Goal: Task Accomplishment & Management: Complete application form

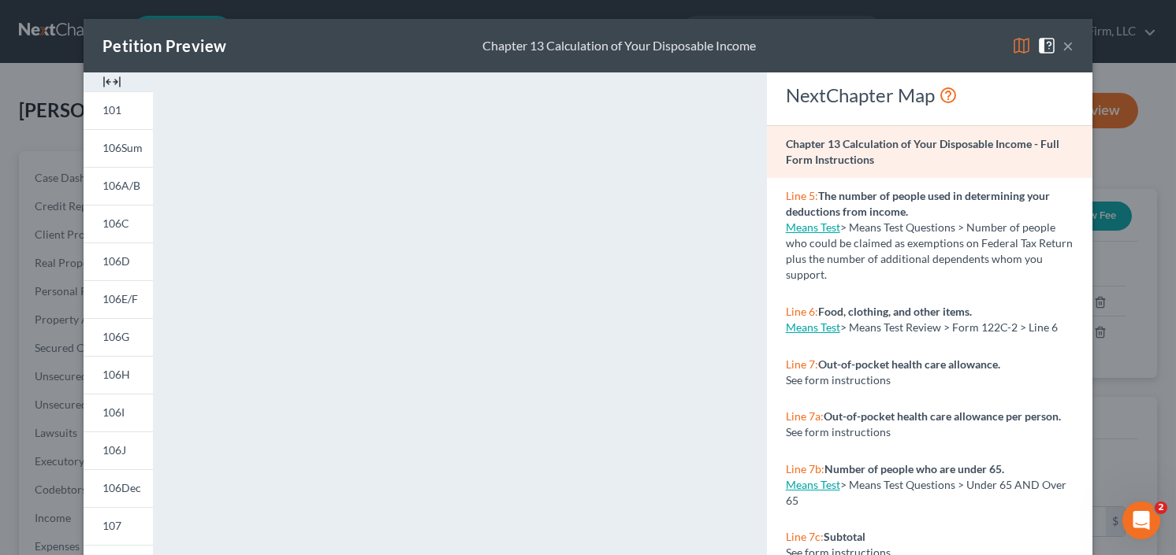
click at [1064, 44] on button "×" at bounding box center [1067, 45] width 11 height 19
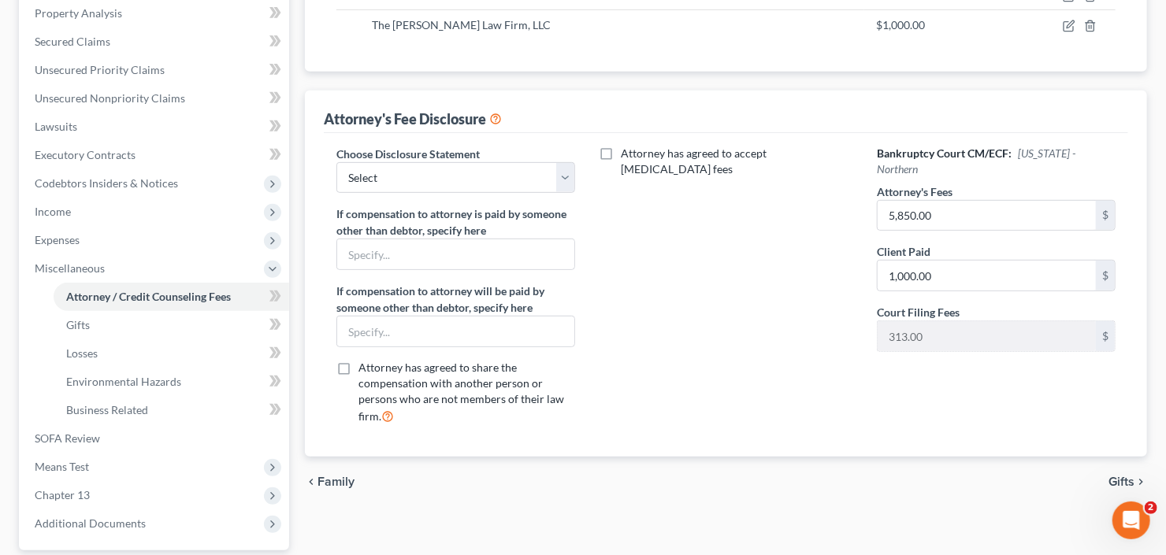
scroll to position [378, 0]
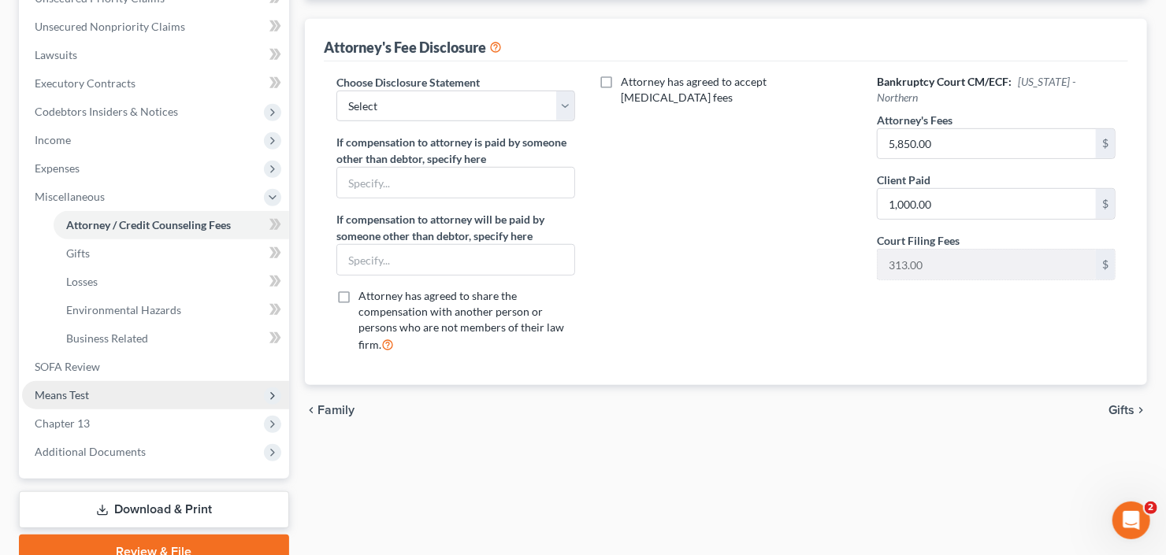
click at [102, 399] on span "Means Test" at bounding box center [155, 395] width 267 height 28
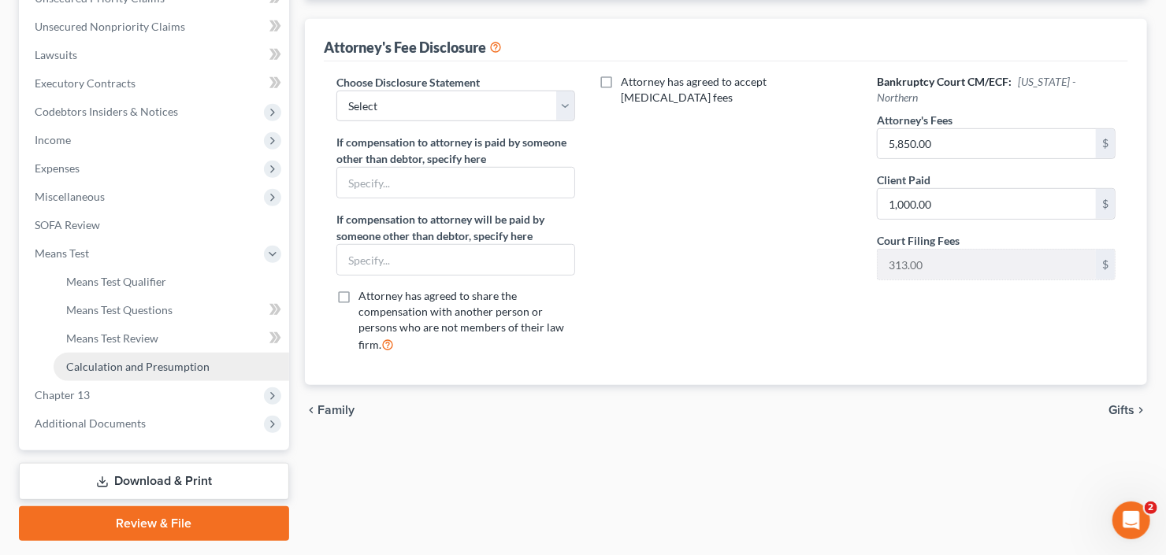
click at [148, 370] on span "Calculation and Presumption" at bounding box center [137, 366] width 143 height 13
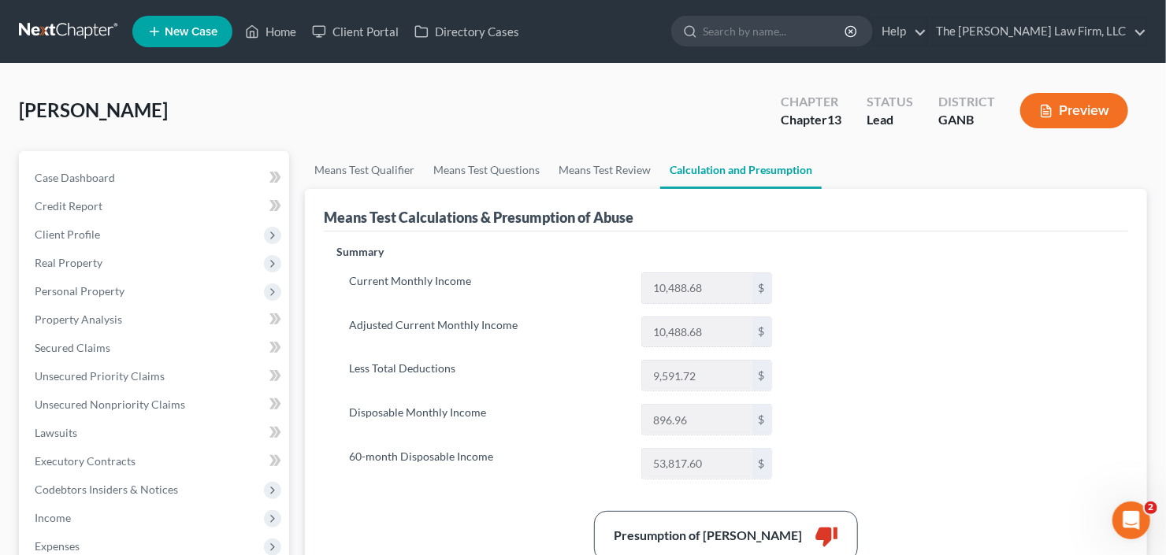
scroll to position [126, 0]
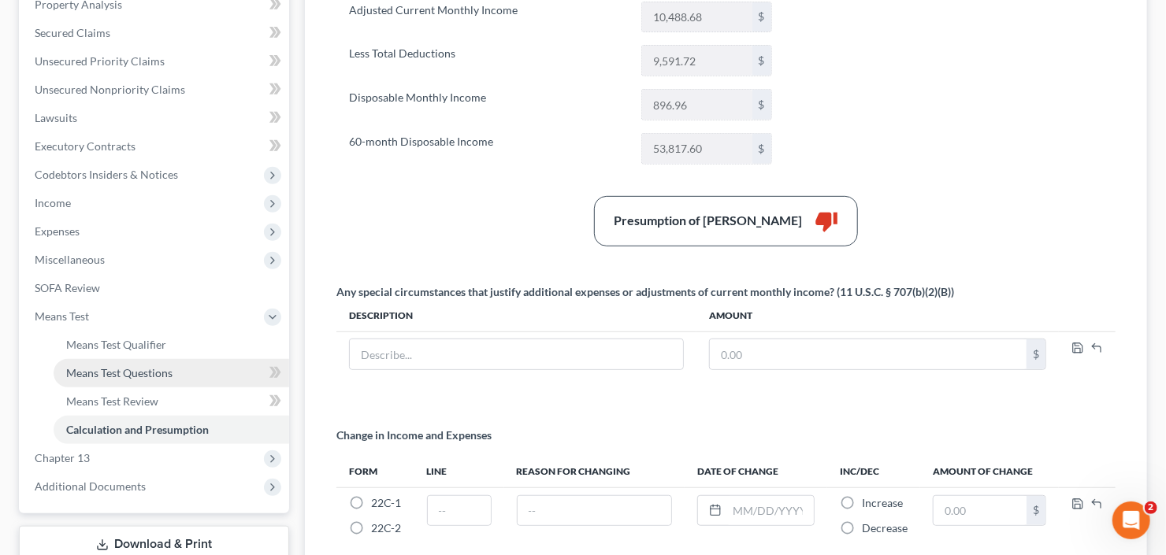
click at [121, 368] on span "Means Test Questions" at bounding box center [119, 372] width 106 height 13
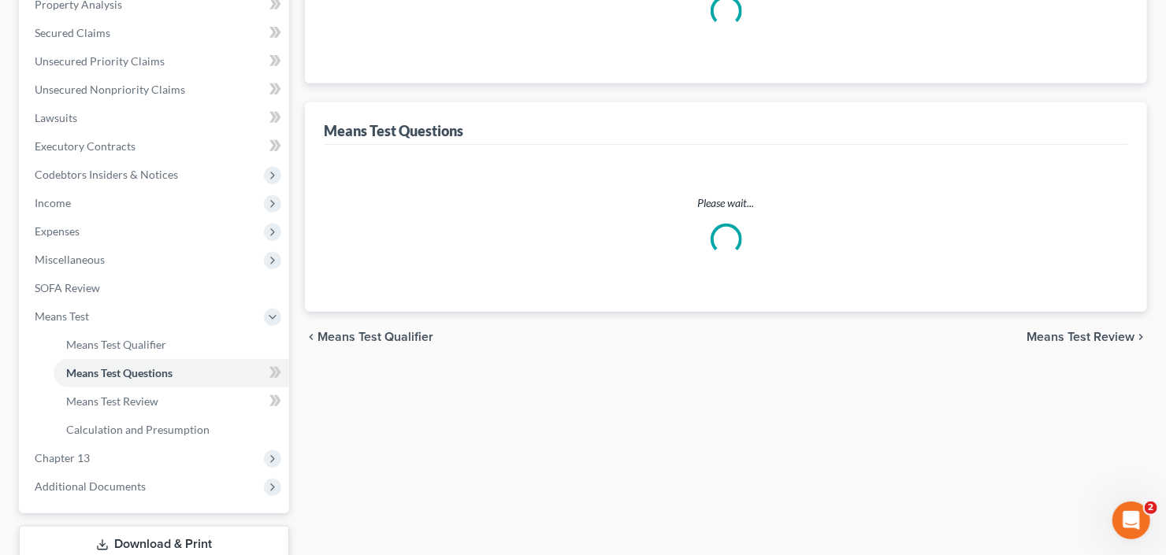
scroll to position [128, 0]
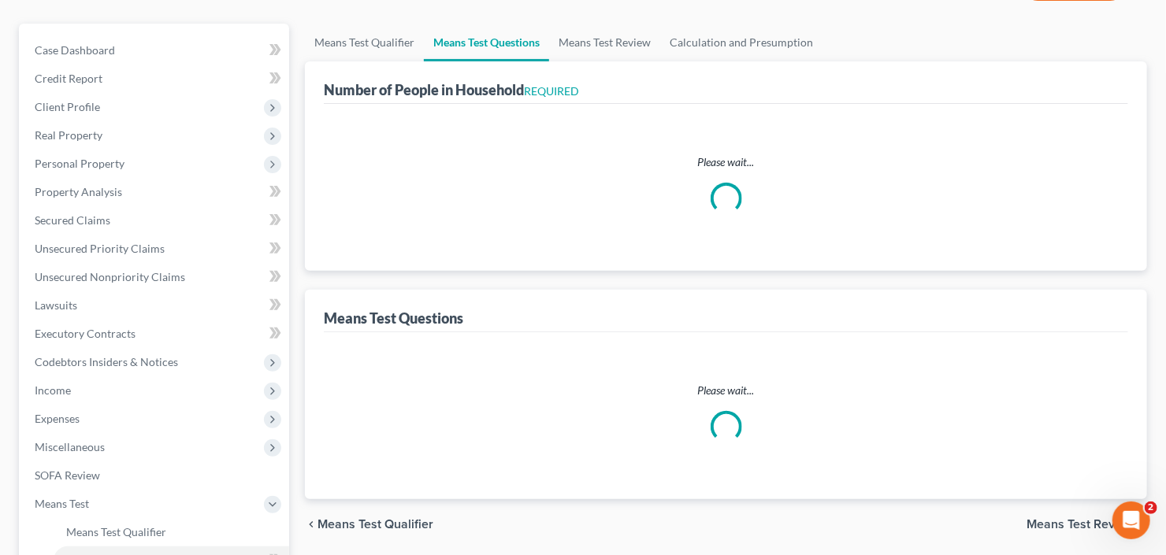
select select "60"
select select "1"
select select "60"
select select "1"
select select "60"
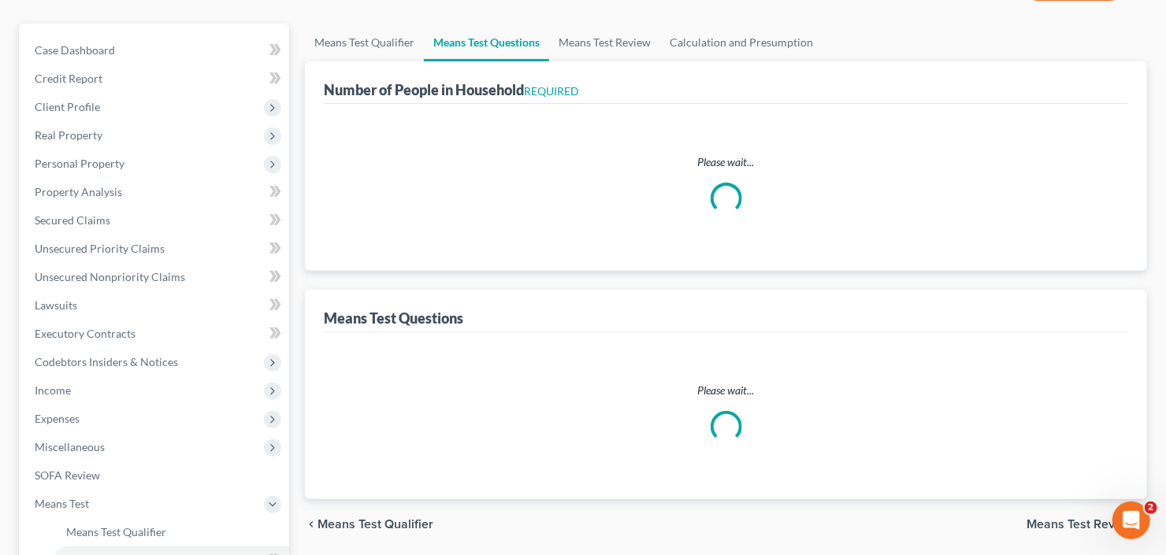
select select "60"
select select "3"
select select "2"
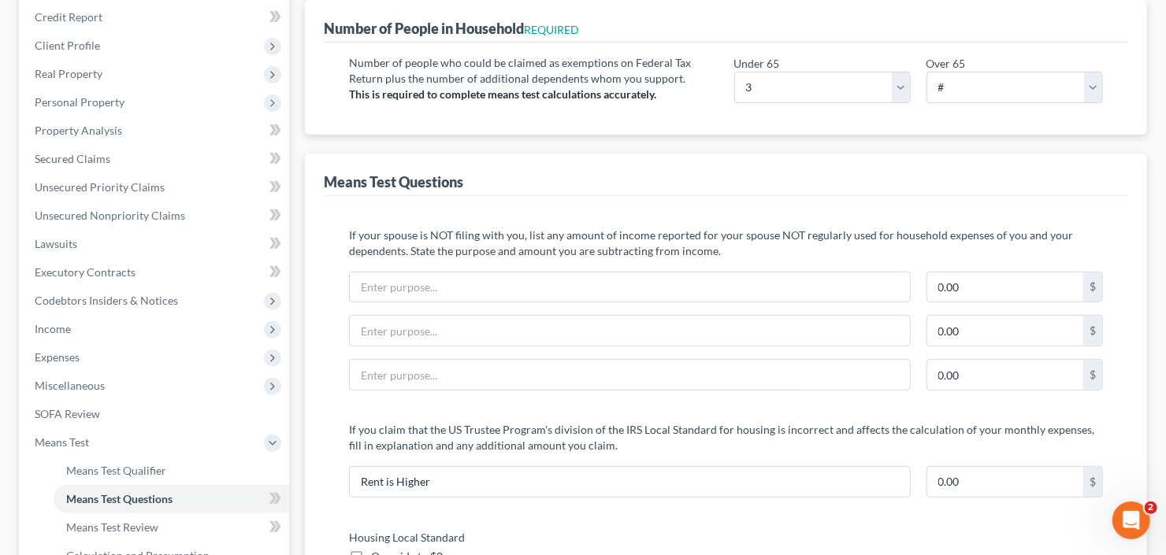
scroll to position [315, 0]
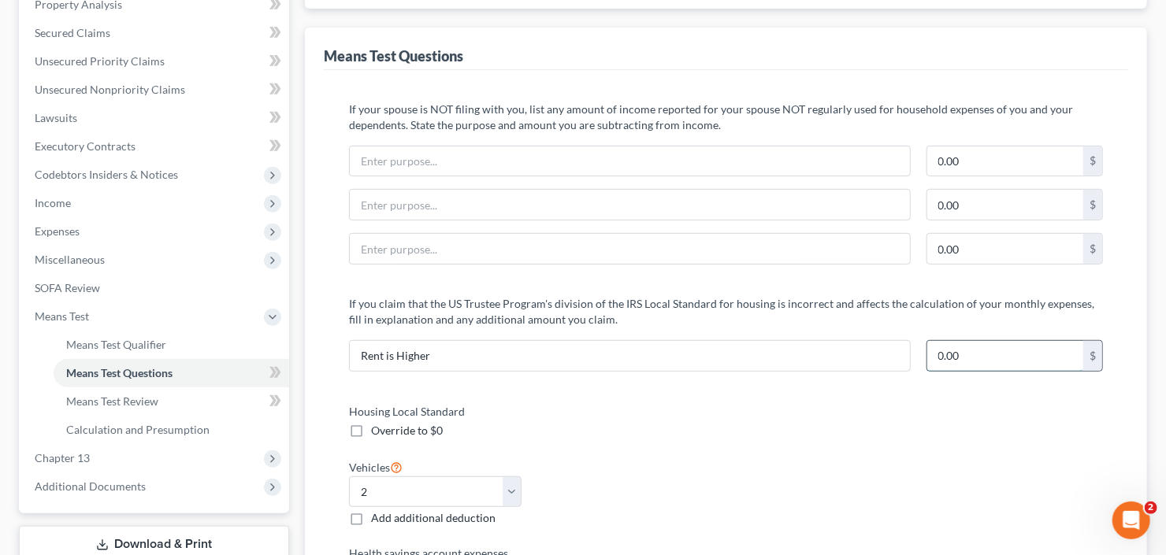
click at [967, 351] on input "0.00" at bounding box center [1005, 356] width 156 height 30
click at [84, 202] on span "Income" at bounding box center [155, 203] width 267 height 28
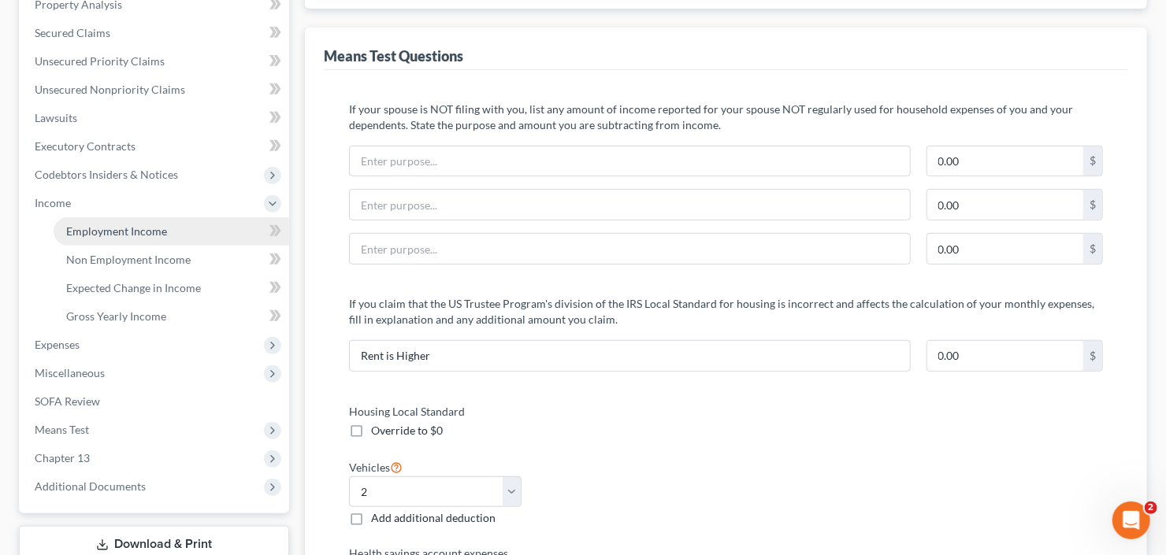
click at [128, 243] on link "Employment Income" at bounding box center [172, 231] width 236 height 28
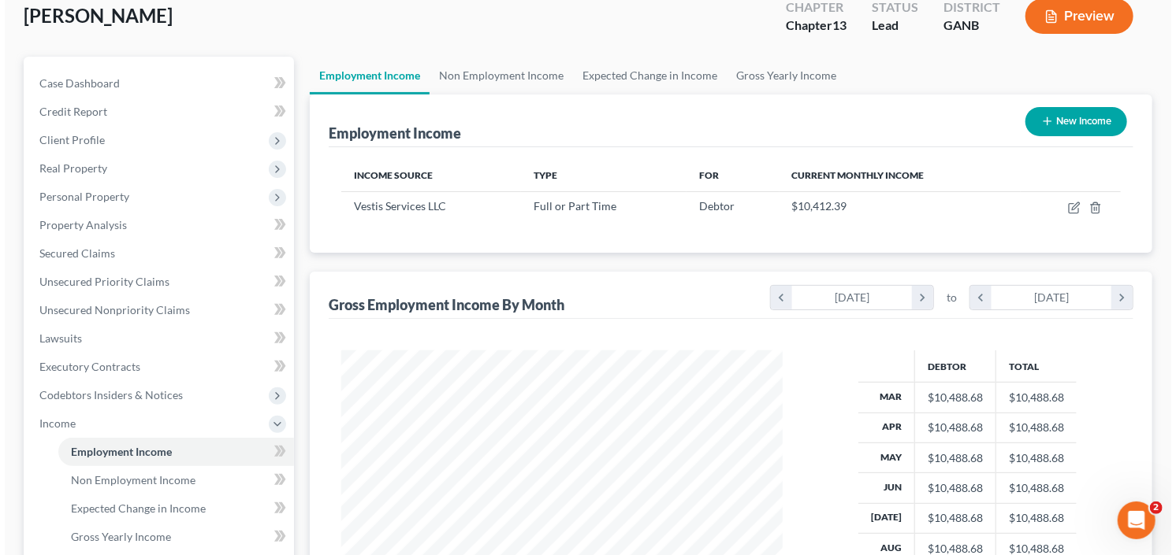
scroll to position [126, 0]
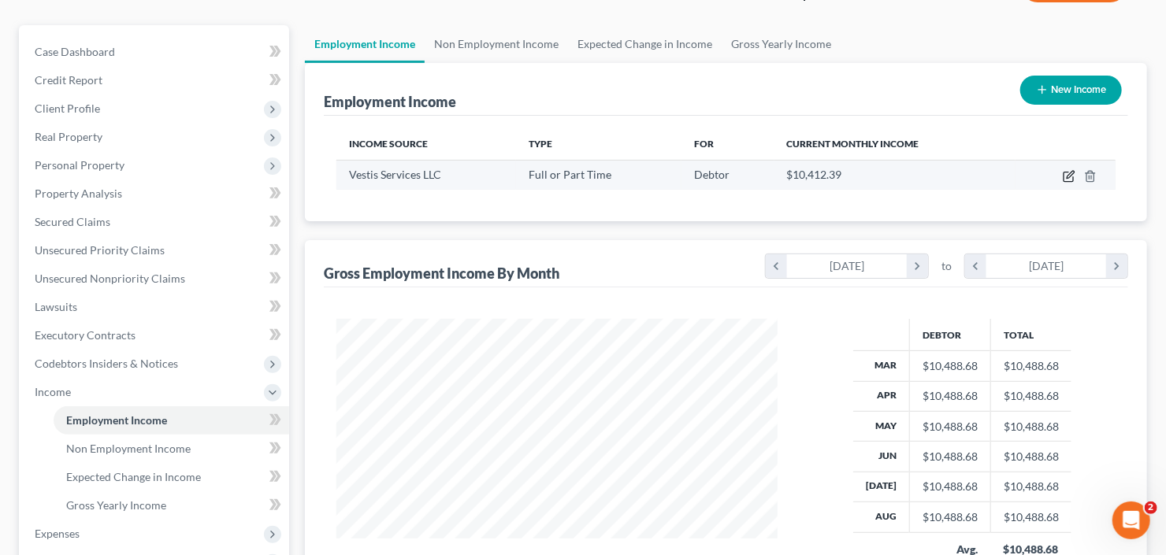
click at [1072, 173] on icon "button" at bounding box center [1069, 176] width 13 height 13
select select "0"
select select "4"
select select "2"
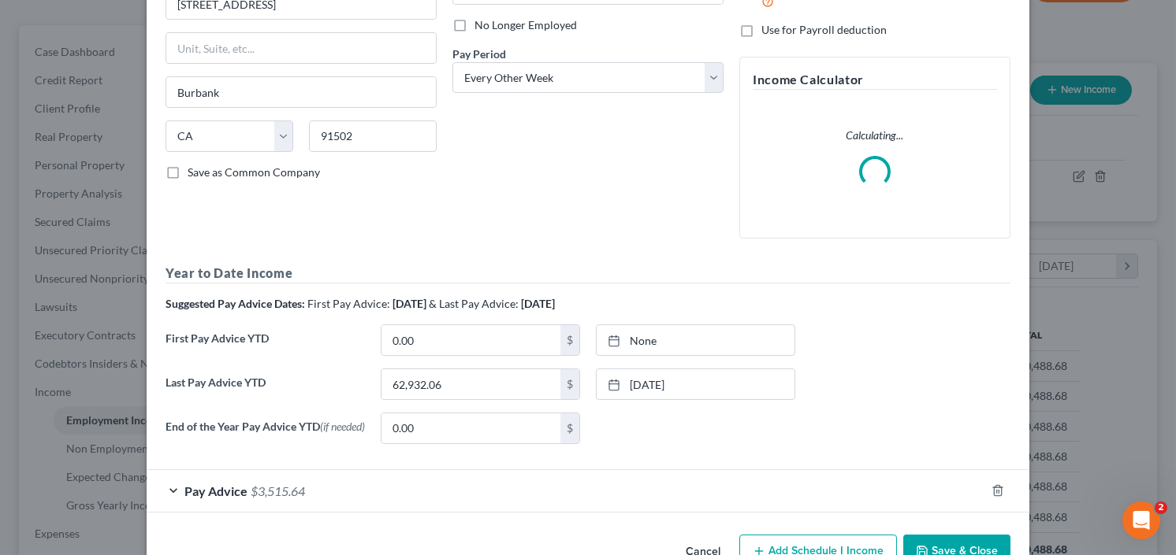
scroll to position [249, 0]
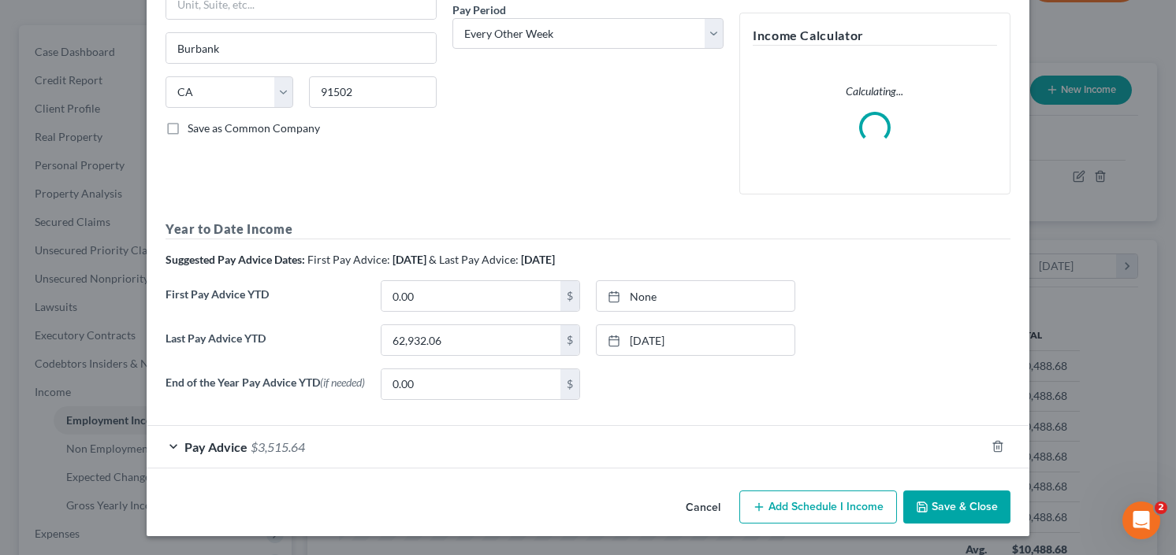
click at [277, 425] on form "Employment Type * Select Full or Part Time Employment Self Employment Company *…" at bounding box center [587, 146] width 845 height 645
click at [261, 448] on span "$3,515.64" at bounding box center [278, 447] width 54 height 15
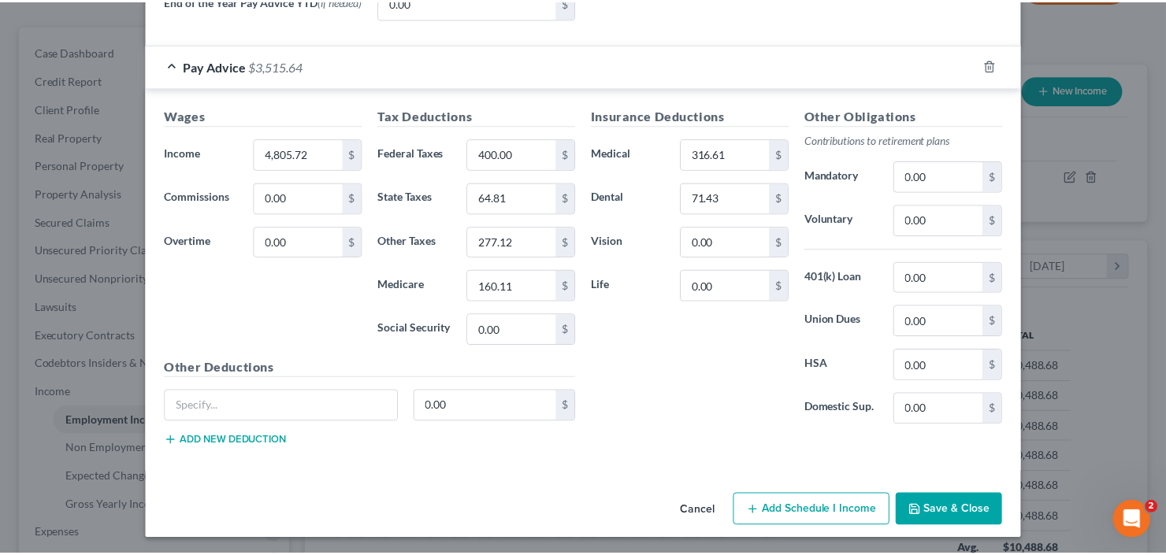
scroll to position [632, 0]
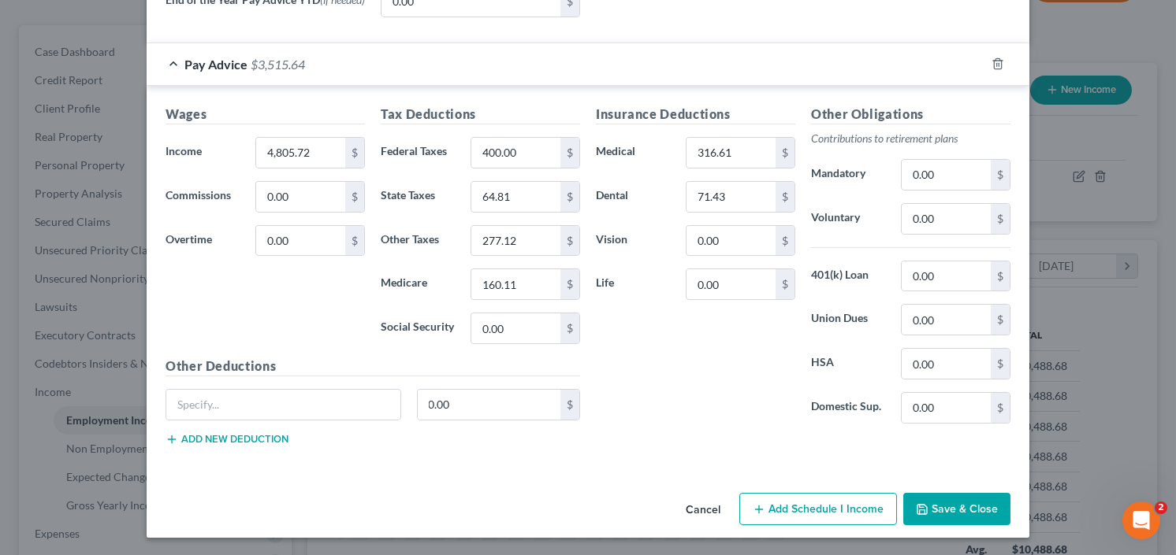
click at [948, 510] on button "Save & Close" at bounding box center [956, 509] width 107 height 33
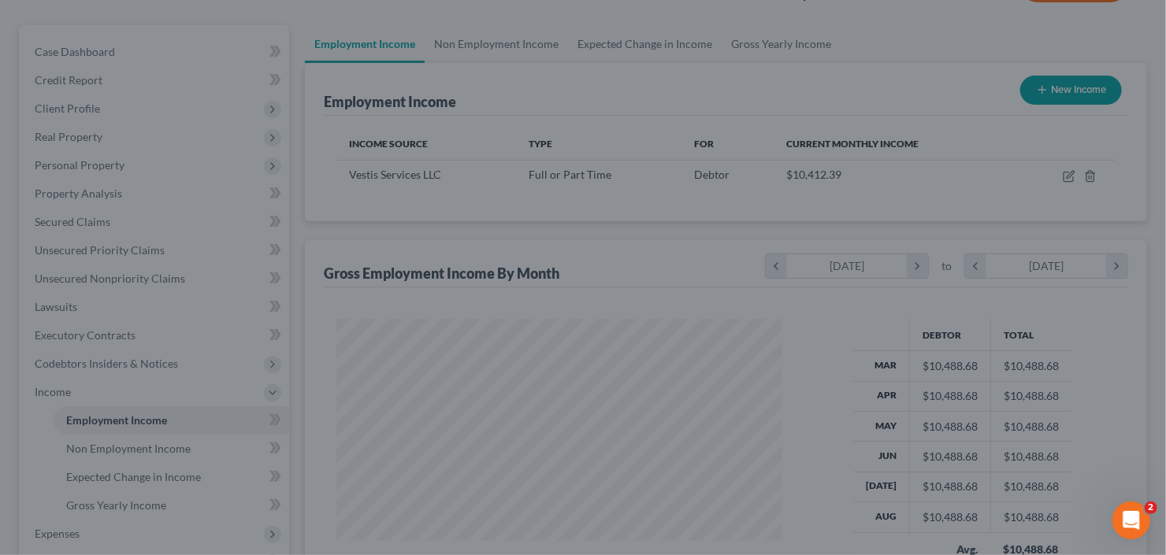
scroll to position [787652, 787460]
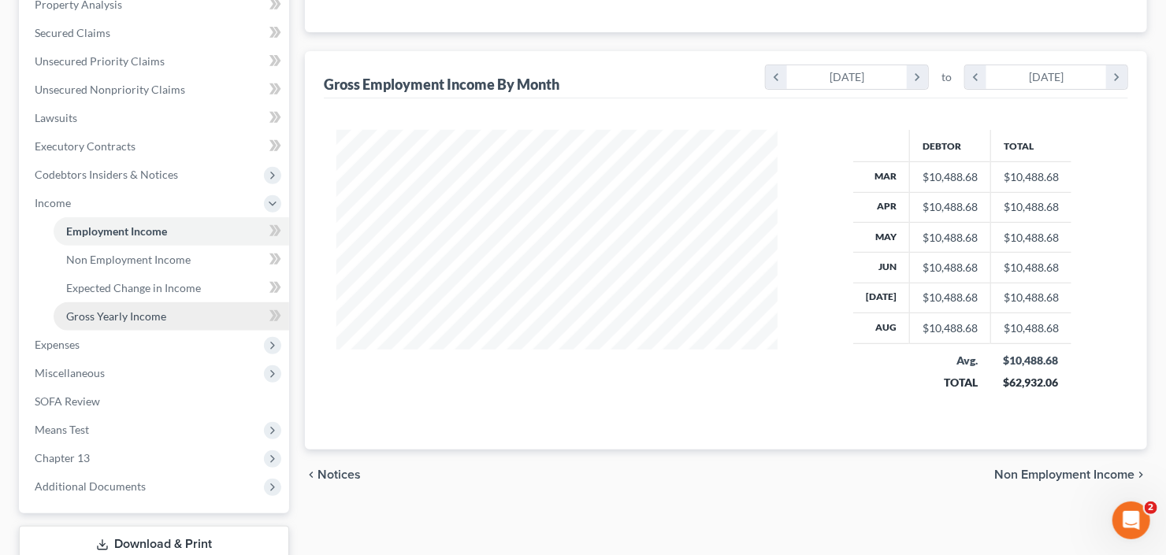
click at [98, 310] on span "Gross Yearly Income" at bounding box center [116, 316] width 100 height 13
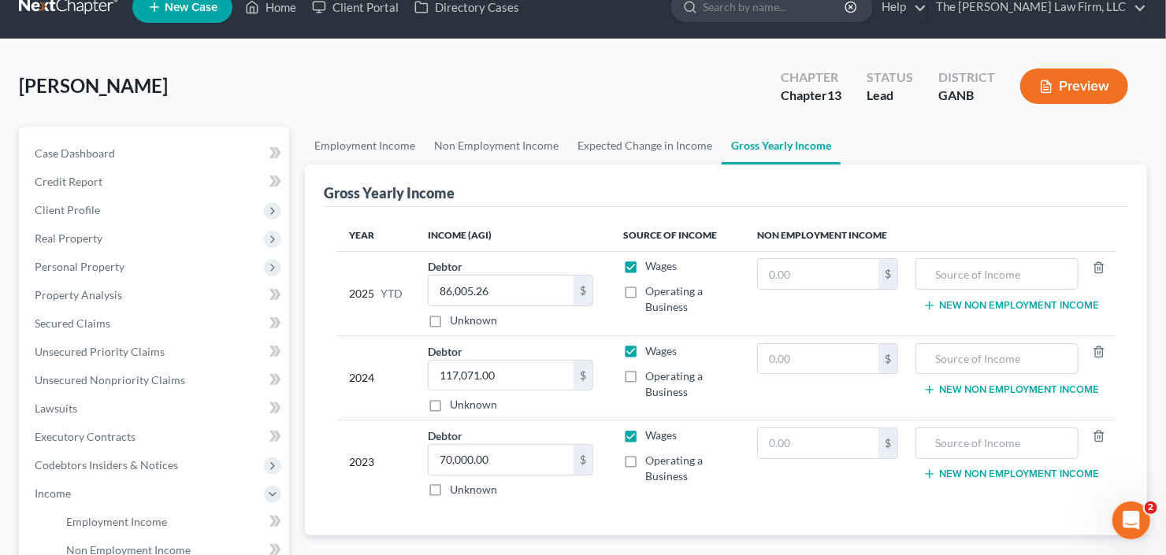
scroll to position [378, 0]
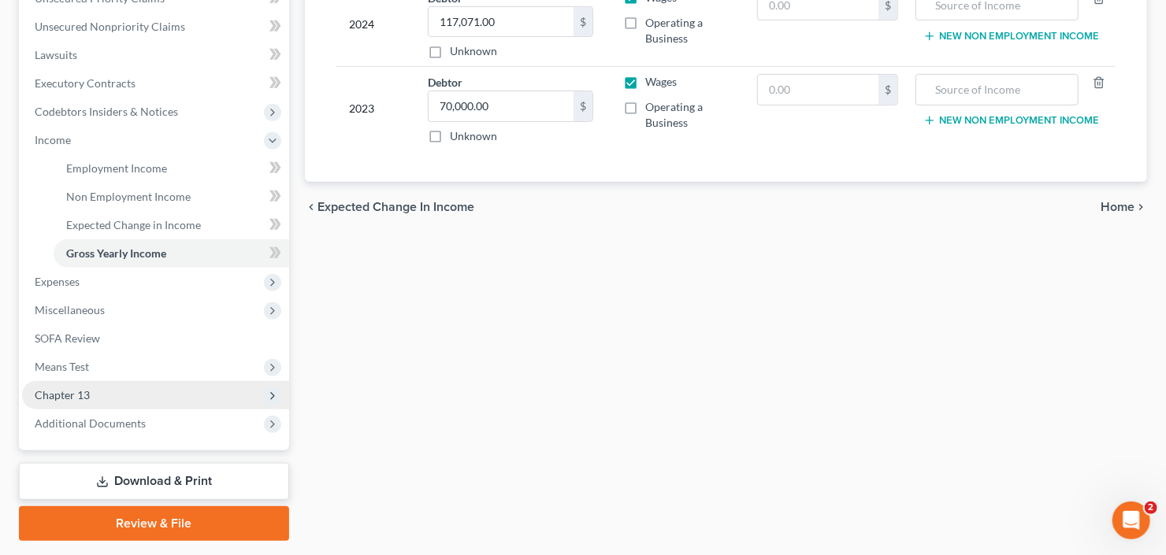
click at [104, 410] on span "Additional Documents" at bounding box center [155, 424] width 267 height 28
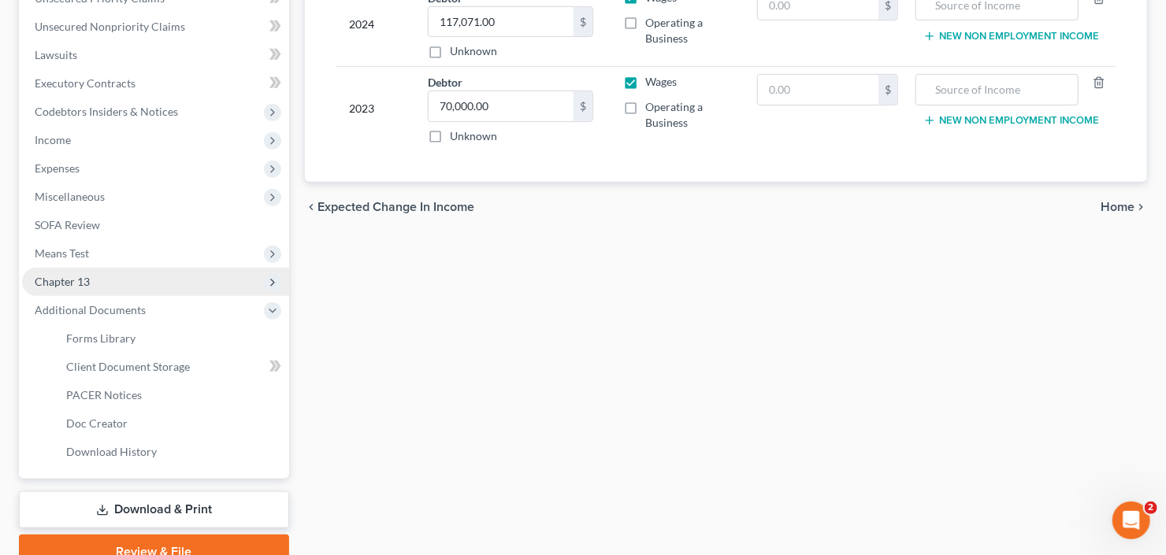
click at [115, 283] on span "Chapter 13" at bounding box center [155, 282] width 267 height 28
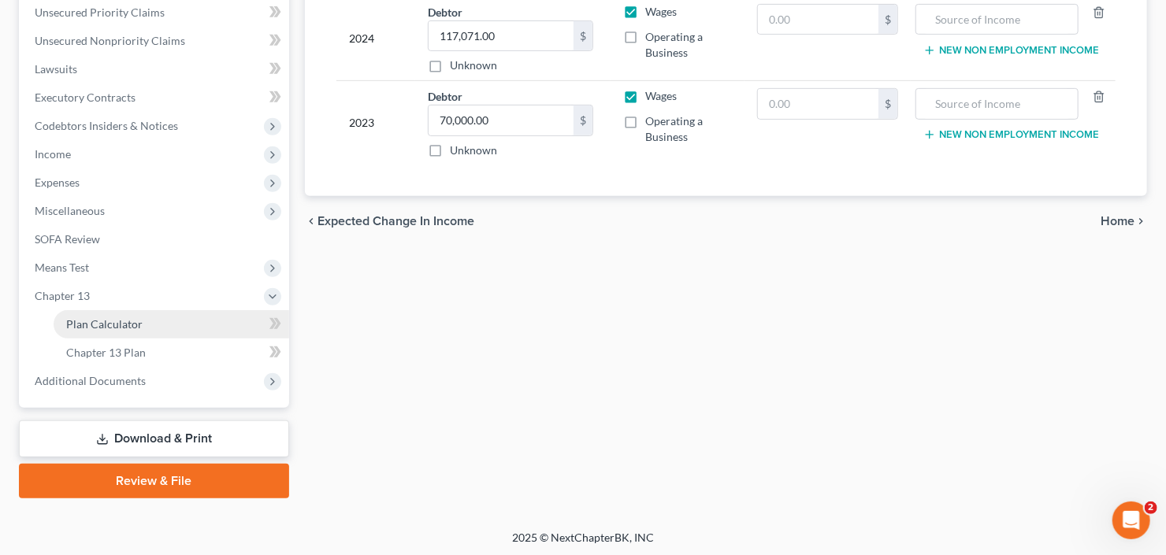
click at [132, 324] on span "Plan Calculator" at bounding box center [104, 324] width 76 height 13
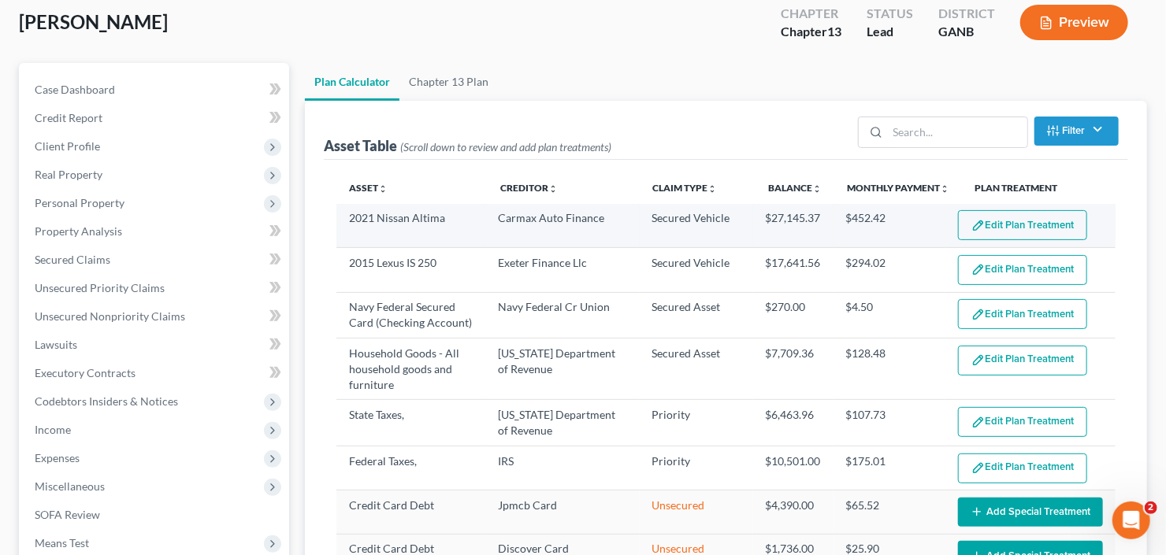
scroll to position [189, 0]
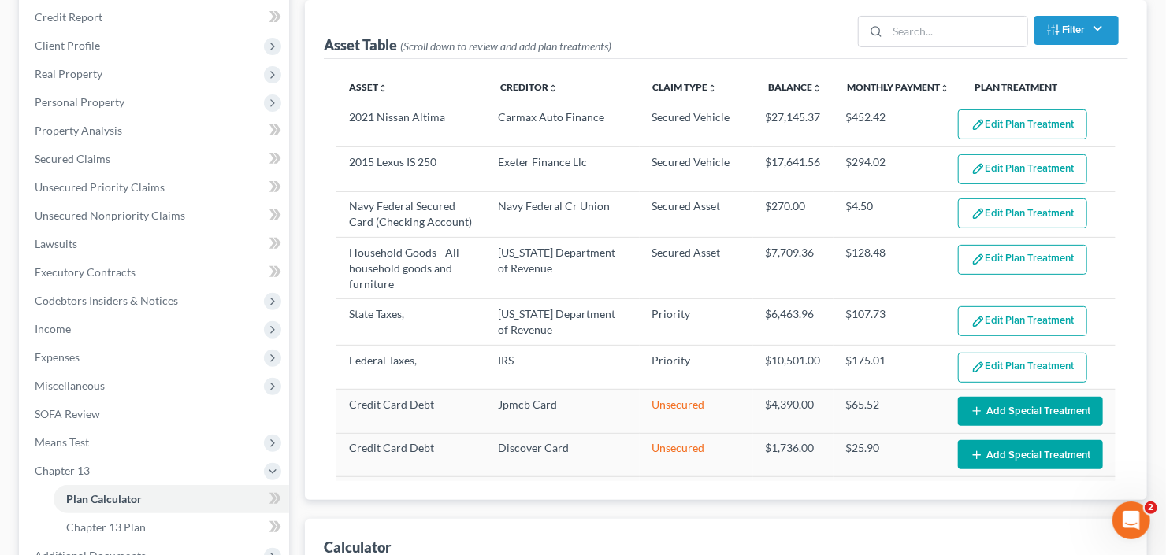
select select "59"
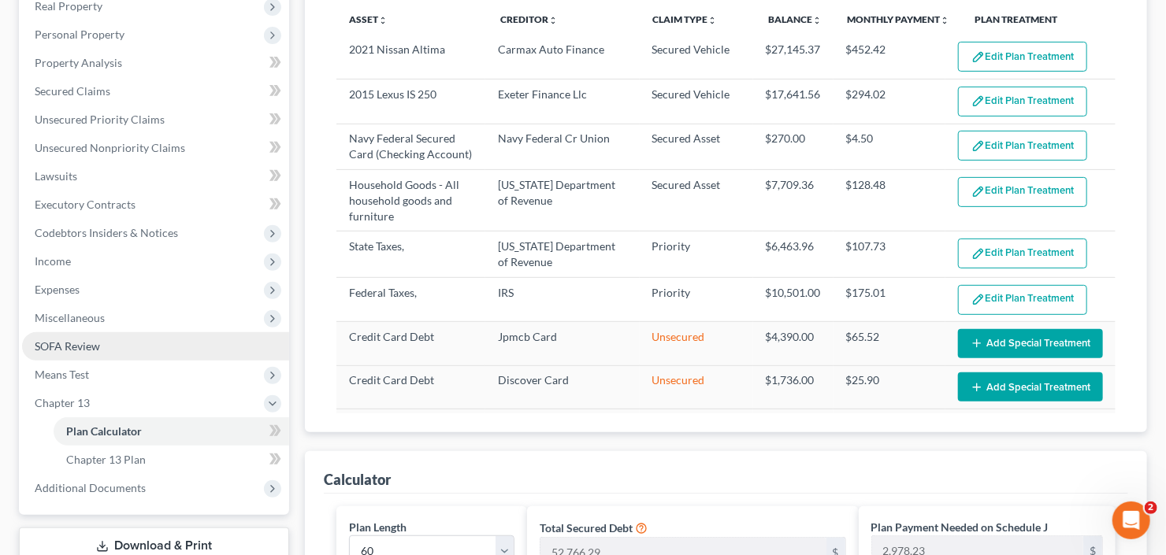
scroll to position [315, 0]
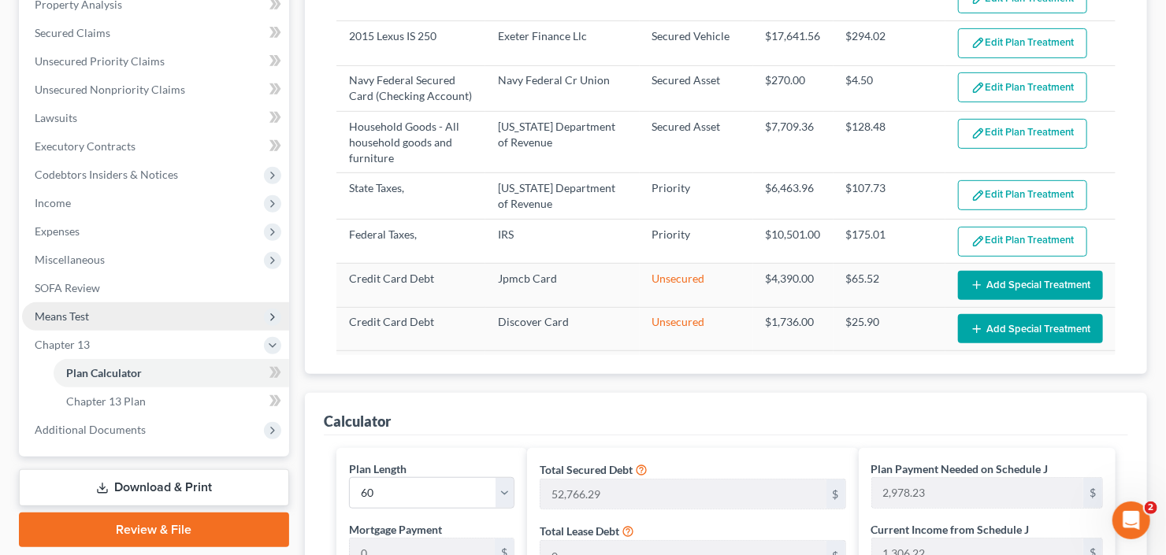
click at [91, 318] on span "Means Test" at bounding box center [155, 317] width 267 height 28
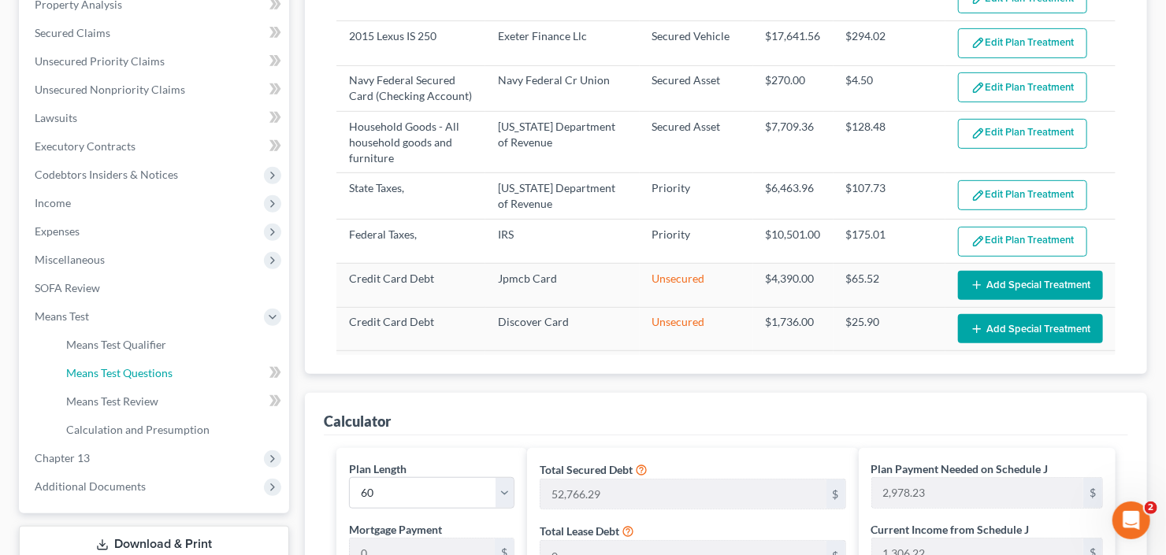
drag, startPoint x: 154, startPoint y: 377, endPoint x: 311, endPoint y: 317, distance: 167.8
click at [154, 377] on span "Means Test Questions" at bounding box center [119, 372] width 106 height 13
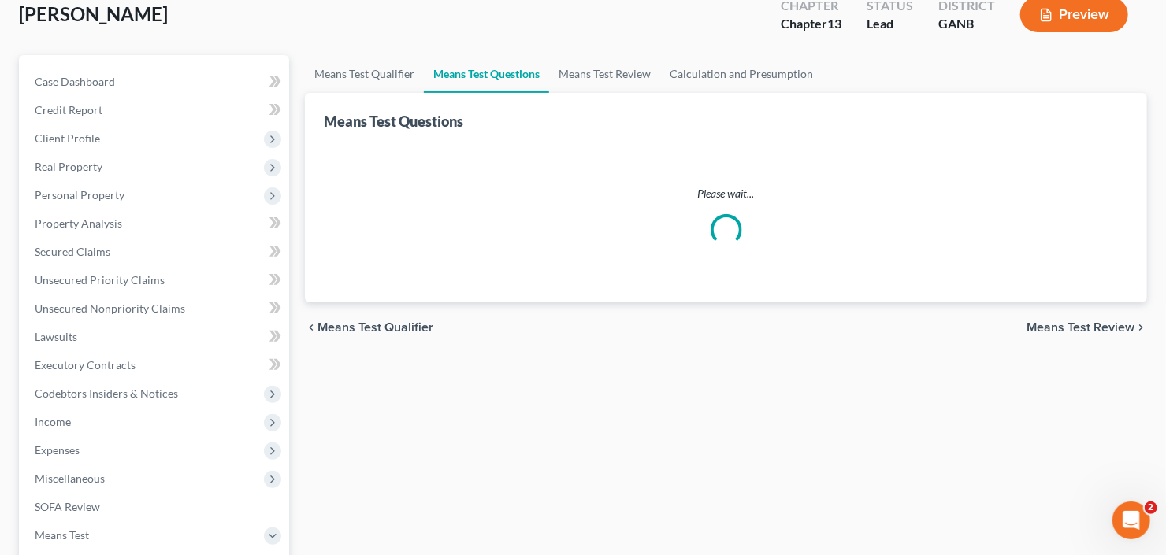
scroll to position [126, 0]
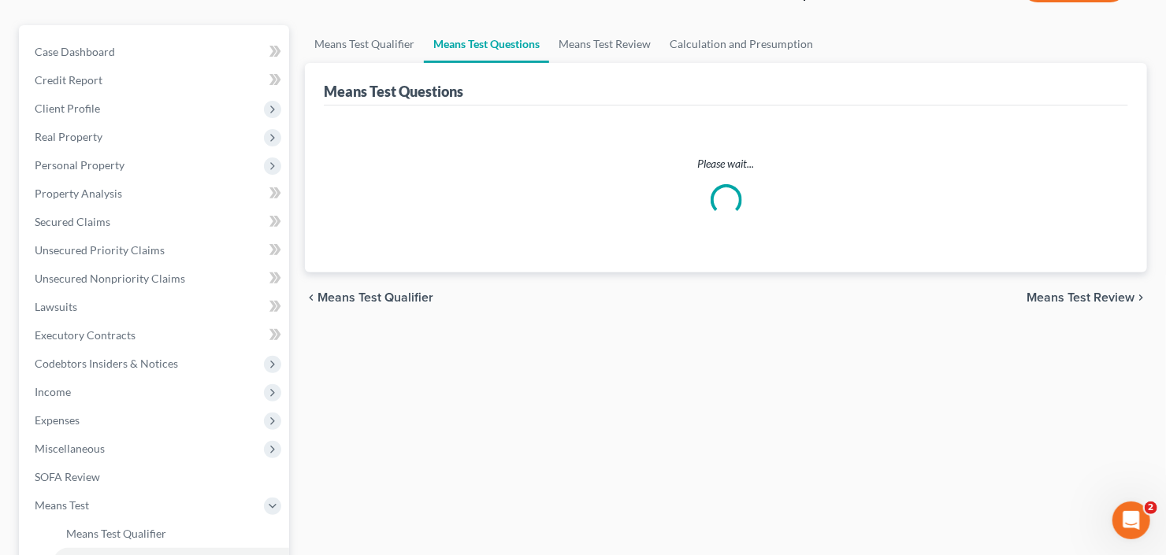
select select "3"
select select "60"
select select "1"
select select "60"
select select "1"
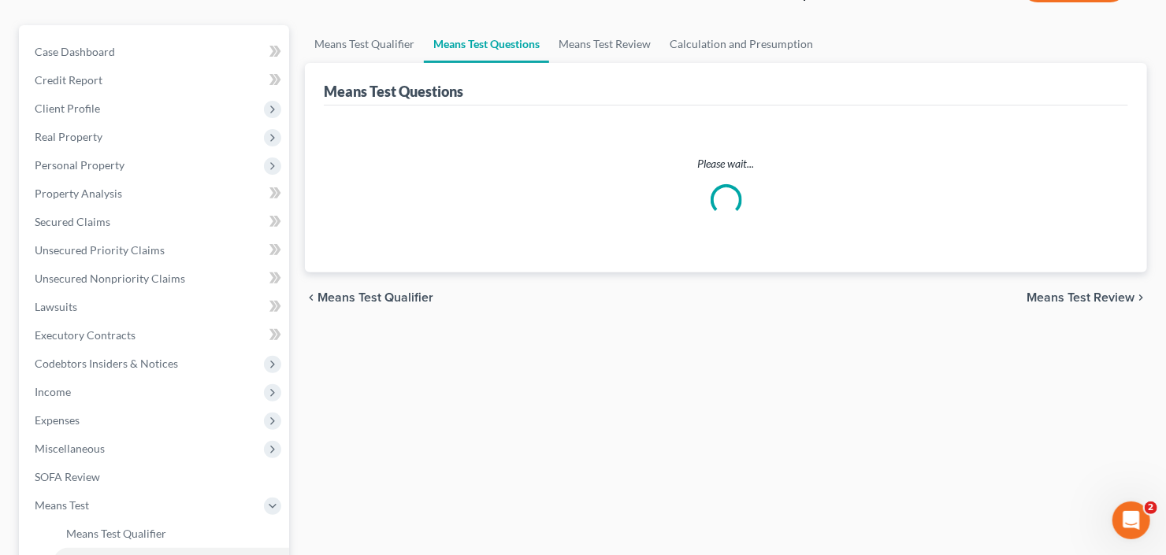
select select "60"
select select "2"
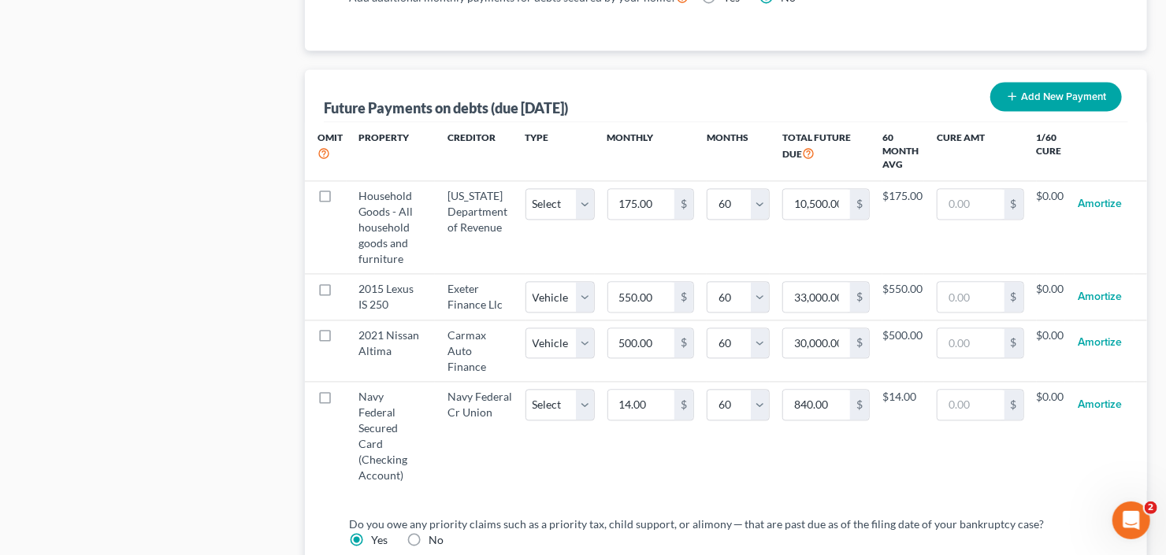
scroll to position [1639, 0]
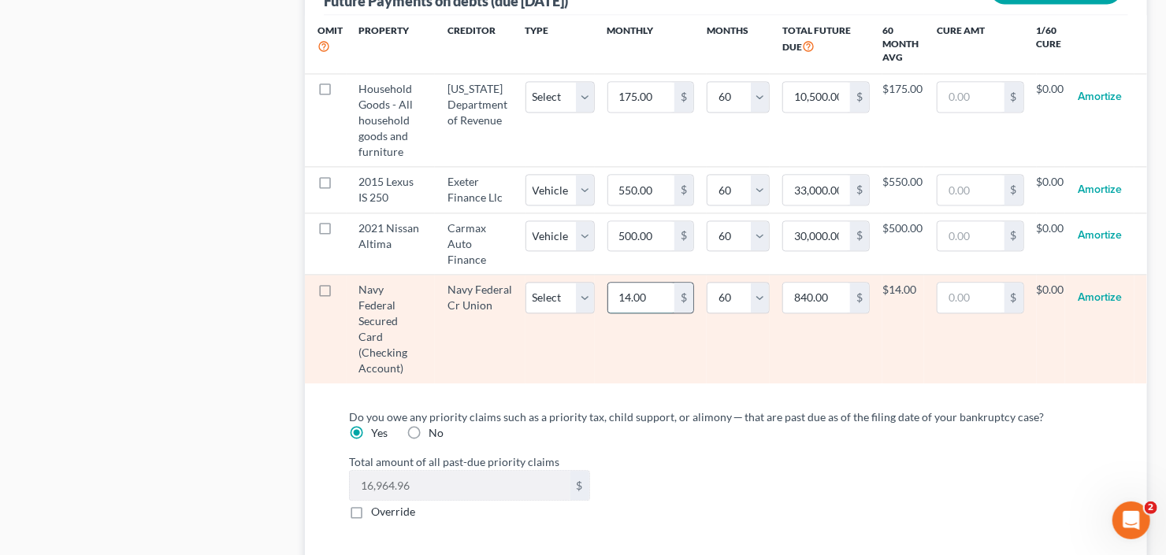
click at [649, 283] on input "14.00" at bounding box center [641, 298] width 67 height 30
type input "1"
type input "60.00"
type input "10"
type input "600.00"
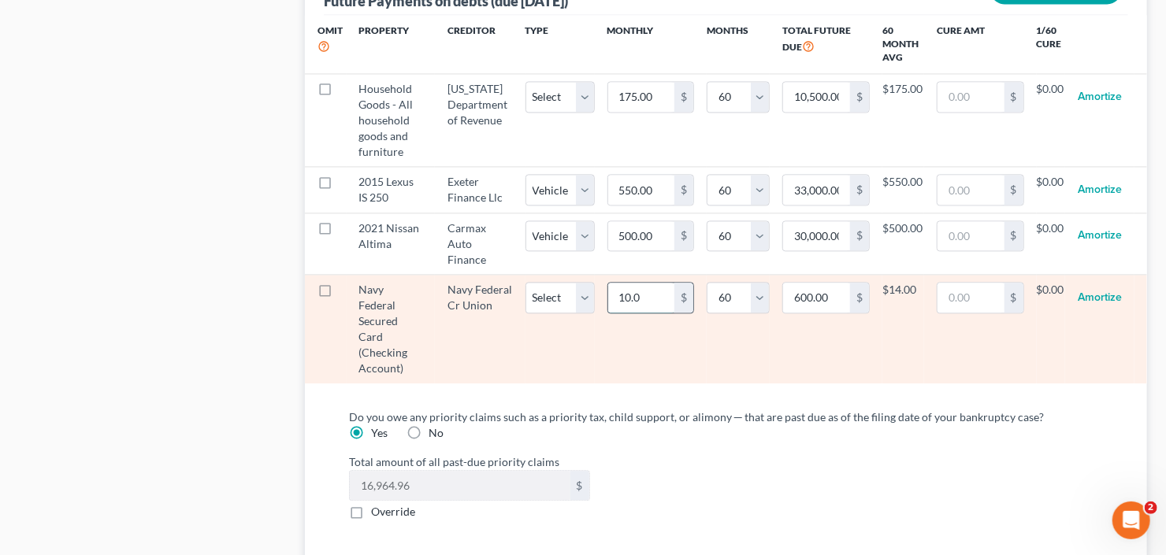
type input "10.00"
select select "60"
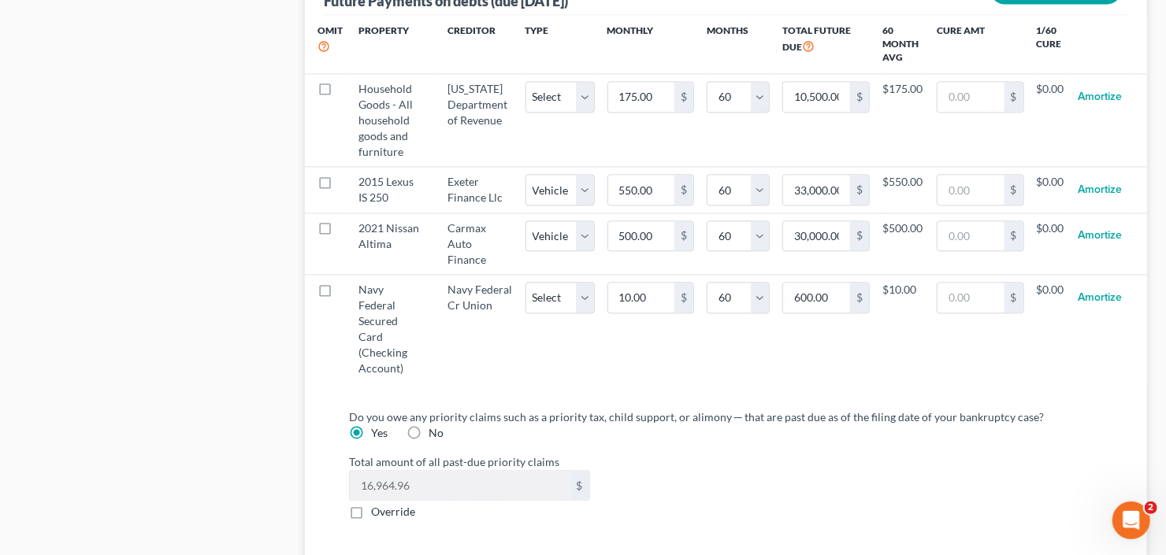
select select "60"
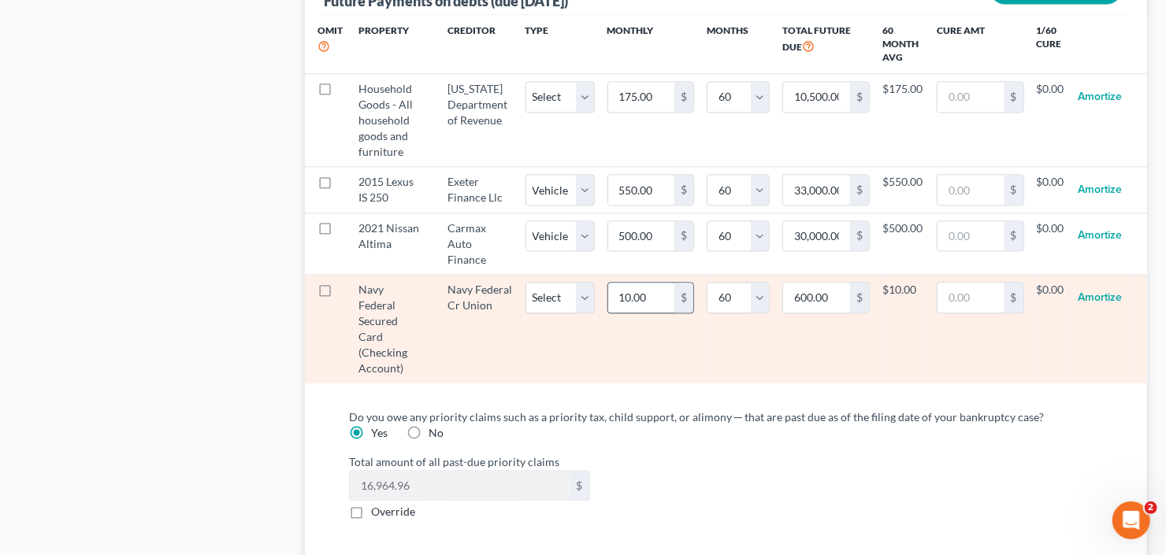
select select "60"
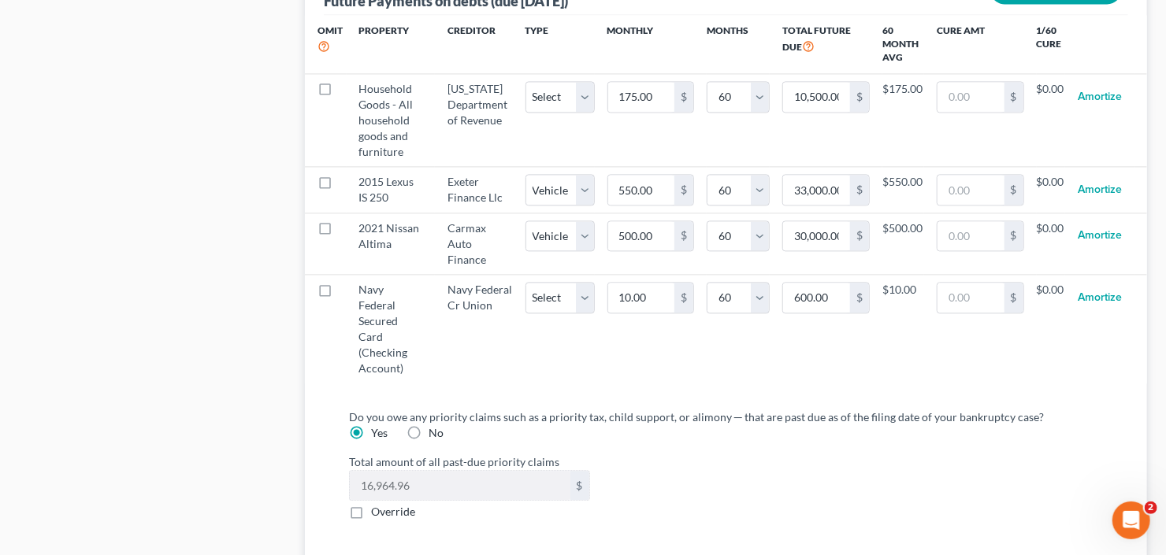
select select "60"
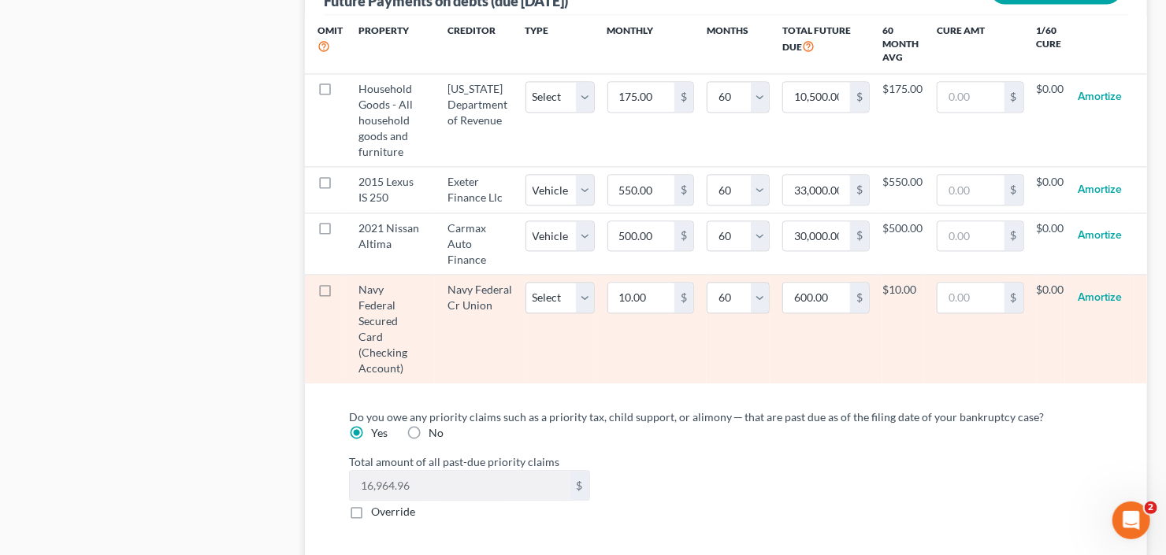
click at [340, 294] on label at bounding box center [340, 294] width 0 height 0
click at [346, 282] on input "checkbox" at bounding box center [351, 287] width 10 height 10
checkbox input "true"
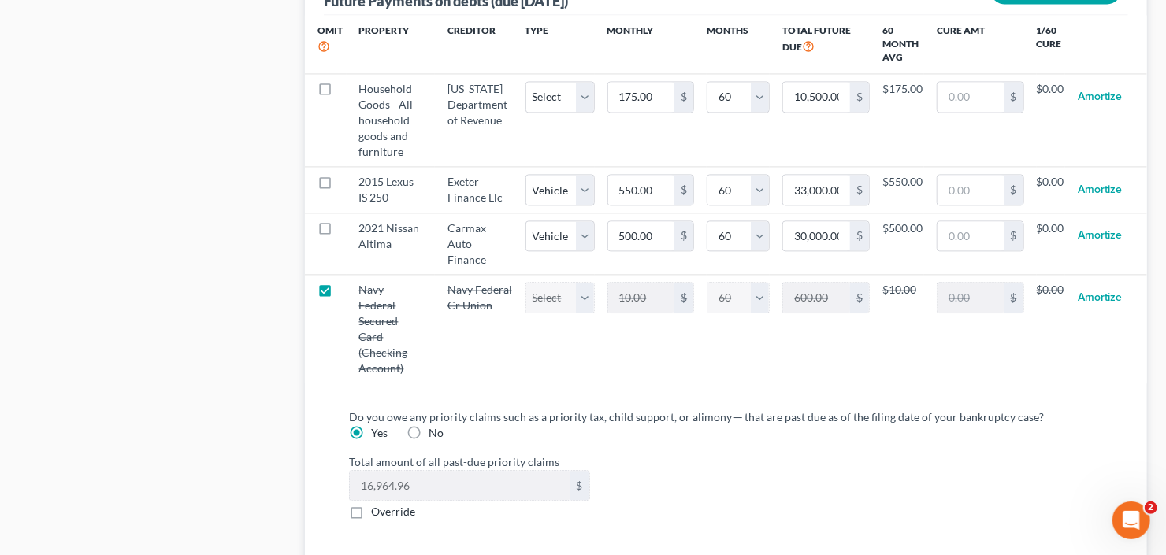
select select "60"
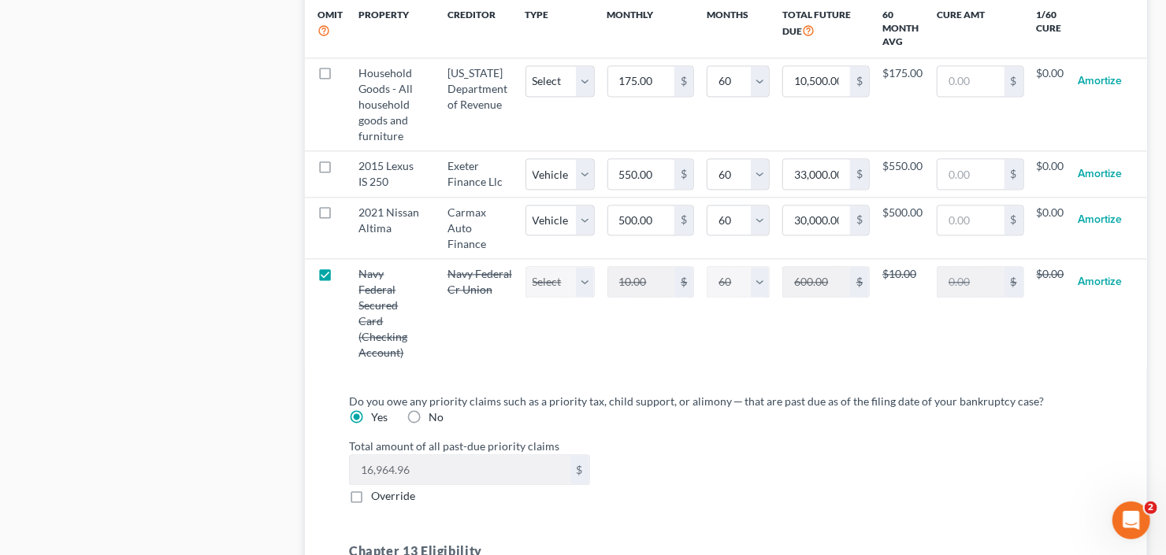
scroll to position [1765, 0]
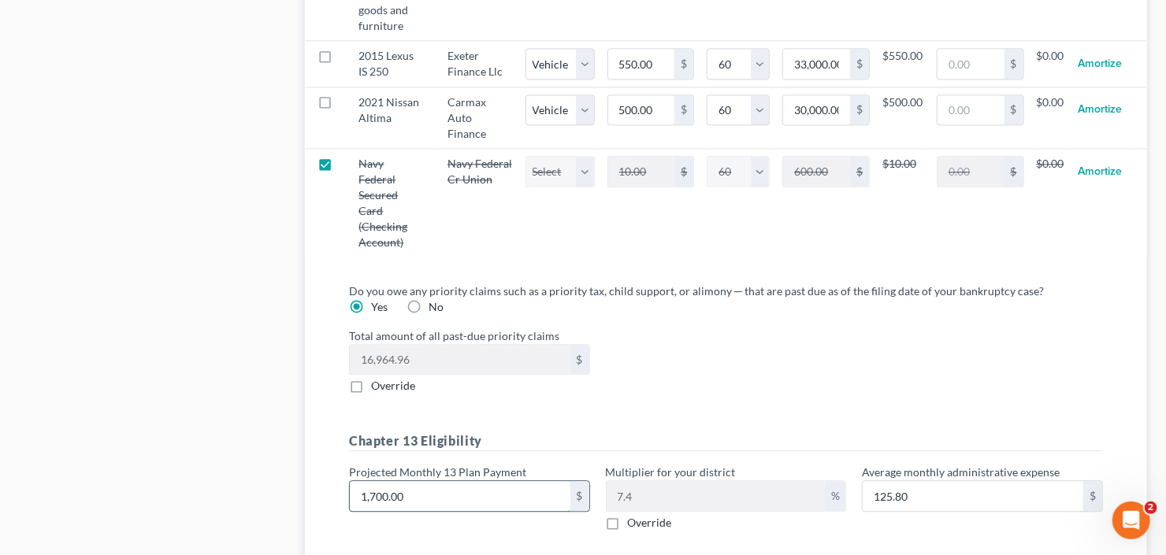
click at [433, 481] on input "1,700.00" at bounding box center [460, 496] width 221 height 30
type input "1"
type input "0.07"
type input "18"
type input "1.33"
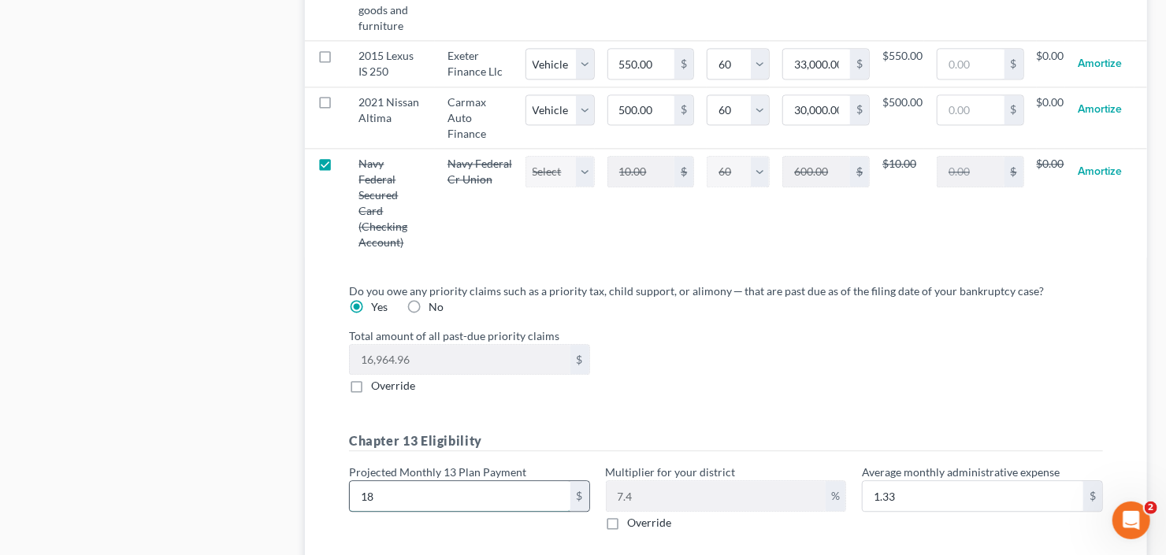
type input "180"
type input "13.32"
type input "1800"
type input "133.20"
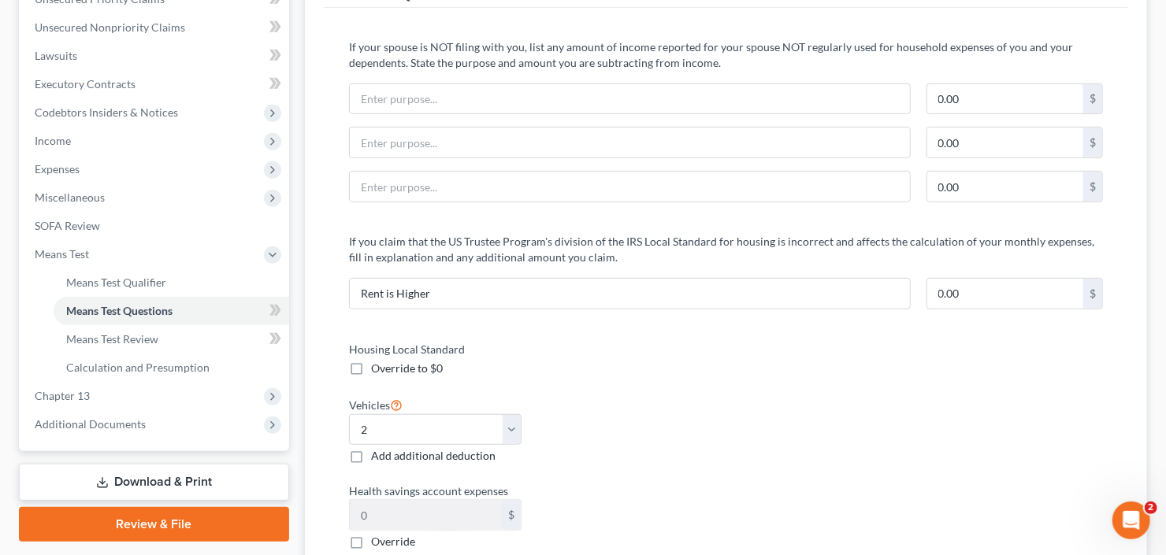
scroll to position [252, 0]
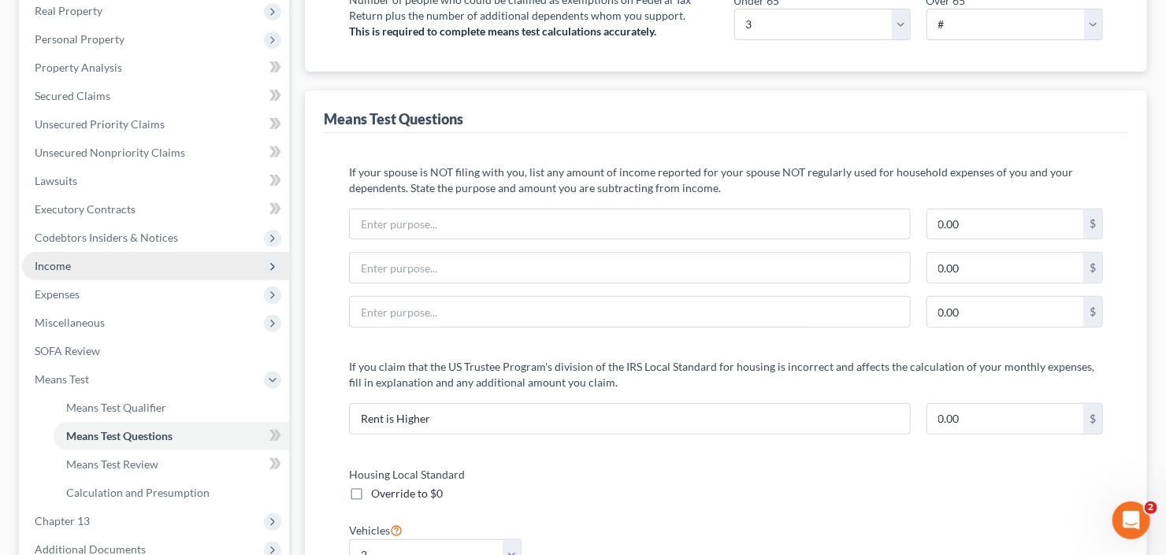
type input "1,800.00"
click at [68, 266] on span "Income" at bounding box center [53, 265] width 36 height 13
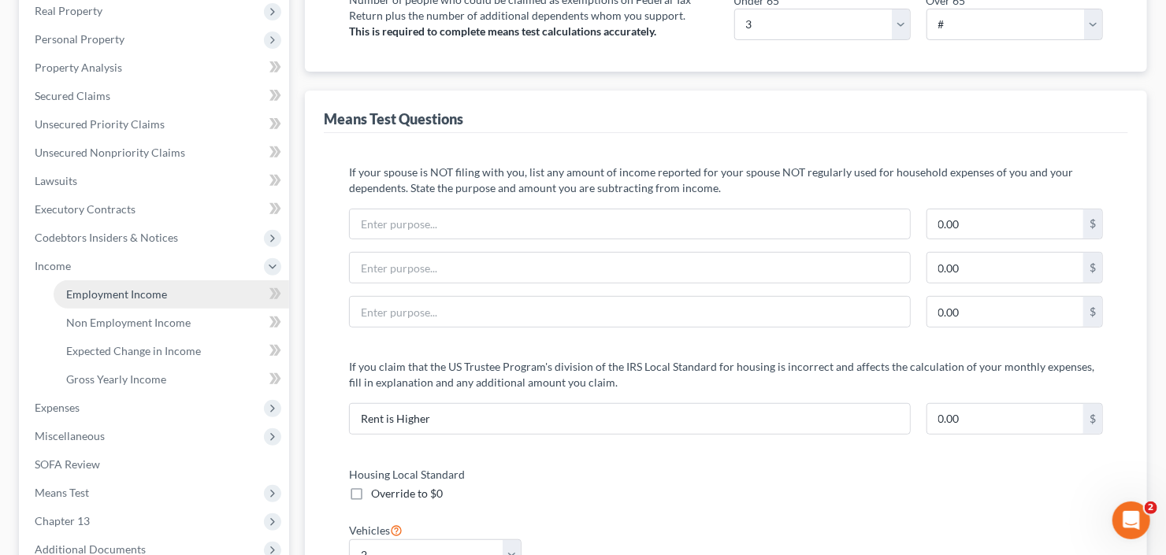
click at [131, 292] on span "Employment Income" at bounding box center [116, 294] width 101 height 13
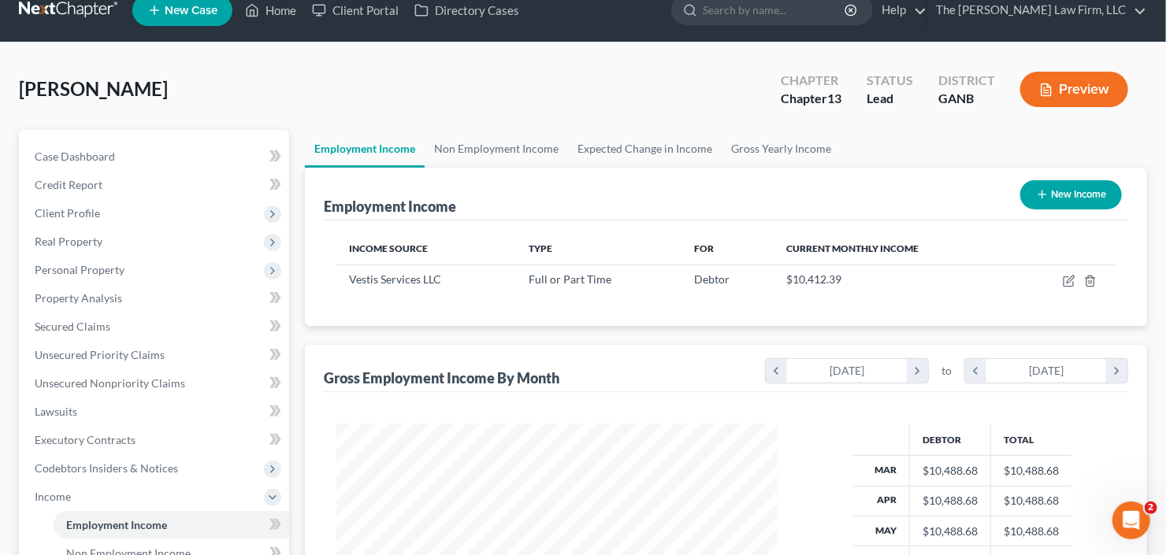
scroll to position [126, 0]
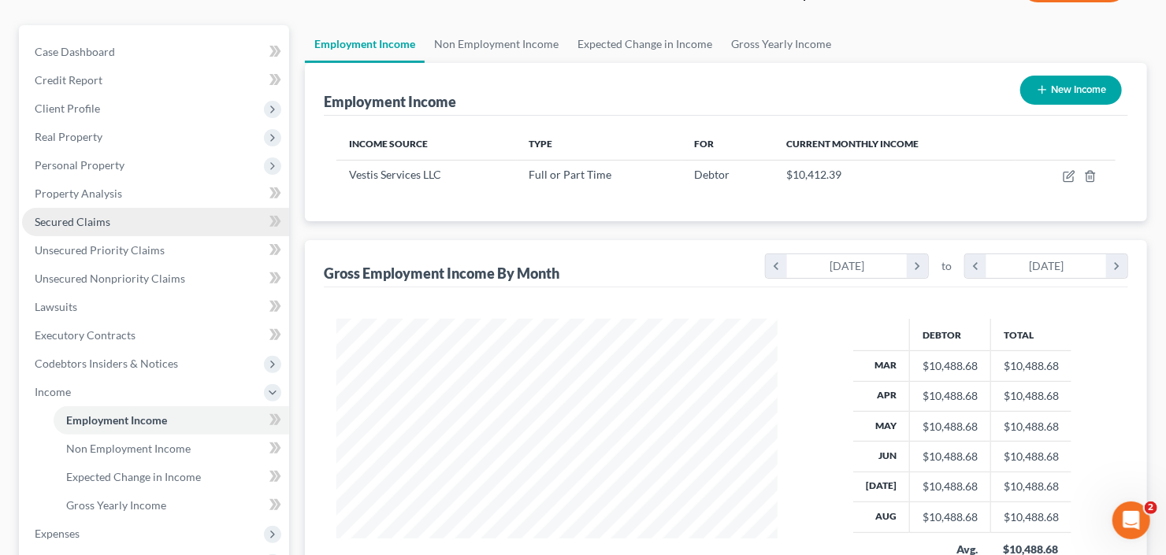
click at [102, 218] on span "Secured Claims" at bounding box center [73, 221] width 76 height 13
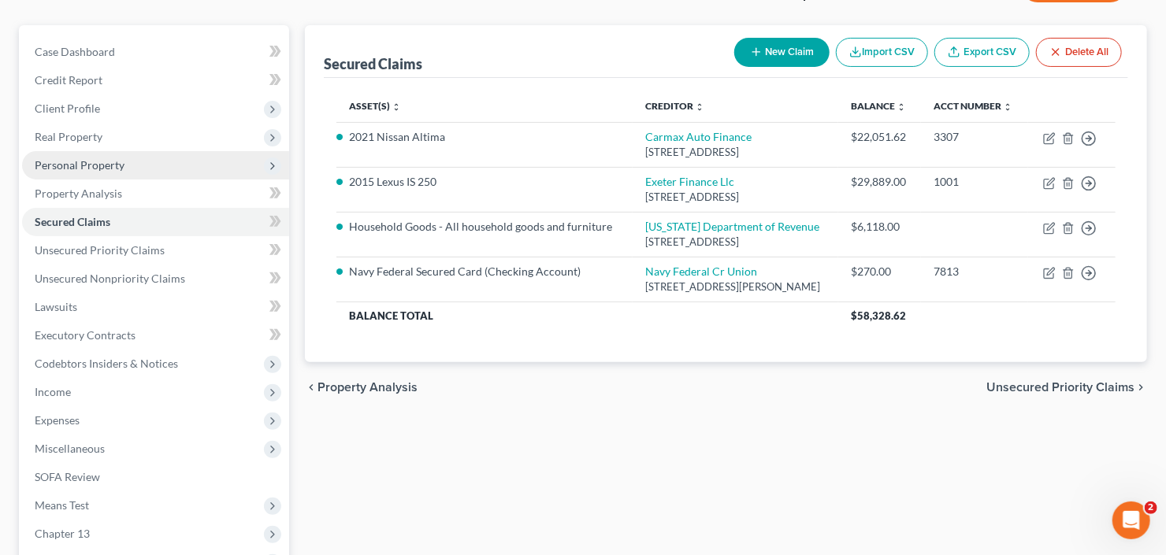
scroll to position [307, 0]
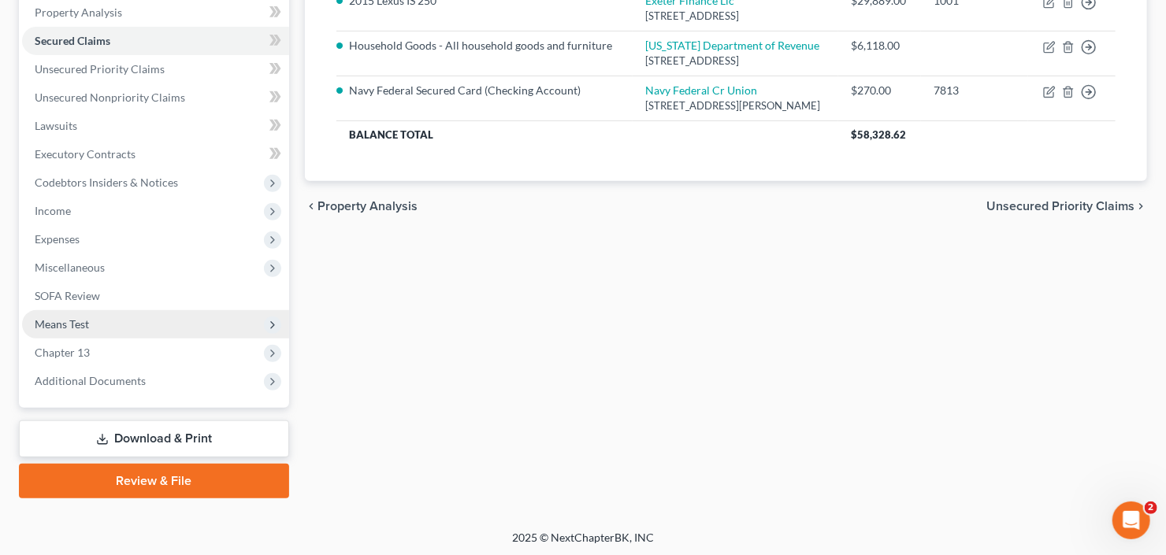
click at [99, 329] on span "Means Test" at bounding box center [155, 324] width 267 height 28
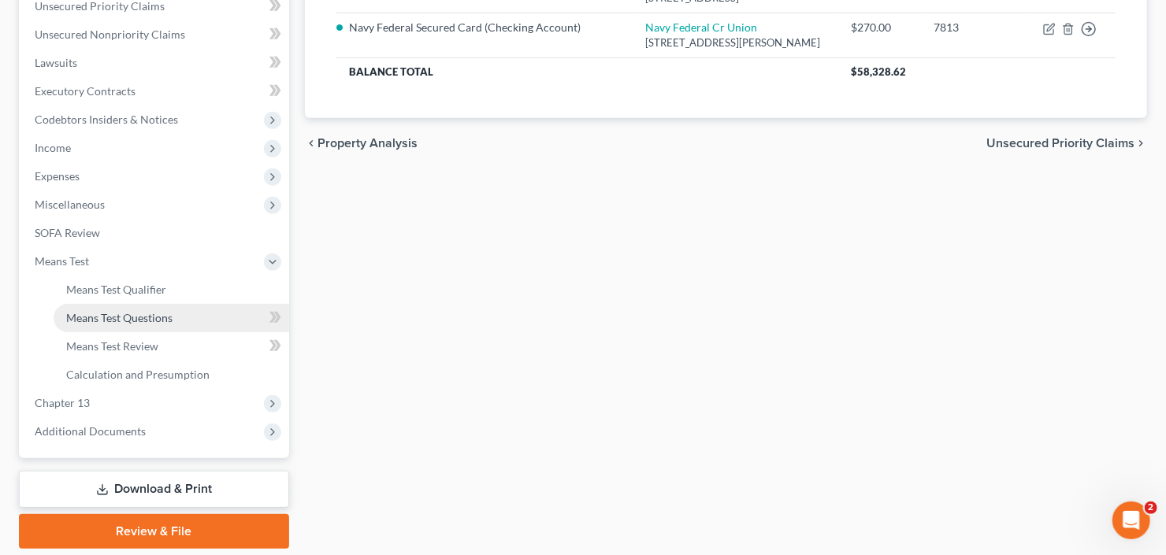
click at [166, 317] on span "Means Test Questions" at bounding box center [119, 317] width 106 height 13
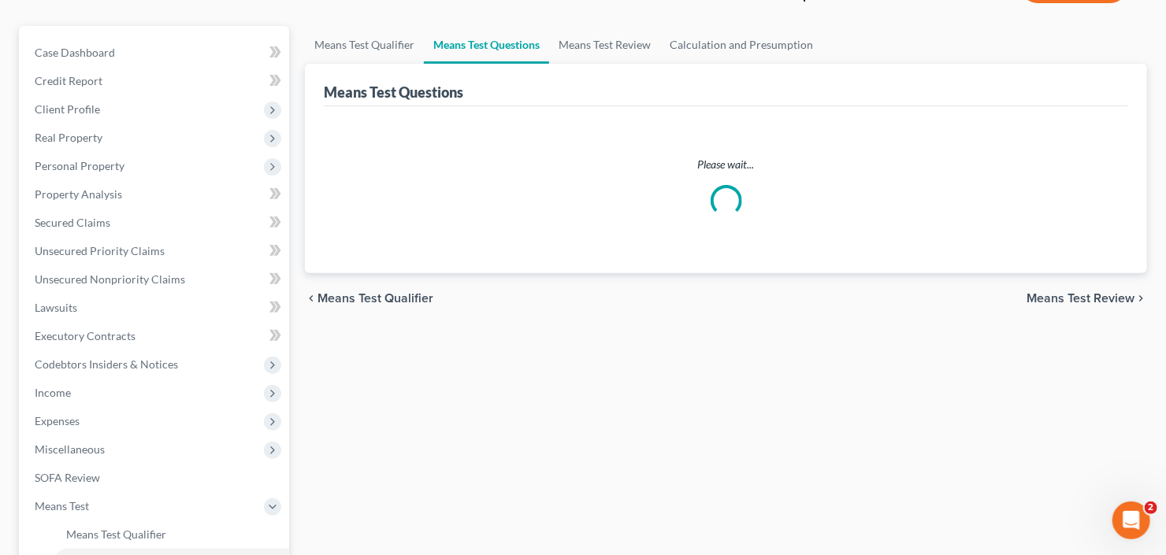
scroll to position [126, 0]
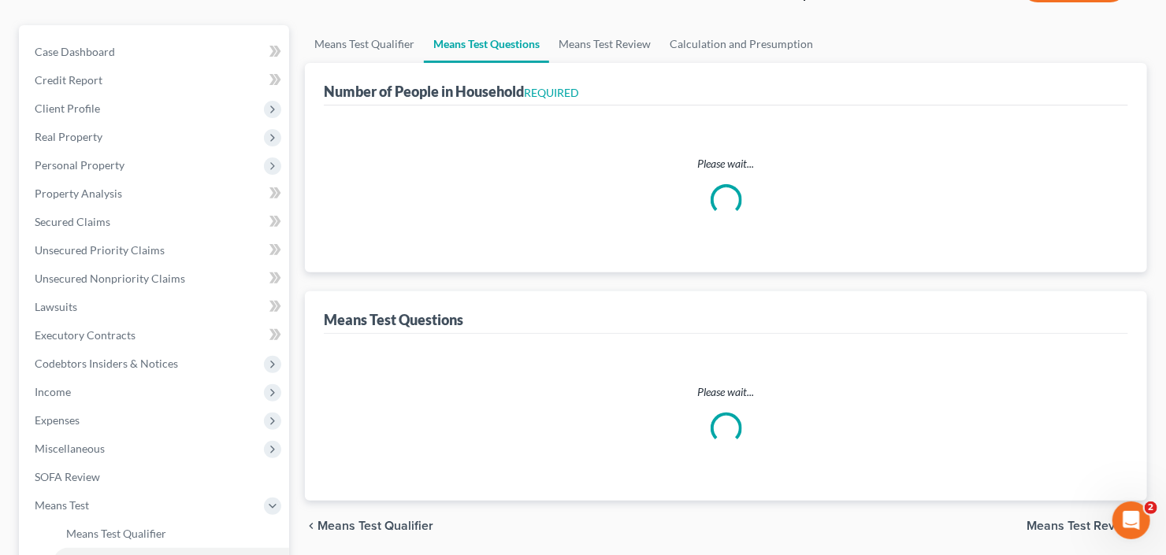
select select "60"
select select "1"
select select "60"
select select "1"
select select "60"
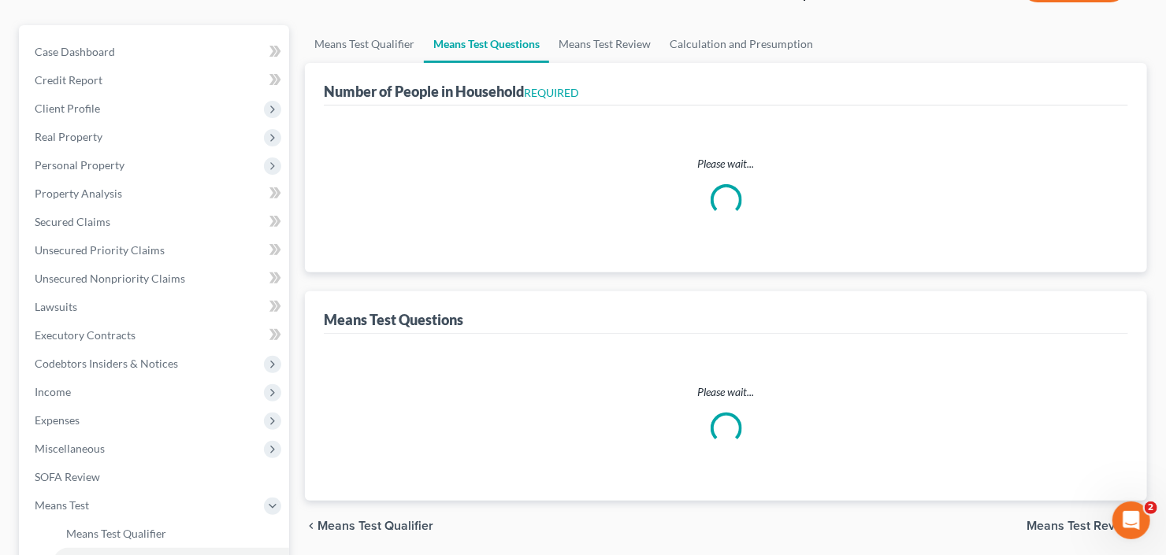
select select "60"
select select "2"
select select "3"
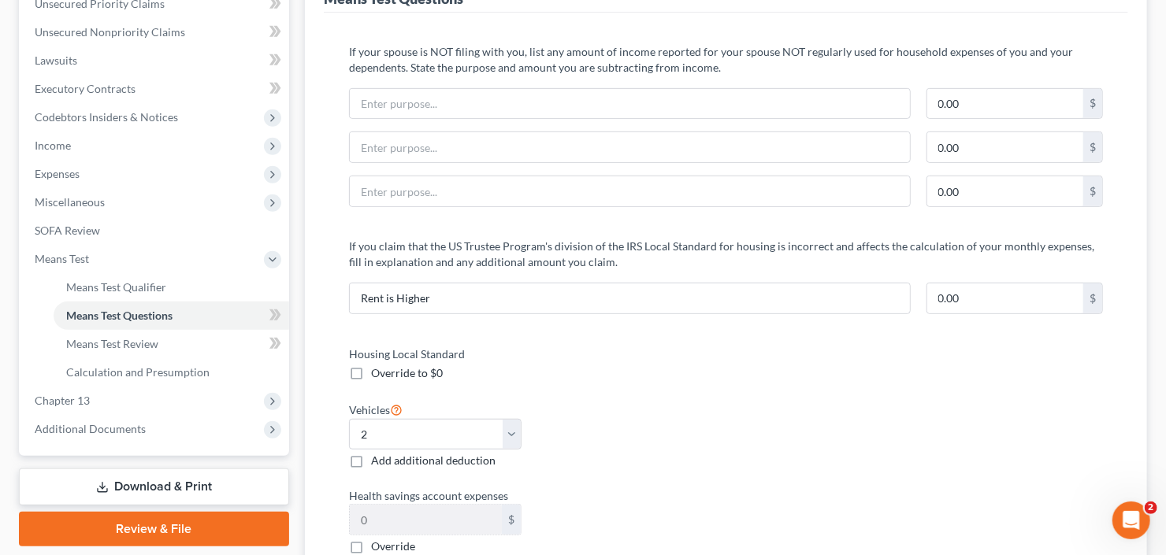
scroll to position [378, 0]
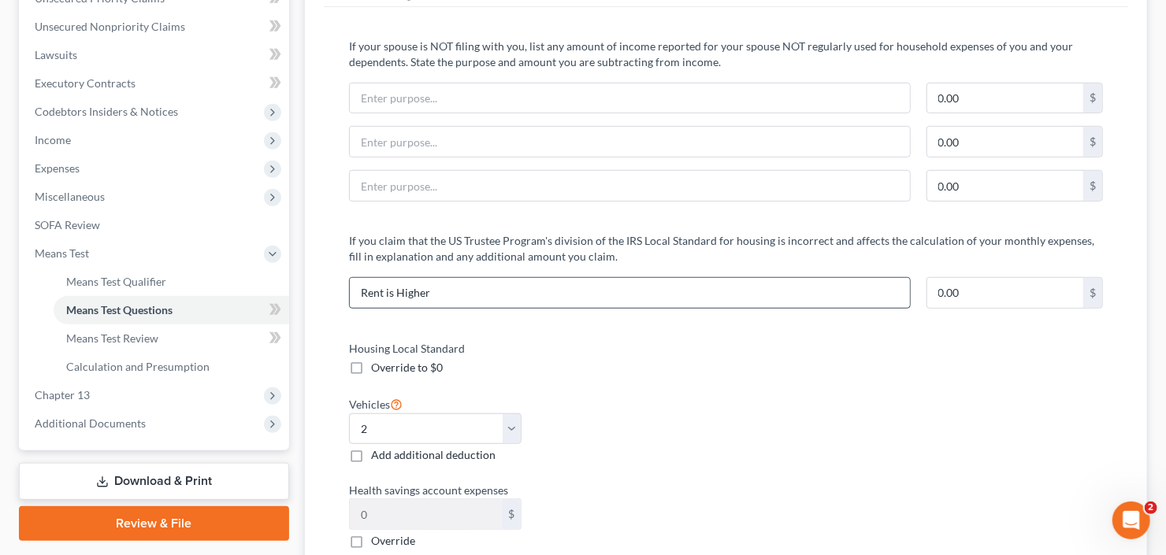
click at [437, 278] on input "Rent is Higher" at bounding box center [630, 293] width 560 height 30
drag, startPoint x: 438, startPoint y: 285, endPoint x: 353, endPoint y: 298, distance: 86.0
click at [353, 298] on input "Rent is Higher" at bounding box center [630, 293] width 560 height 30
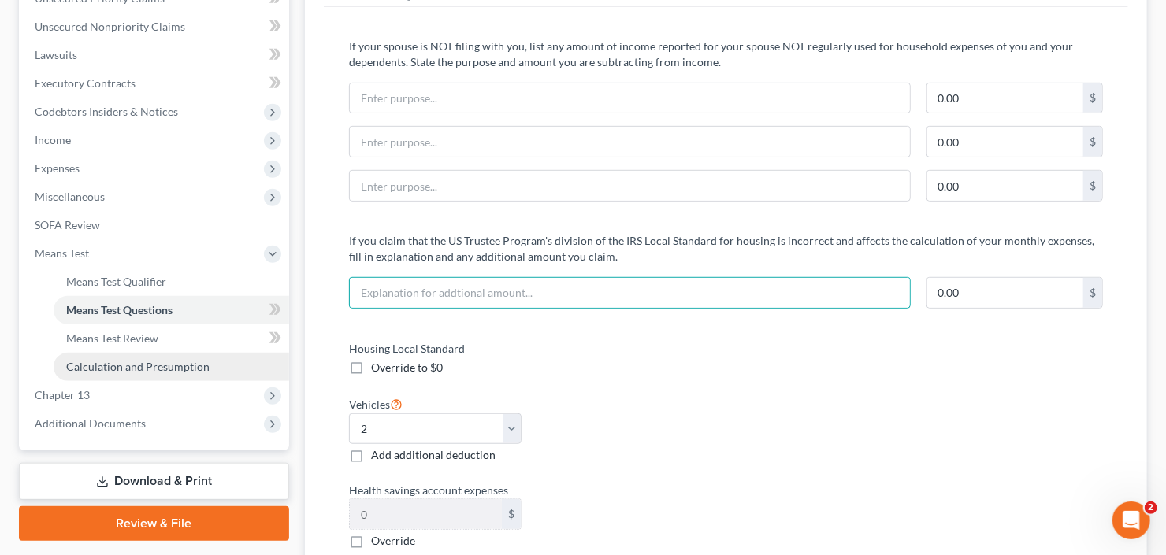
click at [136, 366] on span "Calculation and Presumption" at bounding box center [137, 366] width 143 height 13
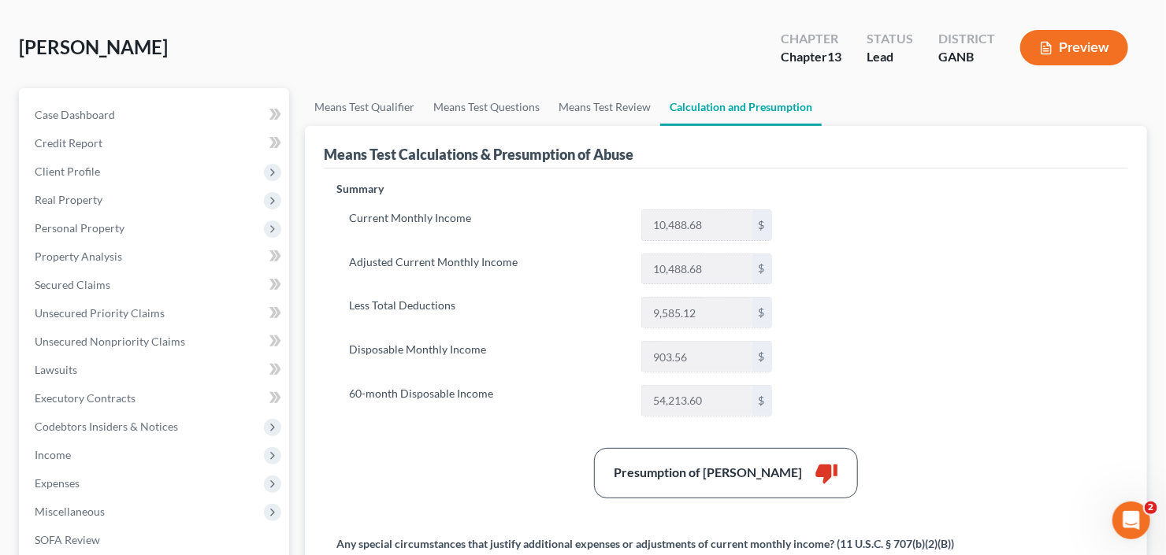
scroll to position [189, 0]
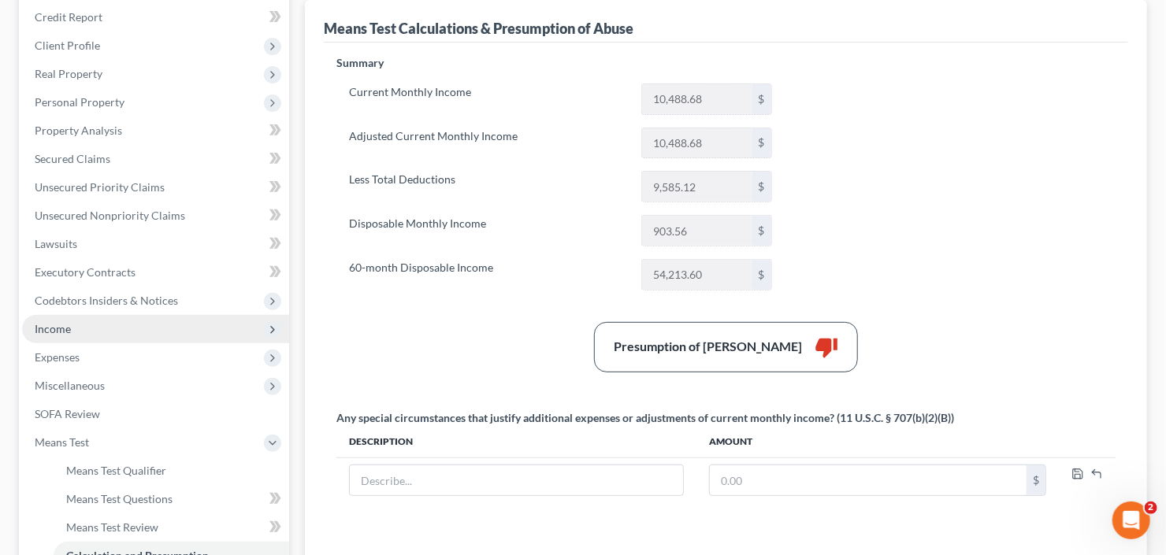
click at [105, 332] on span "Income" at bounding box center [155, 329] width 267 height 28
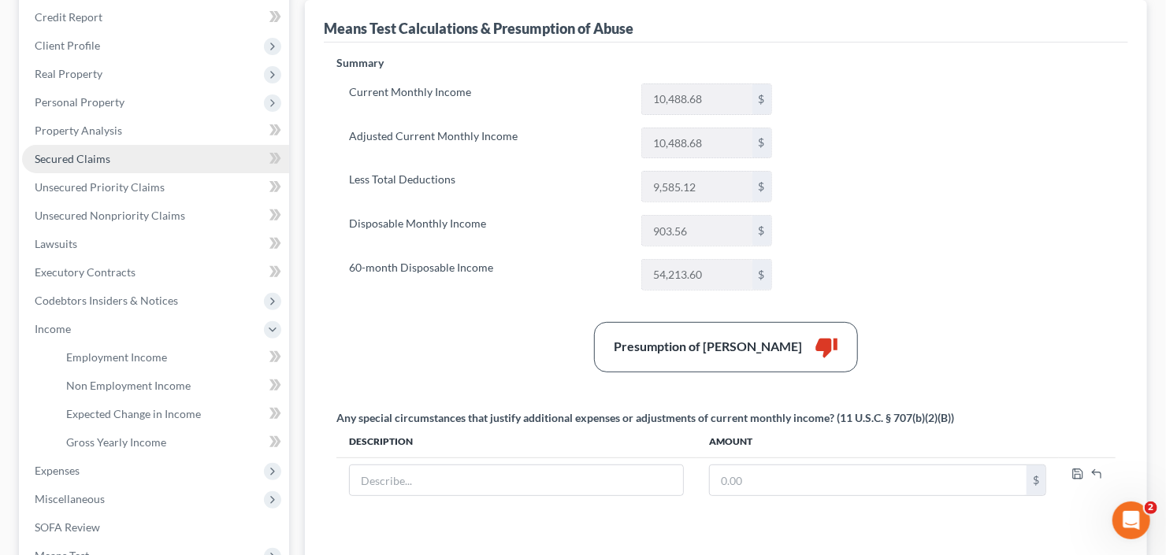
click at [107, 152] on span "Secured Claims" at bounding box center [73, 158] width 76 height 13
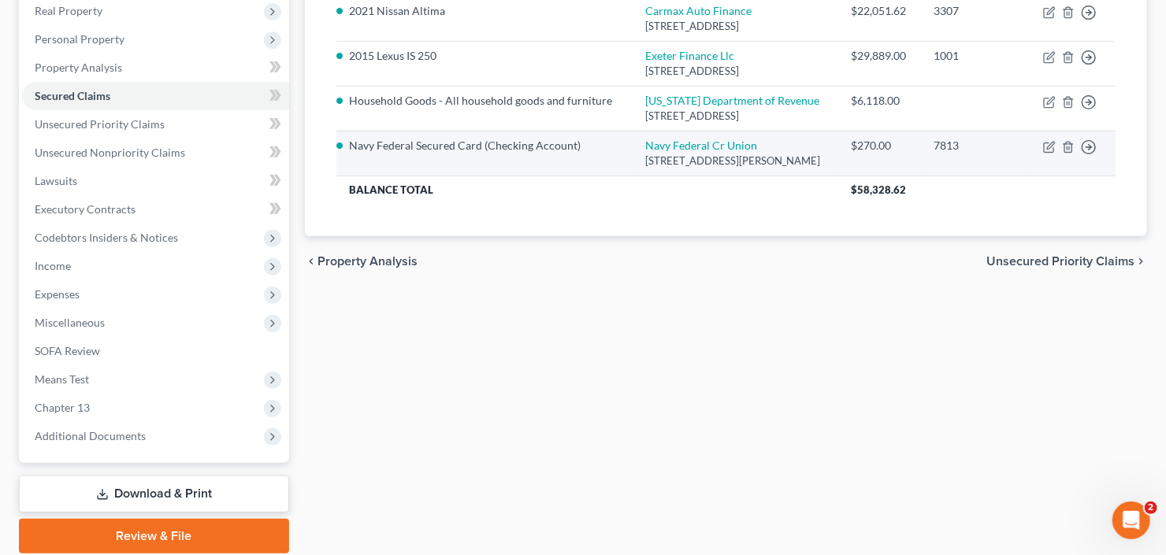
scroll to position [307, 0]
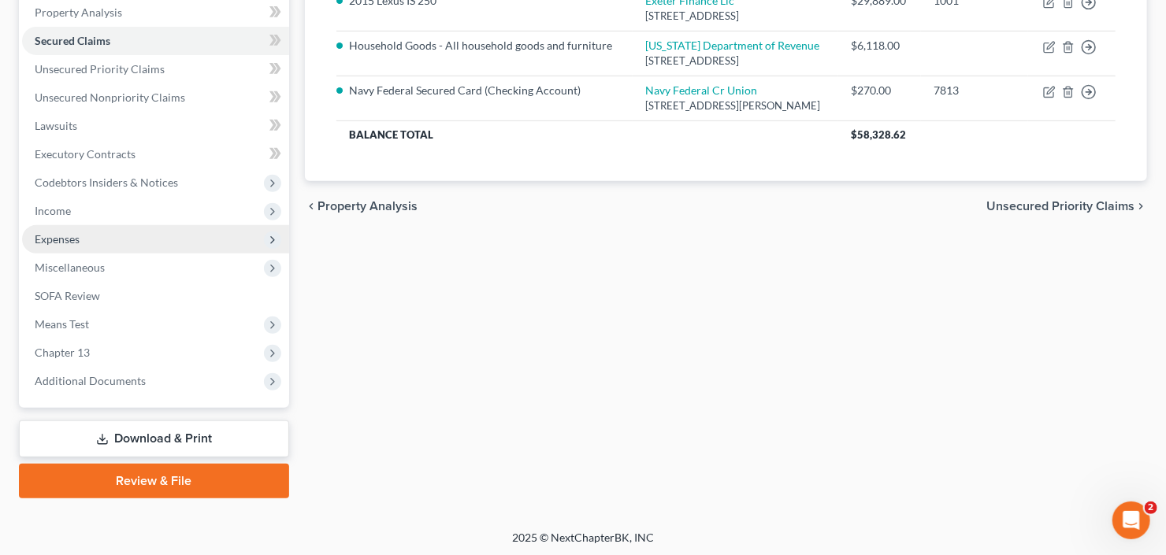
click at [82, 234] on span "Expenses" at bounding box center [155, 239] width 267 height 28
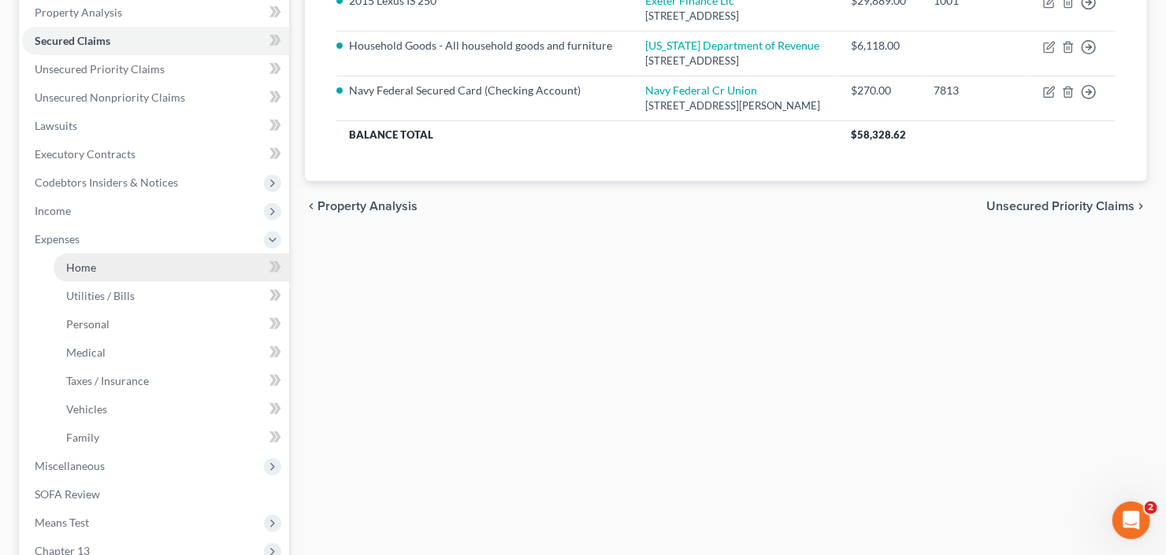
click at [106, 265] on link "Home" at bounding box center [172, 268] width 236 height 28
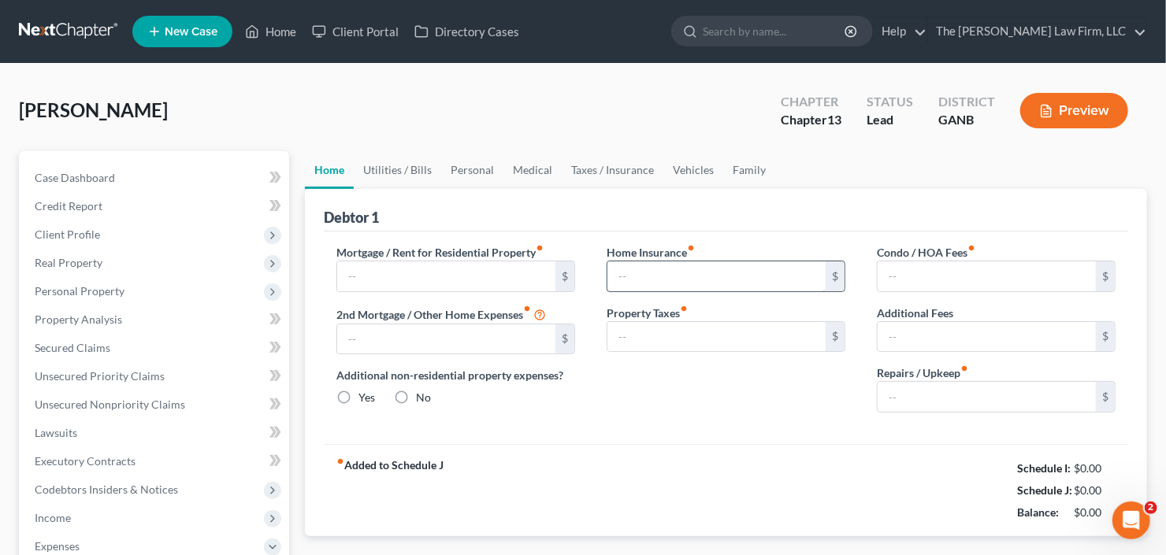
type input "2,700.00"
type input "0.00"
radio input "true"
type input "0.00"
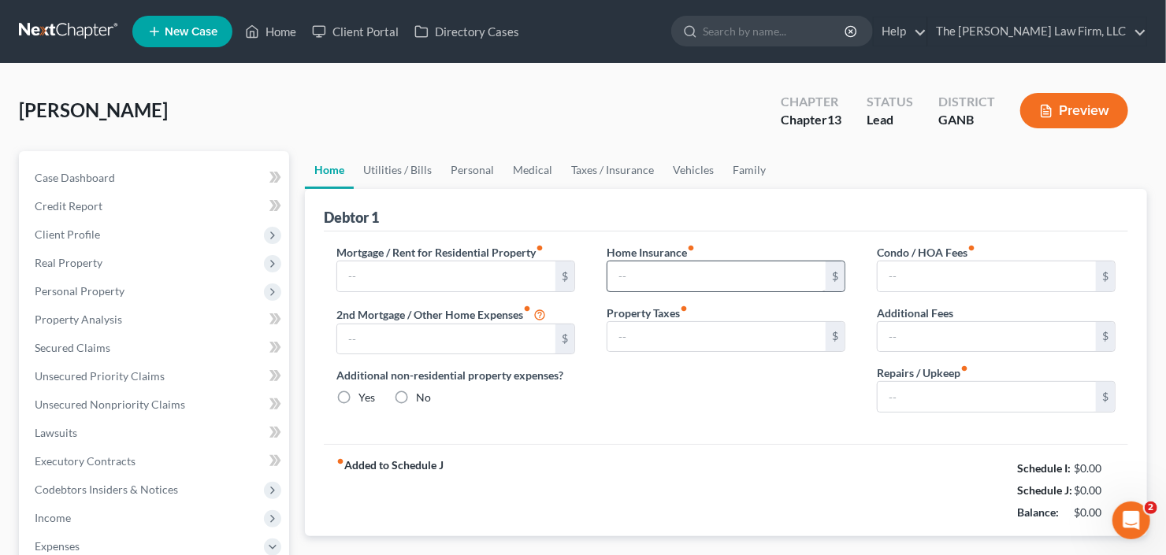
type input "0.00"
click at [392, 159] on link "Utilities / Bills" at bounding box center [397, 170] width 87 height 38
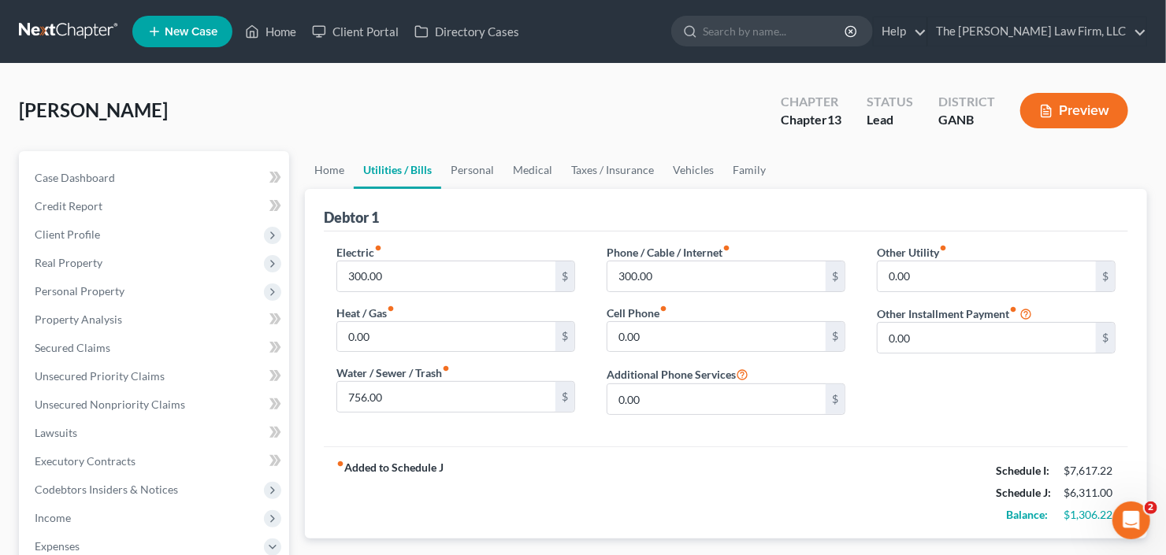
click at [455, 291] on div "Electric fiber_manual_record 300.00 $ Heat / Gas fiber_manual_record 0.00 $ Wat…" at bounding box center [456, 336] width 270 height 184
click at [451, 276] on input "300.00" at bounding box center [446, 277] width 218 height 30
type input "200"
type input "75"
click at [438, 273] on input "200" at bounding box center [446, 277] width 218 height 30
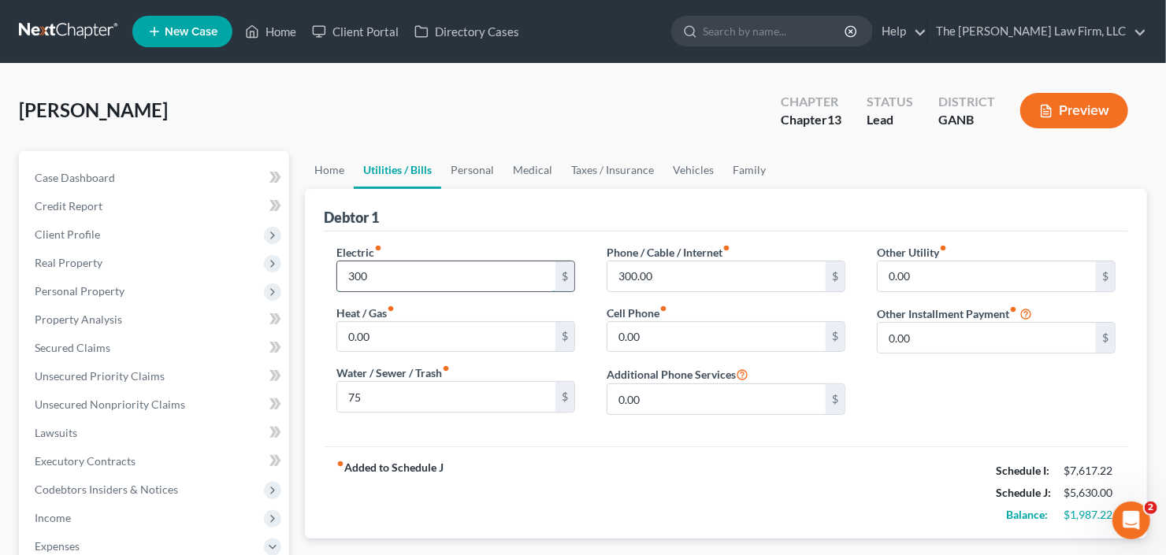
type input "300"
click at [467, 168] on link "Personal" at bounding box center [472, 170] width 62 height 38
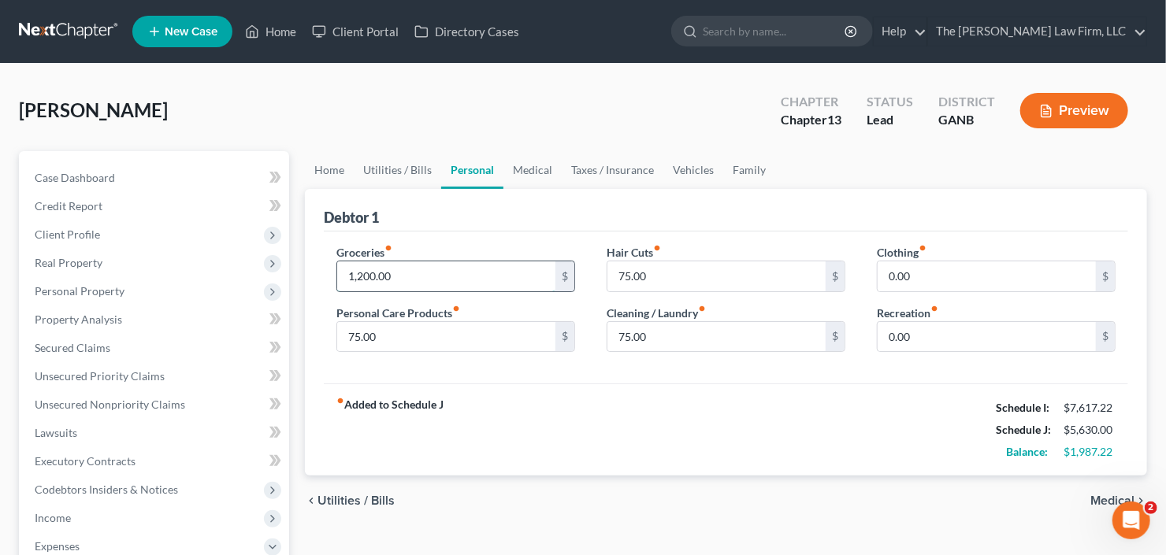
click at [436, 275] on input "1,200.00" at bounding box center [446, 277] width 218 height 30
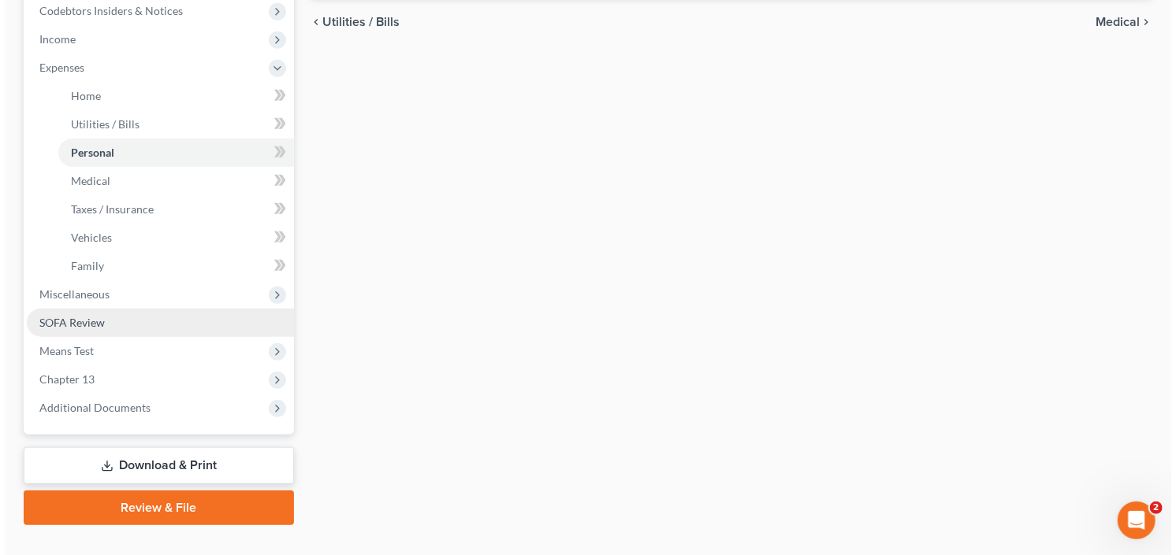
scroll to position [507, 0]
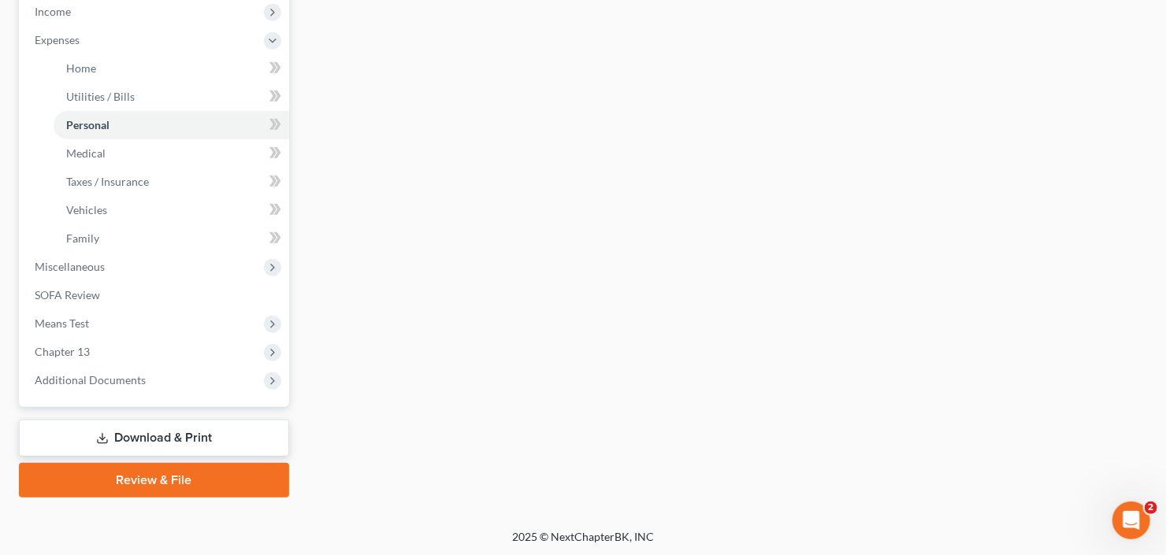
type input "1,287.22"
click at [112, 434] on link "Download & Print" at bounding box center [154, 438] width 270 height 37
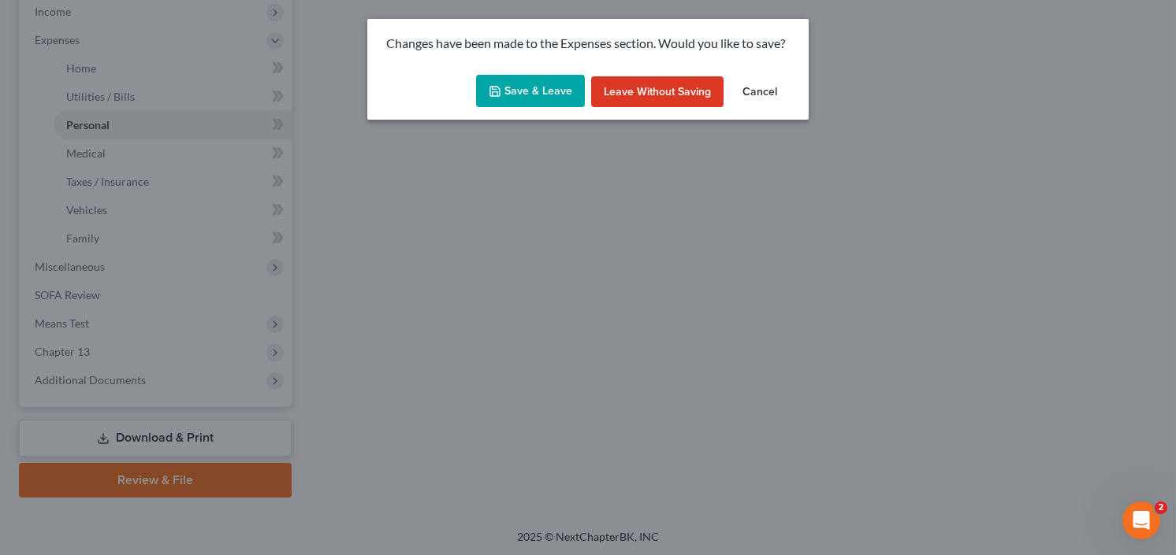
click at [532, 86] on button "Save & Leave" at bounding box center [530, 91] width 109 height 33
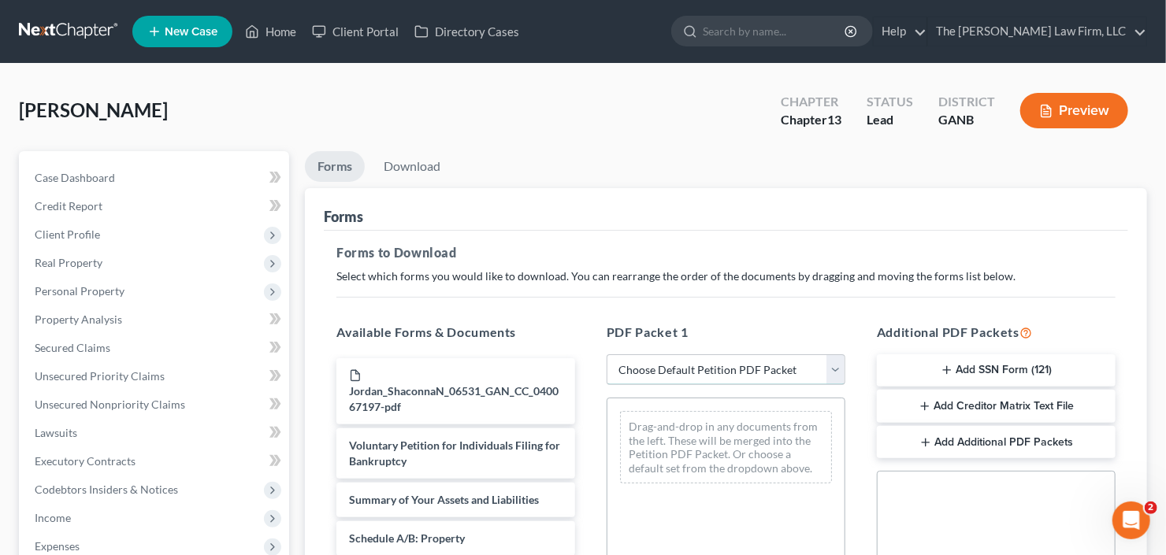
click at [683, 370] on select "Choose Default Petition PDF Packet Complete Bankruptcy Petition (all forms and …" at bounding box center [726, 371] width 239 height 32
select select "0"
click at [611, 355] on select "Choose Default Petition PDF Packet Complete Bankruptcy Petition (all forms and …" at bounding box center [726, 371] width 239 height 32
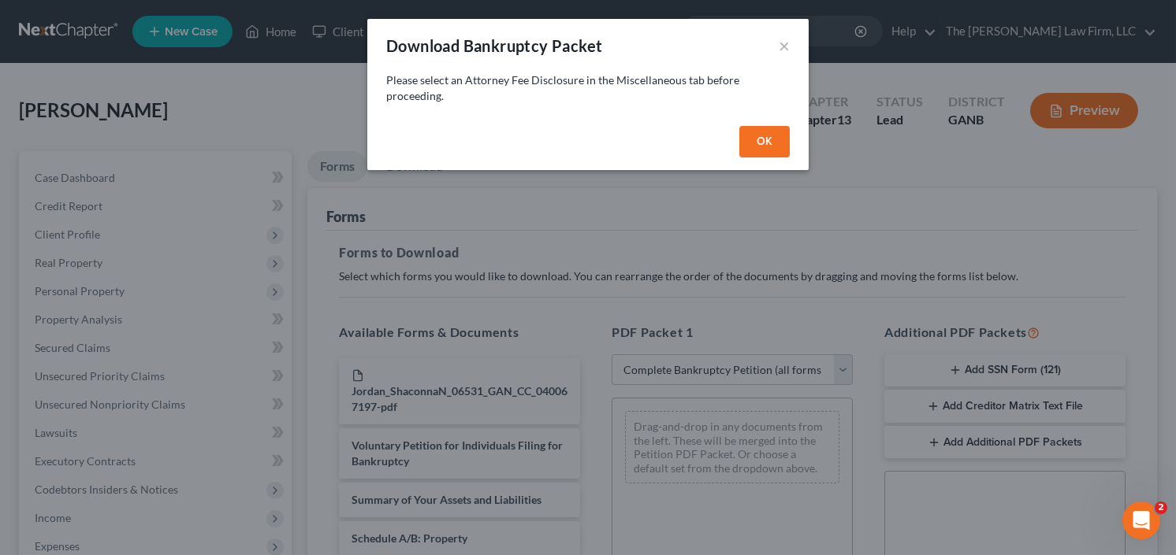
click at [778, 107] on div "Please select an Attorney Fee Disclosure in the Miscellaneous tab before procee…" at bounding box center [587, 95] width 441 height 47
click at [772, 126] on button "OK" at bounding box center [764, 142] width 50 height 32
select select
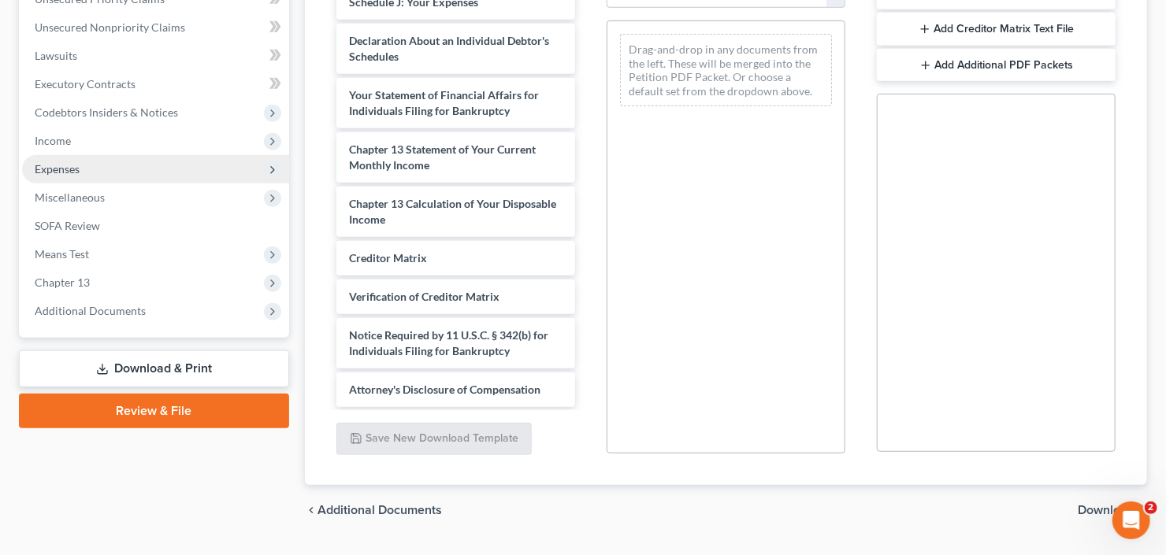
scroll to position [378, 0]
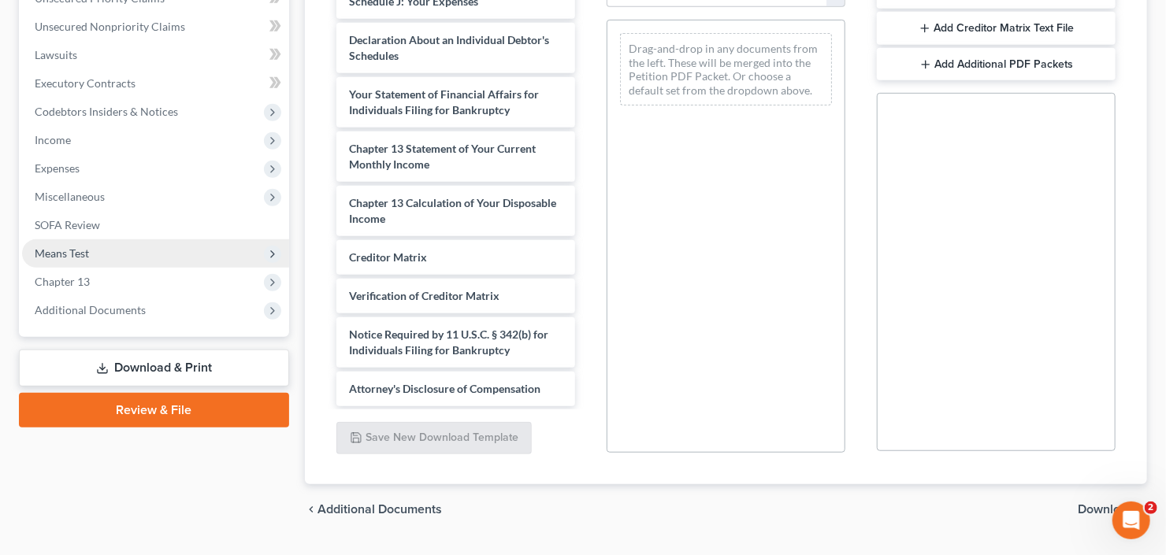
click at [126, 253] on span "Means Test" at bounding box center [155, 254] width 267 height 28
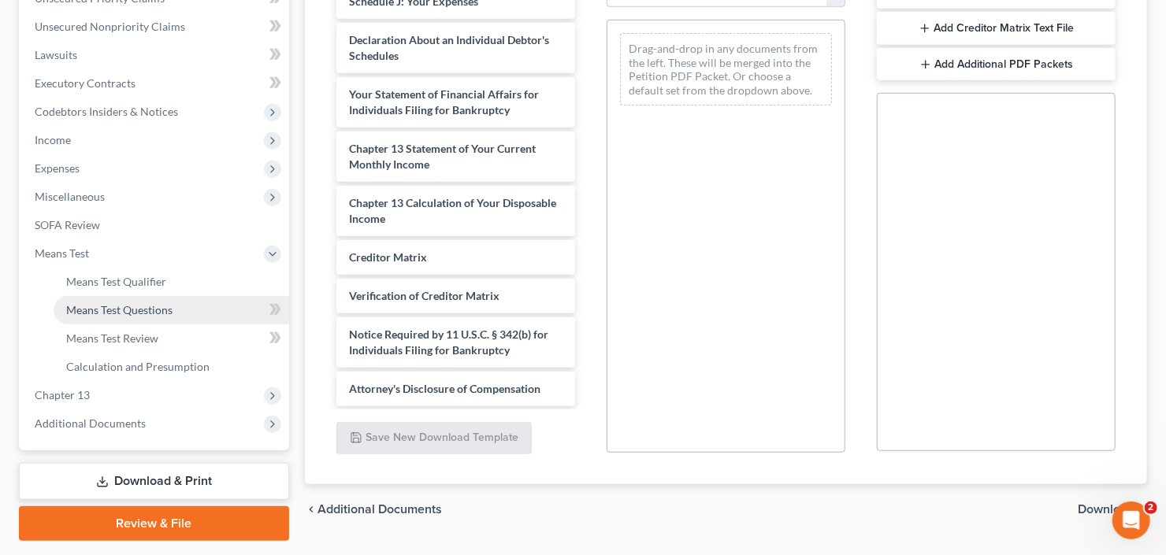
click at [134, 310] on span "Means Test Questions" at bounding box center [119, 309] width 106 height 13
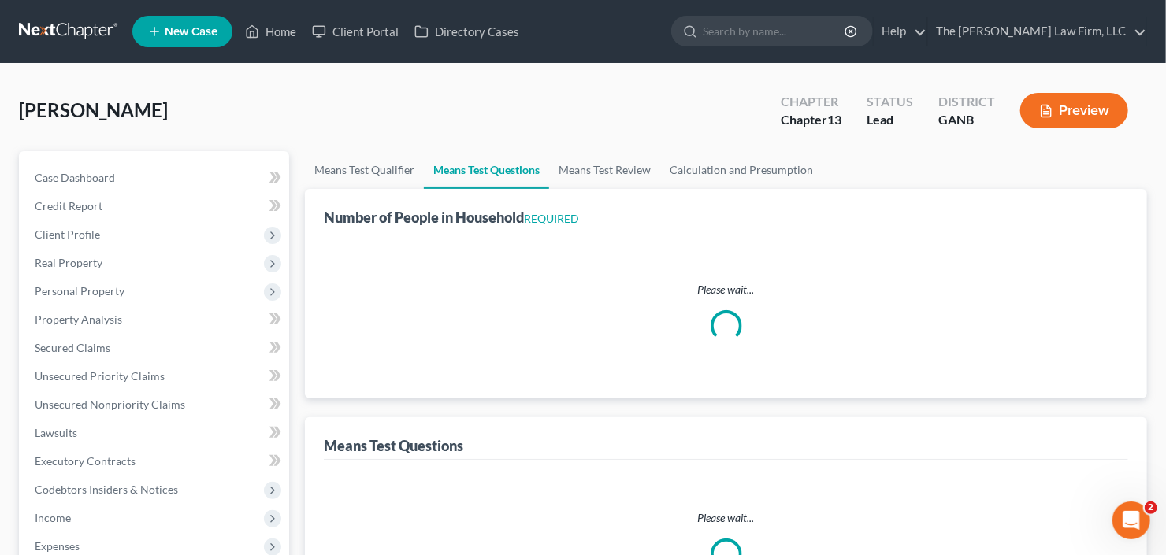
select select "60"
select select "1"
select select "60"
select select "1"
select select "60"
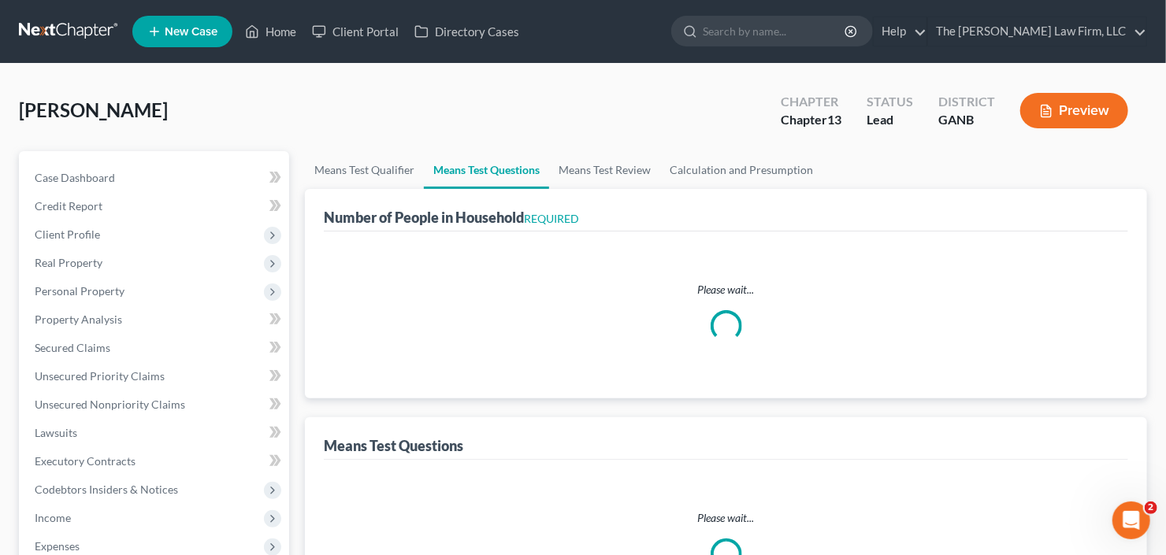
select select "60"
select select "2"
select select "3"
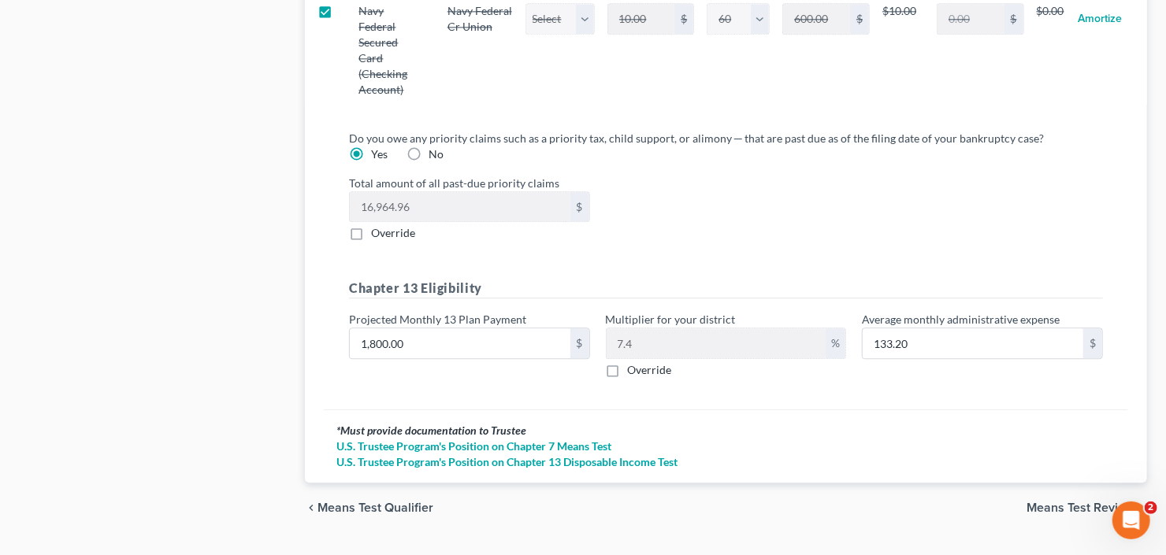
scroll to position [1931, 0]
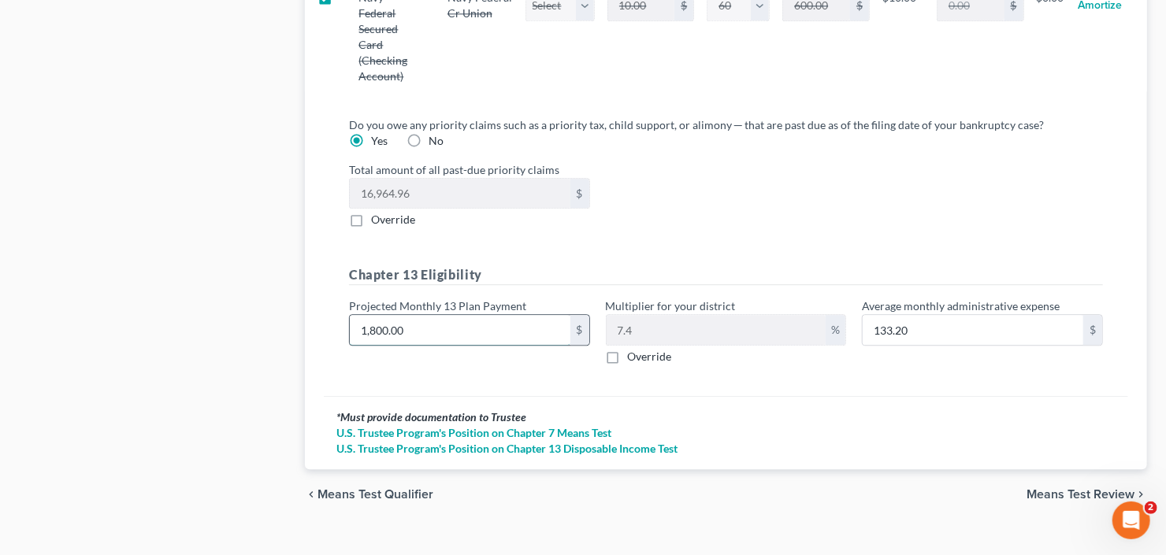
click at [462, 315] on input "1,800.00" at bounding box center [460, 330] width 221 height 30
type input "1"
type input "0.07"
type input "19"
type input "1.40"
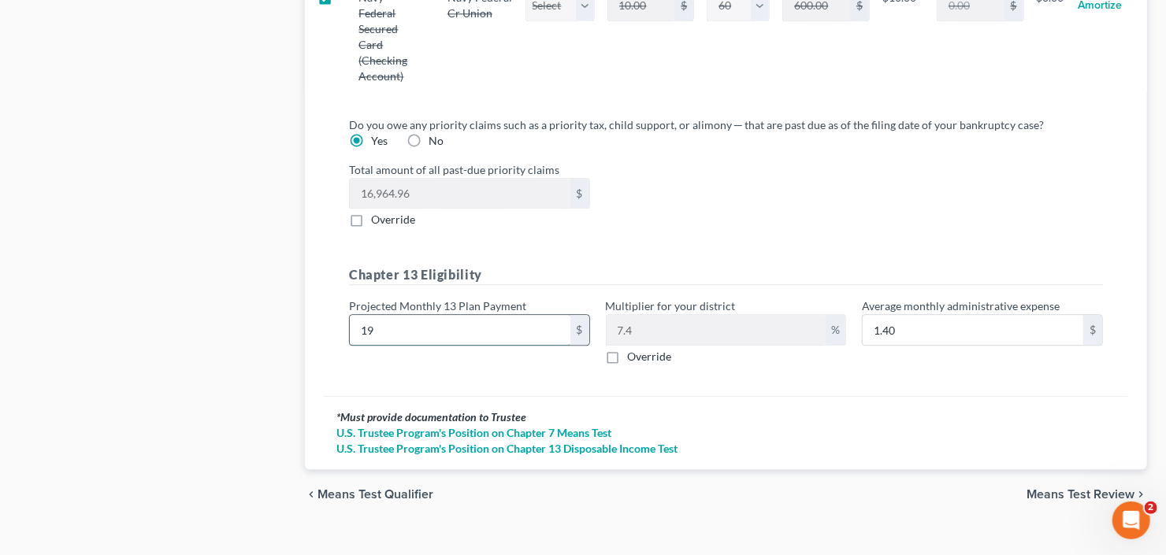
type input "190"
type input "14.06"
type input "1900"
type input "140.60"
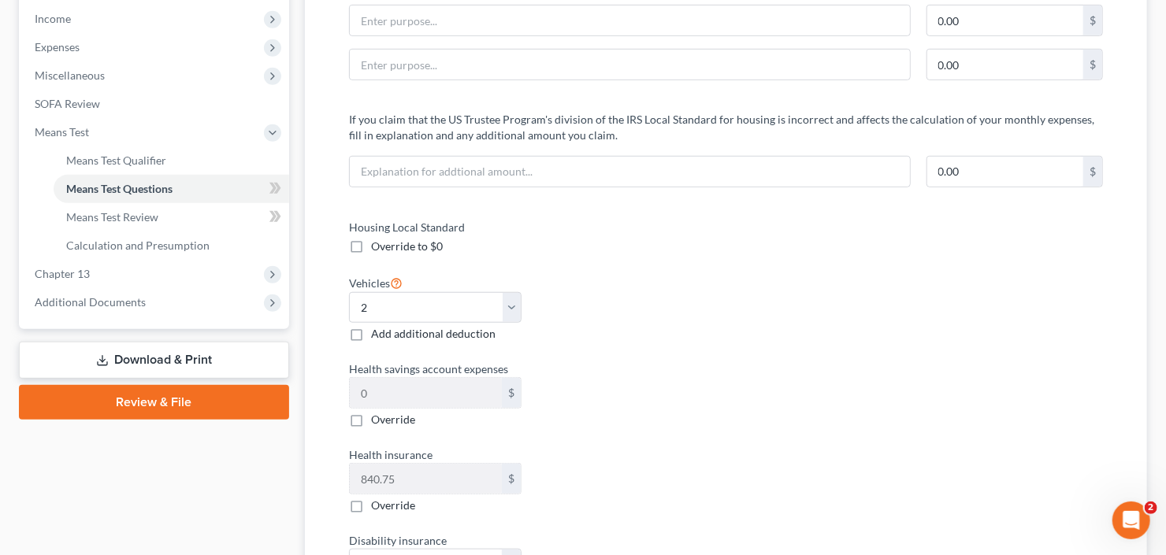
scroll to position [355, 0]
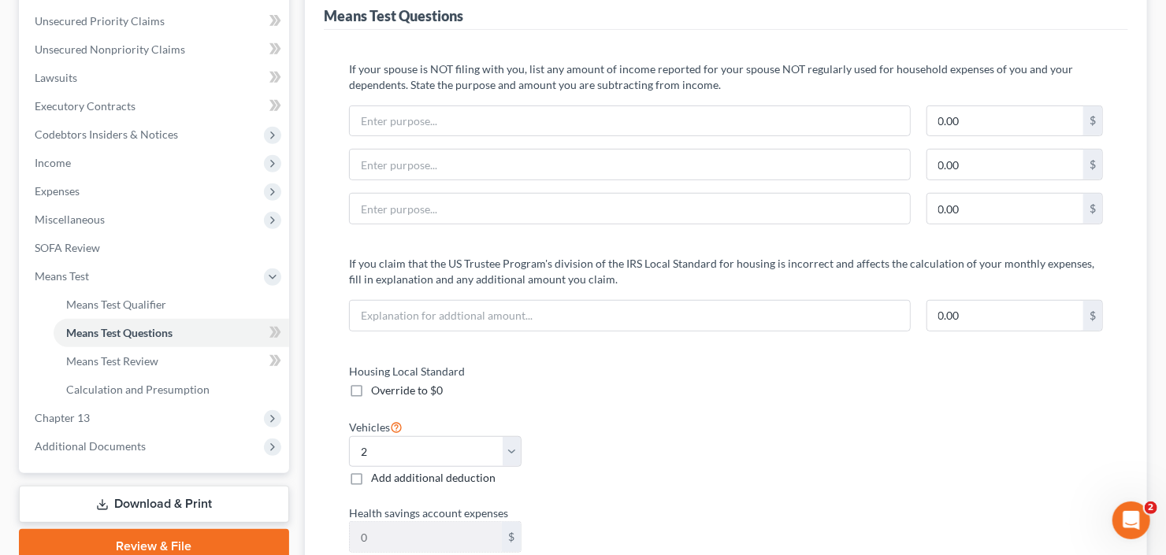
type input "1,900"
drag, startPoint x: 126, startPoint y: 507, endPoint x: 154, endPoint y: 494, distance: 30.3
click at [126, 506] on link "Download & Print" at bounding box center [154, 504] width 270 height 37
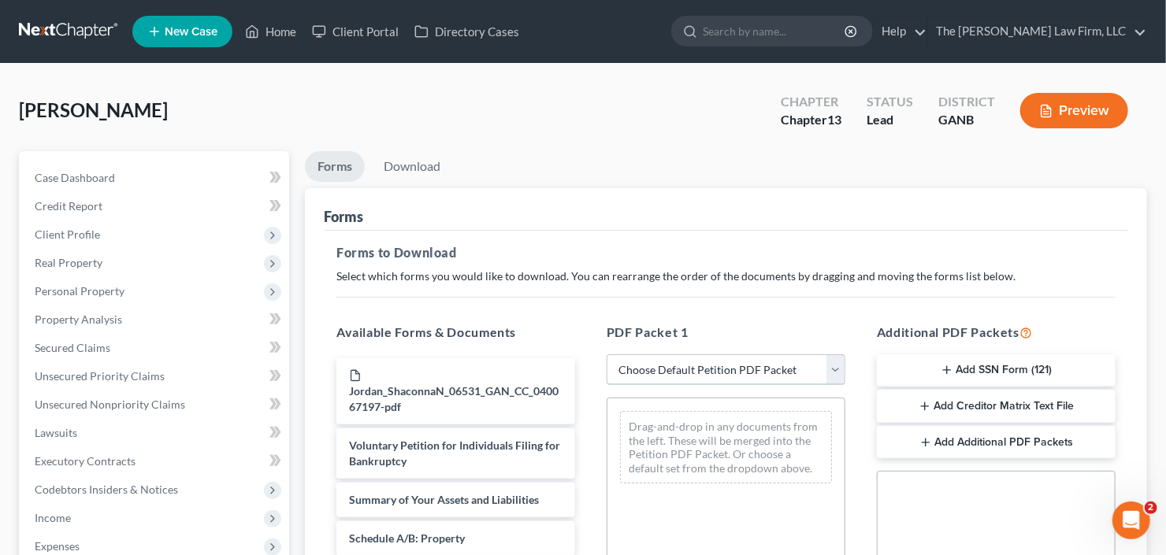
click at [718, 375] on select "Choose Default Petition PDF Packet Complete Bankruptcy Petition (all forms and …" at bounding box center [726, 371] width 239 height 32
select select "0"
click at [611, 355] on select "Choose Default Petition PDF Packet Complete Bankruptcy Petition (all forms and …" at bounding box center [726, 371] width 239 height 32
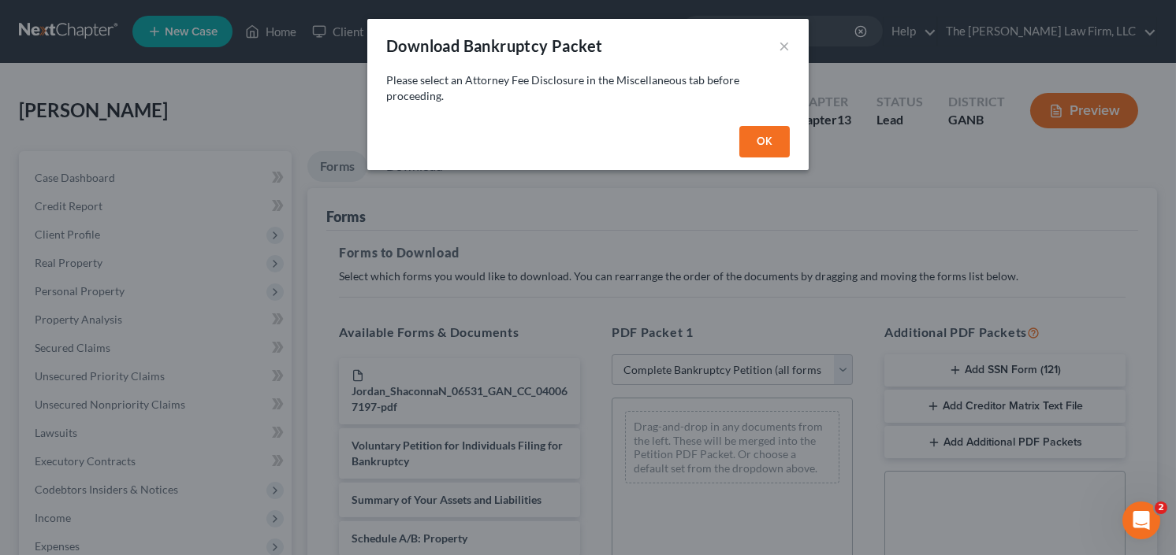
click at [745, 136] on button "OK" at bounding box center [764, 142] width 50 height 32
select select
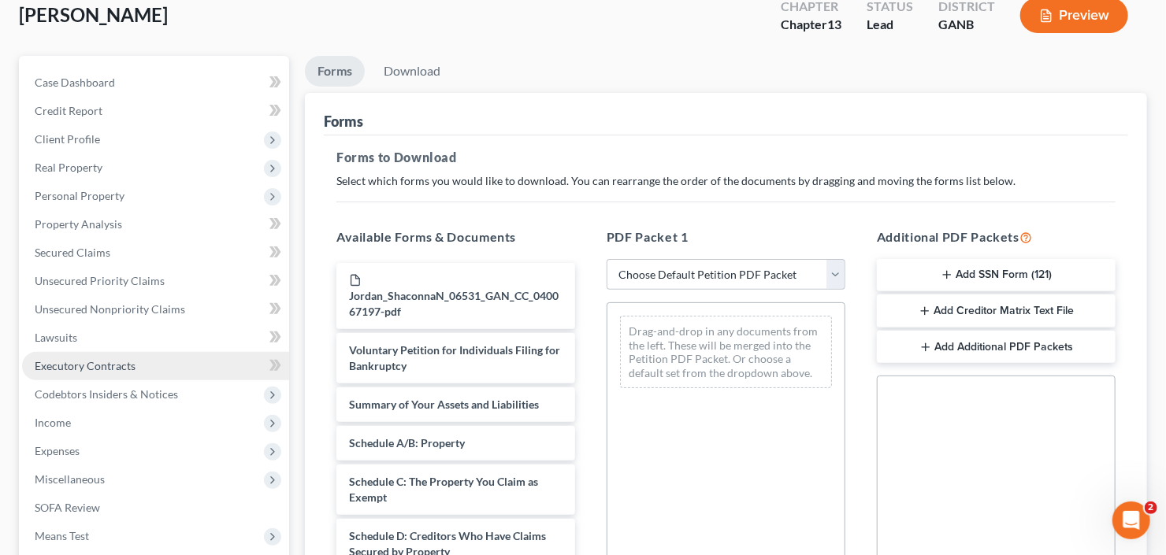
scroll to position [252, 0]
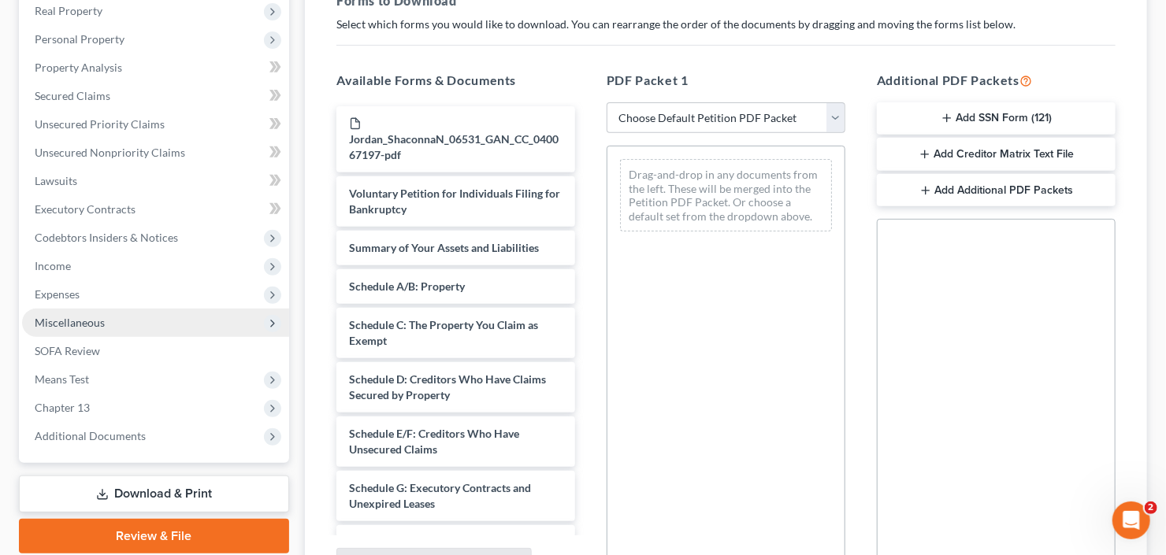
click at [119, 318] on span "Miscellaneous" at bounding box center [155, 323] width 267 height 28
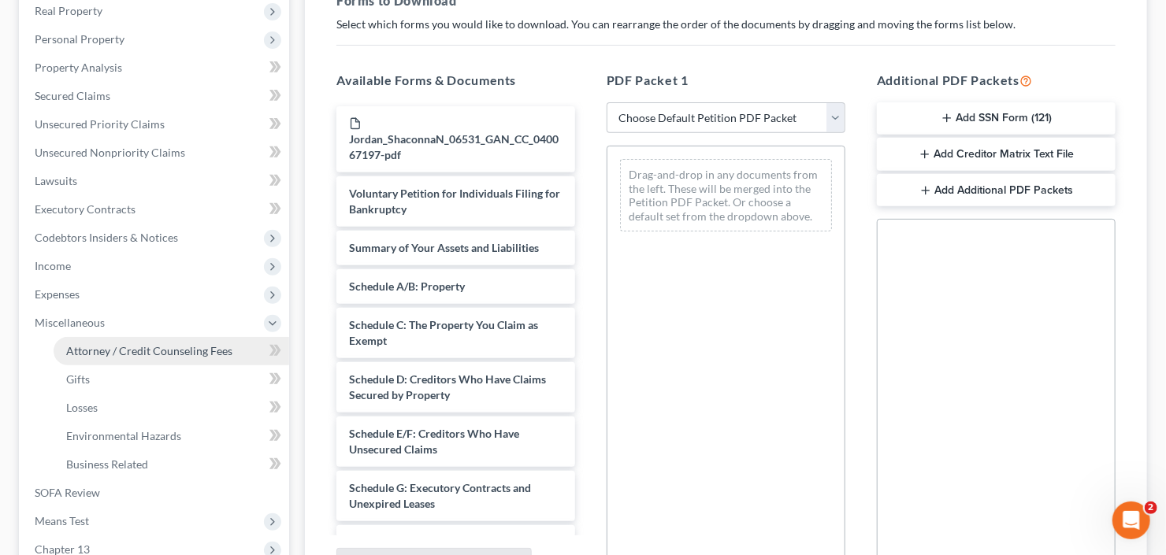
click at [151, 344] on span "Attorney / Credit Counseling Fees" at bounding box center [149, 350] width 166 height 13
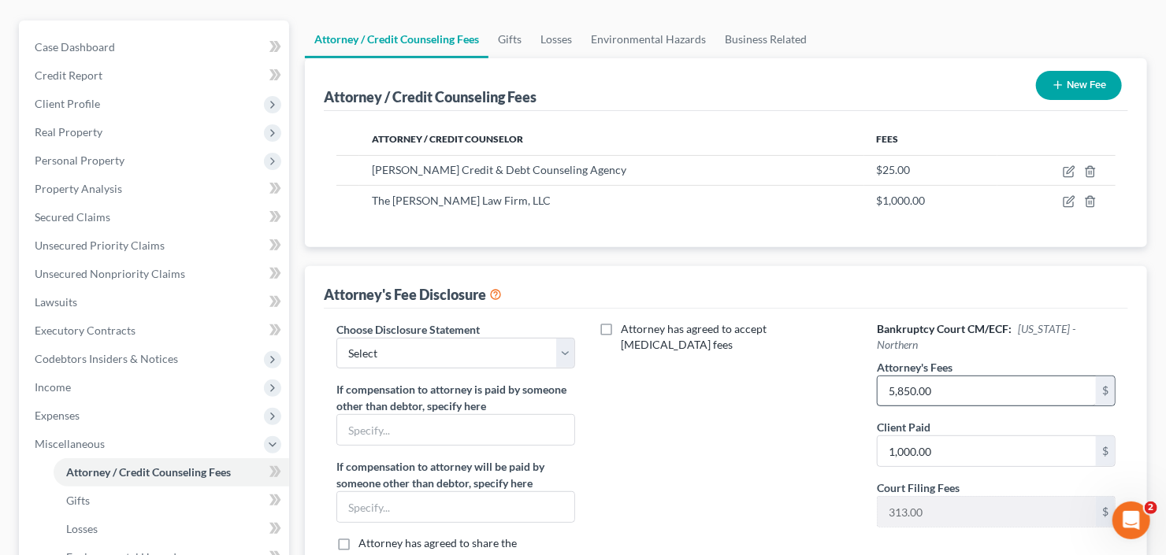
scroll to position [189, 0]
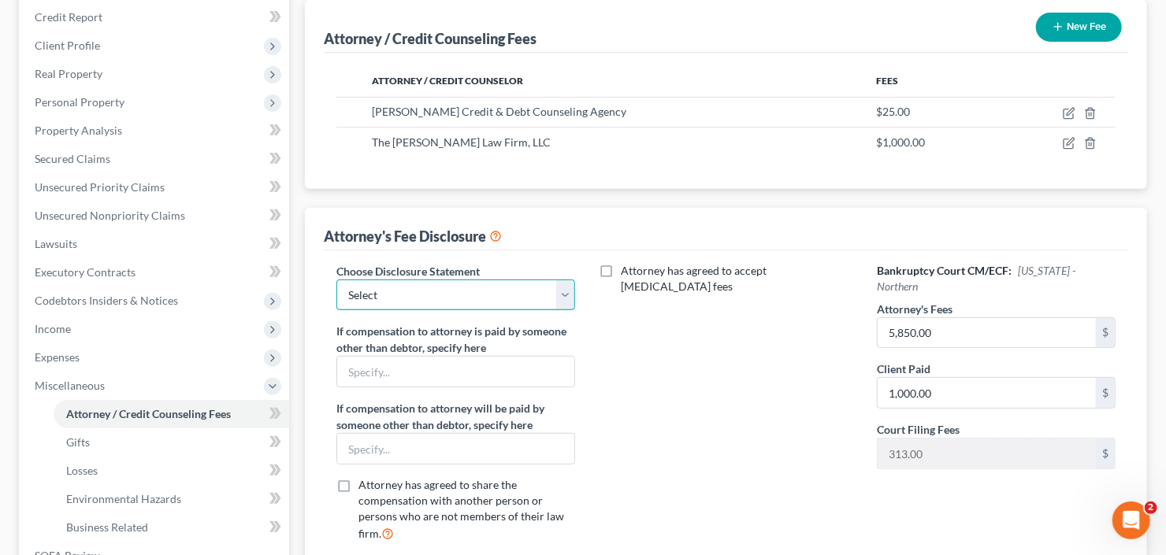
click at [470, 299] on select "Select Advanced Fee 13 Joint Hourly fee agreement Chapter 13 Advance Fee Ch 7 S…" at bounding box center [455, 296] width 239 height 32
select select "2"
click at [336, 280] on select "Select Advanced Fee 13 Joint Hourly fee agreement Chapter 13 Advance Fee Ch 7 S…" at bounding box center [455, 296] width 239 height 32
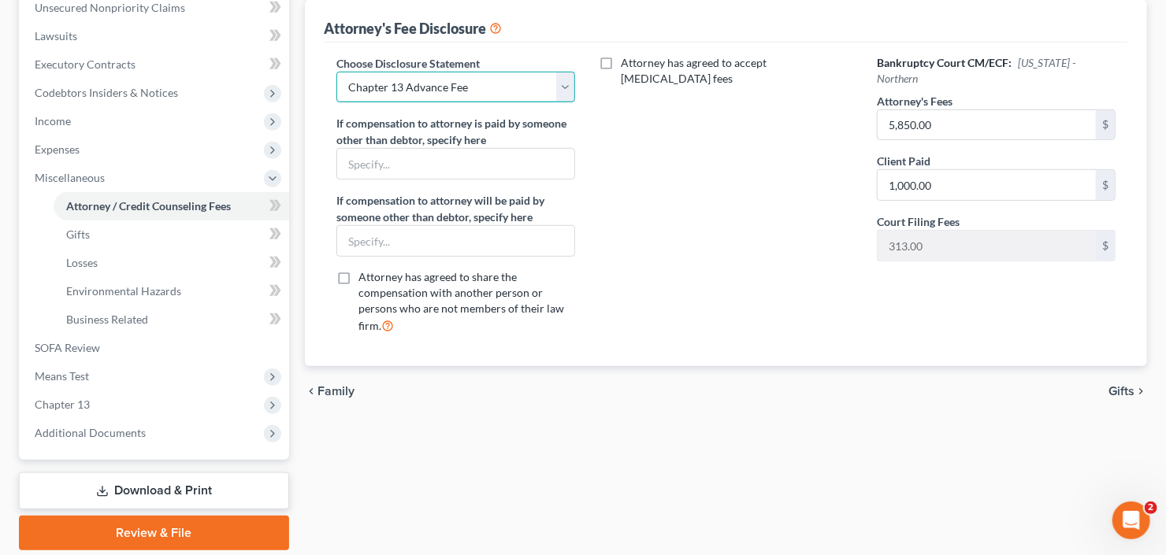
scroll to position [449, 0]
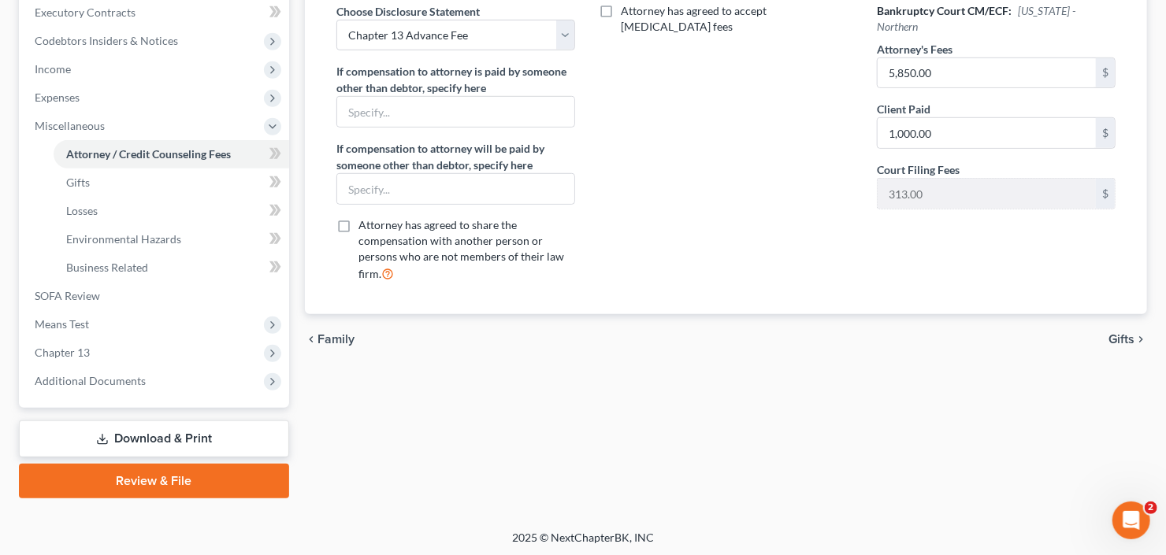
click at [128, 492] on link "Review & File" at bounding box center [154, 481] width 270 height 35
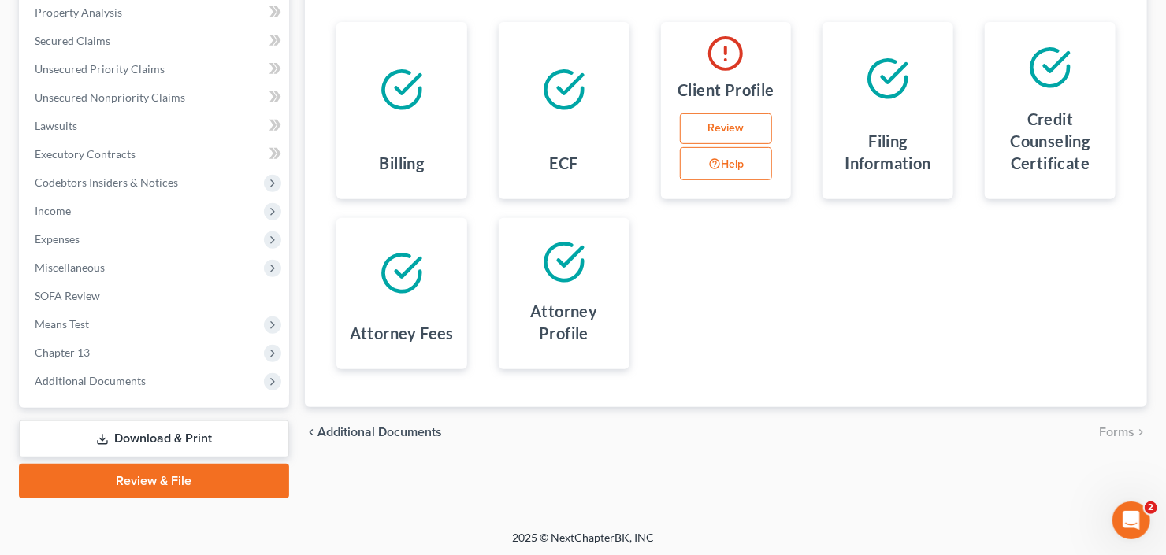
click at [131, 435] on link "Download & Print" at bounding box center [154, 439] width 270 height 37
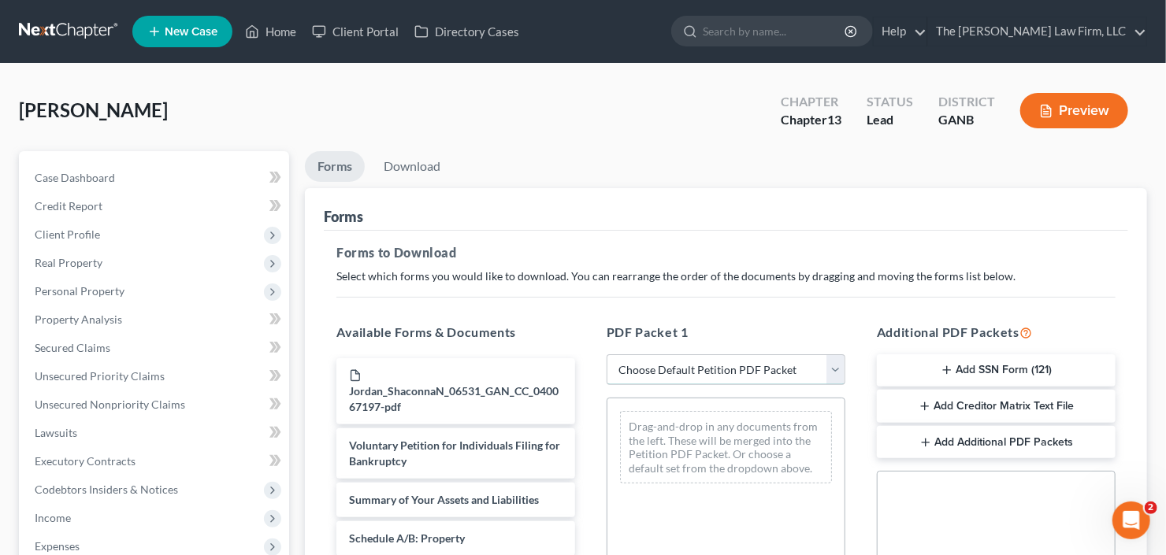
click at [719, 373] on select "Choose Default Petition PDF Packet Complete Bankruptcy Petition (all forms and …" at bounding box center [726, 371] width 239 height 32
select select "0"
click at [607, 355] on select "Choose Default Petition PDF Packet Complete Bankruptcy Petition (all forms and …" at bounding box center [726, 371] width 239 height 32
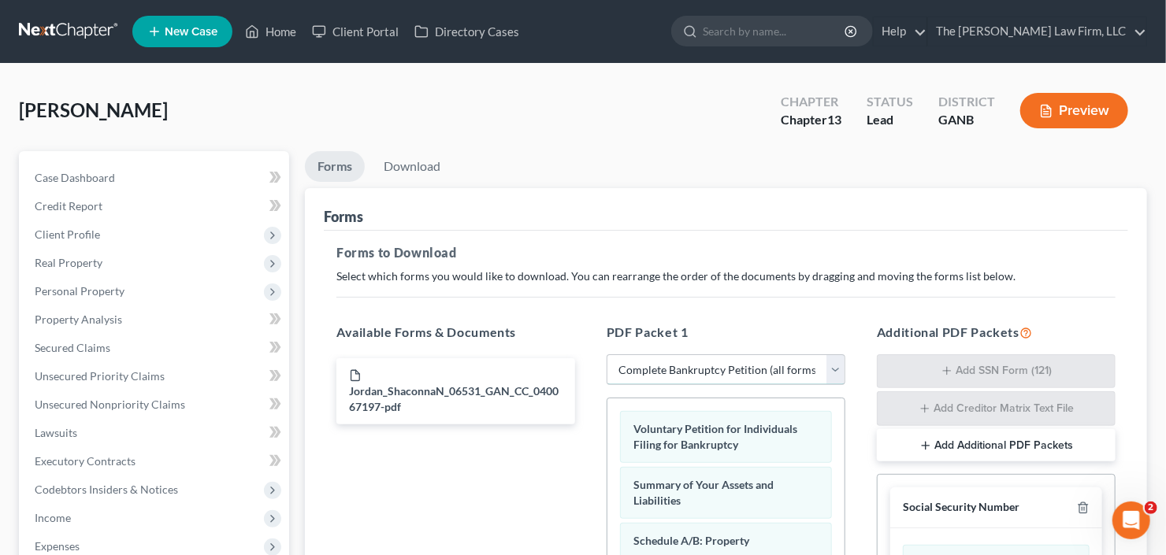
scroll to position [378, 0]
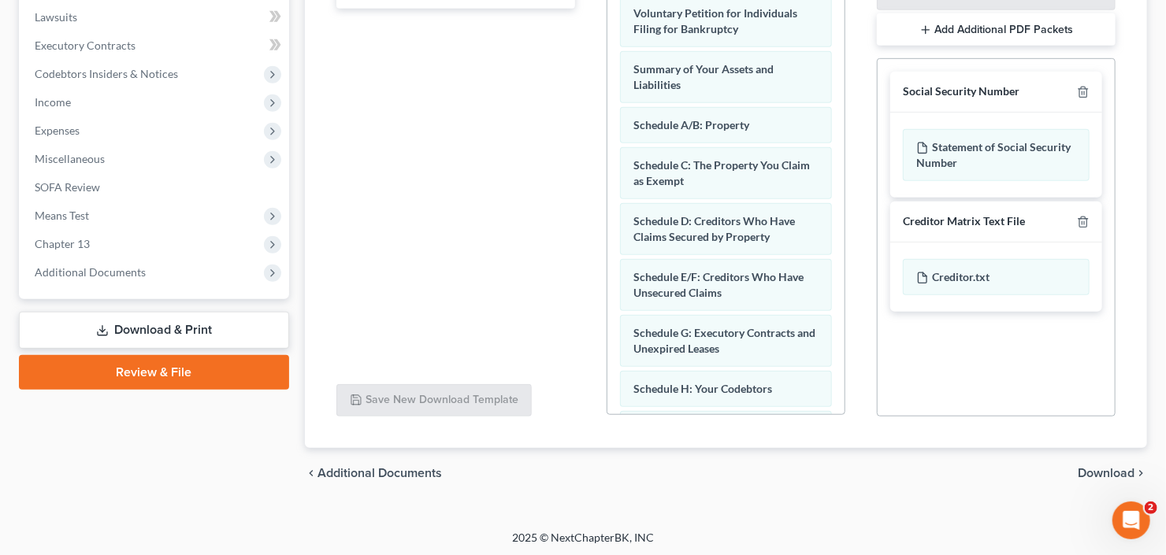
click at [1105, 476] on span "Download" at bounding box center [1106, 473] width 57 height 13
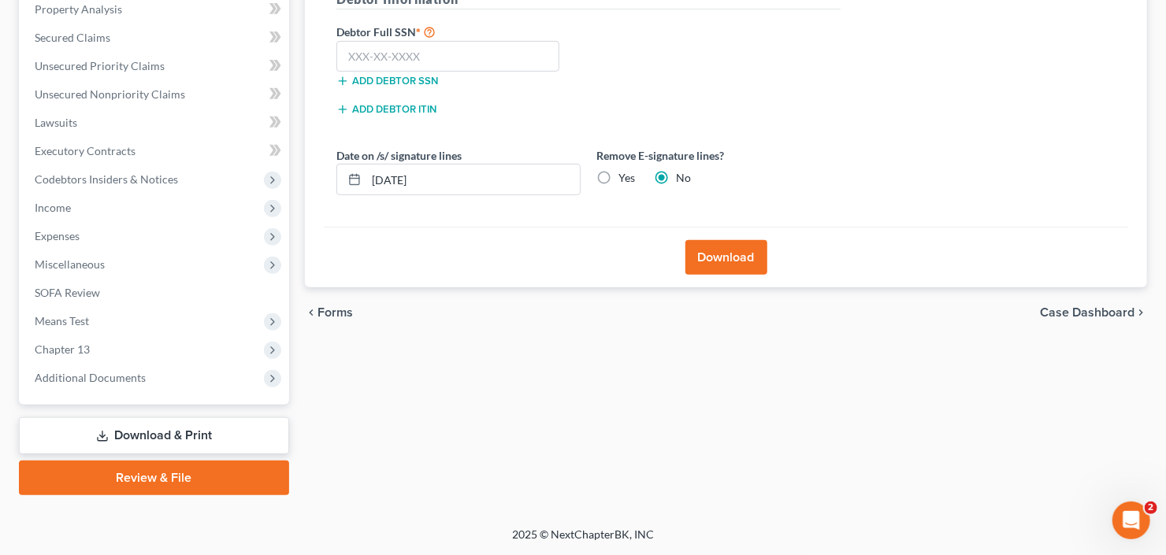
scroll to position [307, 0]
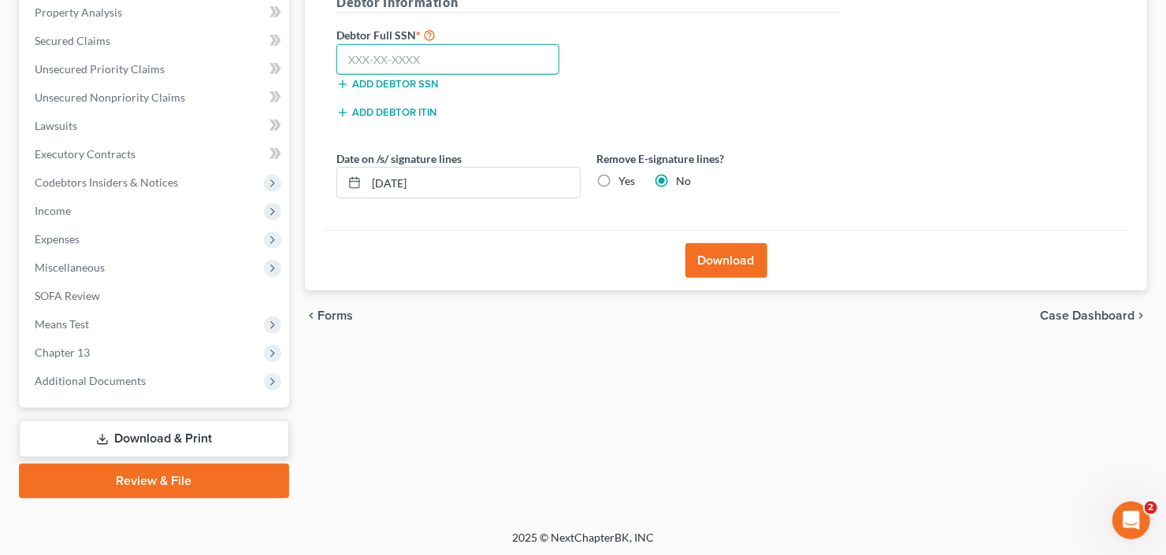
click at [373, 61] on input "text" at bounding box center [447, 60] width 223 height 32
type input "284-76-5758"
click at [698, 240] on div "Download" at bounding box center [726, 260] width 804 height 61
click at [715, 251] on button "Download" at bounding box center [727, 260] width 82 height 35
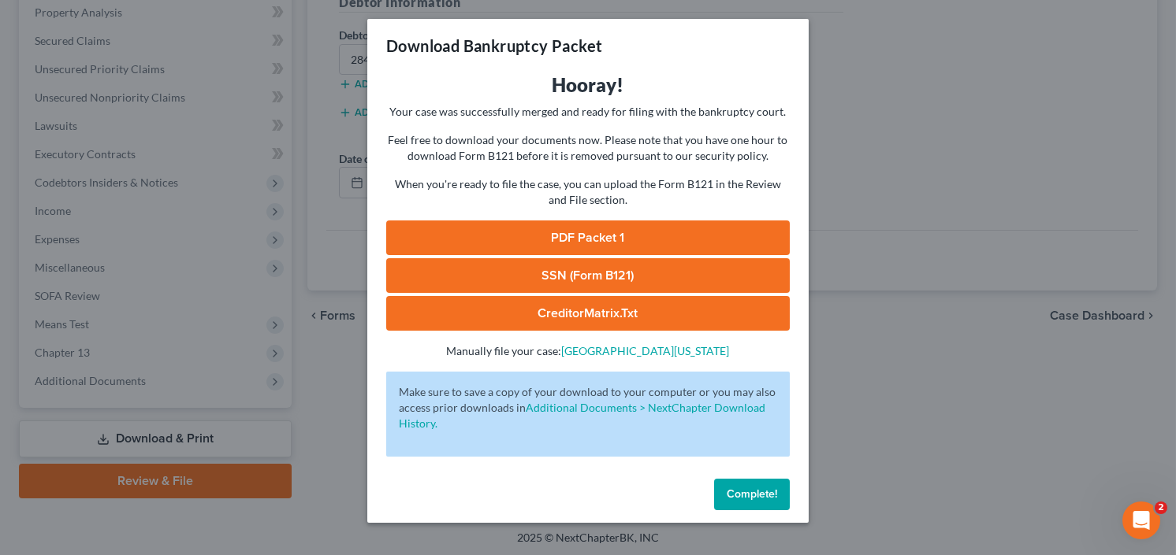
click at [463, 277] on link "SSN (Form B121)" at bounding box center [587, 275] width 403 height 35
click at [591, 225] on link "PDF Packet 1" at bounding box center [587, 238] width 403 height 35
click at [753, 497] on span "Complete!" at bounding box center [751, 494] width 50 height 13
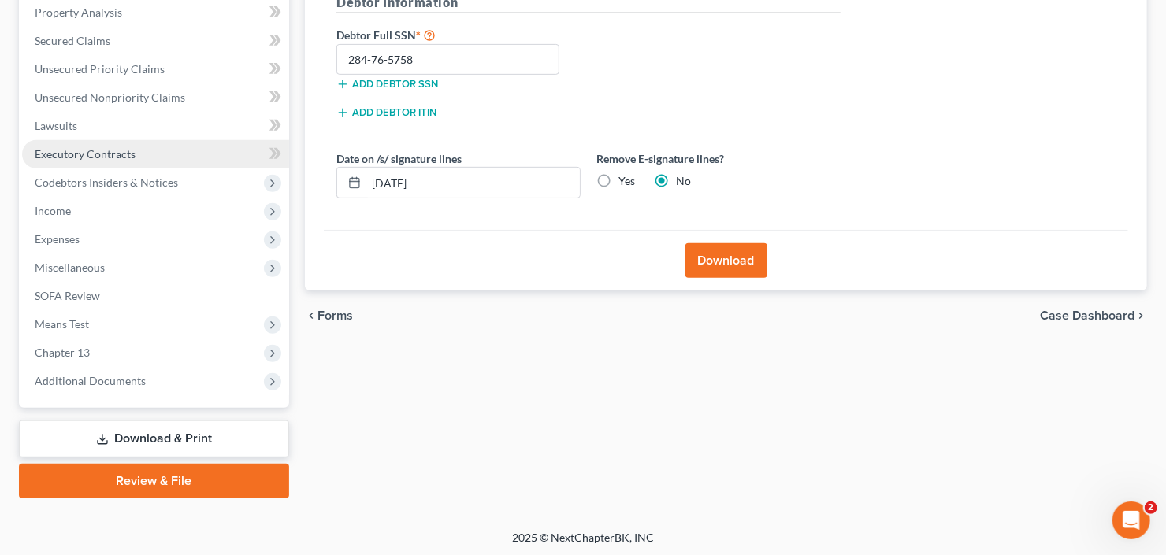
click at [88, 154] on span "Executory Contracts" at bounding box center [85, 153] width 101 height 13
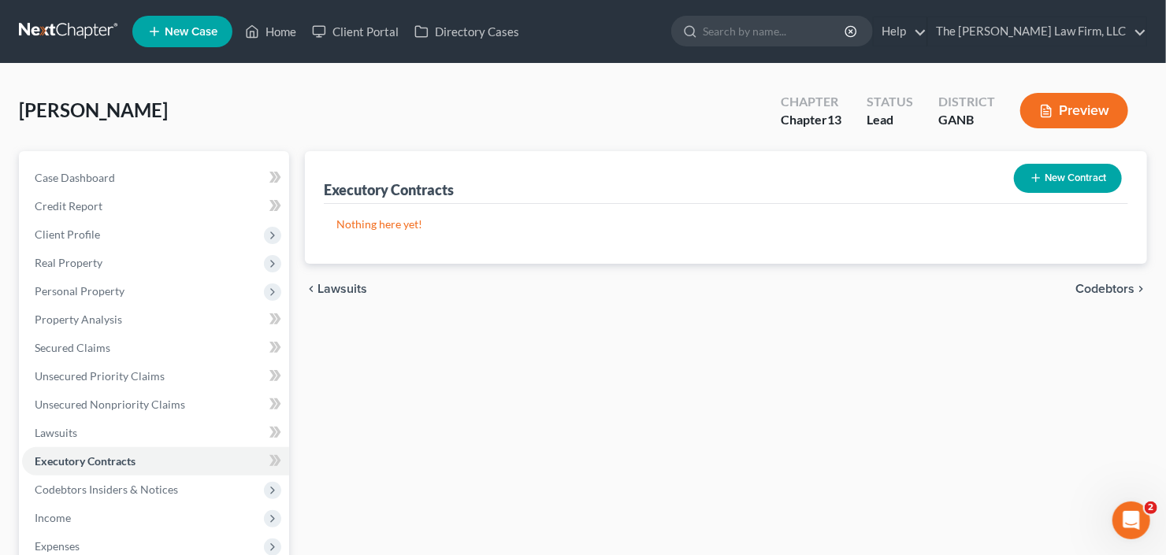
click at [1069, 170] on button "New Contract" at bounding box center [1068, 178] width 108 height 29
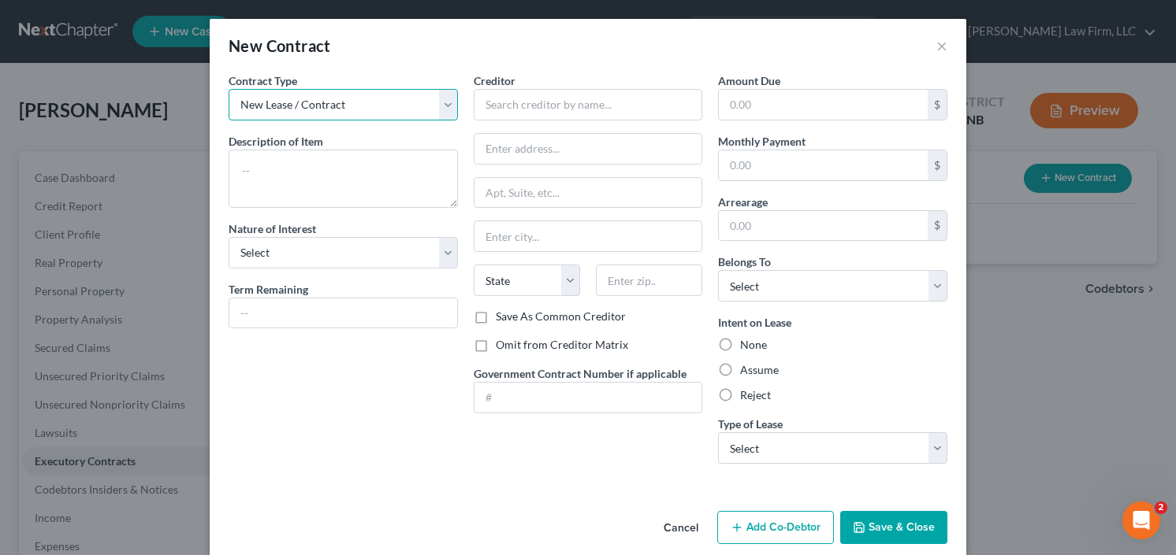
click at [282, 102] on select "New Lease / Contract New Timeshare" at bounding box center [343, 105] width 229 height 32
click at [229, 89] on select "New Lease / Contract New Timeshare" at bounding box center [343, 105] width 229 height 32
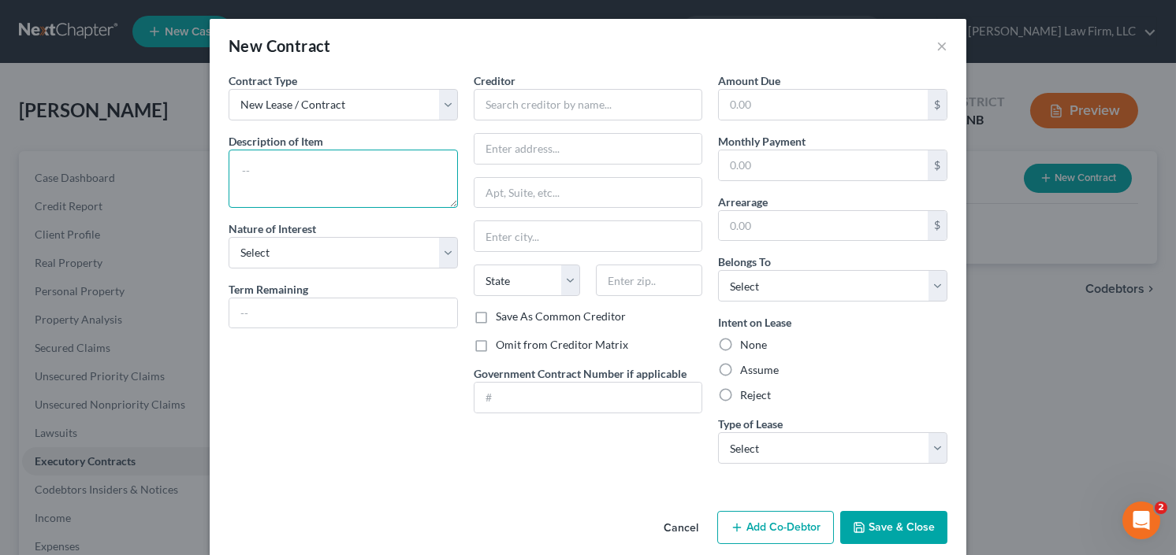
click at [299, 176] on textarea at bounding box center [343, 179] width 229 height 58
type textarea "residential lease"
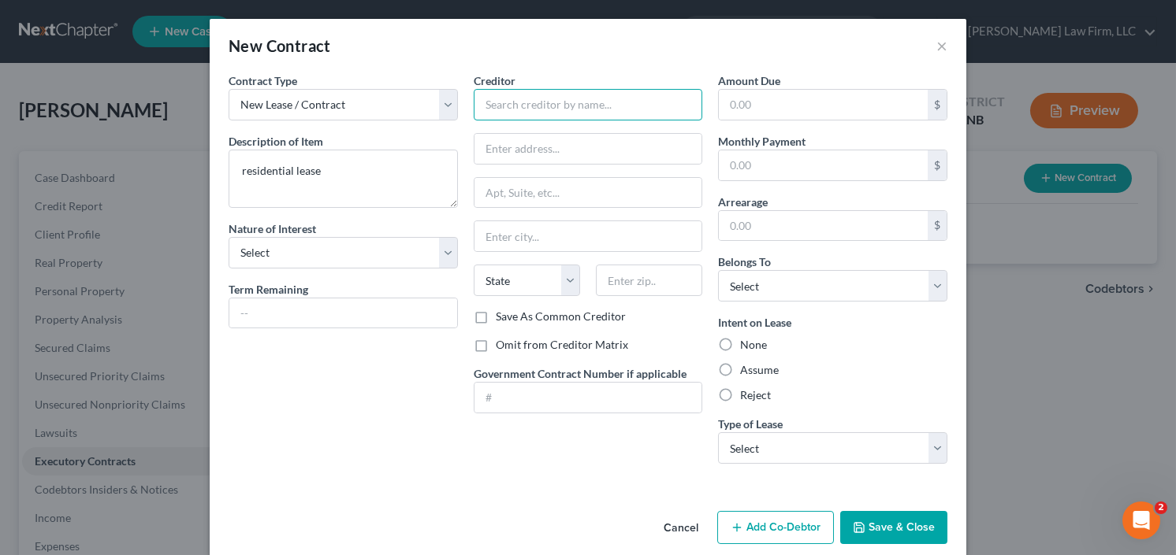
click at [499, 110] on input "text" at bounding box center [588, 105] width 229 height 32
type input "Terry Truss"
click at [740, 362] on label "Assume" at bounding box center [759, 370] width 39 height 16
click at [746, 362] on input "Assume" at bounding box center [751, 367] width 10 height 10
radio input "true"
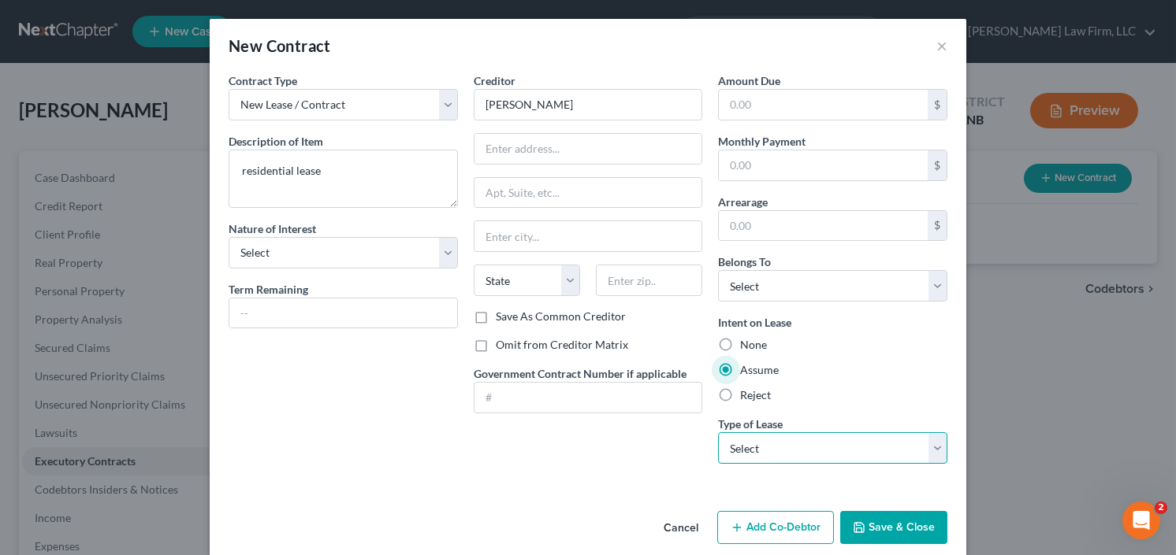
click at [782, 437] on select "Select Real Estate Car Other" at bounding box center [832, 449] width 229 height 32
select select "0"
click at [718, 433] on select "Select Real Estate Car Other" at bounding box center [832, 449] width 229 height 32
click at [866, 537] on button "Save & Close" at bounding box center [893, 527] width 107 height 33
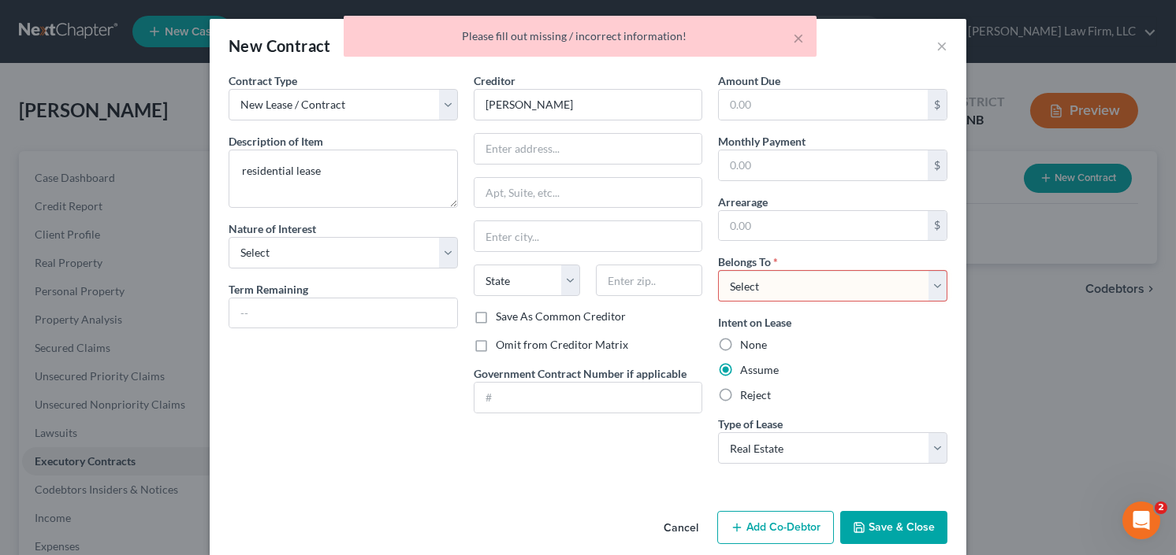
click at [819, 251] on div "Amount Due $ Monthly Payment $ Arrearage $ Belongs To * Select Debtor 1 Only De…" at bounding box center [832, 274] width 245 height 404
click at [803, 298] on select "Select Debtor 1 Only Debtor 2 Only Debtor 1 And Debtor 2 Only At Least One Of T…" at bounding box center [832, 286] width 229 height 32
select select "0"
click at [718, 270] on select "Select Debtor 1 Only Debtor 2 Only Debtor 1 And Debtor 2 Only At Least One Of T…" at bounding box center [832, 286] width 229 height 32
click at [903, 527] on button "Save & Close" at bounding box center [893, 527] width 107 height 33
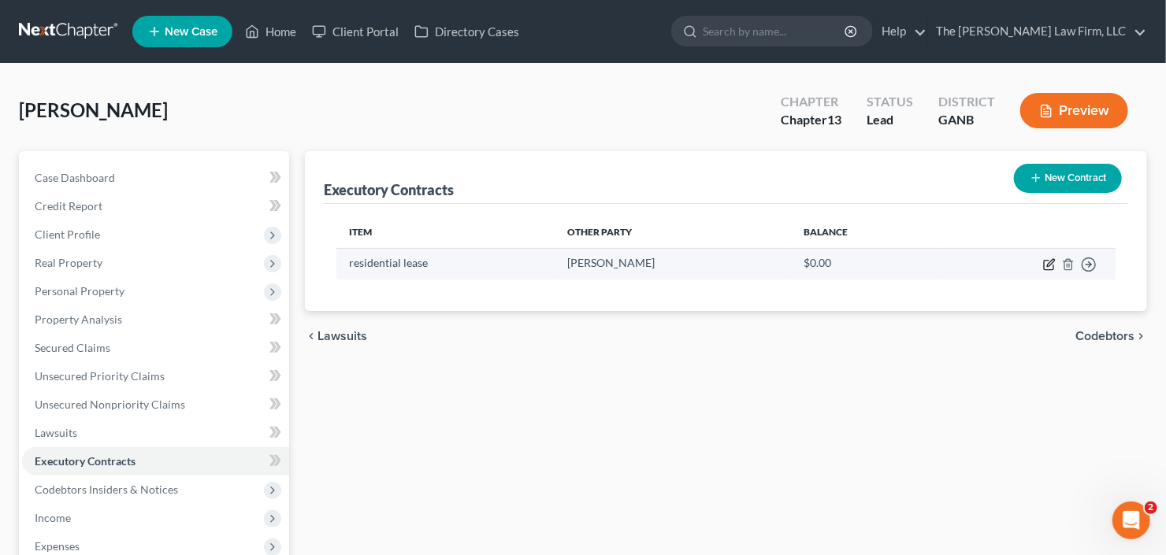
click at [1046, 262] on icon "button" at bounding box center [1049, 264] width 13 height 13
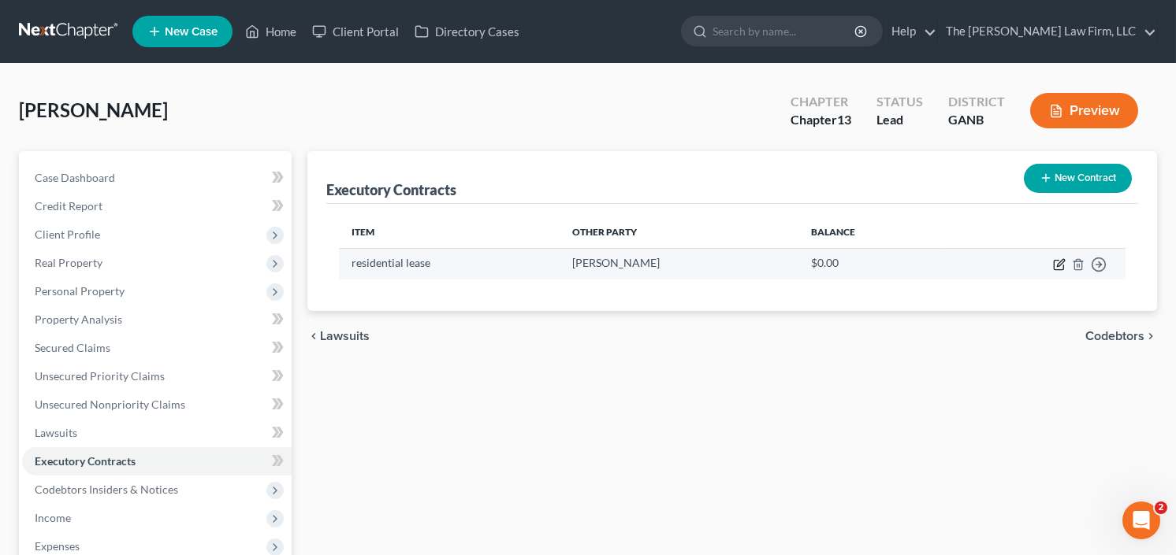
select select "0"
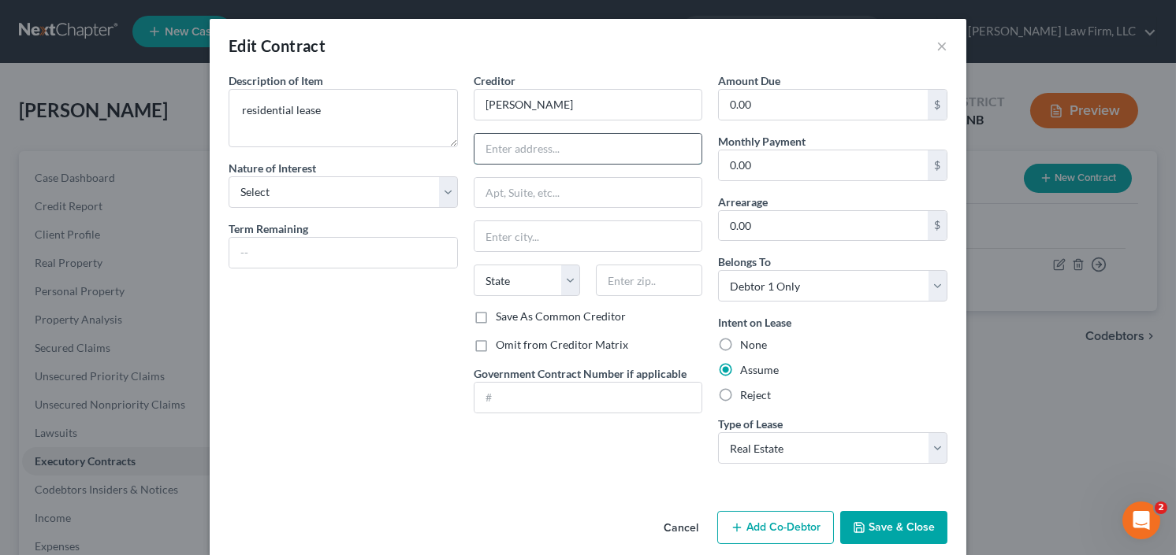
click at [531, 147] on input "text" at bounding box center [588, 149] width 228 height 30
type input "175 Parkwood Ave"
type input "43203"
type input "Columbus"
select select "36"
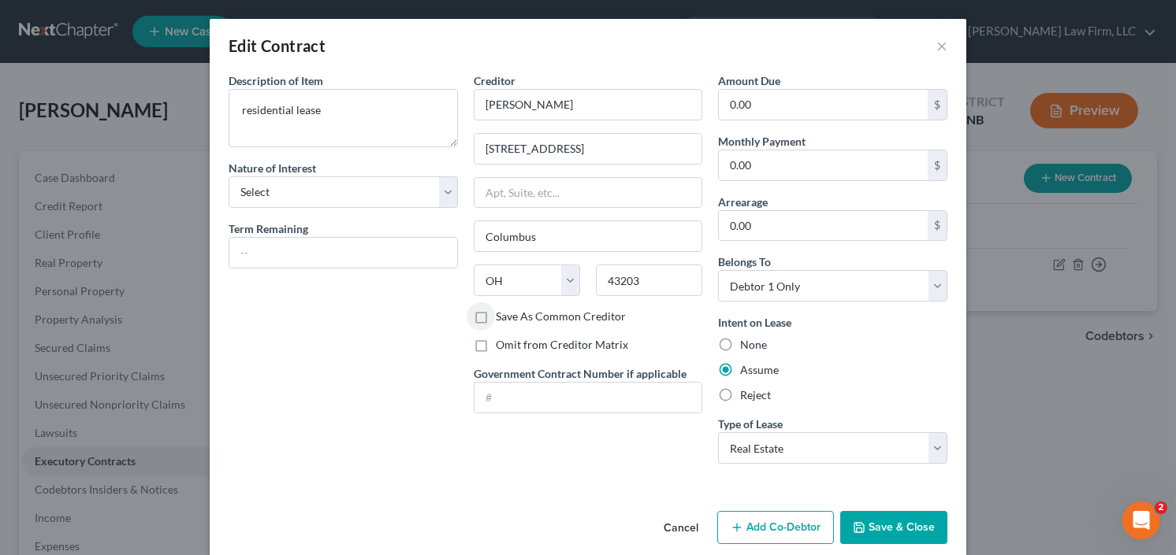
click at [878, 526] on button "Save & Close" at bounding box center [893, 527] width 107 height 33
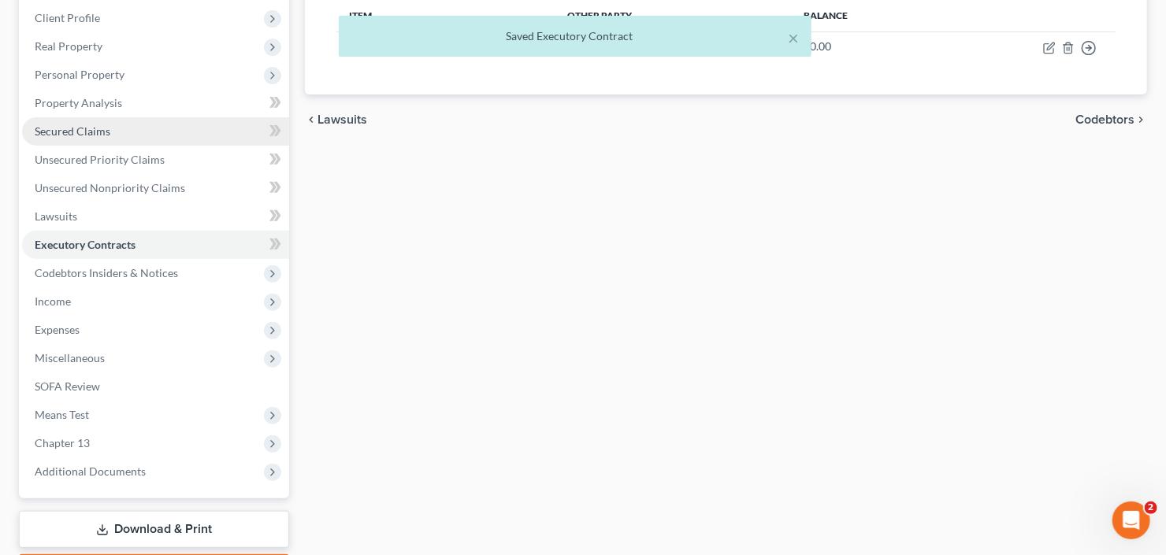
scroll to position [307, 0]
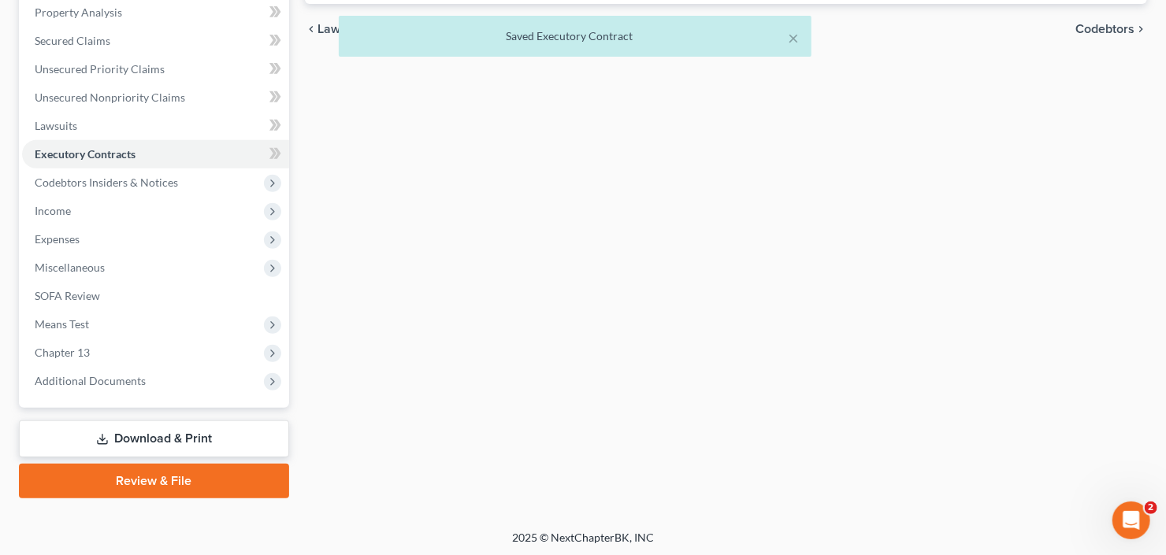
click at [139, 442] on link "Download & Print" at bounding box center [154, 439] width 270 height 37
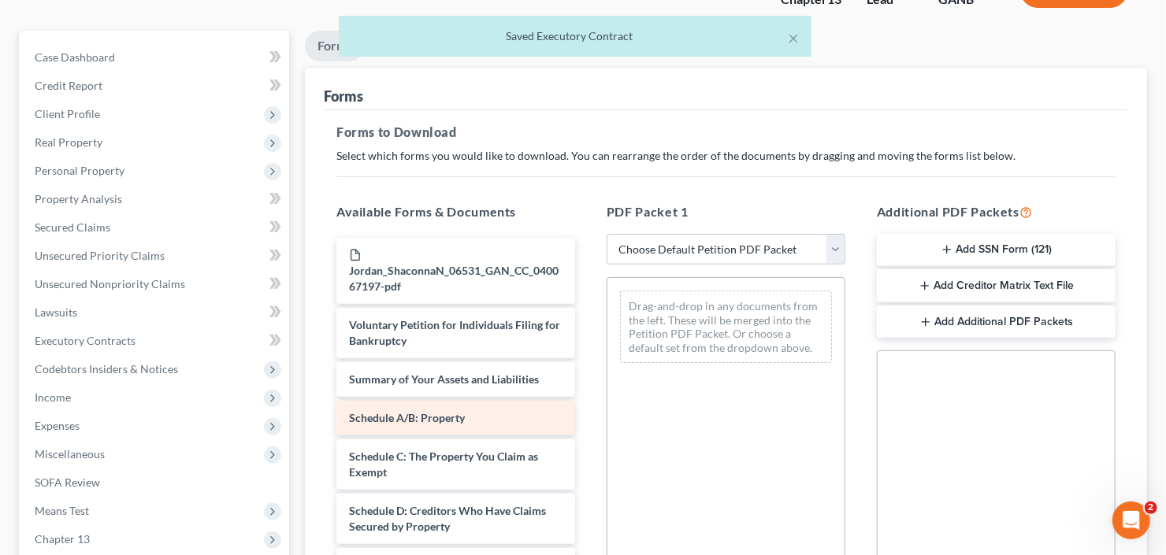
scroll to position [189, 0]
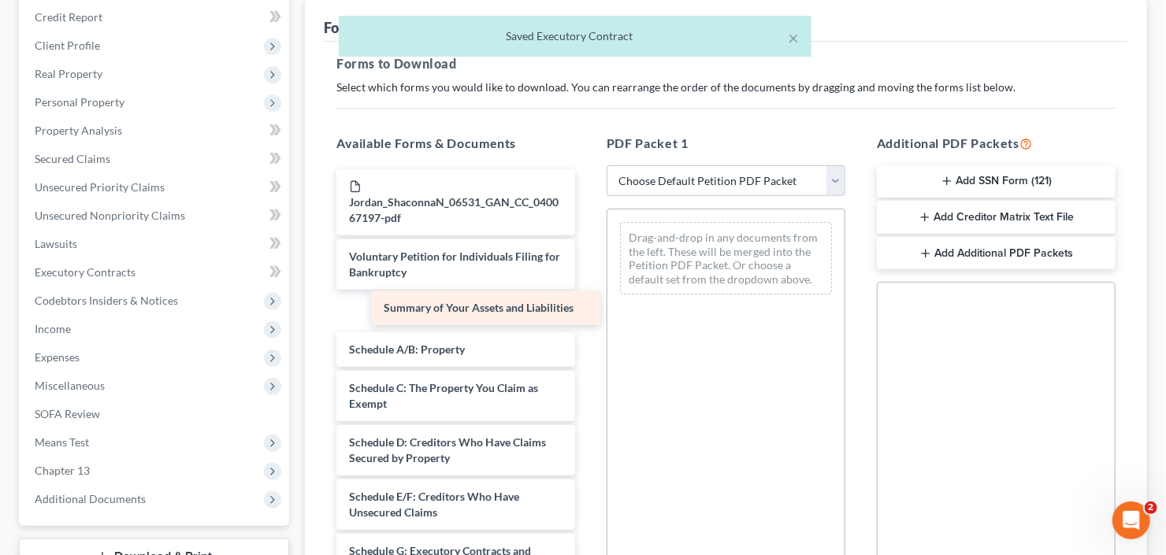
drag, startPoint x: 454, startPoint y: 316, endPoint x: 738, endPoint y: 268, distance: 287.7
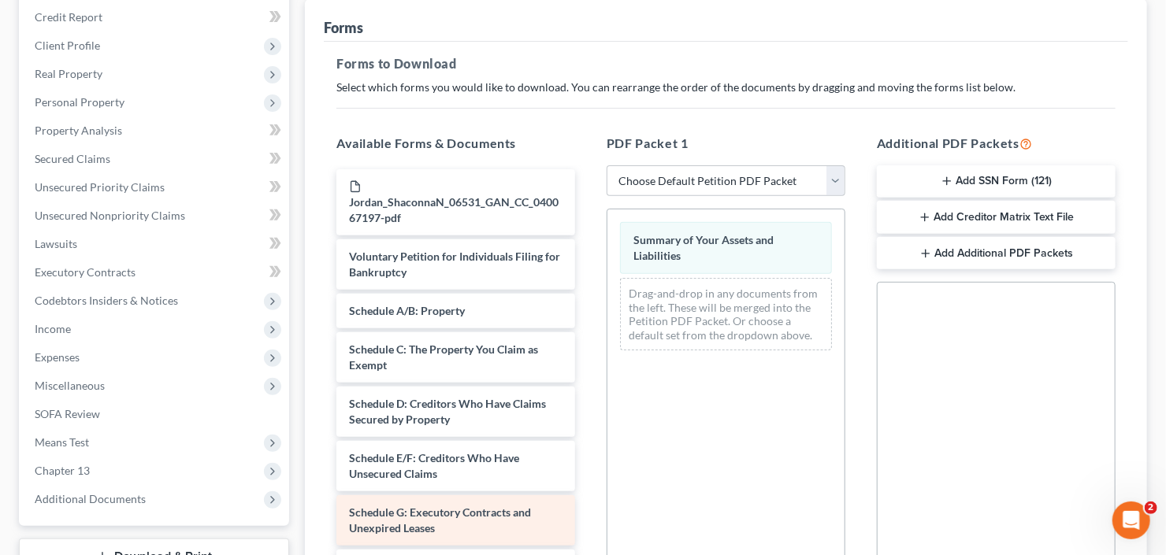
scroll to position [126, 0]
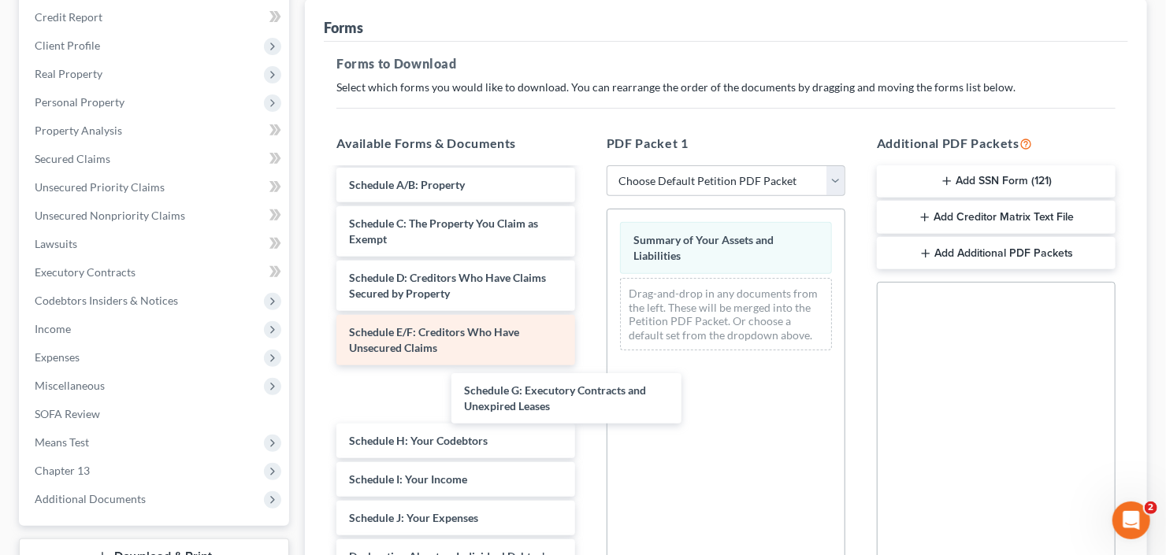
drag, startPoint x: 438, startPoint y: 390, endPoint x: 534, endPoint y: 356, distance: 101.9
click at [588, 367] on div "Schedule G: Executory Contracts and Unexpired Leases Jordan_ShaconnaN_06531_GAN…" at bounding box center [456, 483] width 264 height 880
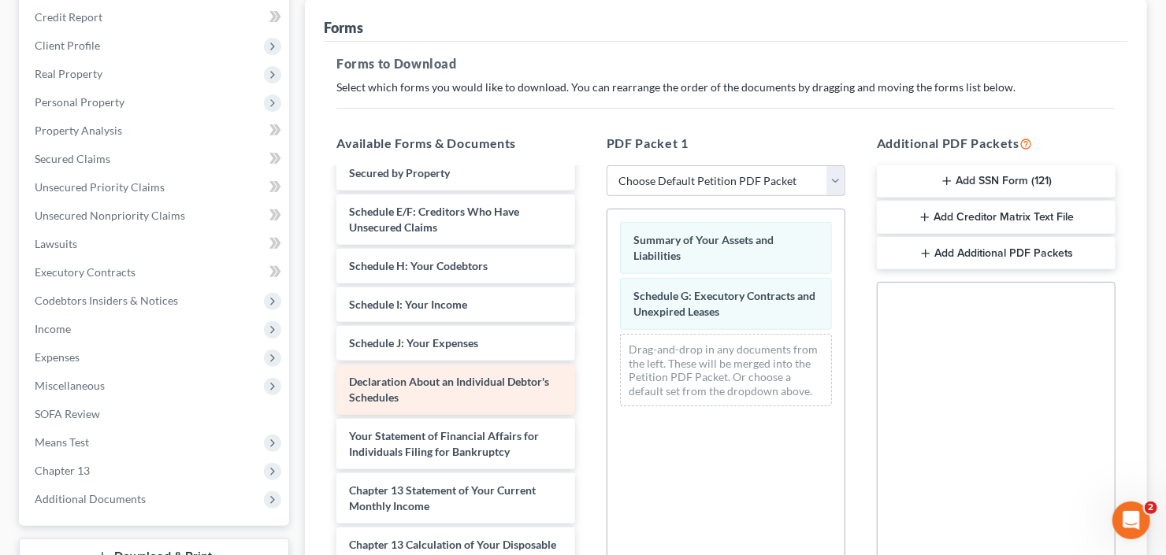
scroll to position [252, 0]
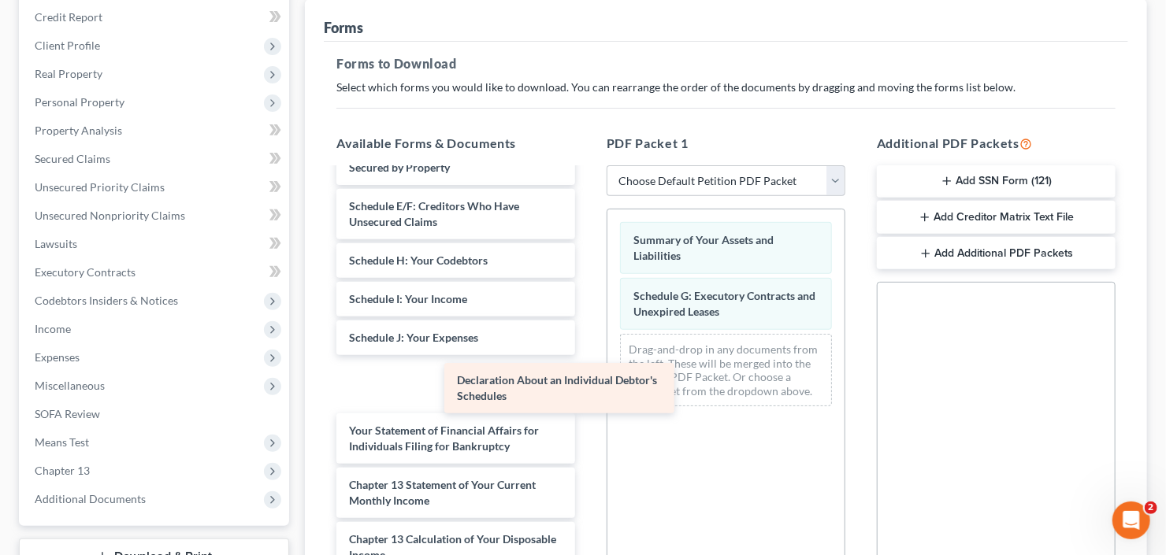
drag, startPoint x: 429, startPoint y: 376, endPoint x: 743, endPoint y: 366, distance: 314.5
click at [588, 378] on div "Declaration About an Individual Debtor's Schedules Jordan_ShaconnaN_06531_GAN_C…" at bounding box center [456, 330] width 264 height 826
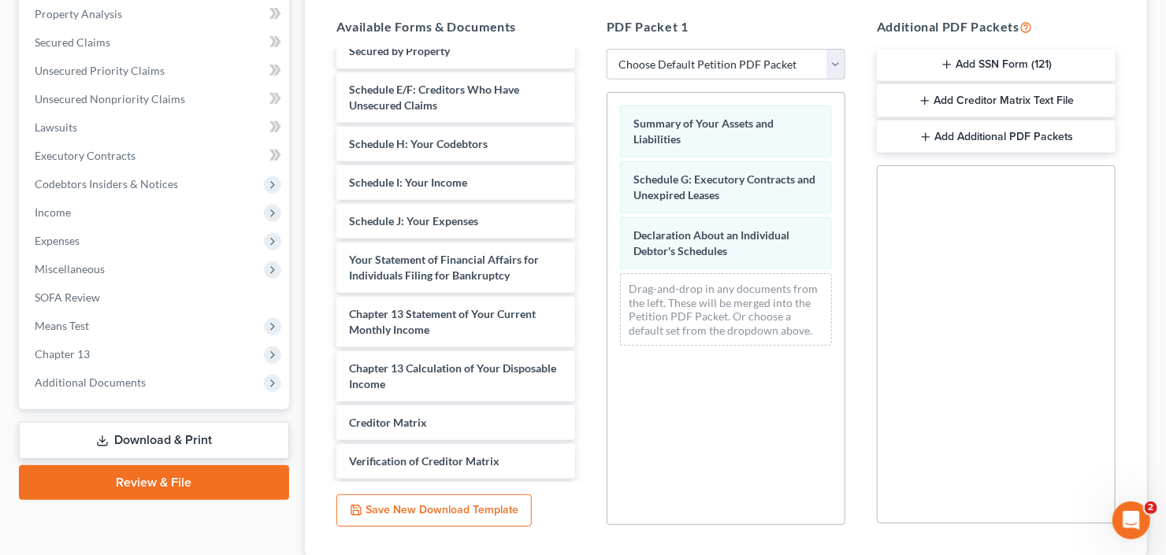
scroll to position [416, 0]
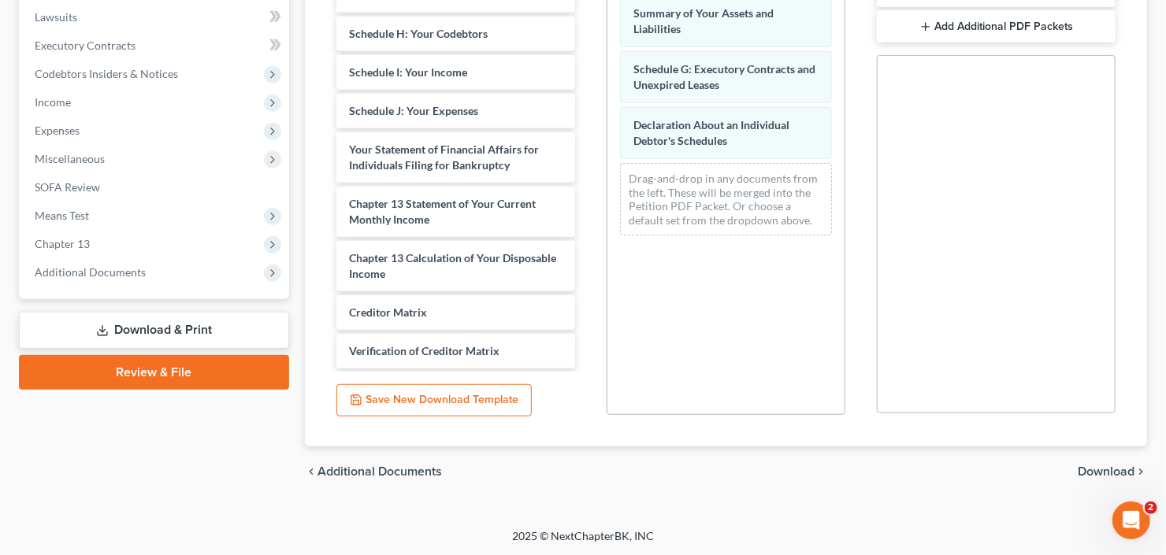
click at [1090, 477] on div "chevron_left Additional Documents Download chevron_right" at bounding box center [726, 472] width 842 height 50
drag, startPoint x: 438, startPoint y: 117, endPoint x: 622, endPoint y: 217, distance: 209.8
click at [570, 184] on div "Schedule J: Your Expenses Jordan_ShaconnaN_06531_GAN_CC_040067197-pdf Voluntary…" at bounding box center [456, 75] width 264 height 771
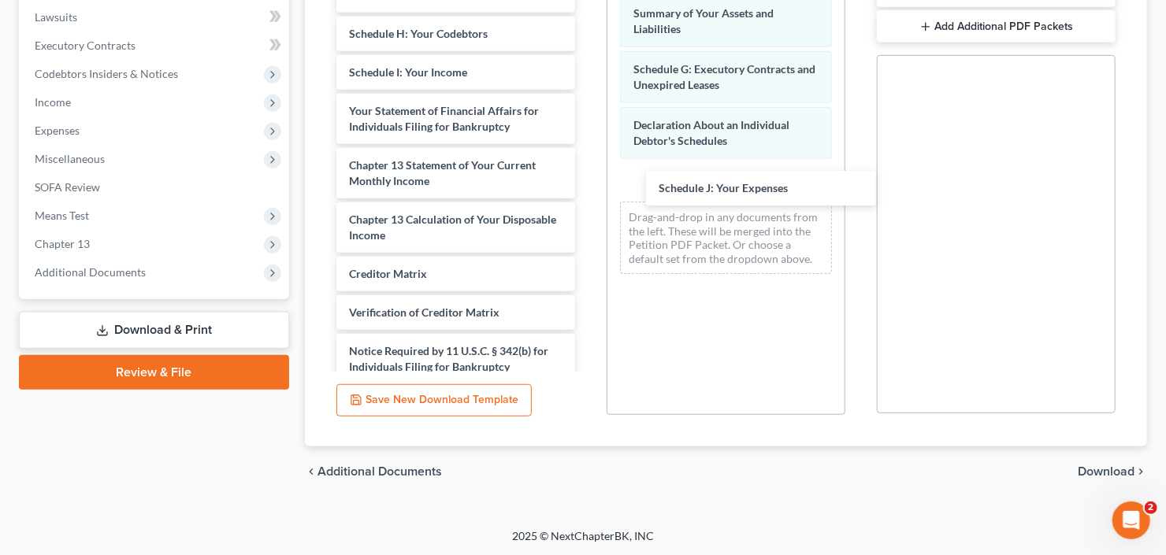
drag, startPoint x: 444, startPoint y: 168, endPoint x: 764, endPoint y: 198, distance: 321.3
click at [588, 194] on div "Schedule J: Your Expenses Jordan_ShaconnaN_06531_GAN_CC_040067197-pdf Voluntary…" at bounding box center [456, 56] width 264 height 733
click at [1101, 466] on span "Download" at bounding box center [1106, 472] width 57 height 13
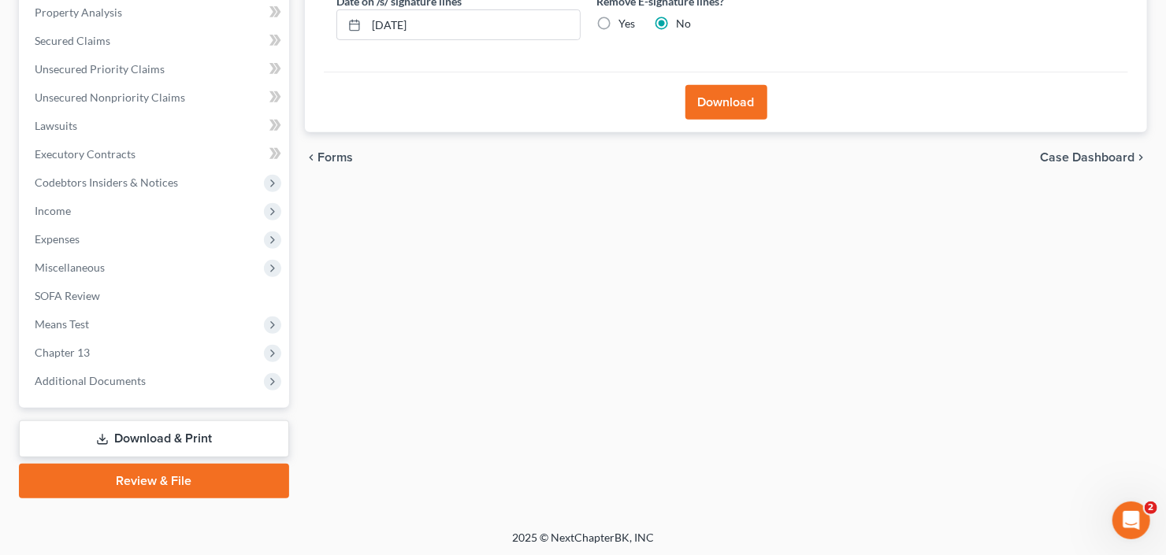
click at [738, 106] on button "Download" at bounding box center [727, 102] width 82 height 35
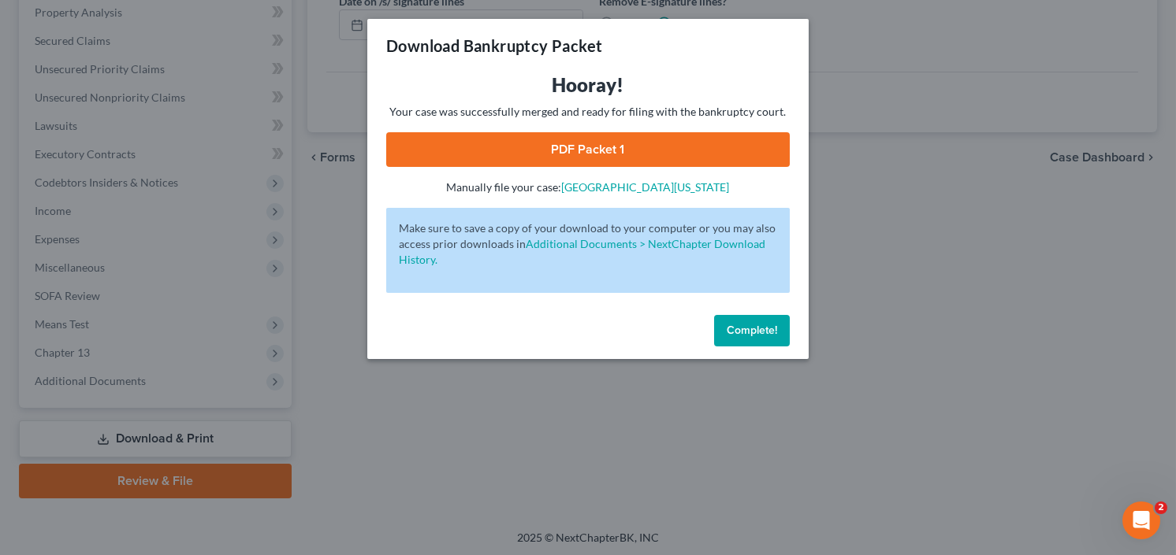
click at [579, 146] on link "PDF Packet 1" at bounding box center [587, 149] width 403 height 35
click at [768, 338] on button "Complete!" at bounding box center [752, 331] width 76 height 32
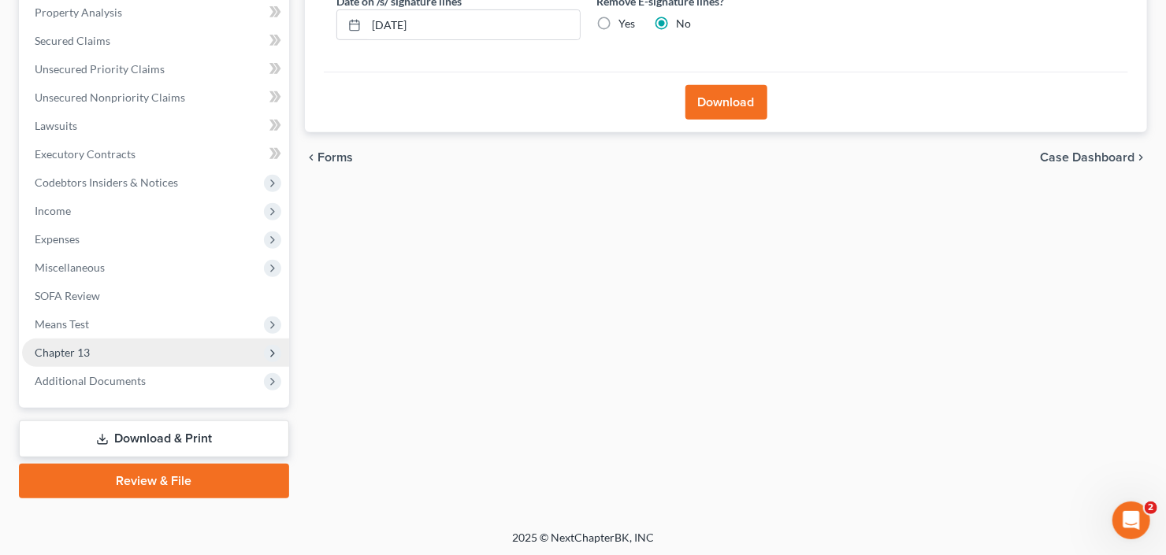
click at [107, 346] on span "Chapter 13" at bounding box center [155, 353] width 267 height 28
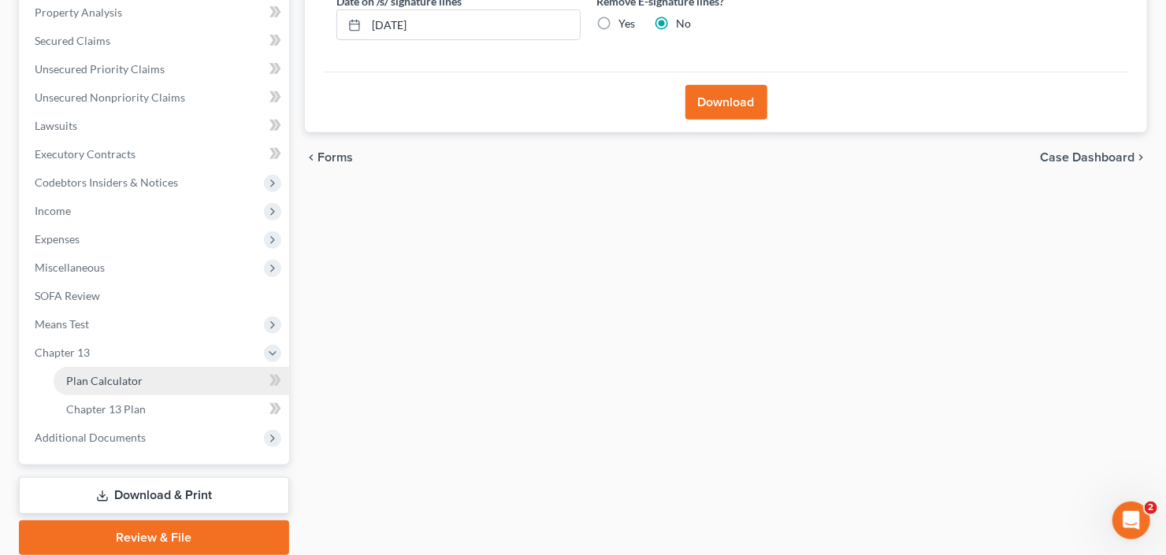
click at [135, 382] on span "Plan Calculator" at bounding box center [104, 380] width 76 height 13
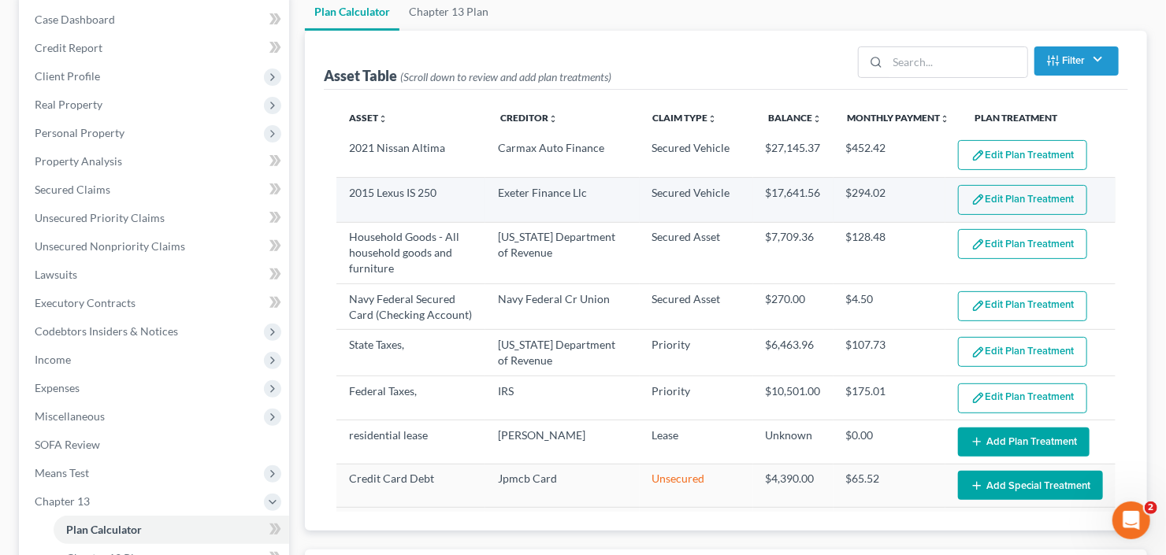
scroll to position [189, 0]
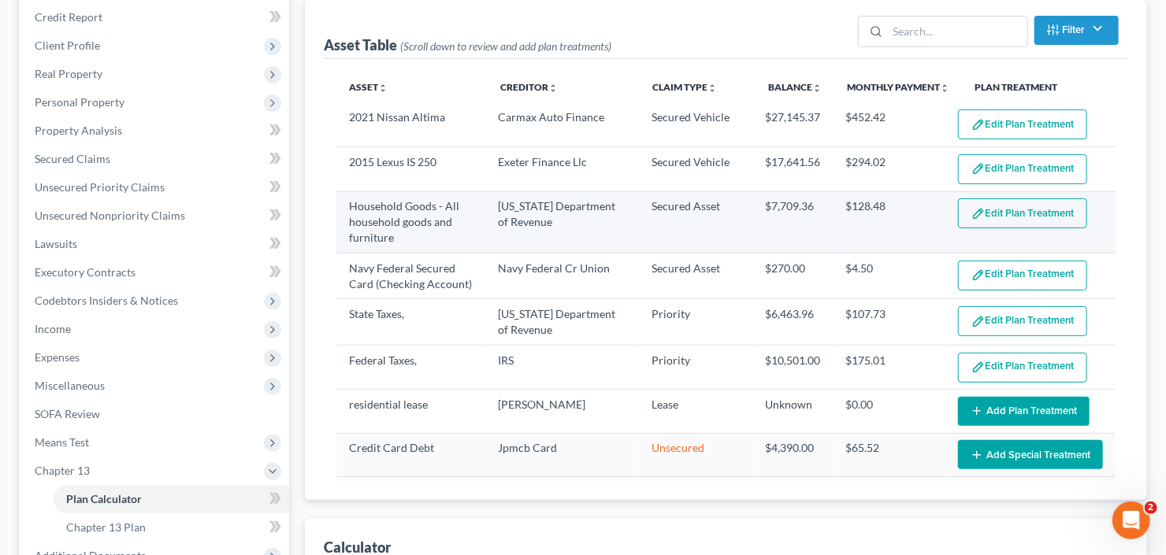
select select "59"
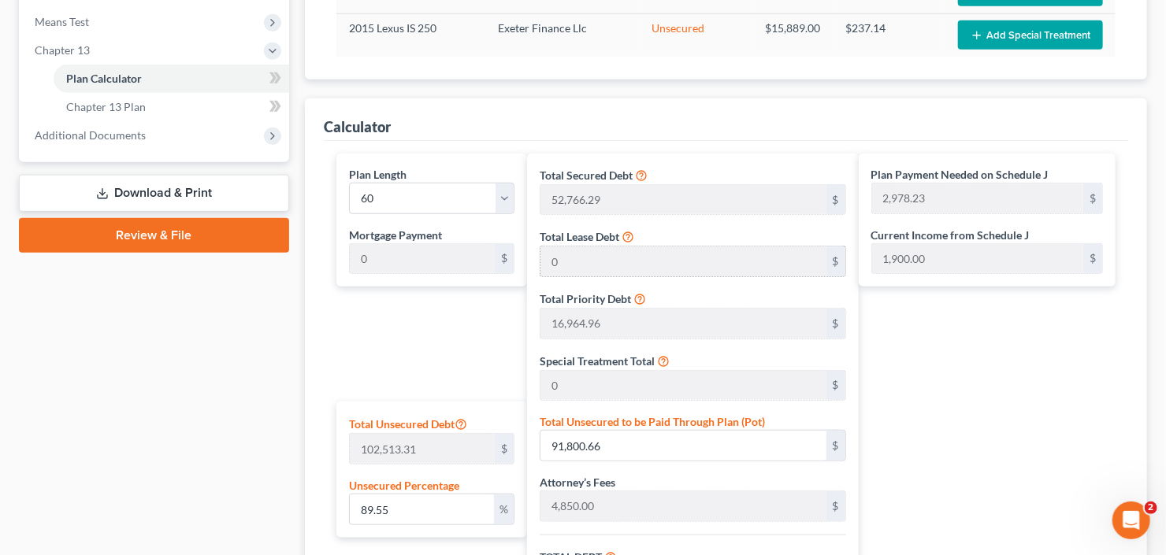
scroll to position [531, 0]
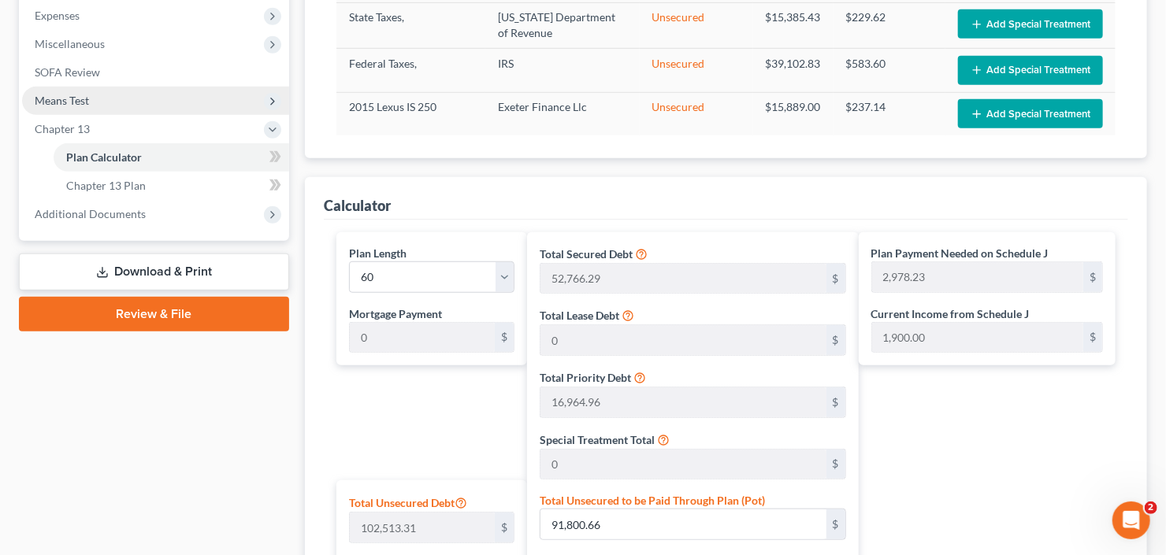
click at [112, 95] on span "Means Test" at bounding box center [155, 101] width 267 height 28
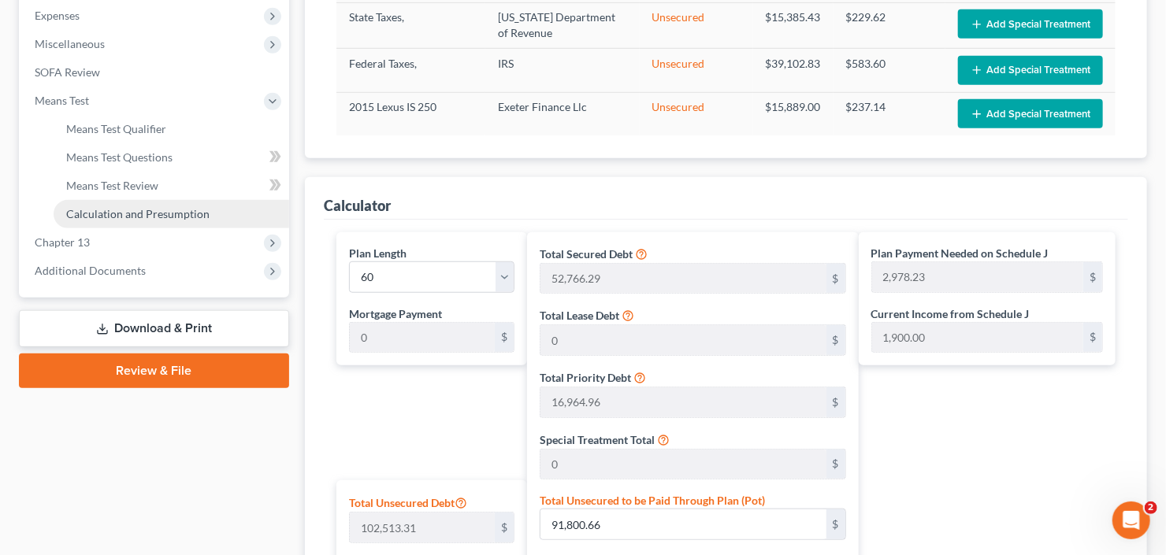
click at [140, 219] on link "Calculation and Presumption" at bounding box center [172, 214] width 236 height 28
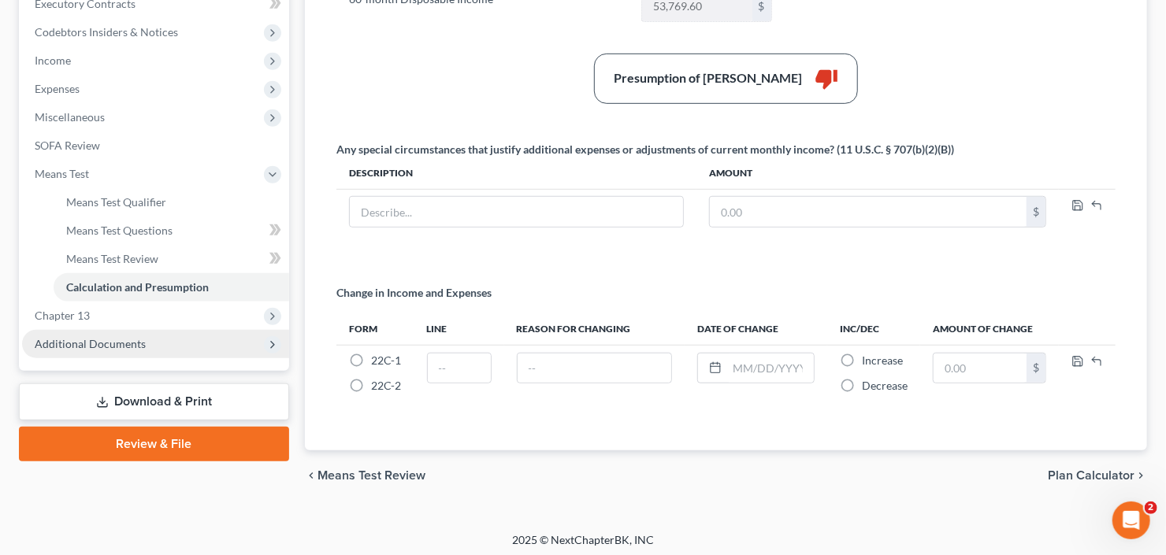
scroll to position [459, 0]
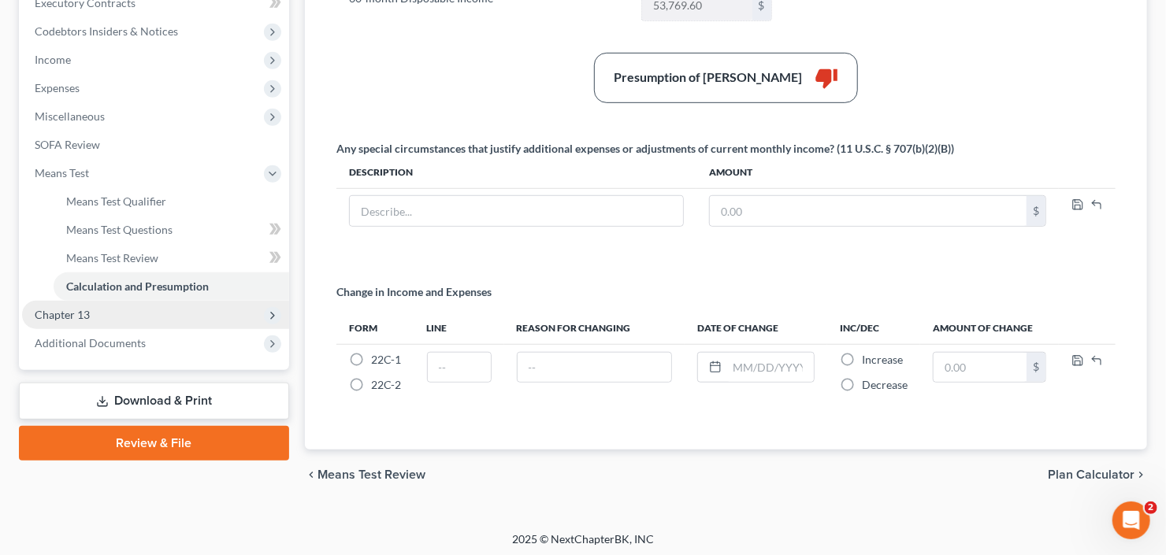
click at [125, 306] on span "Chapter 13" at bounding box center [155, 315] width 267 height 28
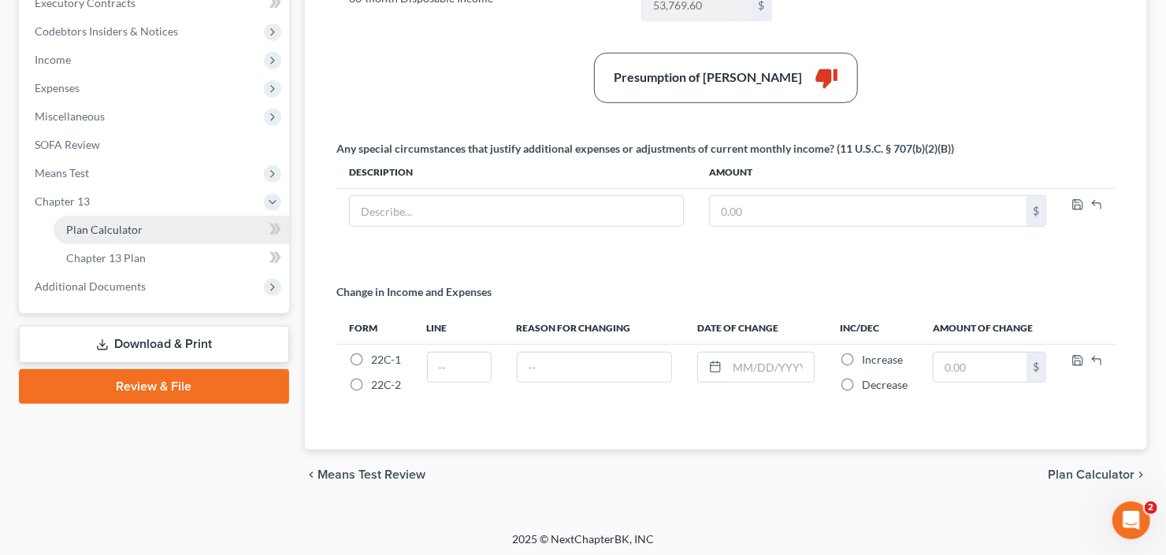
click at [143, 232] on link "Plan Calculator" at bounding box center [172, 230] width 236 height 28
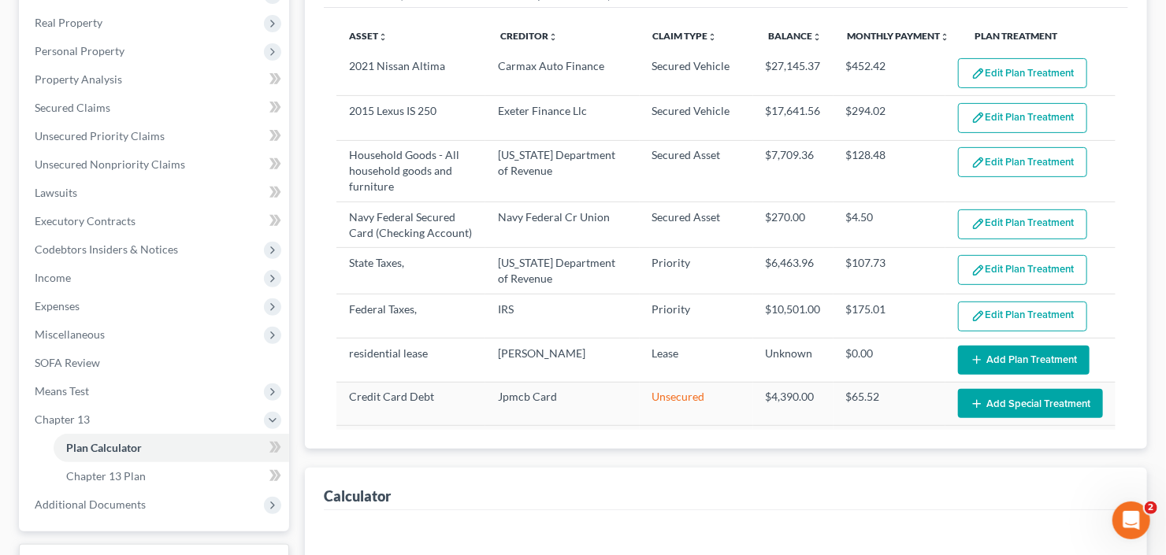
select select "59"
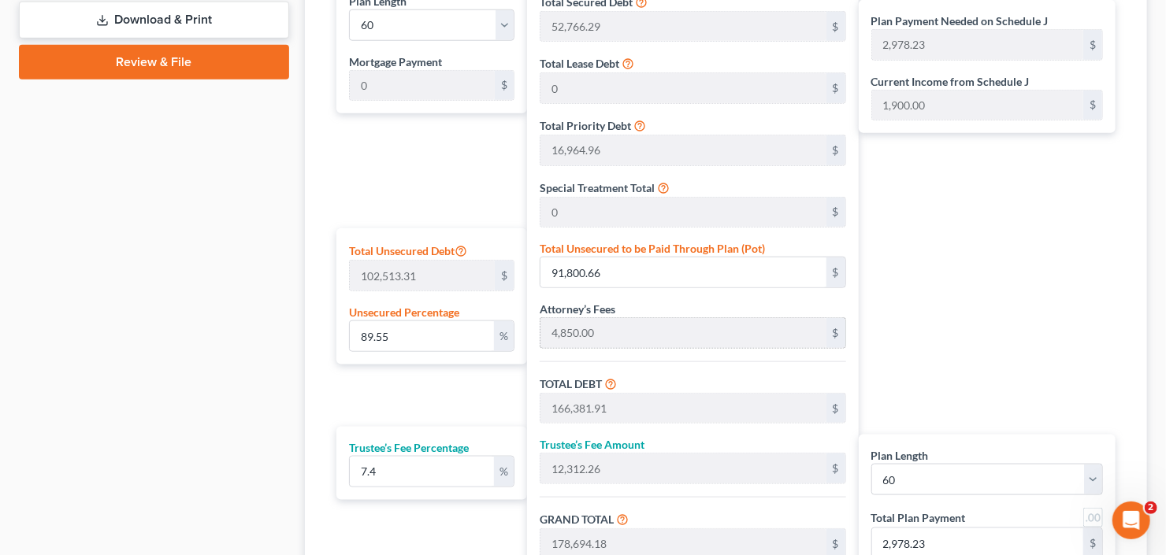
scroll to position [819, 0]
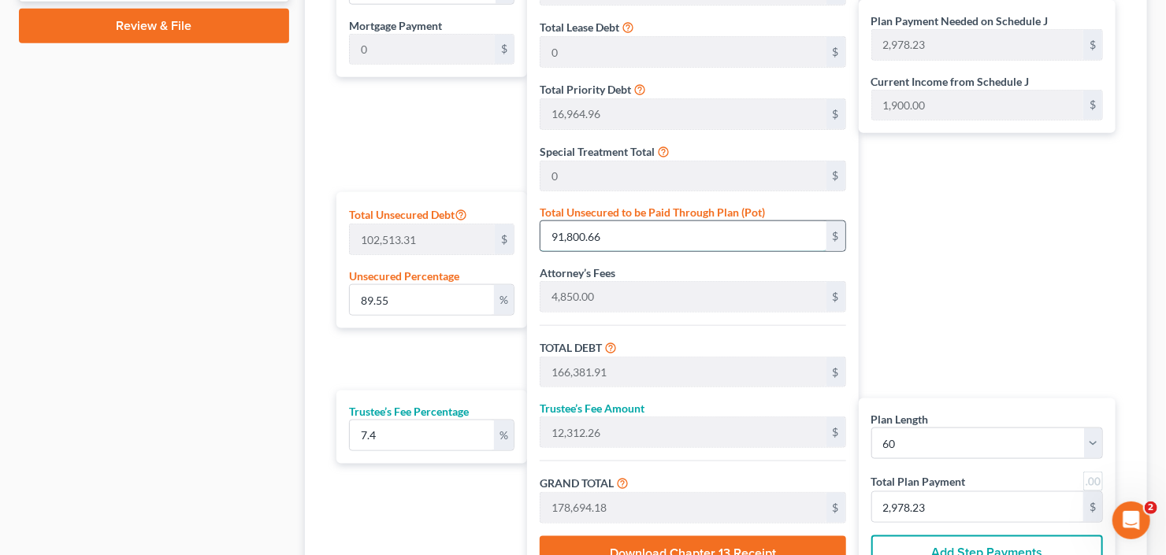
click at [629, 229] on input "91,800.66" at bounding box center [683, 236] width 285 height 30
type input "0.0048774154302499845"
type input "5"
type input "74,586.25"
type input "5,519.38"
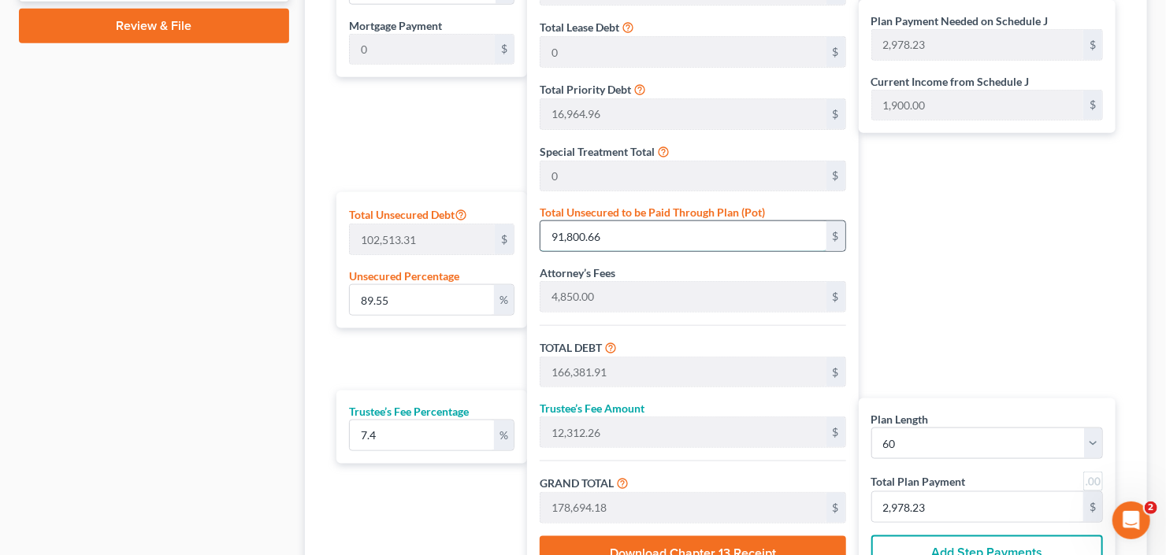
type input "80,105.63"
type input "1,335.09"
type input "0.05170060356064983"
type input "53"
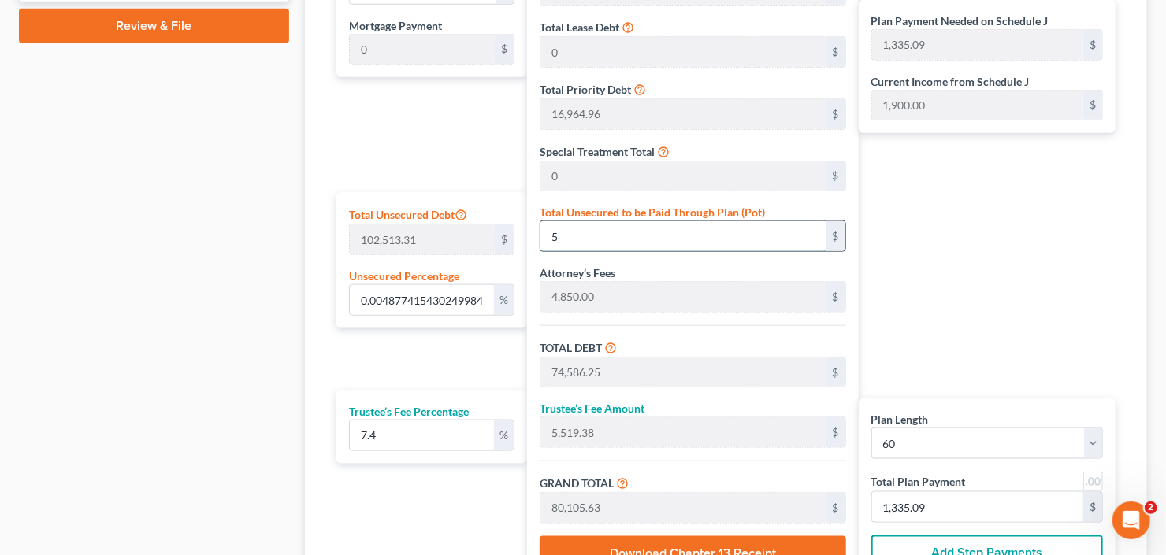
type input "74,634.25"
type input "5,522.93"
type input "80,157.18"
type input "1,335.95"
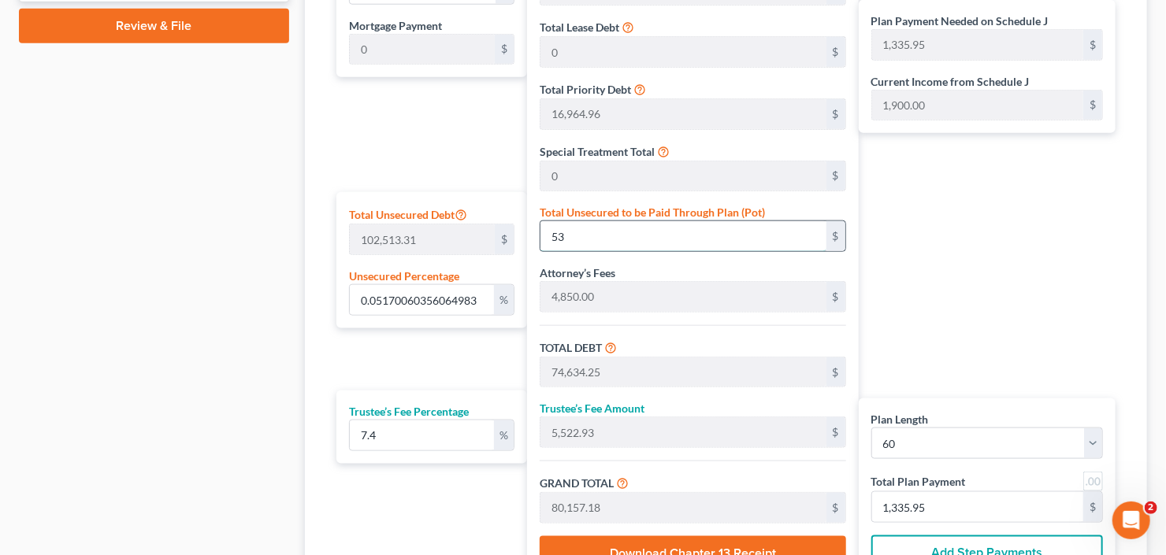
type input "0.5238344172088483"
type input "537"
type input "75,118.25"
type input "5,558.75"
type input "80,677.00"
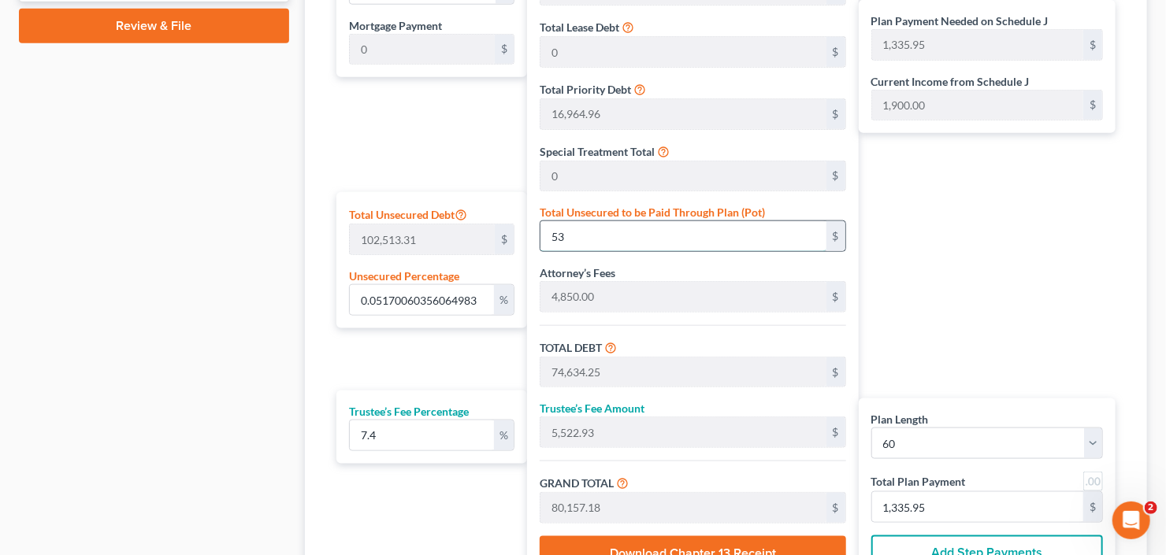
type input "1,344.61"
type input "5.244197070604783"
type input "5376"
type input "79,957.25"
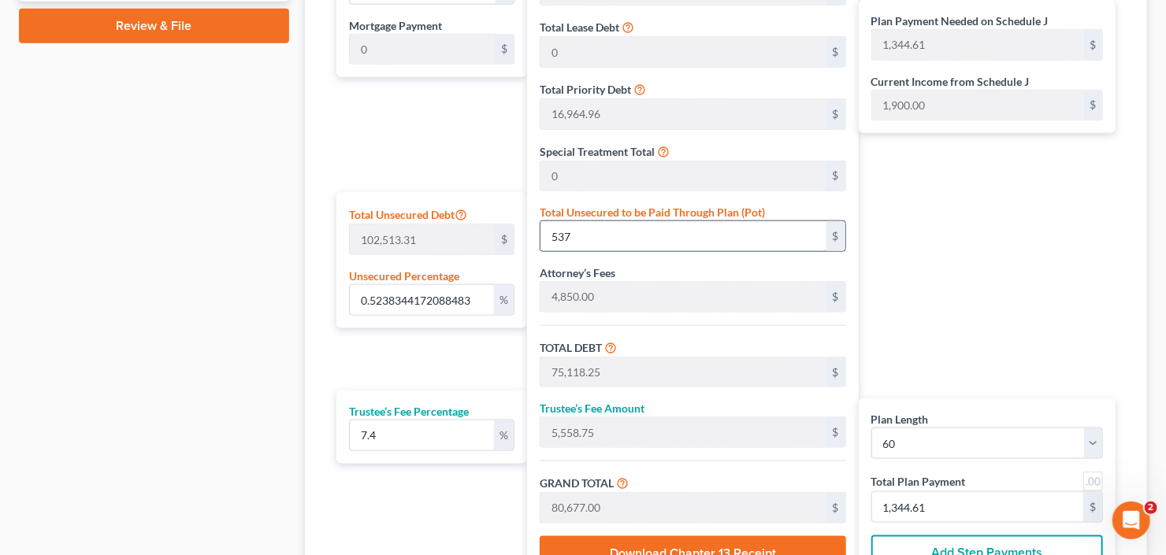
type input "5,916.83"
type input "85,874.08"
type input "1,431.23"
type input "52.44197070604783"
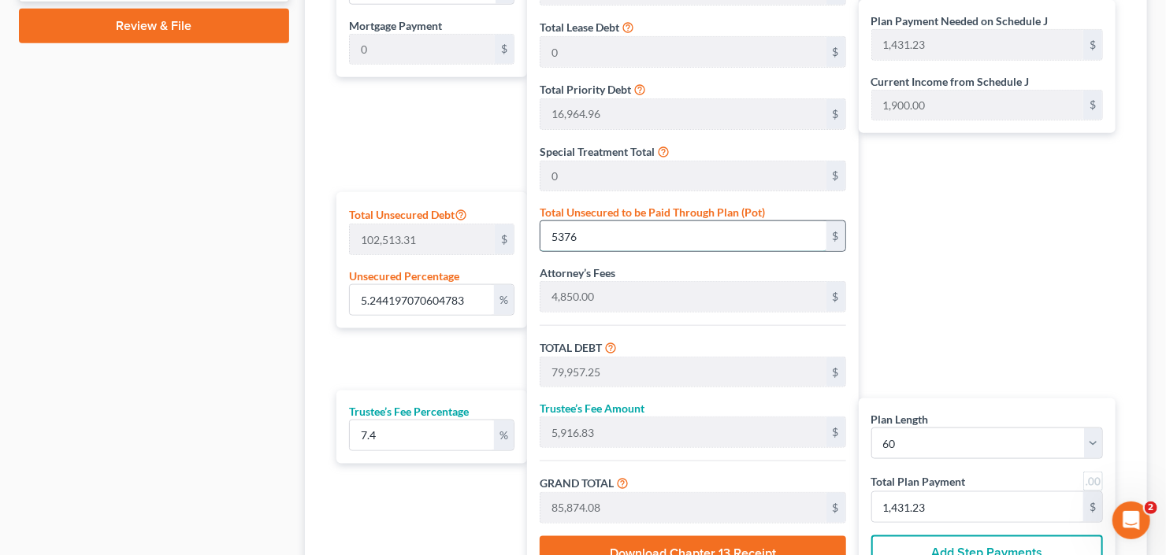
type input "53760"
type input "128,341.25"
type input "9,497.25"
type input "137,838.50"
type input "2,297.30"
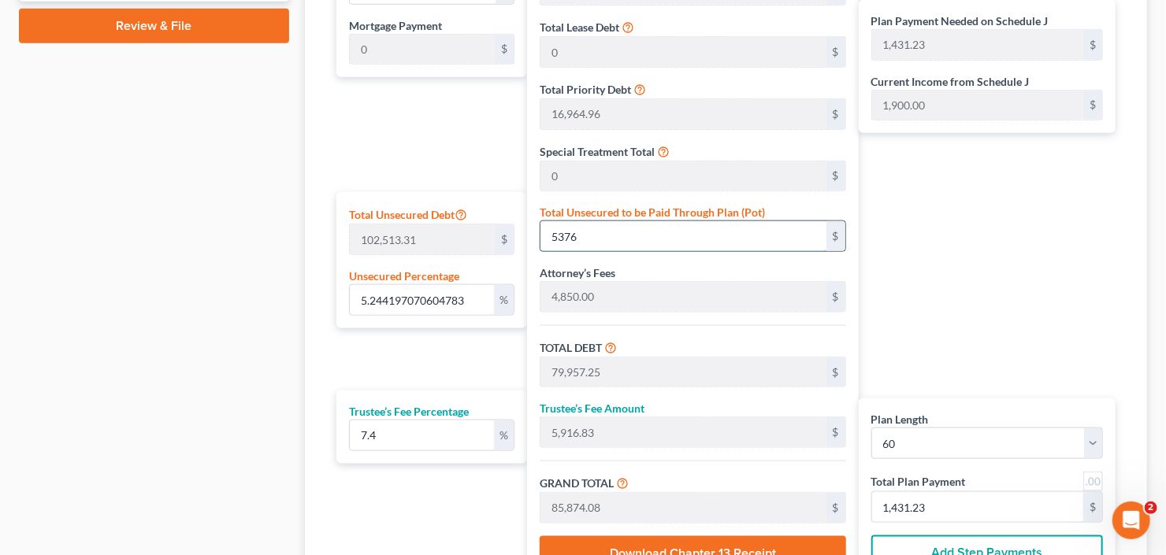
type input "2,297.30"
type input "53,760"
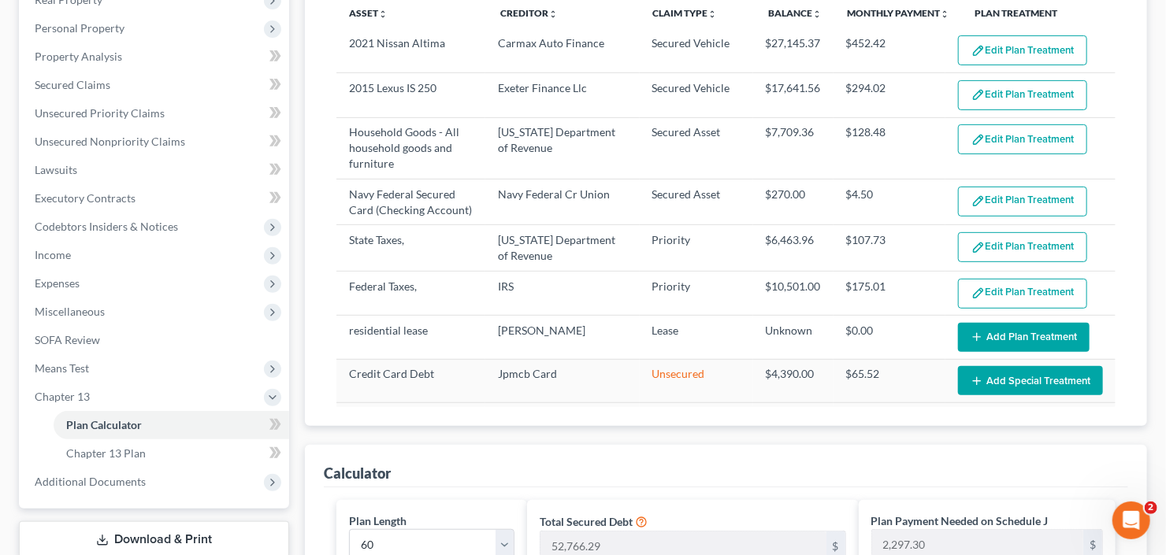
scroll to position [262, 0]
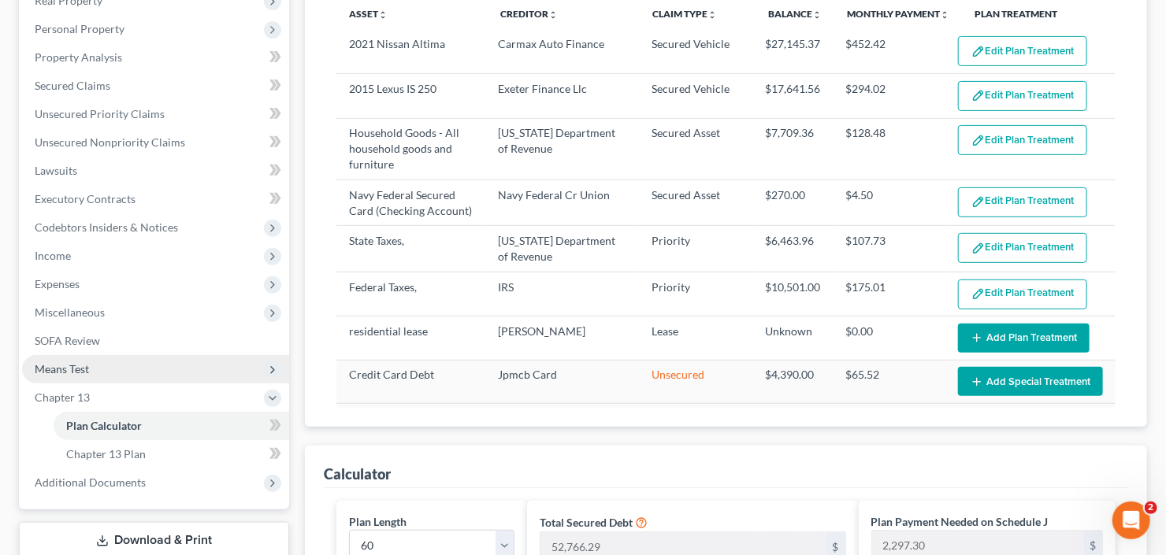
click at [139, 362] on span "Means Test" at bounding box center [155, 369] width 267 height 28
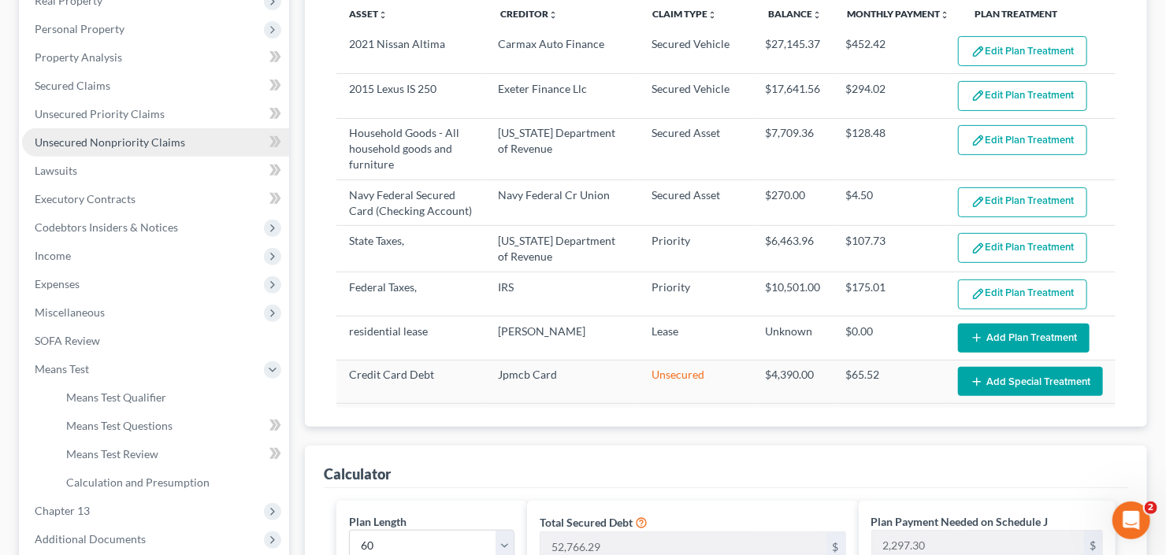
scroll to position [10, 0]
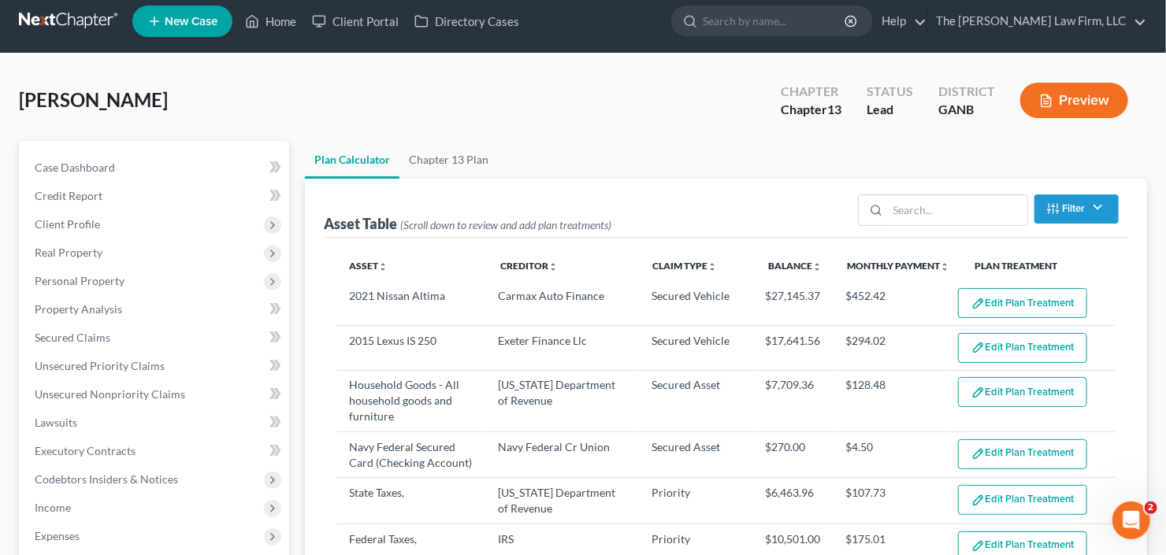
click at [1066, 88] on button "Preview" at bounding box center [1074, 100] width 108 height 35
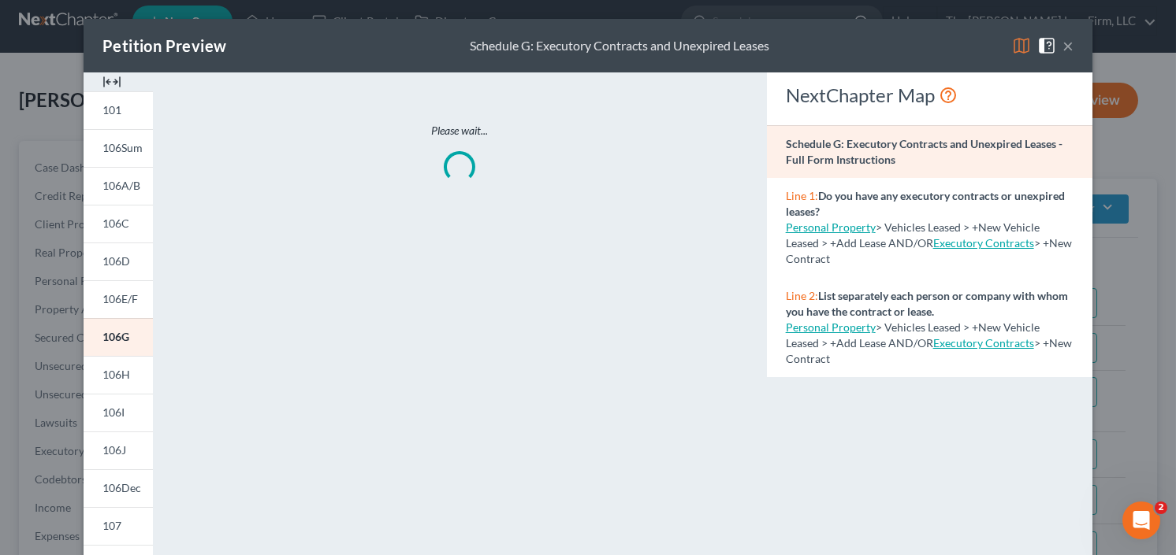
click at [1062, 45] on button "×" at bounding box center [1067, 45] width 11 height 19
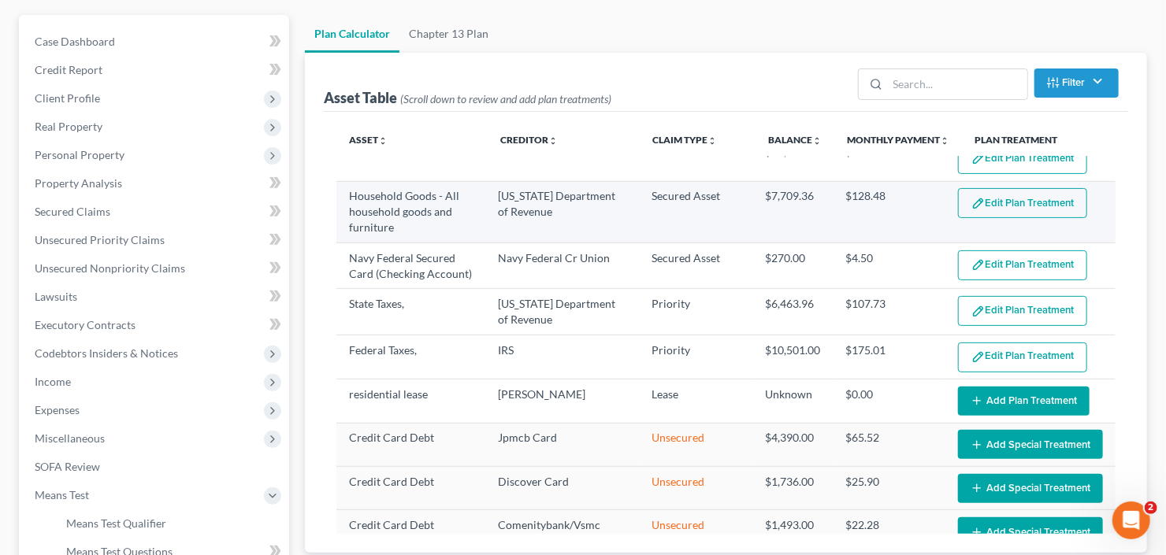
scroll to position [126, 0]
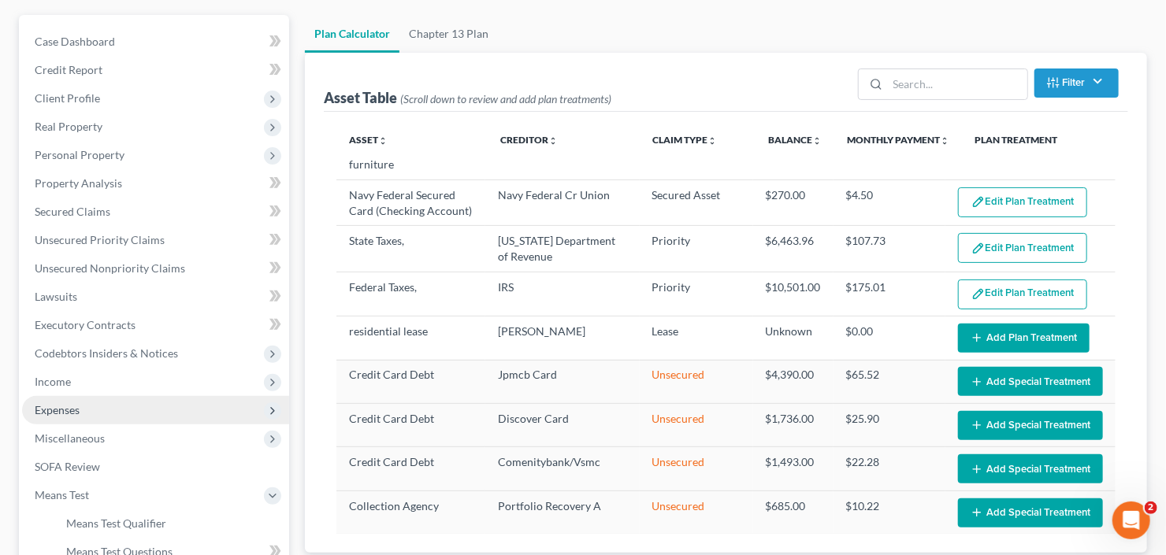
click at [68, 416] on span "Expenses" at bounding box center [155, 410] width 267 height 28
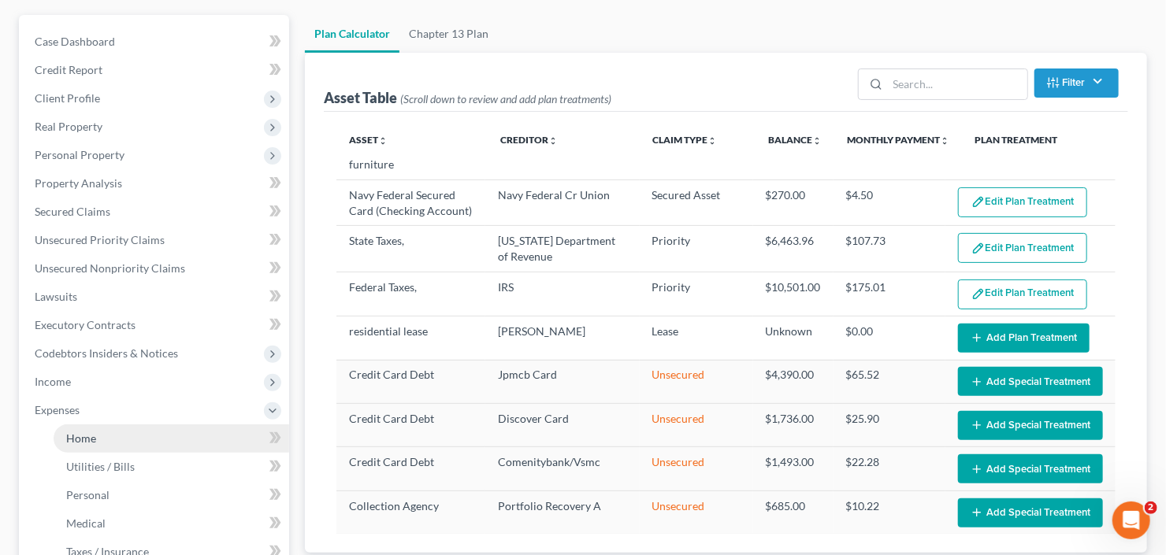
click at [75, 437] on span "Home" at bounding box center [81, 438] width 30 height 13
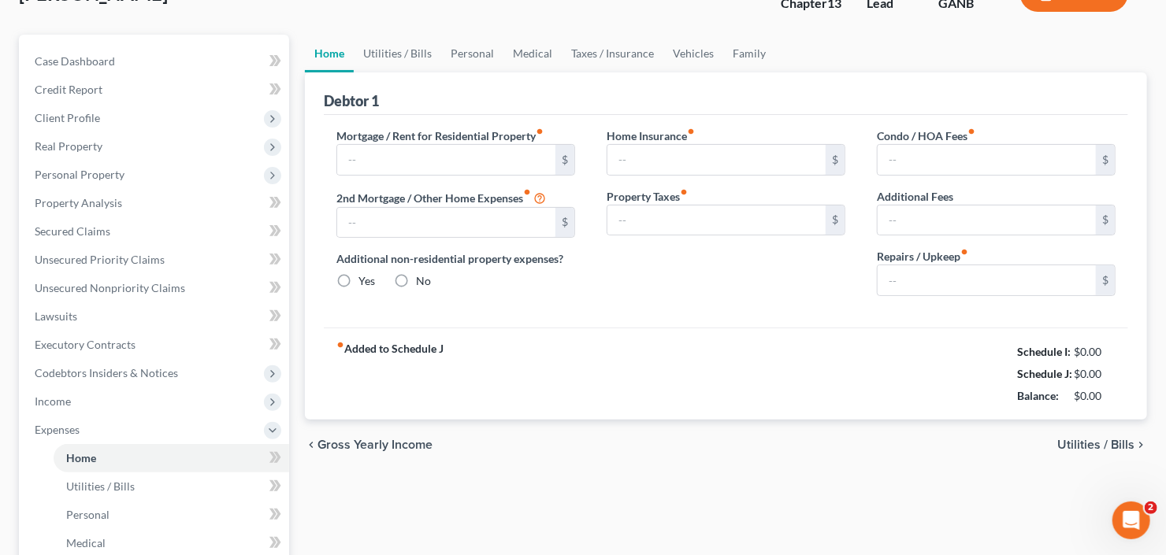
type input "2,700.00"
type input "0.00"
radio input "true"
type input "0.00"
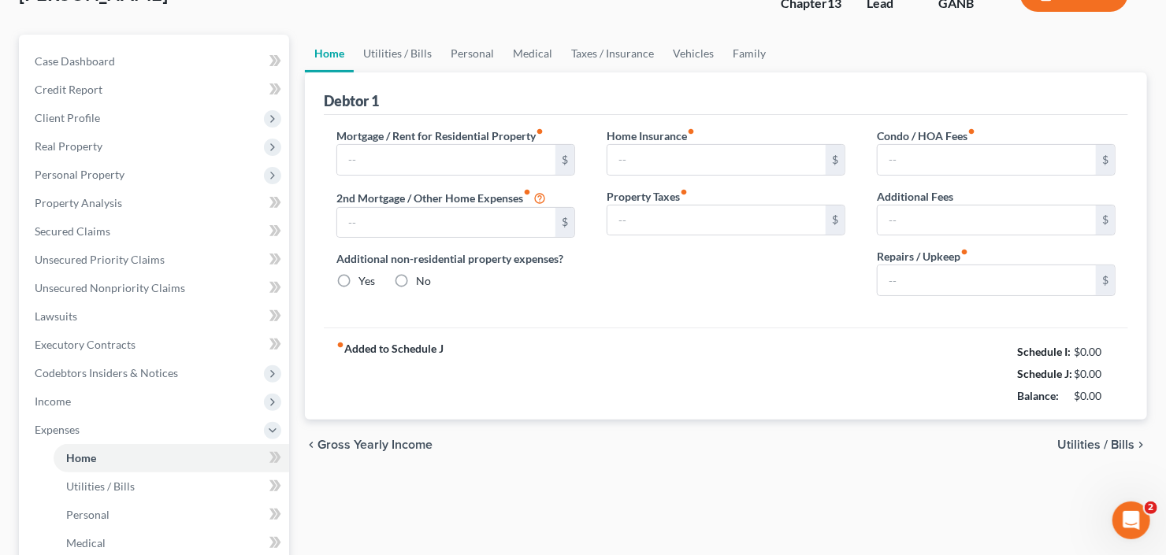
type input "0.00"
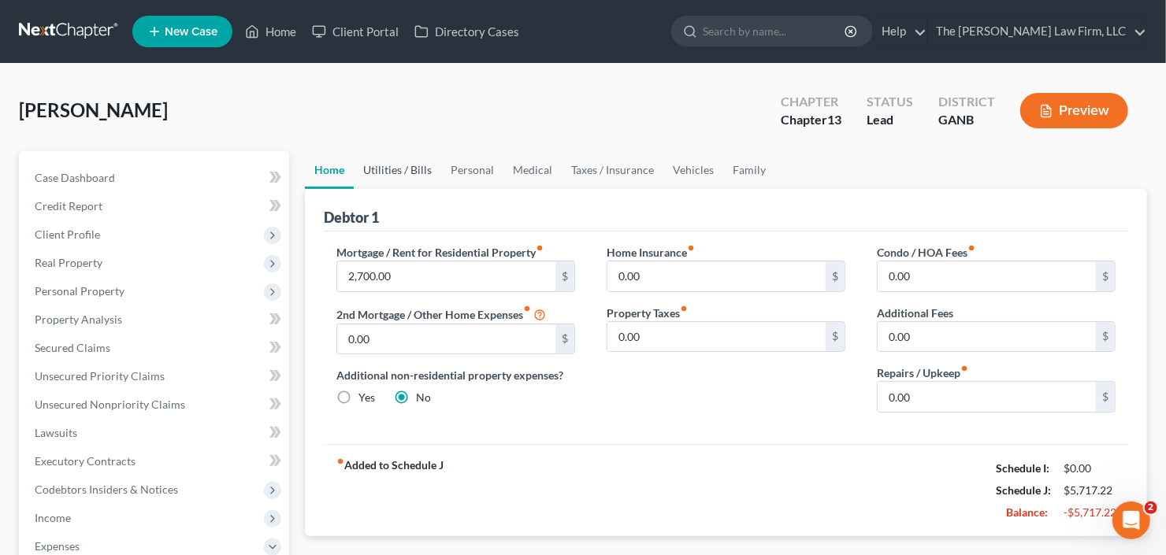
drag, startPoint x: 397, startPoint y: 173, endPoint x: 419, endPoint y: 171, distance: 22.2
click at [397, 173] on link "Utilities / Bills" at bounding box center [397, 170] width 87 height 38
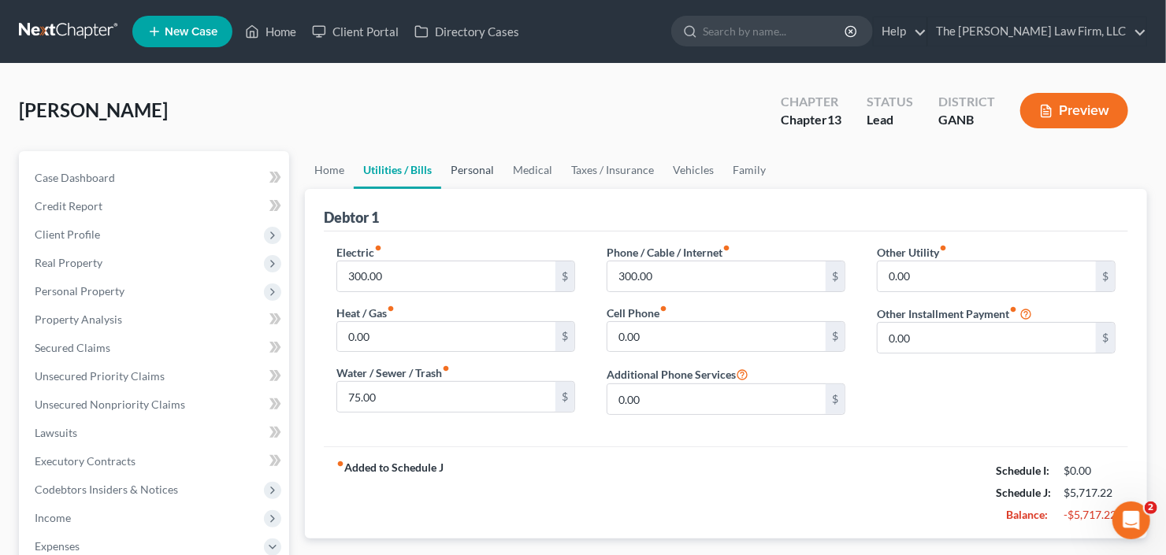
click at [466, 166] on link "Personal" at bounding box center [472, 170] width 62 height 38
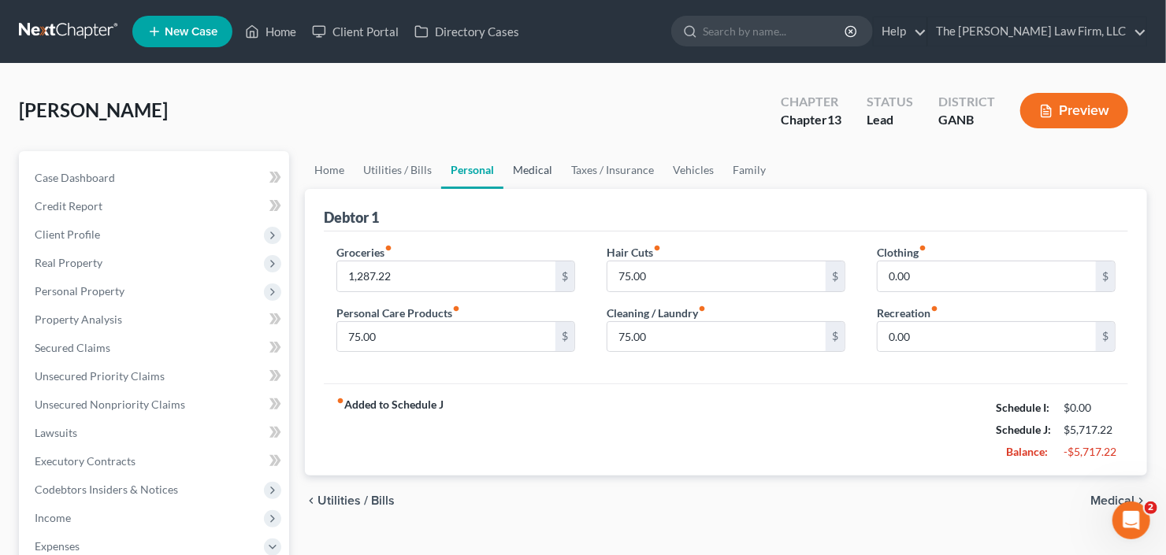
click at [517, 165] on link "Medical" at bounding box center [532, 170] width 58 height 38
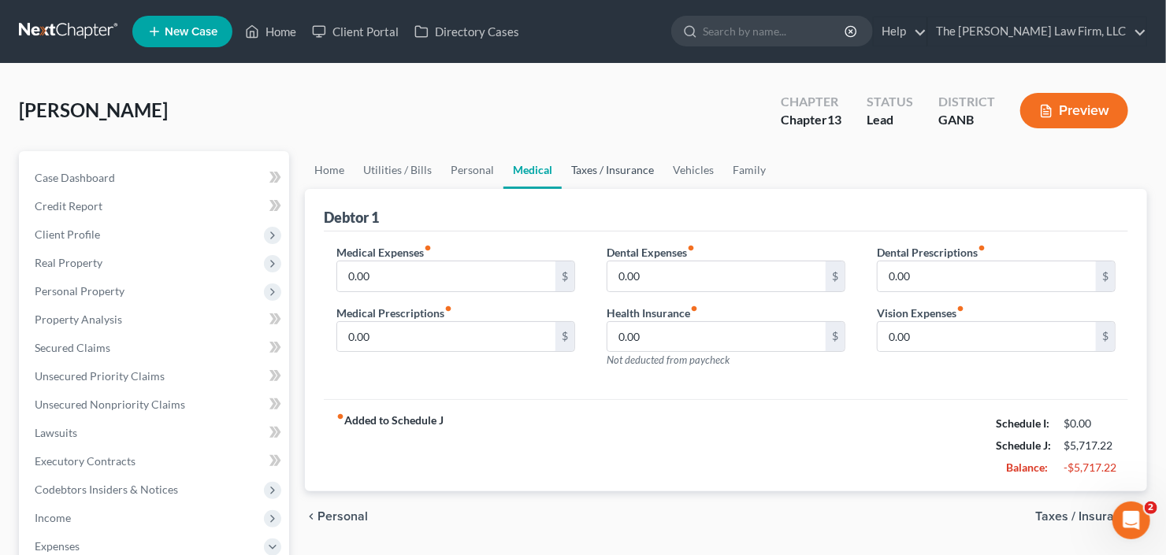
click at [585, 165] on link "Taxes / Insurance" at bounding box center [613, 170] width 102 height 38
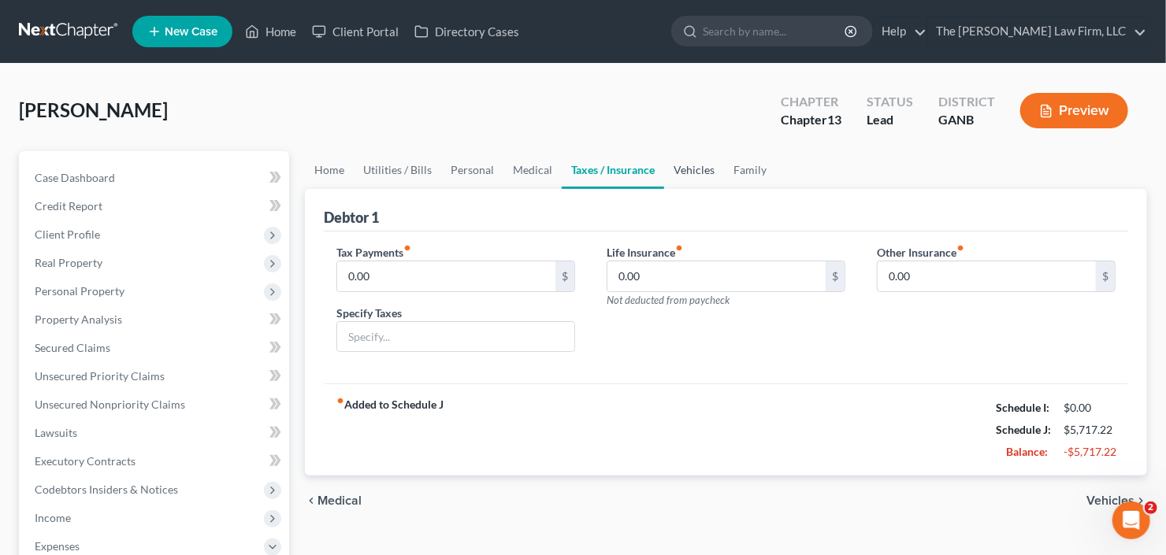
click at [687, 162] on link "Vehicles" at bounding box center [694, 170] width 60 height 38
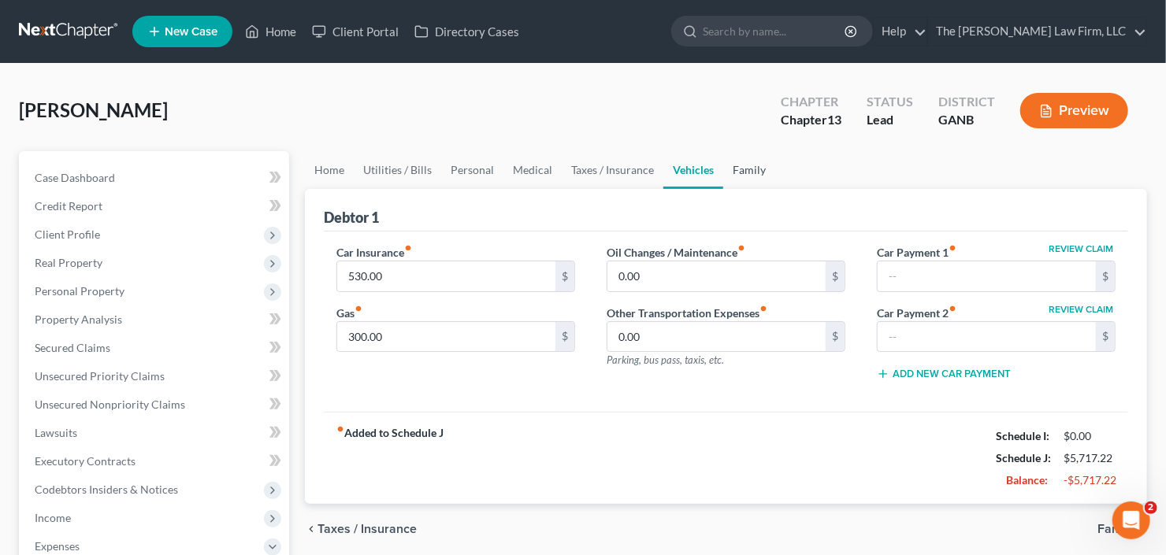
click at [742, 165] on link "Family" at bounding box center [749, 170] width 52 height 38
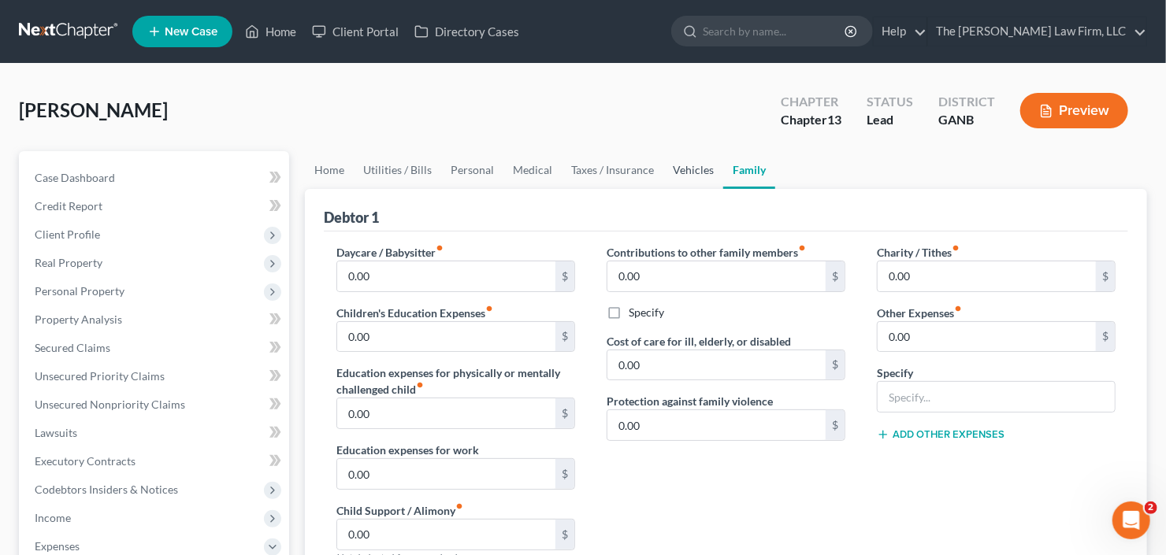
click at [693, 169] on link "Vehicles" at bounding box center [693, 170] width 60 height 38
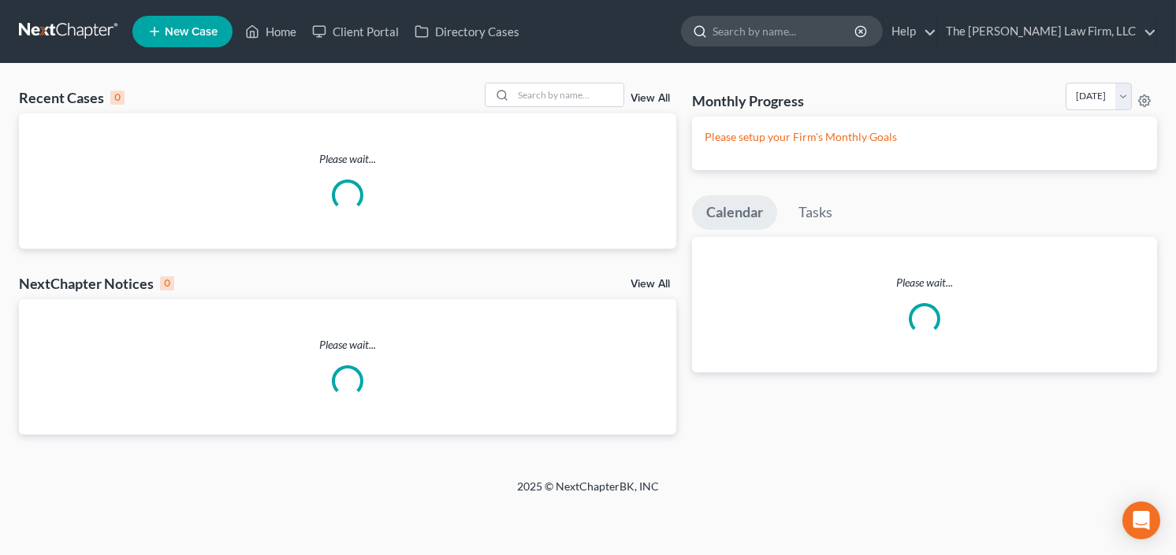
click at [830, 37] on input "search" at bounding box center [784, 31] width 144 height 29
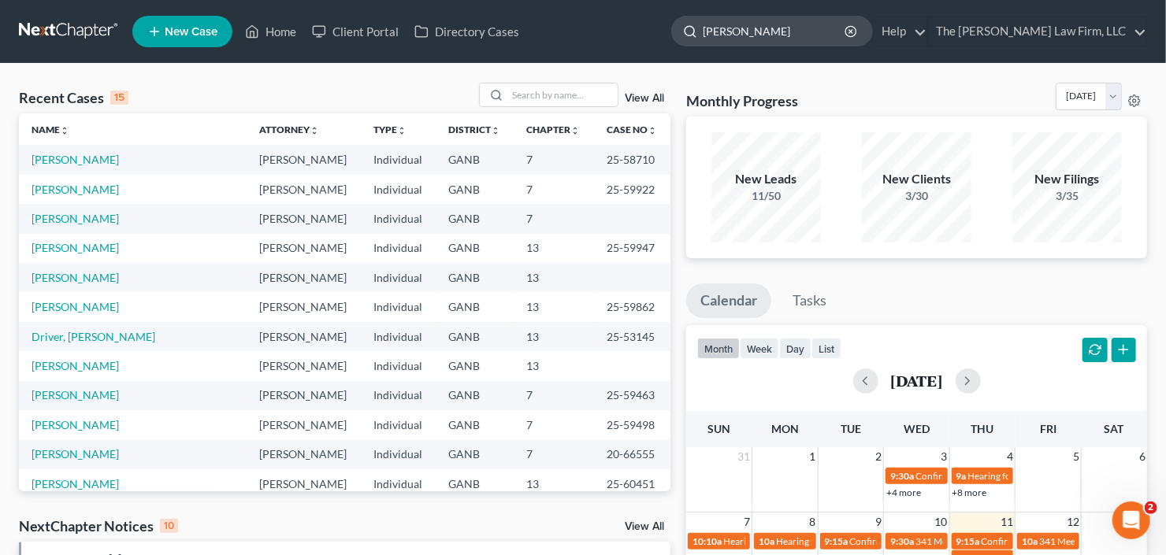
type input "williams"
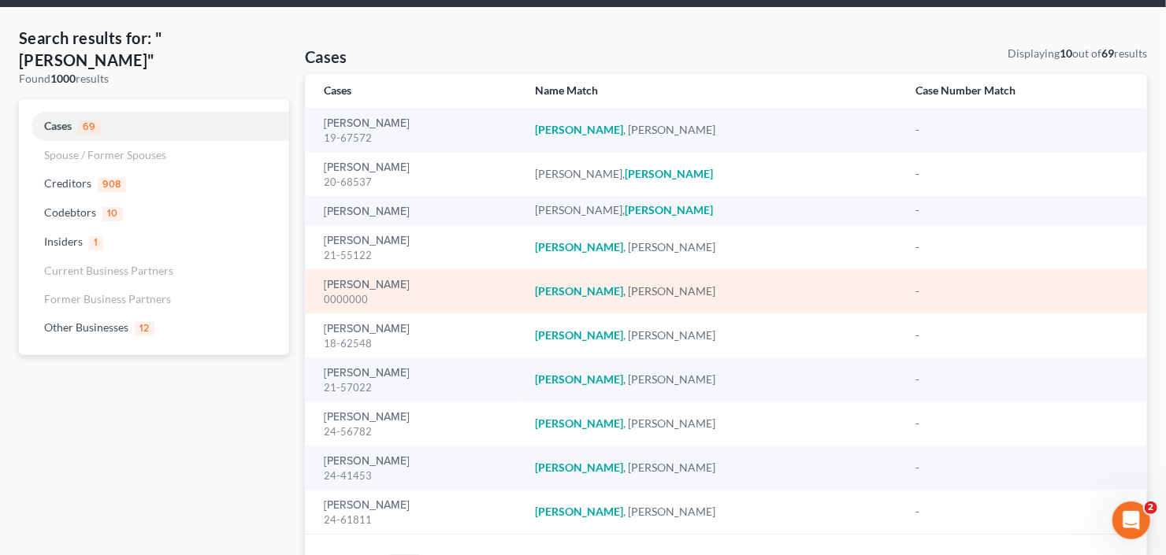
scroll to position [148, 0]
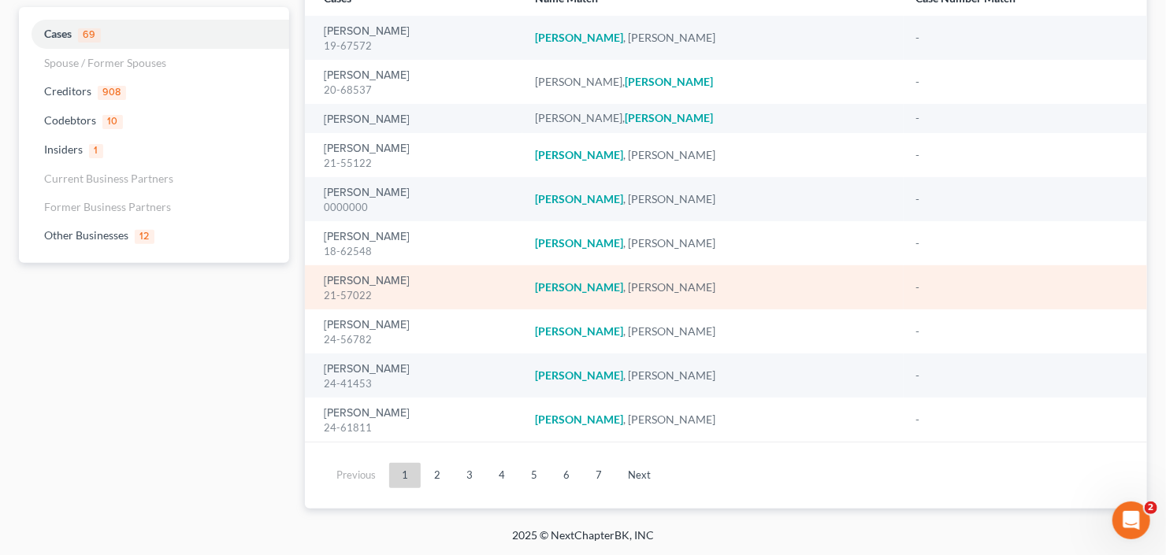
click at [355, 288] on div "21-57022" at bounding box center [417, 295] width 186 height 15
click at [363, 278] on link "Williams, Takisha" at bounding box center [367, 281] width 86 height 11
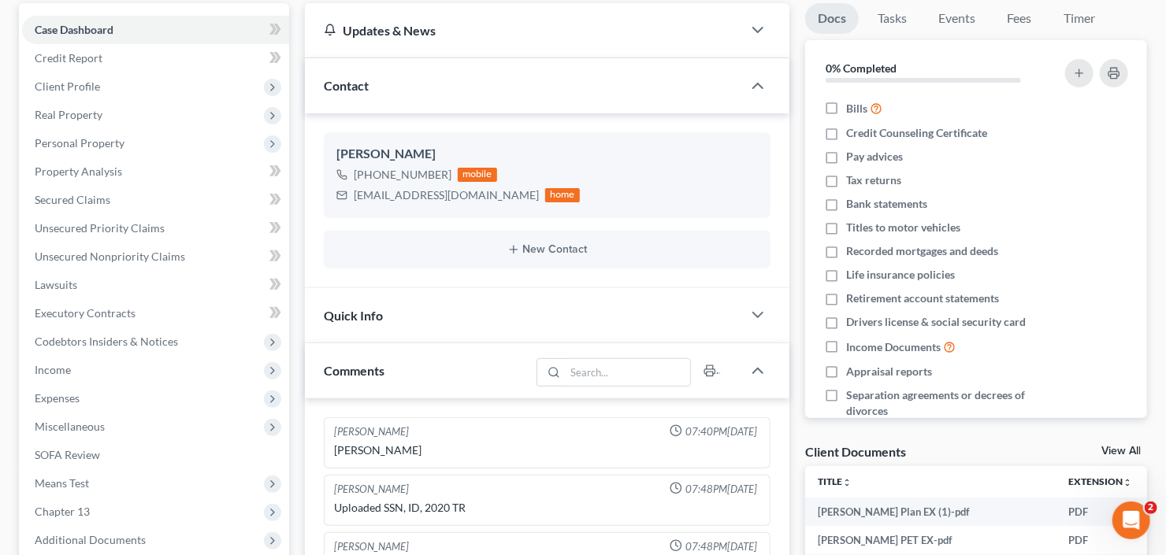
scroll to position [400, 0]
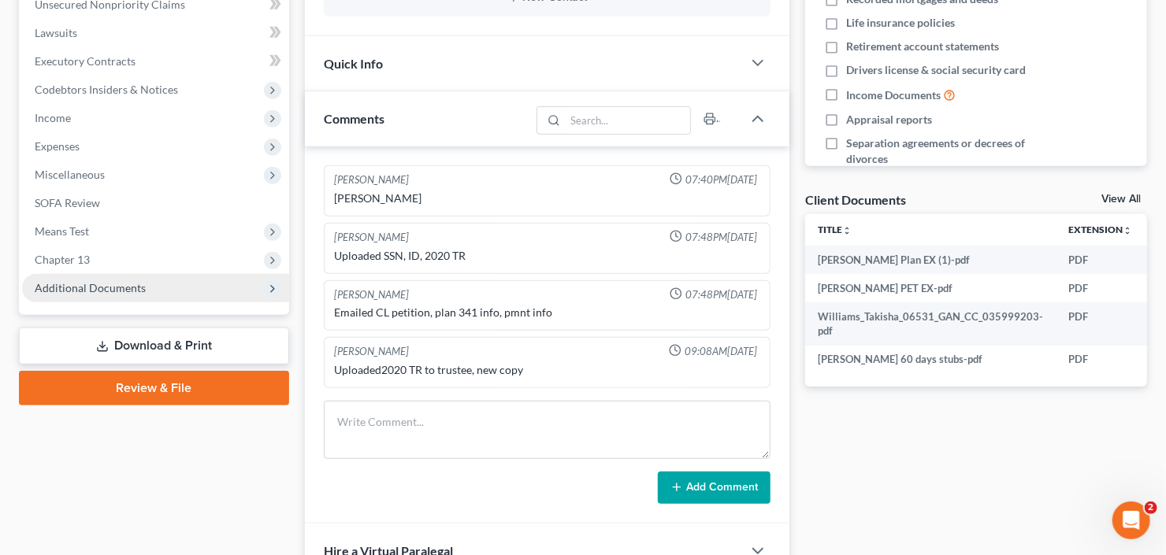
click at [128, 282] on span "Additional Documents" at bounding box center [90, 287] width 111 height 13
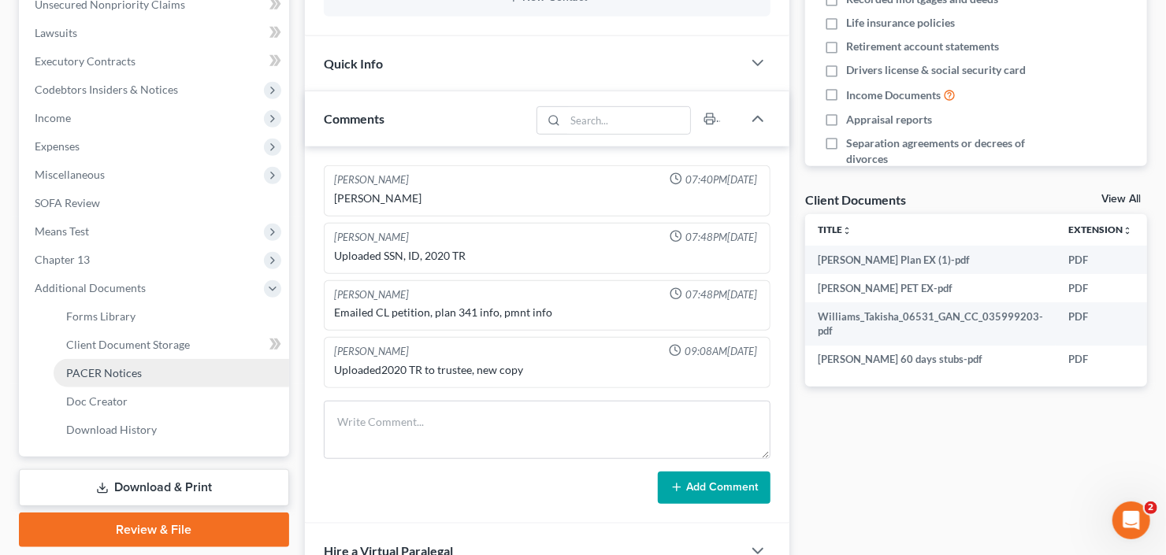
click at [110, 379] on link "PACER Notices" at bounding box center [172, 373] width 236 height 28
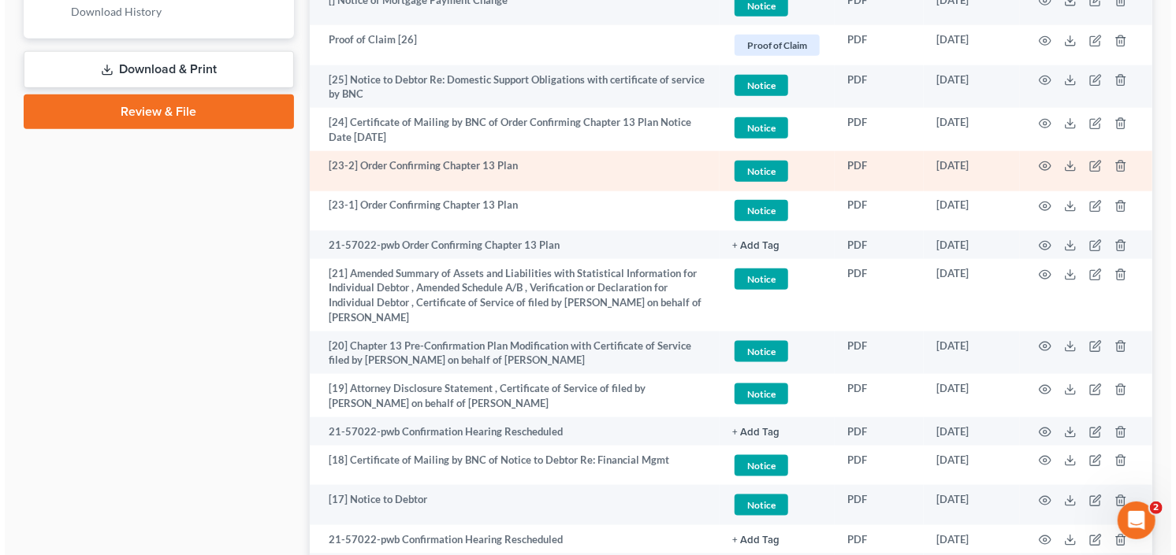
scroll to position [819, 0]
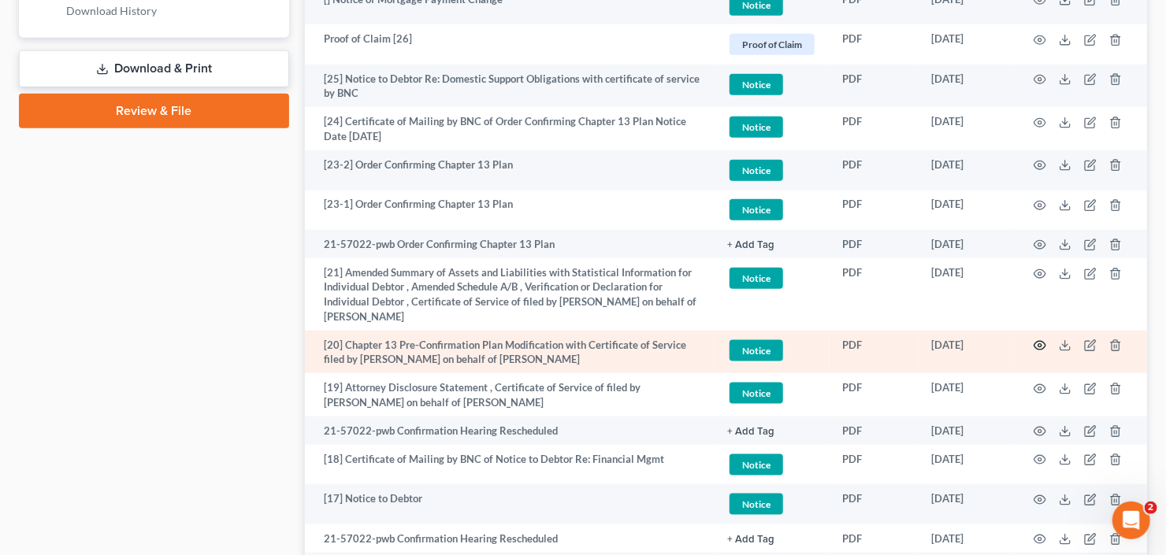
click at [1038, 344] on circle "button" at bounding box center [1039, 345] width 3 height 3
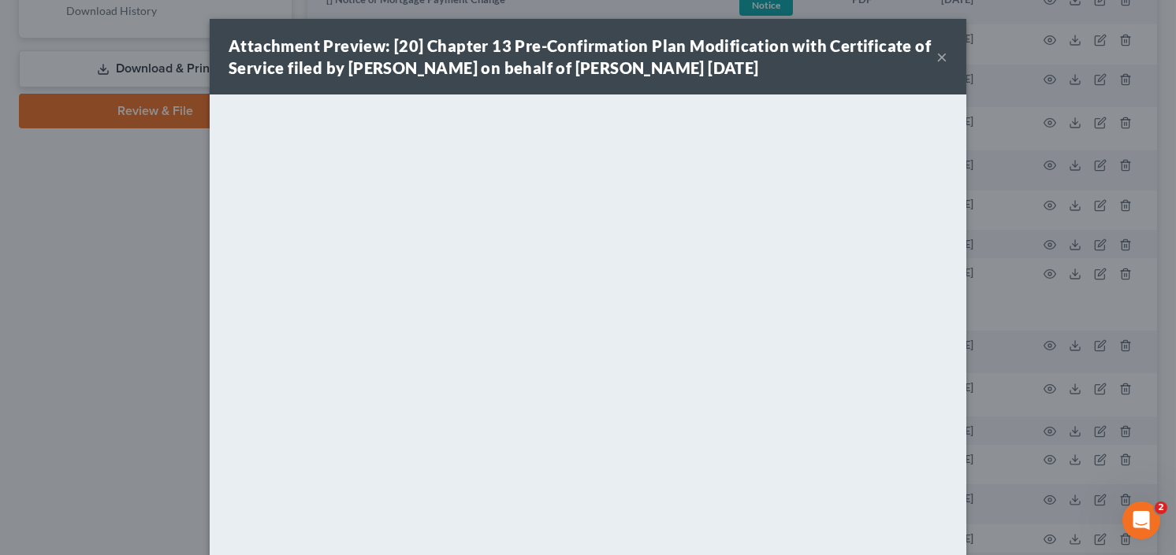
click at [944, 50] on div "Attachment Preview: [20] Chapter 13 Pre-Confirmation Plan Modification with Cer…" at bounding box center [588, 57] width 756 height 76
click at [936, 57] on button "×" at bounding box center [941, 56] width 11 height 19
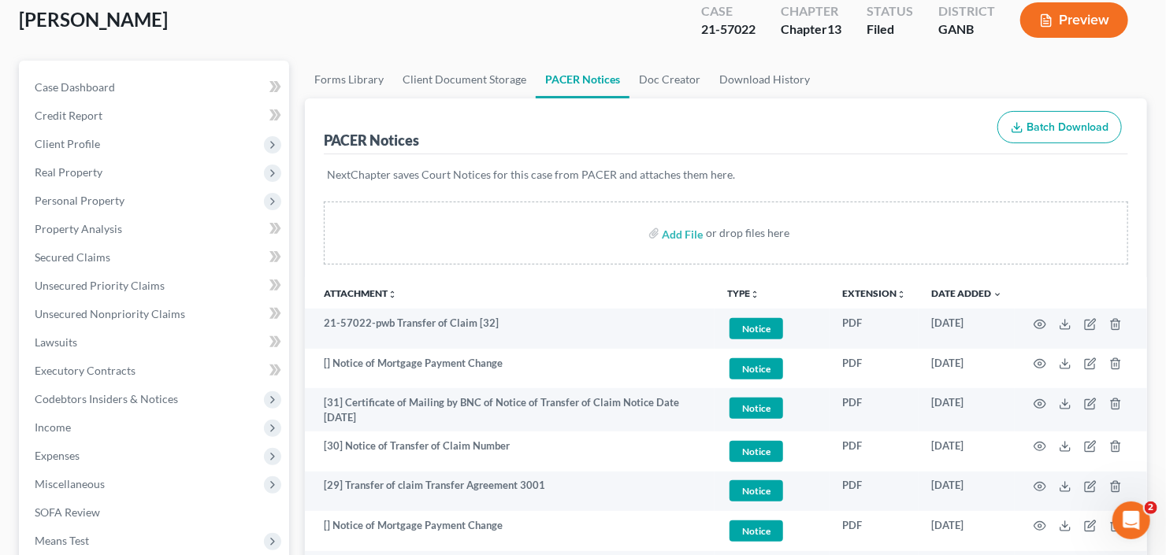
scroll to position [0, 0]
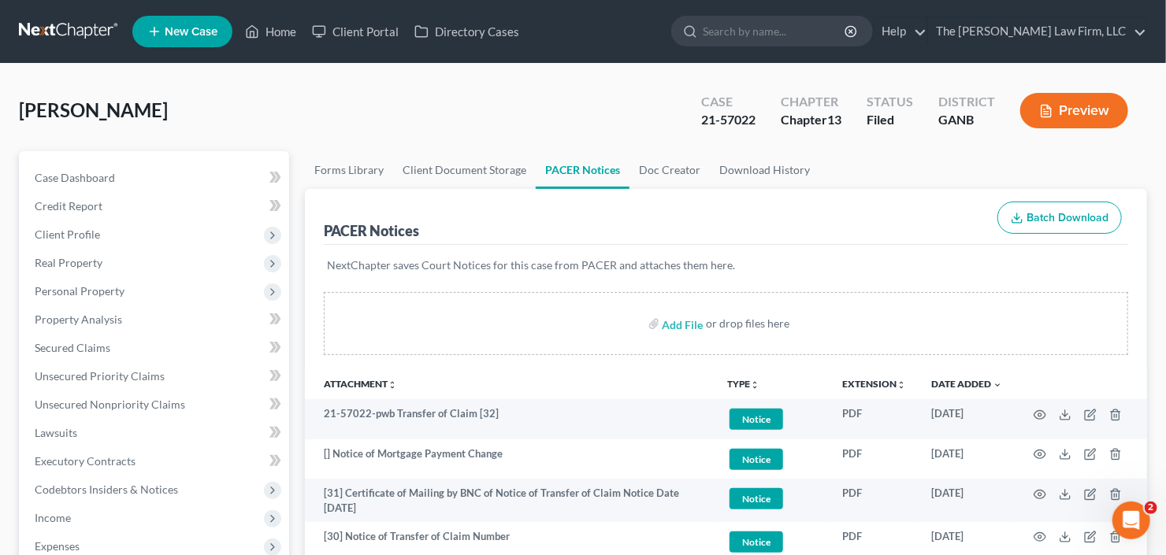
click at [60, 20] on link at bounding box center [69, 31] width 101 height 28
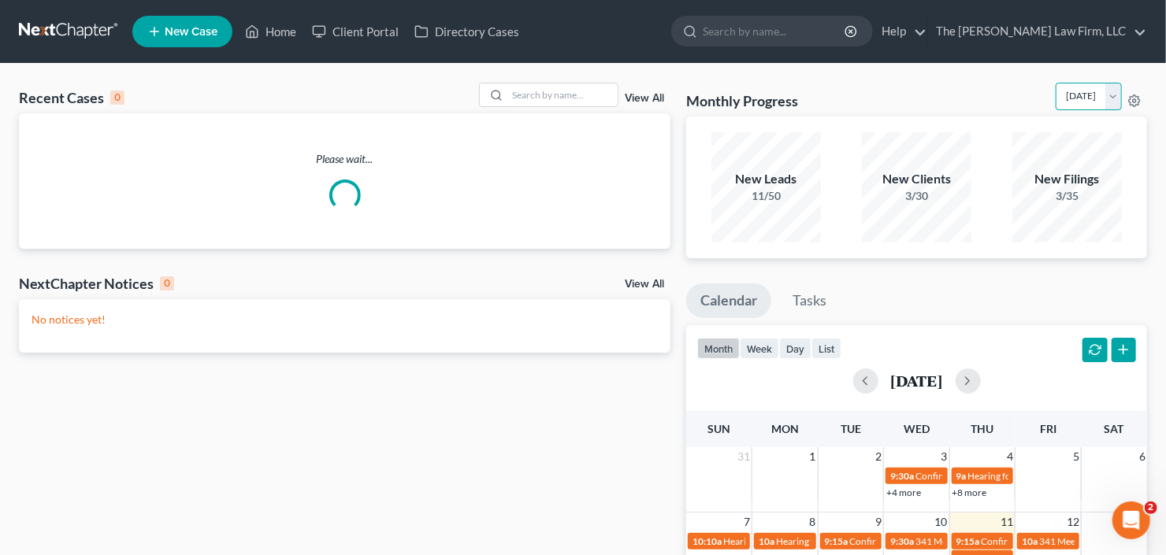
click at [1109, 97] on select "September 2025 August 2025 July 2025 June 2025 May 2025 April 2025 March 2025 F…" at bounding box center [1089, 97] width 66 height 28
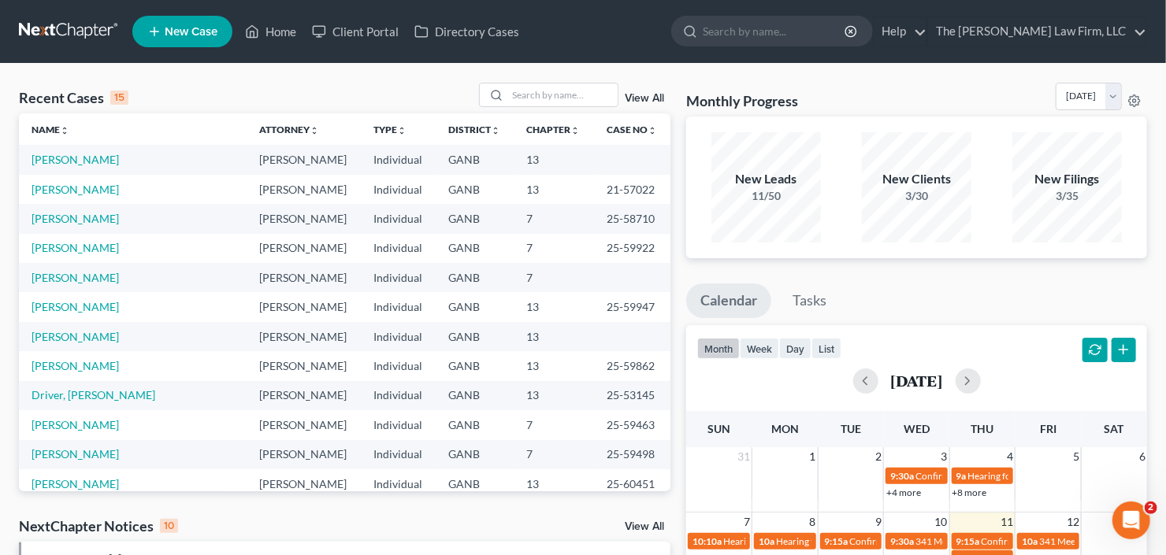
click at [1144, 96] on div "Bankruptcy Bankruptcy September 2025 August 2025 July 2025 June 2025 May 2025 A…" at bounding box center [1101, 97] width 91 height 28
click at [1136, 99] on circle at bounding box center [1134, 100] width 3 height 3
click at [637, 100] on link "View All" at bounding box center [644, 98] width 39 height 11
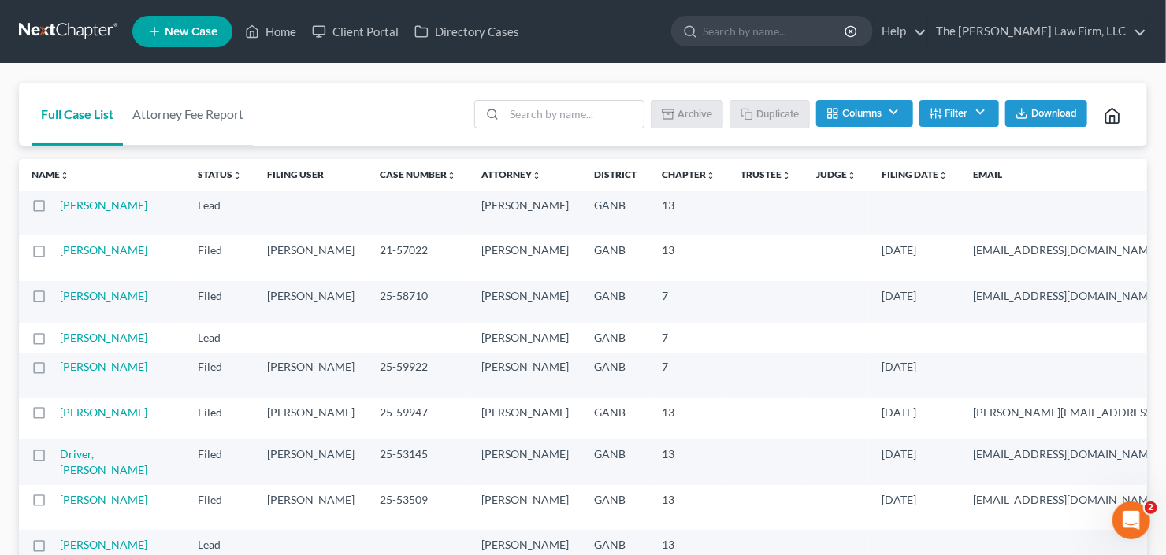
click at [1022, 106] on button "Download" at bounding box center [1046, 113] width 82 height 27
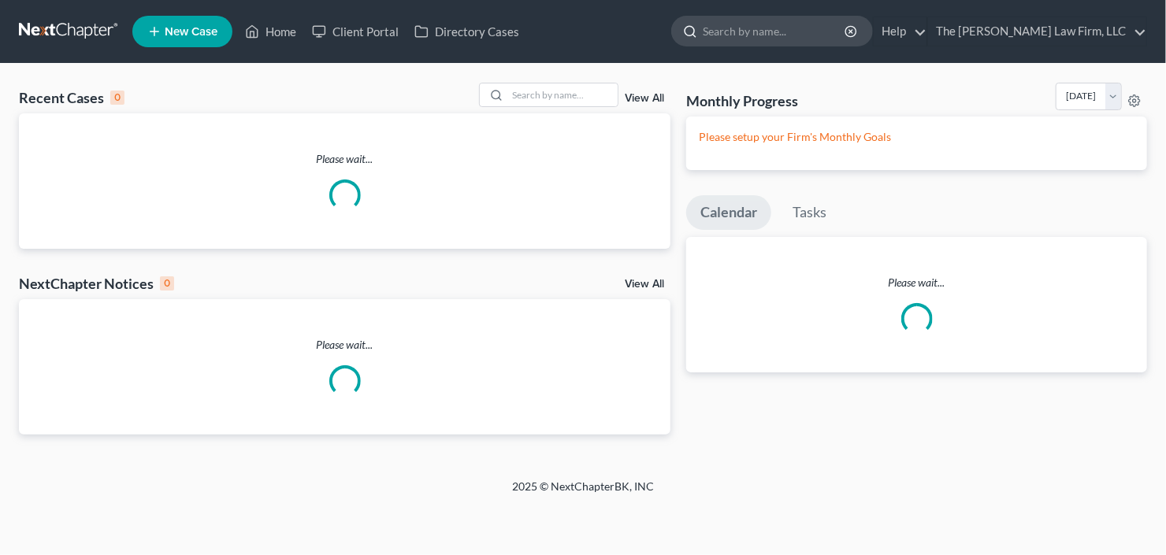
click at [834, 40] on input "search" at bounding box center [775, 31] width 144 height 29
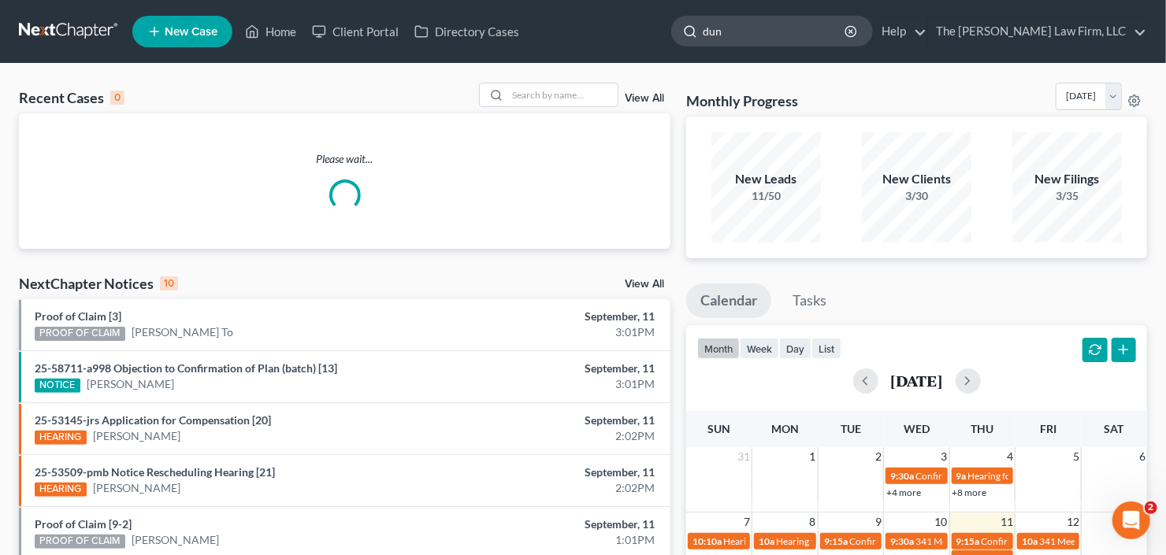
type input "[PERSON_NAME]"
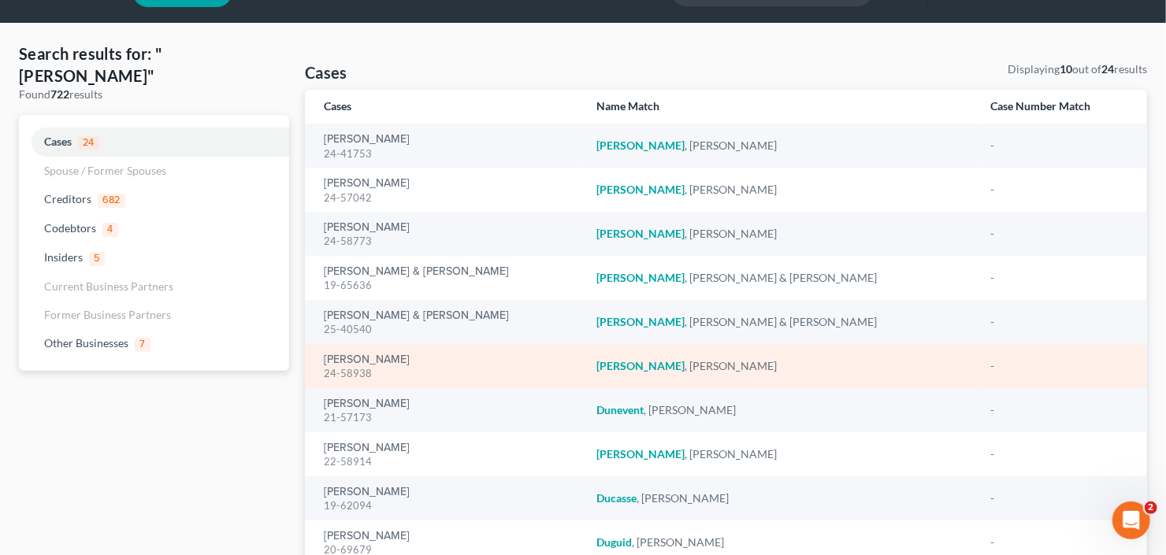
scroll to position [63, 0]
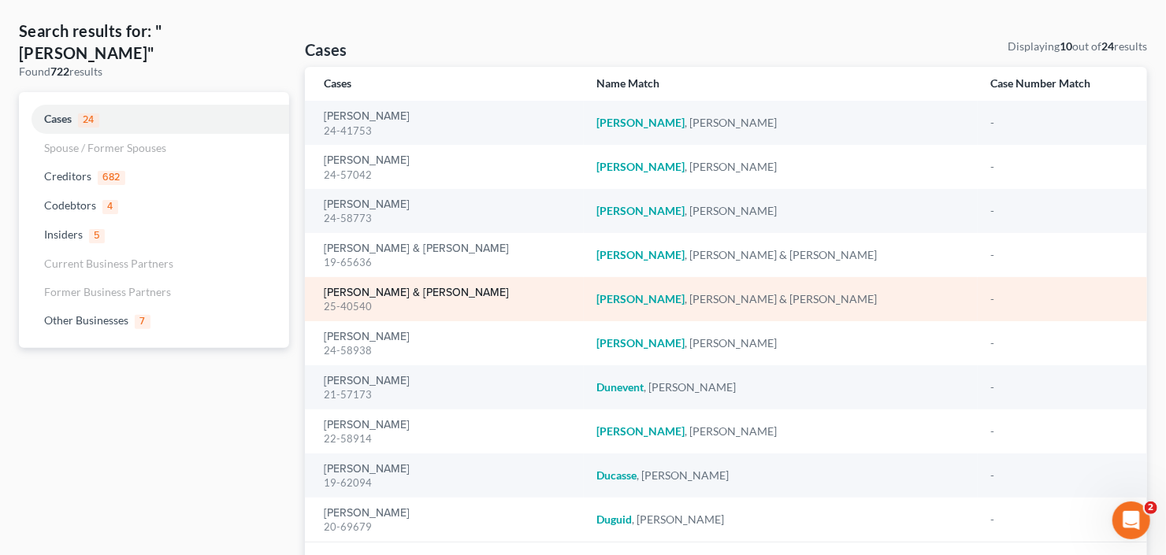
click at [367, 295] on link "Dunn, Monique & Gilbert" at bounding box center [416, 293] width 185 height 11
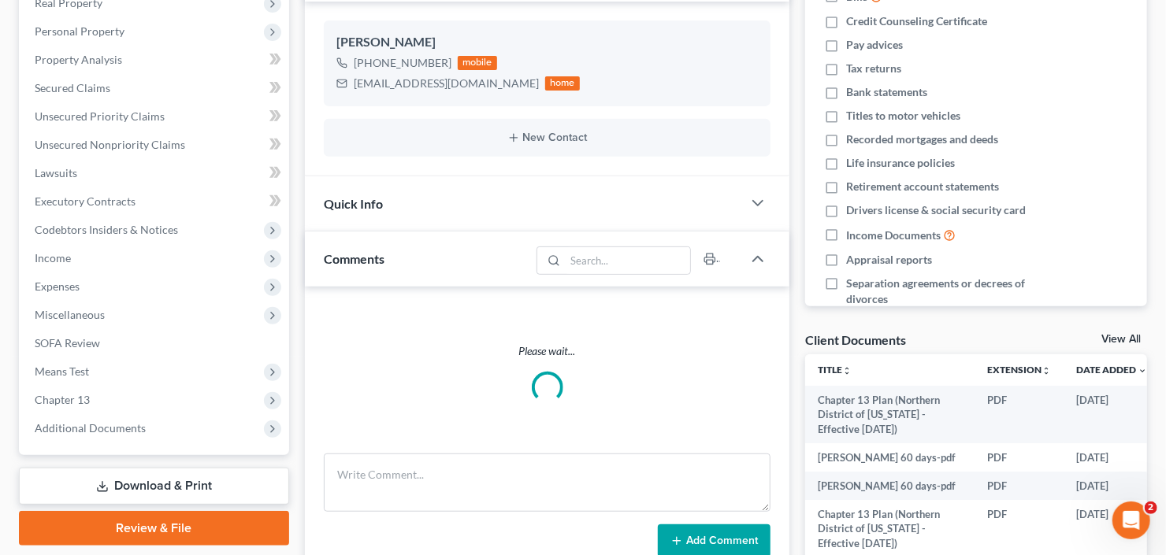
scroll to position [378, 0]
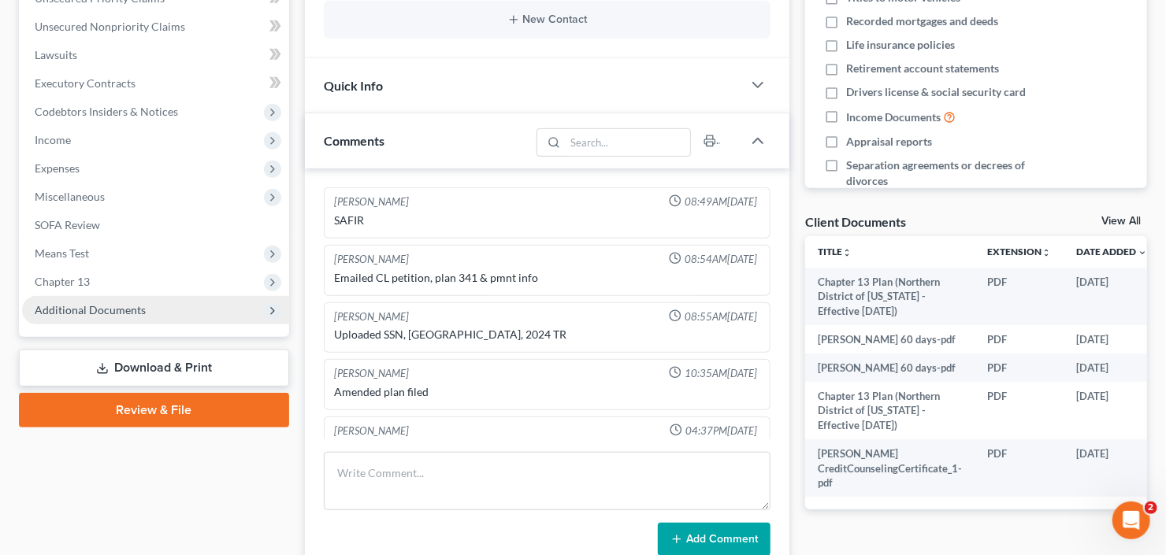
click at [61, 308] on span "Additional Documents" at bounding box center [90, 309] width 111 height 13
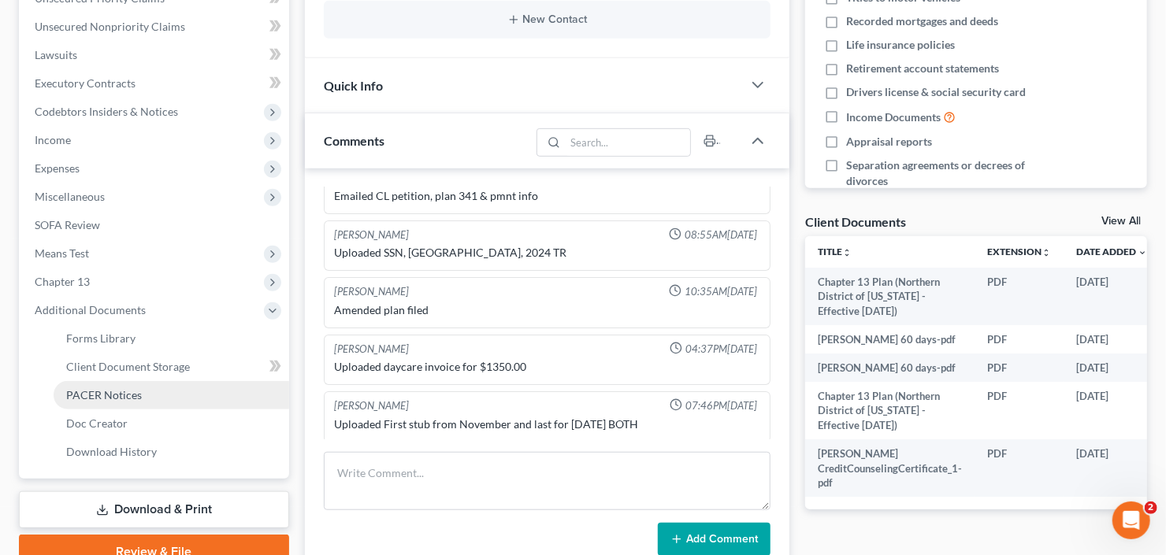
click at [97, 399] on span "PACER Notices" at bounding box center [104, 394] width 76 height 13
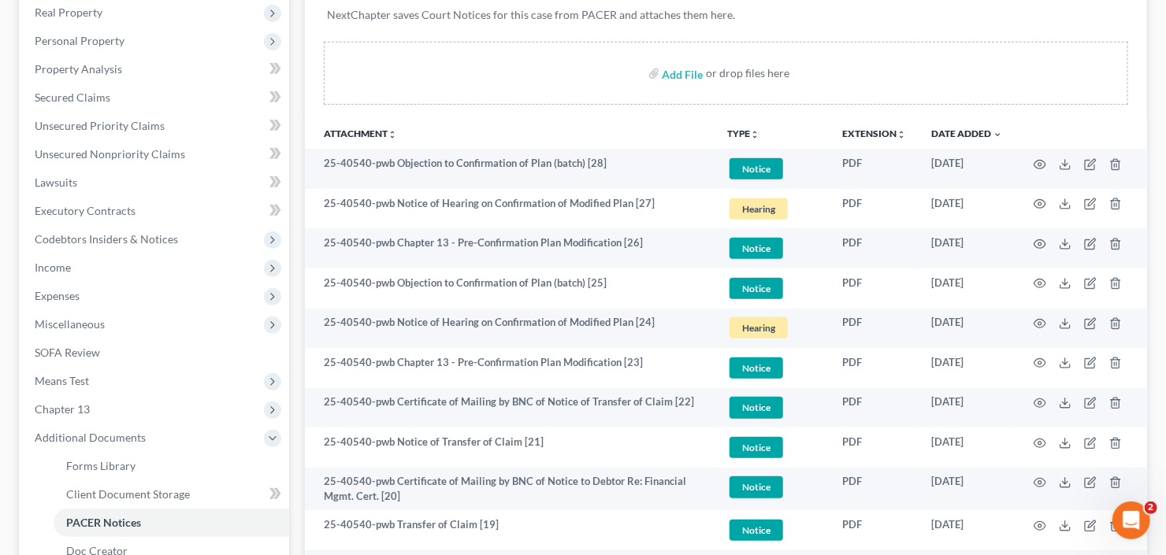
scroll to position [252, 0]
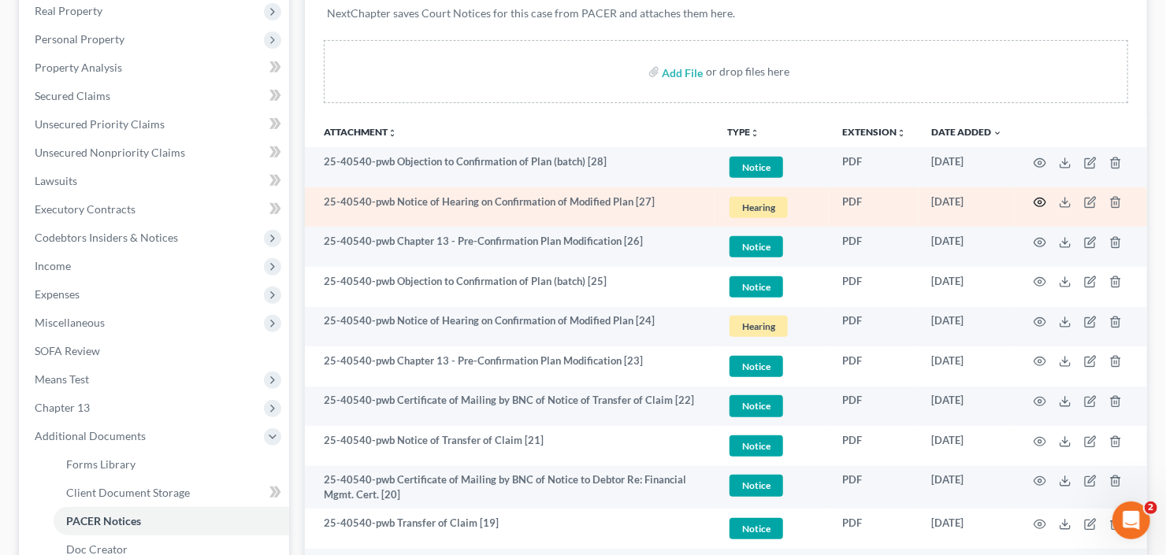
click at [1037, 202] on icon "button" at bounding box center [1040, 202] width 13 height 13
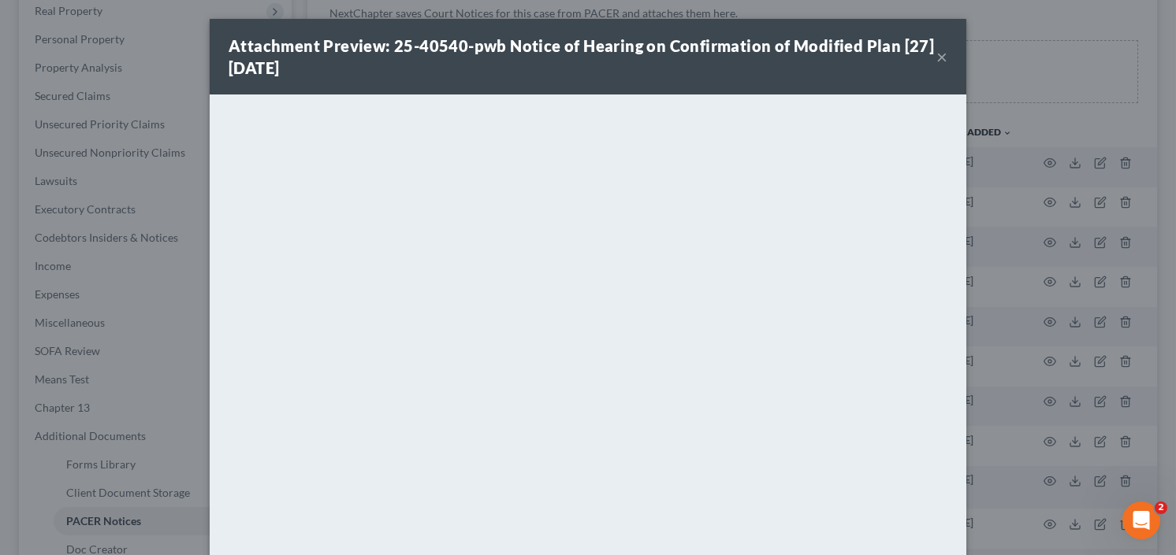
click at [936, 58] on button "×" at bounding box center [941, 56] width 11 height 19
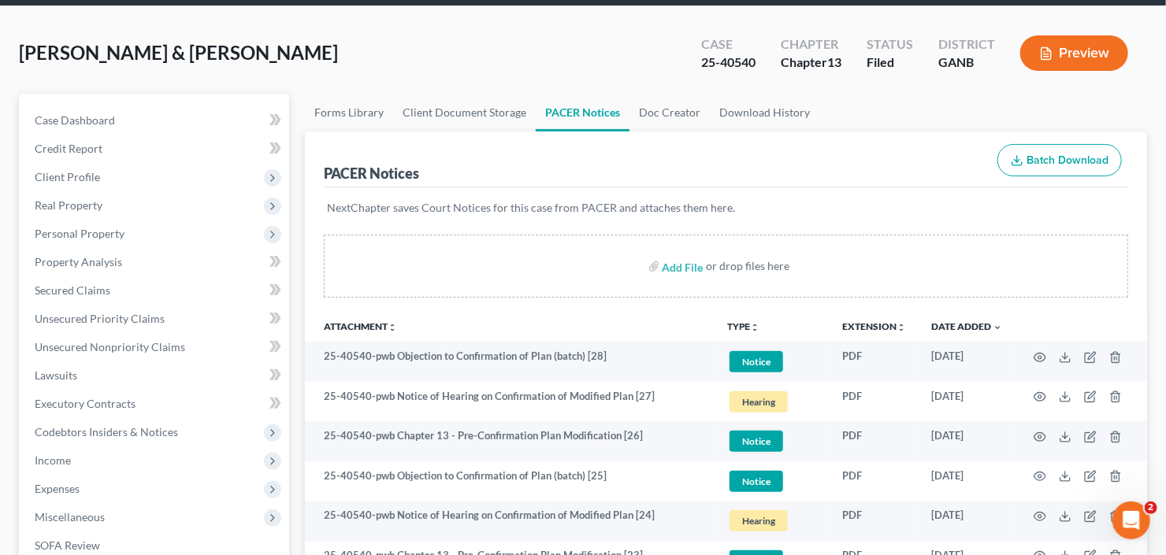
scroll to position [0, 0]
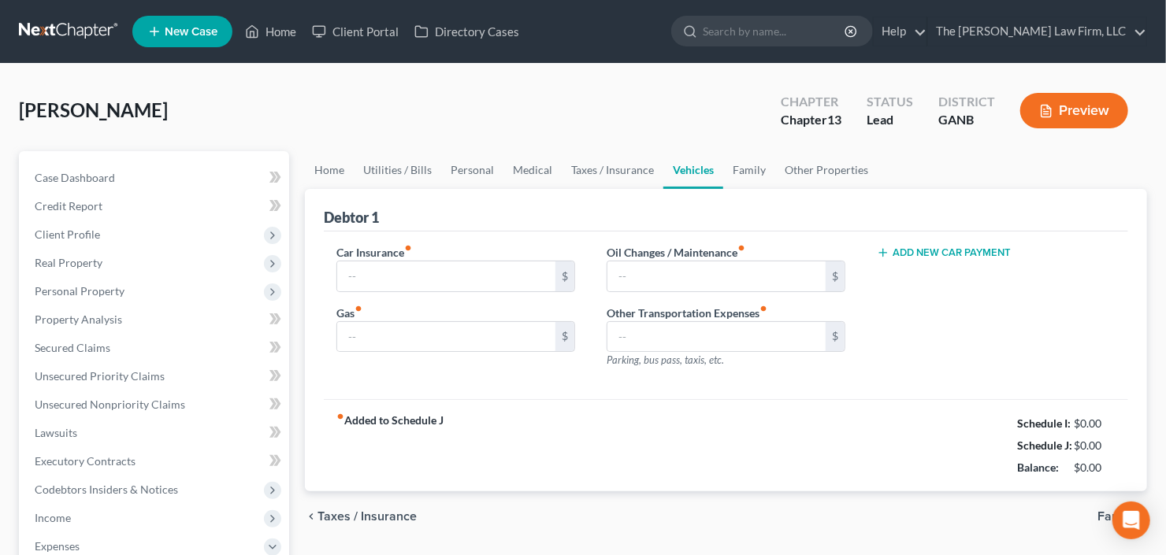
type input "530.00"
type input "300.00"
type input "0.00"
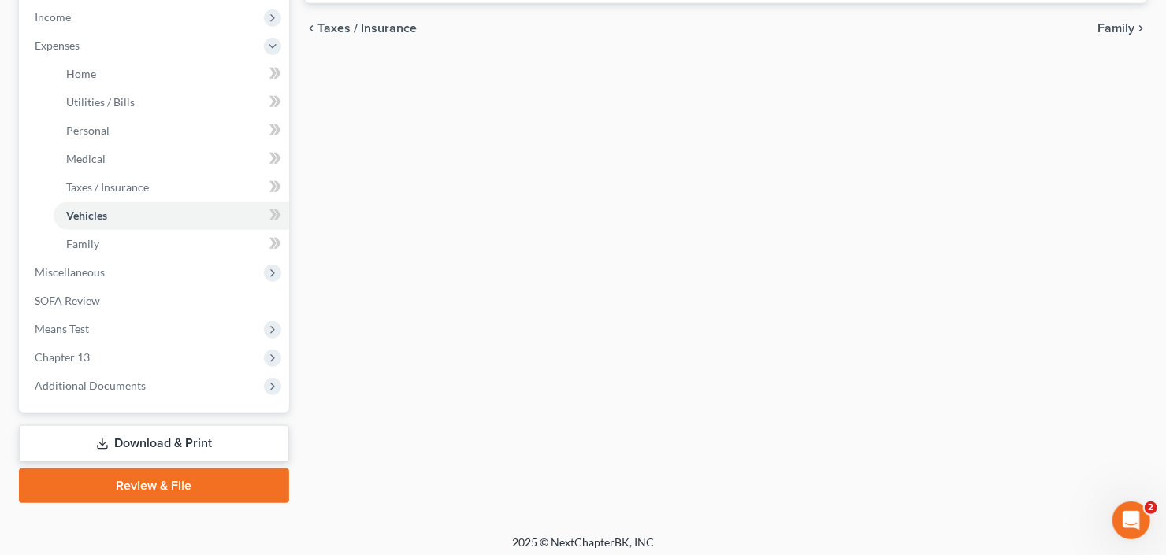
scroll to position [507, 0]
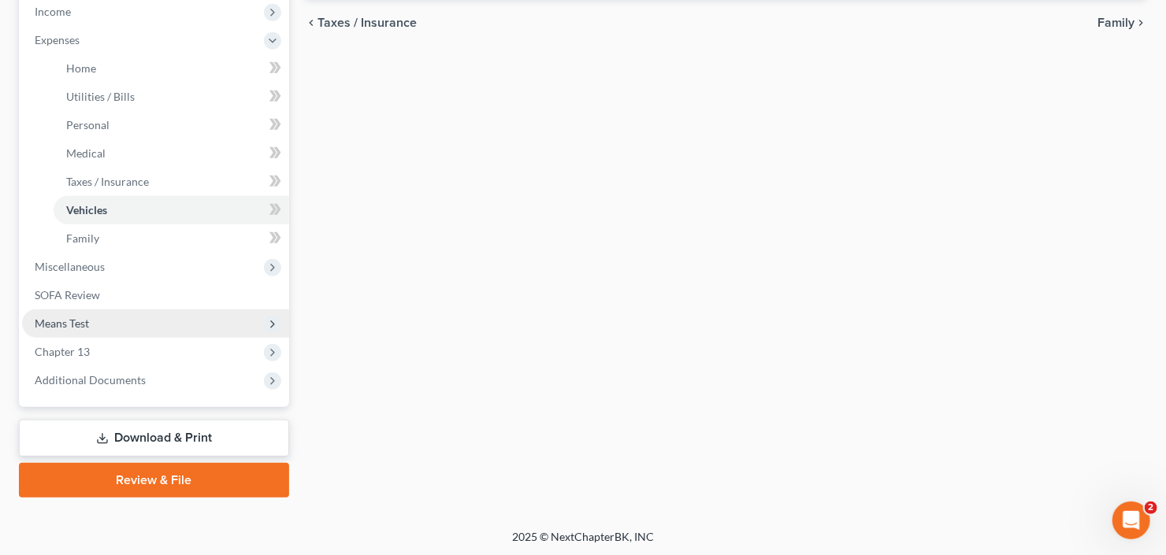
click at [138, 331] on span "Means Test" at bounding box center [155, 324] width 267 height 28
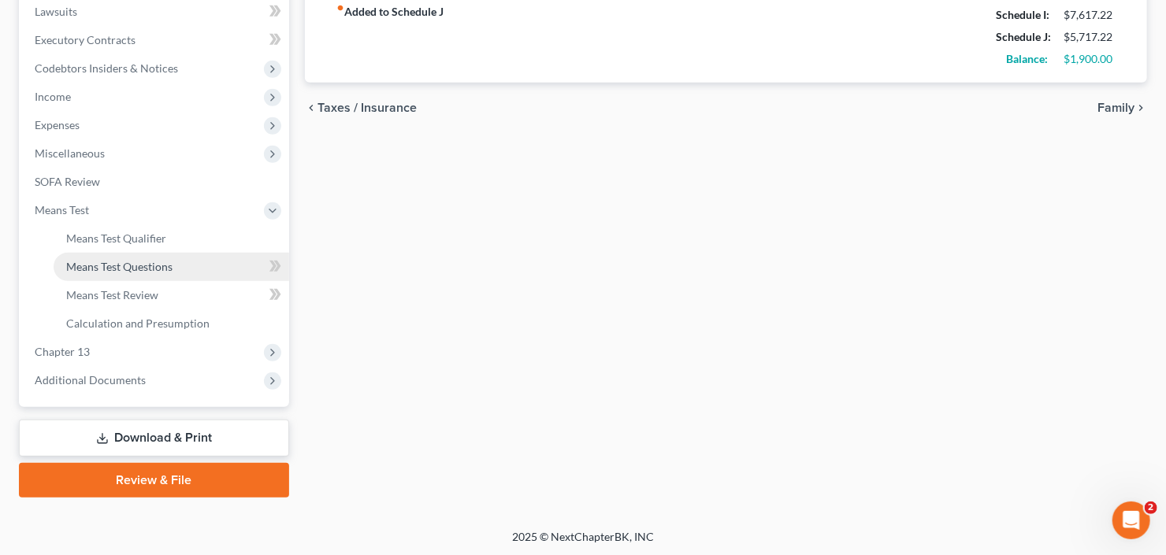
click at [121, 269] on span "Means Test Questions" at bounding box center [119, 266] width 106 height 13
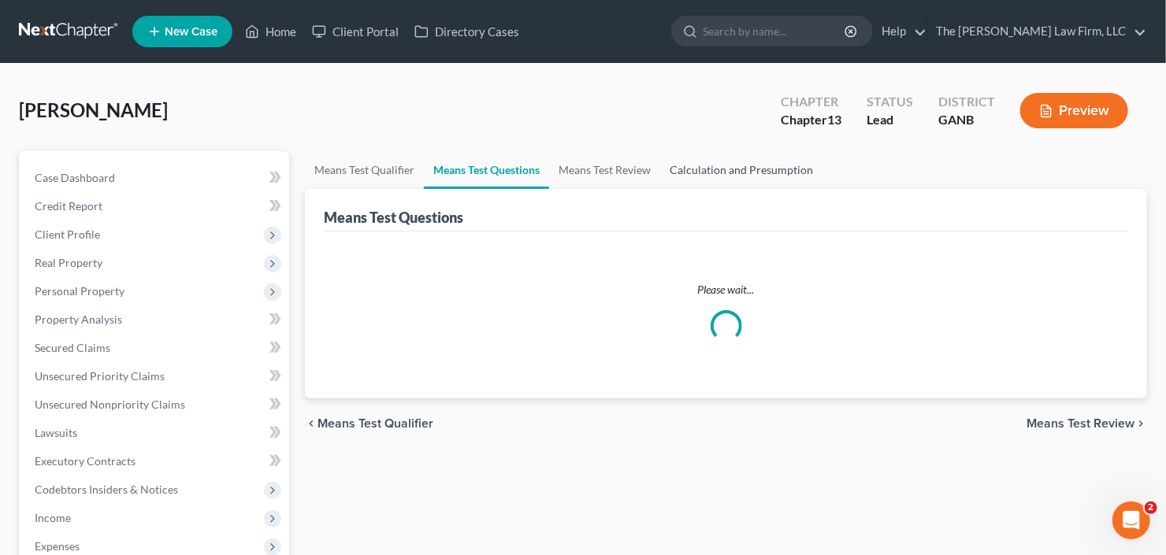
select select "3"
select select "60"
select select "1"
select select "60"
select select "1"
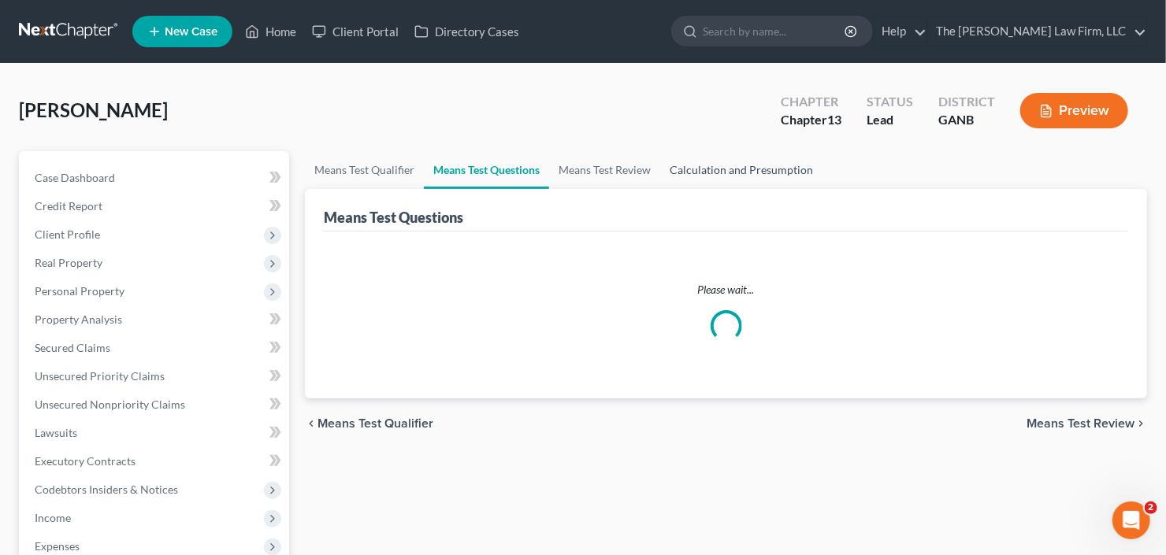
select select "60"
select select "2"
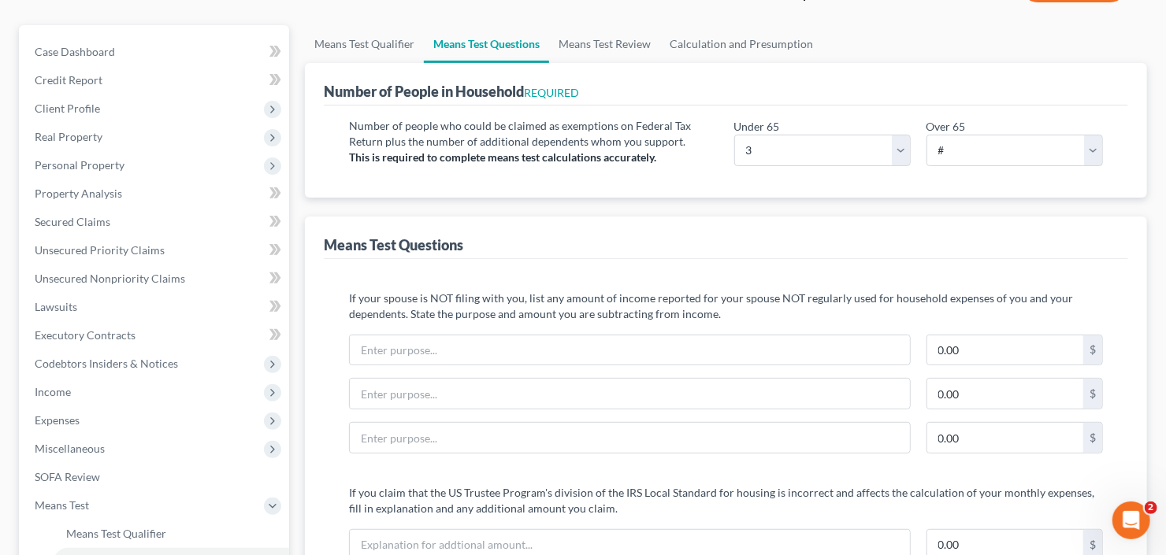
scroll to position [378, 0]
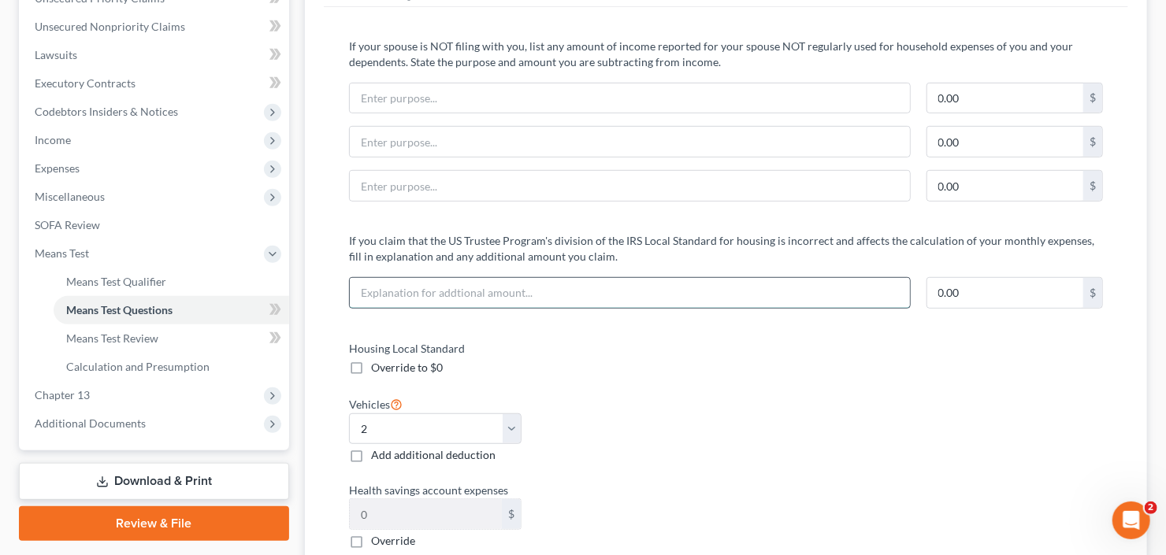
click at [647, 279] on input "text" at bounding box center [630, 293] width 560 height 30
type input "R"
type input "Rent is Higher"
type input "4"
type input "500"
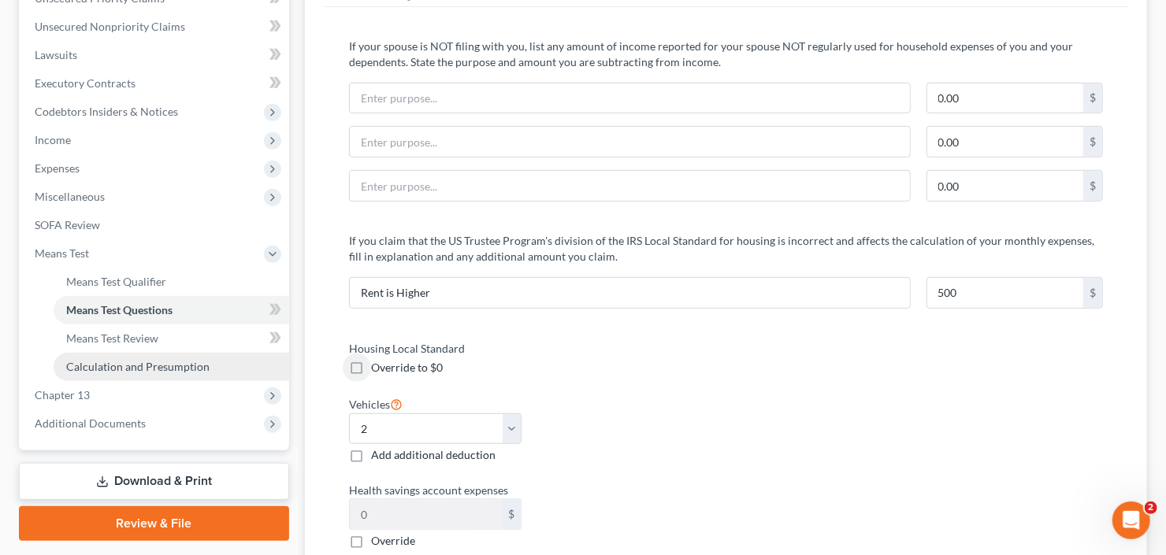
click at [115, 366] on span "Calculation and Presumption" at bounding box center [137, 366] width 143 height 13
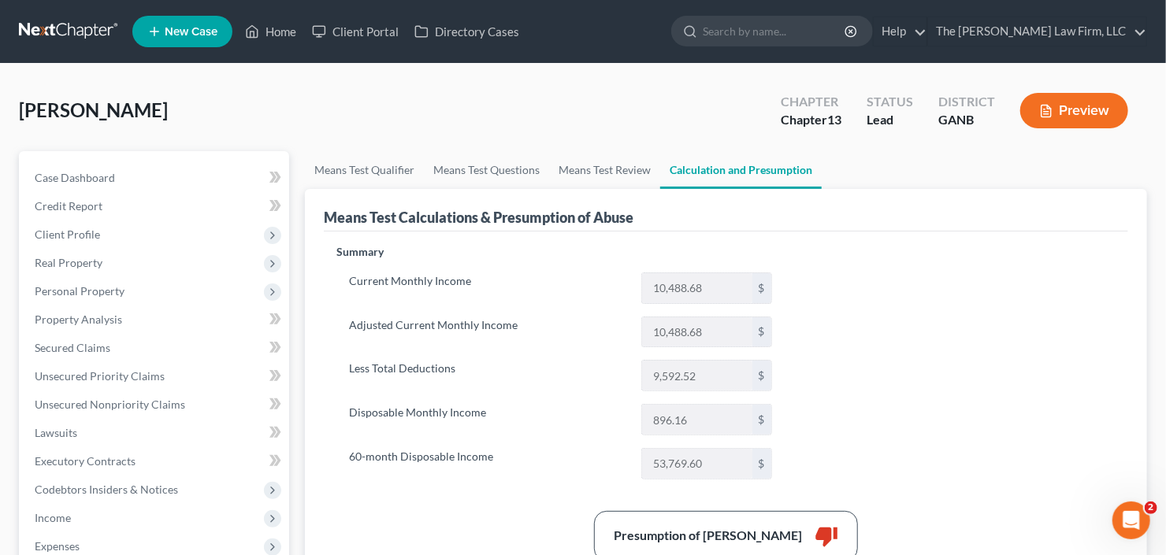
drag, startPoint x: 578, startPoint y: 186, endPoint x: 540, endPoint y: 90, distance: 103.6
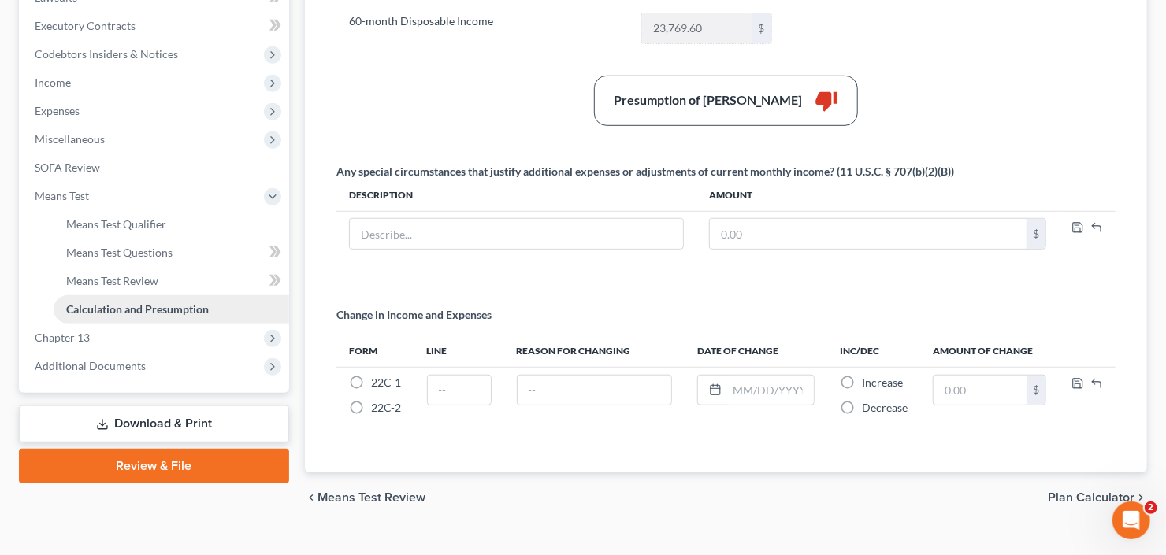
scroll to position [441, 0]
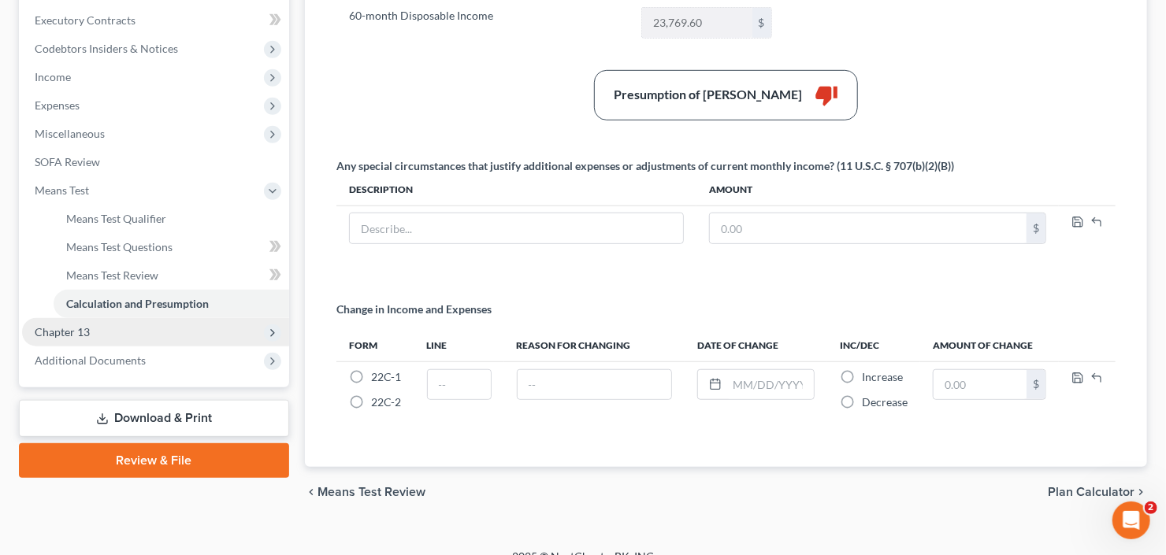
click at [106, 321] on span "Chapter 13" at bounding box center [155, 332] width 267 height 28
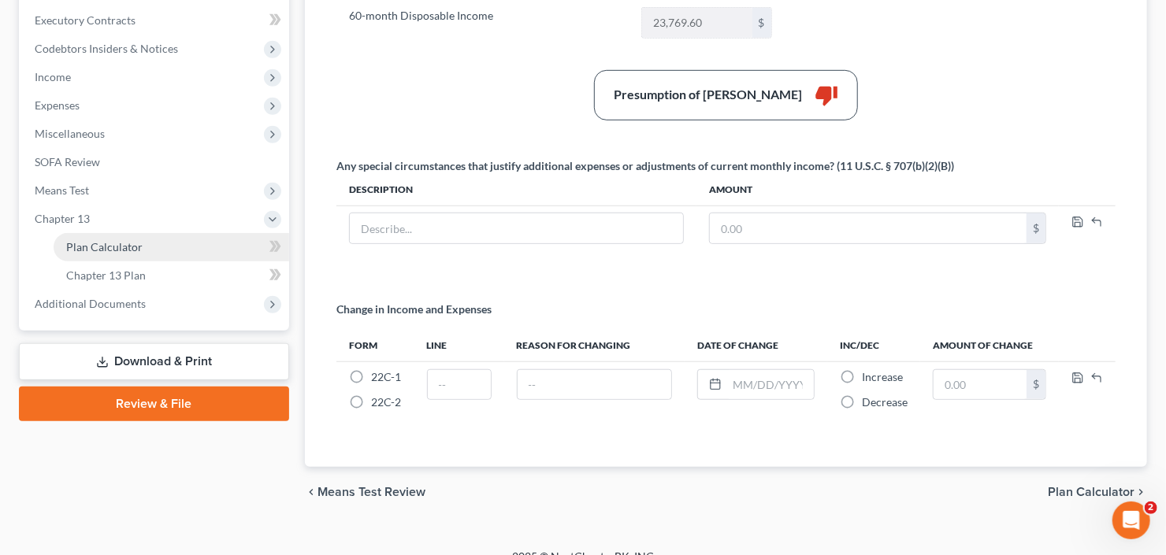
click at [121, 252] on link "Plan Calculator" at bounding box center [172, 247] width 236 height 28
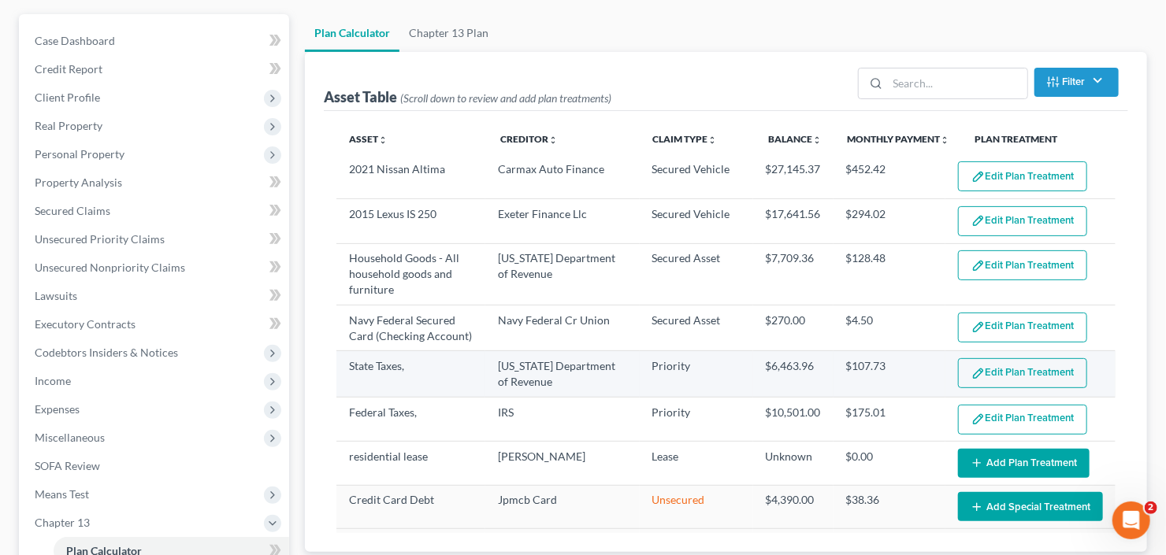
scroll to position [315, 0]
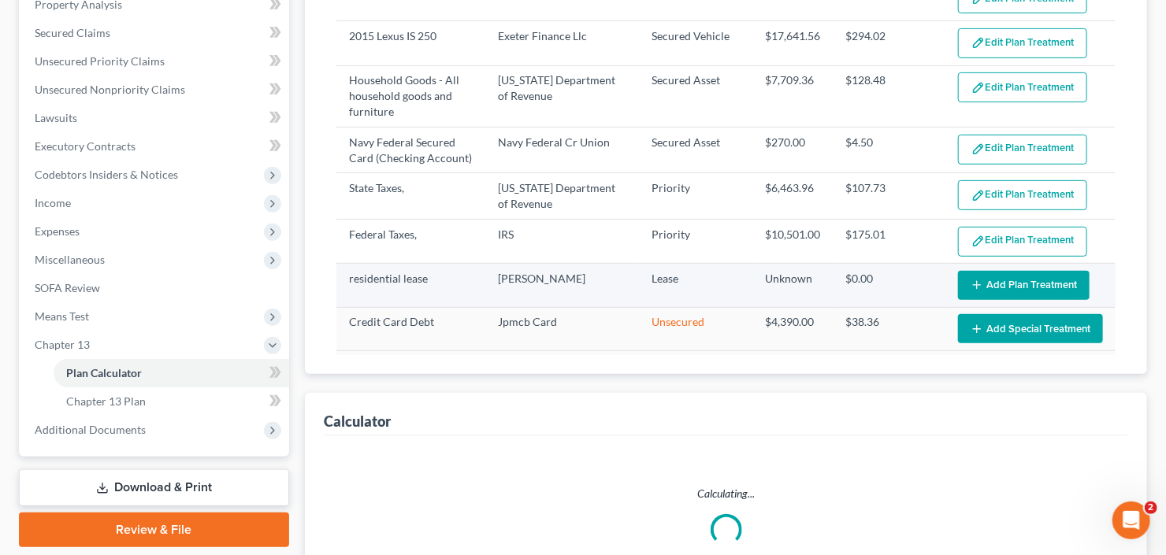
select select "59"
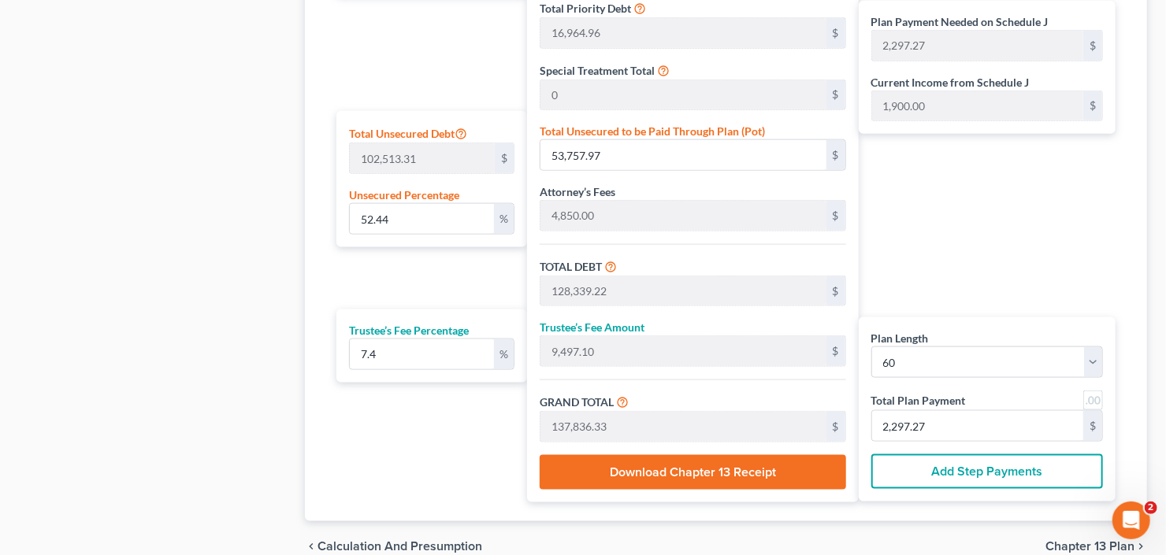
scroll to position [846, 0]
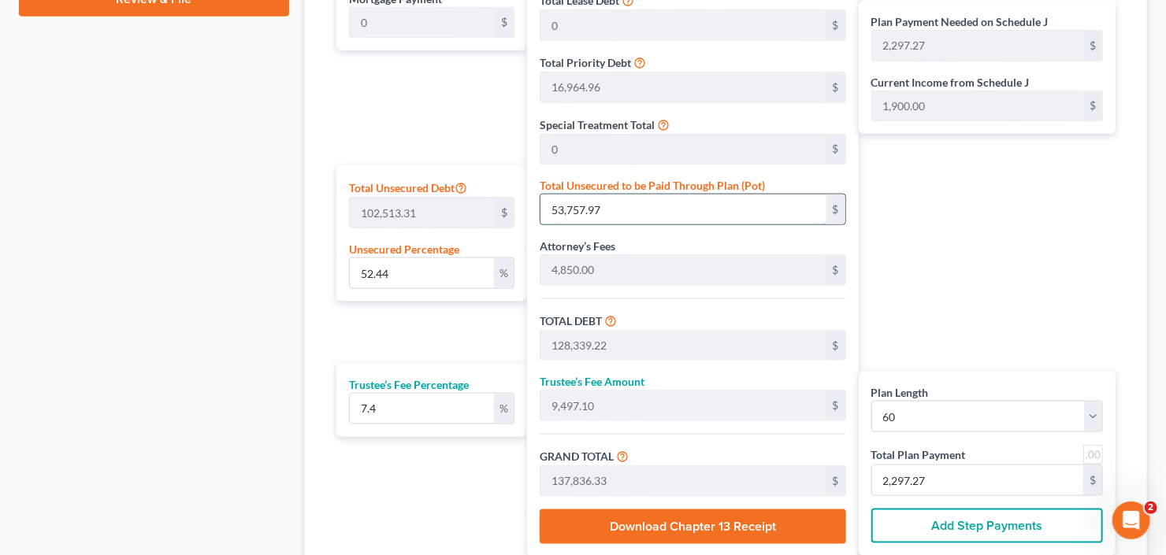
click at [647, 204] on input "53,757.97" at bounding box center [683, 210] width 285 height 30
type input "0.0029264492581499903"
type input "3"
type input "74,584.25"
type input "5,519.23"
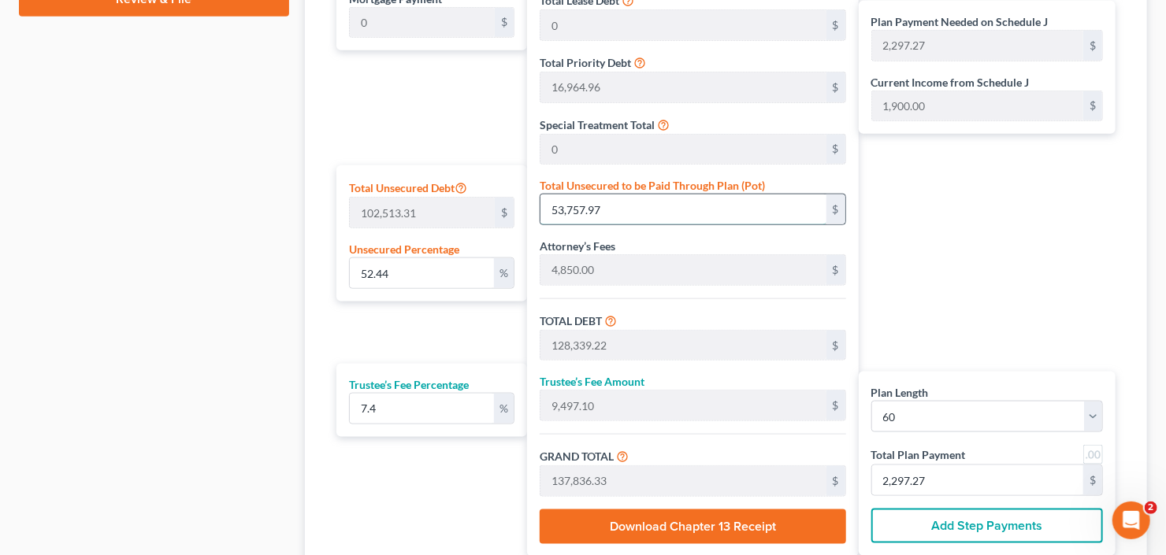
type input "80,103.48"
type input "1,335.05"
type input "0.029264492581499903"
type input "30"
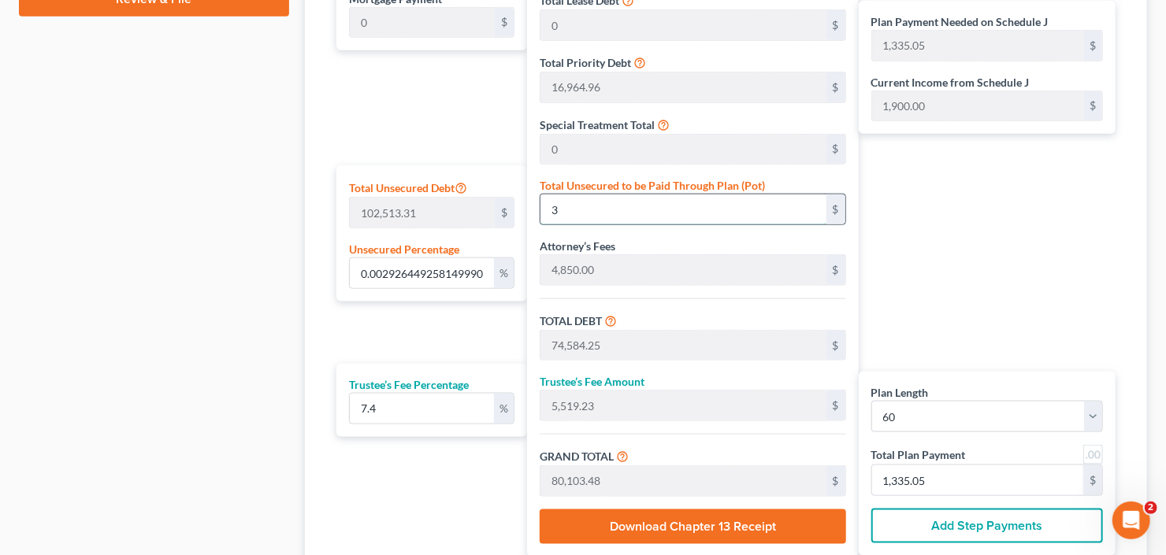
type input "74,611.25"
type input "5,521.23"
type input "80,132.48"
type input "1,335.54"
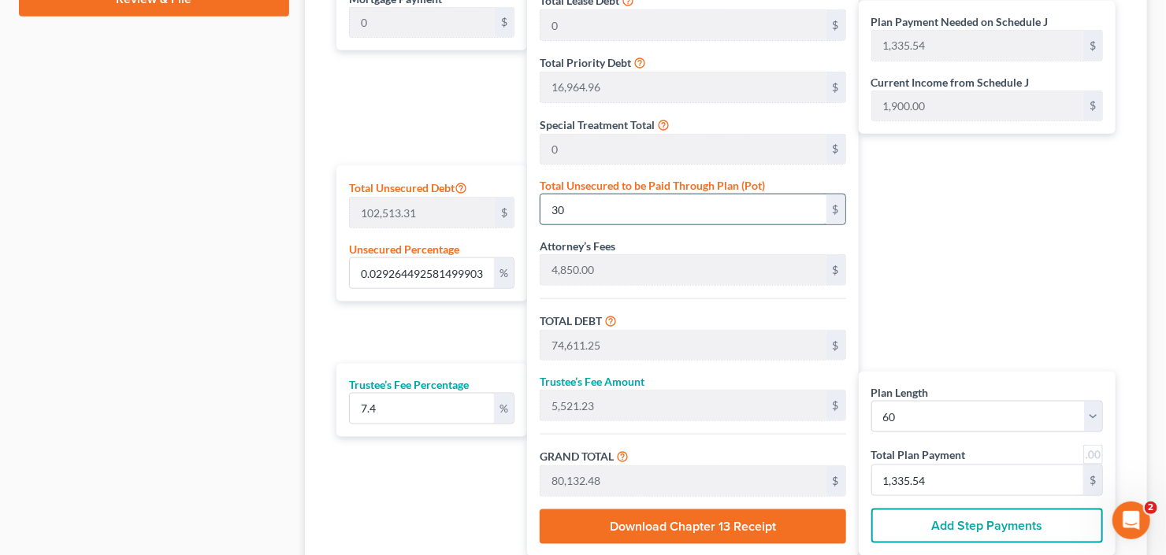
type input "0.292644925814999"
type input "300"
type input "74,881.25"
type input "5,541.21"
type input "80,422.46"
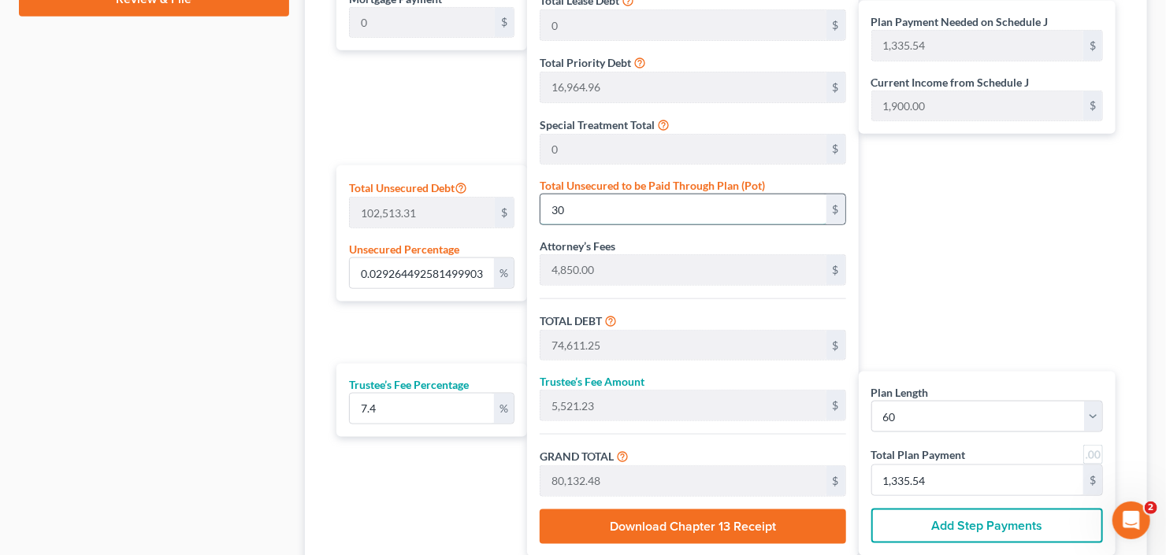
type input "1,340.37"
type input "2.9264492581499906"
type input "3000"
type input "77,581.25"
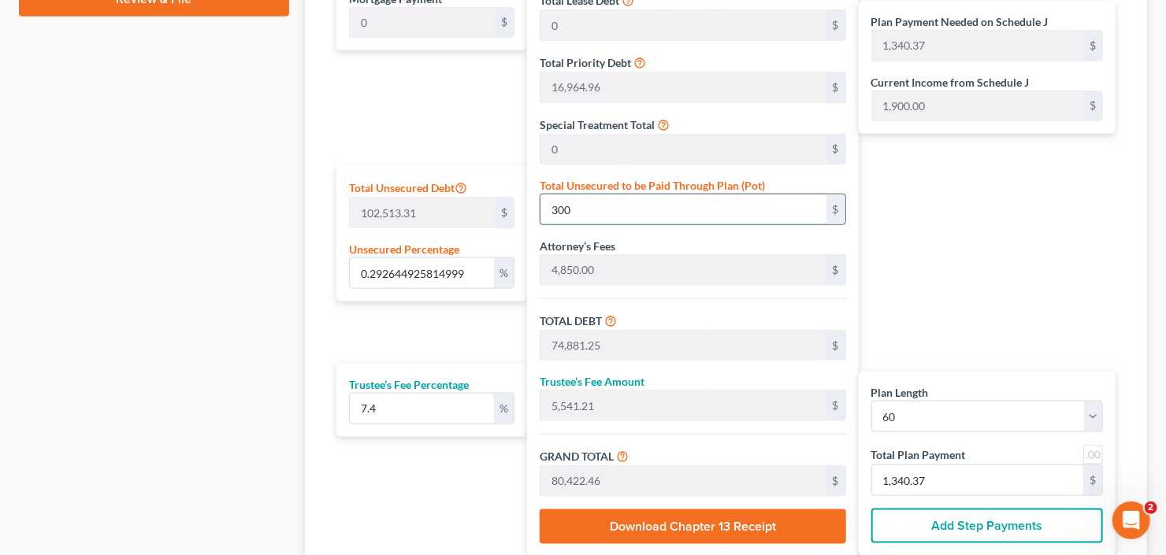
type input "5,741.01"
type input "83,322.26"
type input "1,388.70"
type input "3,000"
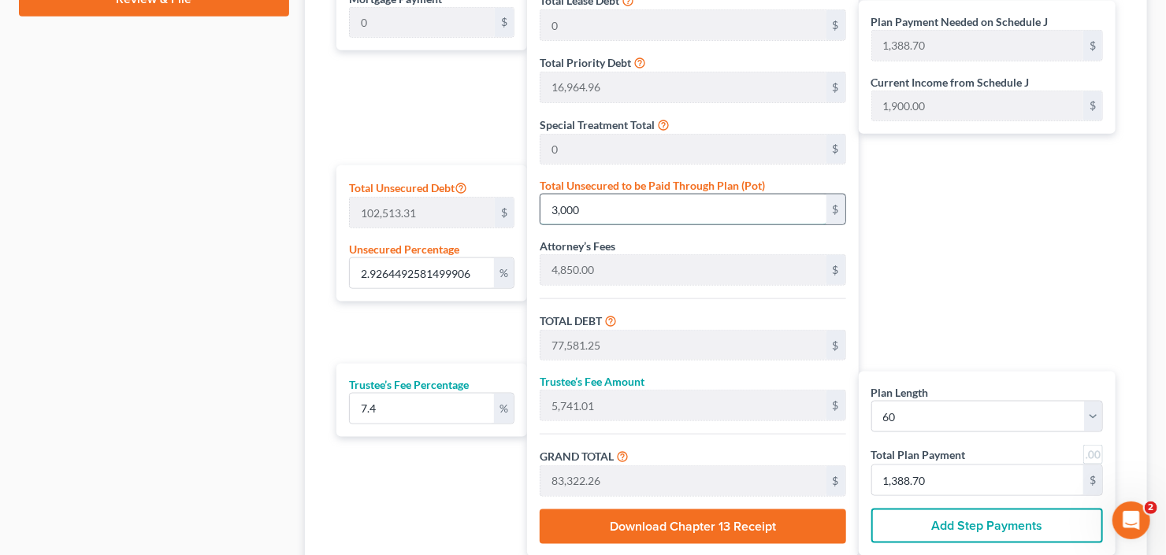
type input "29.26449258149991"
type input "3,0000"
type input "104,581.25"
type input "7,739.01"
type input "112,320.26"
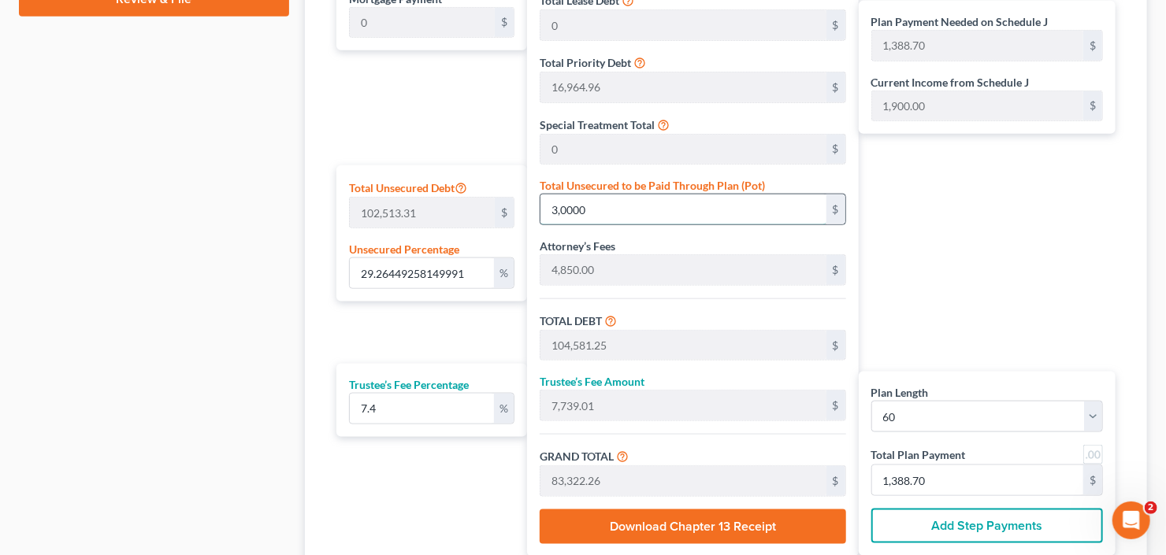
type input "1,872.00"
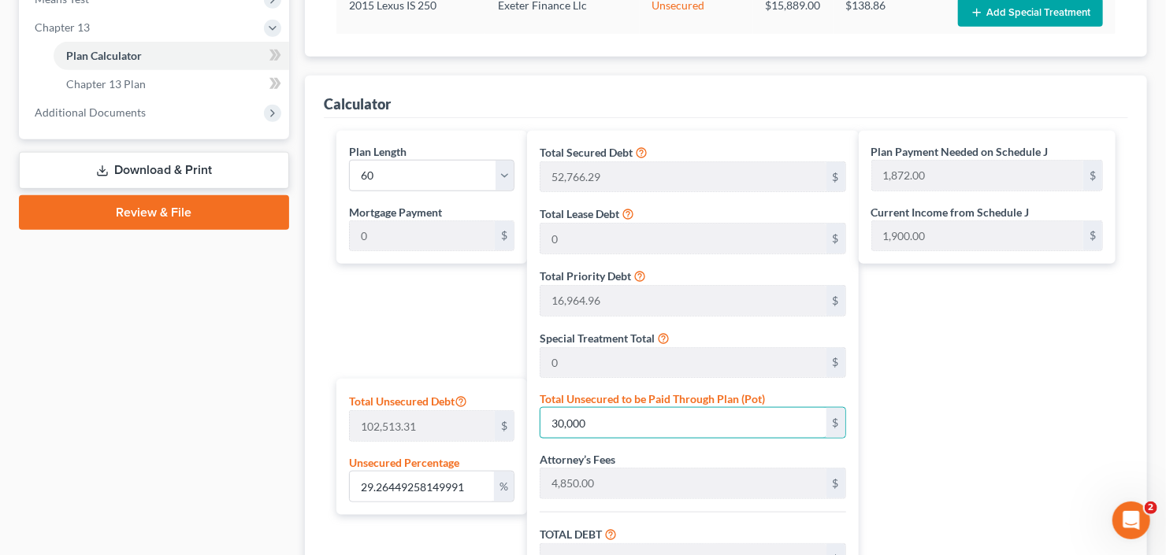
scroll to position [594, 0]
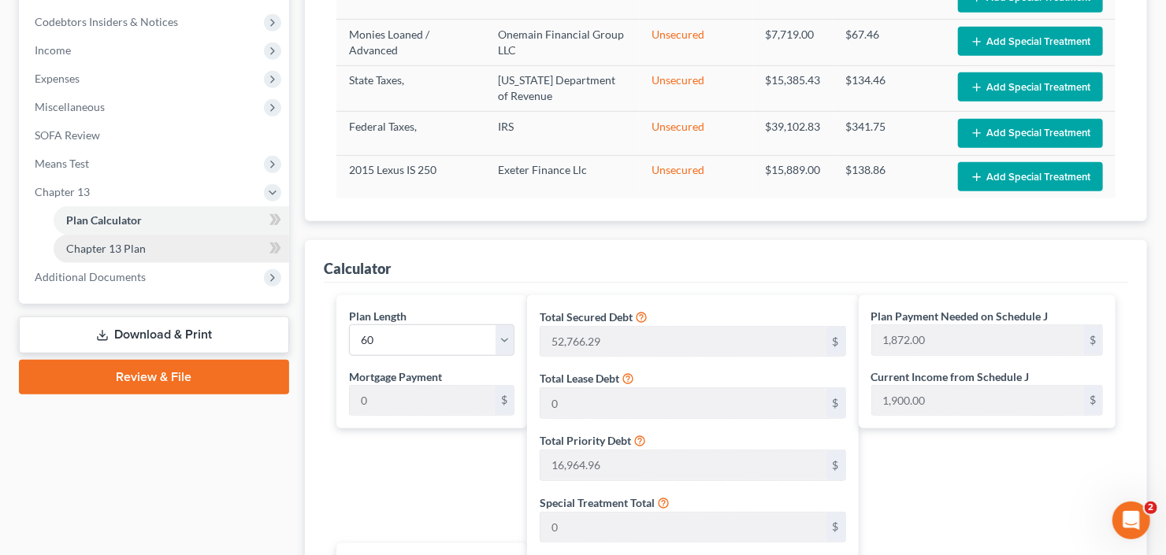
type input "30,000"
click at [105, 247] on span "Chapter 13 Plan" at bounding box center [106, 248] width 80 height 13
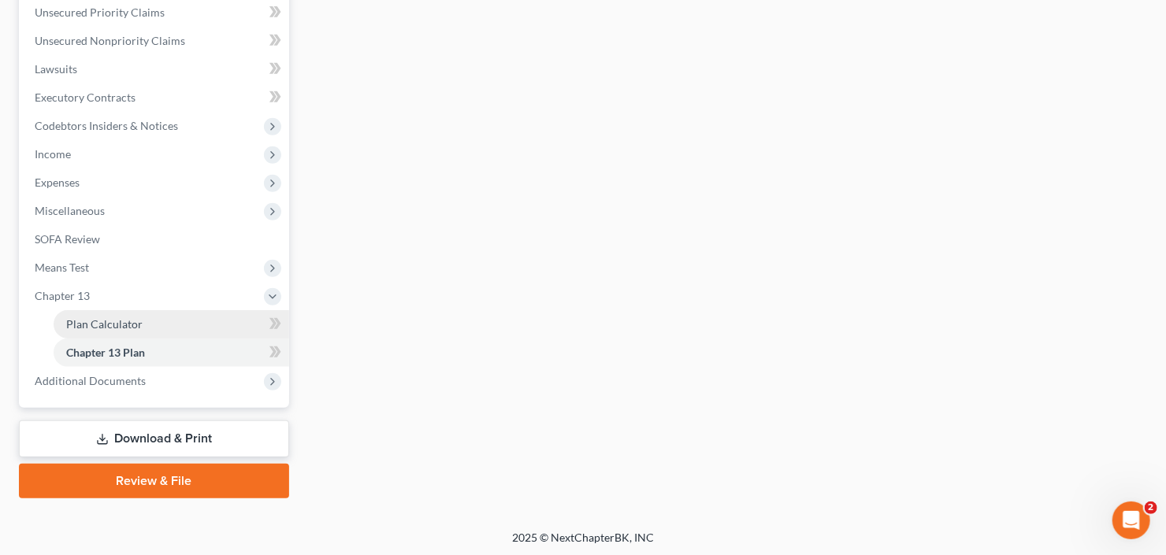
click at [87, 330] on link "Plan Calculator" at bounding box center [172, 324] width 236 height 28
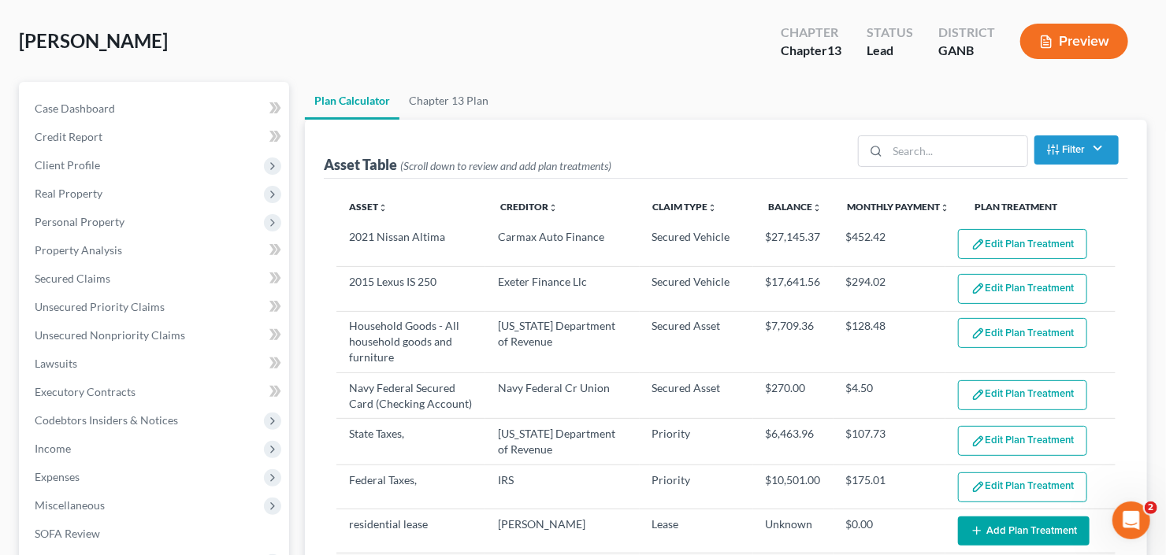
scroll to position [126, 0]
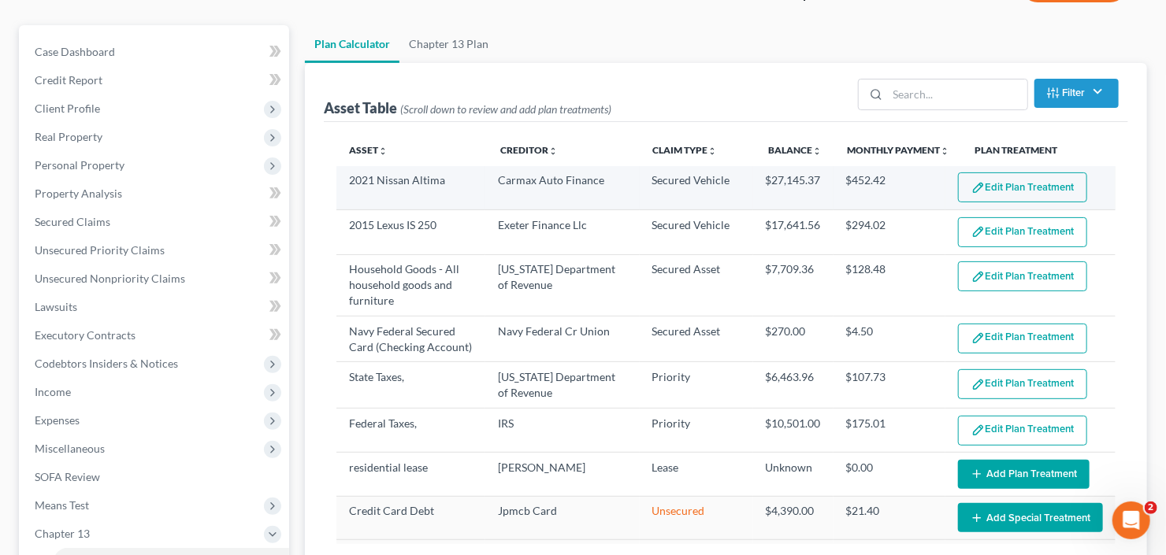
select select "59"
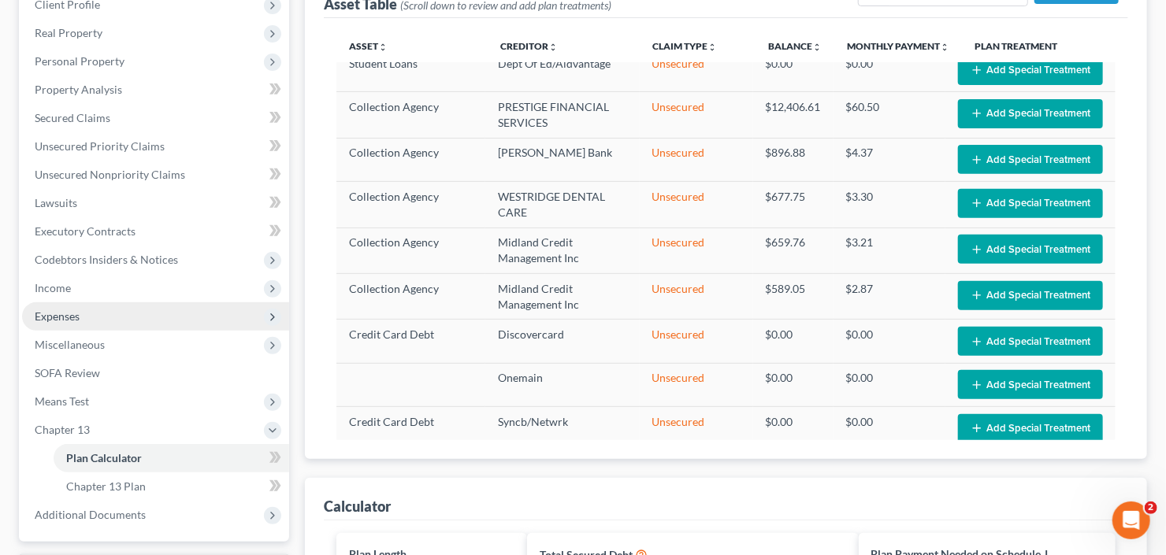
scroll to position [252, 0]
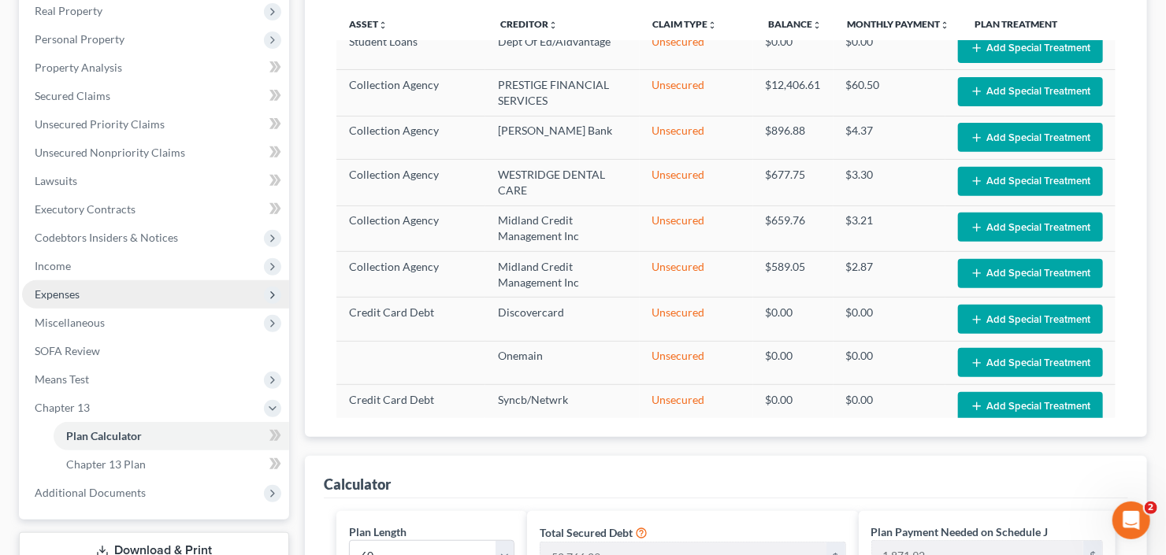
click at [128, 290] on span "Expenses" at bounding box center [155, 295] width 267 height 28
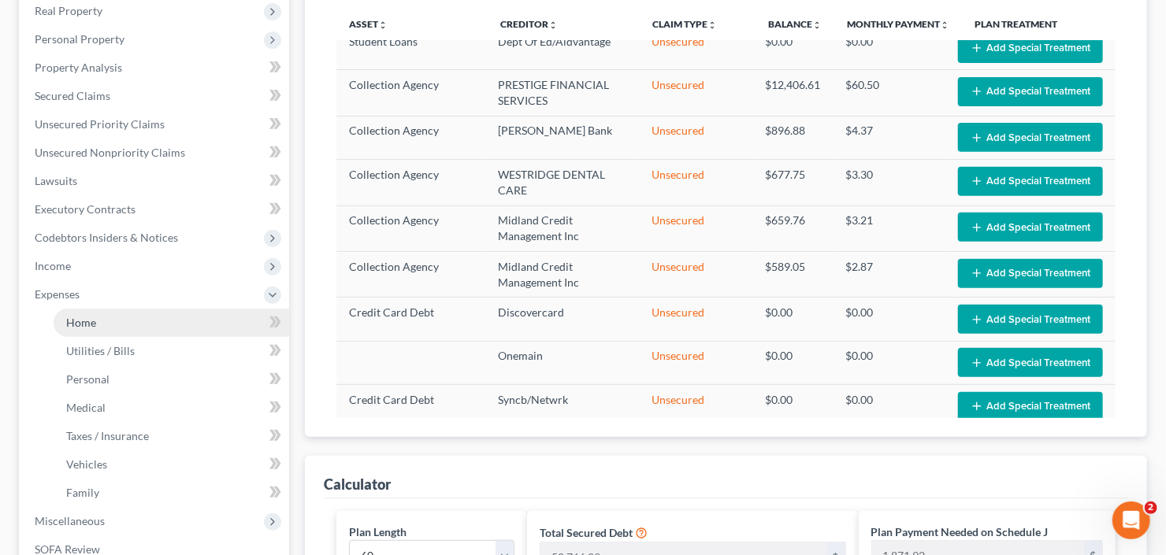
click at [98, 316] on link "Home" at bounding box center [172, 323] width 236 height 28
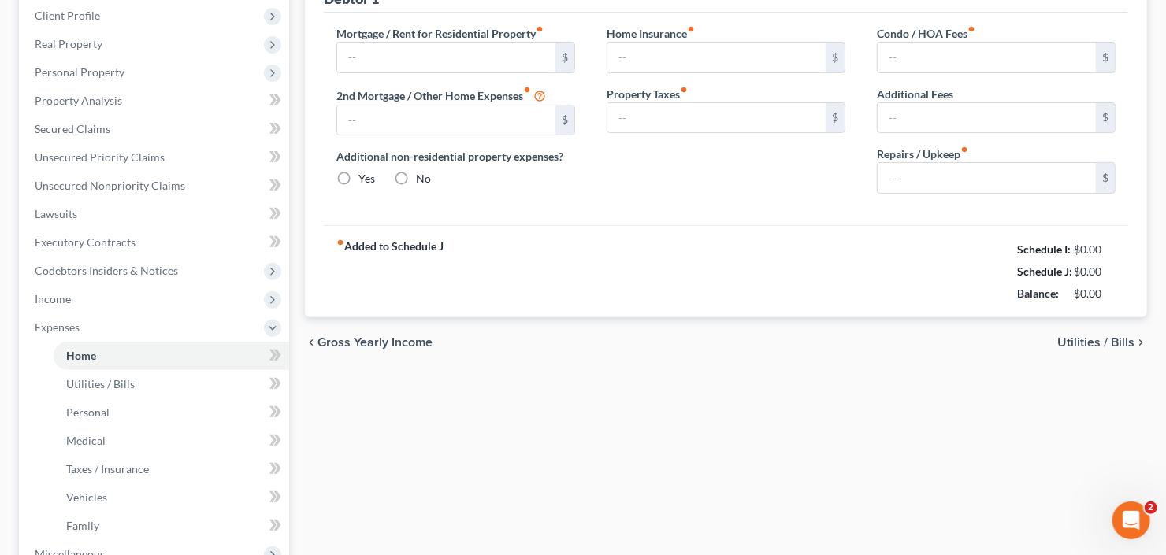
type input "2,700.00"
type input "0.00"
radio input "true"
type input "0.00"
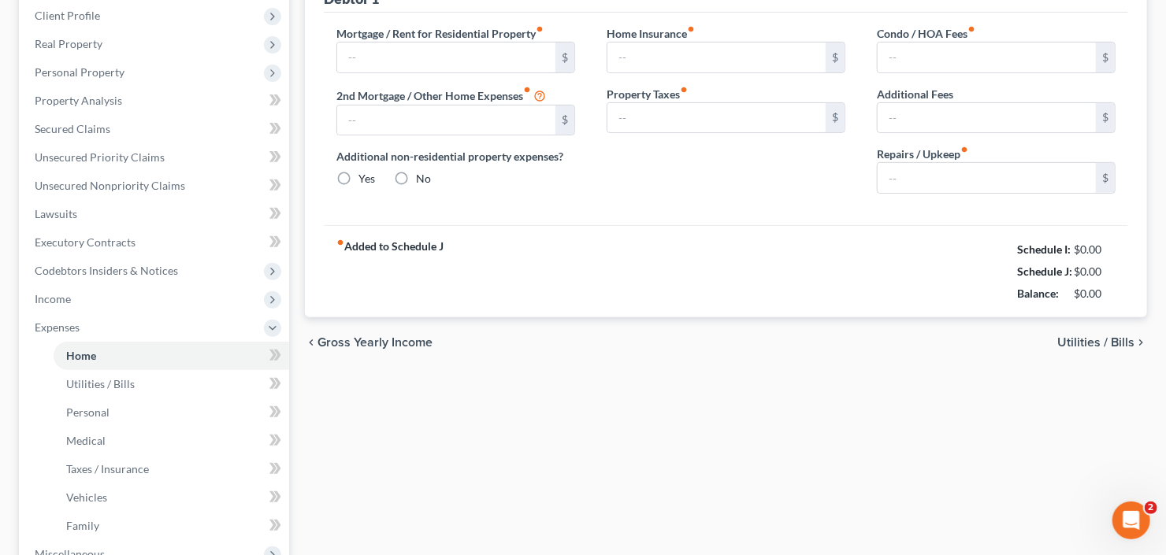
type input "0.00"
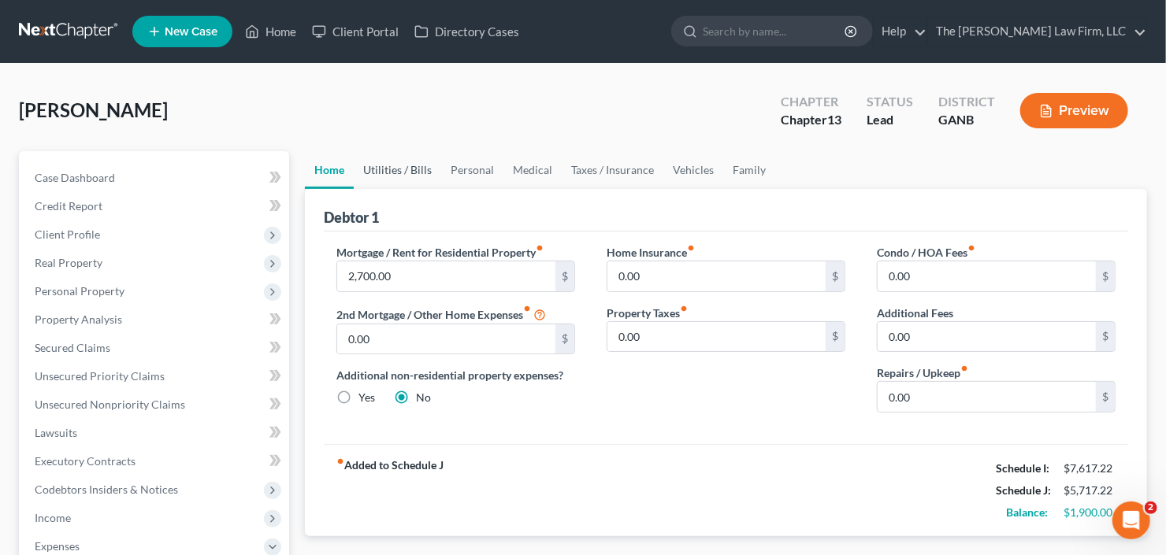
click at [377, 167] on link "Utilities / Bills" at bounding box center [397, 170] width 87 height 38
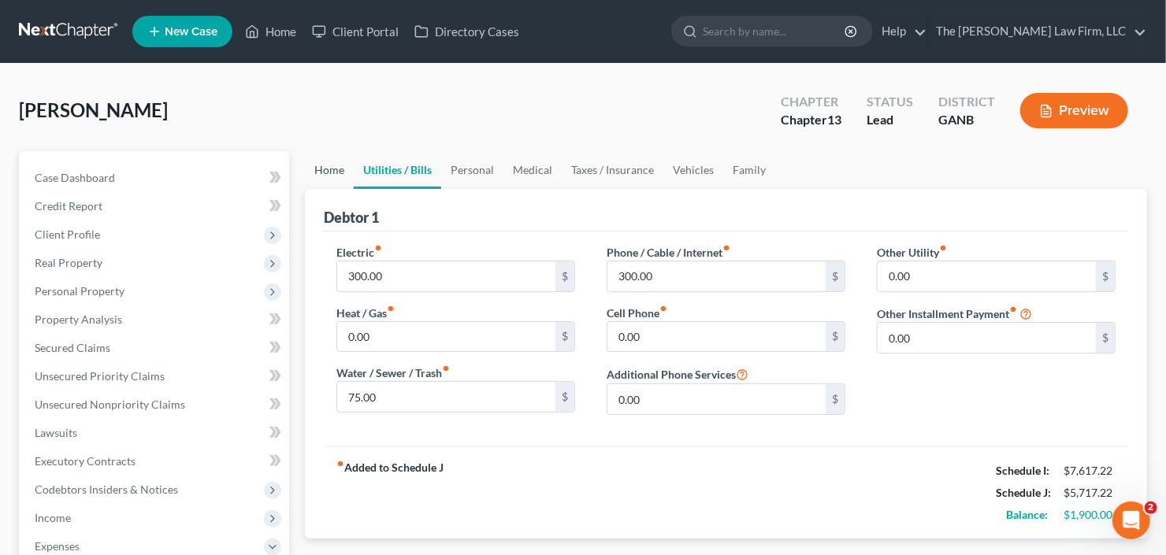
click at [318, 169] on link "Home" at bounding box center [329, 170] width 49 height 38
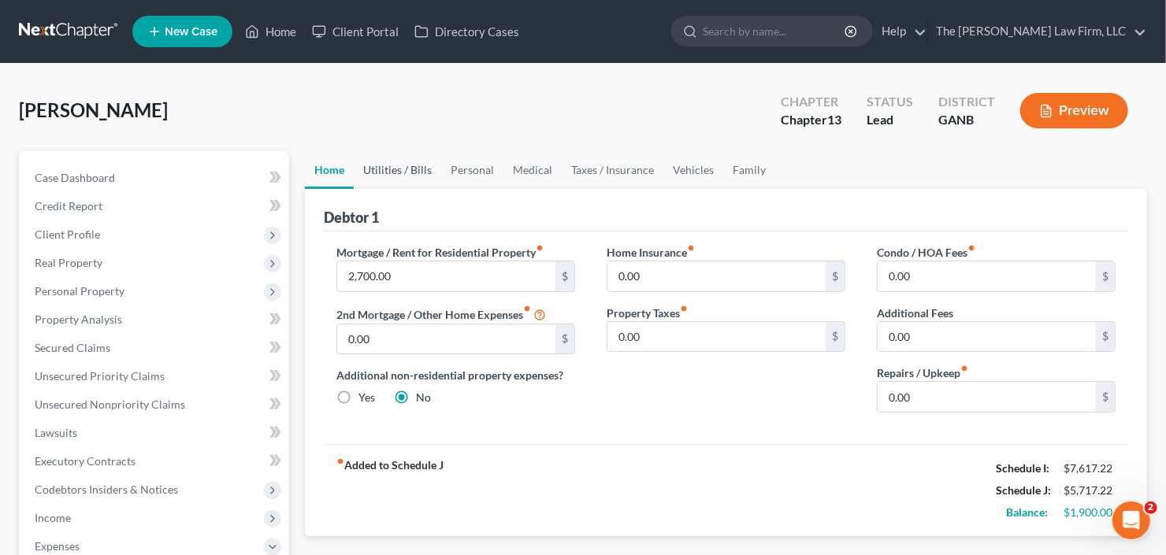
click at [382, 169] on link "Utilities / Bills" at bounding box center [397, 170] width 87 height 38
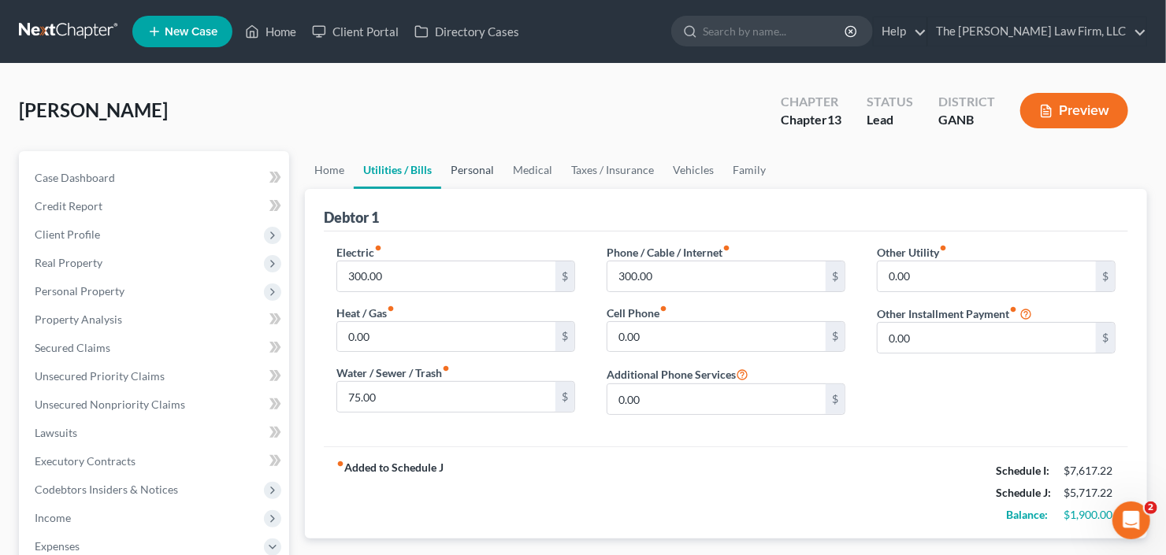
click at [473, 168] on link "Personal" at bounding box center [472, 170] width 62 height 38
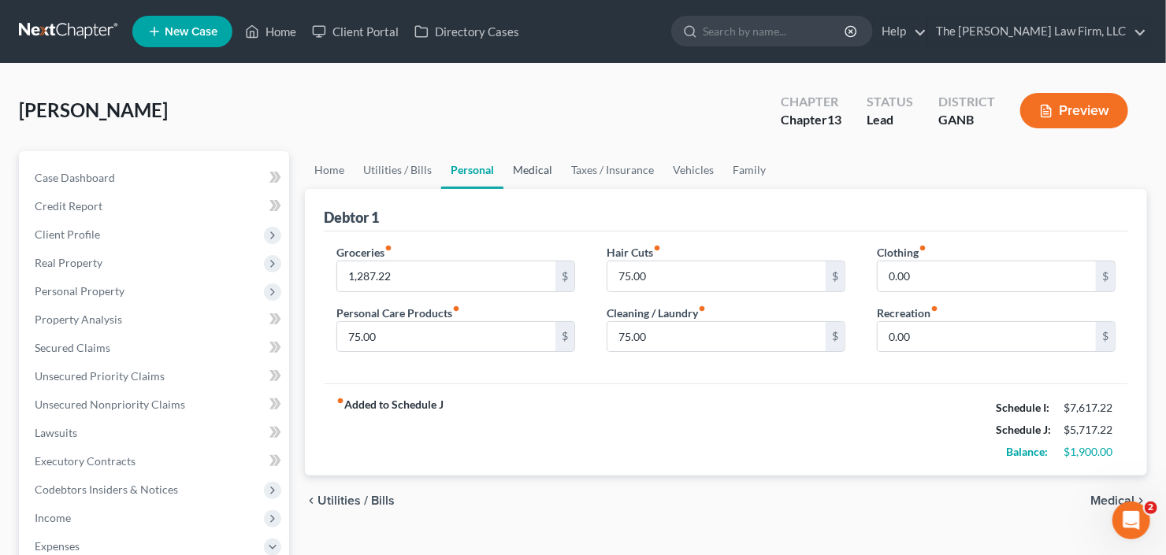
click at [546, 165] on link "Medical" at bounding box center [532, 170] width 58 height 38
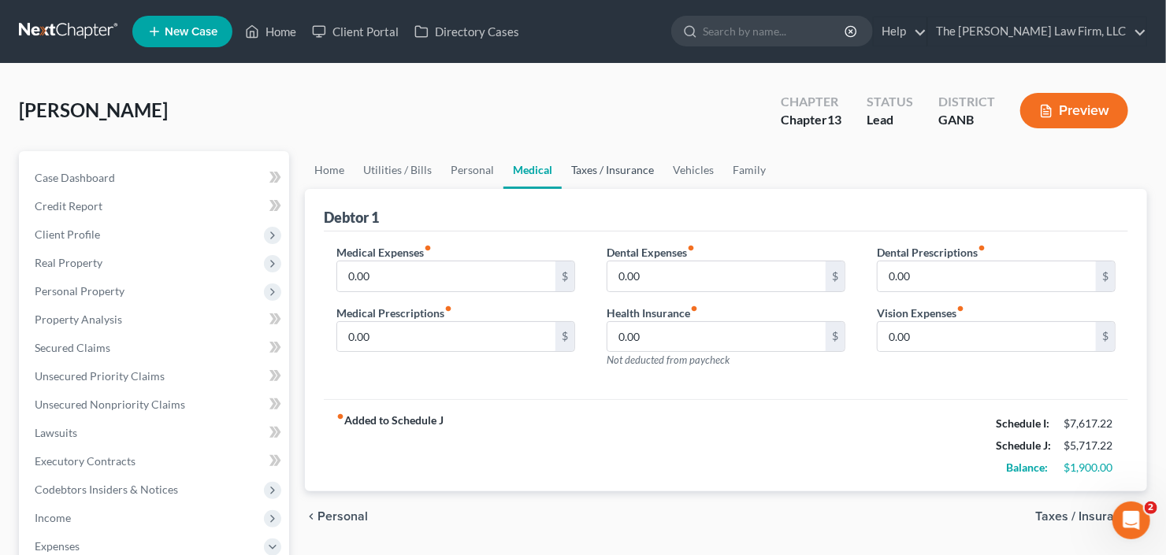
click at [598, 166] on link "Taxes / Insurance" at bounding box center [613, 170] width 102 height 38
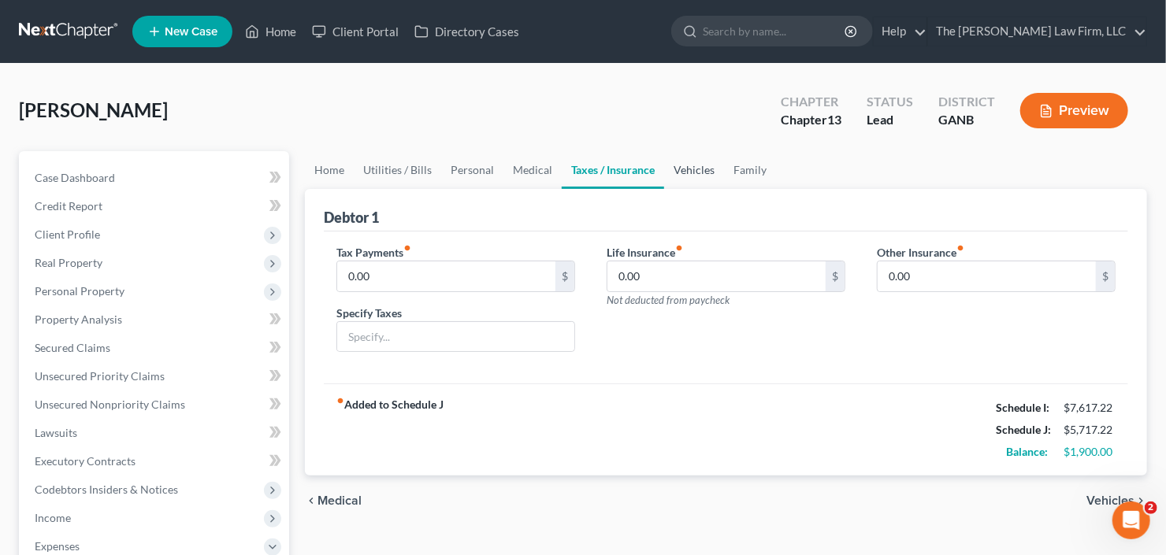
click at [689, 168] on link "Vehicles" at bounding box center [694, 170] width 60 height 38
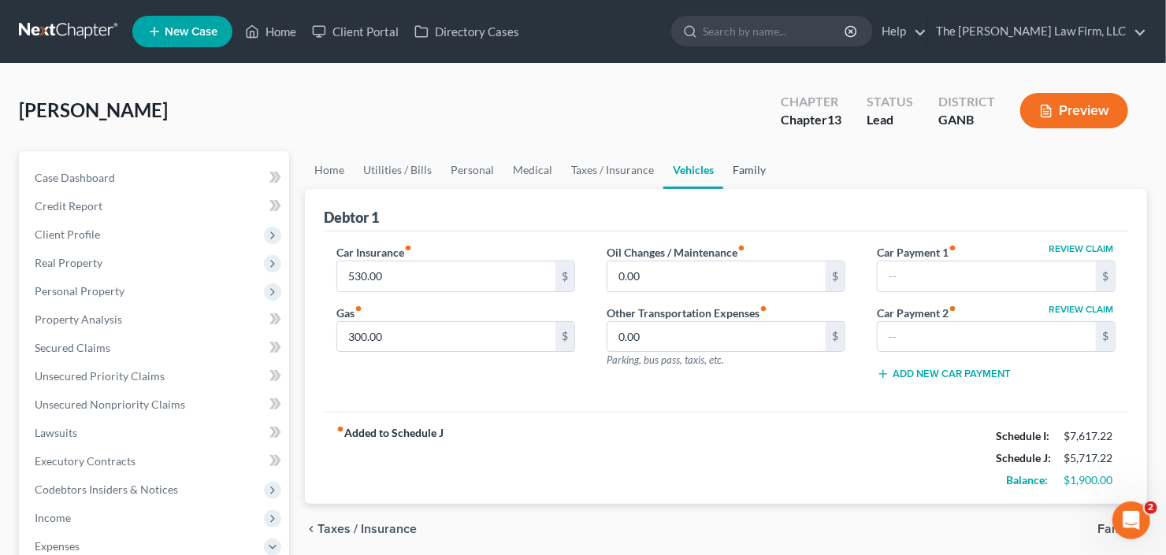
click at [734, 168] on link "Family" at bounding box center [749, 170] width 52 height 38
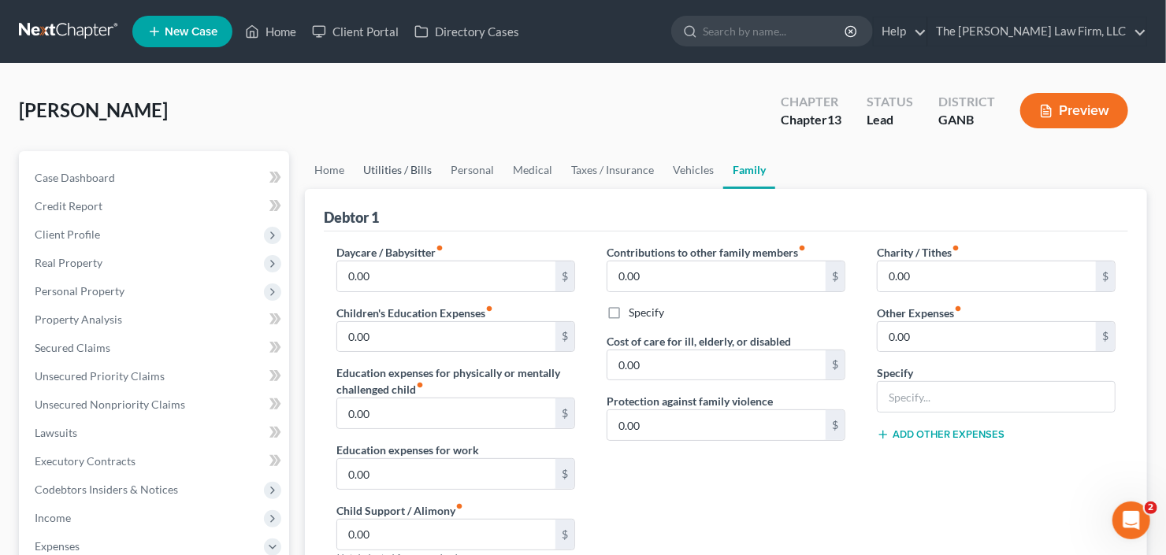
click at [390, 173] on link "Utilities / Bills" at bounding box center [397, 170] width 87 height 38
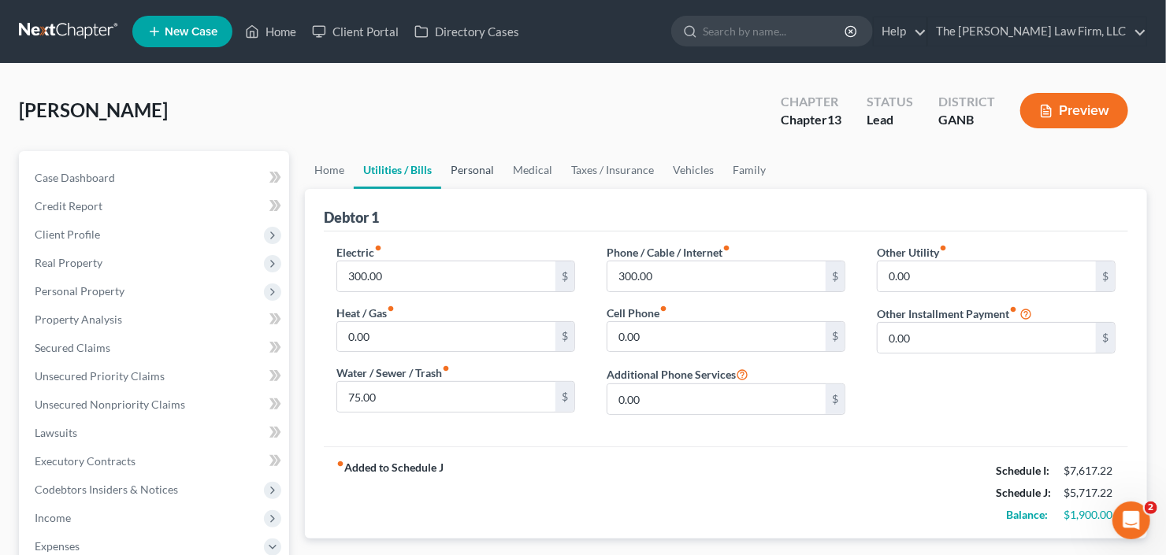
click at [463, 167] on link "Personal" at bounding box center [472, 170] width 62 height 38
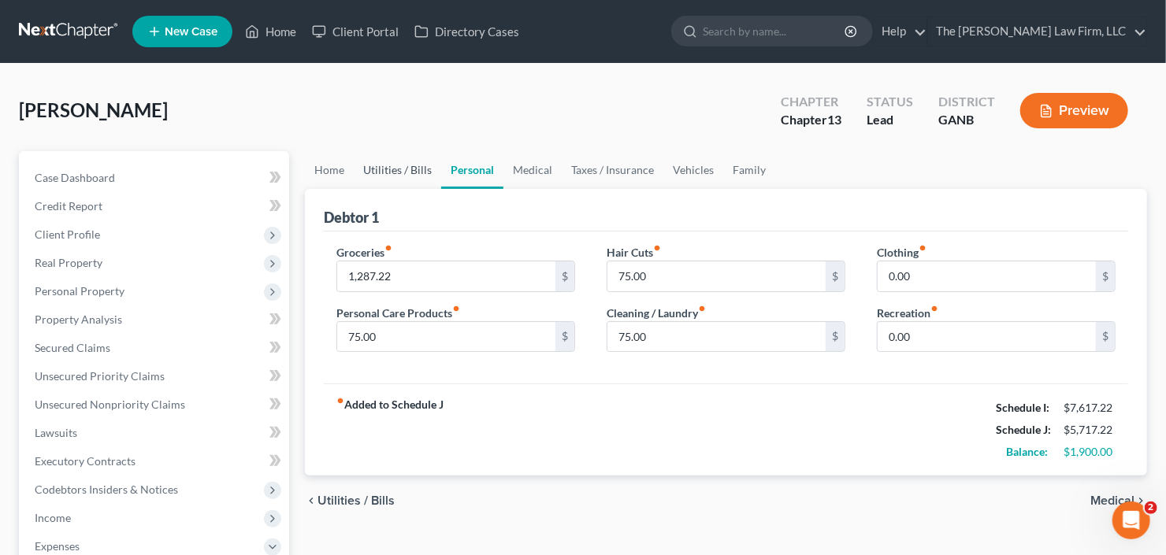
click at [382, 170] on link "Utilities / Bills" at bounding box center [397, 170] width 87 height 38
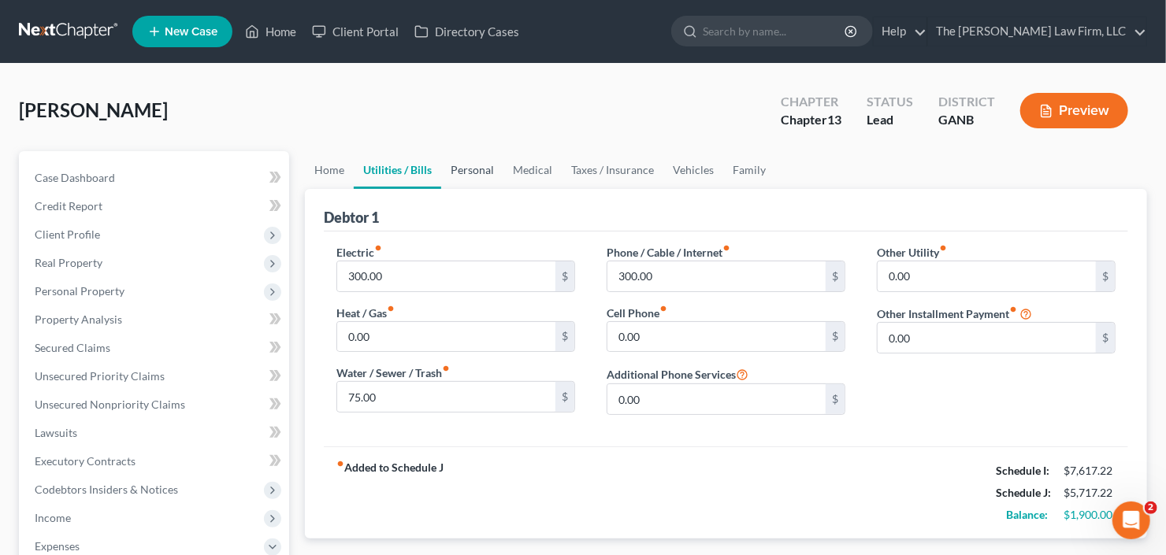
click at [455, 168] on link "Personal" at bounding box center [472, 170] width 62 height 38
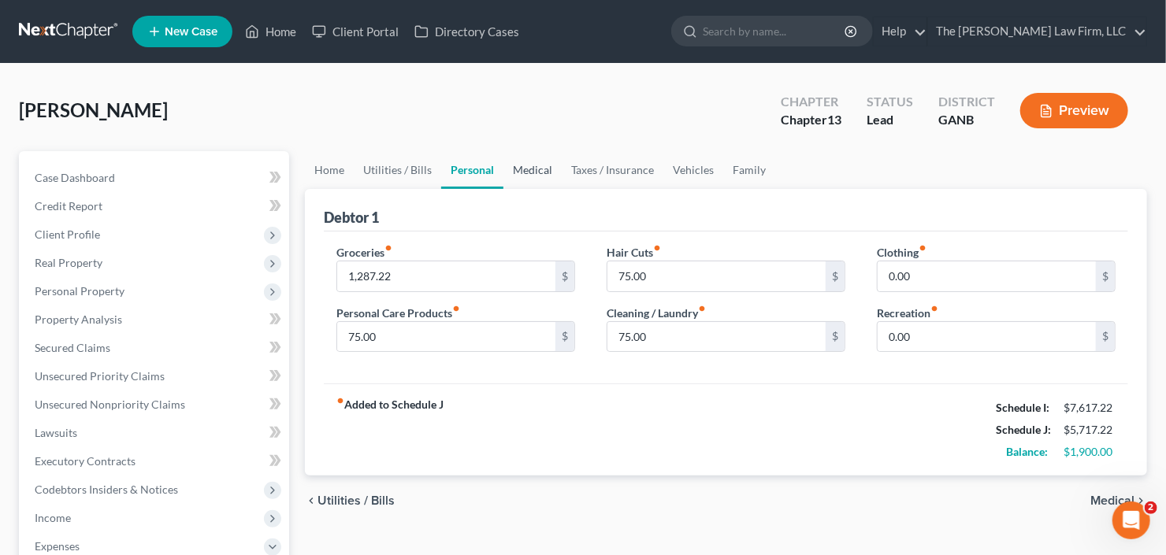
click at [540, 168] on link "Medical" at bounding box center [532, 170] width 58 height 38
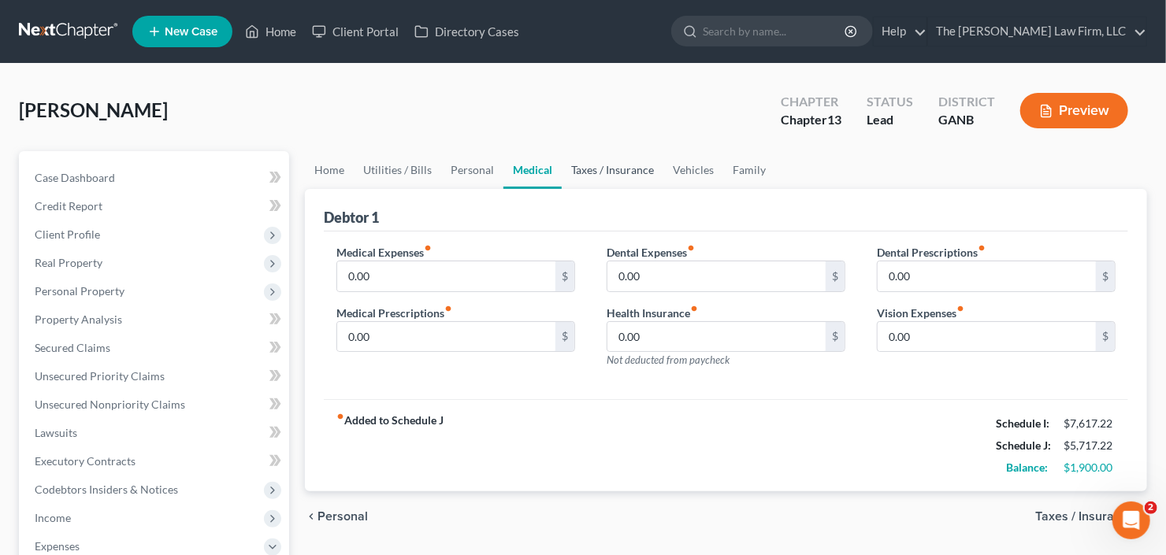
click at [596, 171] on link "Taxes / Insurance" at bounding box center [613, 170] width 102 height 38
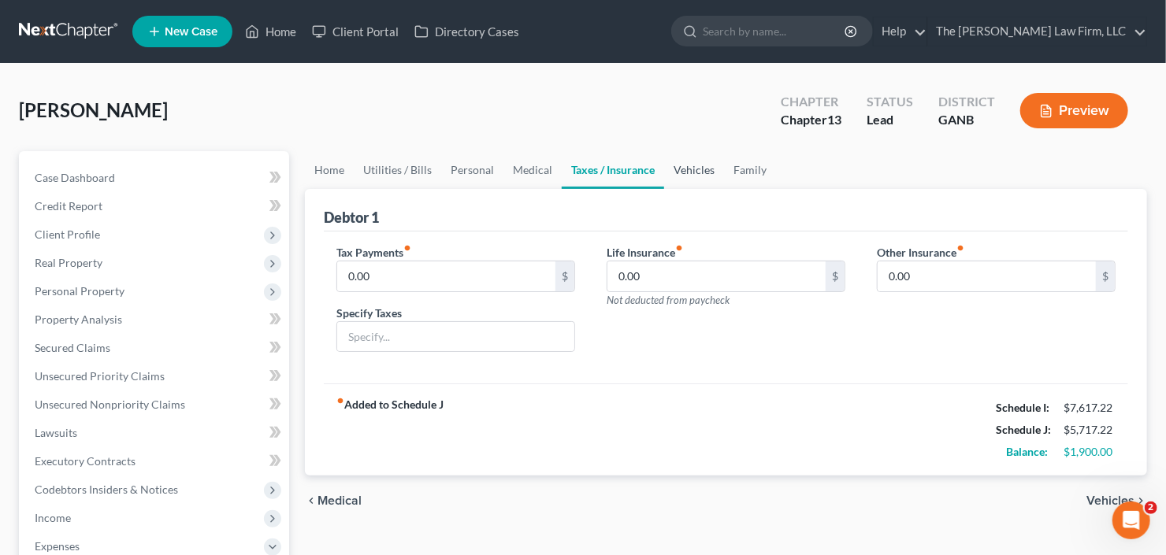
click at [697, 170] on link "Vehicles" at bounding box center [694, 170] width 60 height 38
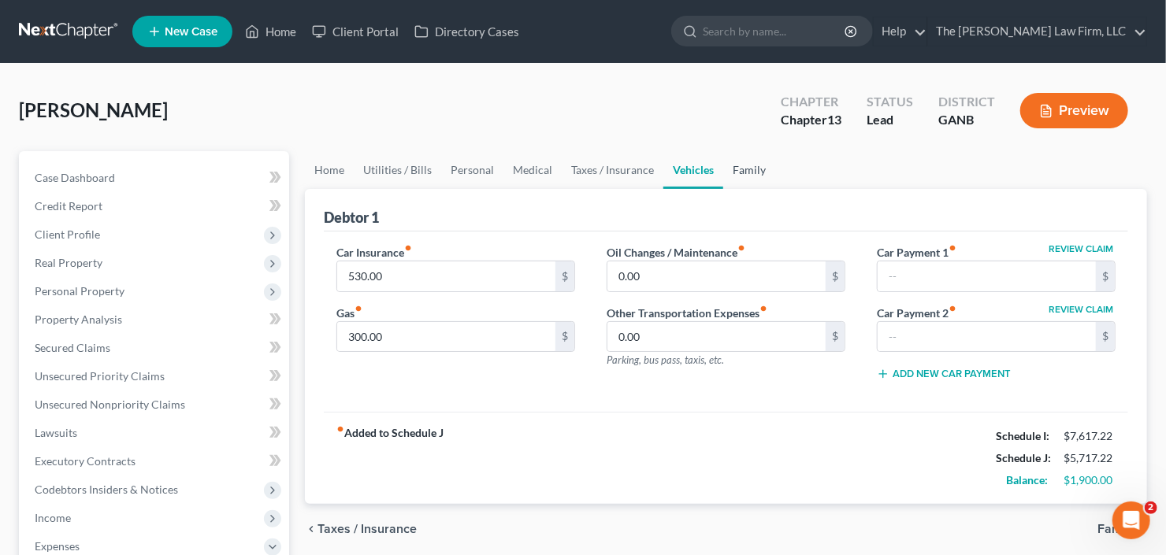
click at [749, 167] on link "Family" at bounding box center [749, 170] width 52 height 38
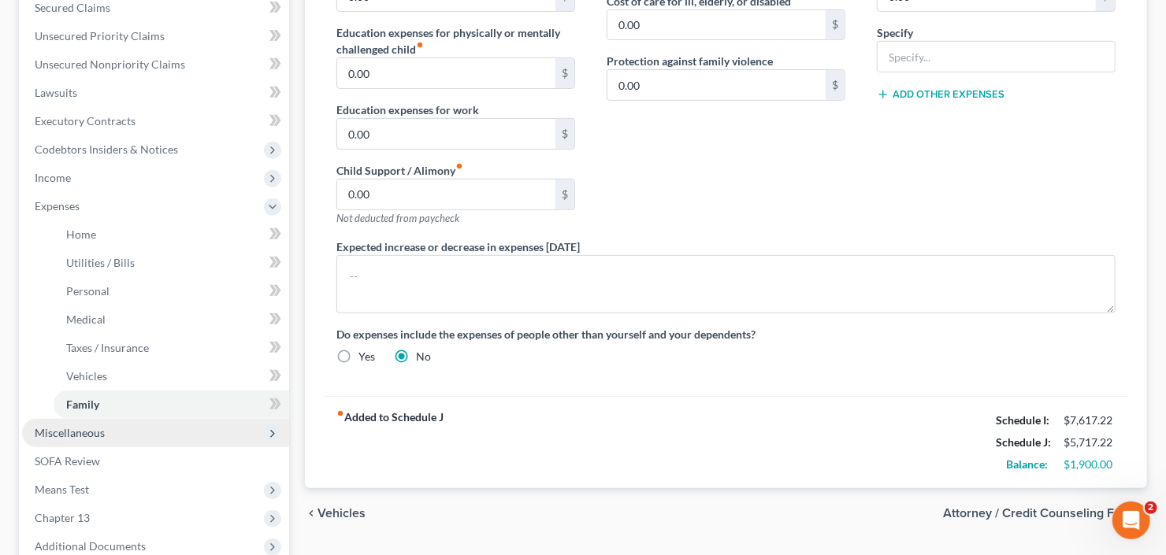
scroll to position [504, 0]
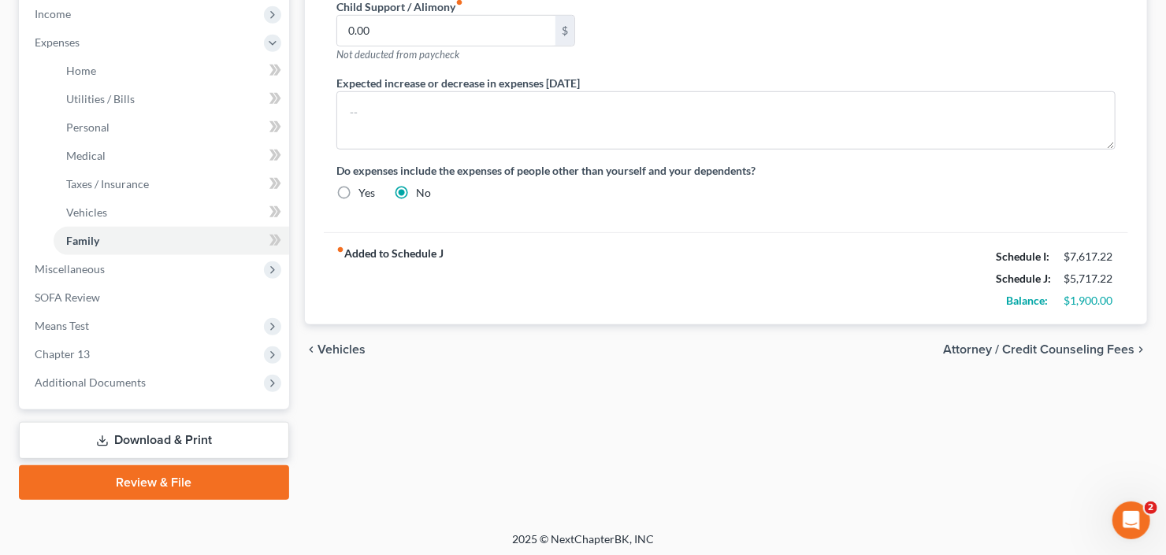
click at [122, 445] on link "Download & Print" at bounding box center [154, 440] width 270 height 37
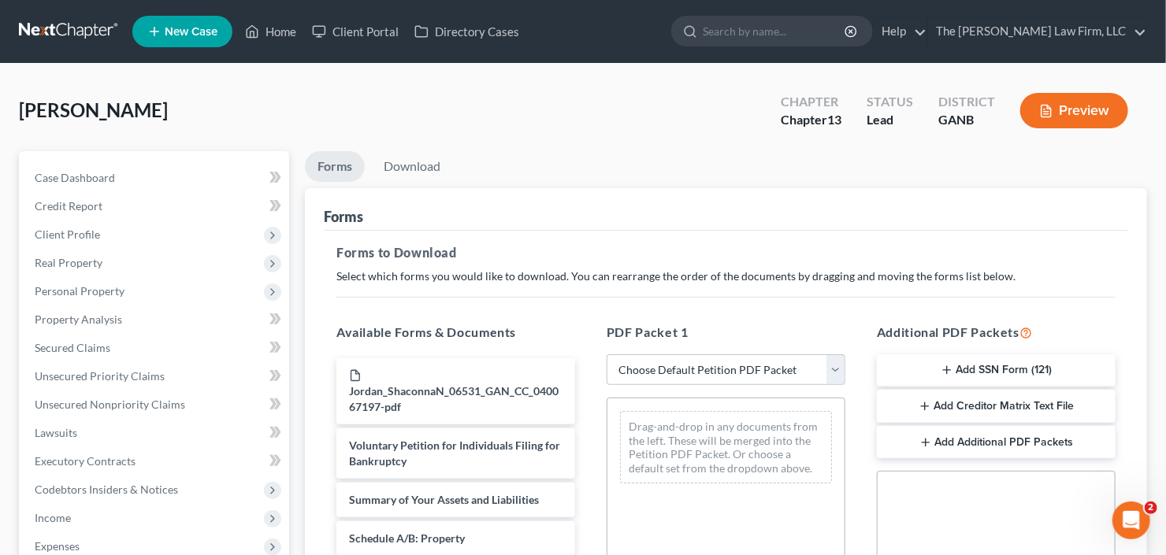
scroll to position [126, 0]
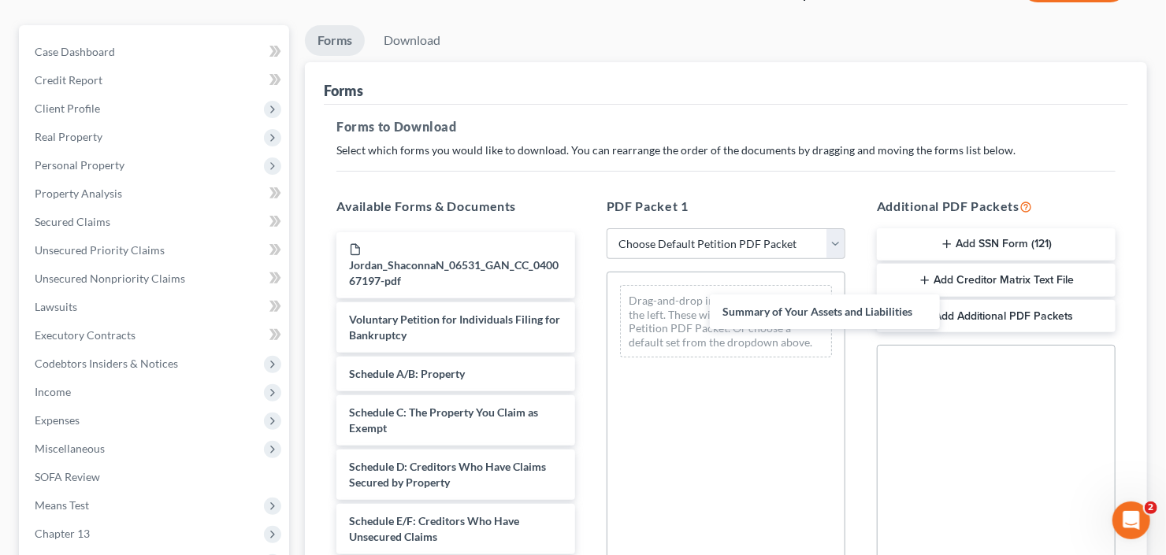
drag, startPoint x: 404, startPoint y: 373, endPoint x: 674, endPoint y: 284, distance: 284.3
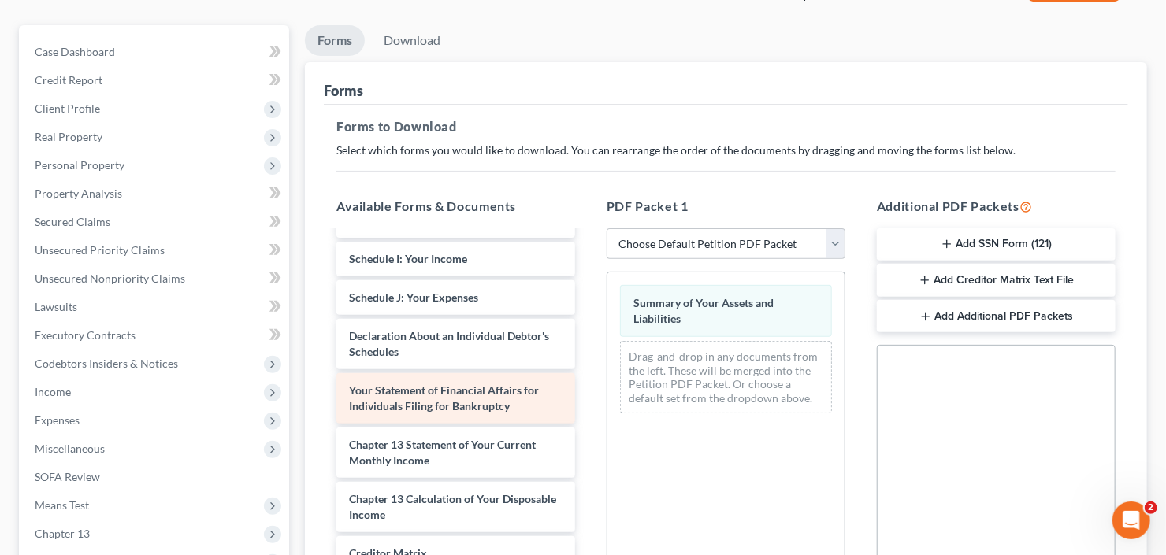
scroll to position [441, 0]
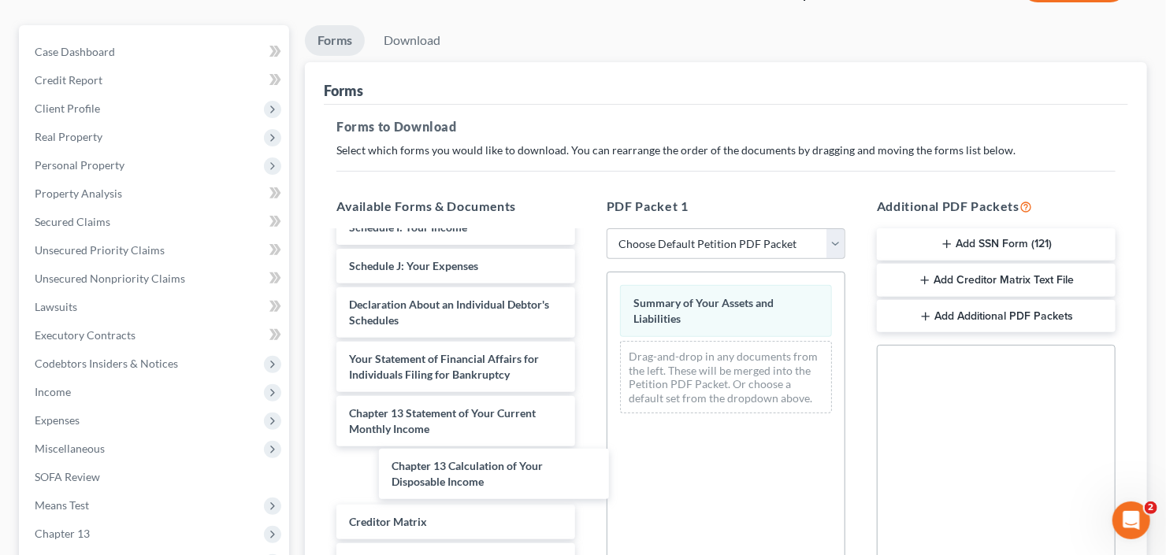
drag, startPoint x: 430, startPoint y: 470, endPoint x: 688, endPoint y: 392, distance: 269.2
click at [588, 417] on div "Chapter 13 Calculation of Your Disposable Income Jordan_ShaconnaN_06531_GAN_CC_…" at bounding box center [456, 231] width 264 height 880
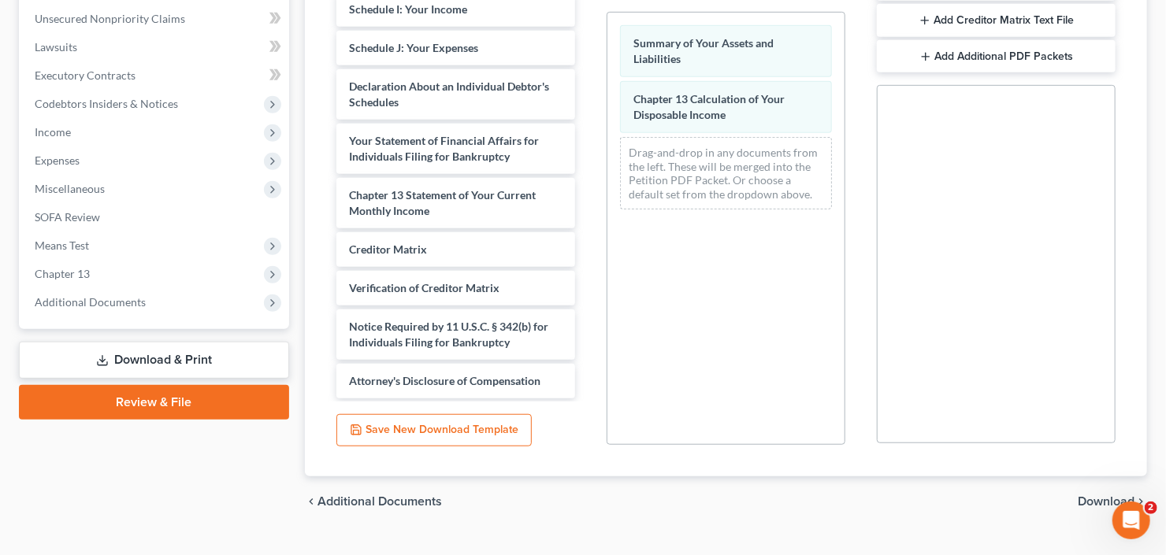
scroll to position [416, 0]
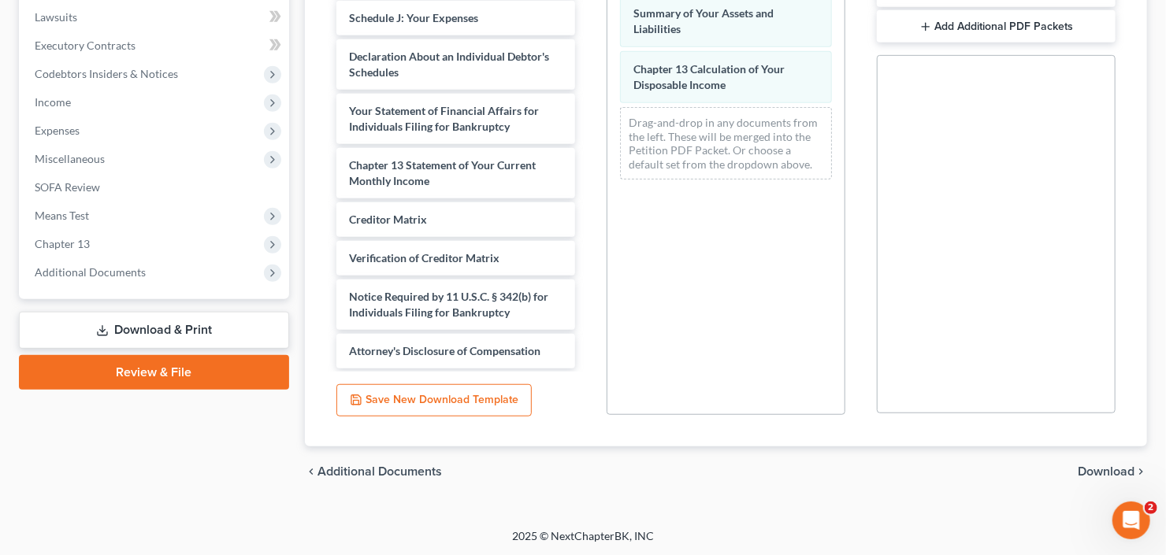
click at [1112, 466] on span "Download" at bounding box center [1106, 472] width 57 height 13
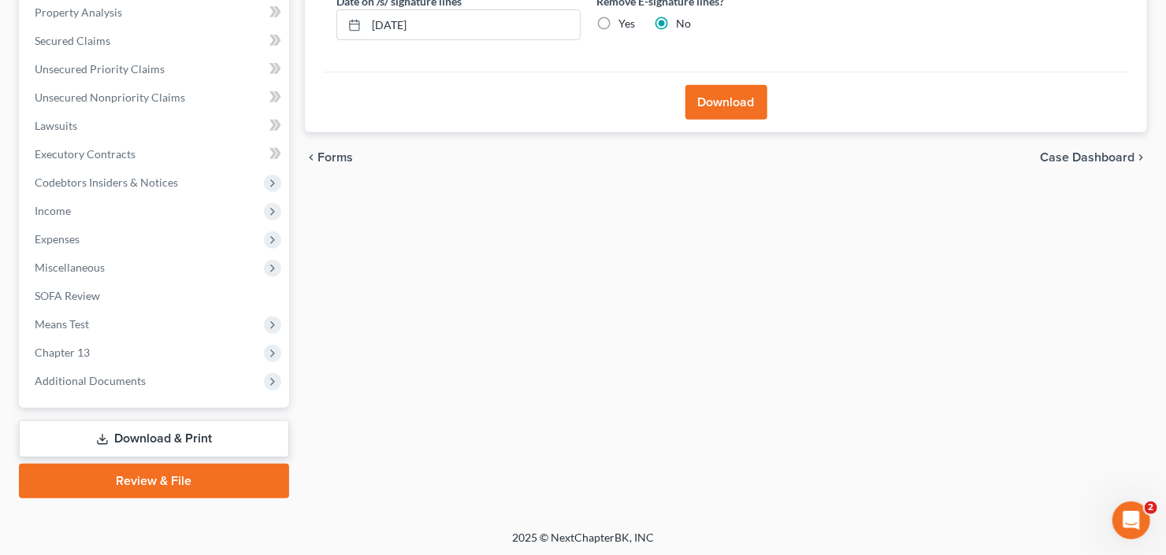
click at [726, 98] on button "Download" at bounding box center [727, 102] width 82 height 35
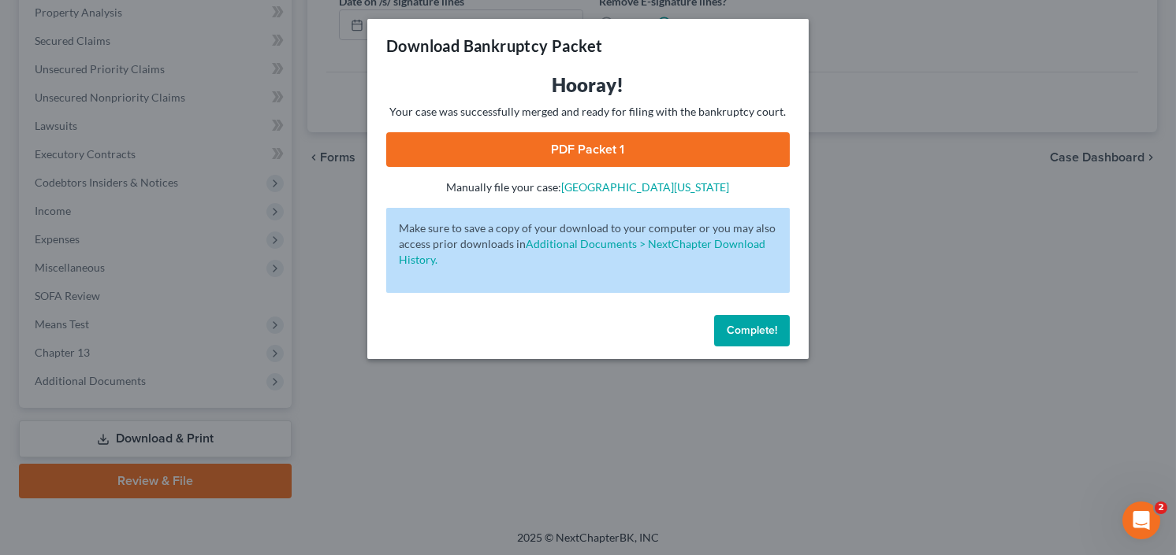
click at [555, 148] on link "PDF Packet 1" at bounding box center [587, 149] width 403 height 35
click at [757, 317] on button "Complete!" at bounding box center [752, 331] width 76 height 32
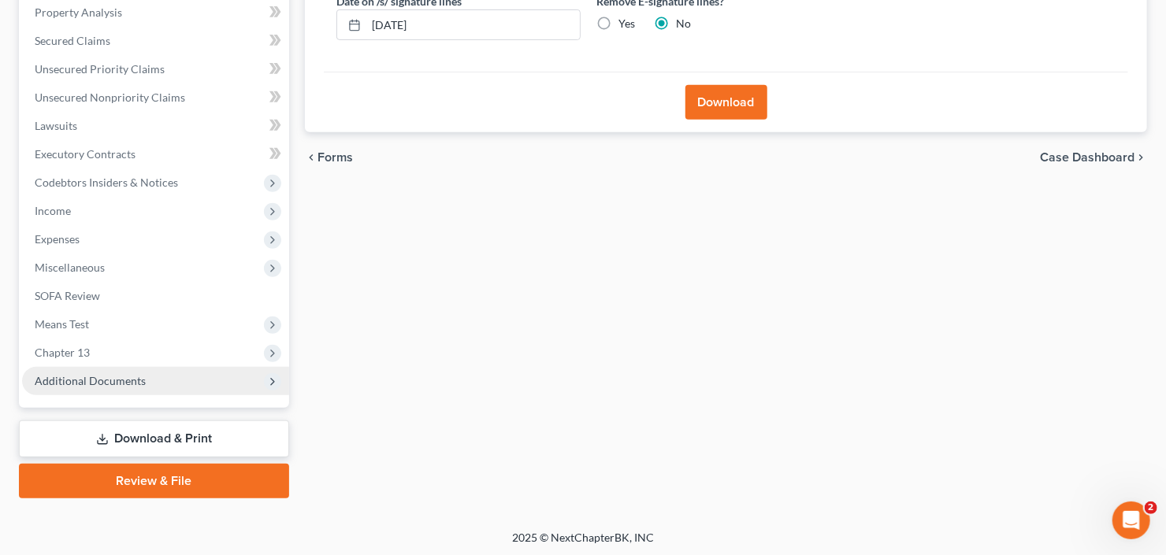
click at [104, 369] on span "Additional Documents" at bounding box center [155, 381] width 267 height 28
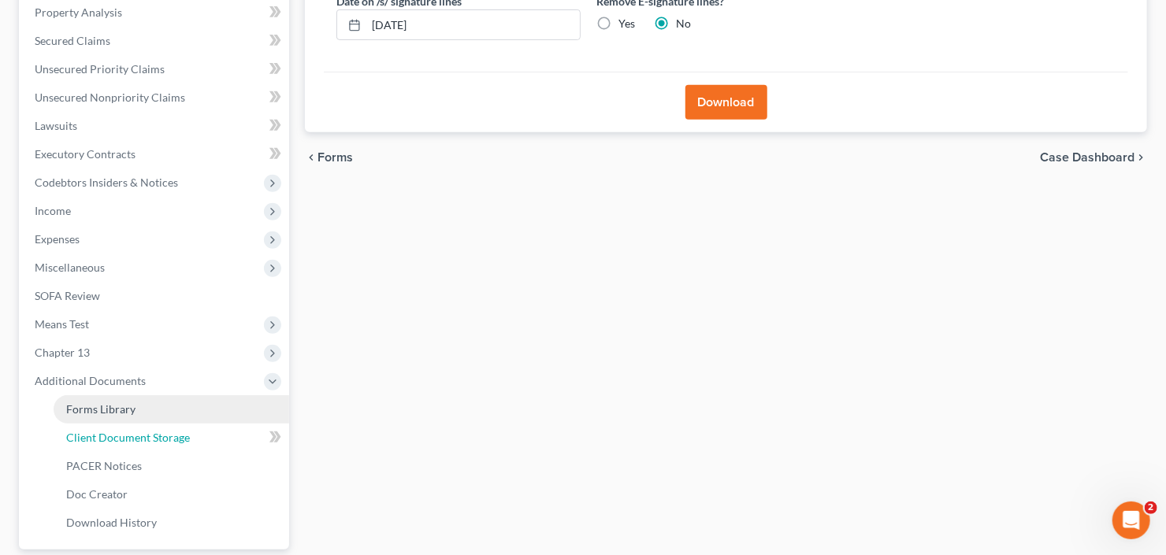
drag, startPoint x: 120, startPoint y: 437, endPoint x: 147, endPoint y: 419, distance: 32.6
click at [120, 436] on span "Client Document Storage" at bounding box center [128, 437] width 124 height 13
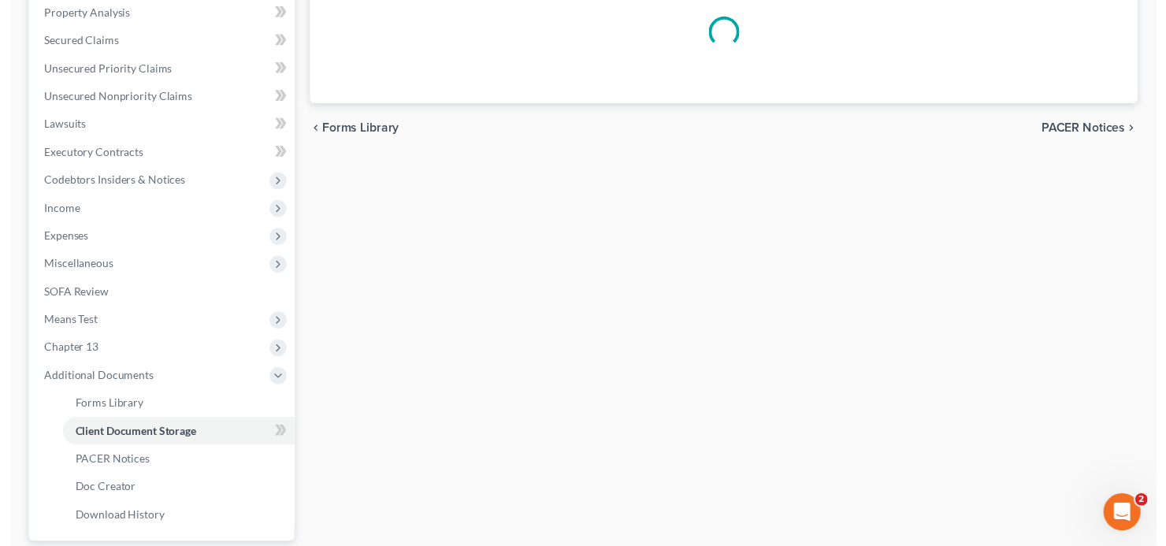
scroll to position [20, 0]
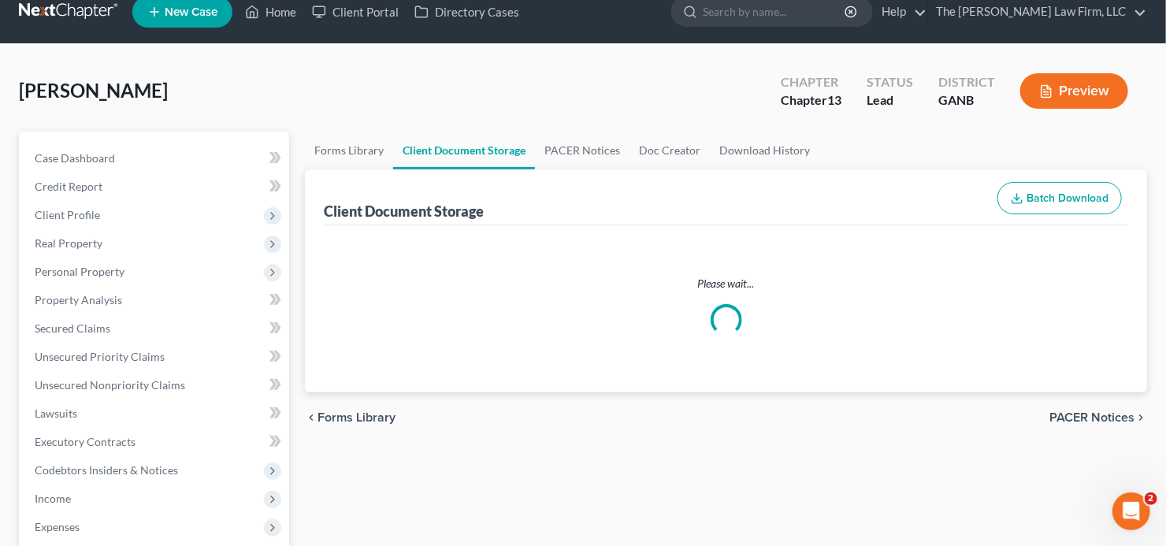
select select "5"
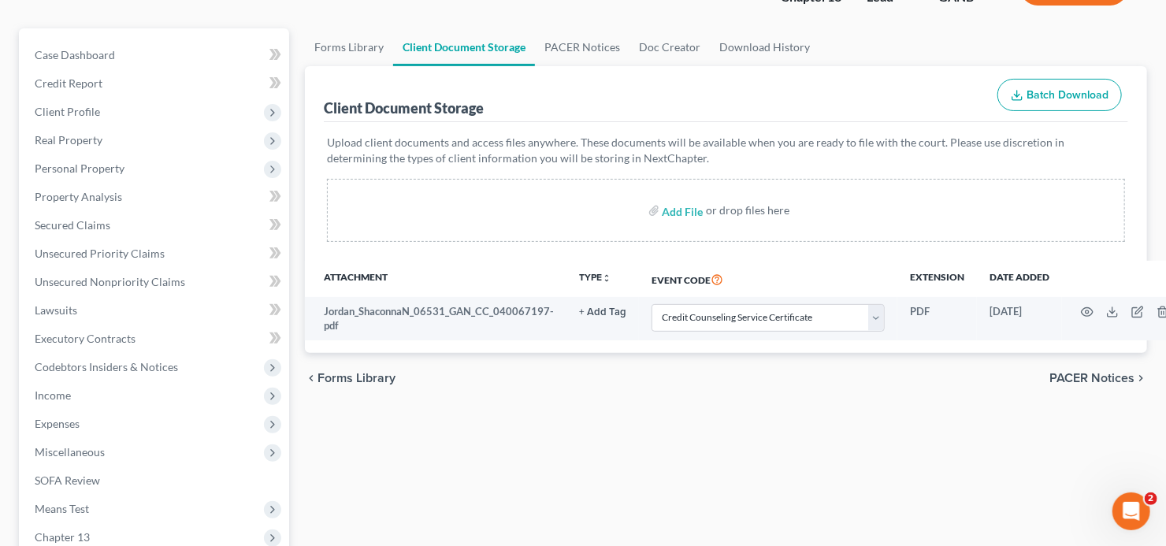
scroll to position [126, 0]
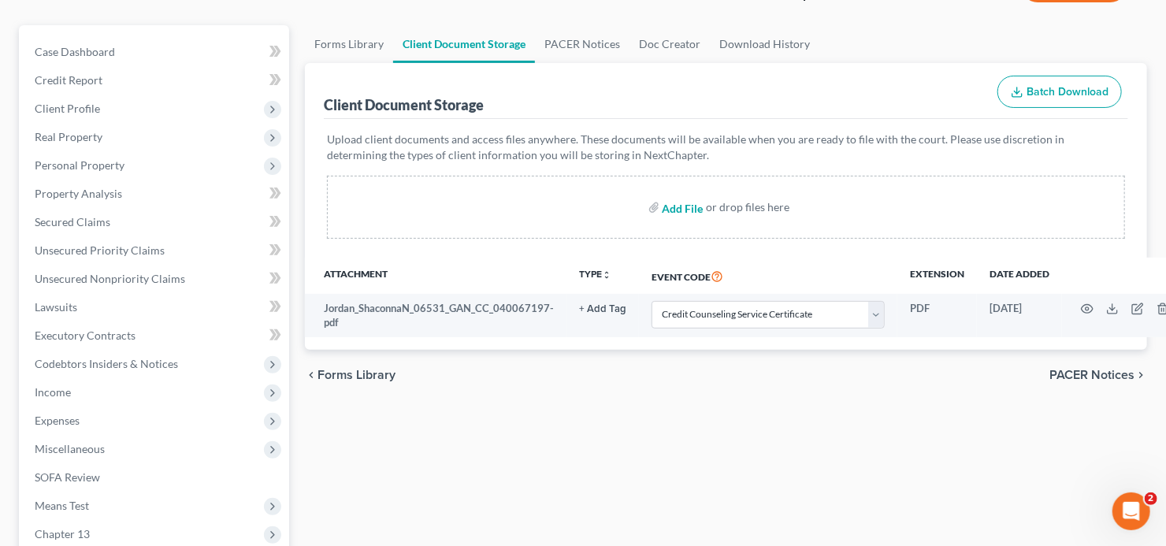
click at [674, 210] on input "file" at bounding box center [682, 207] width 38 height 28
type input "C:\fakepath\Shaconna J 60 days.pdf"
select select "5"
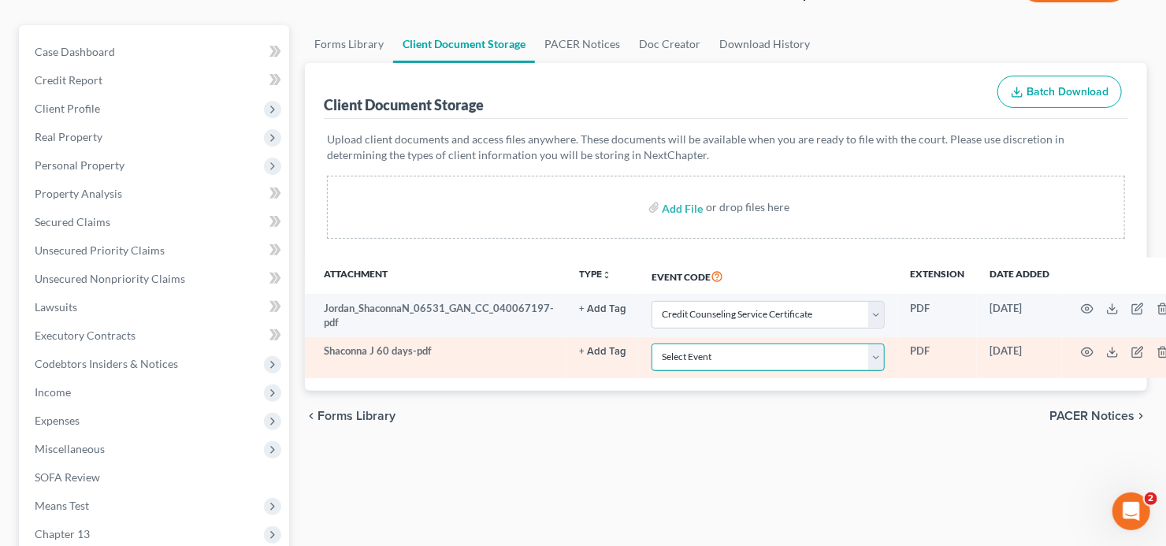
drag, startPoint x: 724, startPoint y: 355, endPoint x: 722, endPoint y: 343, distance: 12.8
click at [726, 355] on select "Select Event 01 - Chapter 13 Plan - Initial Plan 02-Application to Pay Filing F…" at bounding box center [768, 358] width 233 height 28
select select "35"
click at [652, 344] on select "Select Event 01 - Chapter 13 Plan - Initial Plan 02-Application to Pay Filing F…" at bounding box center [768, 358] width 233 height 28
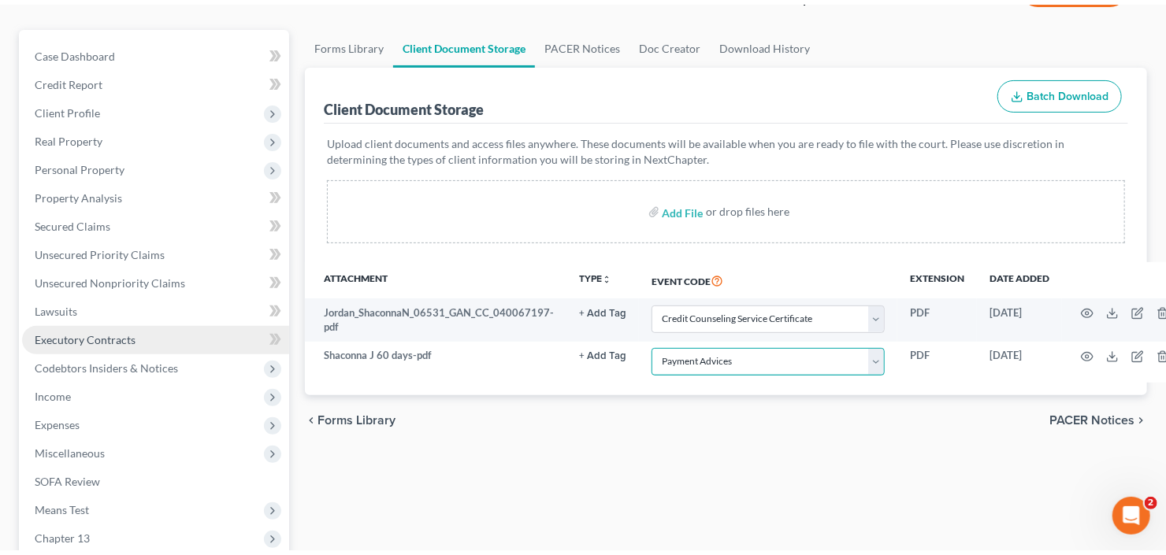
scroll to position [378, 0]
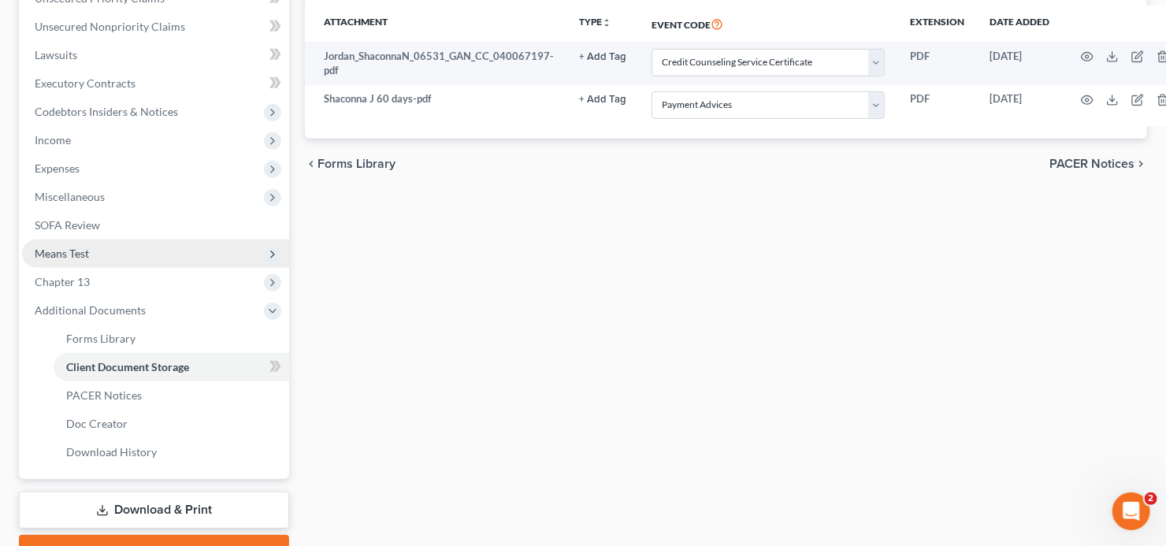
click at [71, 265] on span "Means Test" at bounding box center [155, 254] width 267 height 28
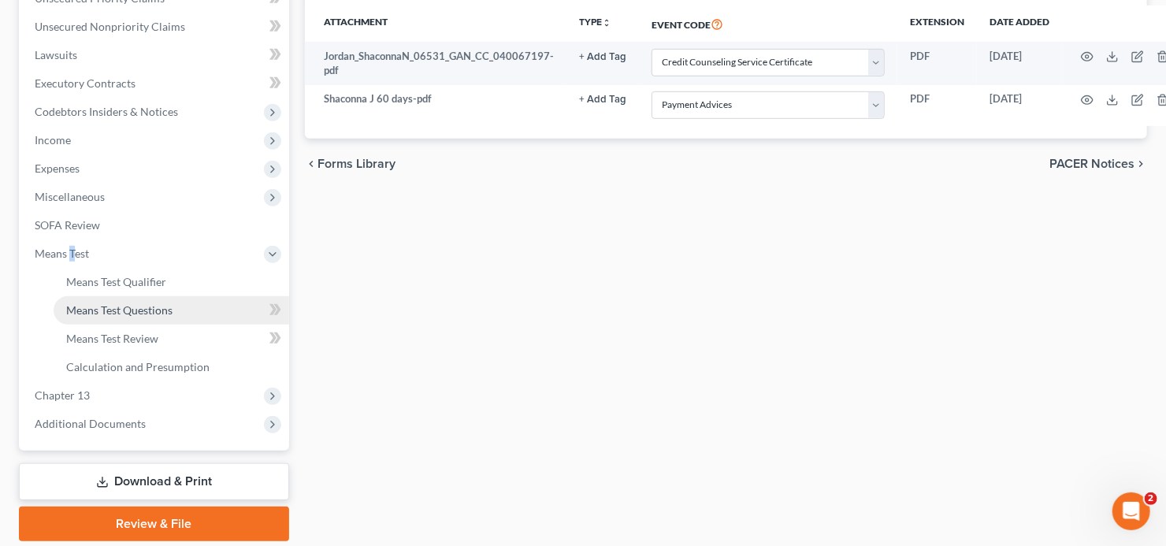
click at [90, 306] on span "Means Test Questions" at bounding box center [119, 309] width 106 height 13
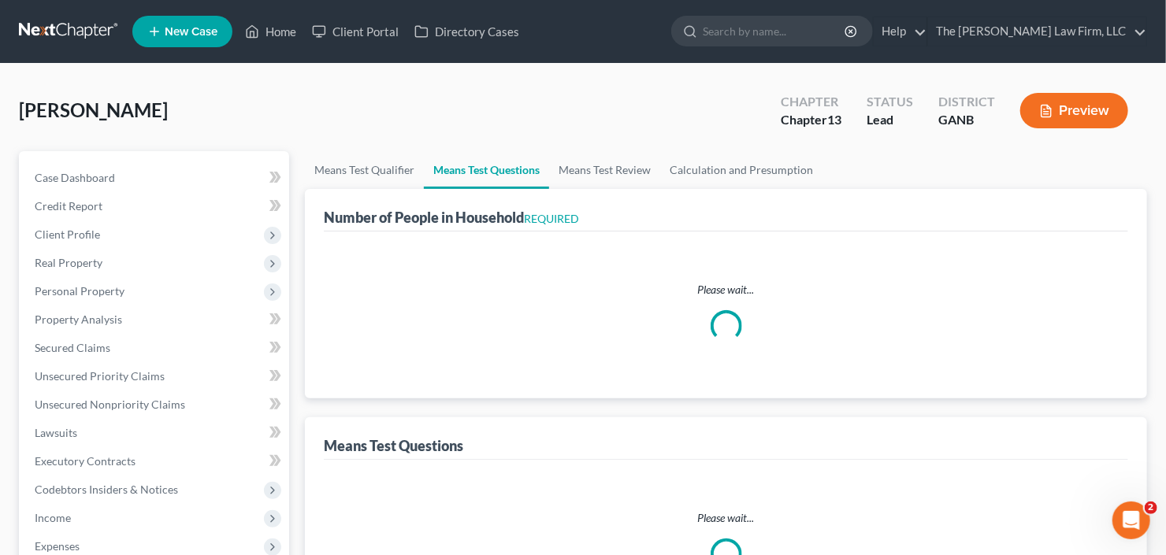
select select "60"
select select "1"
select select "60"
select select "1"
select select "60"
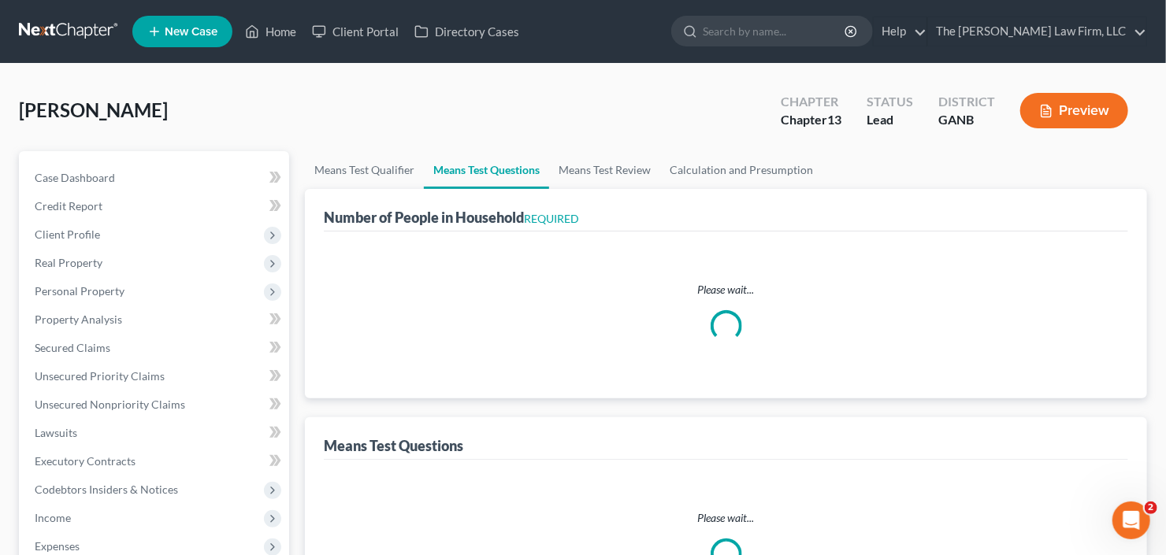
select select "60"
select select "2"
select select "3"
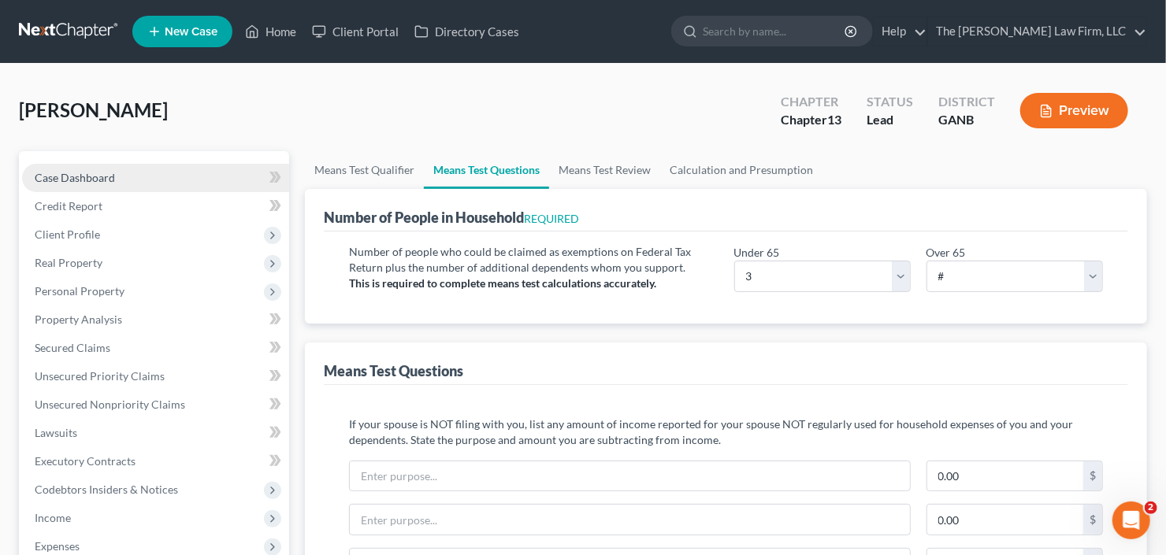
click at [87, 176] on span "Case Dashboard" at bounding box center [75, 177] width 80 height 13
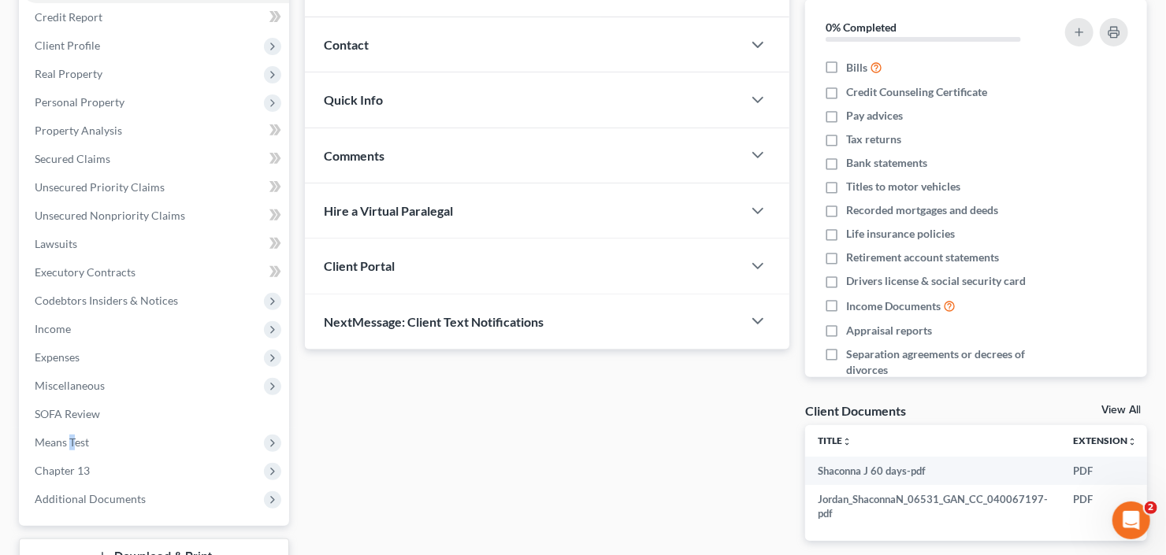
scroll to position [63, 0]
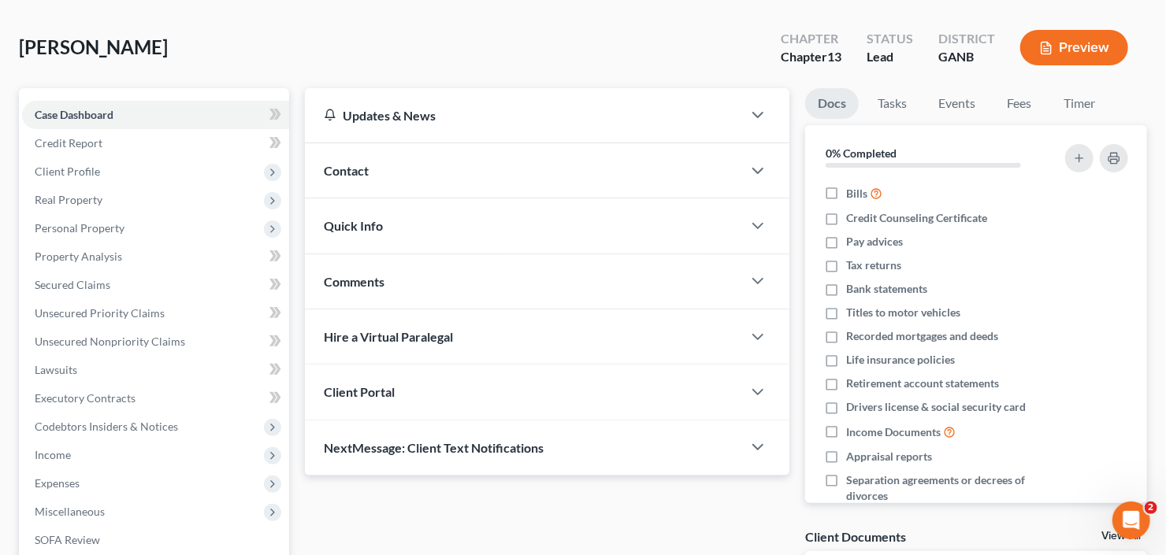
click at [305, 299] on div "Comments" at bounding box center [523, 282] width 437 height 54
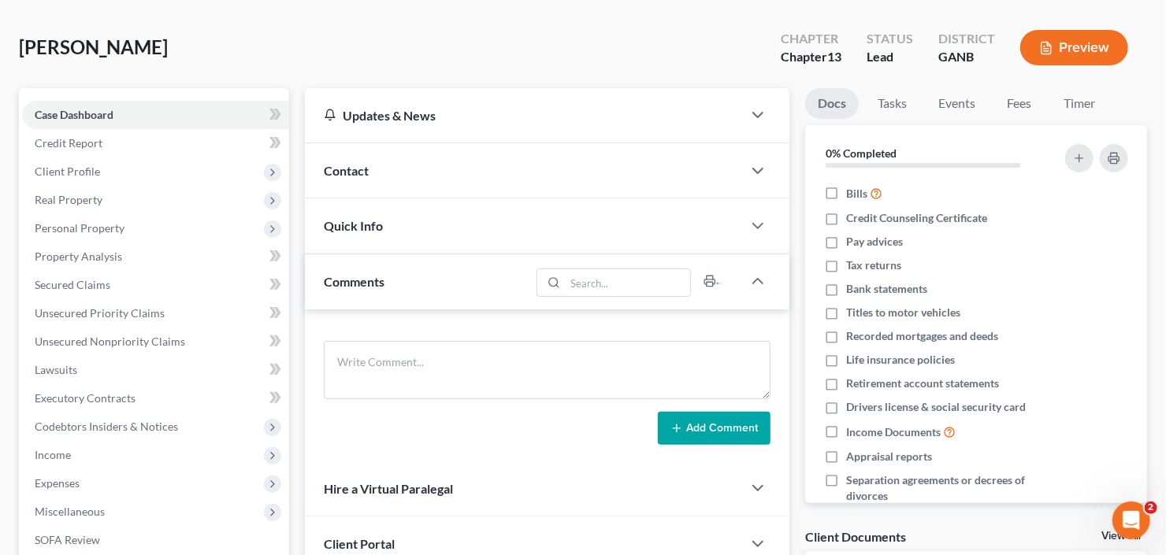
click at [346, 288] on div "Comments" at bounding box center [417, 282] width 225 height 54
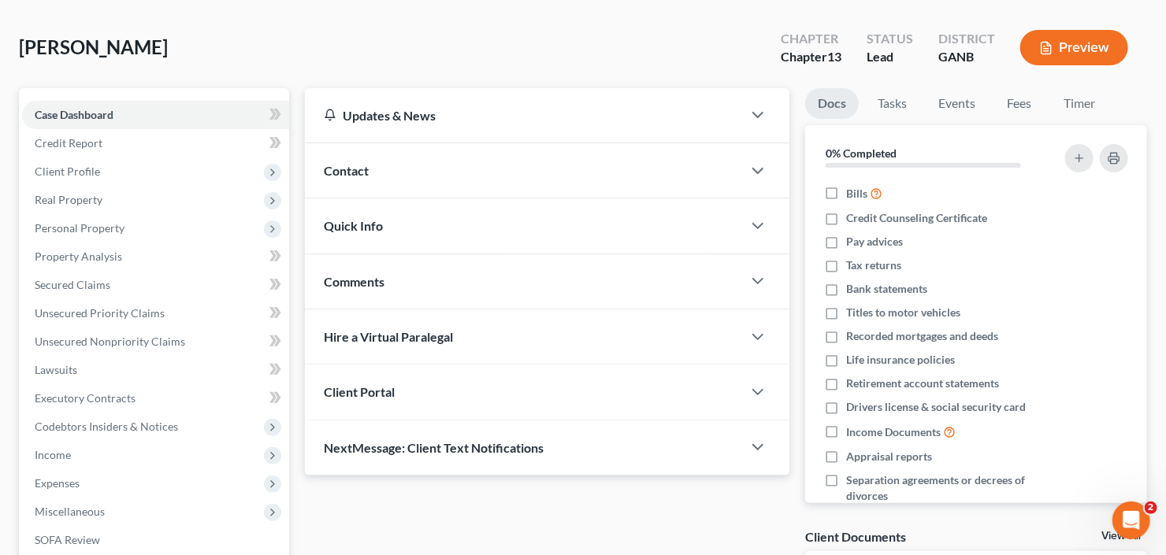
click at [346, 286] on span "Comments" at bounding box center [354, 281] width 61 height 15
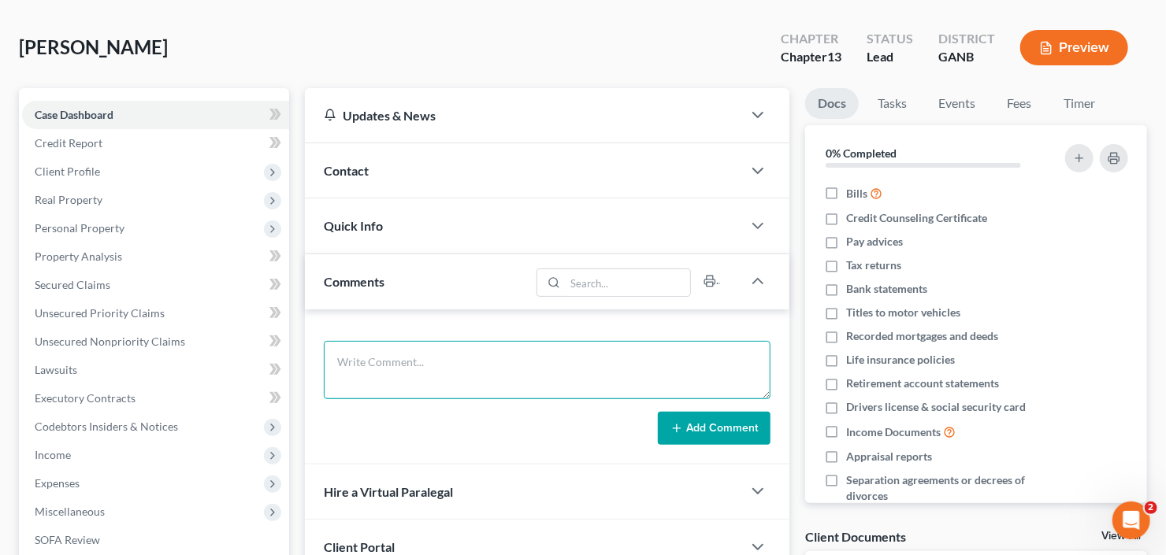
click at [398, 358] on textarea at bounding box center [547, 370] width 447 height 58
type textarea "taking rent deduct on means client needs to change her tax withhold"
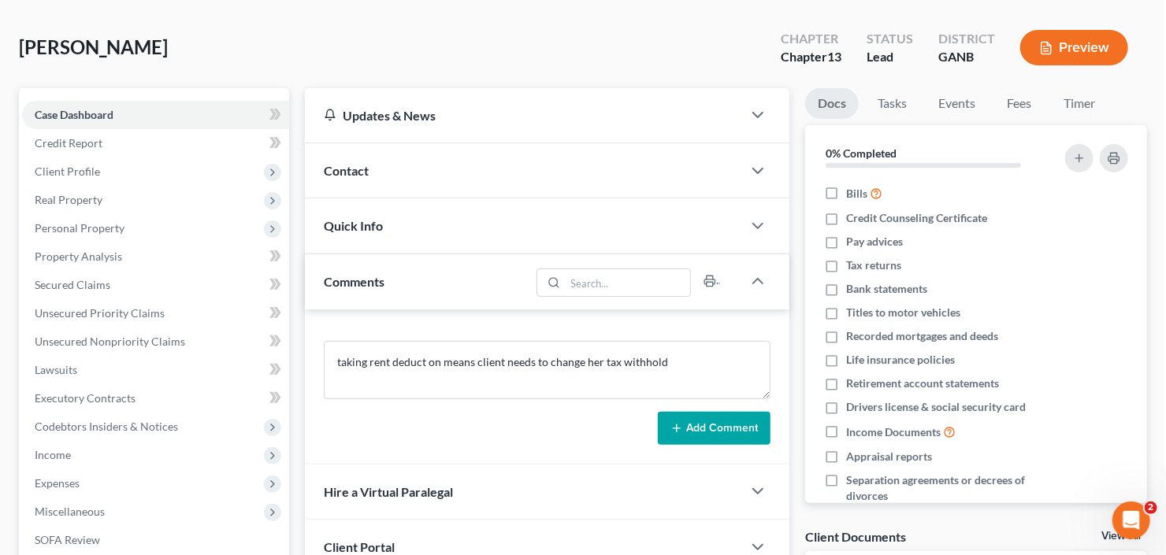
click at [695, 437] on button "Add Comment" at bounding box center [714, 428] width 113 height 33
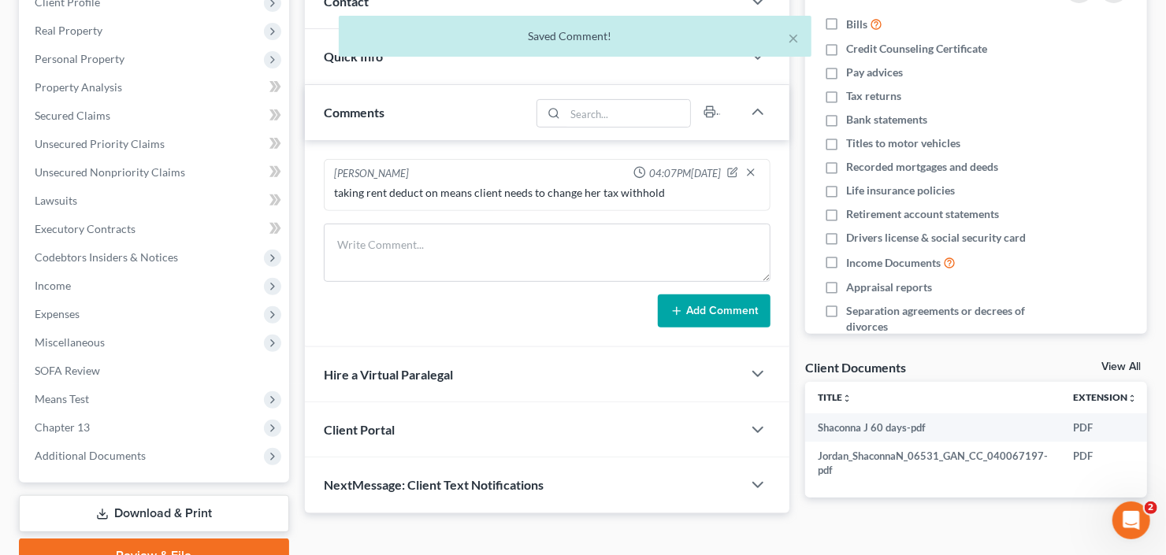
scroll to position [307, 0]
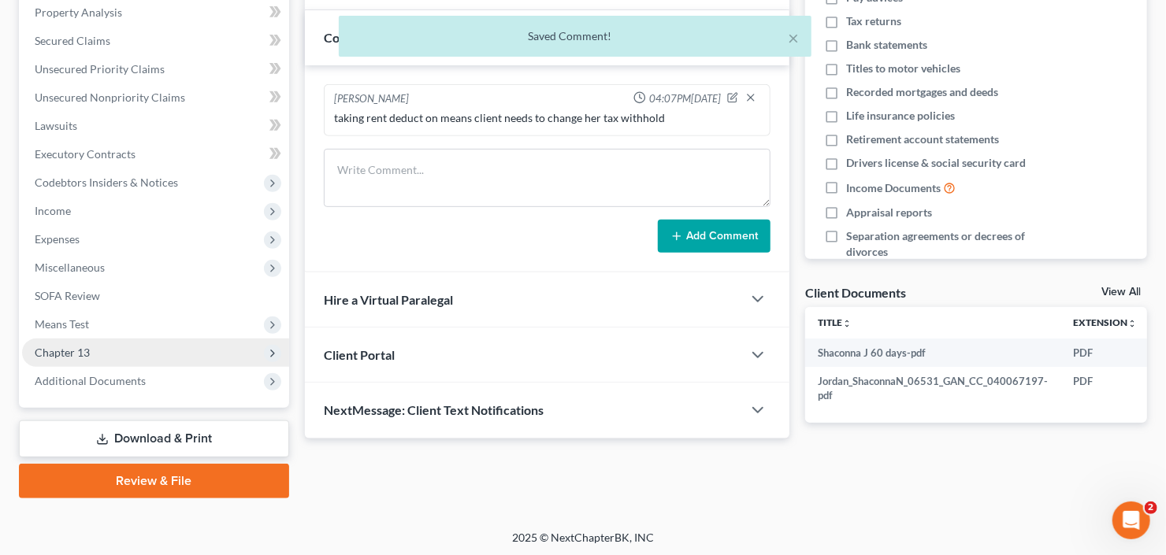
click at [70, 362] on span "Chapter 13" at bounding box center [155, 353] width 267 height 28
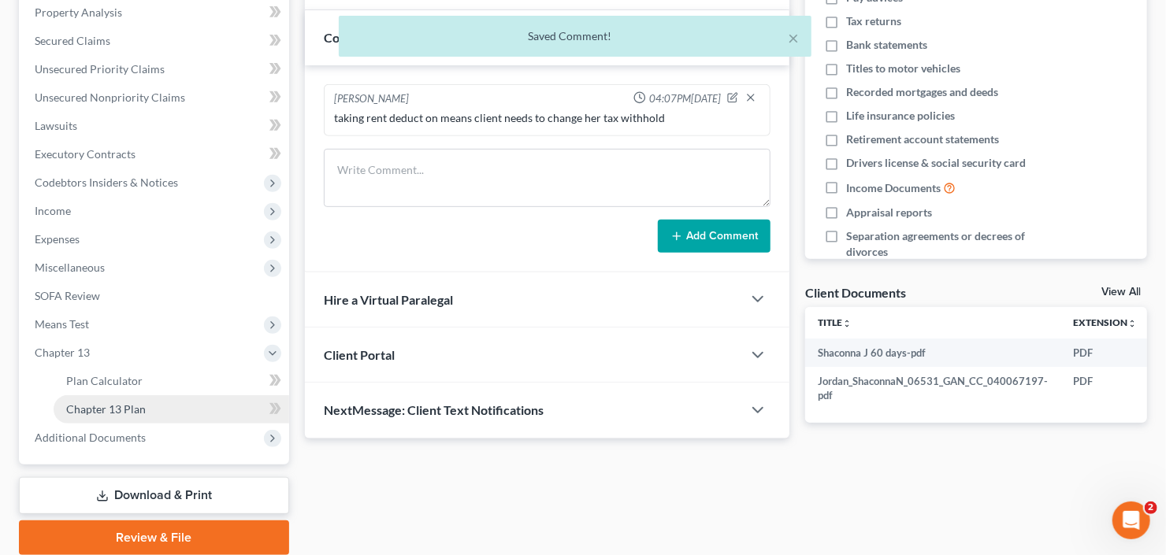
click at [98, 418] on link "Chapter 13 Plan" at bounding box center [172, 410] width 236 height 28
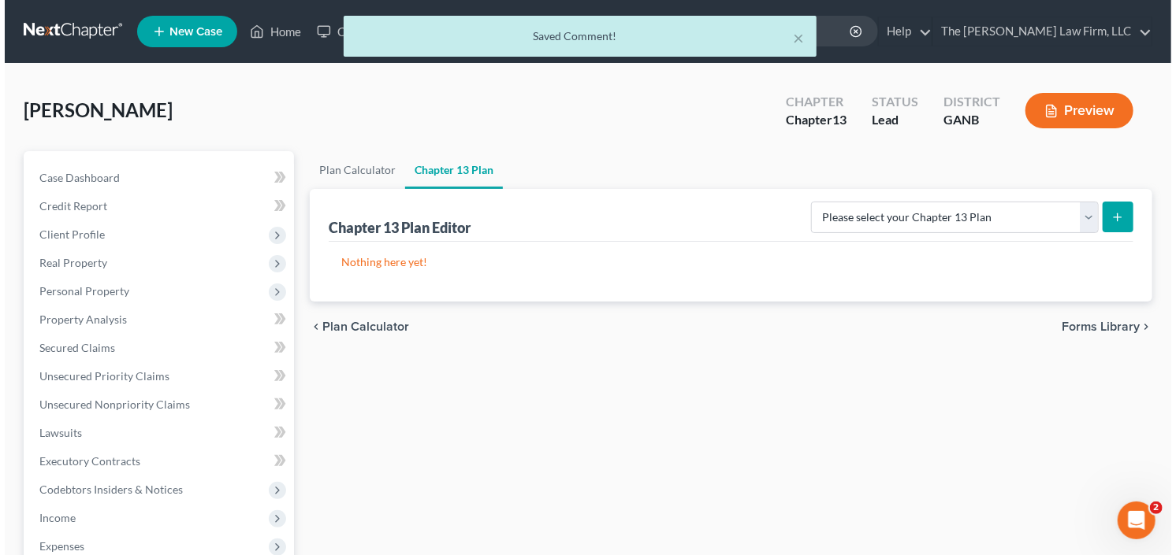
scroll to position [63, 0]
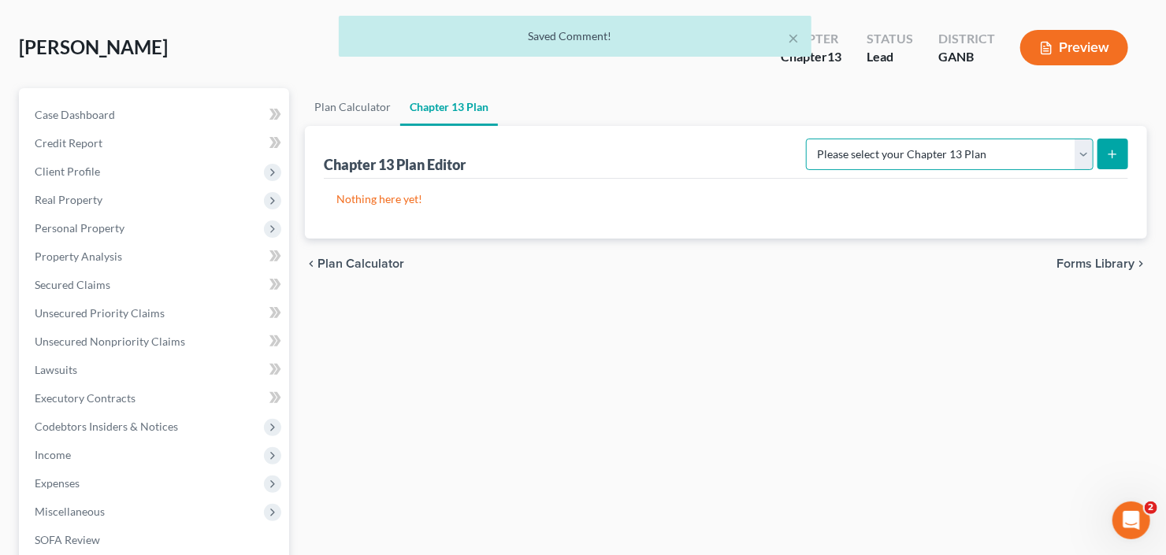
click at [1090, 145] on select "Please select your Chapter 13 Plan National Form Plan - Official Form 113 North…" at bounding box center [950, 155] width 288 height 32
select select "2"
click at [808, 139] on select "Please select your Chapter 13 Plan National Form Plan - Official Form 113 North…" at bounding box center [950, 155] width 288 height 32
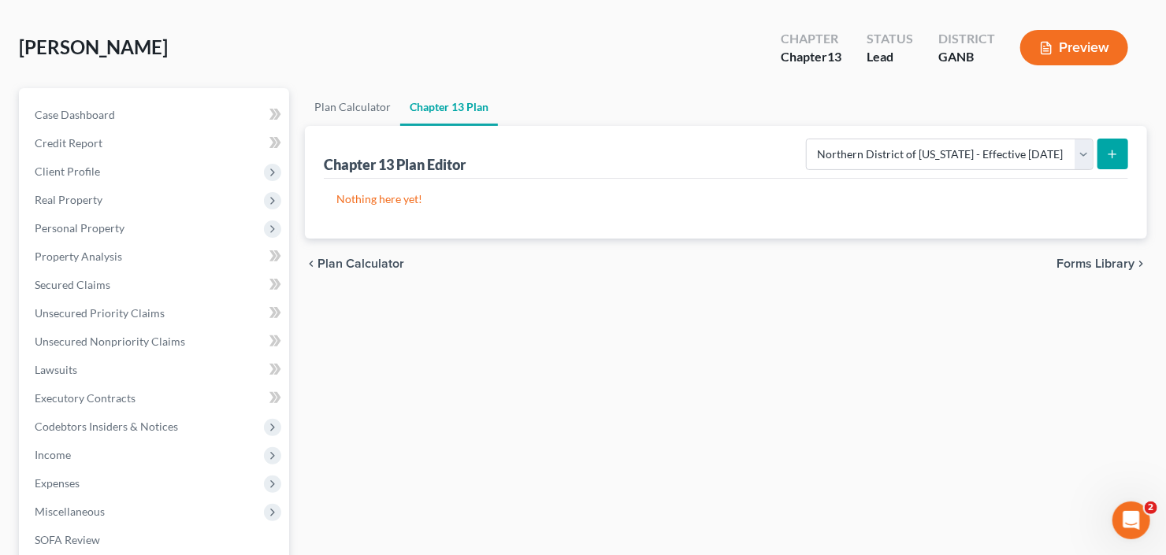
click at [1112, 157] on icon "submit" at bounding box center [1112, 154] width 13 height 13
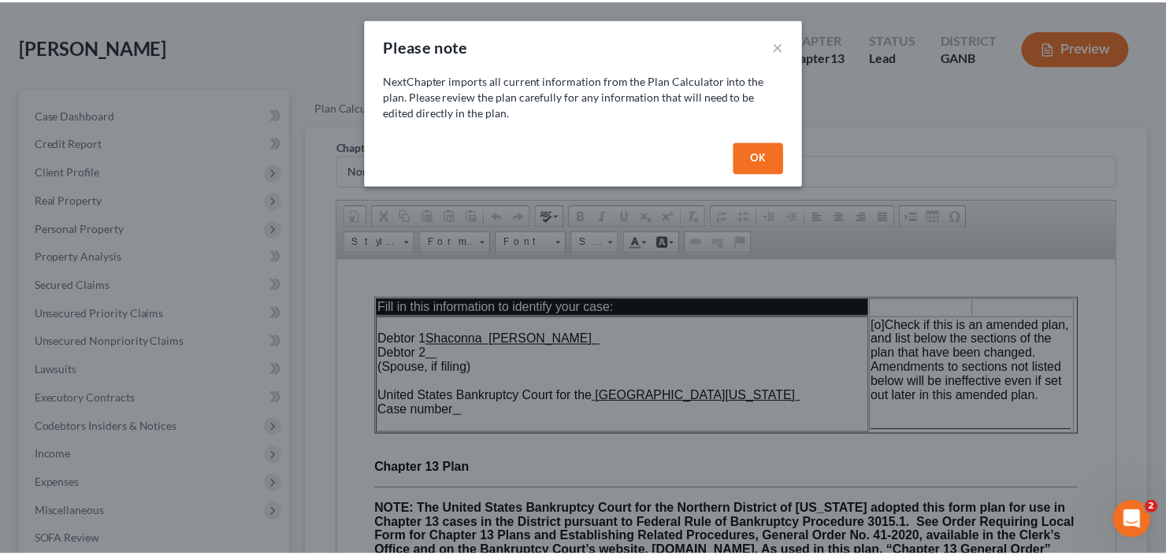
scroll to position [0, 0]
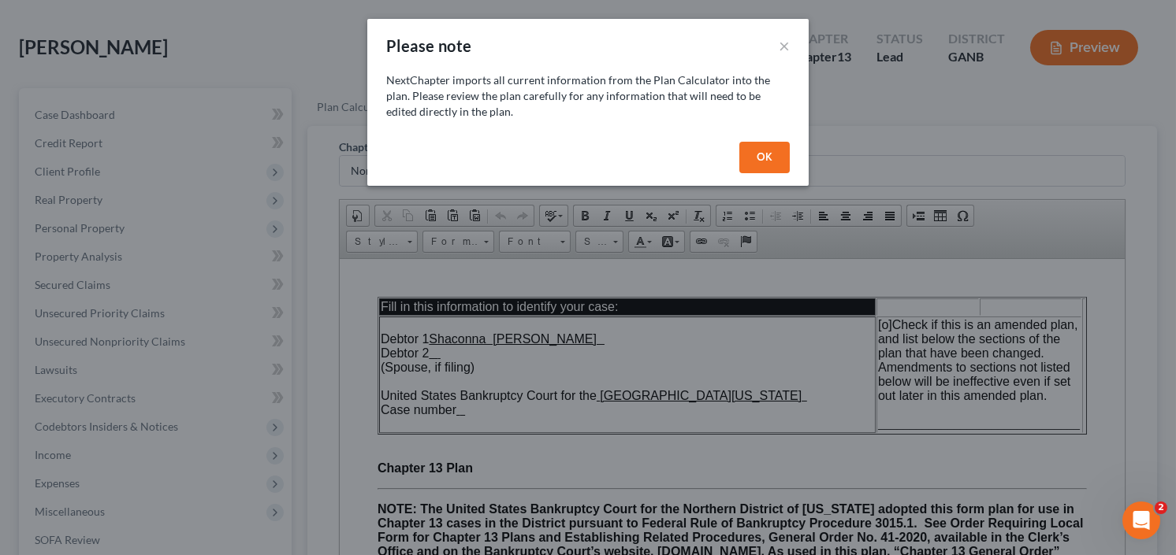
click at [768, 157] on button "OK" at bounding box center [764, 158] width 50 height 32
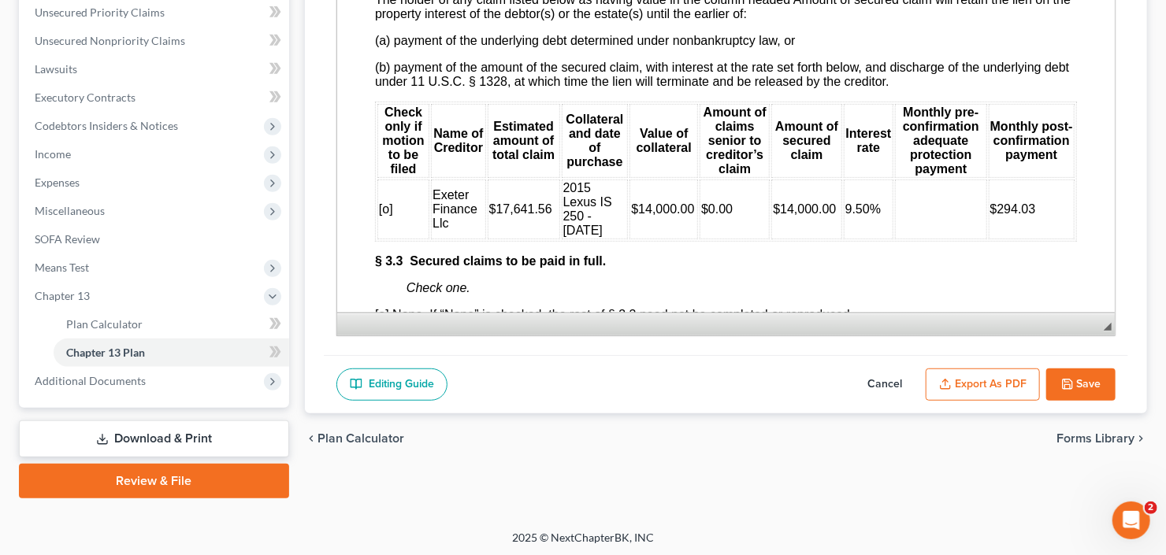
scroll to position [2900, 0]
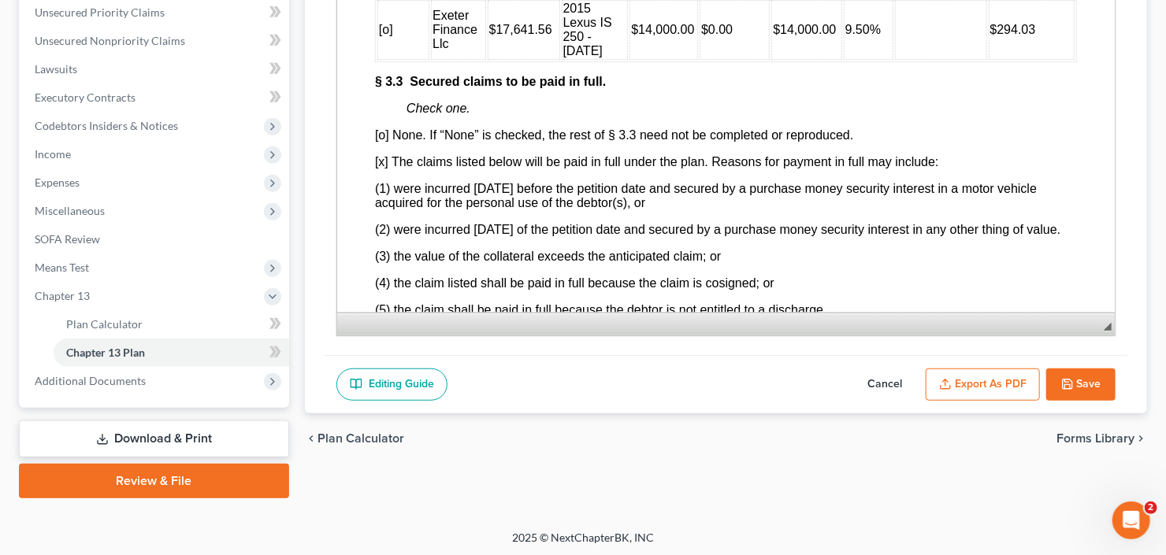
click at [939, 60] on td at bounding box center [939, 30] width 91 height 60
drag, startPoint x: 989, startPoint y: 102, endPoint x: 1038, endPoint y: 96, distance: 49.2
click at [1038, 60] on td "$294.03" at bounding box center [1031, 30] width 86 height 60
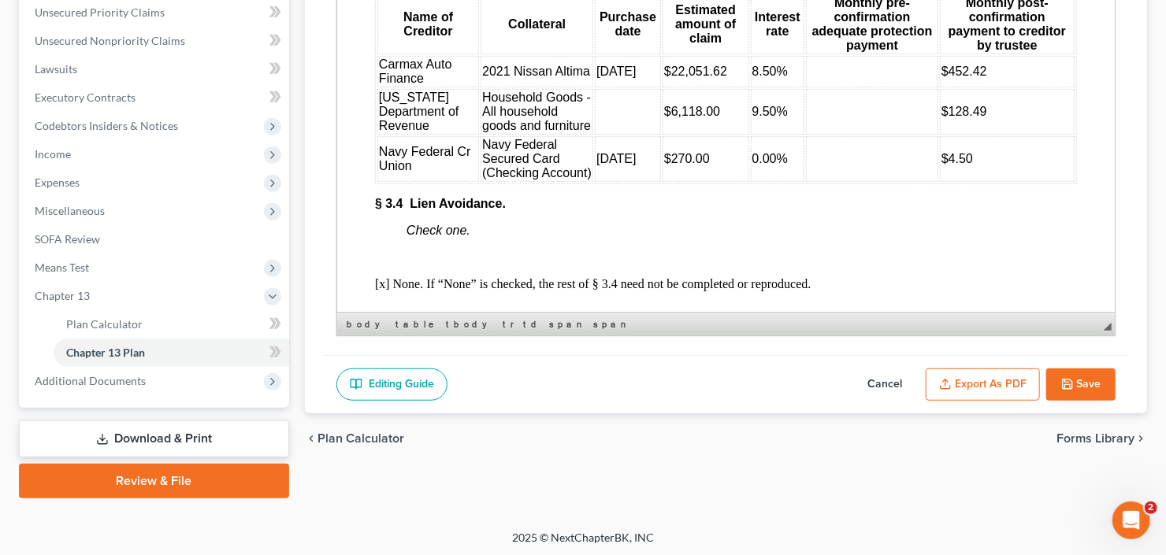
scroll to position [3467, 0]
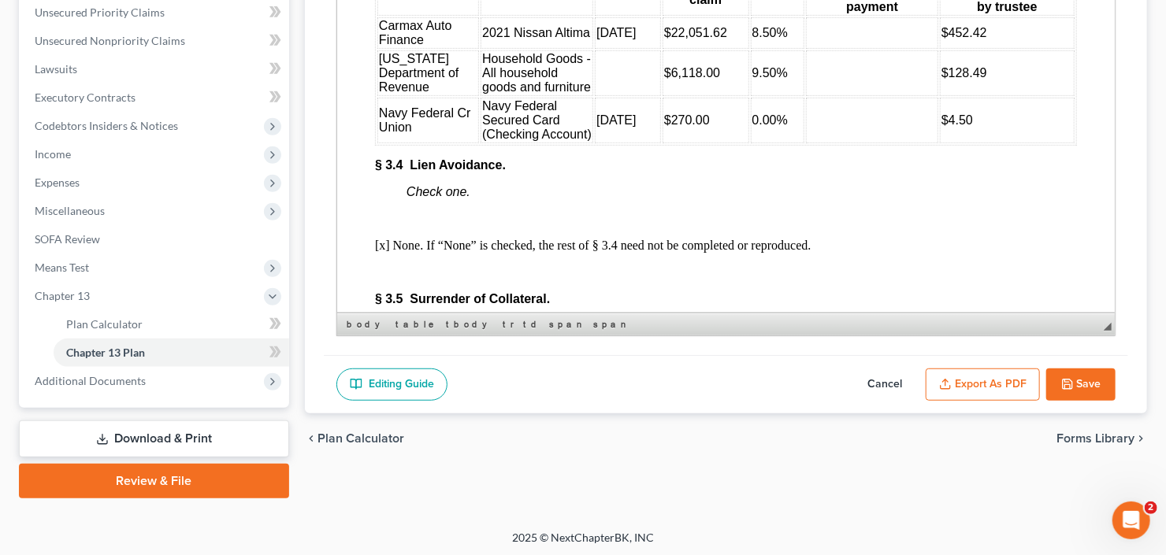
click at [866, 49] on td at bounding box center [871, 33] width 132 height 32
drag, startPoint x: 940, startPoint y: 124, endPoint x: 975, endPoint y: 124, distance: 35.5
click at [975, 39] on span "$452.42" at bounding box center [964, 32] width 46 height 13
drag, startPoint x: 940, startPoint y: 169, endPoint x: 986, endPoint y: 167, distance: 45.7
click at [986, 96] on td "$128.49" at bounding box center [1006, 73] width 135 height 46
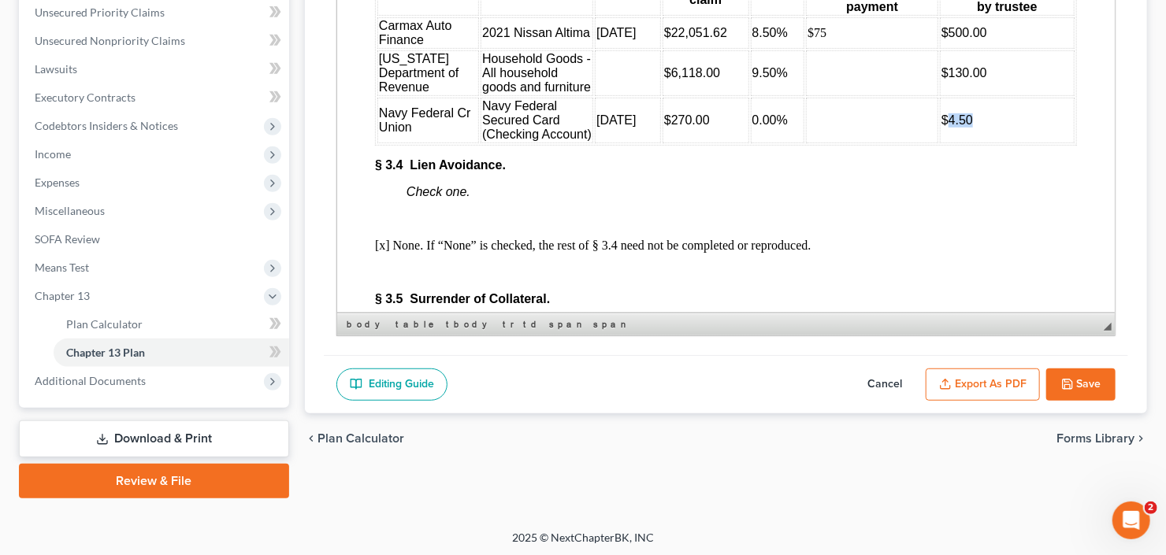
drag, startPoint x: 937, startPoint y: 214, endPoint x: 1046, endPoint y: 202, distance: 110.2
click at [1046, 143] on td "$4.50" at bounding box center [1006, 121] width 135 height 46
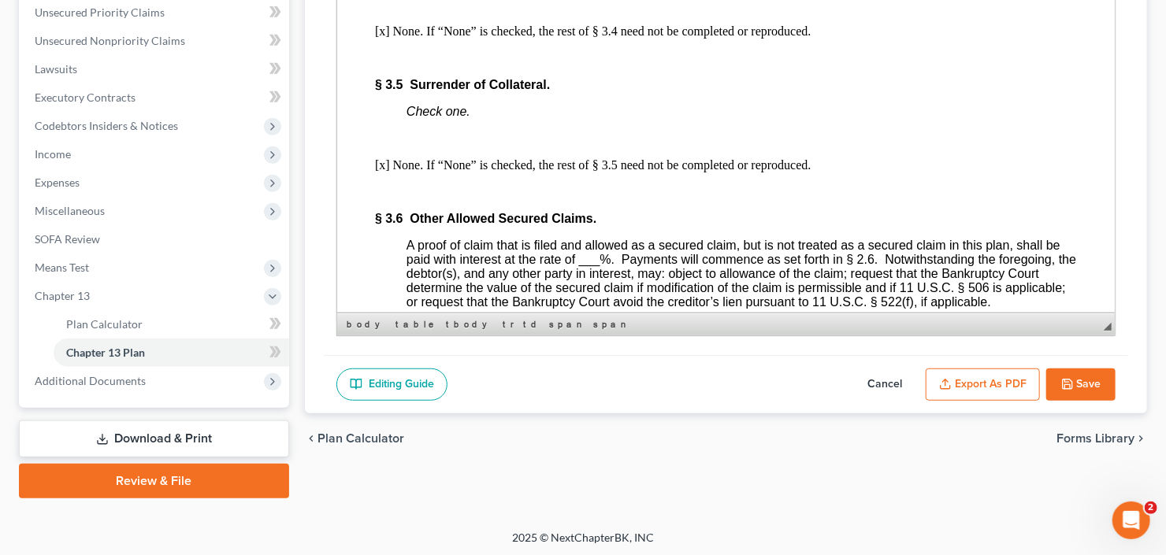
scroll to position [3782, 0]
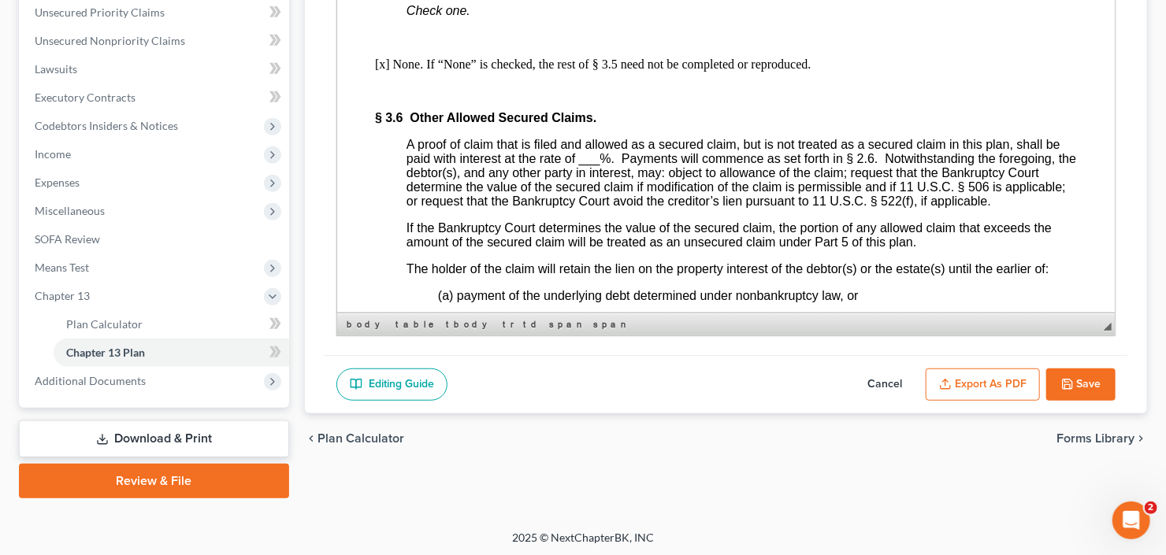
click at [589, 165] on span "___" at bounding box center [588, 158] width 21 height 13
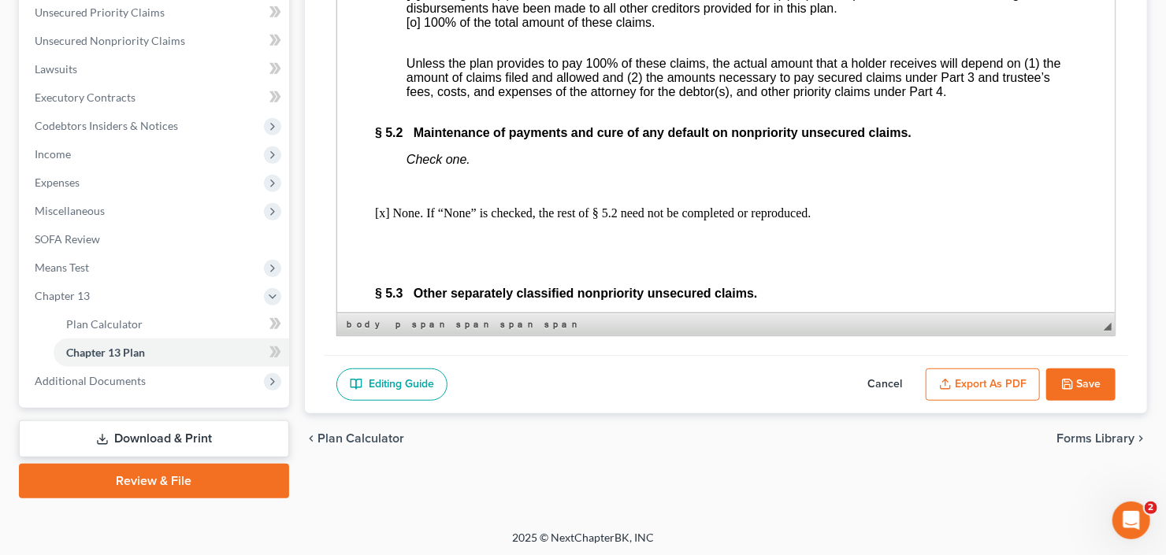
scroll to position [5169, 0]
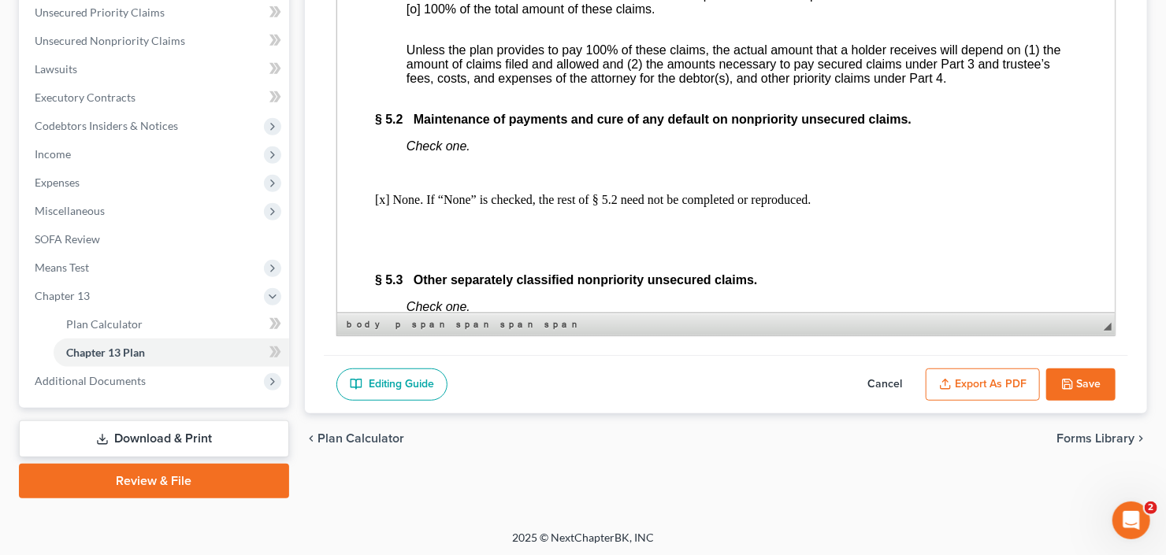
drag, startPoint x: 696, startPoint y: 95, endPoint x: 752, endPoint y: 90, distance: 57.0
drag, startPoint x: 518, startPoint y: 123, endPoint x: 550, endPoint y: 124, distance: 32.3
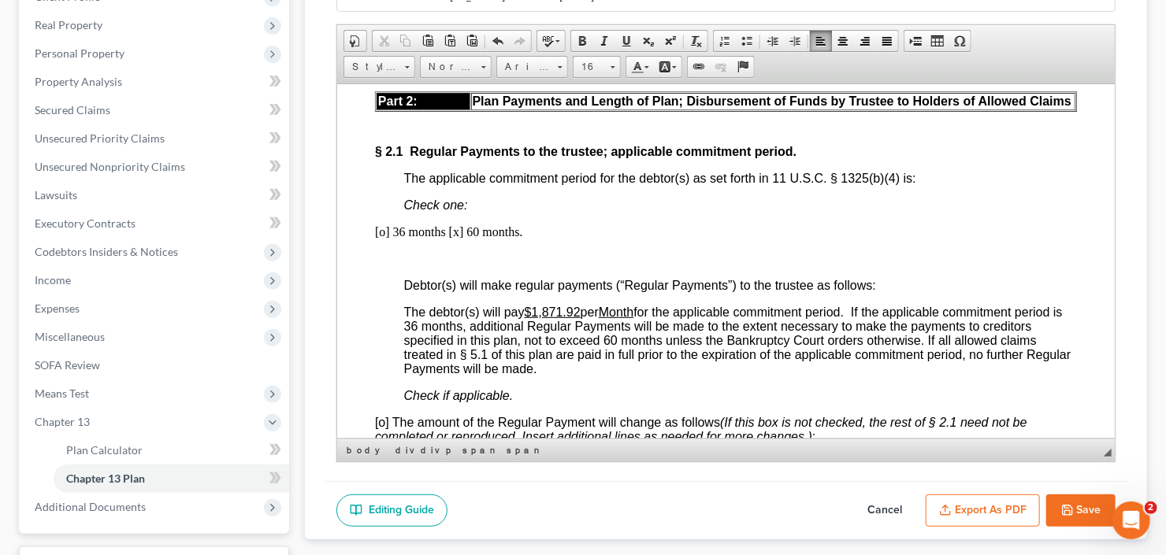
scroll to position [1135, 0]
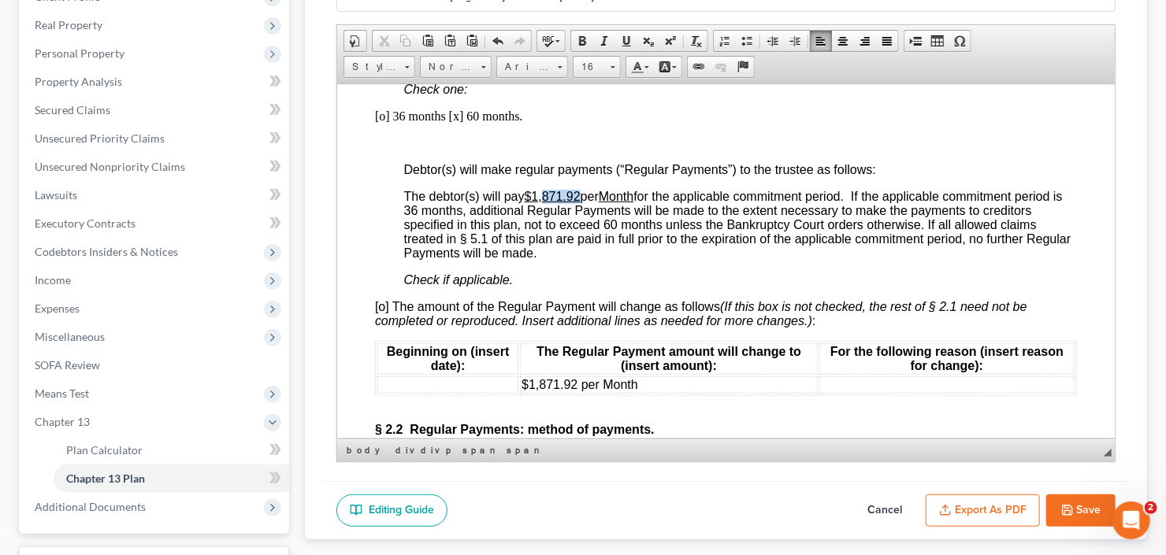
drag, startPoint x: 548, startPoint y: 199, endPoint x: 582, endPoint y: 198, distance: 34.7
click at [582, 198] on span "The debtor(s) will pay $1,871.92 per Month for the applicable commitment period…" at bounding box center [736, 224] width 667 height 70
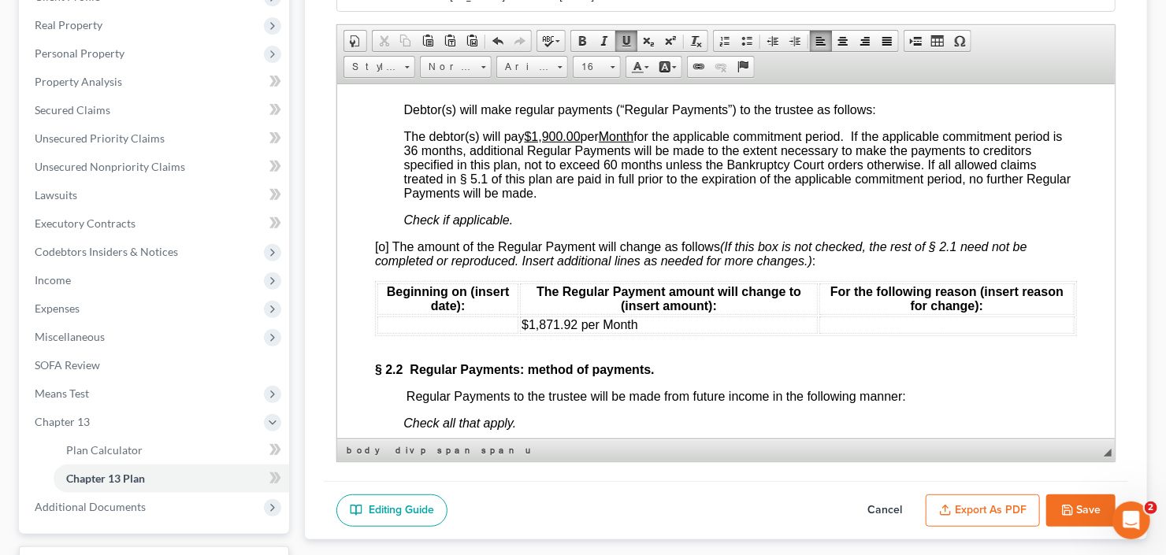
scroll to position [1261, 0]
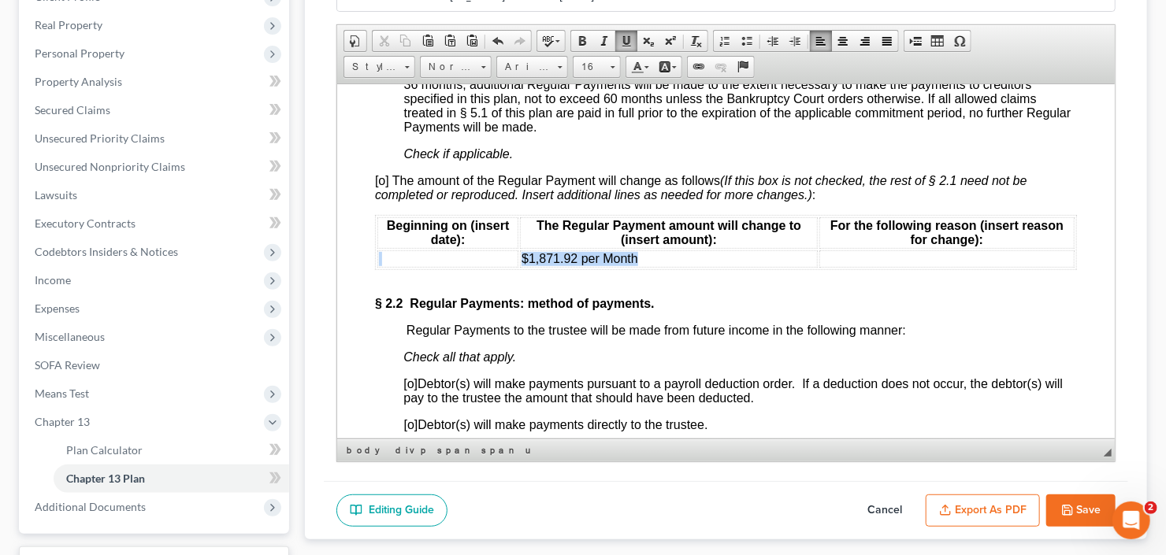
drag, startPoint x: 644, startPoint y: 258, endPoint x: 503, endPoint y: 261, distance: 140.3
click at [503, 261] on tr "$1,871.92 per Month" at bounding box center [725, 258] width 697 height 17
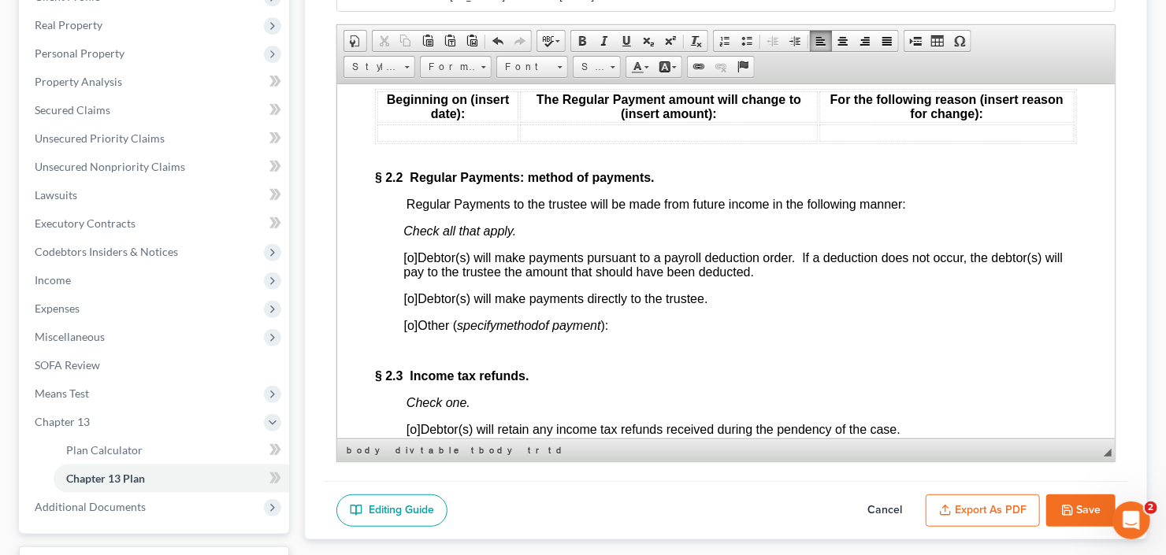
click at [410, 305] on span "[o]" at bounding box center [410, 298] width 14 height 13
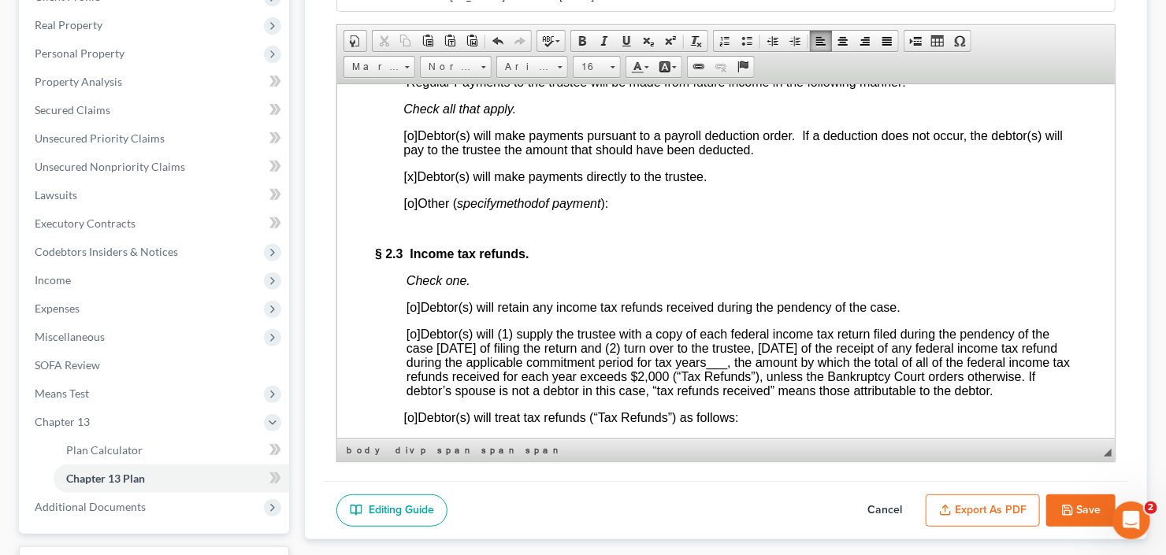
scroll to position [1576, 0]
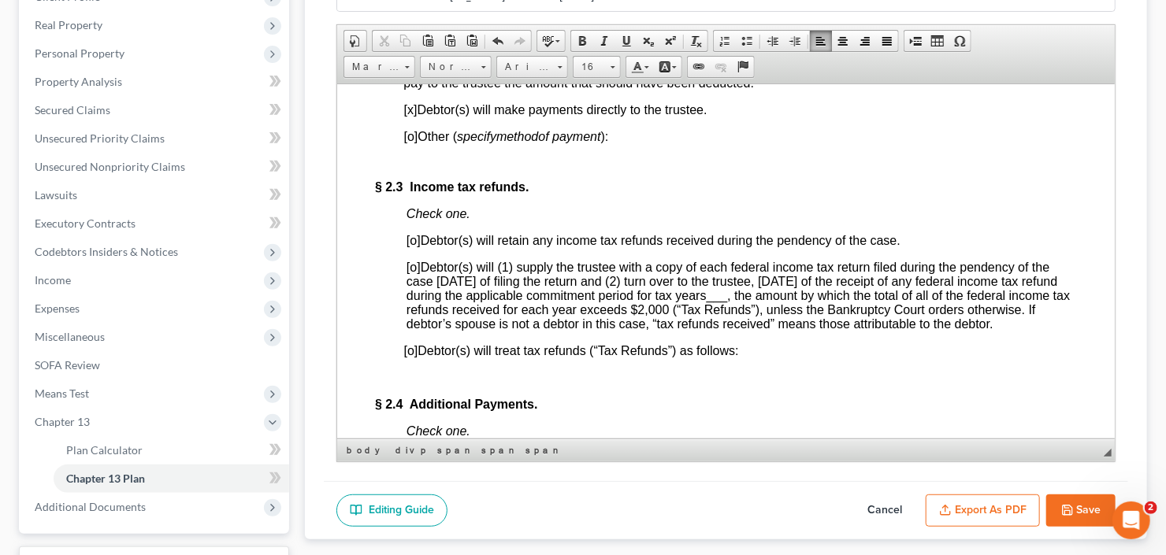
click at [412, 273] on span "[o]" at bounding box center [413, 266] width 14 height 13
click at [727, 302] on span "___" at bounding box center [716, 294] width 21 height 13
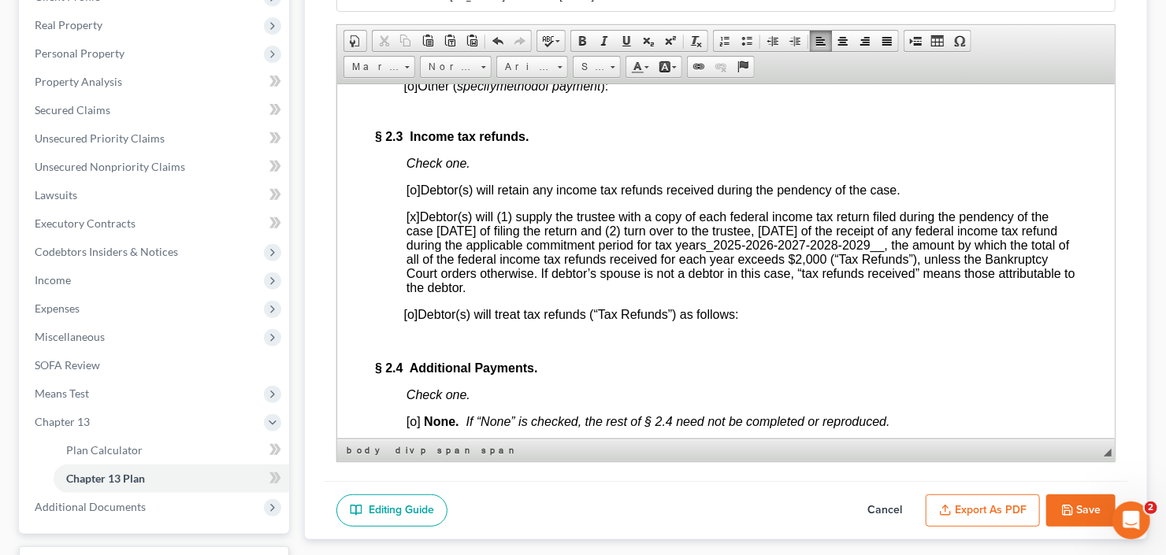
scroll to position [1702, 0]
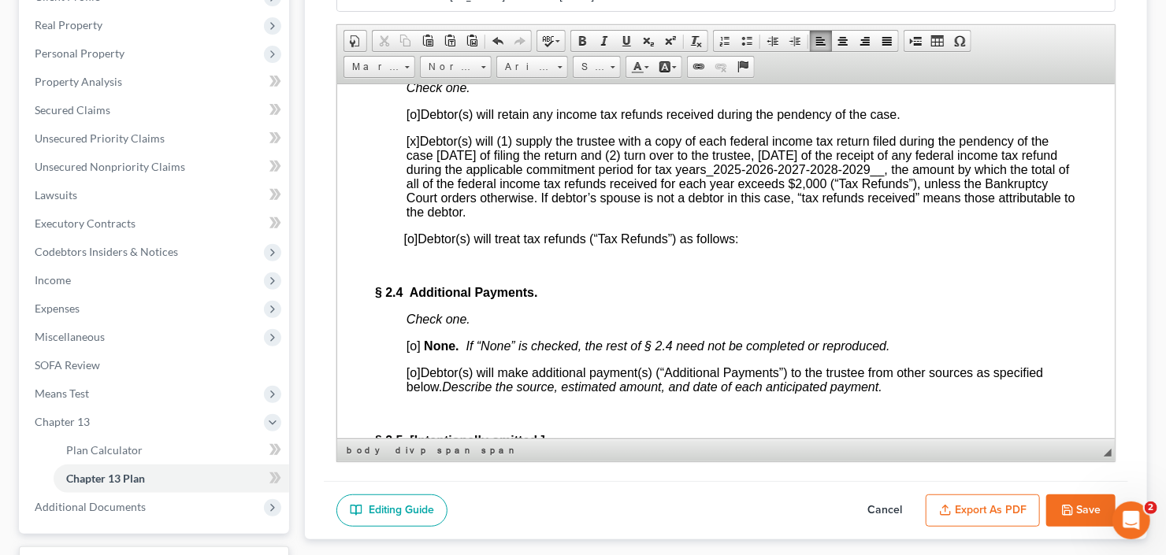
click at [413, 352] on span "[o]" at bounding box center [413, 345] width 14 height 13
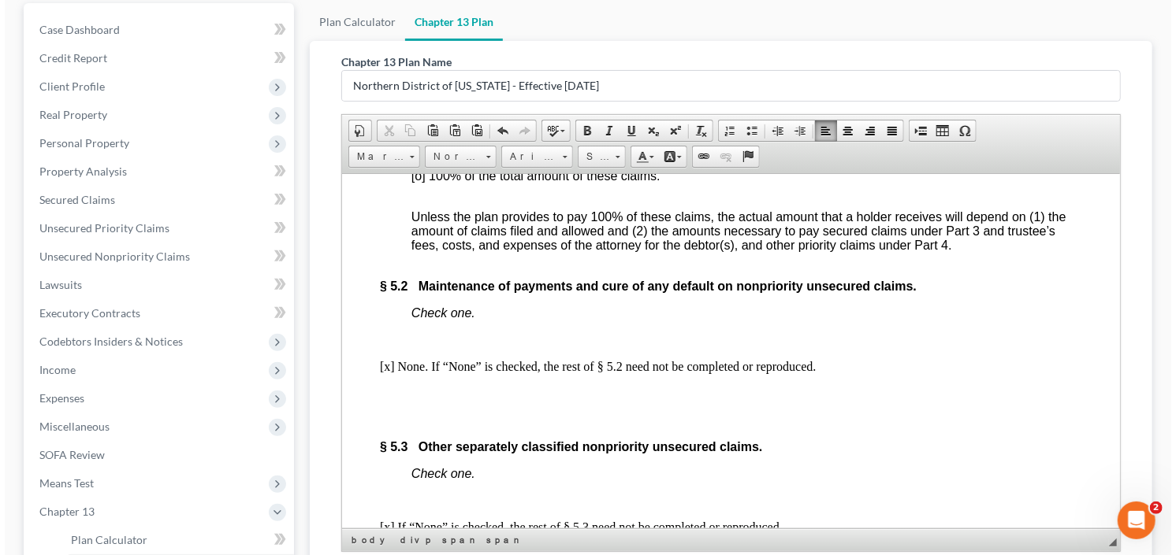
scroll to position [364, 0]
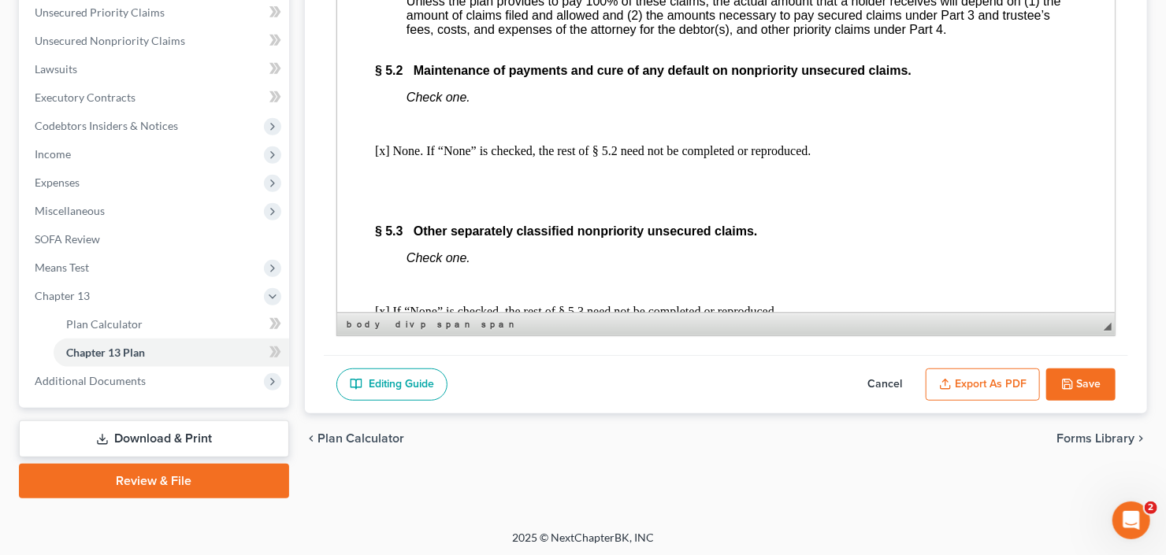
click at [956, 383] on button "Export as PDF" at bounding box center [983, 385] width 114 height 33
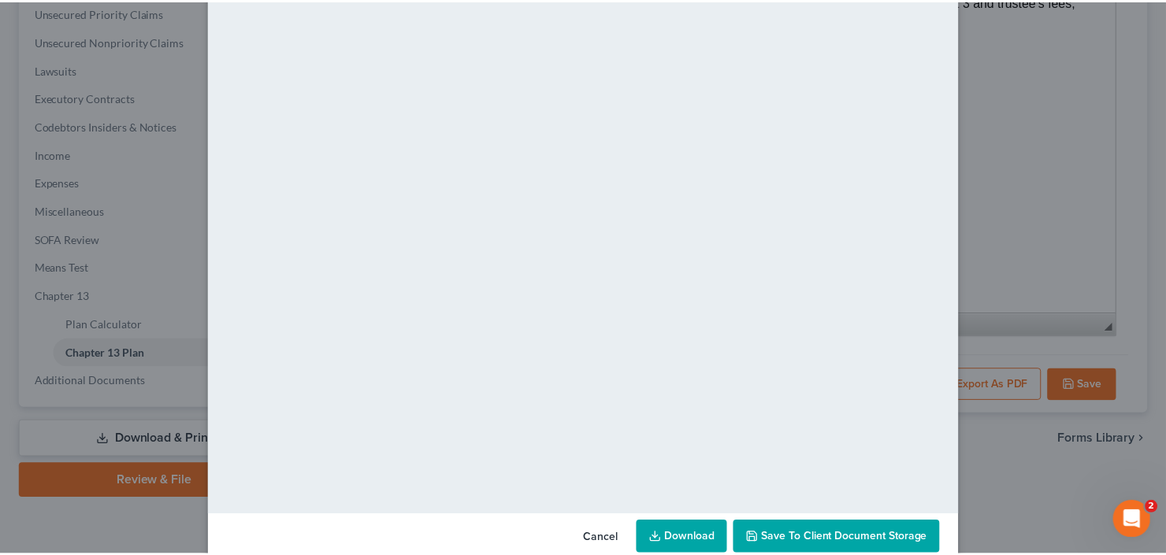
scroll to position [103, 0]
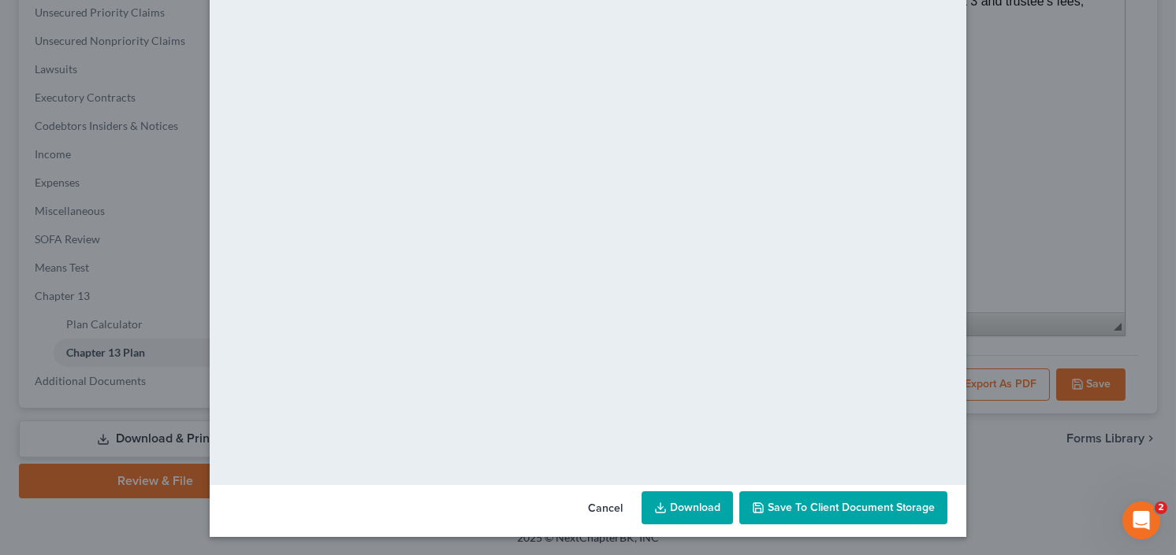
click at [682, 507] on link "Download" at bounding box center [686, 508] width 91 height 33
click at [842, 506] on span "Save to Client Document Storage" at bounding box center [850, 507] width 167 height 13
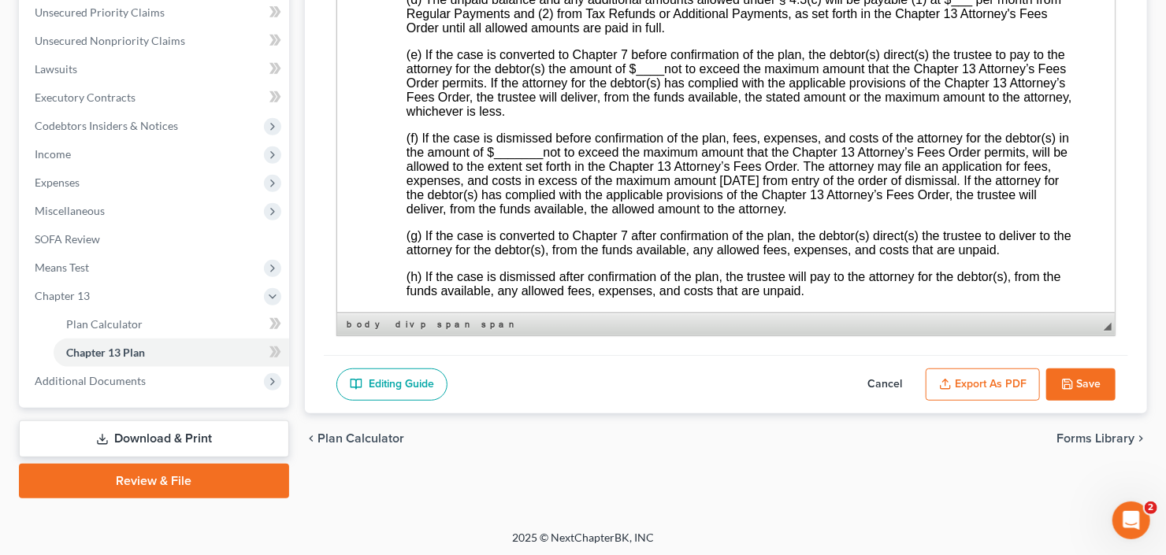
scroll to position [4412, 0]
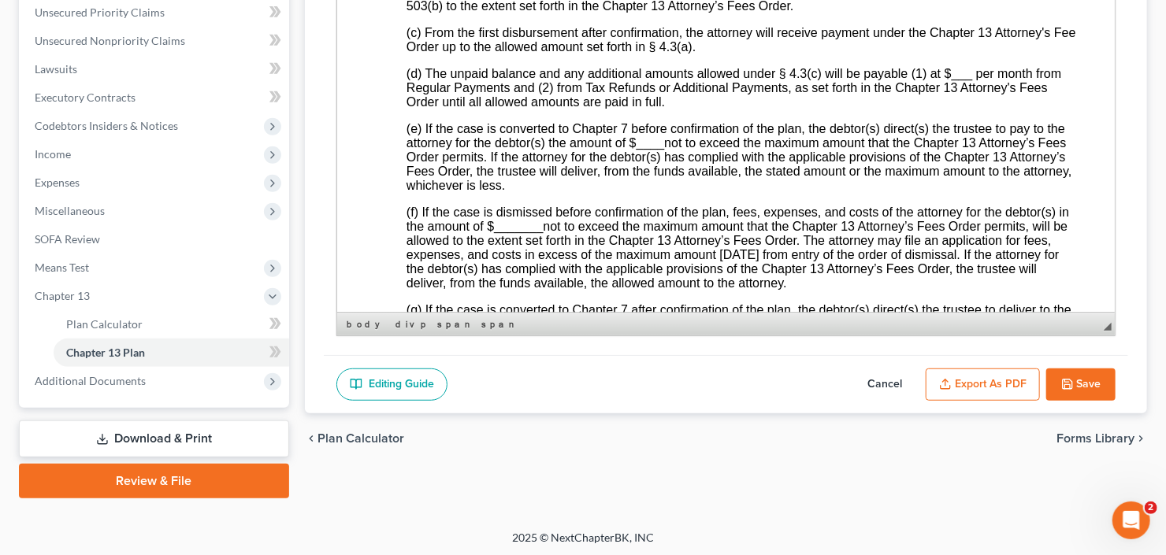
click at [646, 150] on span "____" at bounding box center [650, 142] width 28 height 13
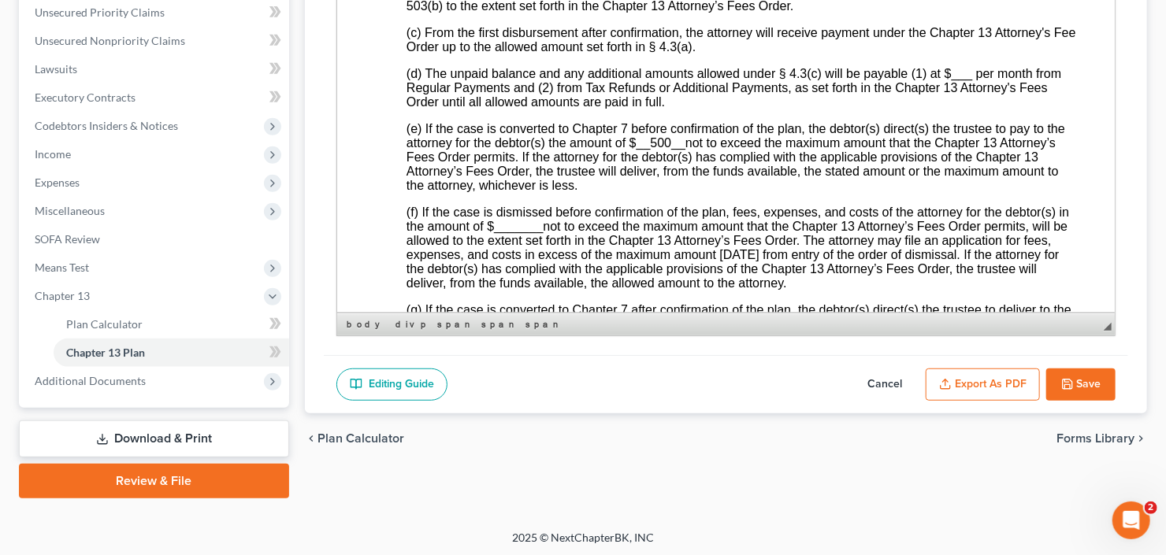
click at [959, 80] on span "___" at bounding box center [961, 73] width 21 height 13
click at [649, 150] on span "__500__" at bounding box center [660, 142] width 49 height 13
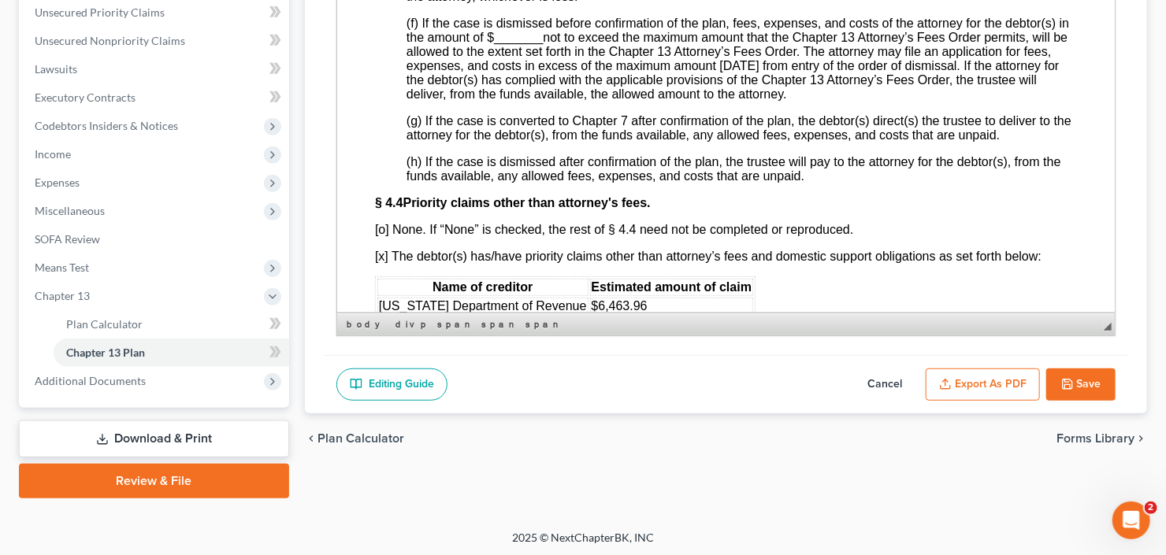
click at [519, 44] on span "_______" at bounding box center [517, 37] width 49 height 13
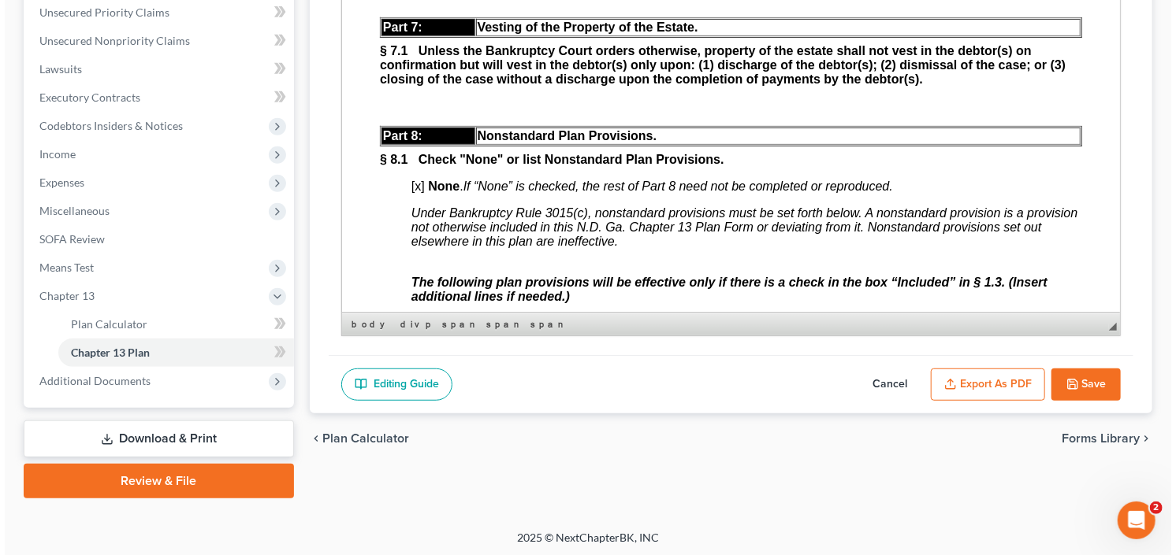
scroll to position [5862, 0]
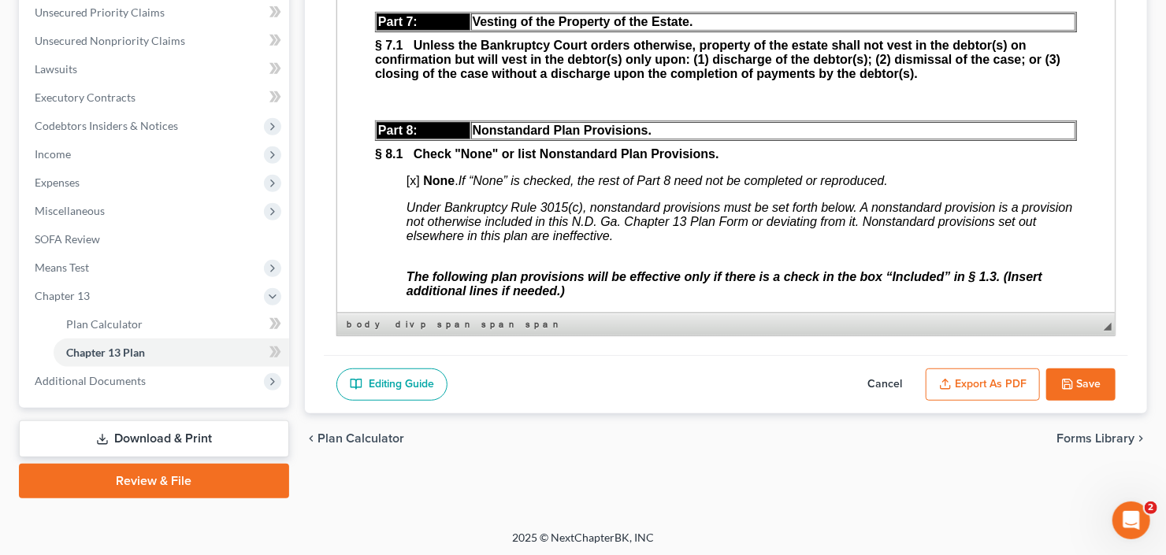
click at [979, 381] on button "Export as PDF" at bounding box center [983, 385] width 114 height 33
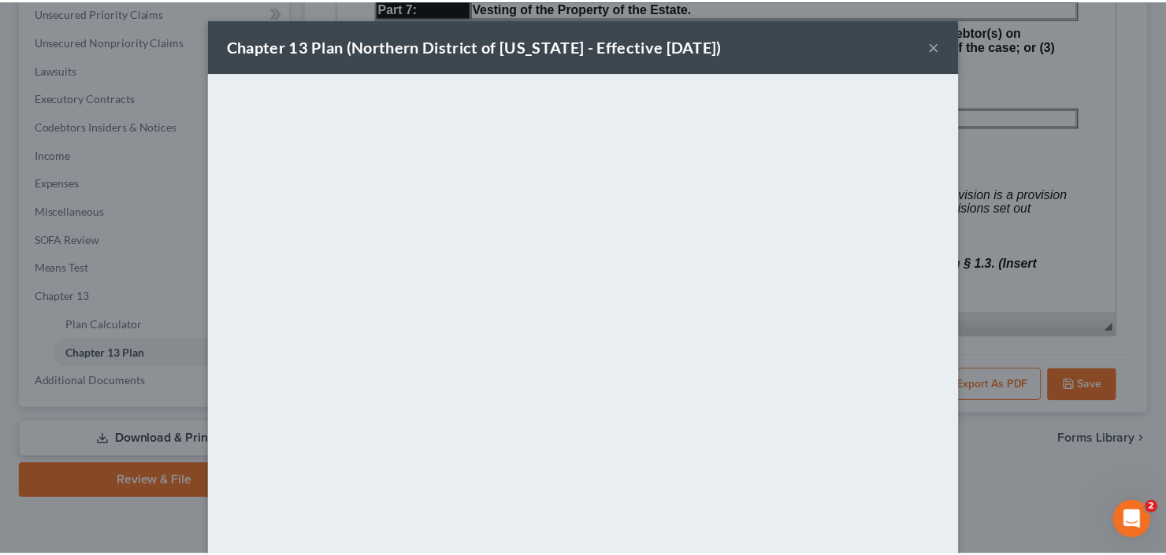
scroll to position [103, 0]
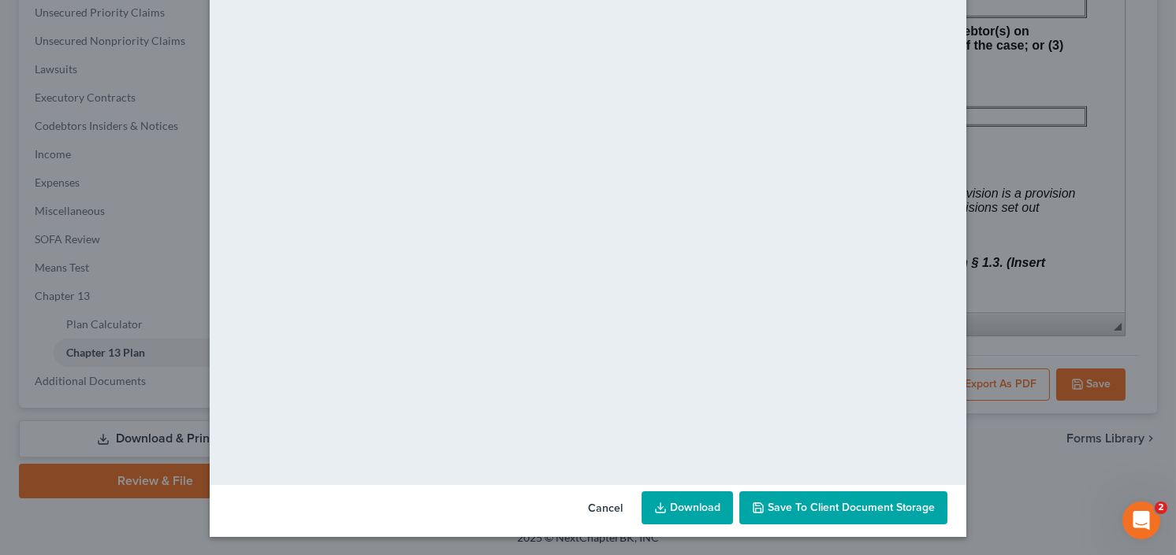
click at [664, 516] on link "Download" at bounding box center [686, 508] width 91 height 33
click at [815, 509] on span "Save to Client Document Storage" at bounding box center [850, 507] width 167 height 13
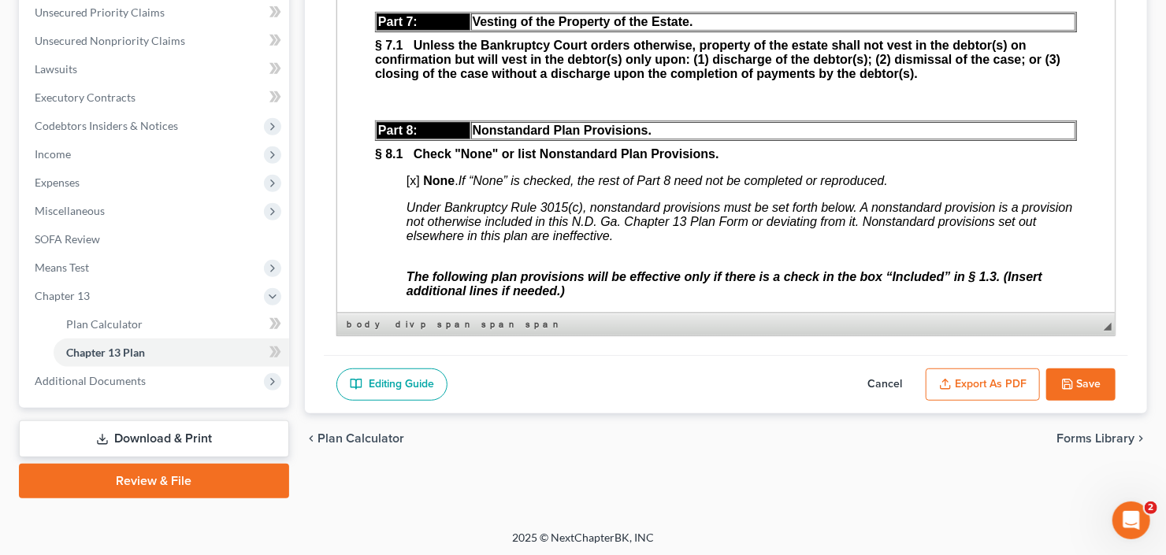
click at [1073, 379] on icon "button" at bounding box center [1067, 384] width 13 height 13
select select "2"
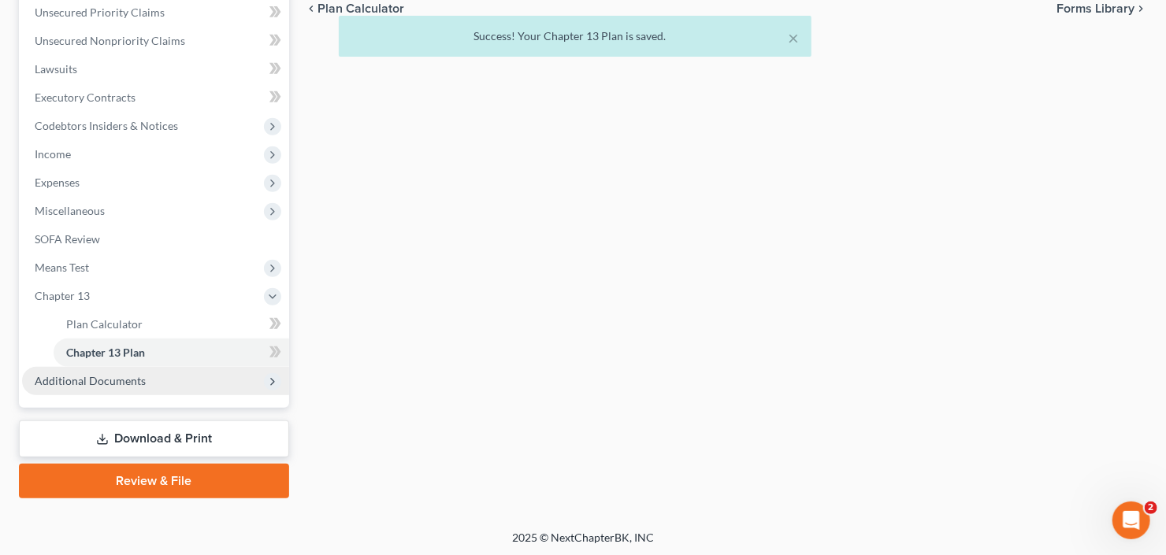
click at [112, 380] on span "Additional Documents" at bounding box center [90, 380] width 111 height 13
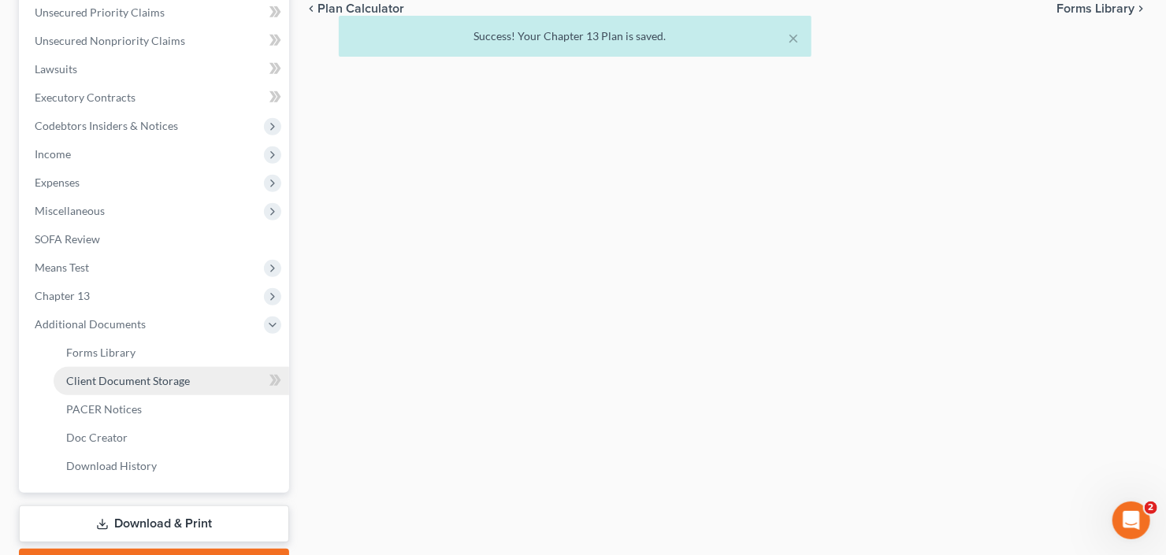
click at [142, 375] on span "Client Document Storage" at bounding box center [128, 380] width 124 height 13
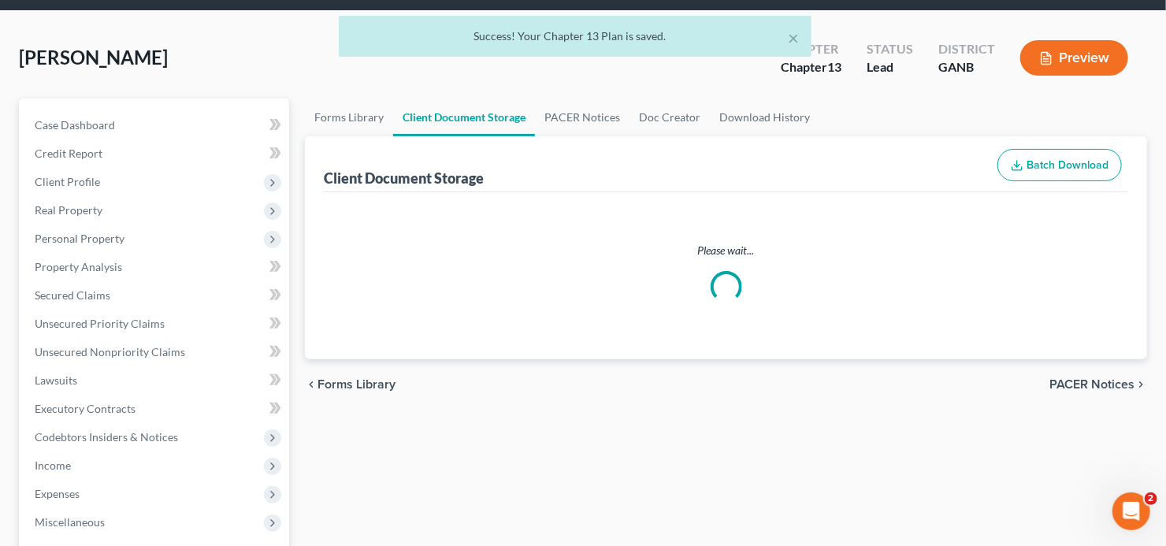
select select "5"
select select "35"
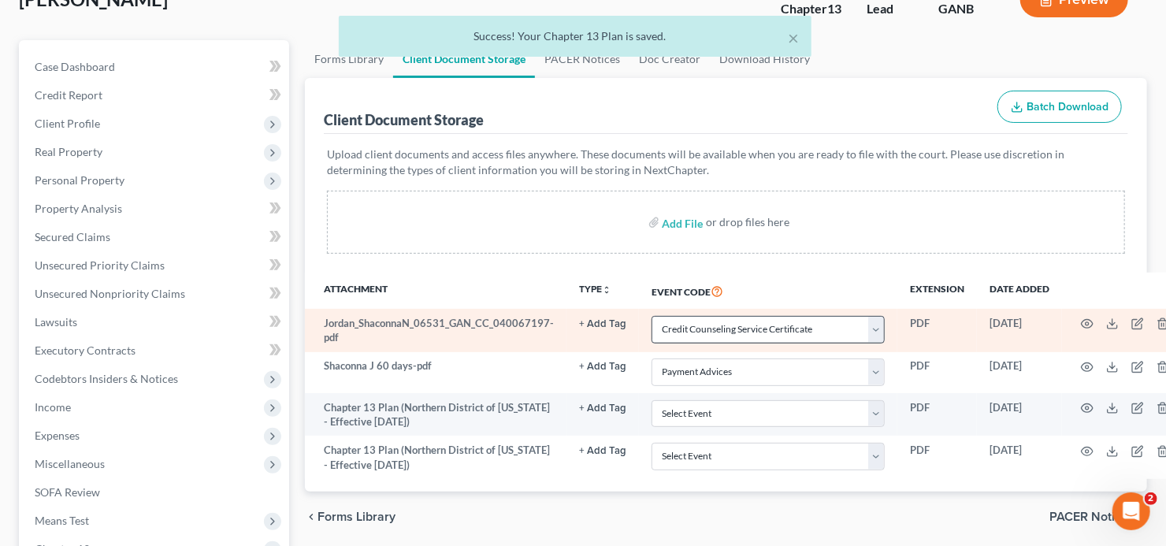
scroll to position [189, 0]
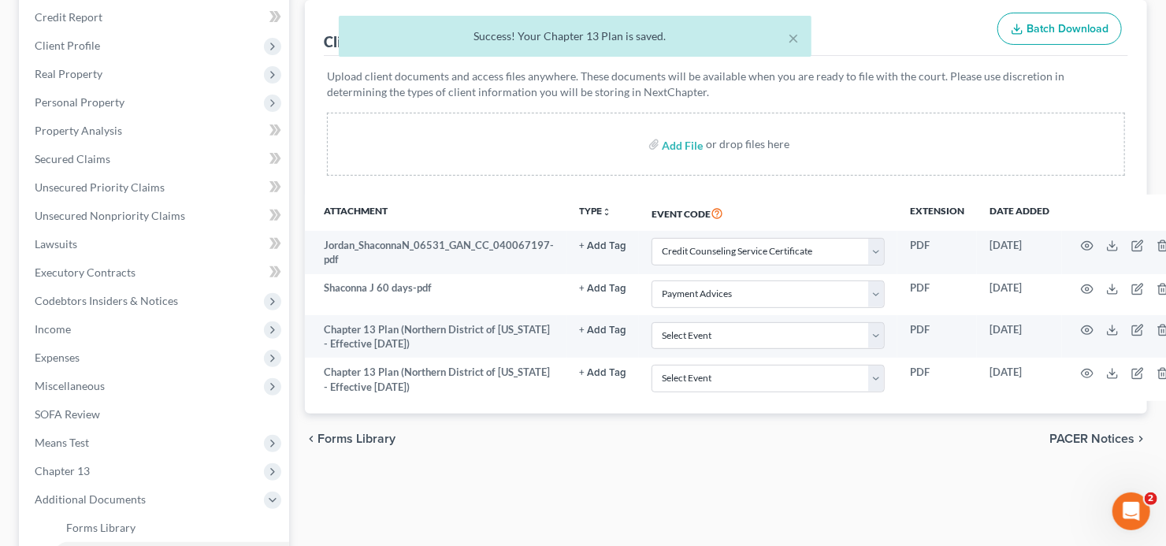
drag, startPoint x: 945, startPoint y: 544, endPoint x: 1083, endPoint y: 518, distance: 140.2
click at [1086, 533] on div "Forms Library Client Document Storage PACER Notices Doc Creator Download Histor…" at bounding box center [726, 360] width 858 height 797
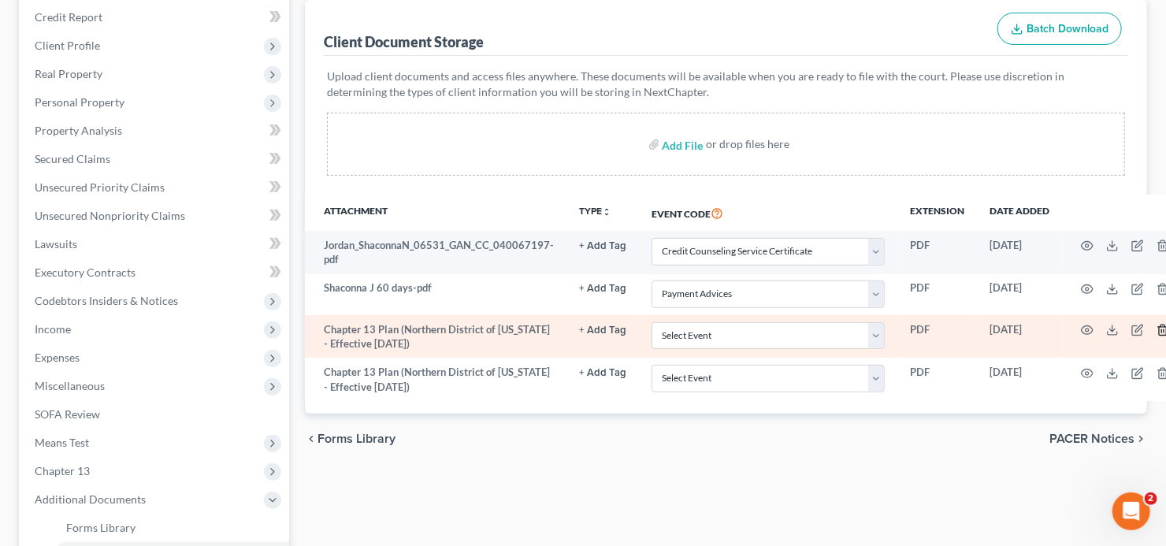
click at [1159, 326] on icon "button" at bounding box center [1163, 330] width 13 height 13
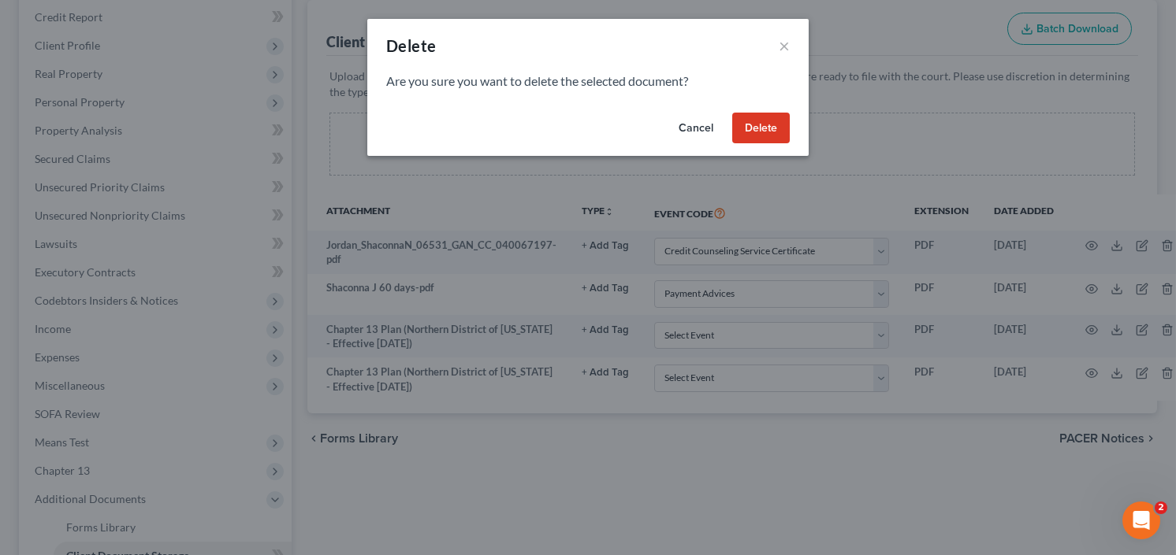
click at [750, 138] on button "Delete" at bounding box center [761, 129] width 58 height 32
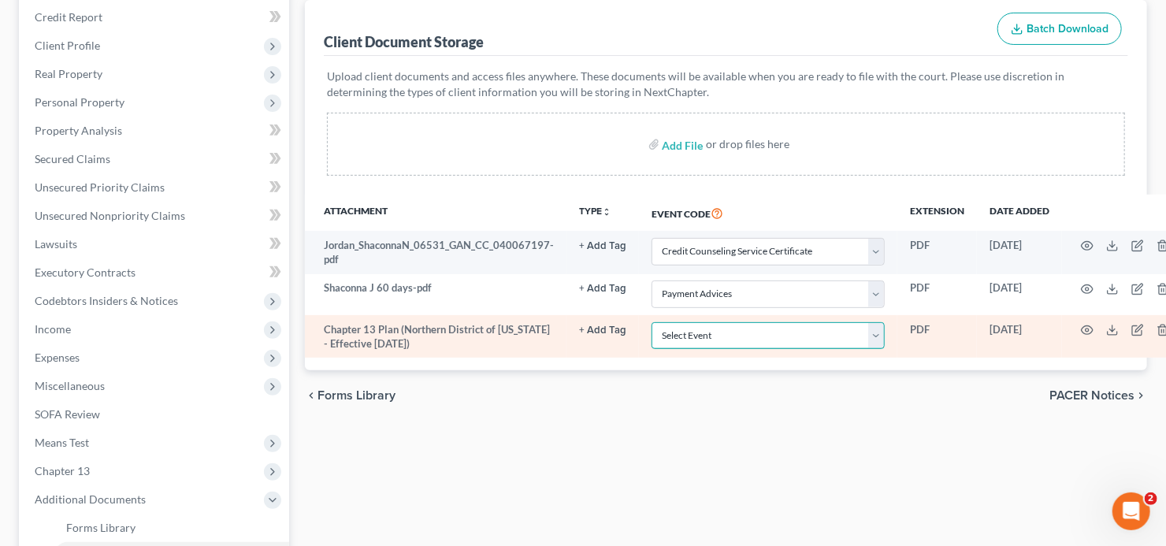
click at [747, 329] on select "Select Event 01 - Chapter 13 Plan - Initial Plan 02-Application to Pay Filing F…" at bounding box center [768, 336] width 233 height 28
select select "0"
click at [652, 322] on select "Select Event 01 - Chapter 13 Plan - Initial Plan 02-Application to Pay Filing F…" at bounding box center [768, 336] width 233 height 28
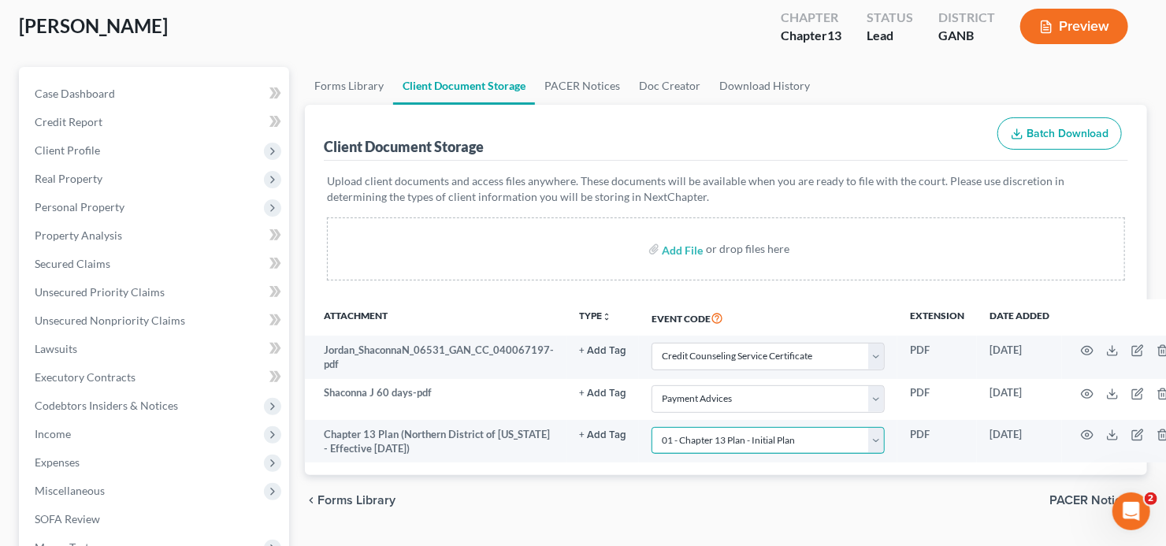
scroll to position [0, 0]
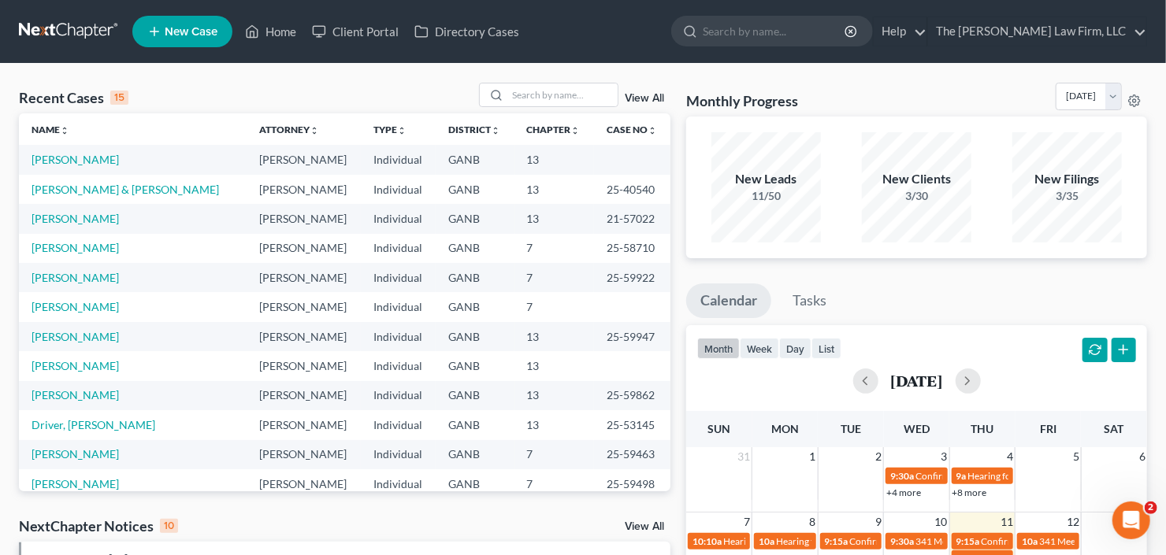
click at [158, 34] on icon at bounding box center [154, 31] width 14 height 19
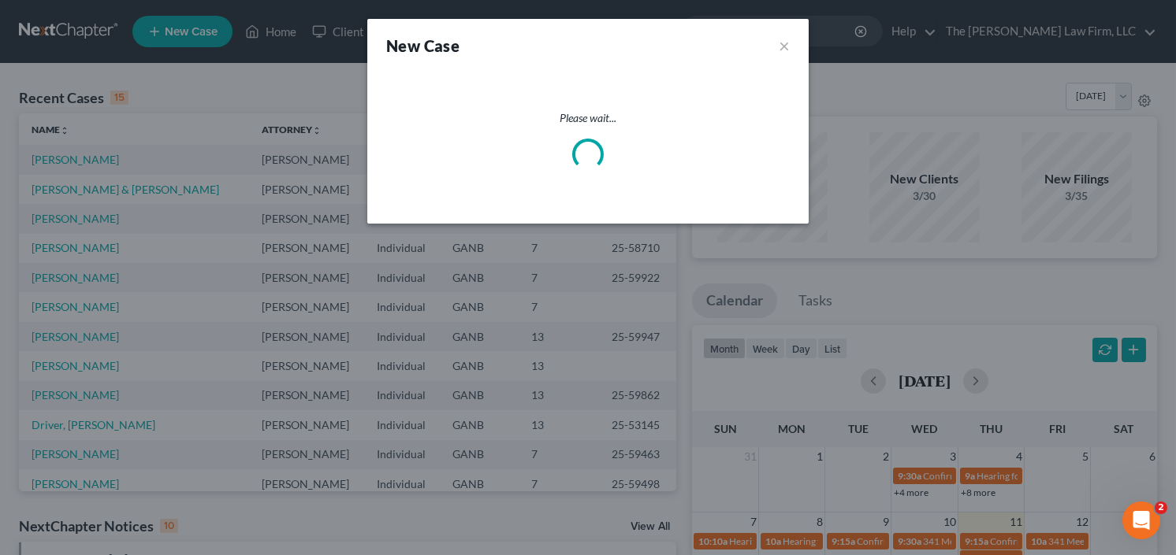
select select "19"
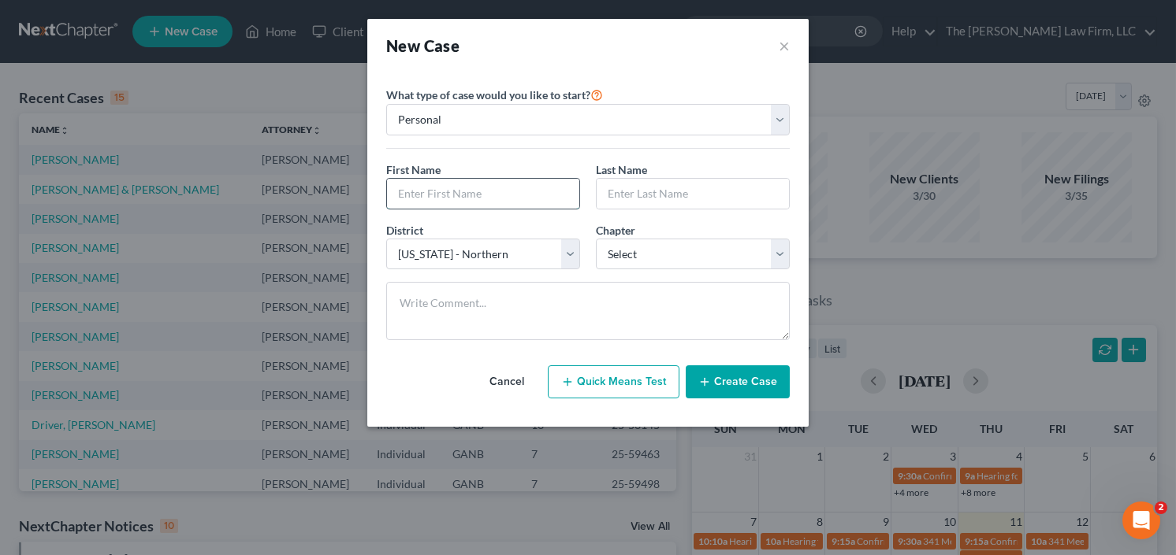
click at [508, 184] on input "text" at bounding box center [483, 194] width 192 height 30
type input "[PERSON_NAME]"
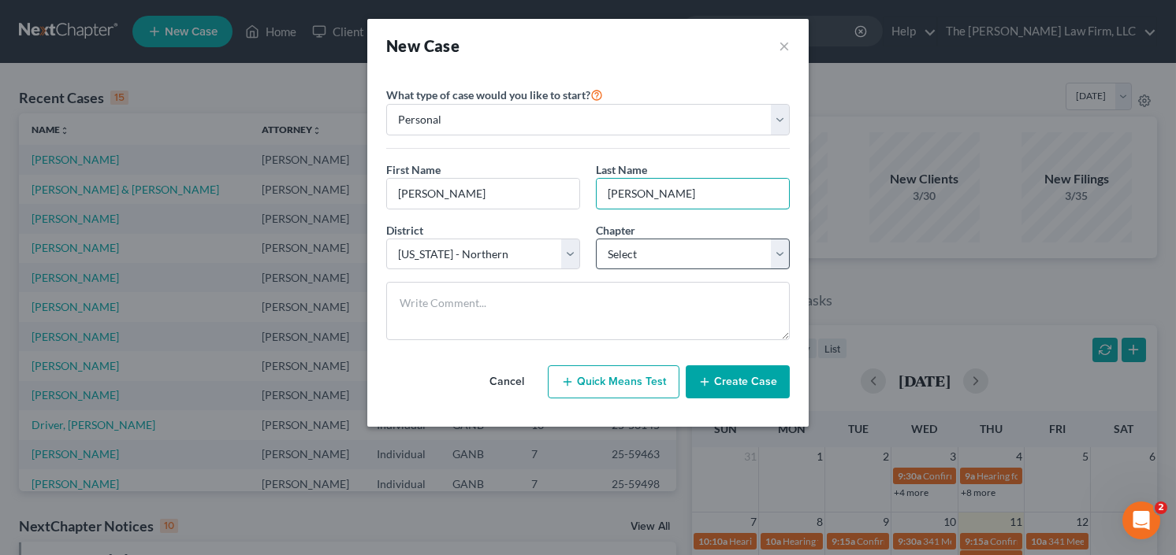
type input "[PERSON_NAME]"
click at [651, 239] on select "Select 7 11 12 13" at bounding box center [693, 255] width 194 height 32
select select "0"
click at [596, 239] on select "Select 7 11 12 13" at bounding box center [693, 255] width 194 height 32
click at [754, 367] on button "Create Case" at bounding box center [738, 382] width 104 height 33
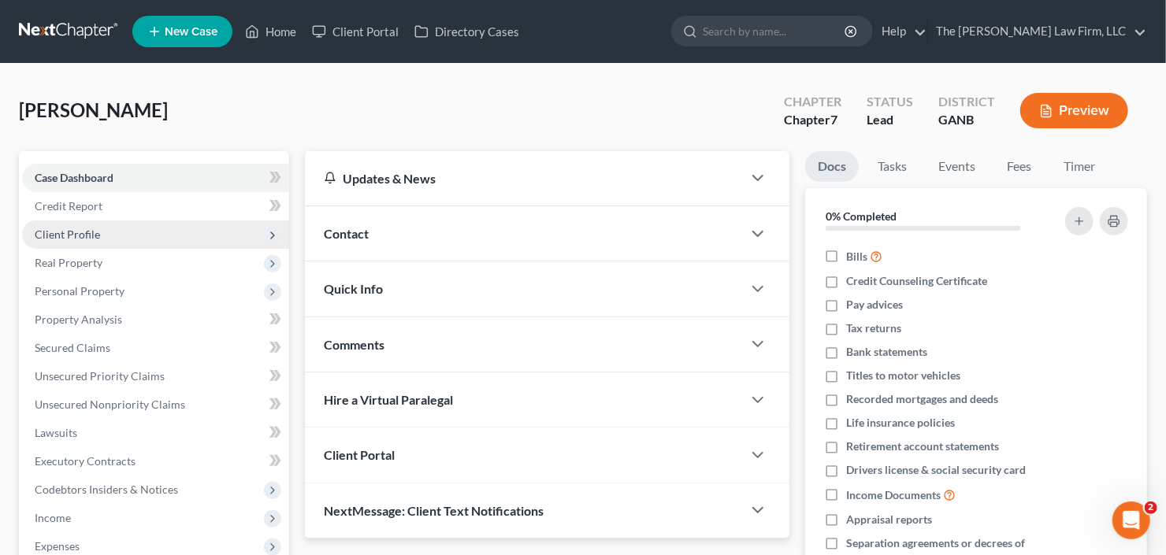
click at [93, 224] on span "Client Profile" at bounding box center [155, 235] width 267 height 28
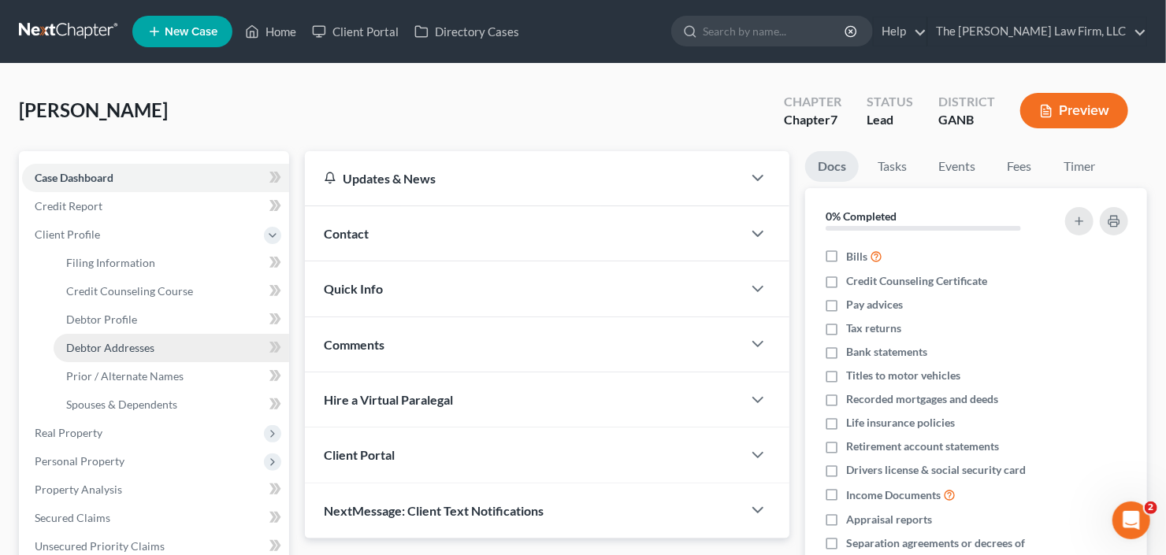
drag, startPoint x: 100, startPoint y: 345, endPoint x: 225, endPoint y: 351, distance: 125.4
click at [100, 345] on span "Debtor Addresses" at bounding box center [110, 347] width 88 height 13
select select "0"
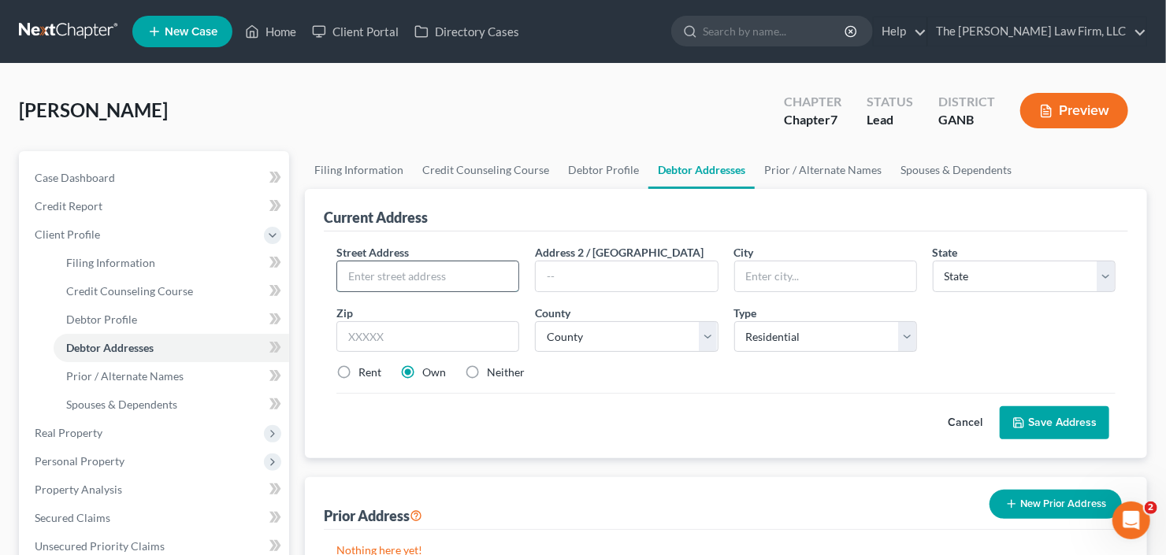
click at [471, 279] on input "text" at bounding box center [427, 277] width 181 height 30
type input "[STREET_ADDRESS]"
type input "30052"
type input "[GEOGRAPHIC_DATA]"
select select "10"
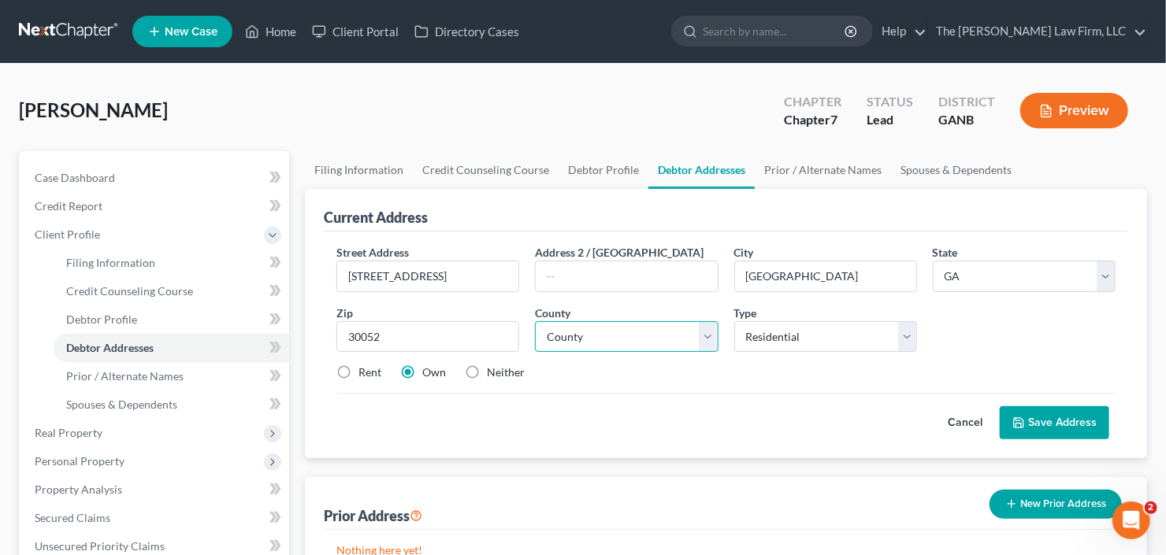
click at [604, 340] on select "County [GEOGRAPHIC_DATA] [GEOGRAPHIC_DATA] [GEOGRAPHIC_DATA] [GEOGRAPHIC_DATA] …" at bounding box center [626, 337] width 183 height 32
select select "66"
click at [535, 321] on select "County [GEOGRAPHIC_DATA] [GEOGRAPHIC_DATA] [GEOGRAPHIC_DATA] [GEOGRAPHIC_DATA] …" at bounding box center [626, 337] width 183 height 32
drag, startPoint x: 481, startPoint y: 277, endPoint x: 344, endPoint y: 279, distance: 137.9
click at [344, 279] on input "[STREET_ADDRESS]" at bounding box center [427, 277] width 181 height 30
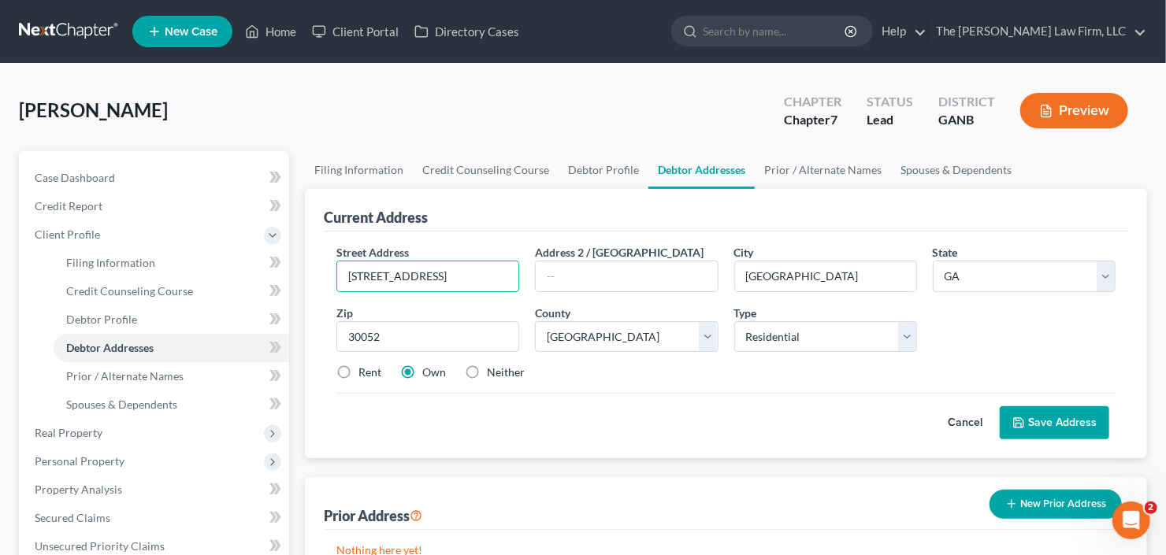
drag, startPoint x: 1066, startPoint y: 422, endPoint x: 1025, endPoint y: 307, distance: 122.1
click at [1065, 422] on button "Save Address" at bounding box center [1055, 423] width 110 height 33
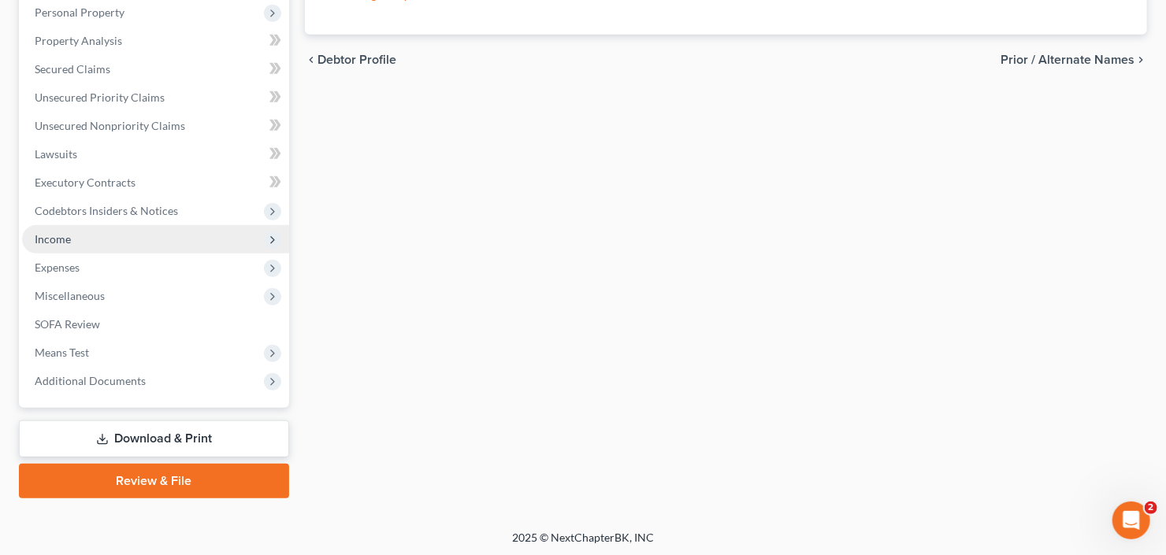
click at [113, 228] on span "Income" at bounding box center [155, 239] width 267 height 28
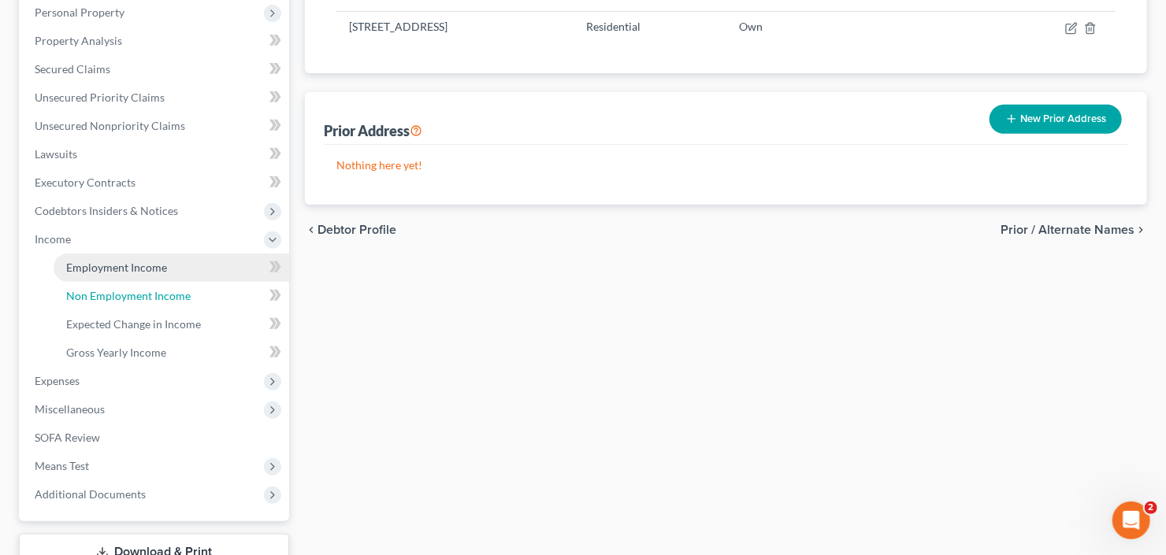
drag, startPoint x: 143, startPoint y: 291, endPoint x: 288, endPoint y: 299, distance: 146.0
click at [142, 291] on span "Non Employment Income" at bounding box center [128, 295] width 124 height 13
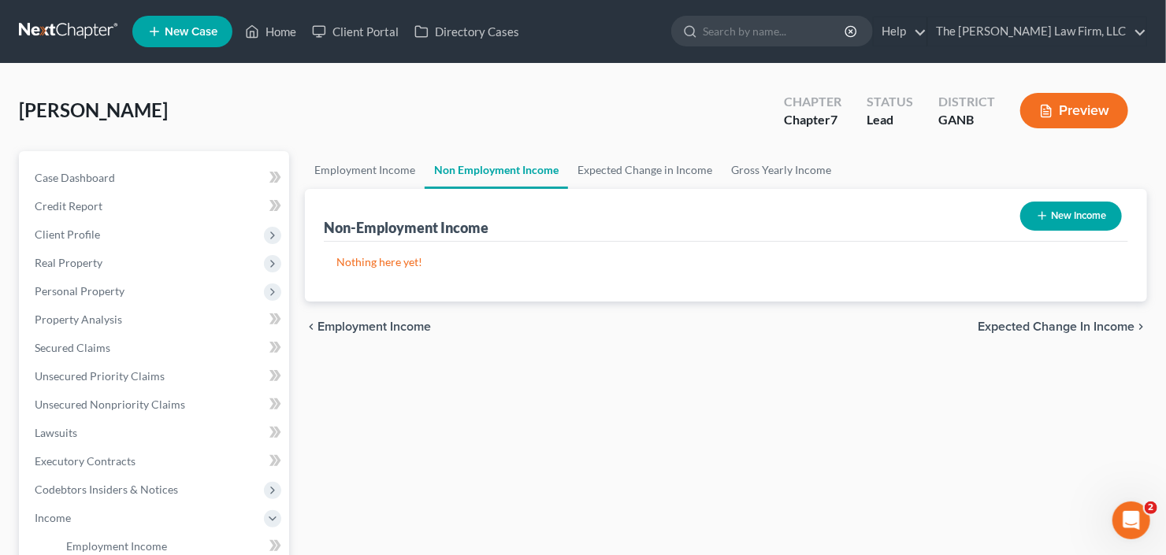
click at [1094, 223] on button "New Income" at bounding box center [1071, 216] width 102 height 29
select select "0"
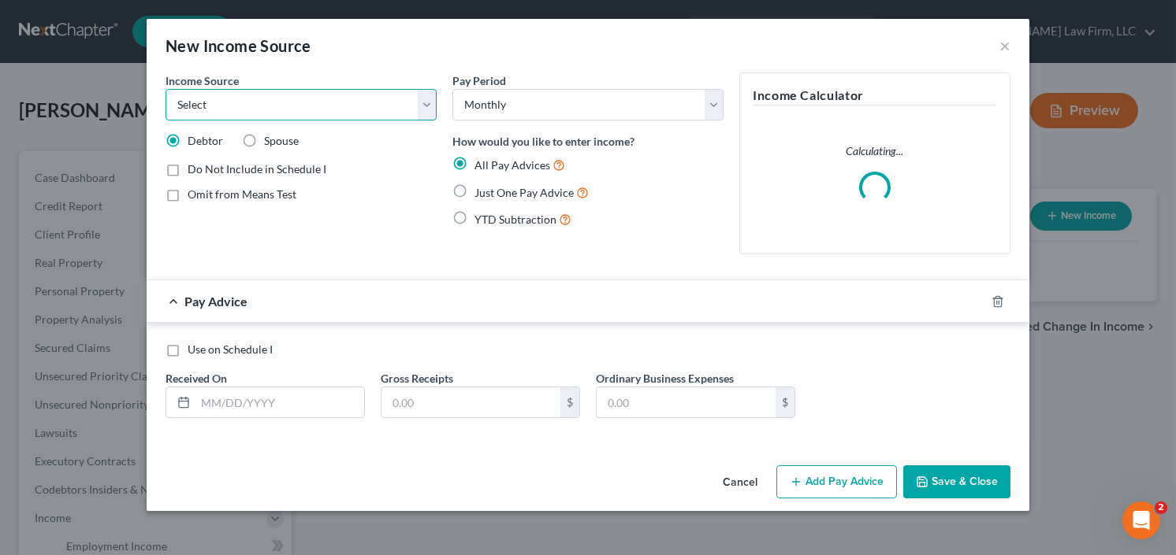
click at [296, 110] on select "Select Unemployment Disability (from employer) Pension Retirement Social Securi…" at bounding box center [300, 105] width 271 height 32
select select "13"
click at [165, 89] on select "Select Unemployment Disability (from employer) Pension Retirement Social Securi…" at bounding box center [300, 105] width 271 height 32
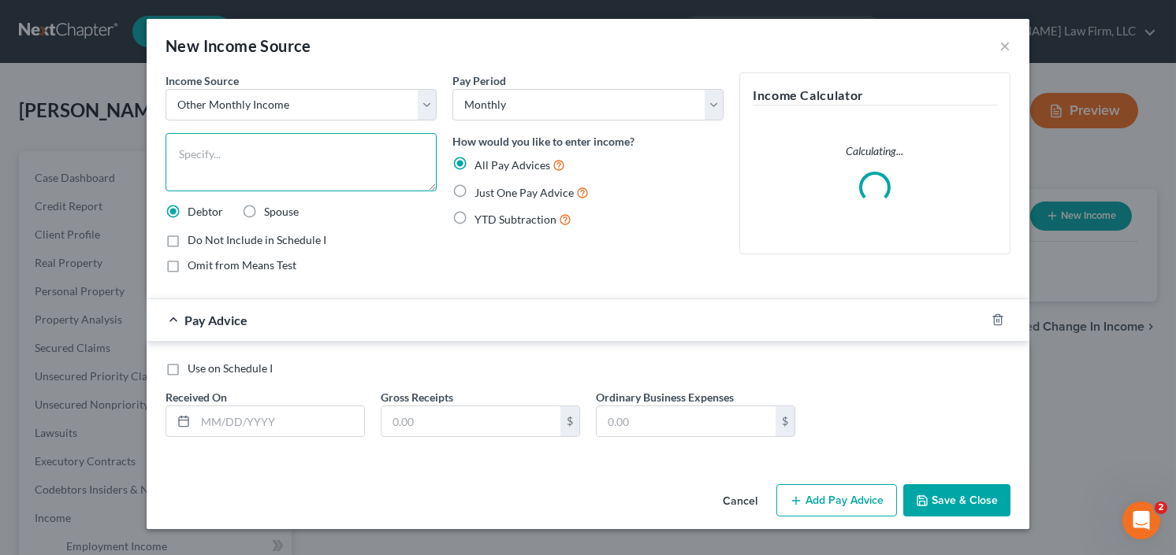
click at [295, 139] on textarea at bounding box center [300, 162] width 271 height 58
type textarea "Prior Employment"
click at [959, 493] on button "Save & Close" at bounding box center [956, 501] width 107 height 33
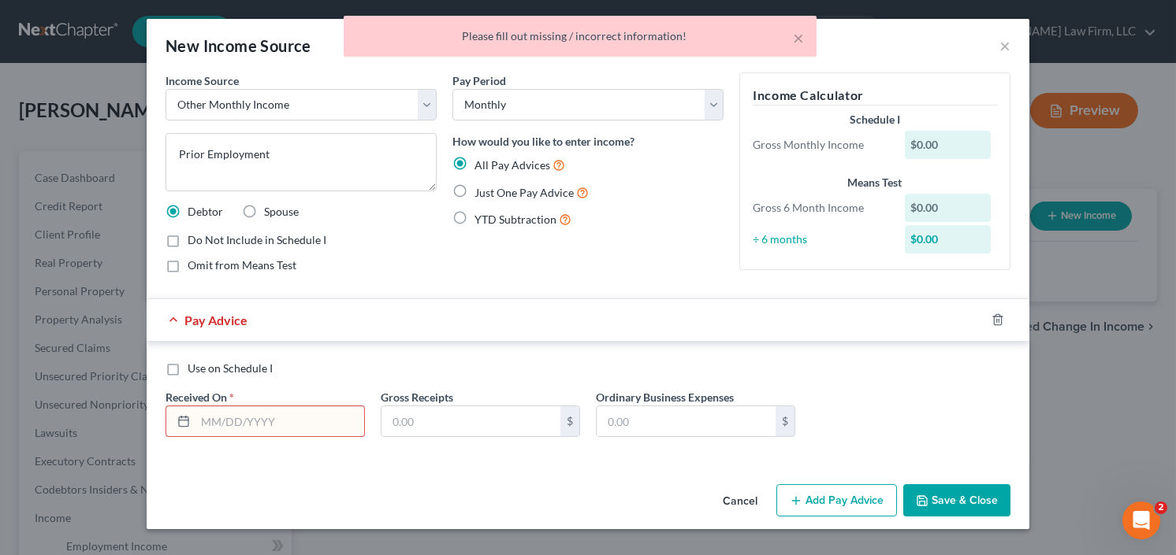
click at [474, 217] on label "YTD Subtraction" at bounding box center [522, 219] width 97 height 18
click at [481, 217] on input "YTD Subtraction" at bounding box center [486, 215] width 10 height 10
radio input "true"
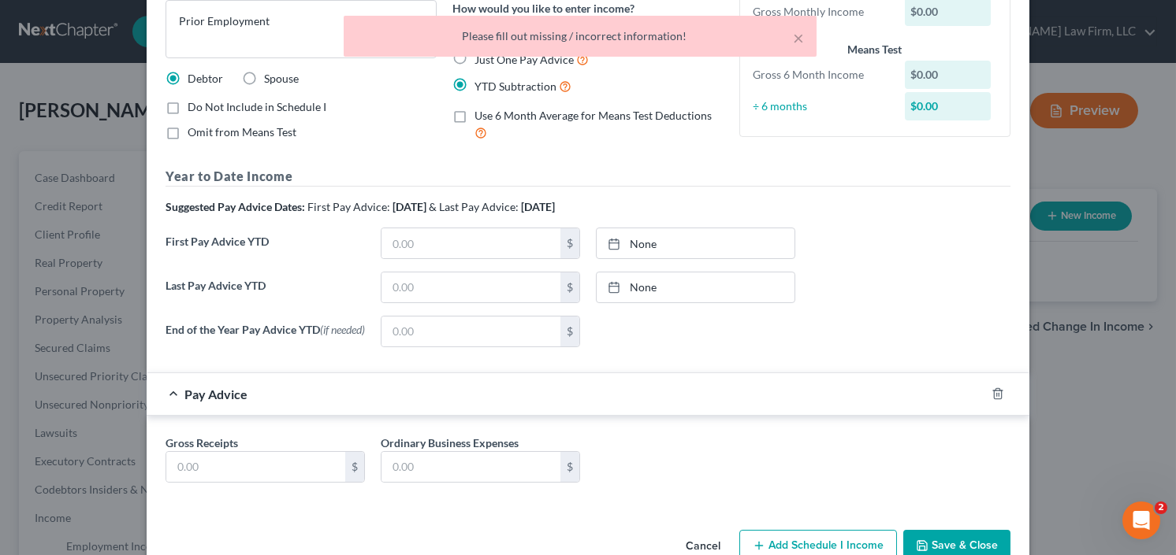
scroll to position [173, 0]
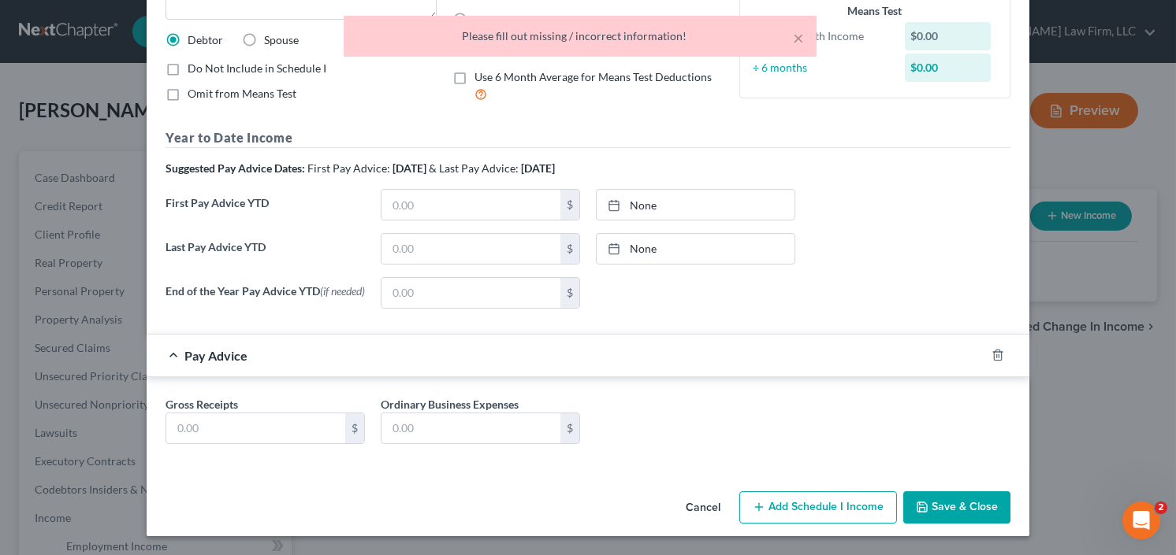
click at [961, 499] on button "Save & Close" at bounding box center [956, 508] width 107 height 33
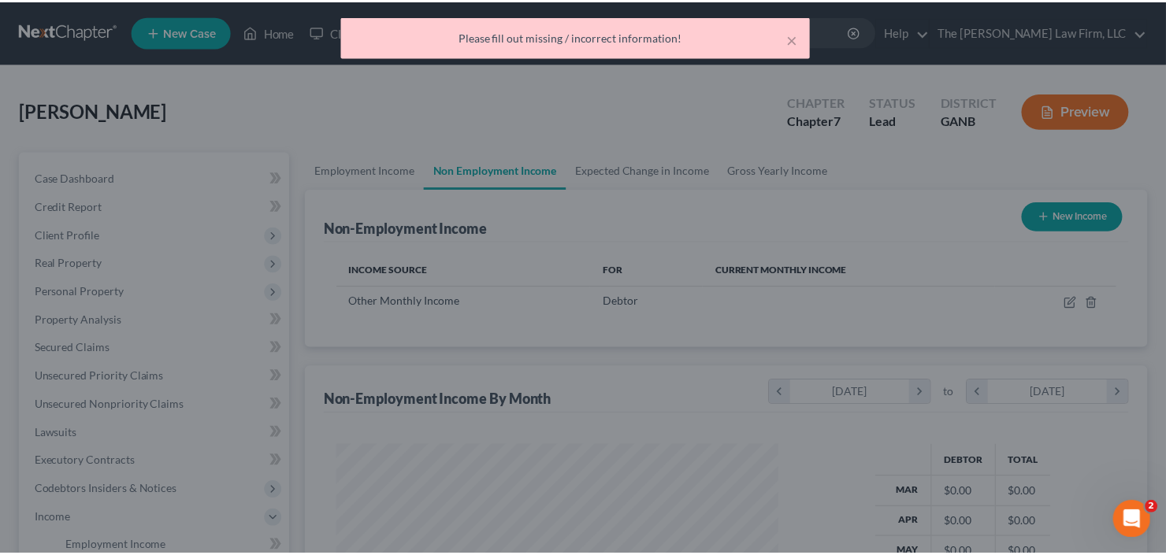
scroll to position [281, 473]
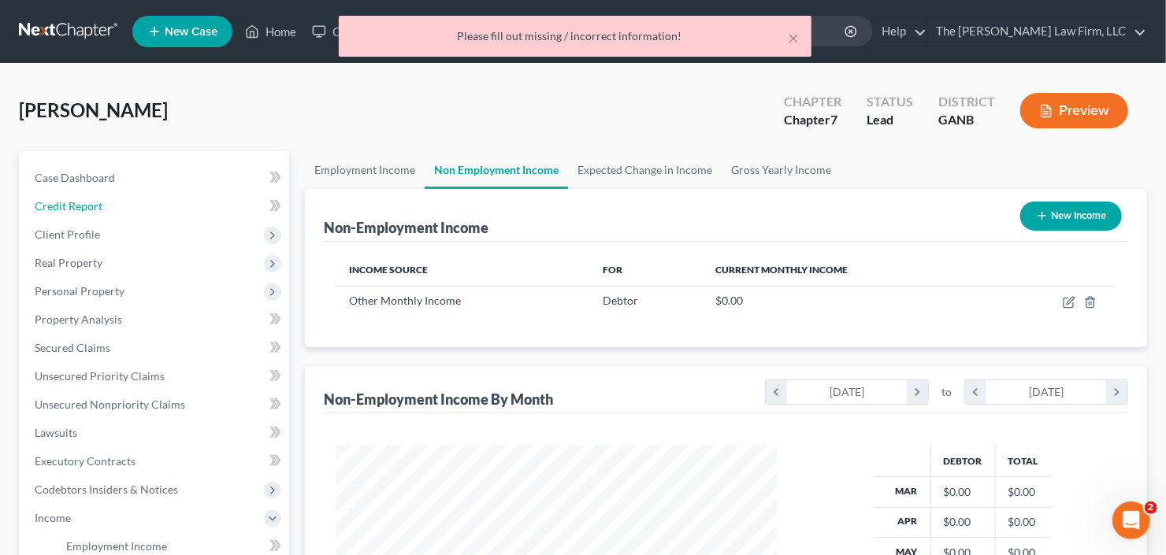
click at [27, 217] on li "Credit Report" at bounding box center [155, 206] width 267 height 28
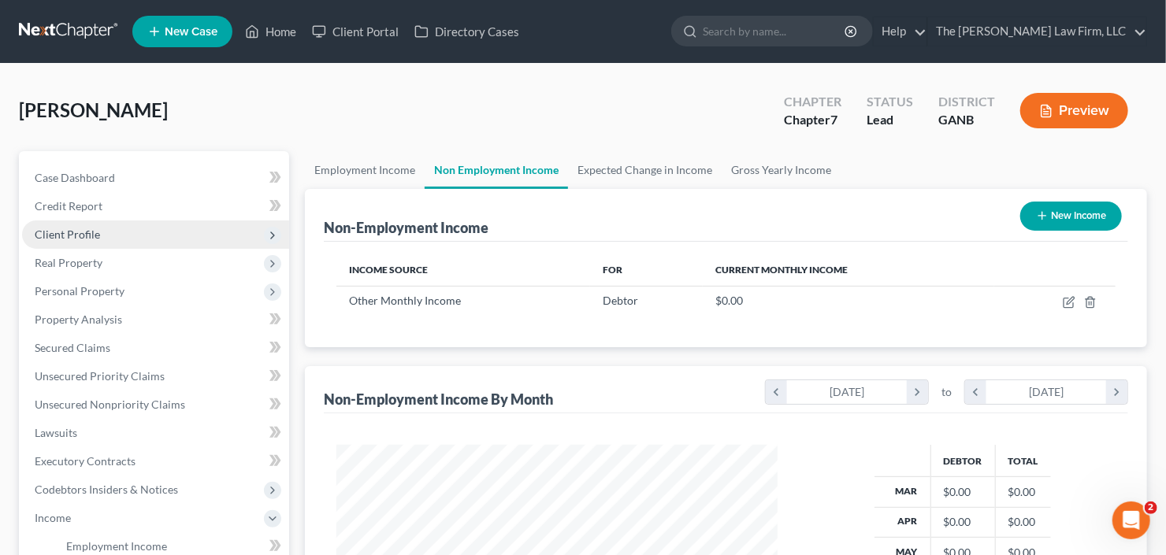
click at [46, 231] on span "Client Profile" at bounding box center [67, 234] width 65 height 13
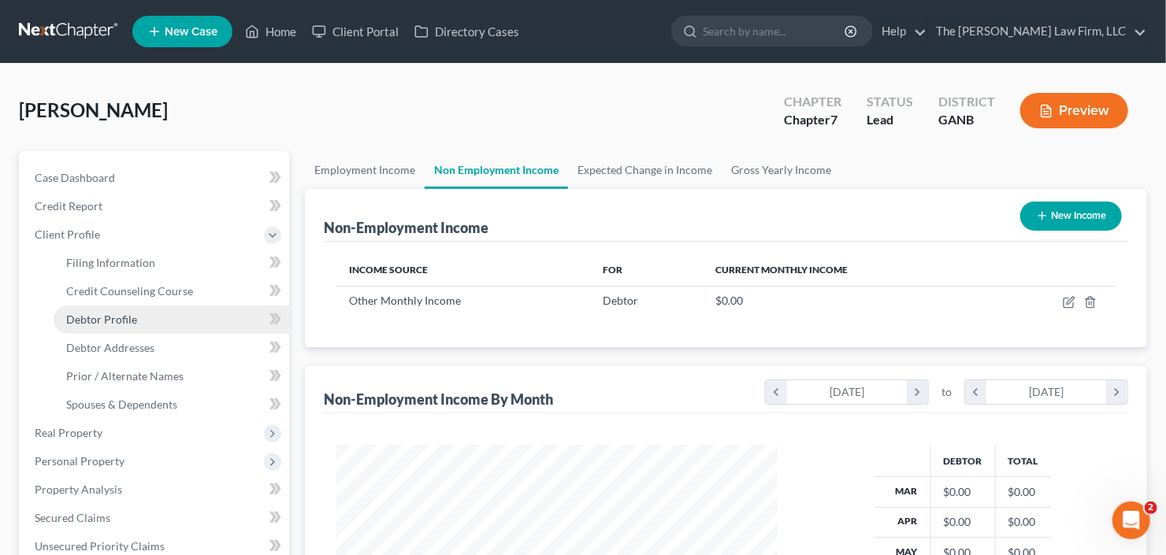
click at [85, 319] on span "Debtor Profile" at bounding box center [101, 319] width 71 height 13
select select "0"
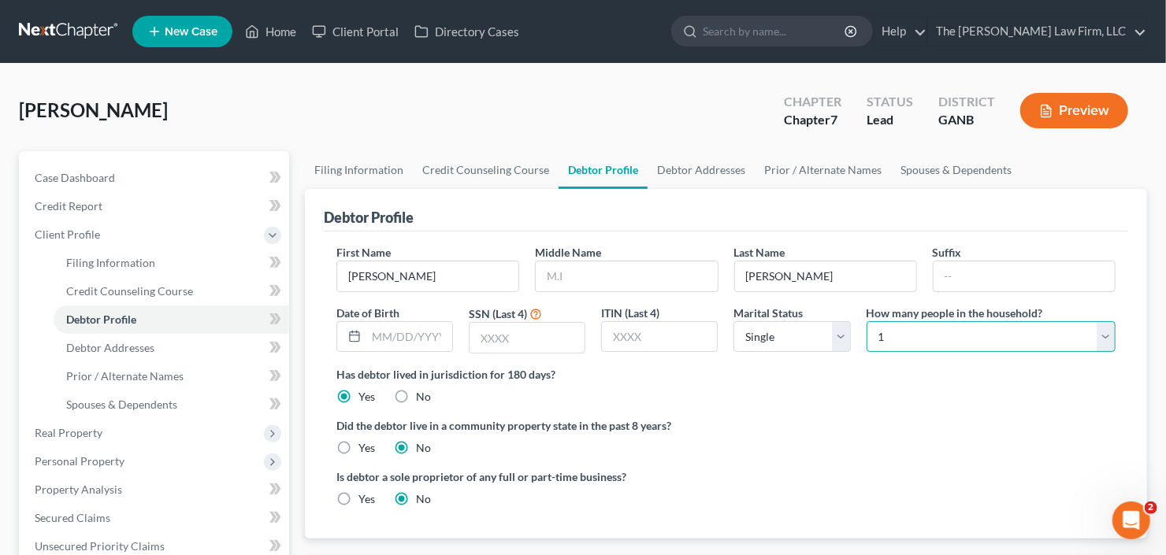
click at [948, 336] on select "Select 1 2 3 4 5 6 7 8 9 10 11 12 13 14 15 16 17 18 19 20" at bounding box center [991, 337] width 249 height 32
select select "4"
click at [867, 321] on select "Select 1 2 3 4 5 6 7 8 9 10 11 12 13 14 15 16 17 18 19 20" at bounding box center [991, 337] width 249 height 32
click at [778, 338] on select "Select Single Married Separated Divorced Widowed" at bounding box center [792, 337] width 117 height 32
select select "1"
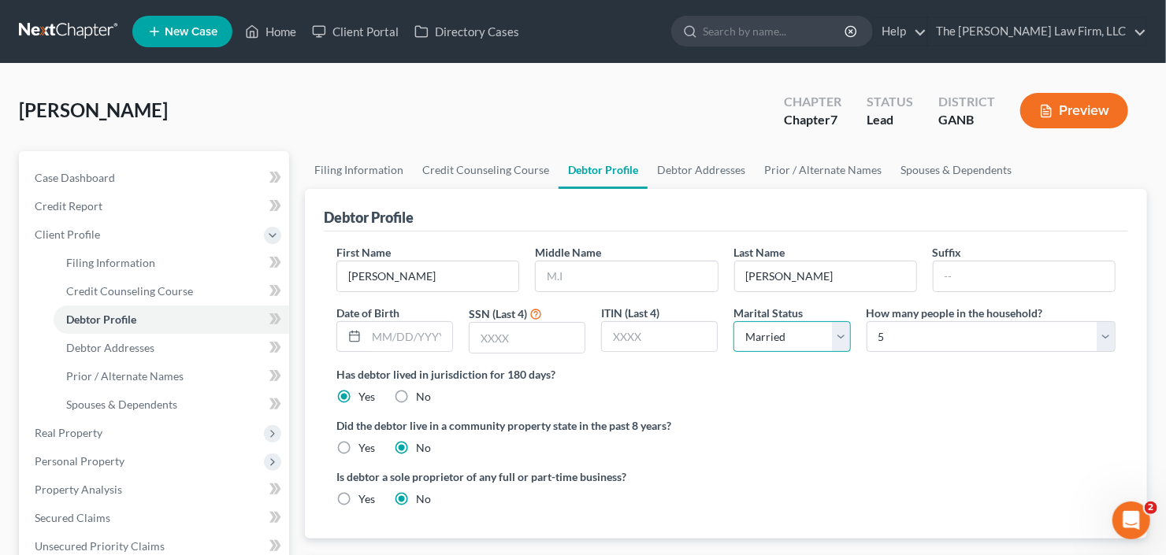
click at [734, 321] on select "Select Single Married Separated Divorced Widowed" at bounding box center [792, 337] width 117 height 32
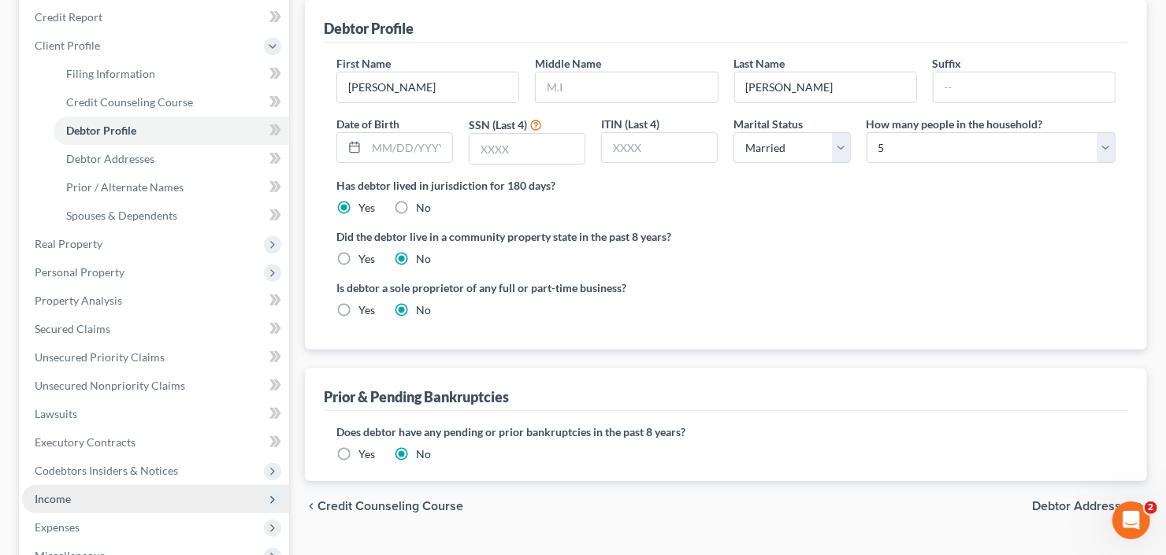
click at [76, 496] on span "Income" at bounding box center [155, 499] width 267 height 28
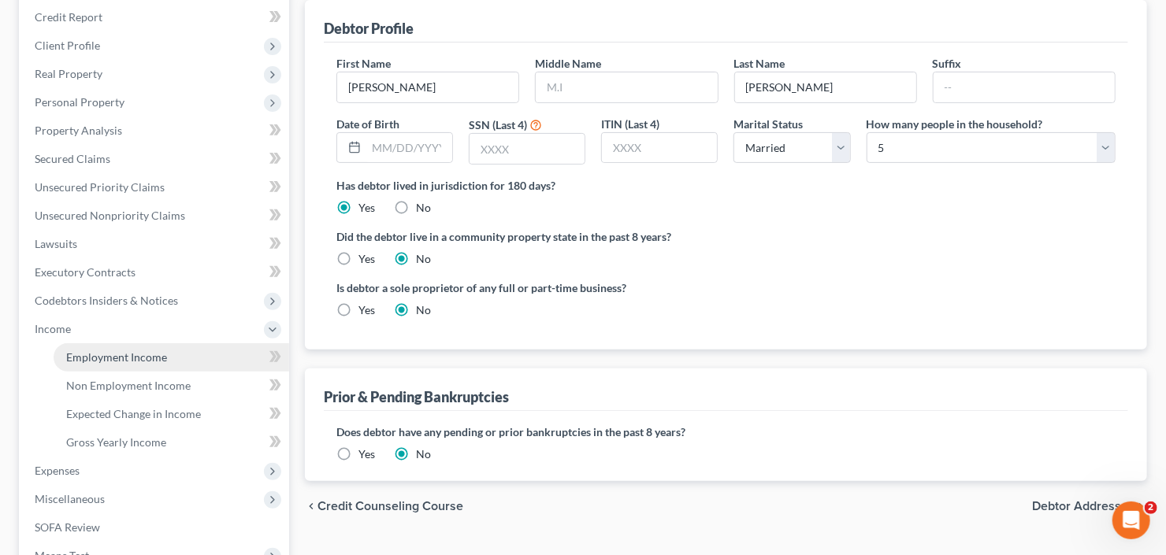
click at [135, 362] on span "Employment Income" at bounding box center [116, 357] width 101 height 13
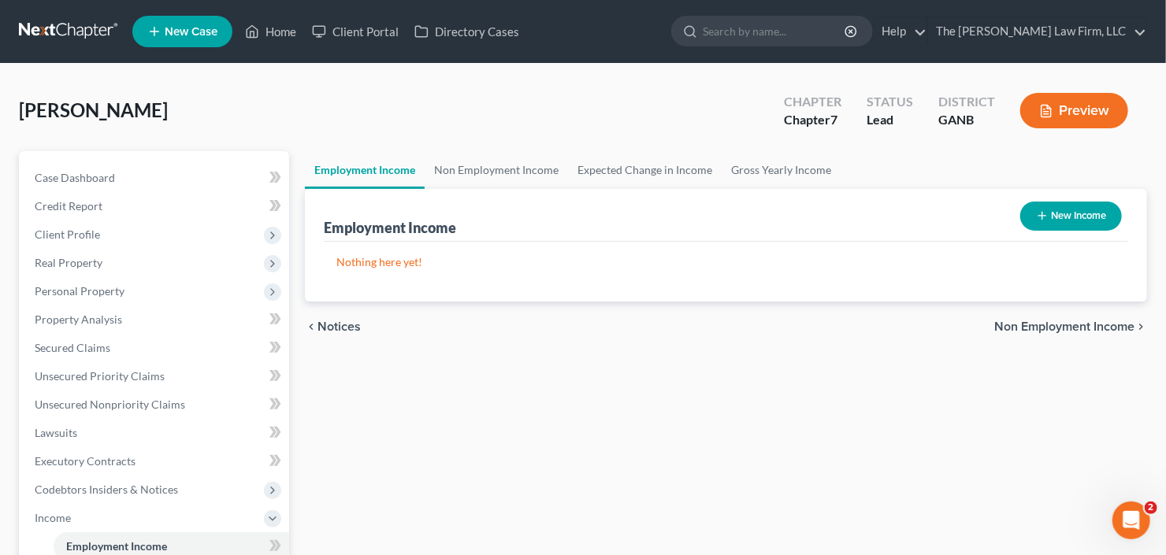
click at [1090, 223] on button "New Income" at bounding box center [1071, 216] width 102 height 29
select select "0"
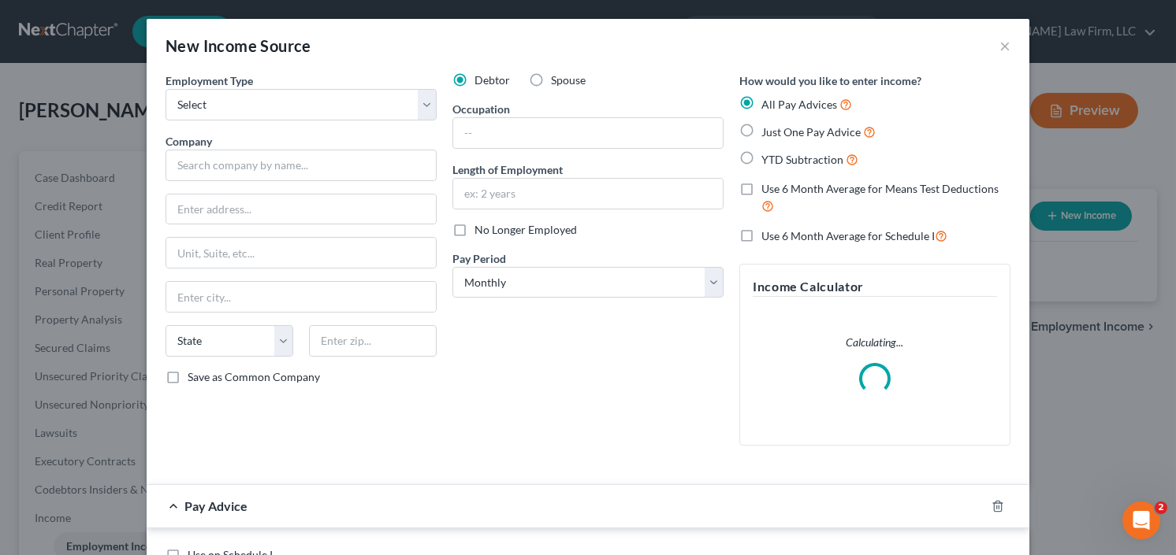
click at [551, 76] on label "Spouse" at bounding box center [568, 80] width 35 height 16
click at [557, 76] on input "Spouse" at bounding box center [562, 77] width 10 height 10
radio input "true"
click at [262, 98] on select "Select Full or [DEMOGRAPHIC_DATA] Employment Self Employment" at bounding box center [300, 105] width 271 height 32
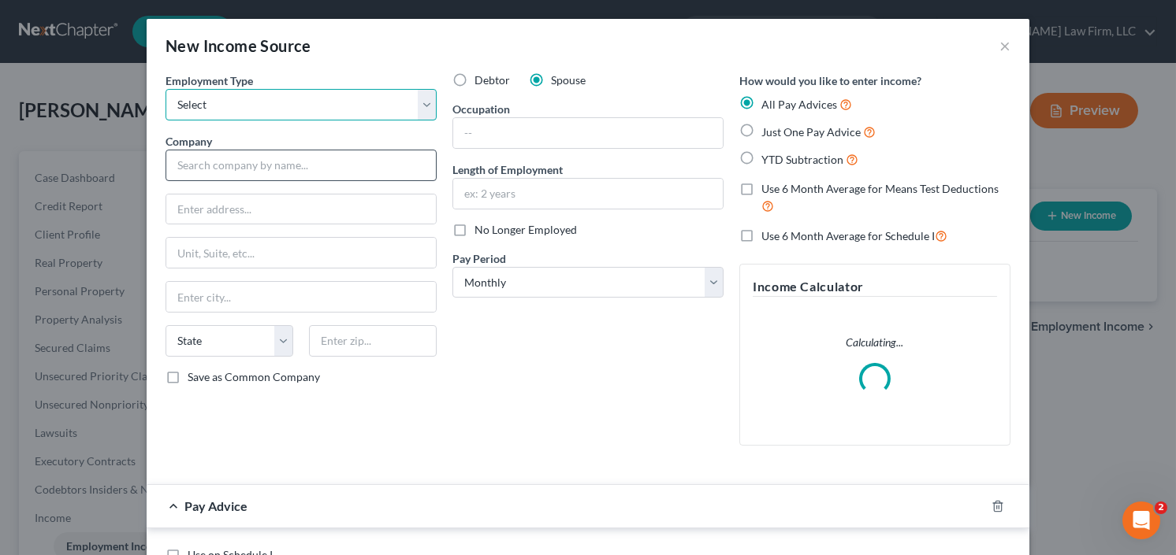
select select "0"
click at [165, 89] on select "Select Full or [DEMOGRAPHIC_DATA] Employment Self Employment" at bounding box center [300, 105] width 271 height 32
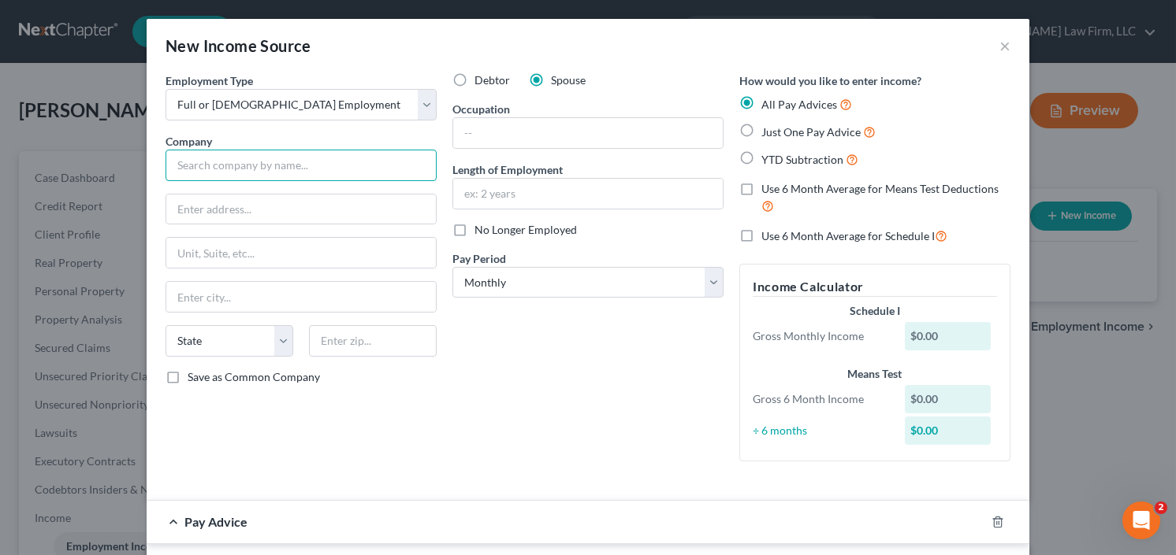
click at [195, 165] on input "text" at bounding box center [300, 166] width 271 height 32
type input "[PERSON_NAME] Infrastructure"
click at [761, 155] on label "YTD Subtraction" at bounding box center [809, 159] width 97 height 18
click at [767, 155] on input "YTD Subtraction" at bounding box center [772, 155] width 10 height 10
radio input "true"
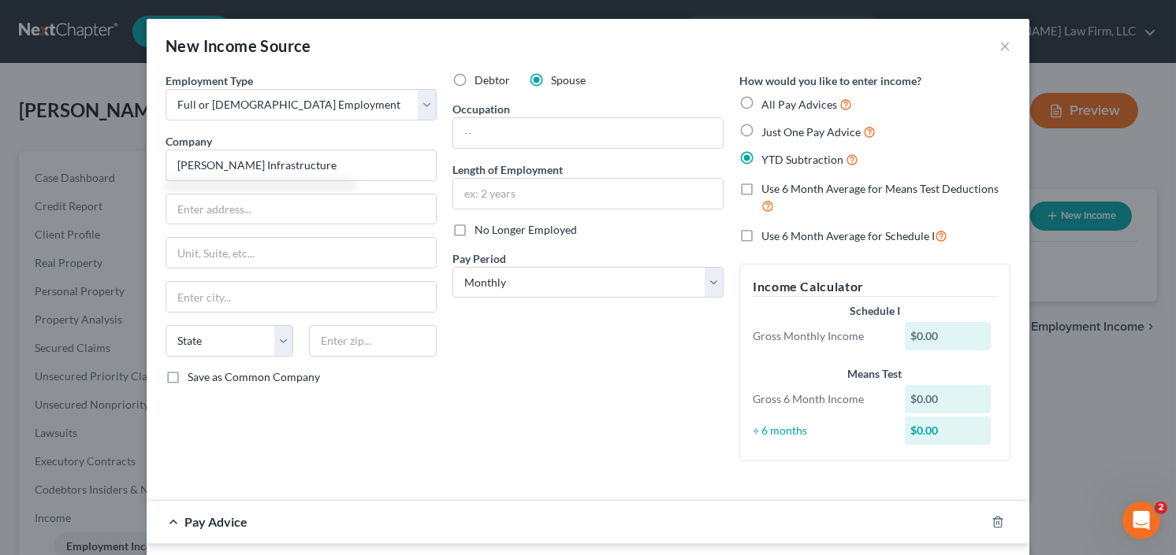
type input "[PERSON_NAME] Infrastructure"
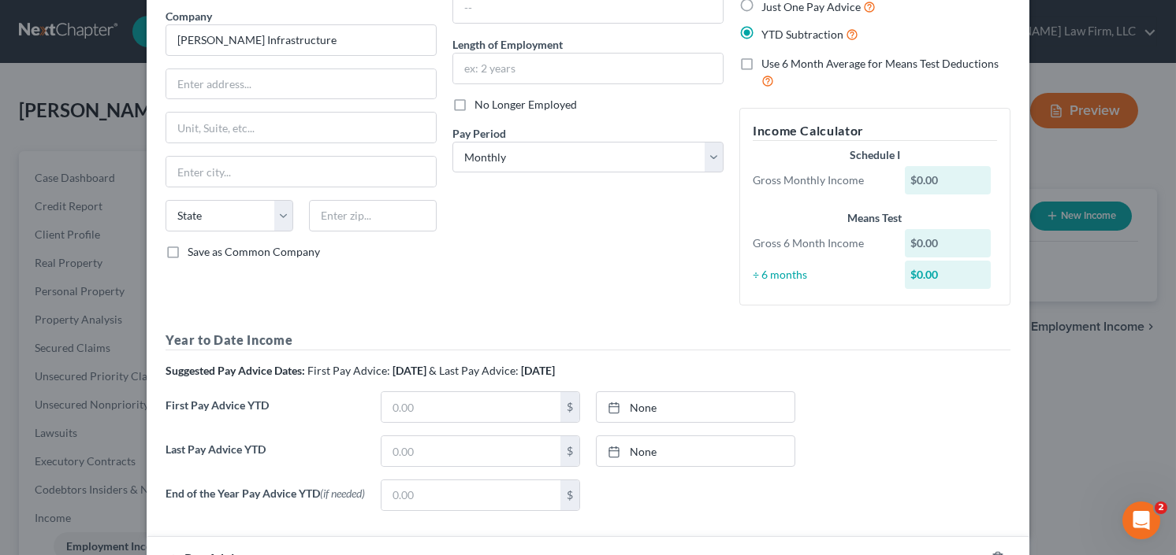
scroll to position [126, 0]
click at [423, 442] on input "text" at bounding box center [470, 451] width 179 height 30
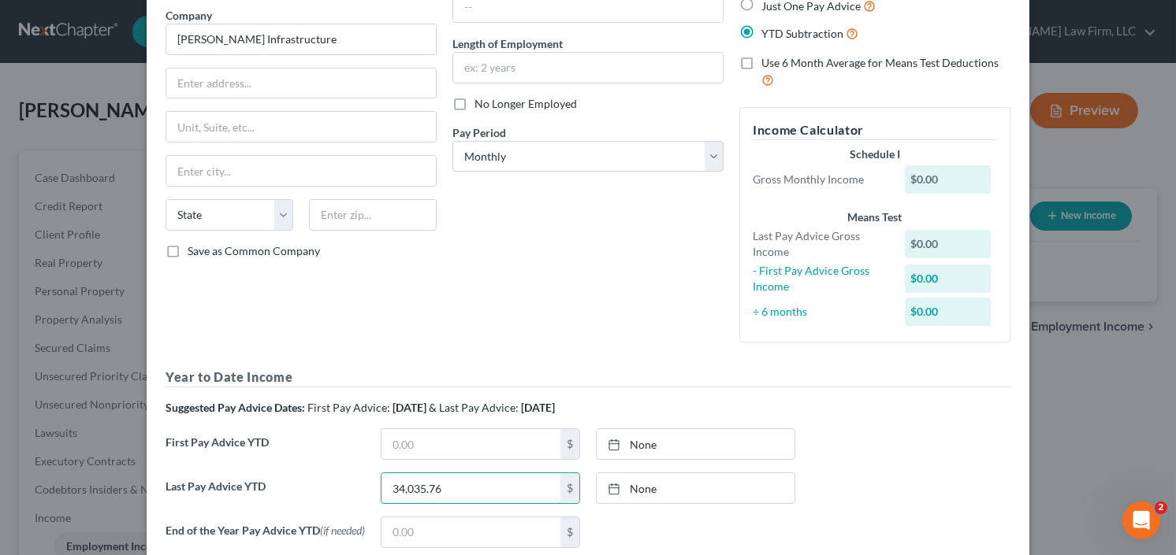
type input "34,035.76"
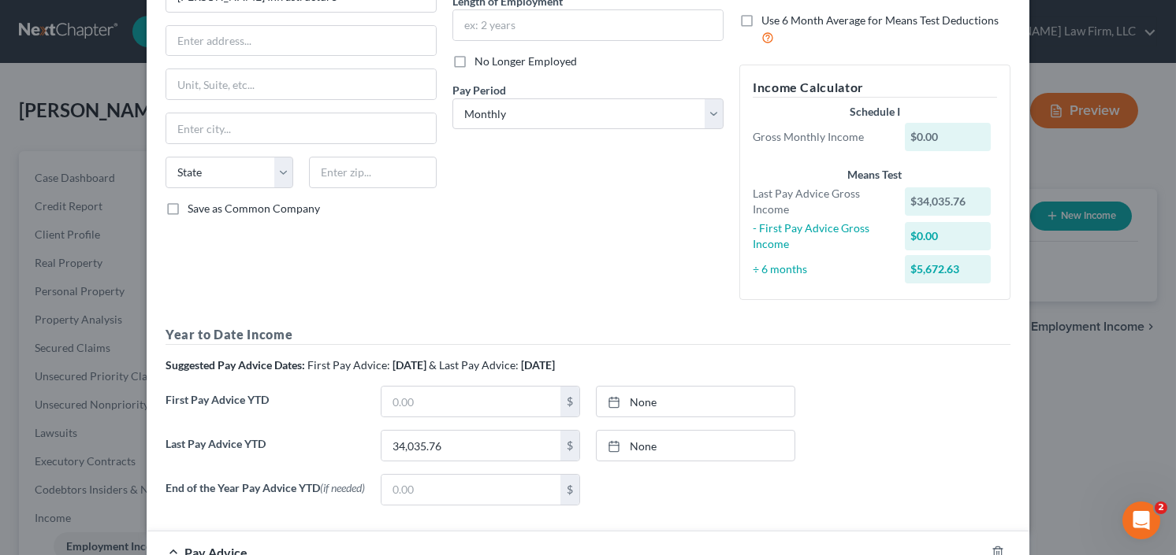
scroll to position [63, 0]
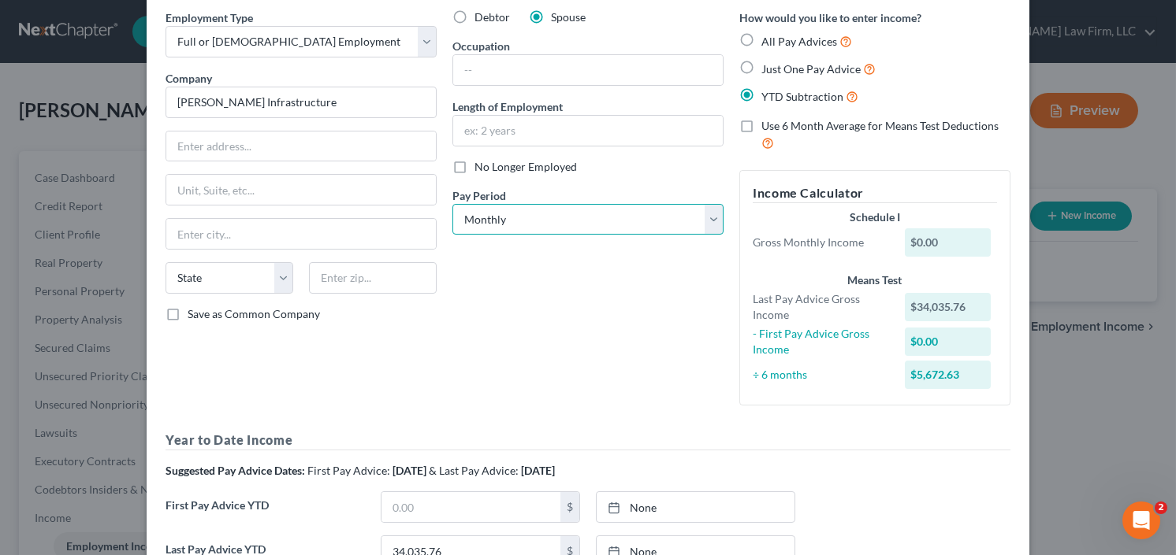
click at [555, 223] on select "Select Monthly Twice Monthly Every Other Week Weekly" at bounding box center [587, 220] width 271 height 32
select select "3"
click at [452, 204] on select "Select Monthly Twice Monthly Every Other Week Weekly" at bounding box center [587, 220] width 271 height 32
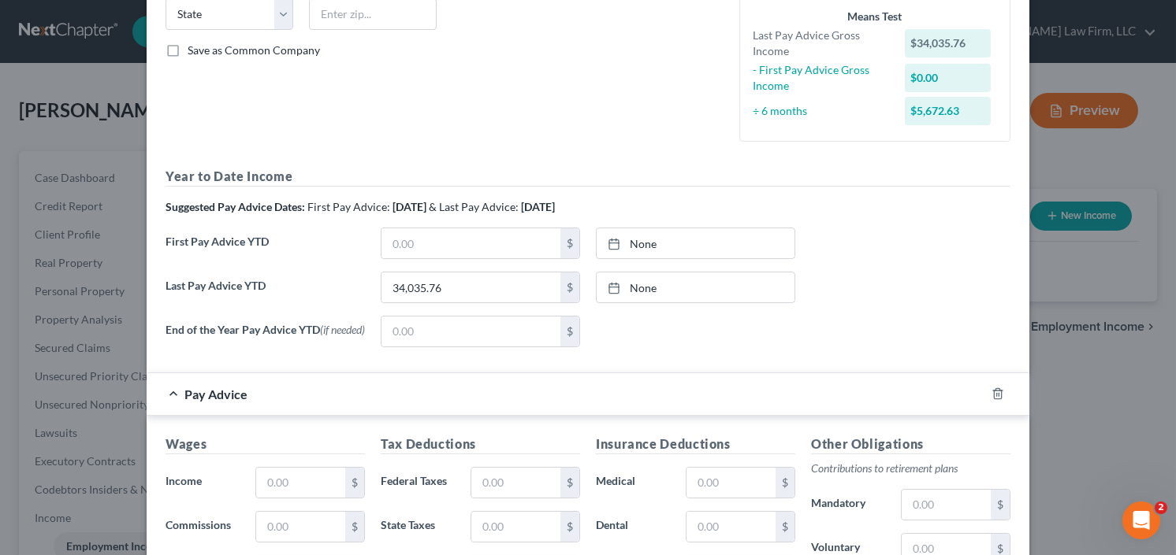
scroll to position [657, 0]
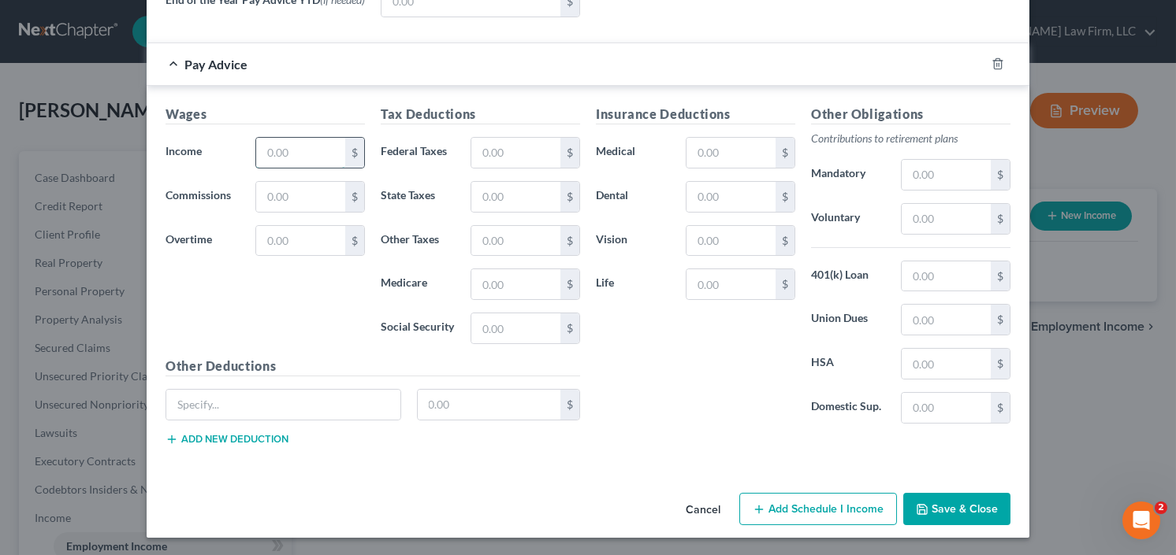
click at [313, 154] on input "text" at bounding box center [300, 153] width 89 height 30
type input "1,188.54"
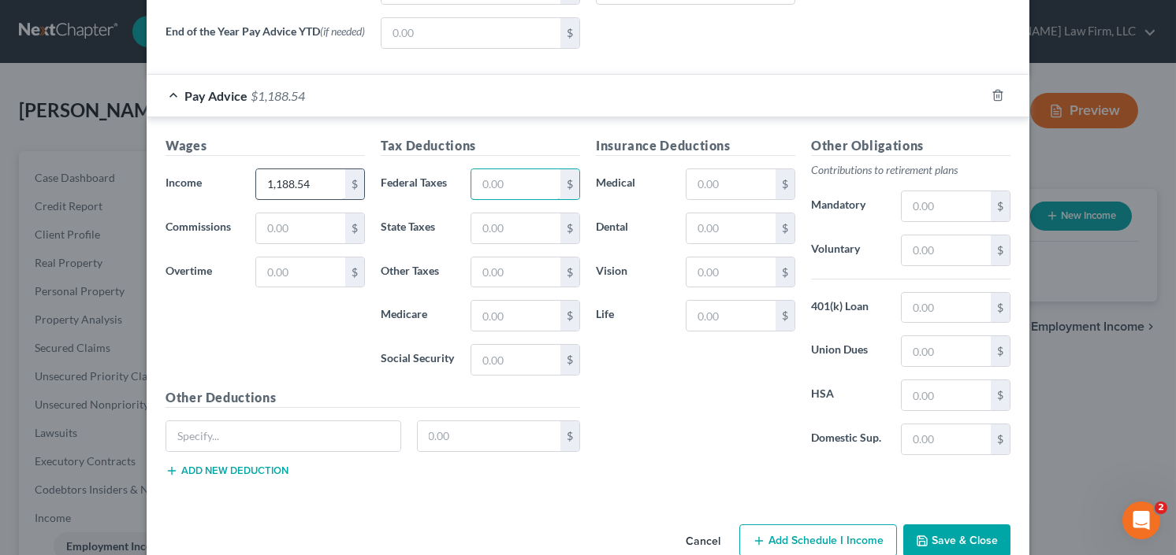
scroll to position [689, 0]
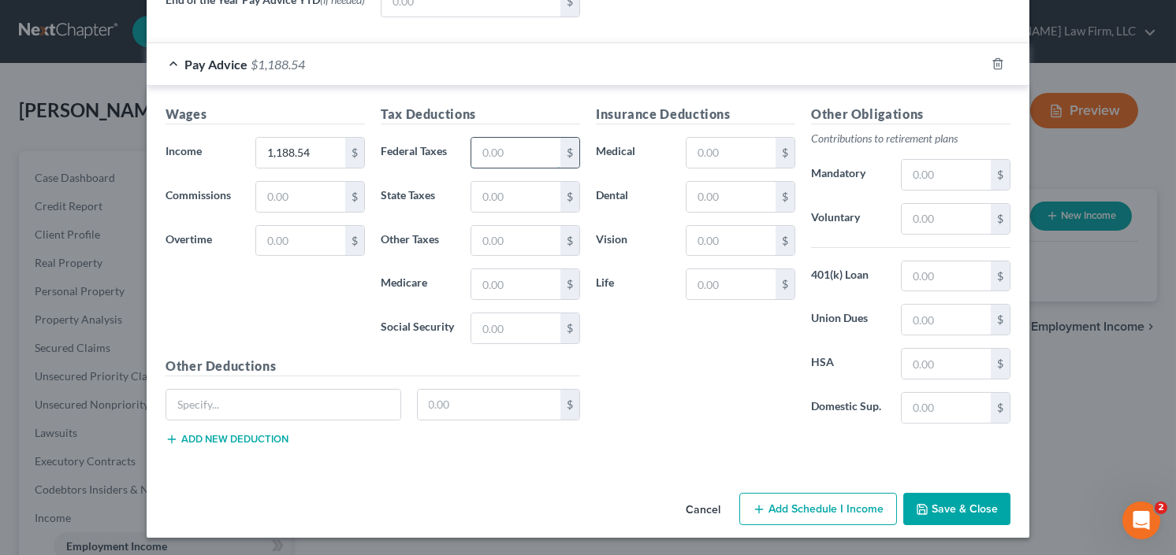
click at [524, 158] on input "text" at bounding box center [515, 153] width 89 height 30
type input "215.51"
click at [739, 153] on input "text" at bounding box center [730, 153] width 89 height 30
type input "10"
type input "67.51"
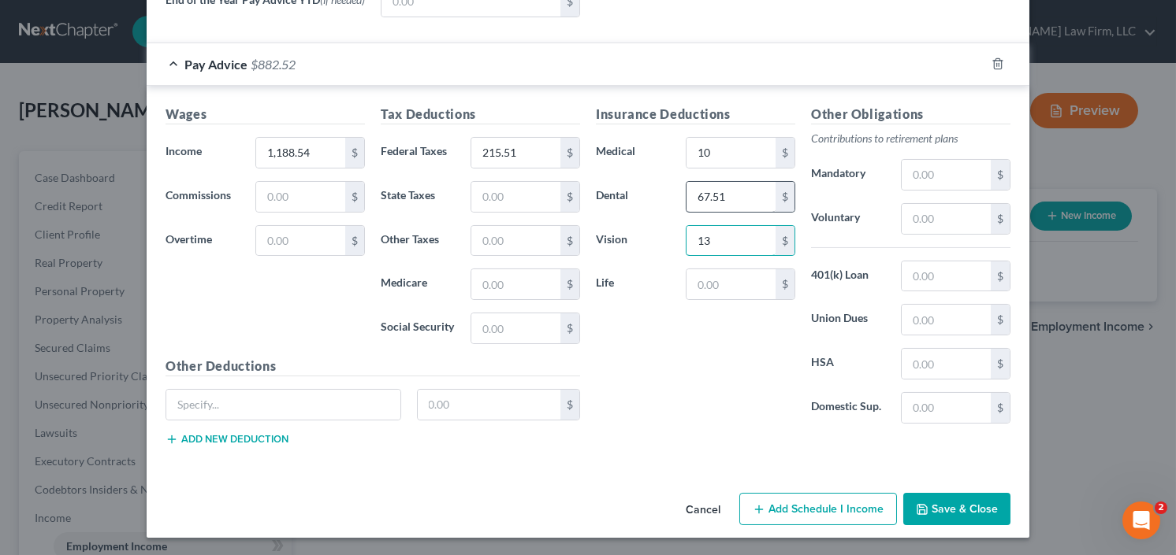
type input "13"
type input "72"
click at [972, 510] on button "Save & Close" at bounding box center [956, 509] width 107 height 33
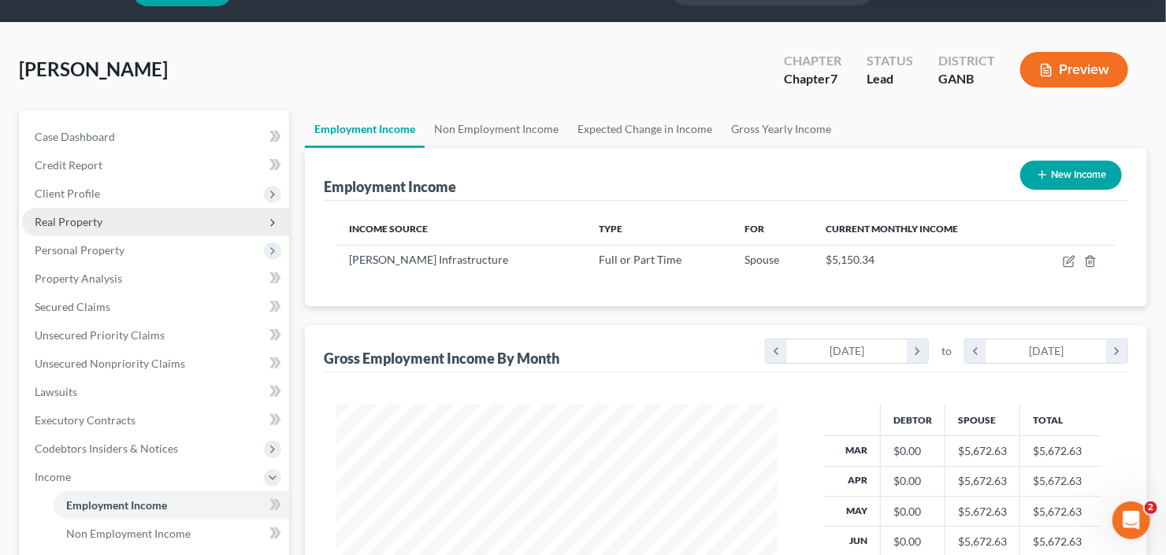
scroll to position [63, 0]
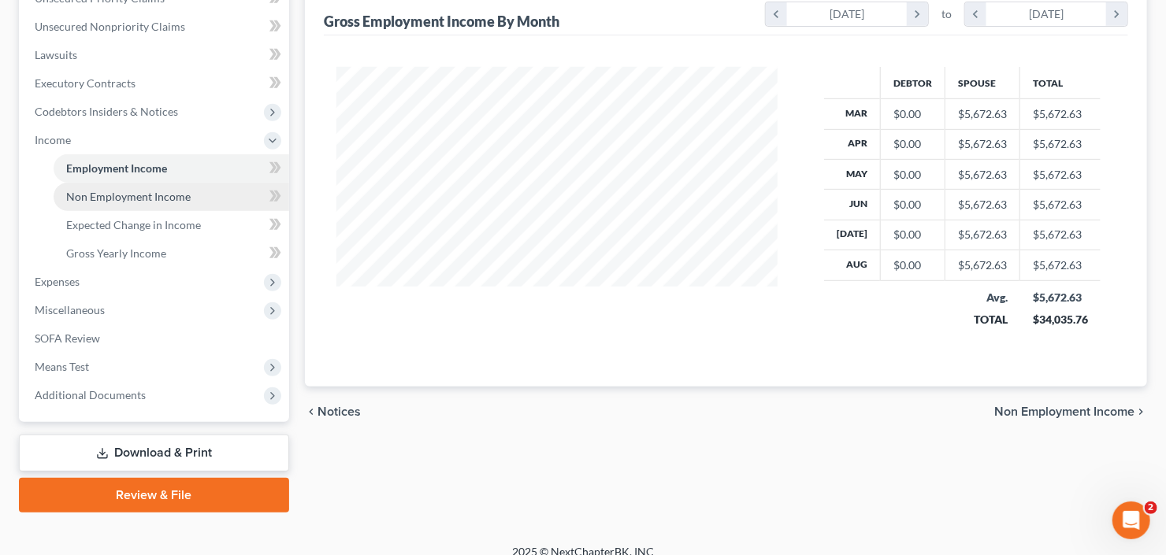
click at [126, 186] on link "Non Employment Income" at bounding box center [172, 197] width 236 height 28
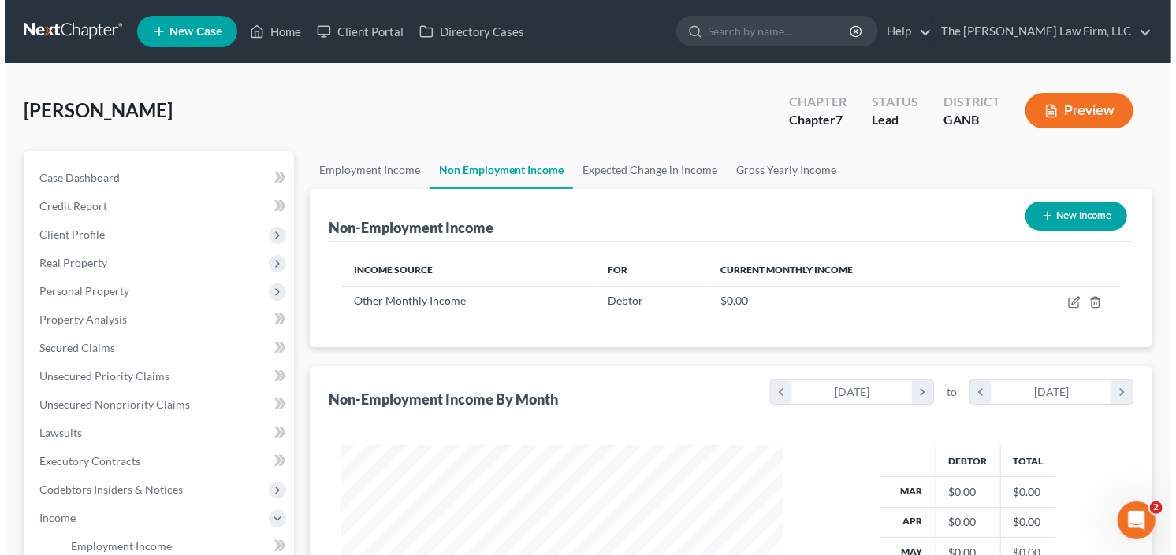
scroll to position [281, 473]
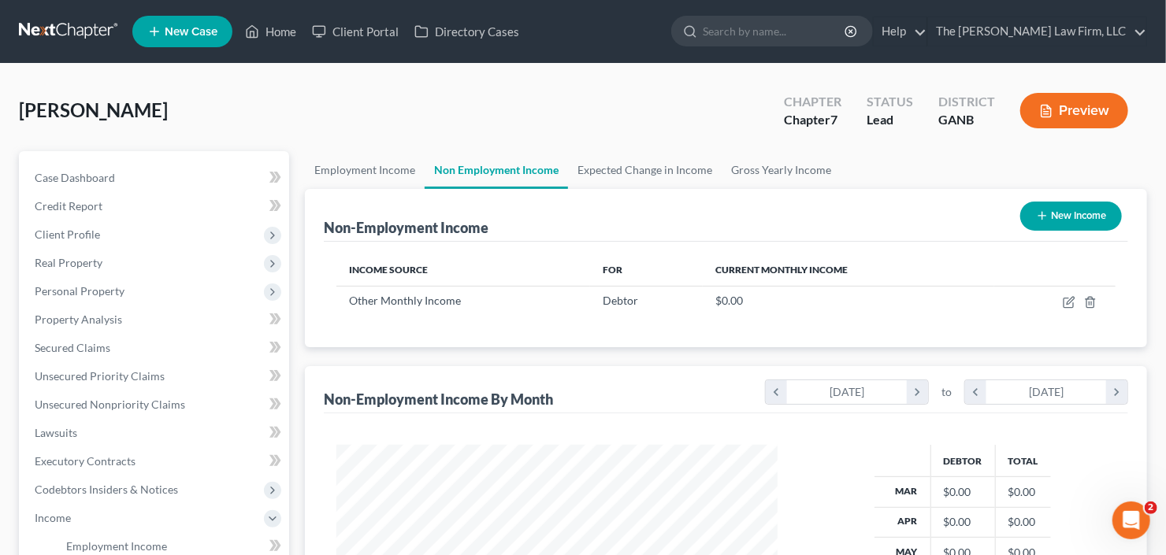
click at [1090, 216] on button "New Income" at bounding box center [1071, 216] width 102 height 29
select select "0"
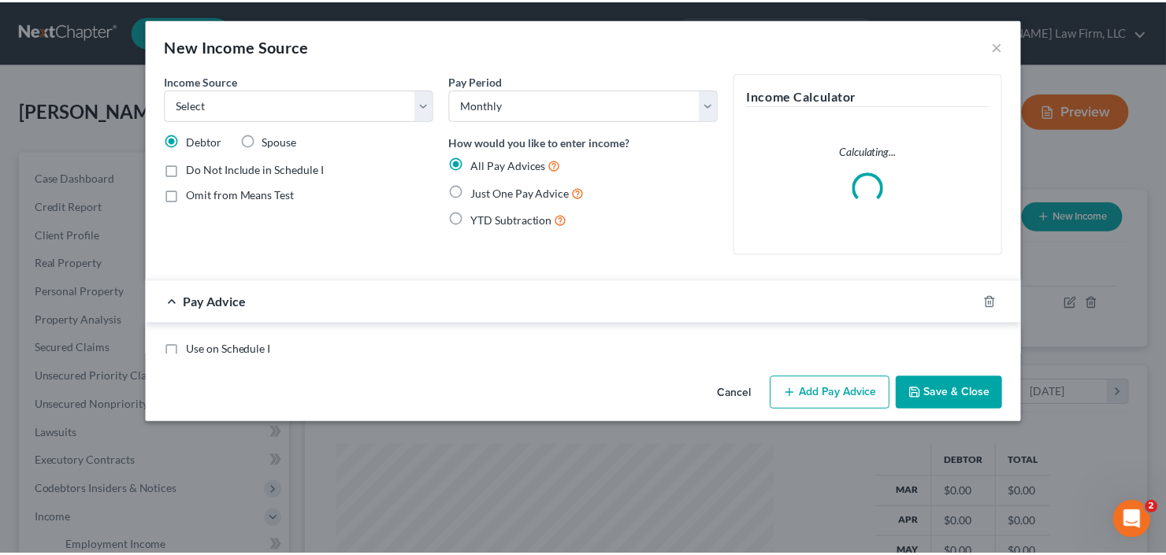
scroll to position [281, 477]
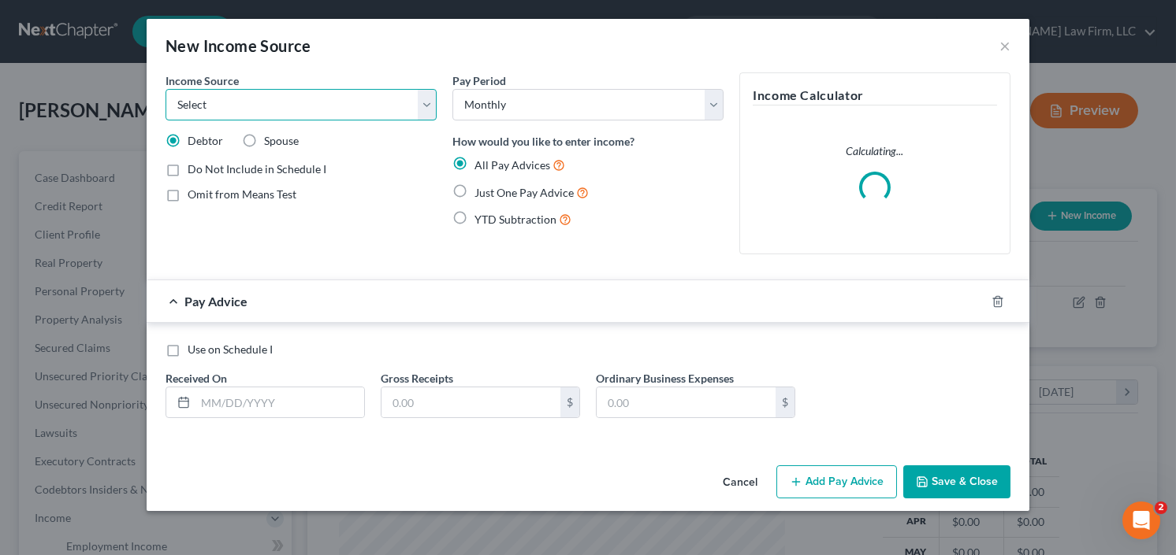
click at [256, 94] on select "Select Unemployment Disability (from employer) Pension Retirement Social Securi…" at bounding box center [300, 105] width 271 height 32
select select "13"
click at [165, 89] on select "Select Unemployment Disability (from employer) Pension Retirement Social Securi…" at bounding box center [300, 105] width 271 height 32
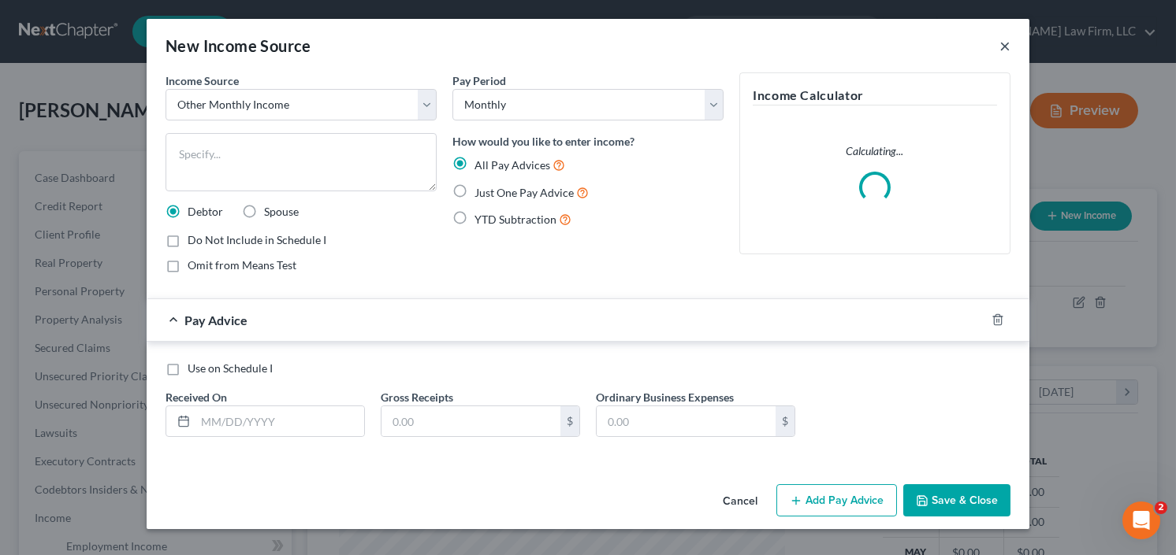
click at [1009, 43] on div "New Income Source ×" at bounding box center [588, 46] width 882 height 54
click at [1009, 43] on button "×" at bounding box center [1004, 45] width 11 height 19
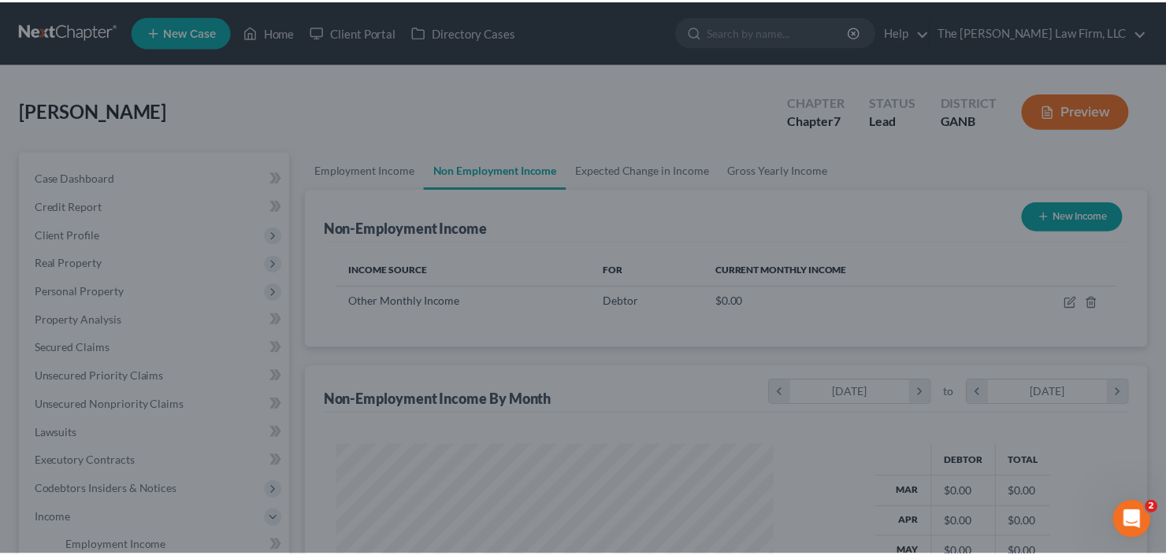
scroll to position [281, 473]
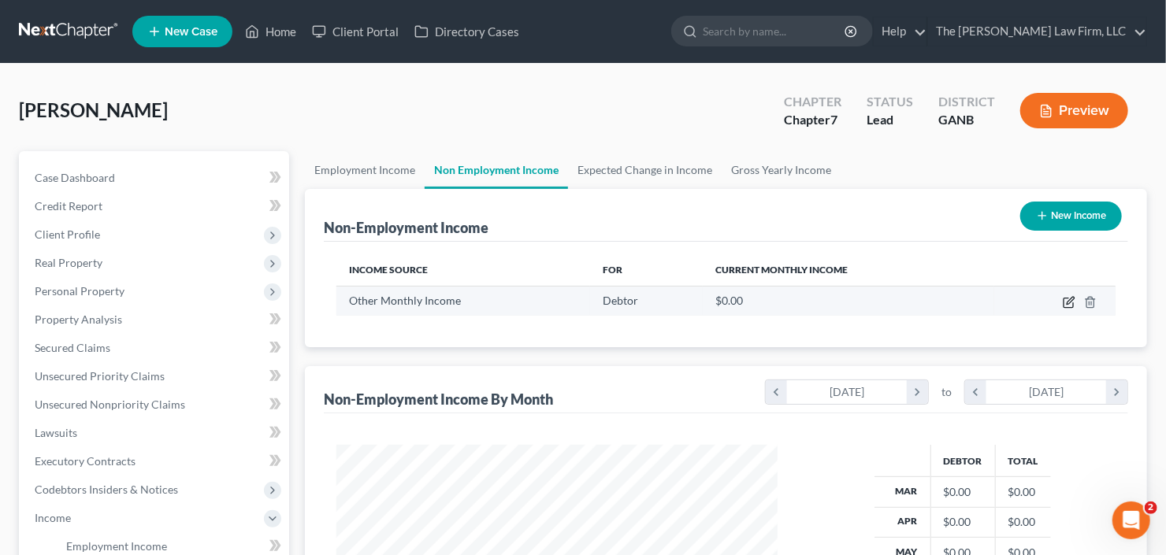
click at [1075, 301] on icon "button" at bounding box center [1069, 302] width 13 height 13
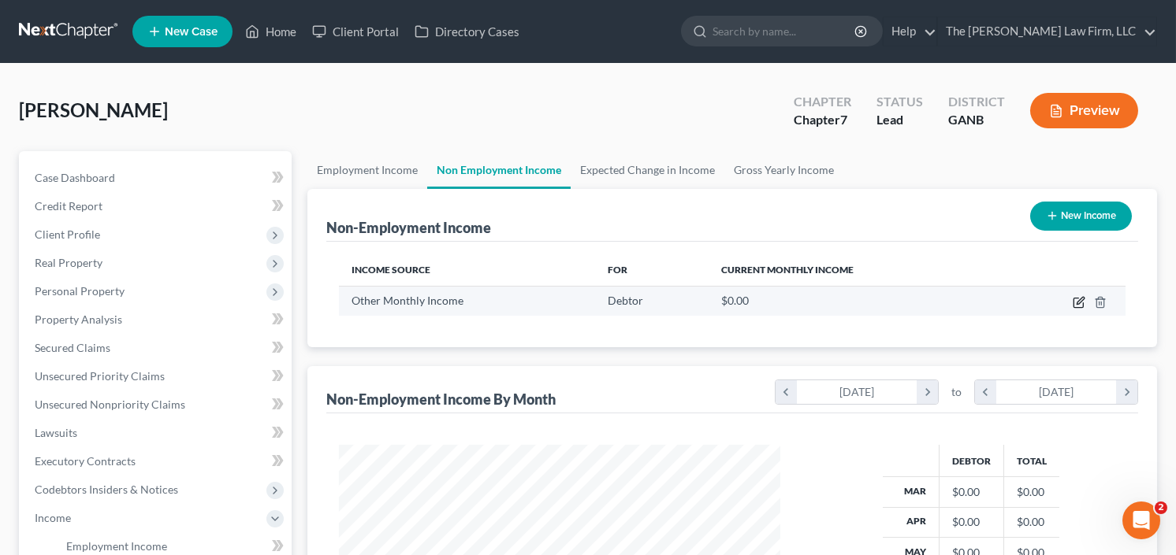
scroll to position [281, 477]
select select "13"
select select "0"
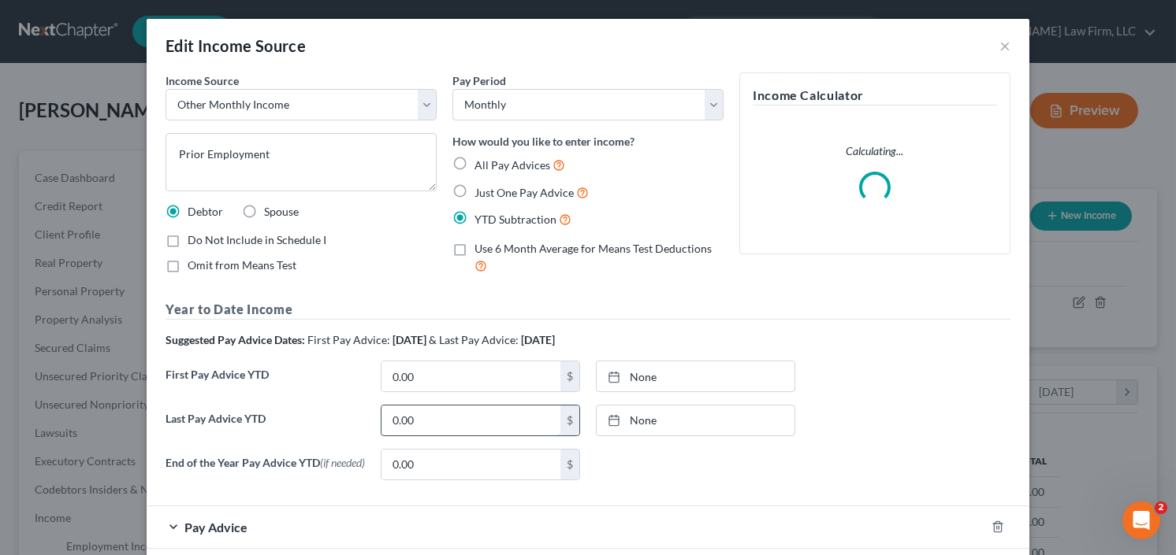
click at [430, 417] on input "0.00" at bounding box center [470, 421] width 179 height 30
type input "45,317.96"
click at [188, 233] on label "Do Not Include in Schedule I" at bounding box center [257, 240] width 139 height 16
click at [194, 233] on input "Do Not Include in Schedule I" at bounding box center [199, 237] width 10 height 10
checkbox input "true"
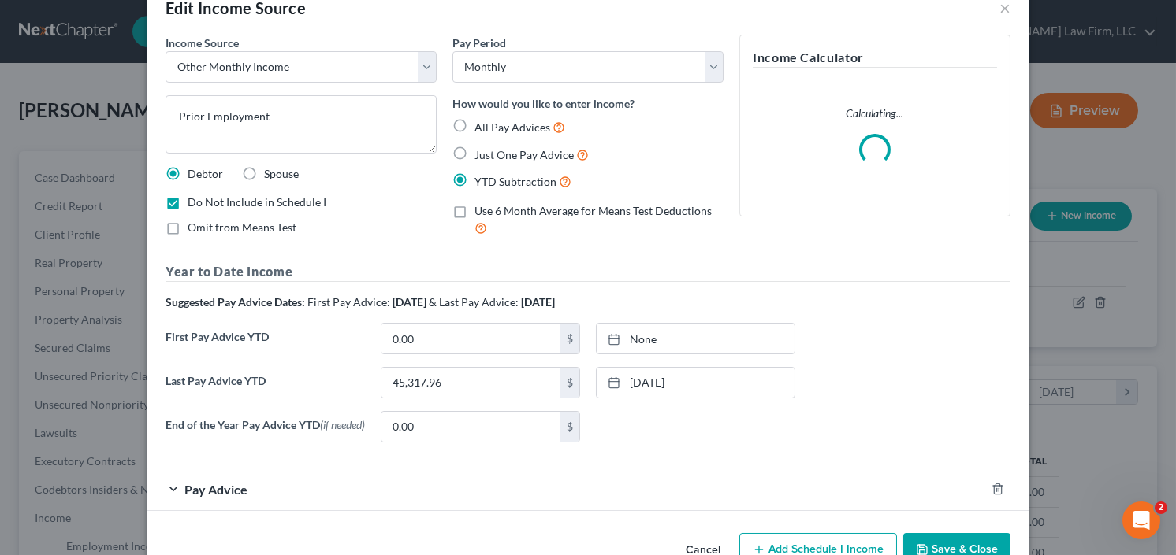
scroll to position [81, 0]
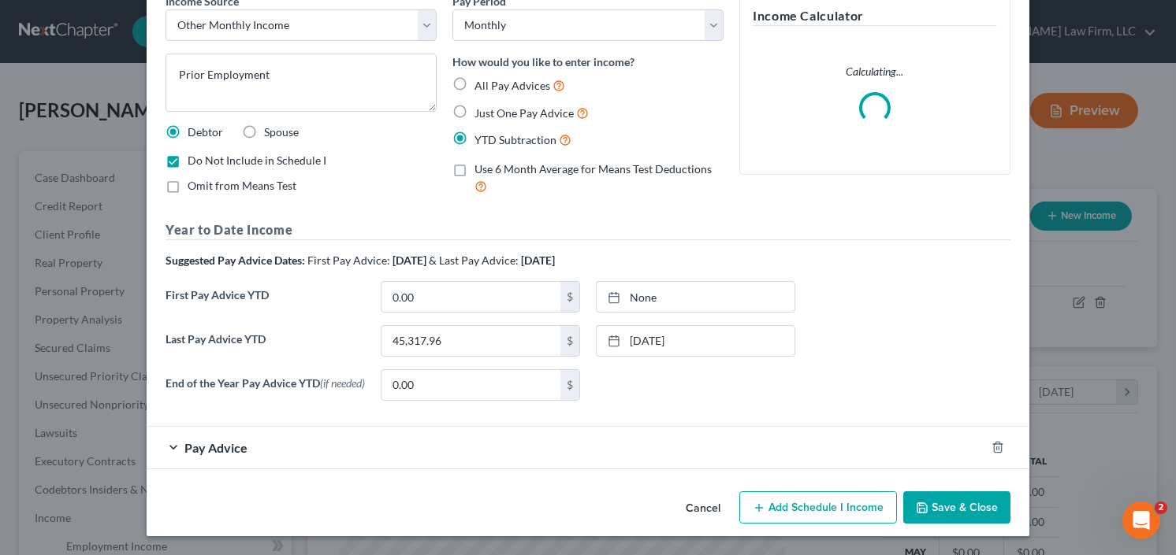
click at [953, 507] on button "Save & Close" at bounding box center [956, 508] width 107 height 33
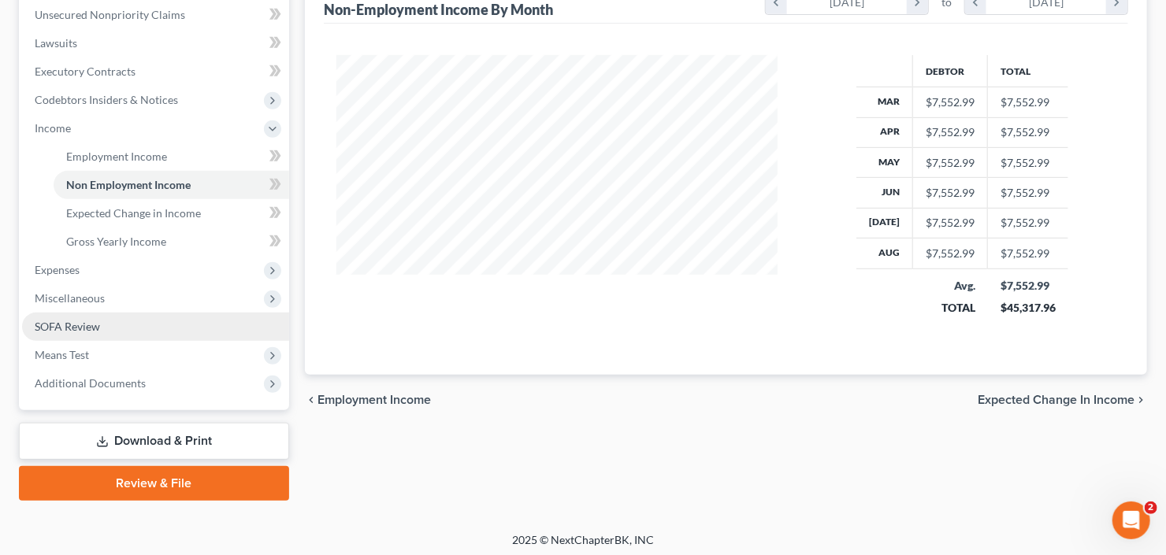
scroll to position [392, 0]
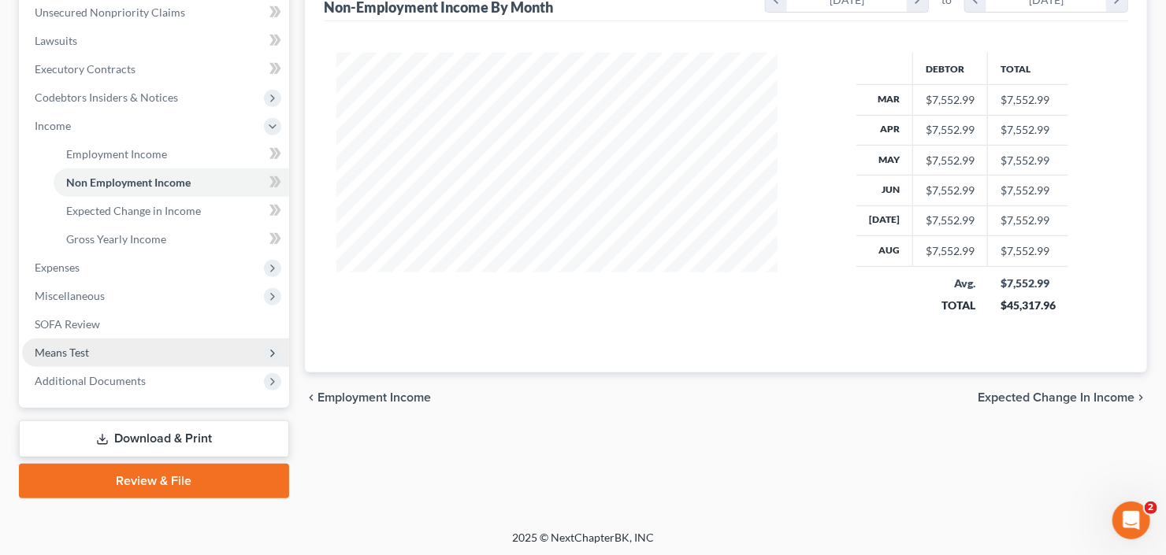
click at [105, 346] on span "Means Test" at bounding box center [155, 353] width 267 height 28
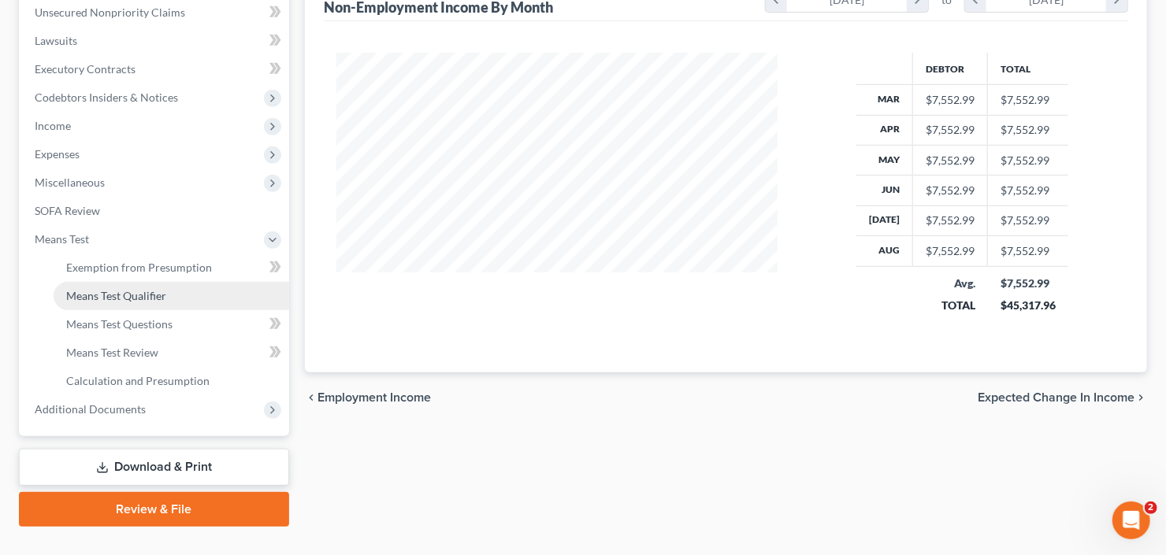
click at [146, 296] on span "Means Test Qualifier" at bounding box center [116, 295] width 100 height 13
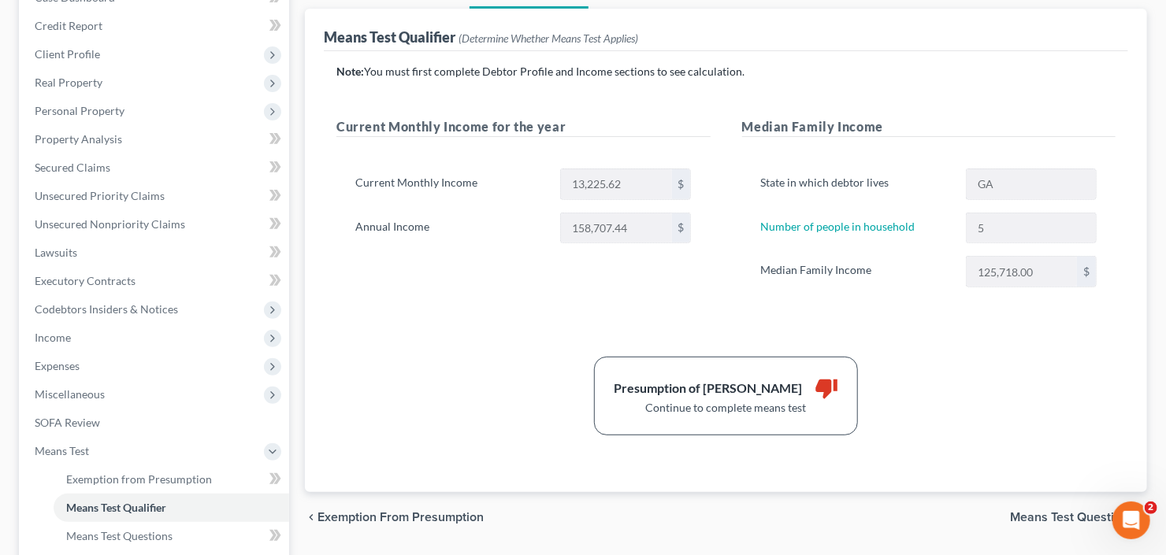
scroll to position [422, 0]
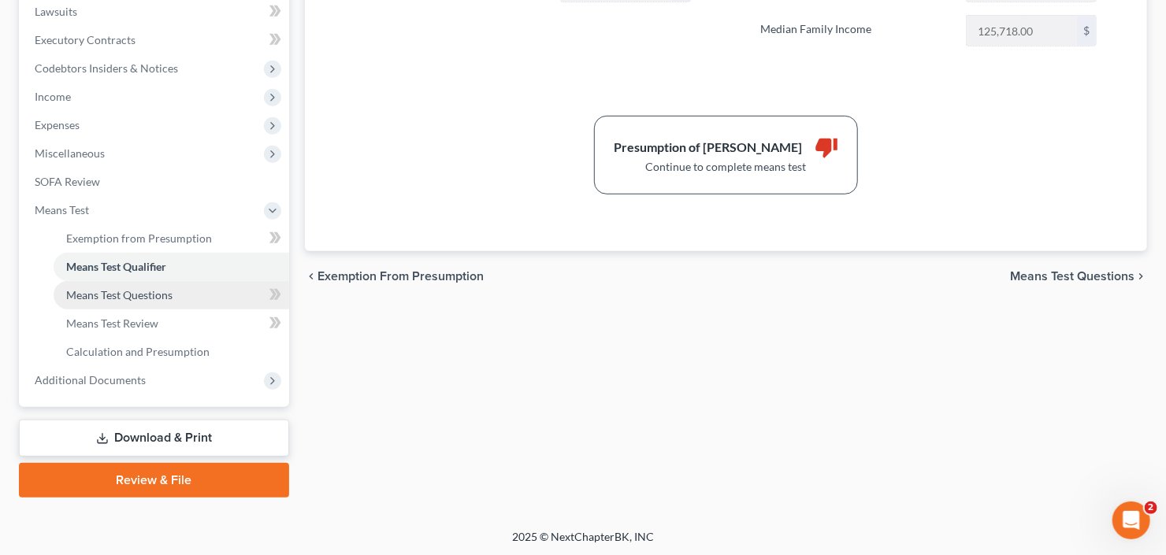
click at [131, 294] on span "Means Test Questions" at bounding box center [119, 294] width 106 height 13
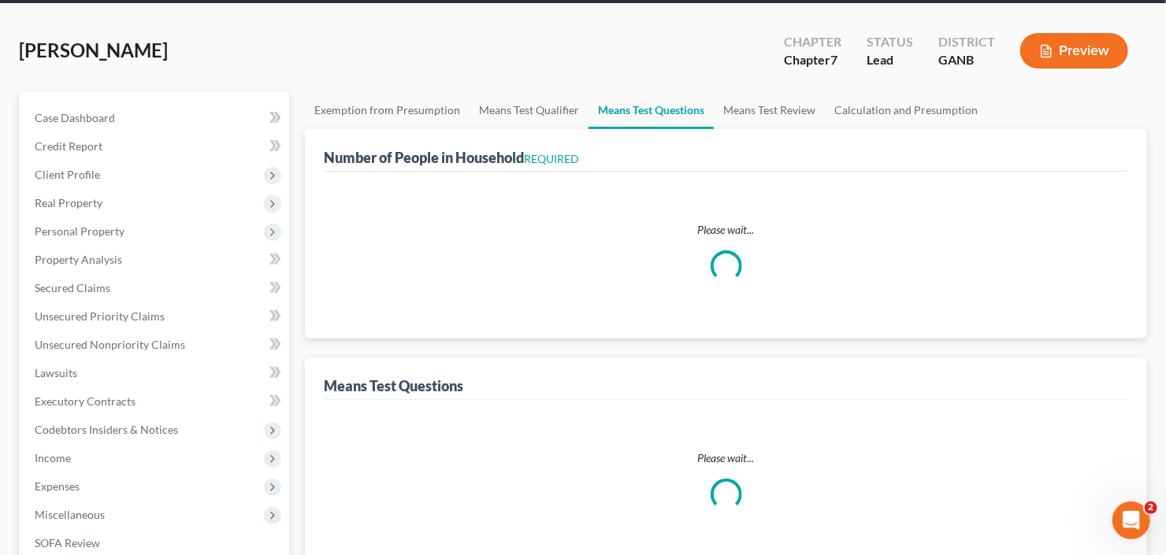
scroll to position [4, 0]
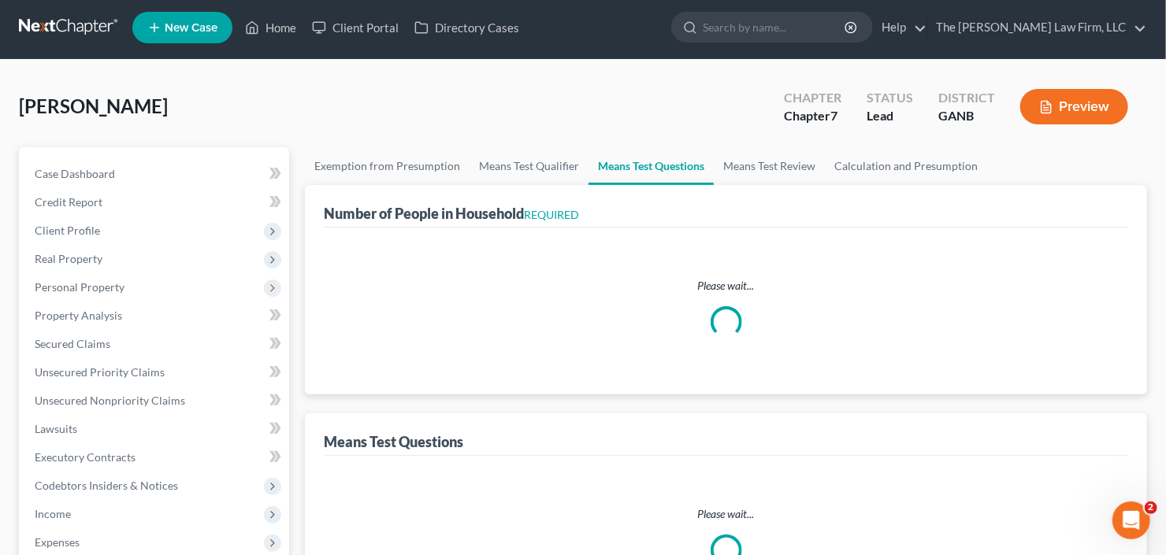
select select "0"
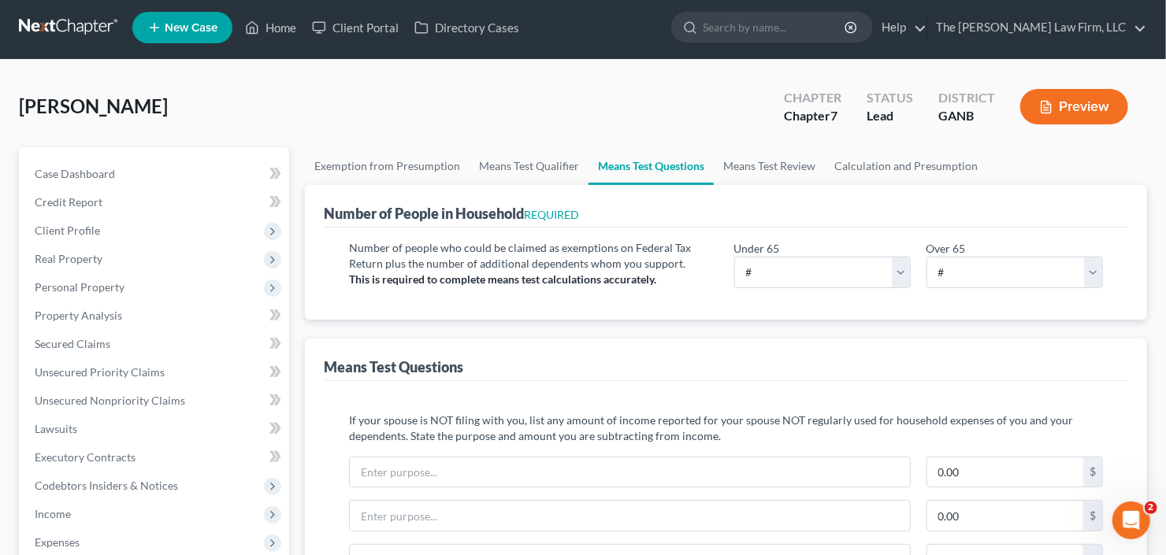
scroll to position [0, 0]
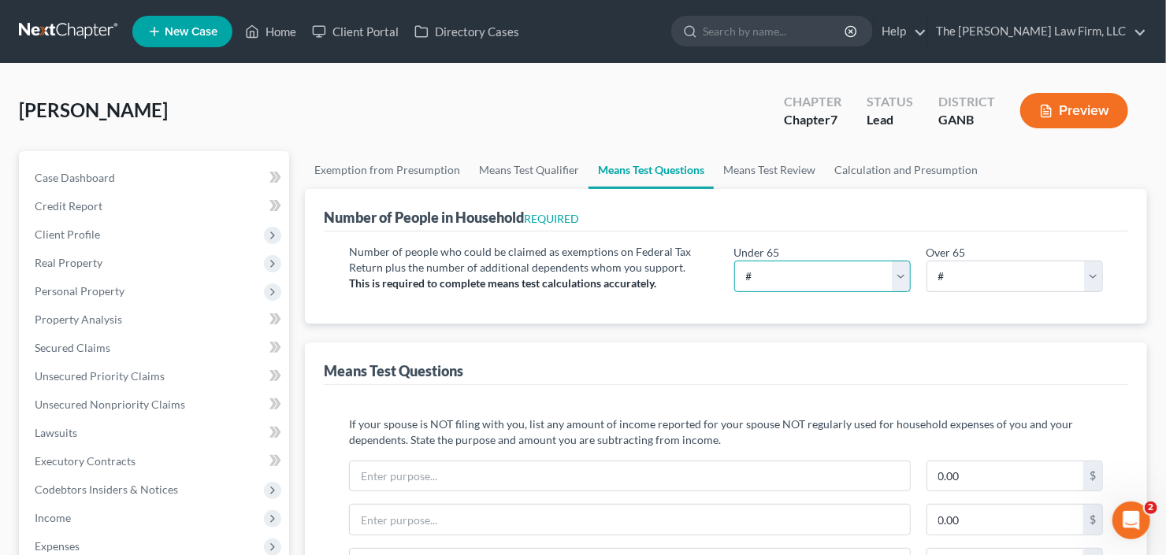
drag, startPoint x: 783, startPoint y: 279, endPoint x: 787, endPoint y: 288, distance: 10.2
click at [783, 279] on select "# 0 1 2 3 4 5 6 7 8 9 10" at bounding box center [822, 277] width 176 height 32
select select "3"
click at [734, 261] on select "# 0 1 2 3 4 5 6 7 8 9 10" at bounding box center [822, 277] width 176 height 32
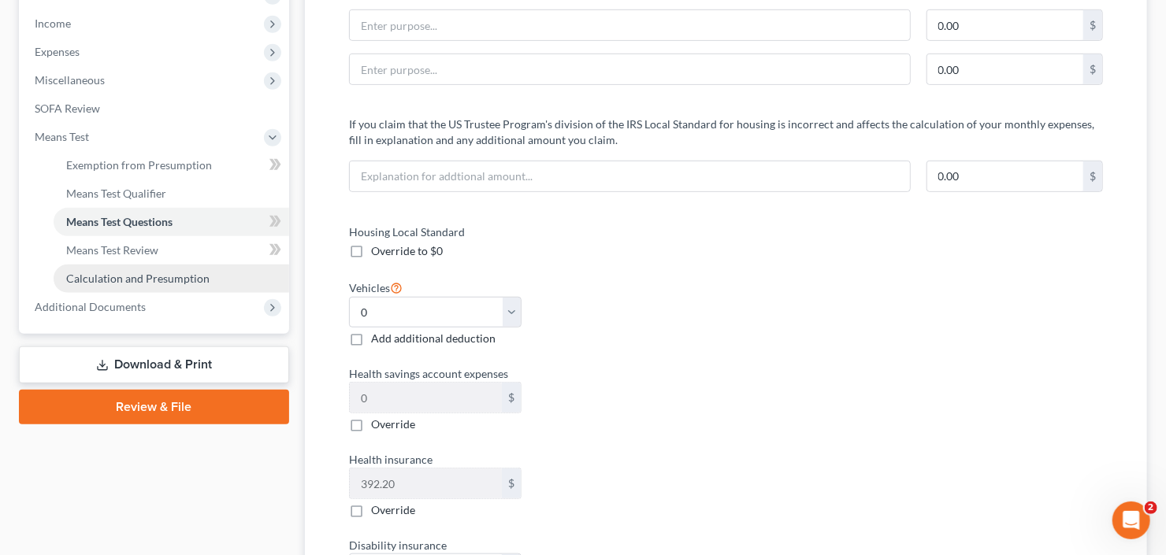
click at [150, 277] on span "Calculation and Presumption" at bounding box center [137, 278] width 143 height 13
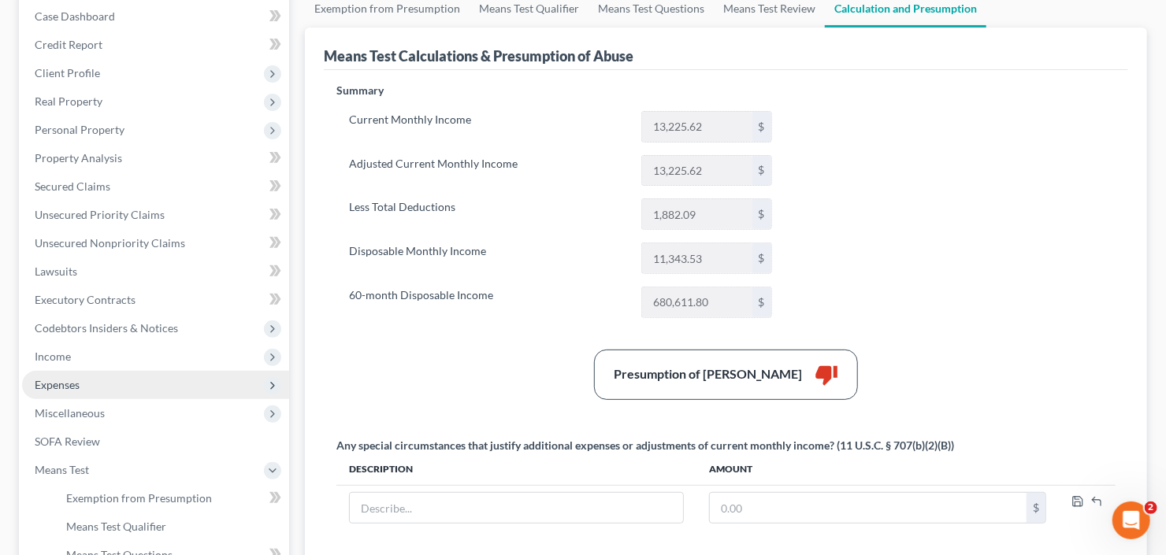
scroll to position [189, 0]
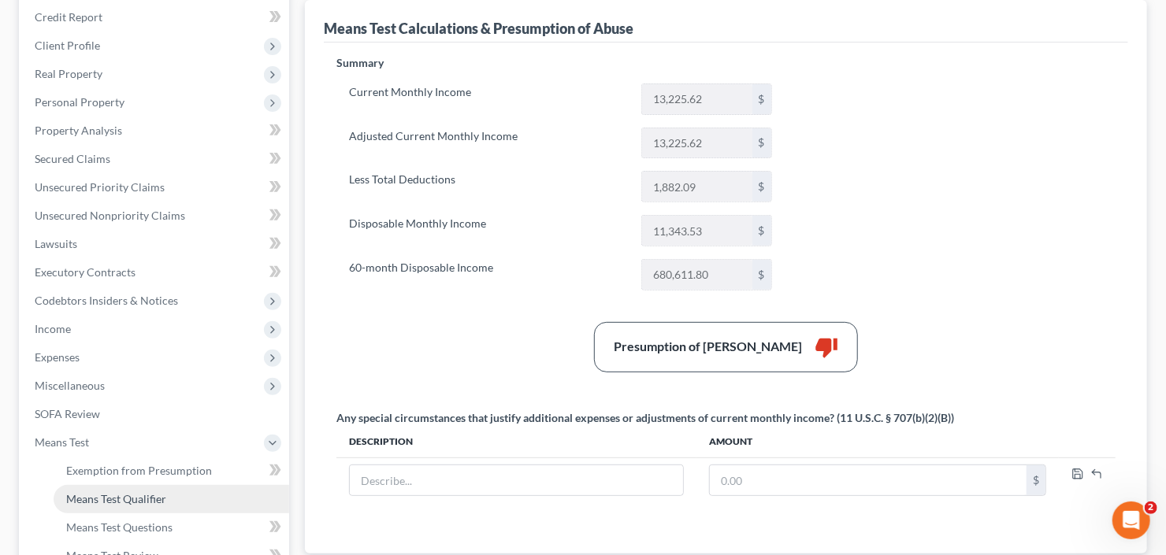
click at [124, 503] on span "Means Test Qualifier" at bounding box center [116, 498] width 100 height 13
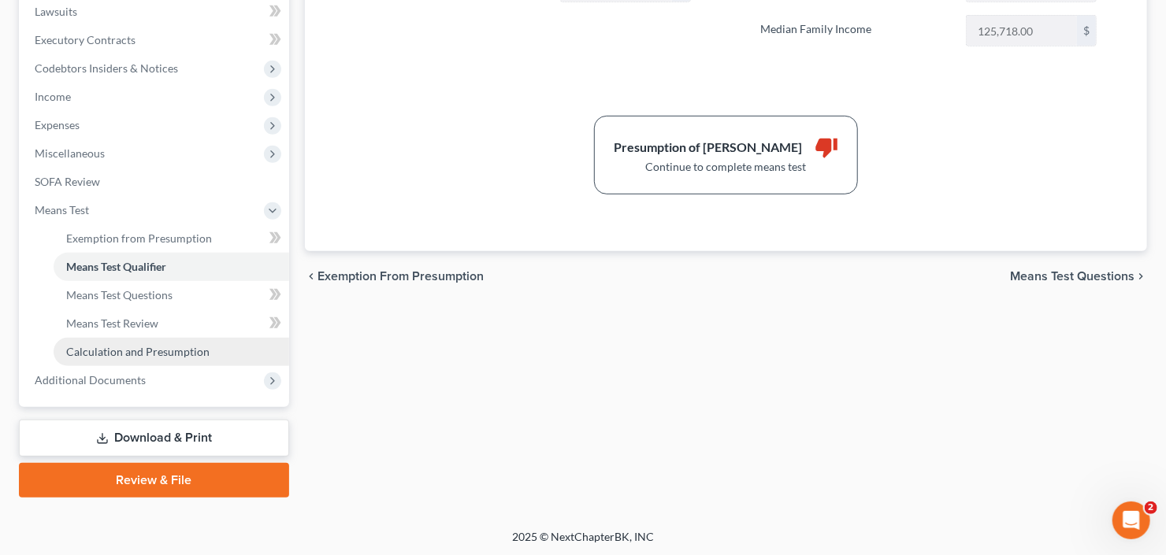
click at [140, 351] on span "Calculation and Presumption" at bounding box center [137, 351] width 143 height 13
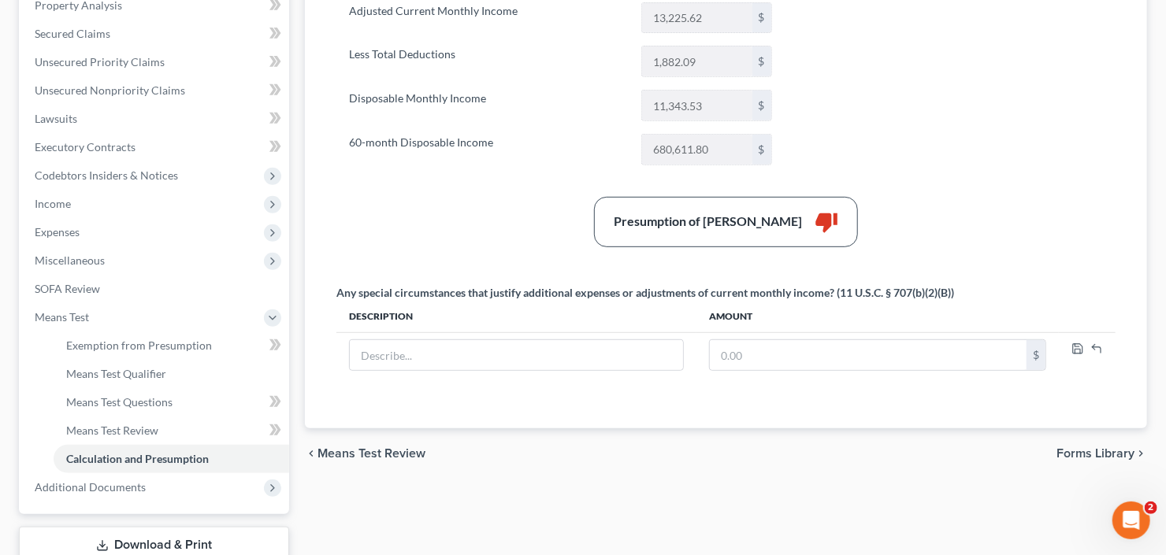
scroll to position [315, 0]
click at [121, 385] on link "Means Test Qualifier" at bounding box center [172, 373] width 236 height 28
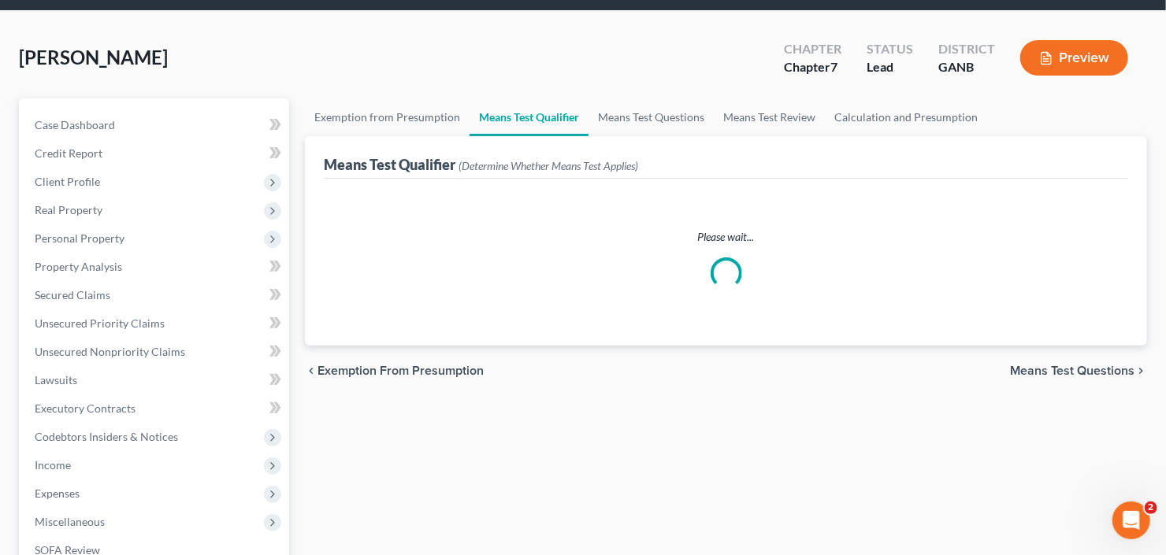
scroll to position [126, 0]
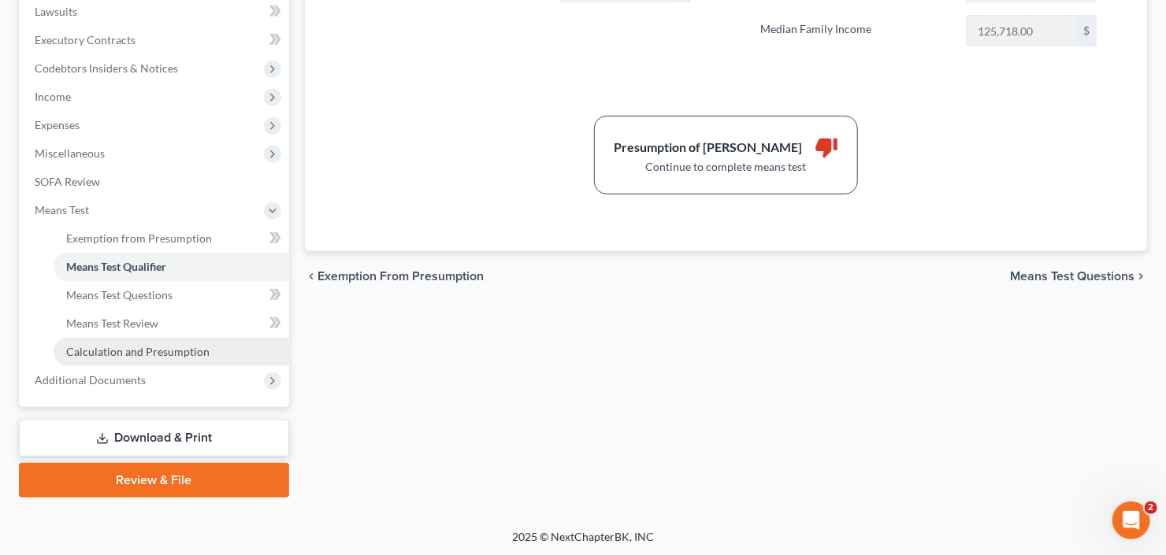
click at [154, 348] on span "Calculation and Presumption" at bounding box center [137, 351] width 143 height 13
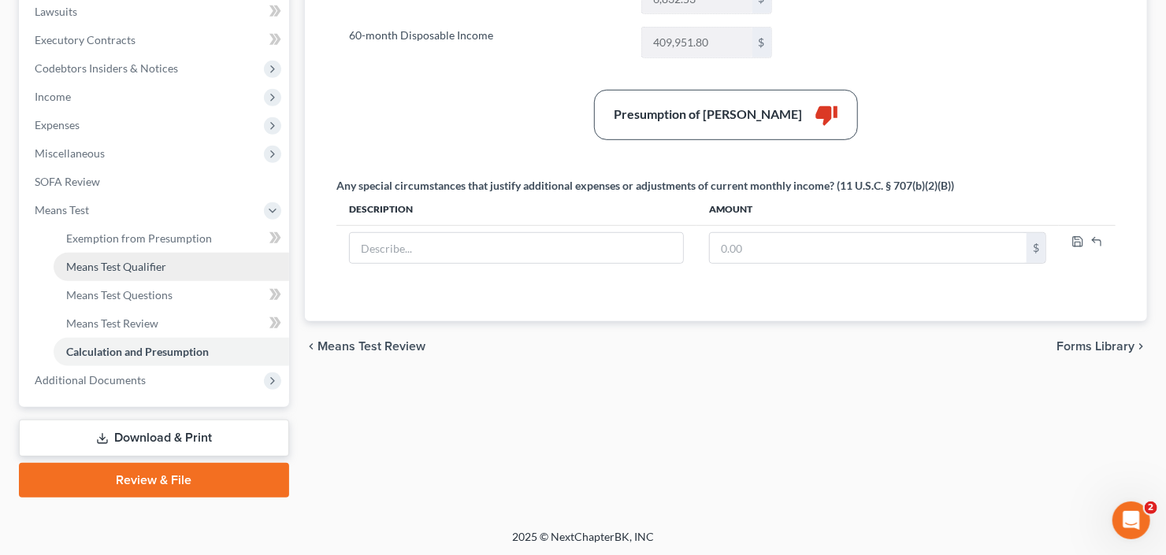
click at [127, 275] on link "Means Test Qualifier" at bounding box center [172, 267] width 236 height 28
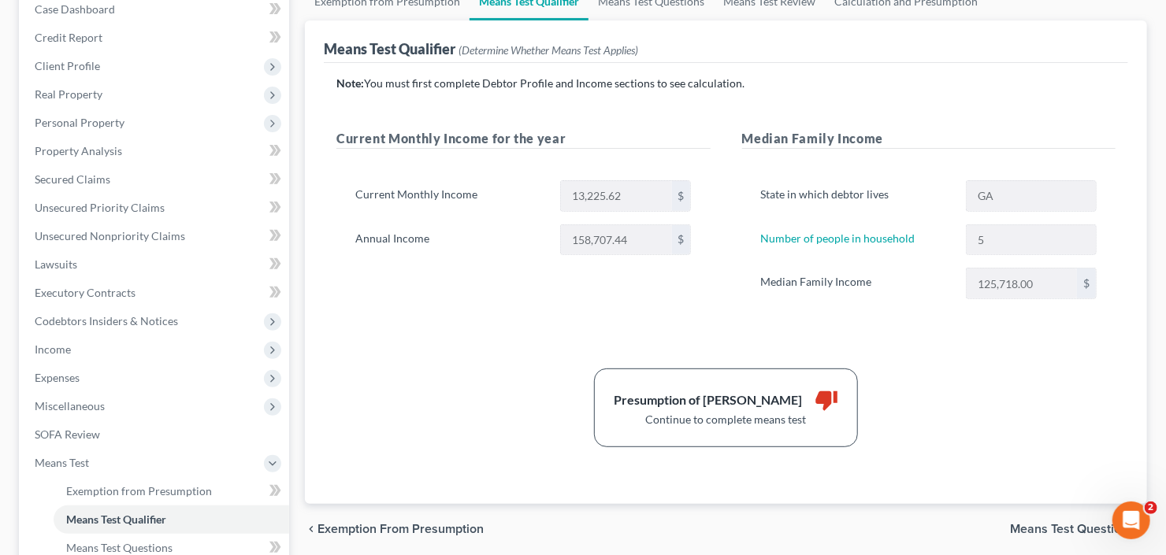
scroll to position [252, 0]
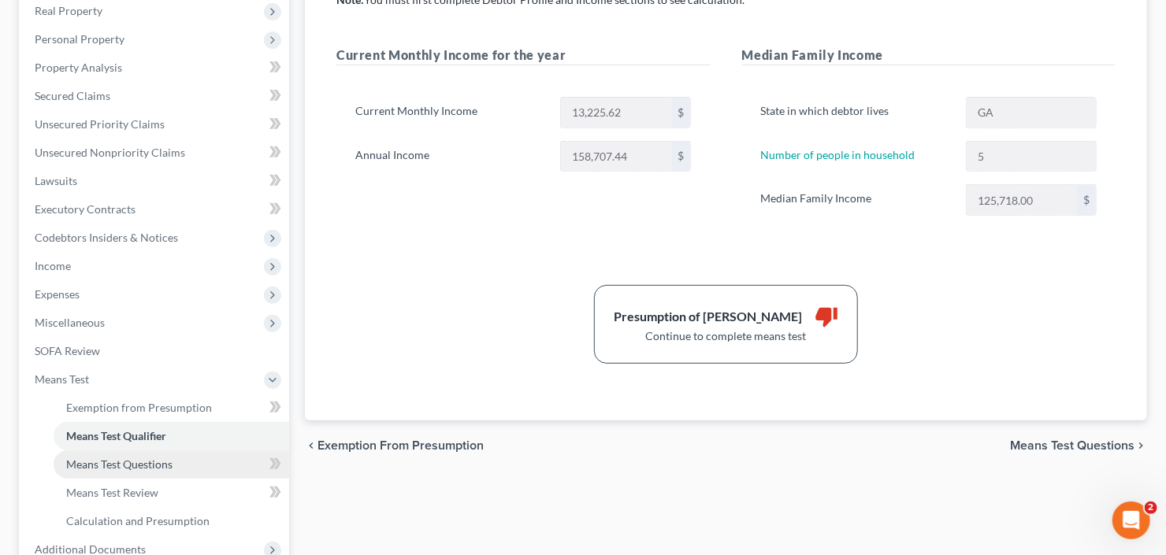
click at [123, 468] on span "Means Test Questions" at bounding box center [119, 464] width 106 height 13
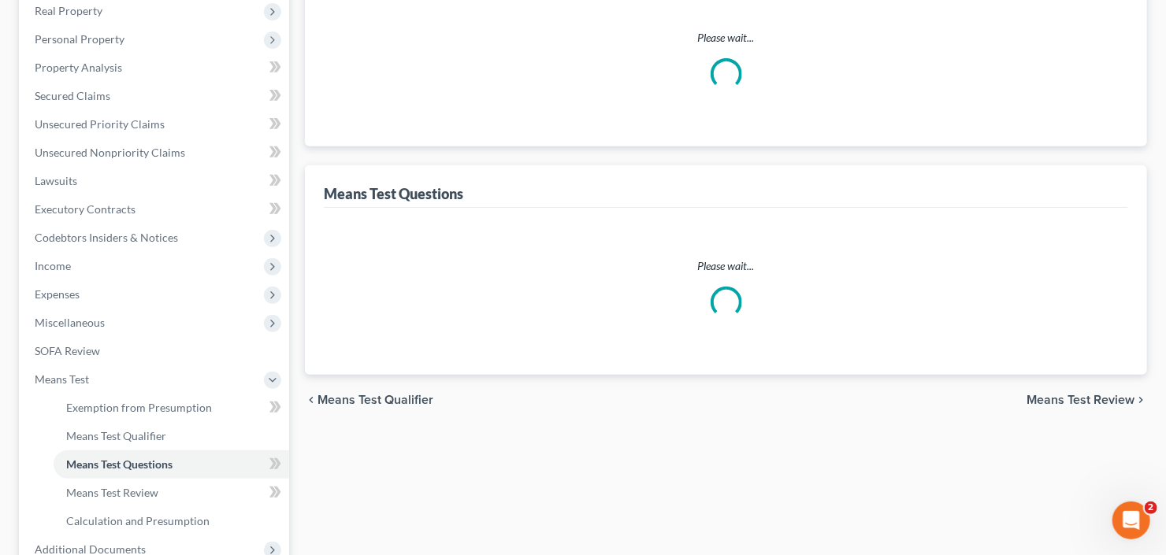
scroll to position [20, 0]
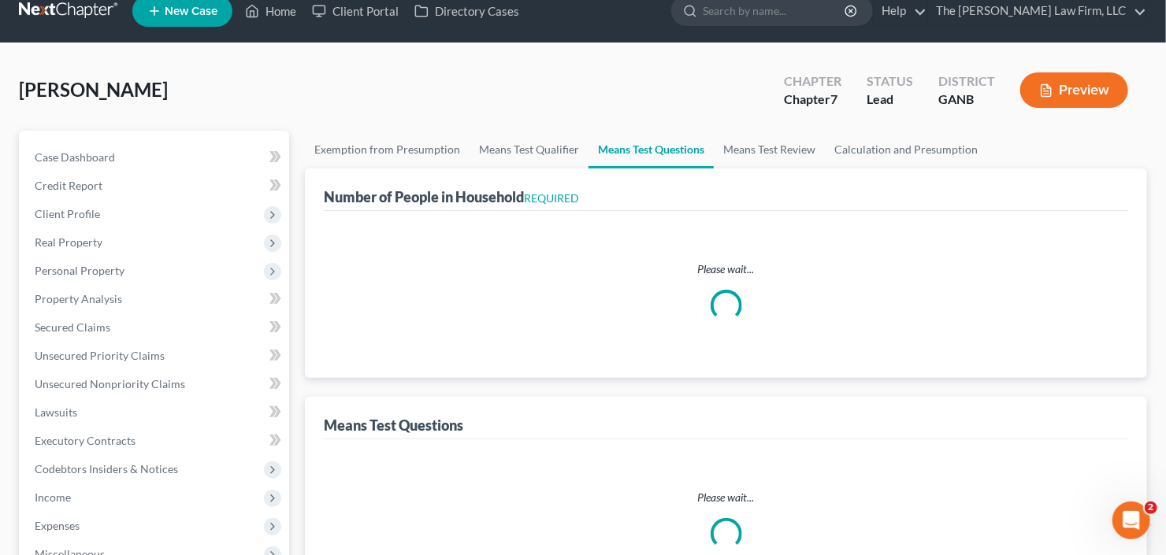
select select "3"
select select "0"
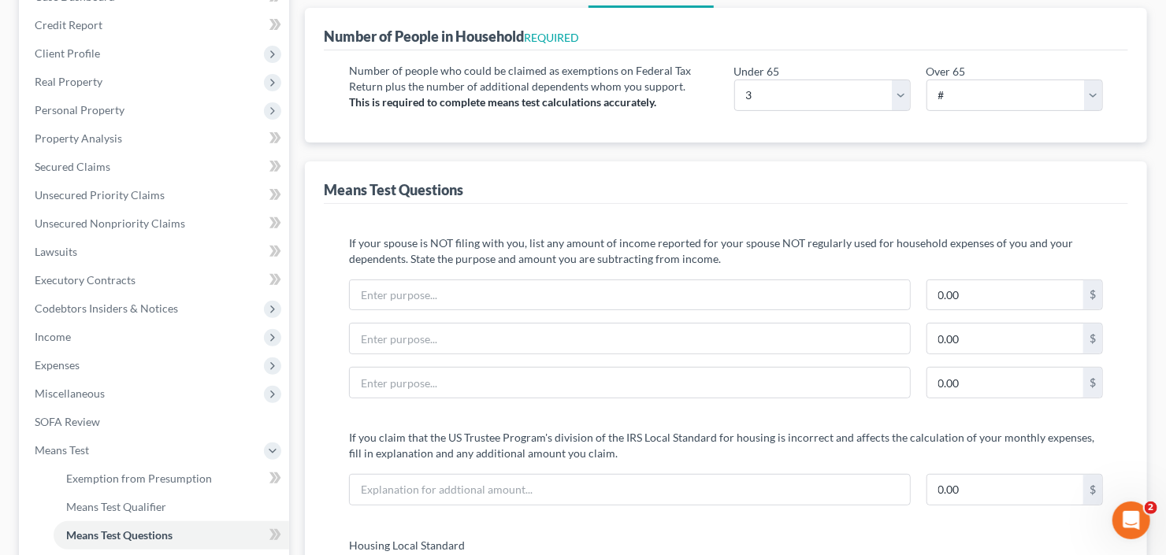
scroll to position [252, 0]
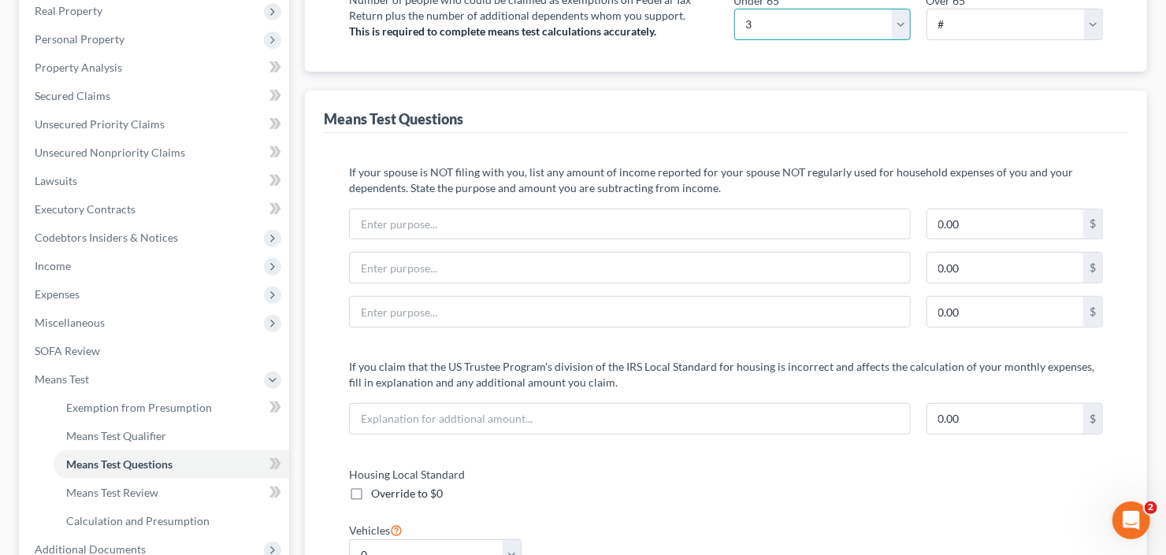
click at [812, 16] on select "# 0 1 2 3 4 5 6 7 8 9 10" at bounding box center [822, 25] width 176 height 32
select select "5"
click at [734, 9] on select "# 0 1 2 3 4 5 6 7 8 9 10" at bounding box center [822, 25] width 176 height 32
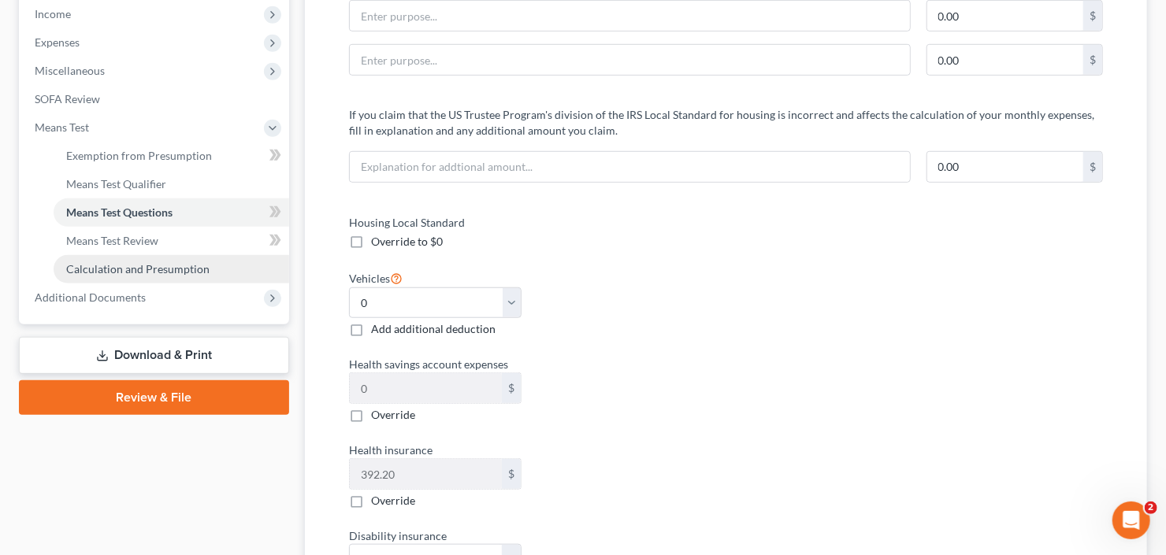
click at [160, 266] on span "Calculation and Presumption" at bounding box center [137, 268] width 143 height 13
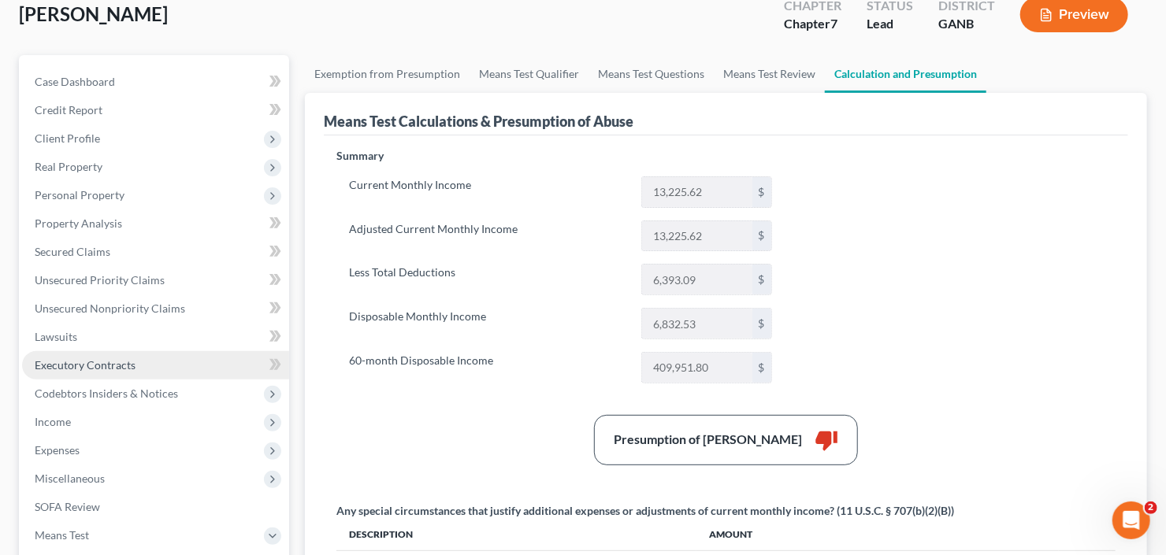
scroll to position [126, 0]
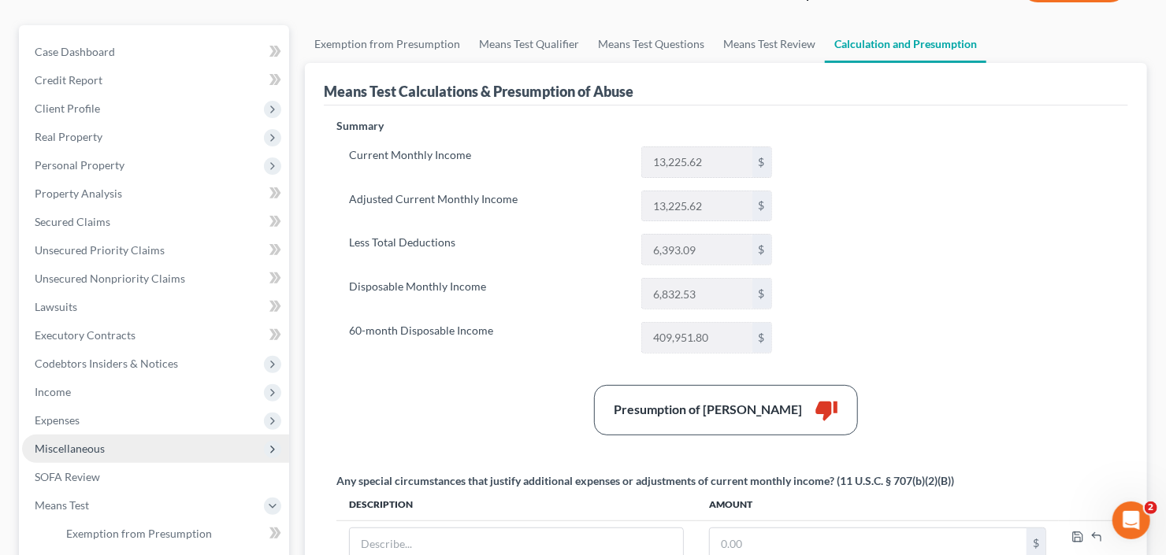
click at [98, 443] on span "Miscellaneous" at bounding box center [70, 448] width 70 height 13
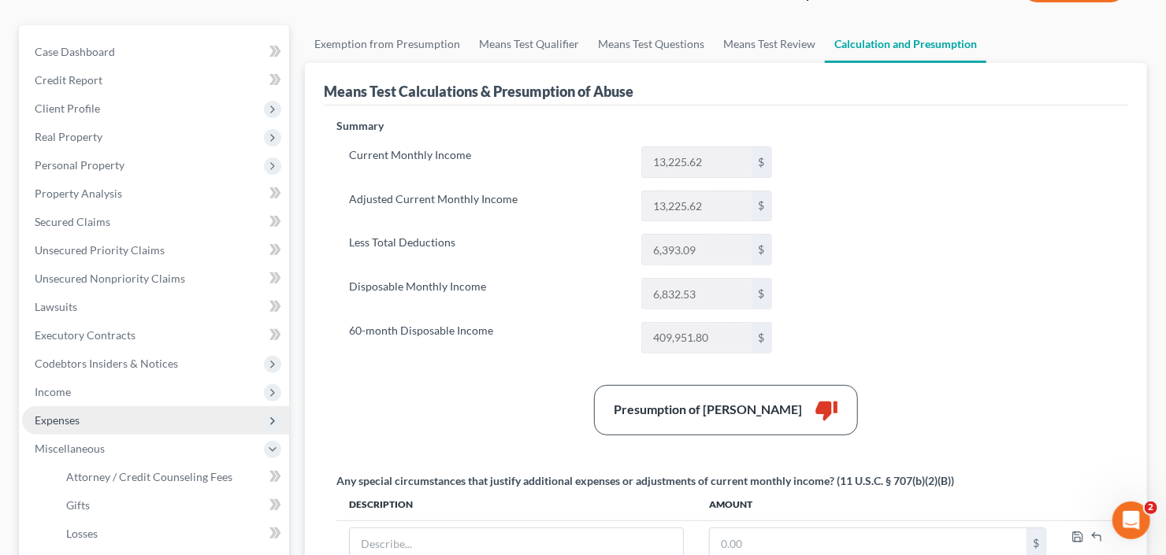
click at [91, 420] on span "Expenses" at bounding box center [155, 421] width 267 height 28
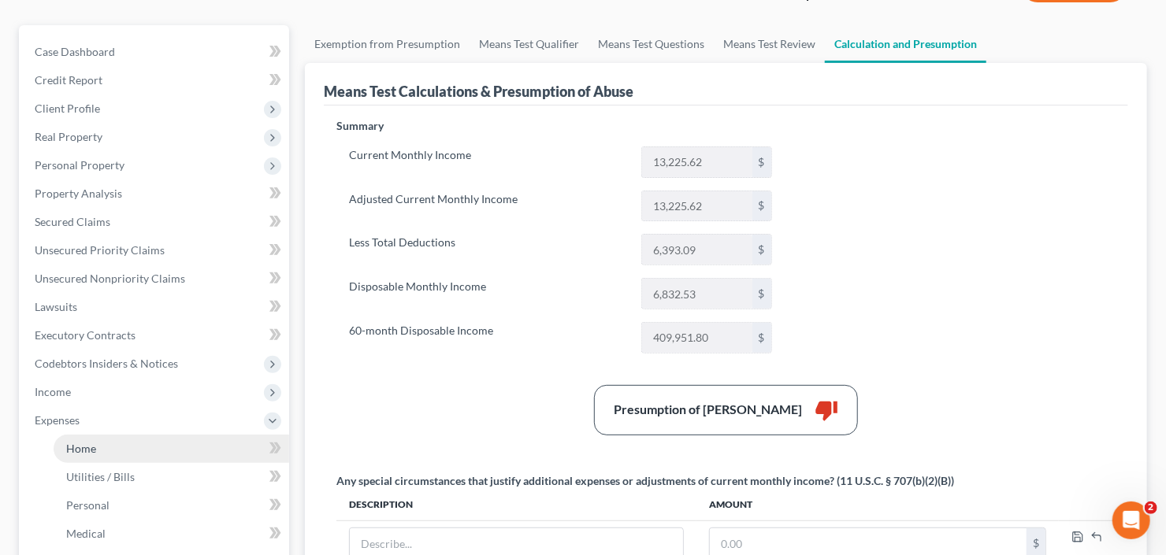
click at [101, 442] on link "Home" at bounding box center [172, 449] width 236 height 28
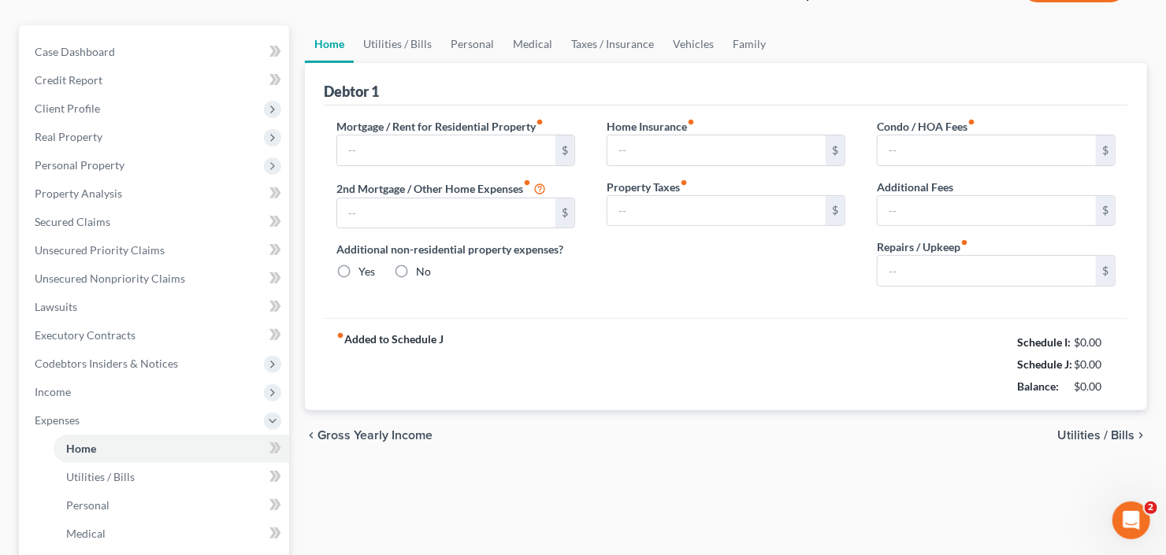
scroll to position [18, 0]
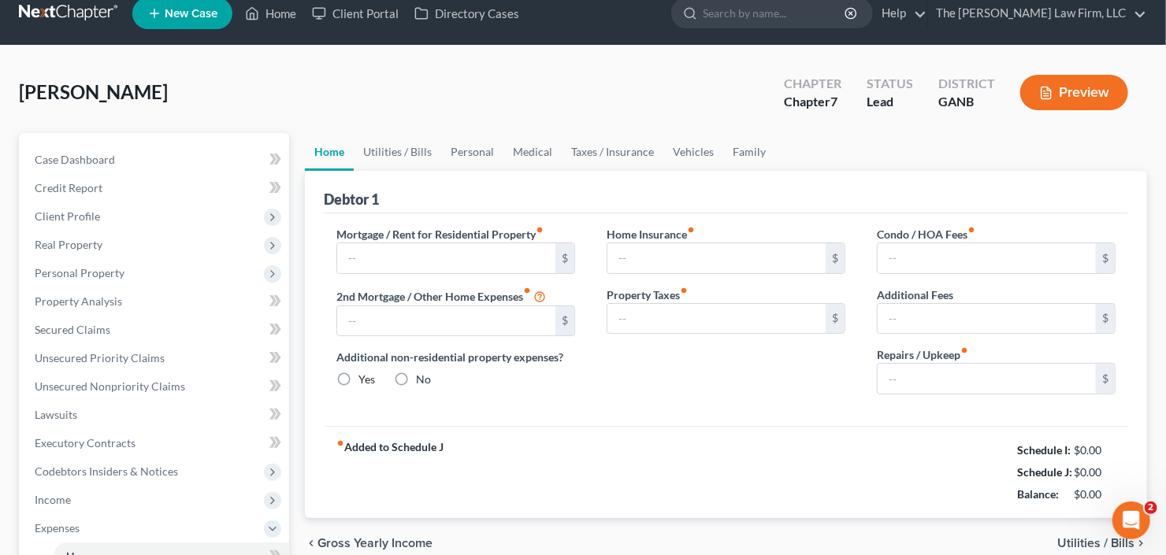
type input "0.00"
radio input "true"
type input "0.00"
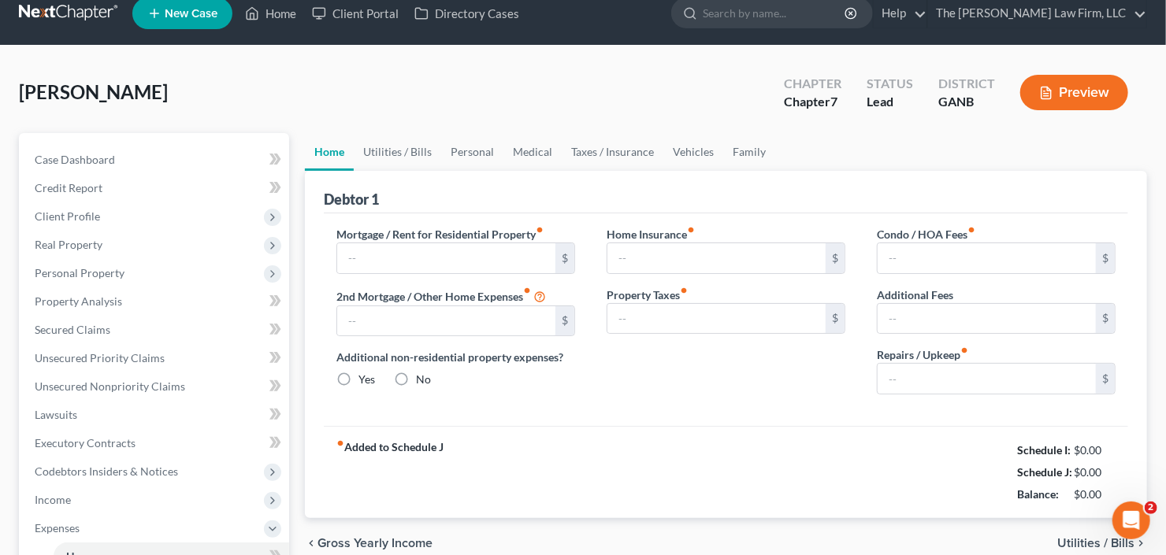
type input "0.00"
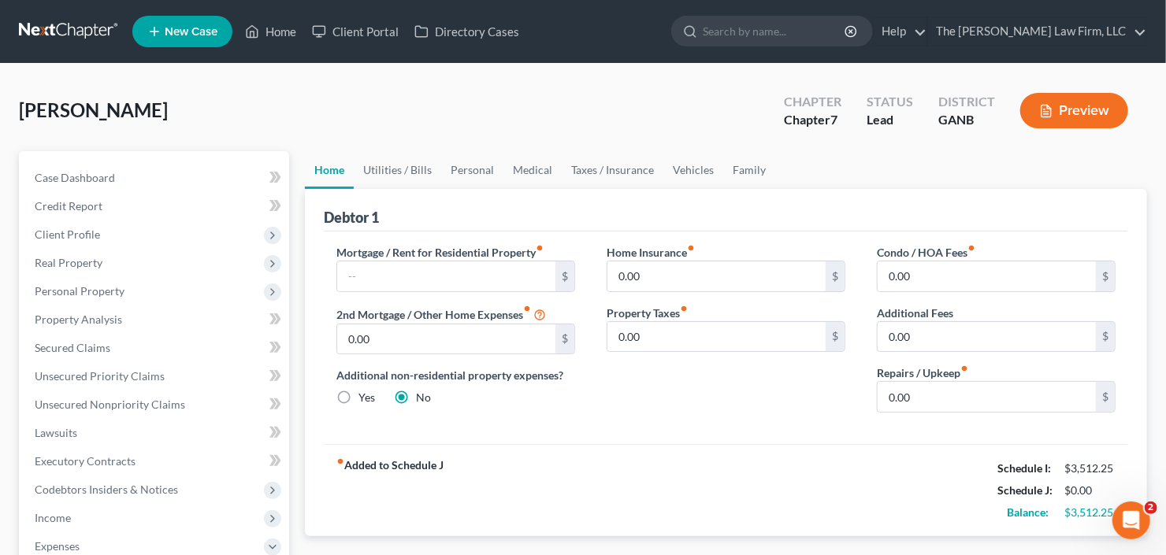
scroll to position [0, 0]
click at [513, 169] on link "Medical" at bounding box center [532, 170] width 58 height 38
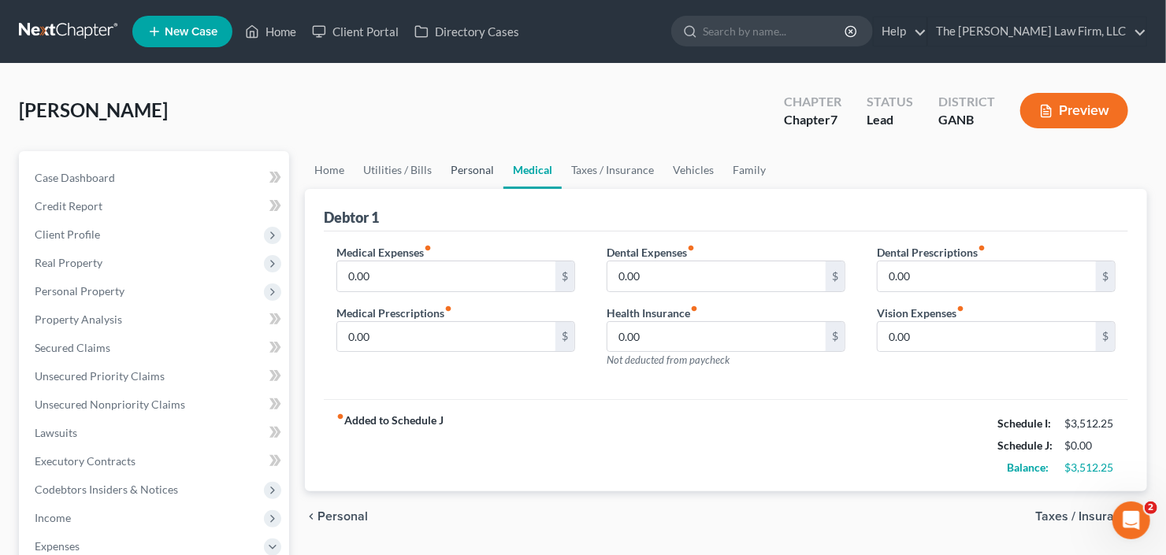
click at [465, 170] on link "Personal" at bounding box center [472, 170] width 62 height 38
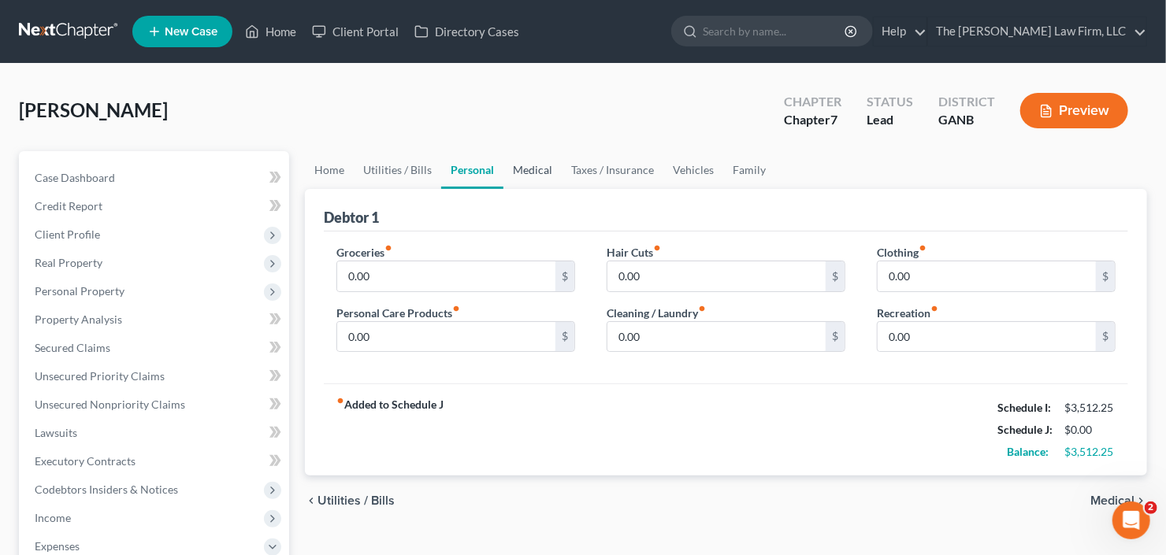
click at [523, 166] on link "Medical" at bounding box center [532, 170] width 58 height 38
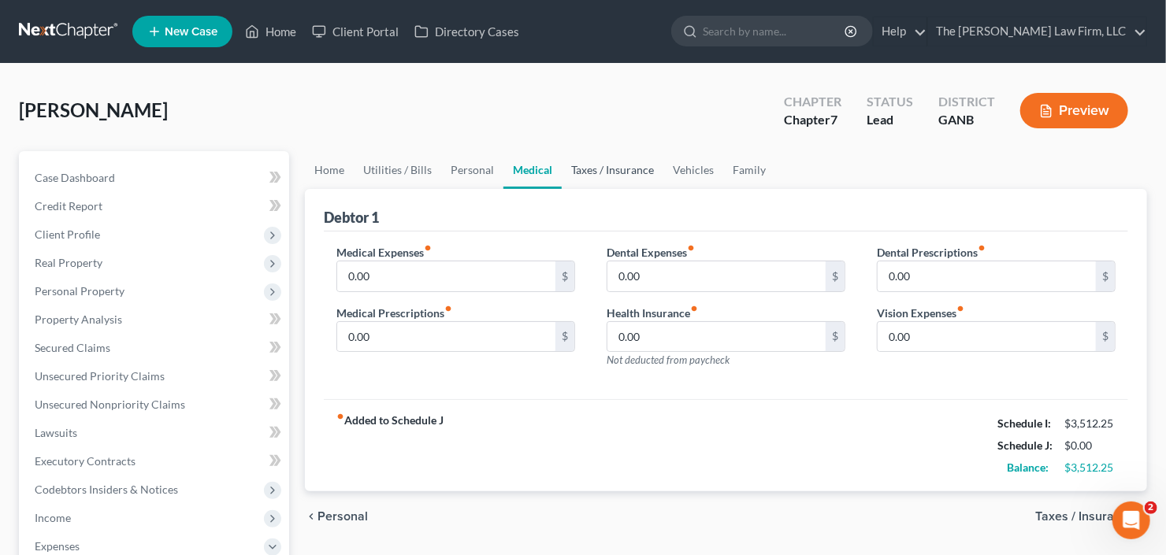
click at [593, 167] on link "Taxes / Insurance" at bounding box center [613, 170] width 102 height 38
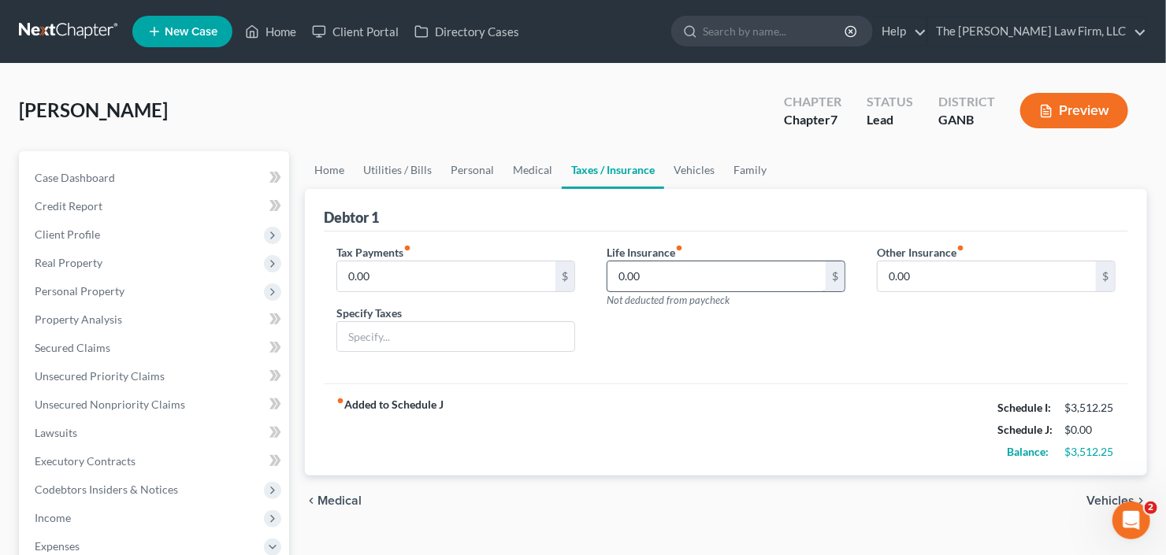
click at [676, 266] on input "0.00" at bounding box center [716, 277] width 218 height 30
click at [675, 264] on input "0.00" at bounding box center [716, 277] width 218 height 30
click at [654, 273] on input "0.00" at bounding box center [716, 277] width 218 height 30
drag, startPoint x: 655, startPoint y: 273, endPoint x: 600, endPoint y: 284, distance: 56.1
click at [594, 284] on div "Life Insurance fiber_manual_record 0.00 $ Not deducted from paycheck" at bounding box center [726, 304] width 270 height 121
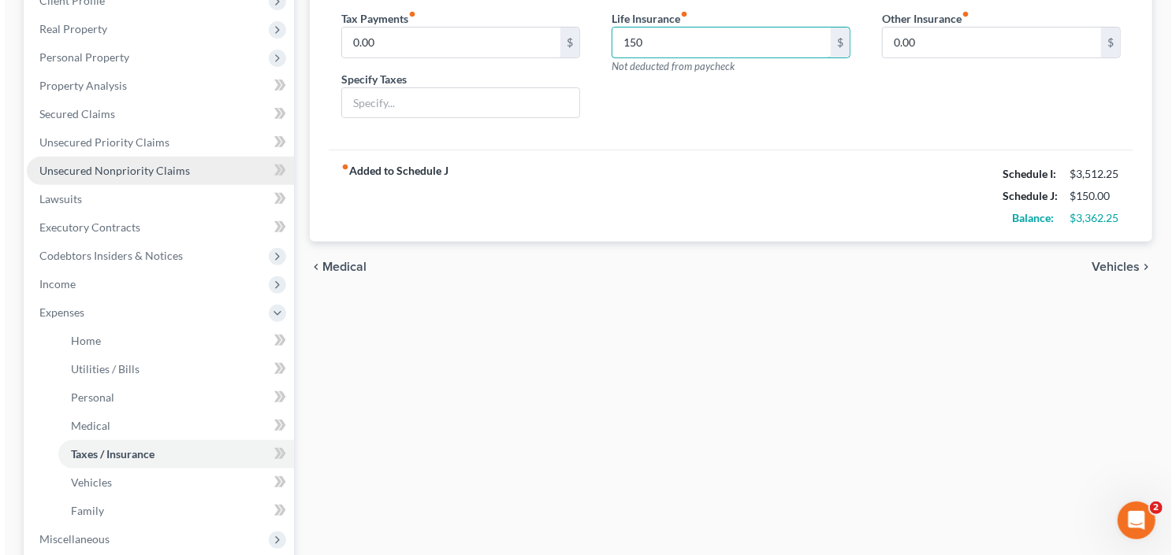
scroll to position [63, 0]
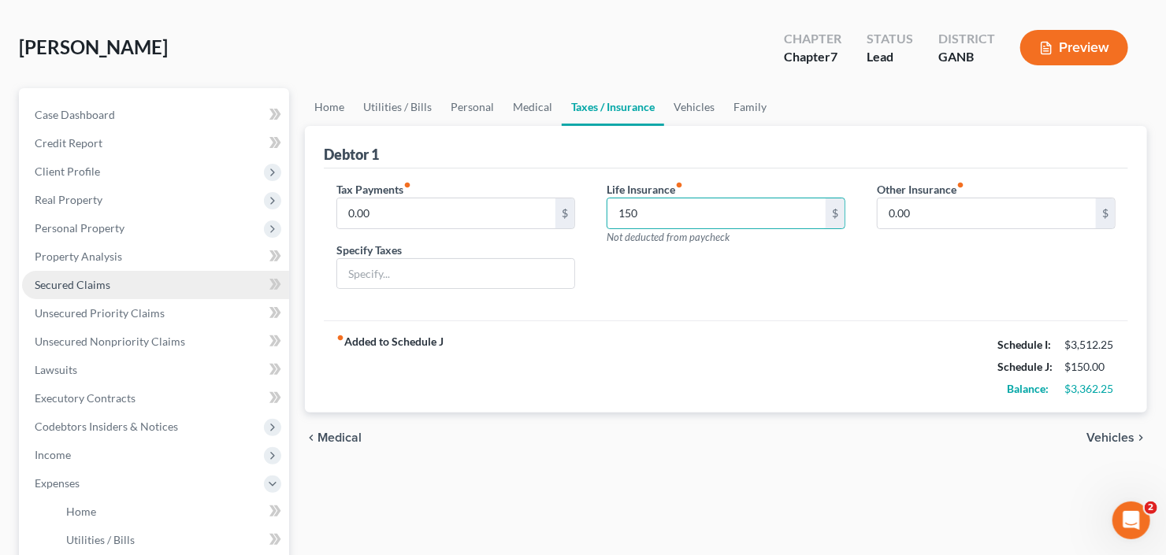
click at [112, 280] on link "Secured Claims" at bounding box center [155, 285] width 267 height 28
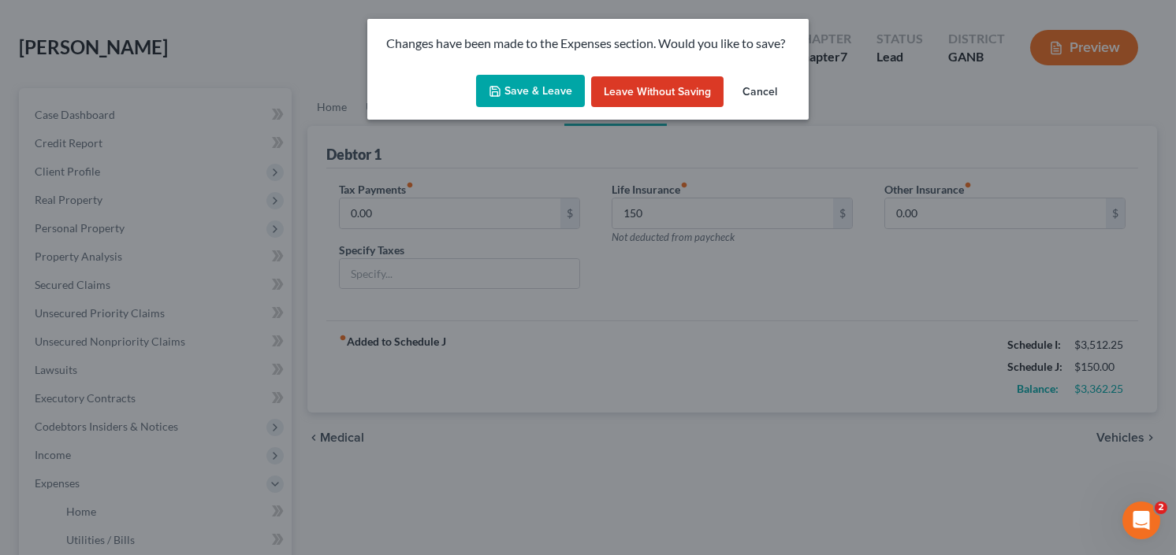
click at [541, 96] on button "Save & Leave" at bounding box center [530, 91] width 109 height 33
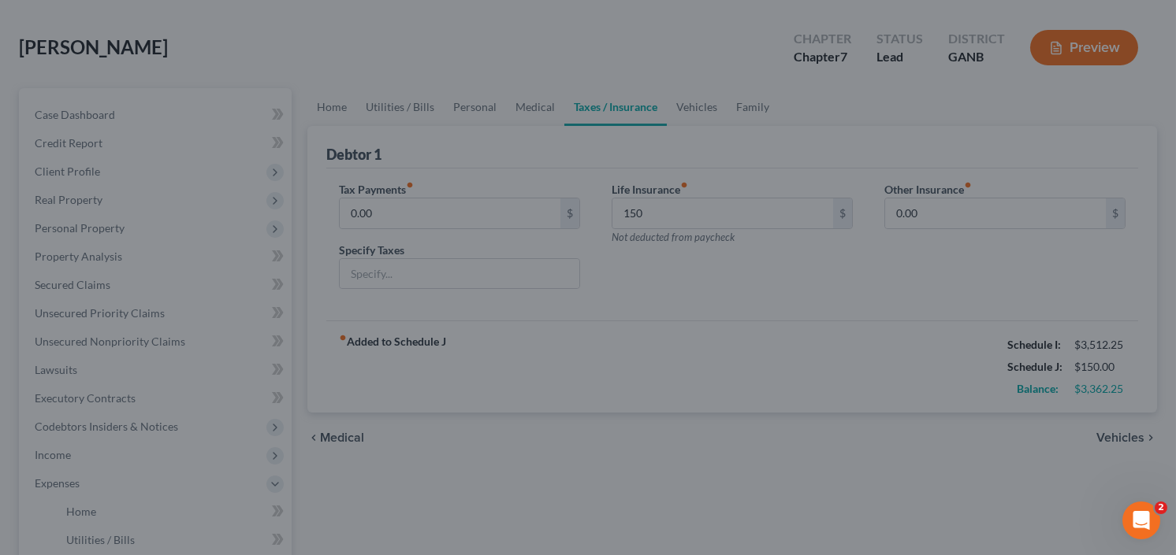
type input "150.00"
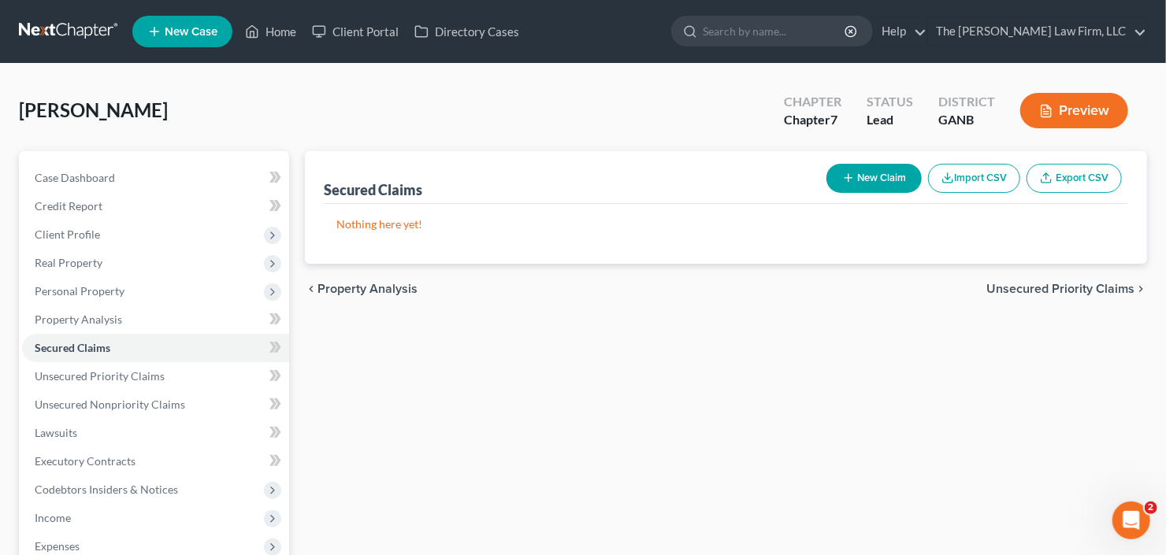
click at [870, 176] on button "New Claim" at bounding box center [874, 178] width 95 height 29
select select "0"
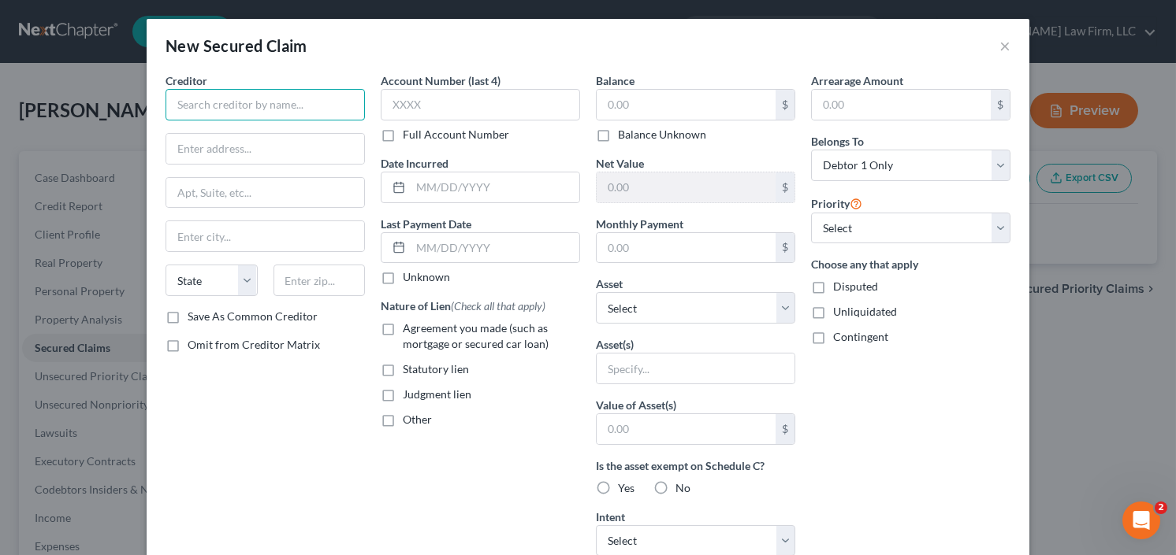
click at [271, 120] on div "Creditor * State [US_STATE] AK AR AZ CA CO [GEOGRAPHIC_DATA] DE DC [GEOGRAPHIC_…" at bounding box center [264, 190] width 199 height 236
type input "mortyage"
drag, startPoint x: 657, startPoint y: 249, endPoint x: 633, endPoint y: 209, distance: 47.0
click at [657, 249] on input "text" at bounding box center [685, 248] width 179 height 30
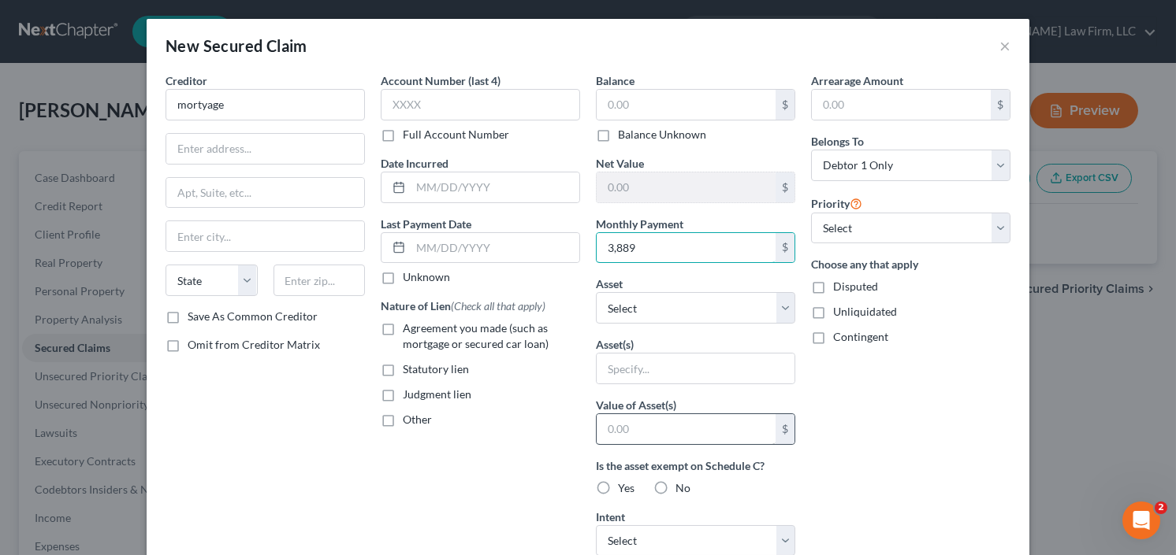
type input "3,889"
click at [674, 429] on input "text" at bounding box center [685, 429] width 179 height 30
click at [708, 320] on select "Select Other Multiple Assets 3610 Central Park Drive - $0.0" at bounding box center [695, 308] width 199 height 32
select select "2"
click at [596, 292] on select "Select Other Multiple Assets 3610 Central Park Drive - $0.0" at bounding box center [695, 308] width 199 height 32
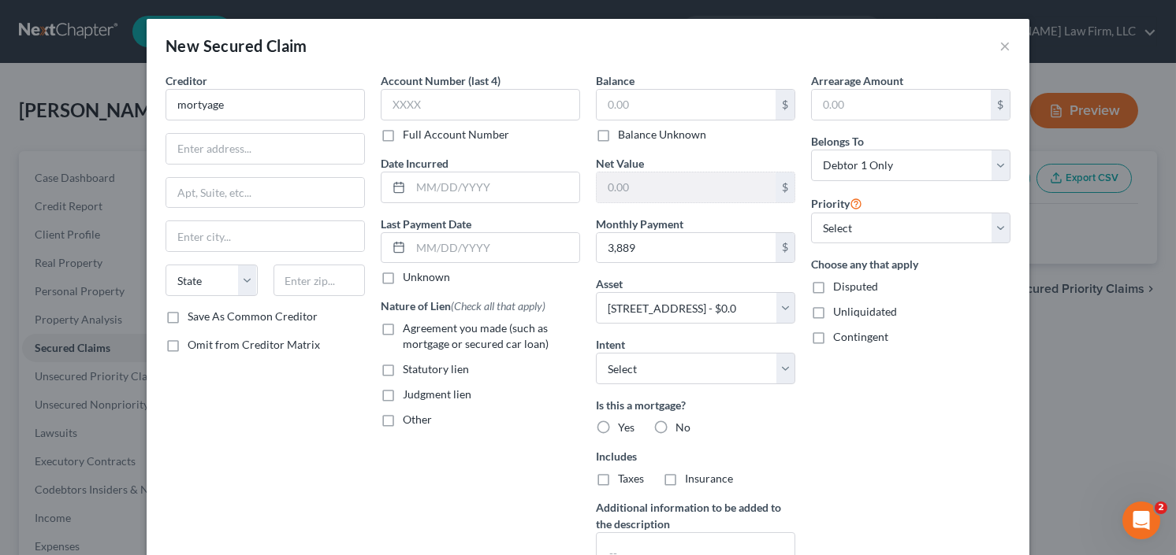
drag, startPoint x: 381, startPoint y: 333, endPoint x: 479, endPoint y: 385, distance: 110.7
click at [403, 333] on label "Agreement you made (such as mortgage or secured car loan)" at bounding box center [491, 337] width 177 height 32
click at [409, 331] on input "Agreement you made (such as mortgage or secured car loan)" at bounding box center [414, 326] width 10 height 10
checkbox input "true"
click at [618, 431] on label "Yes" at bounding box center [626, 428] width 17 height 16
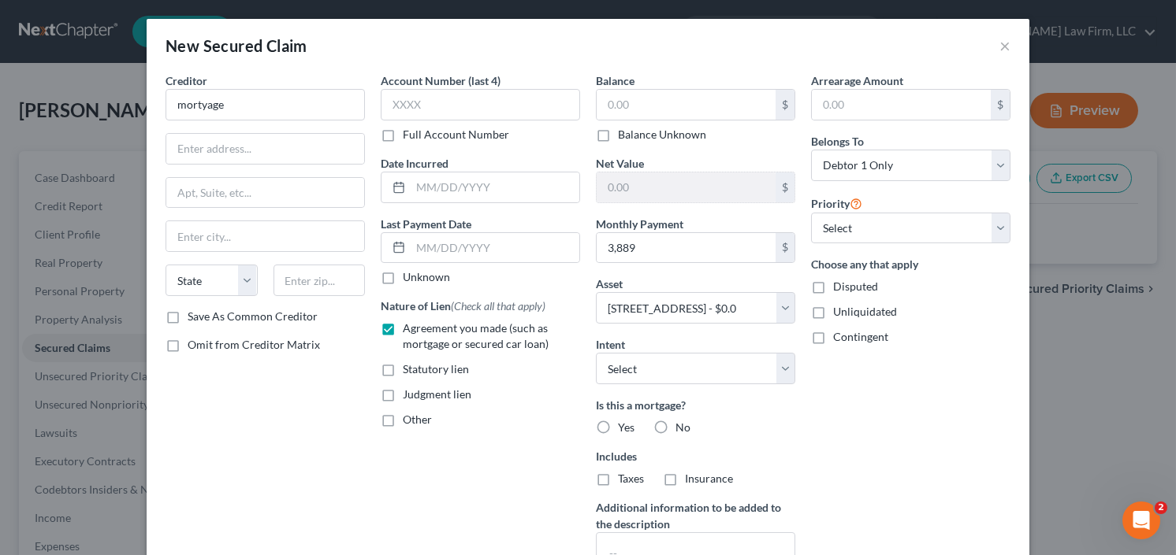
click at [624, 430] on input "Yes" at bounding box center [629, 425] width 10 height 10
radio input "true"
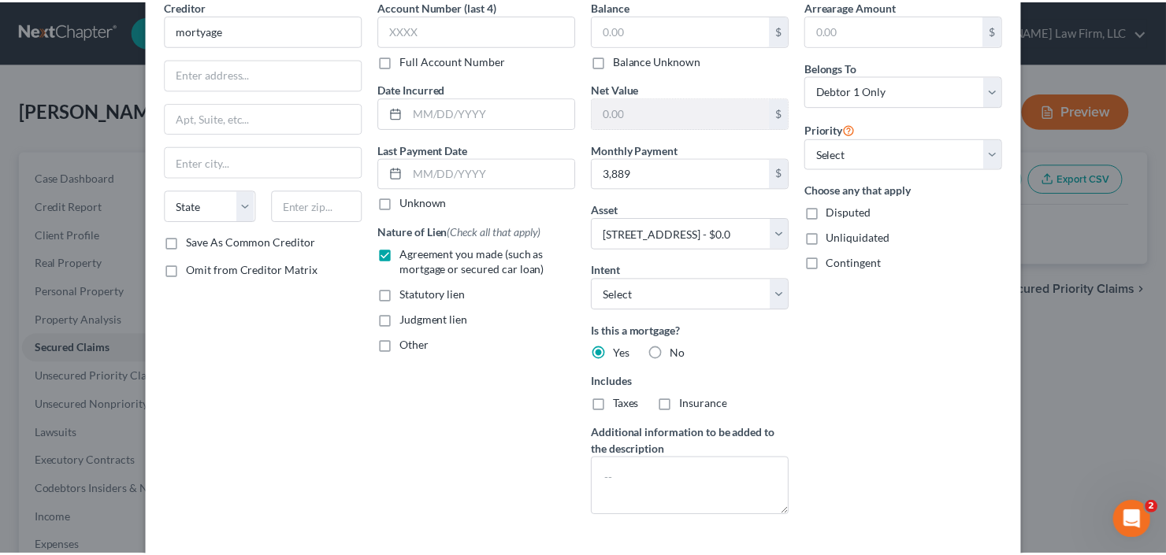
scroll to position [144, 0]
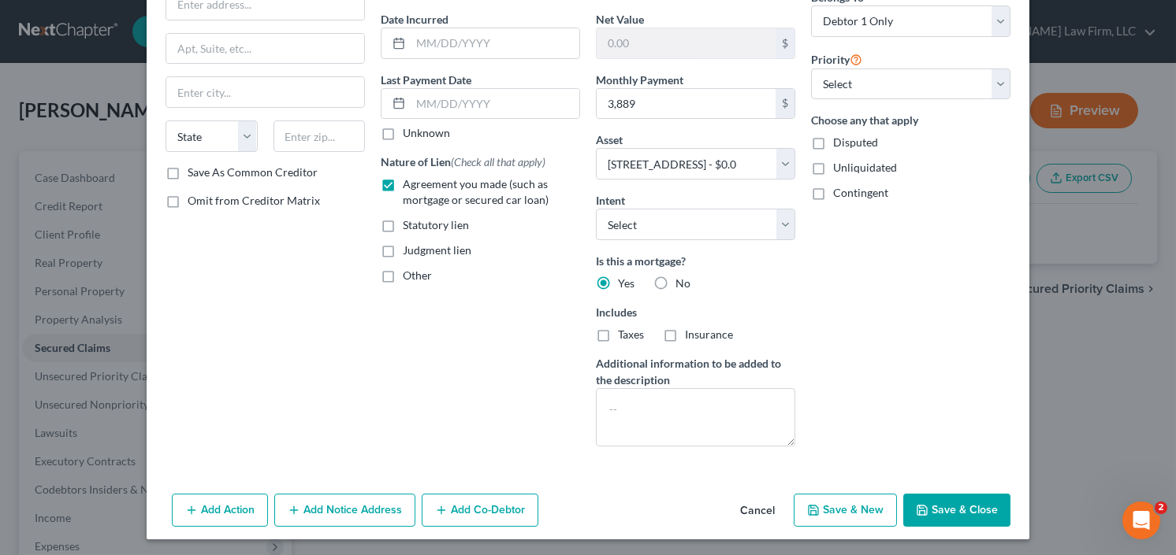
click at [953, 508] on button "Save & Close" at bounding box center [956, 510] width 107 height 33
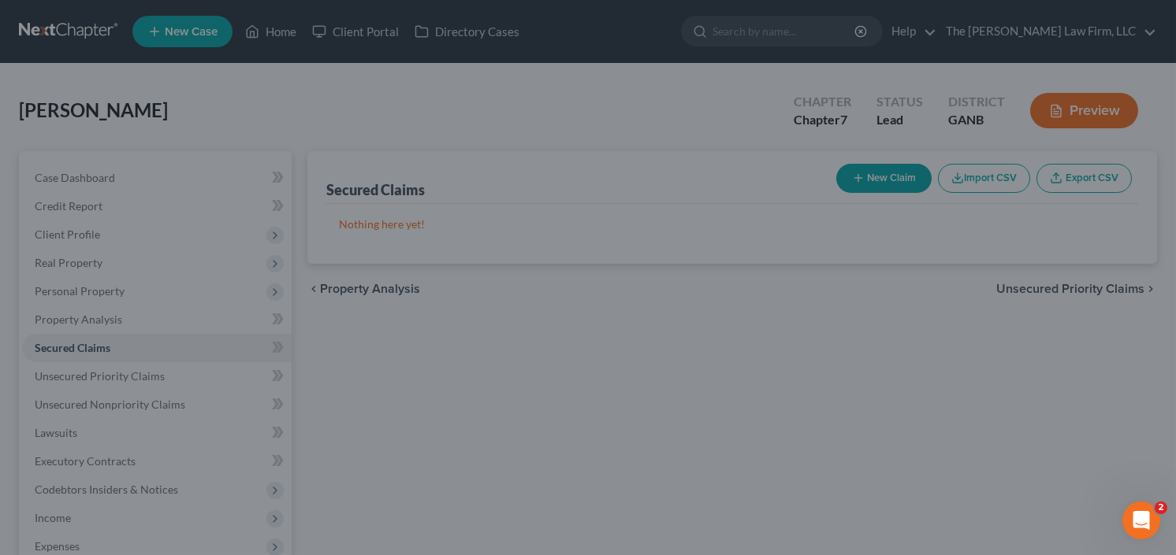
select select
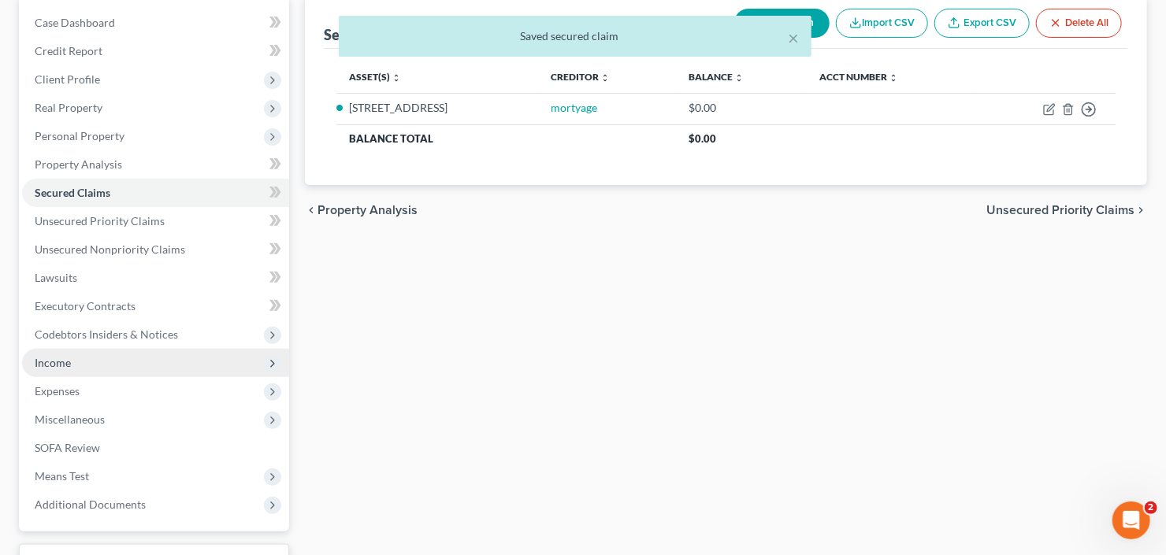
scroll to position [279, 0]
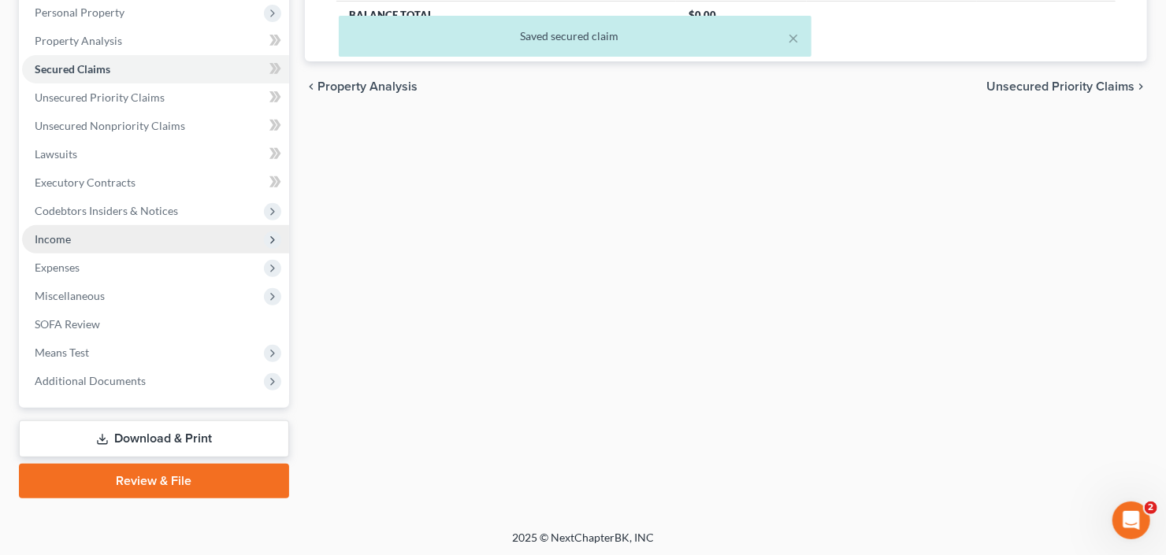
click at [136, 240] on span "Income" at bounding box center [155, 239] width 267 height 28
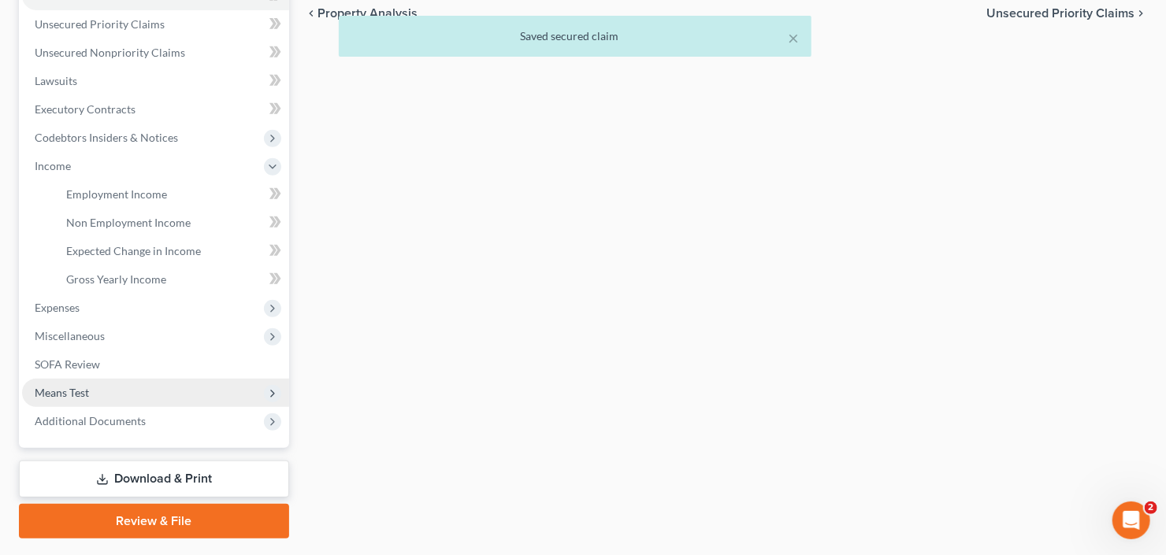
scroll to position [392, 0]
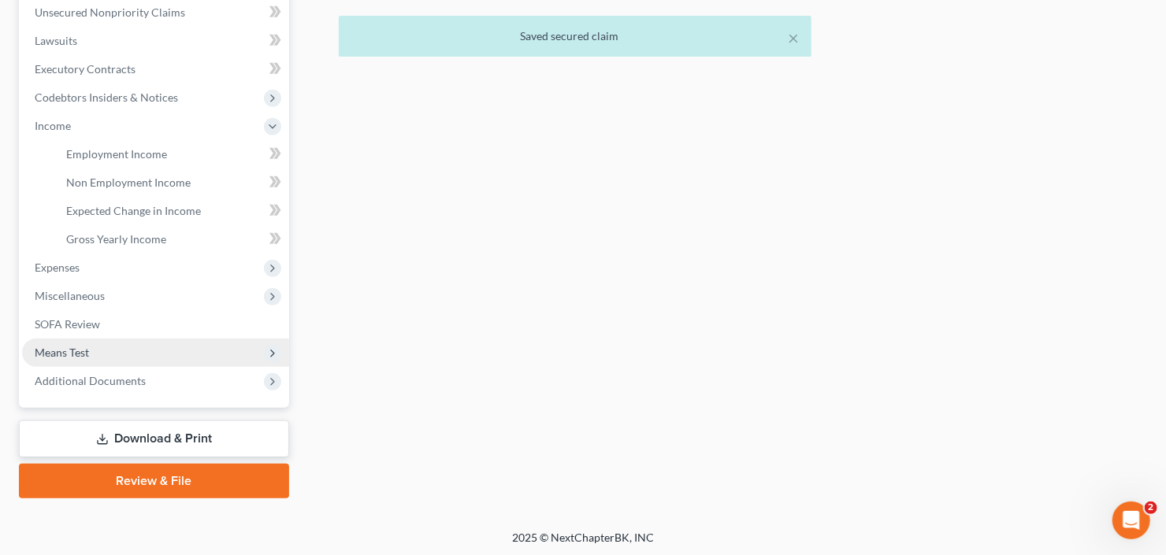
click at [116, 351] on span "Means Test" at bounding box center [155, 353] width 267 height 28
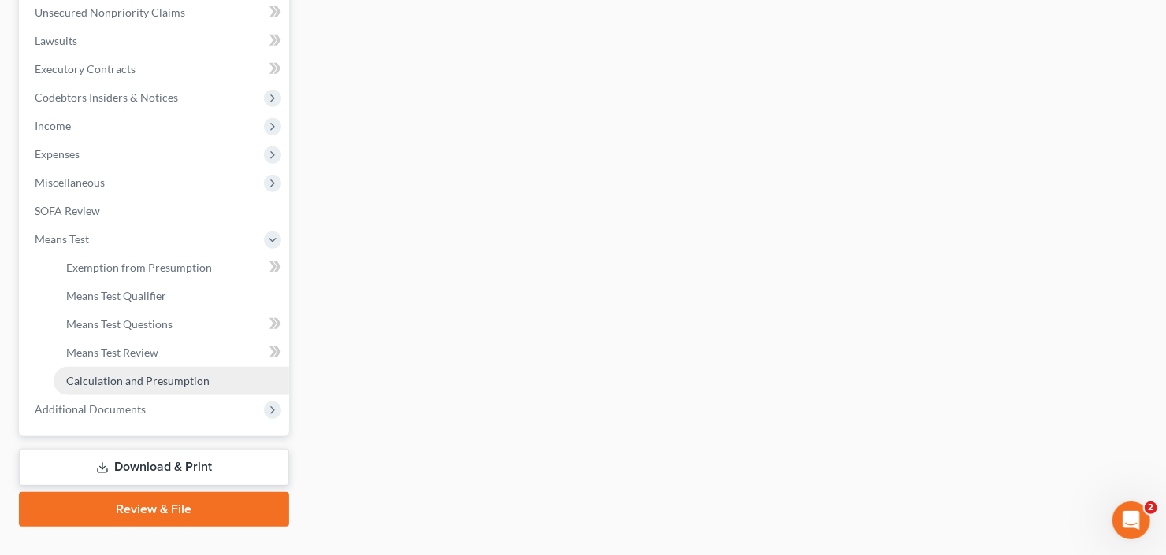
click at [148, 383] on span "Calculation and Presumption" at bounding box center [137, 380] width 143 height 13
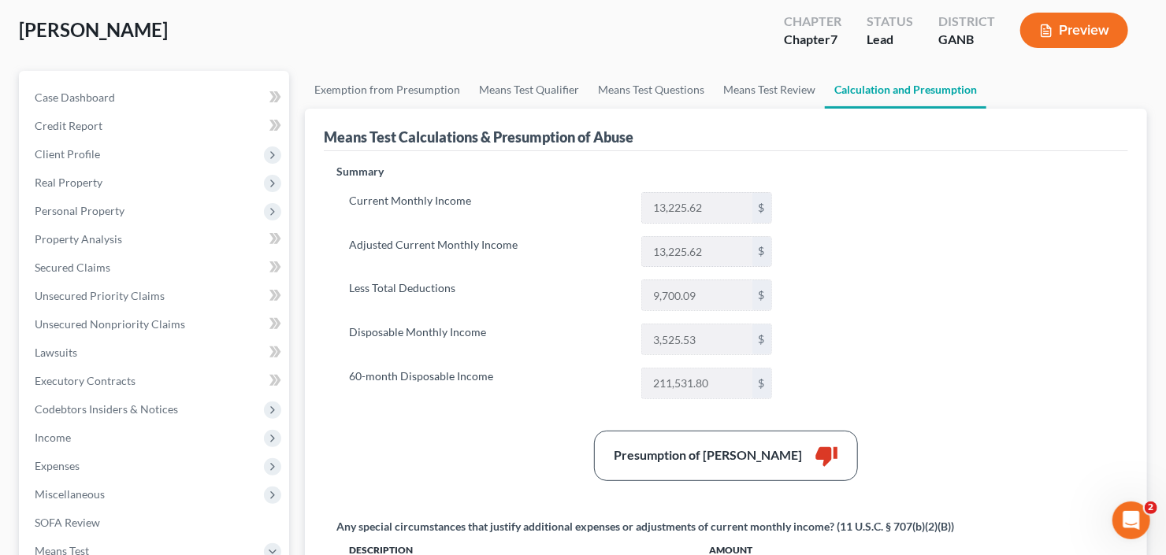
scroll to position [126, 0]
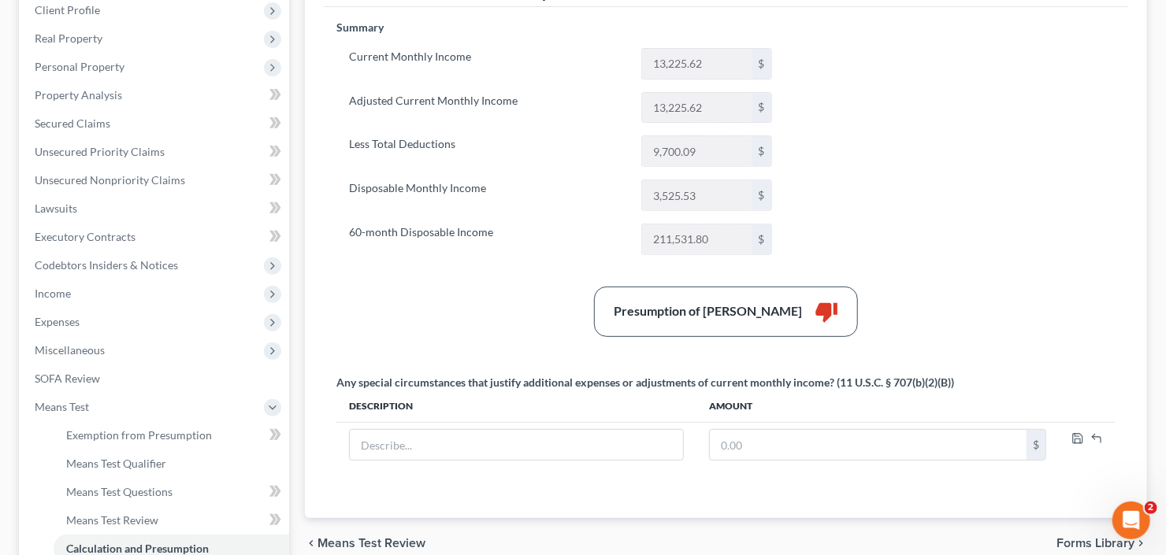
scroll to position [169, 0]
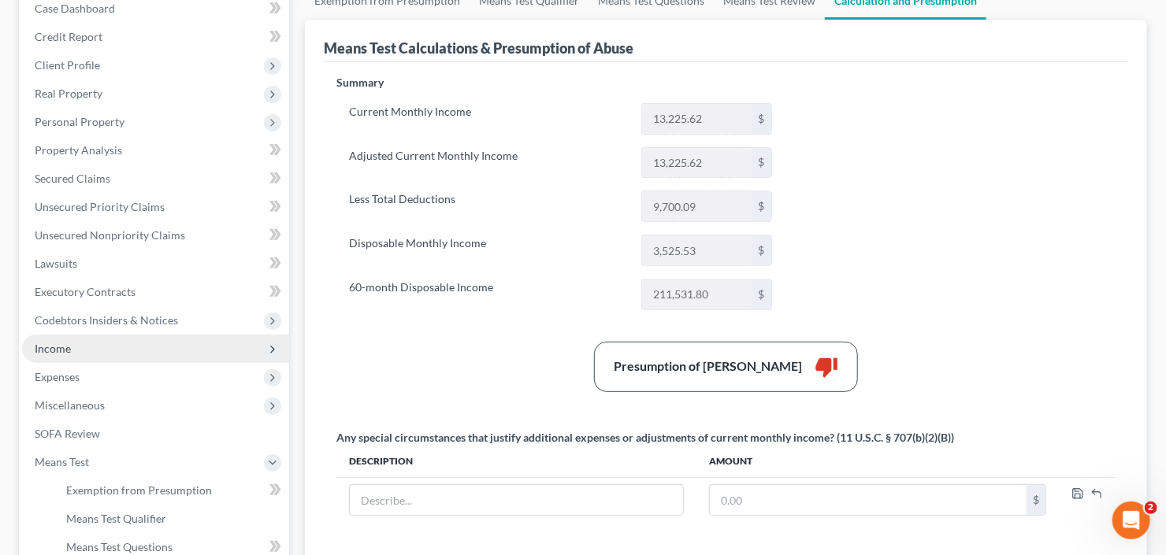
click at [83, 343] on span "Income" at bounding box center [155, 349] width 267 height 28
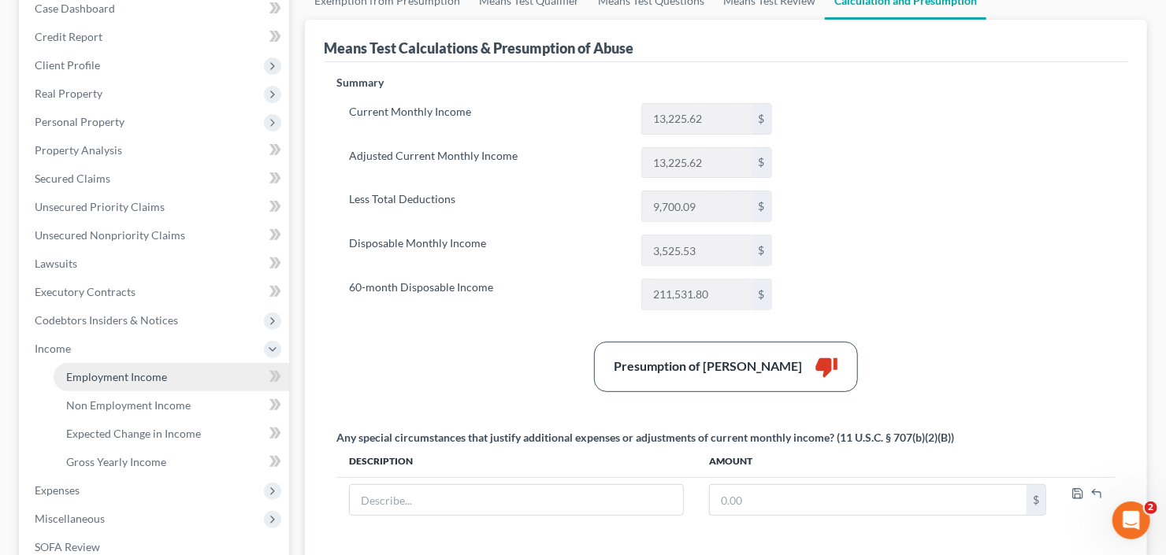
click at [119, 381] on span "Employment Income" at bounding box center [116, 376] width 101 height 13
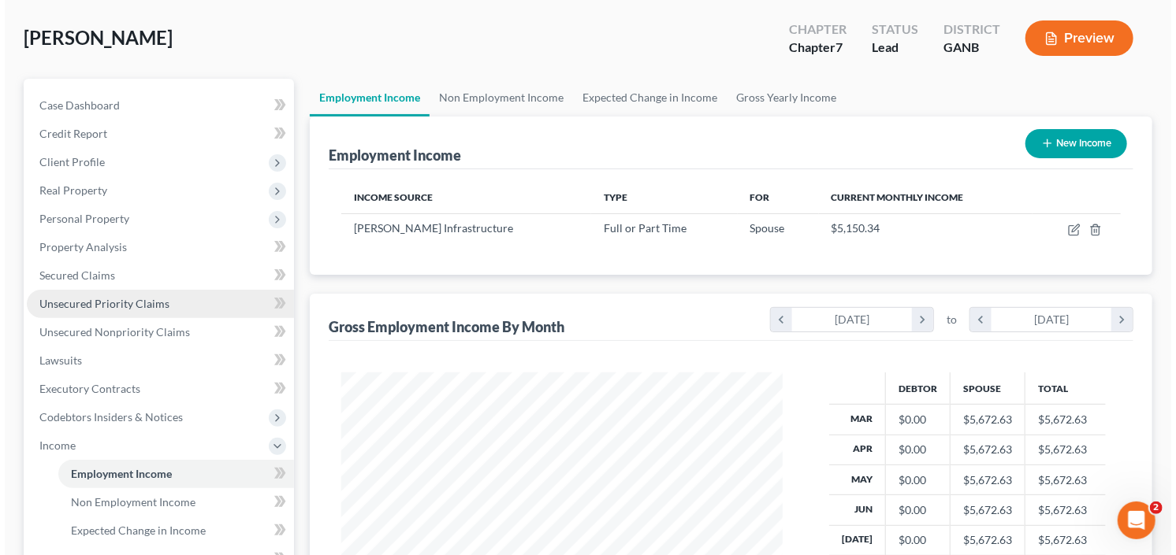
scroll to position [189, 0]
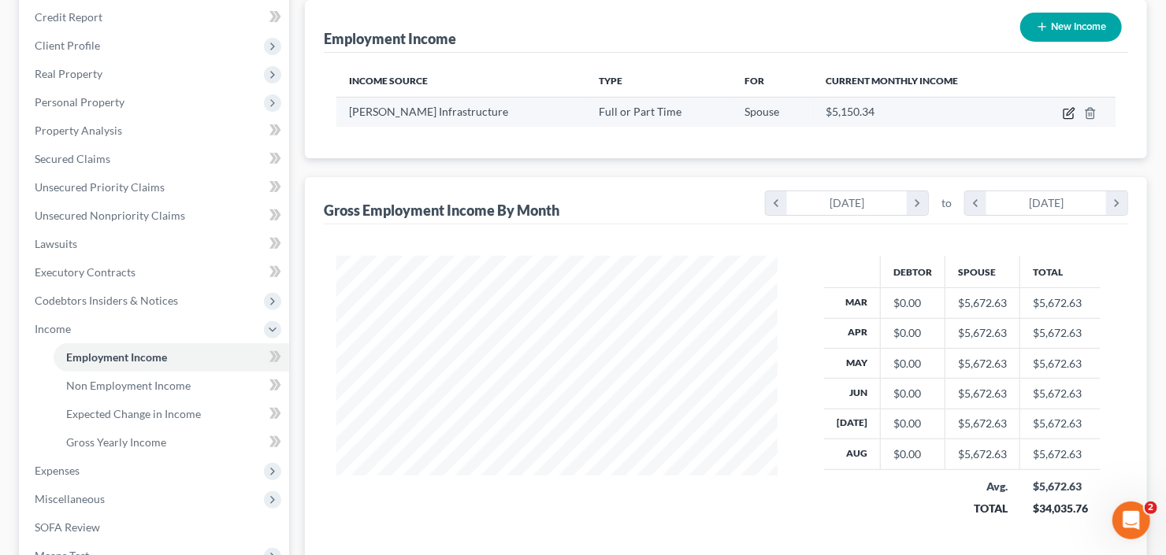
click at [1066, 116] on icon "button" at bounding box center [1069, 113] width 13 height 13
select select "0"
select select "3"
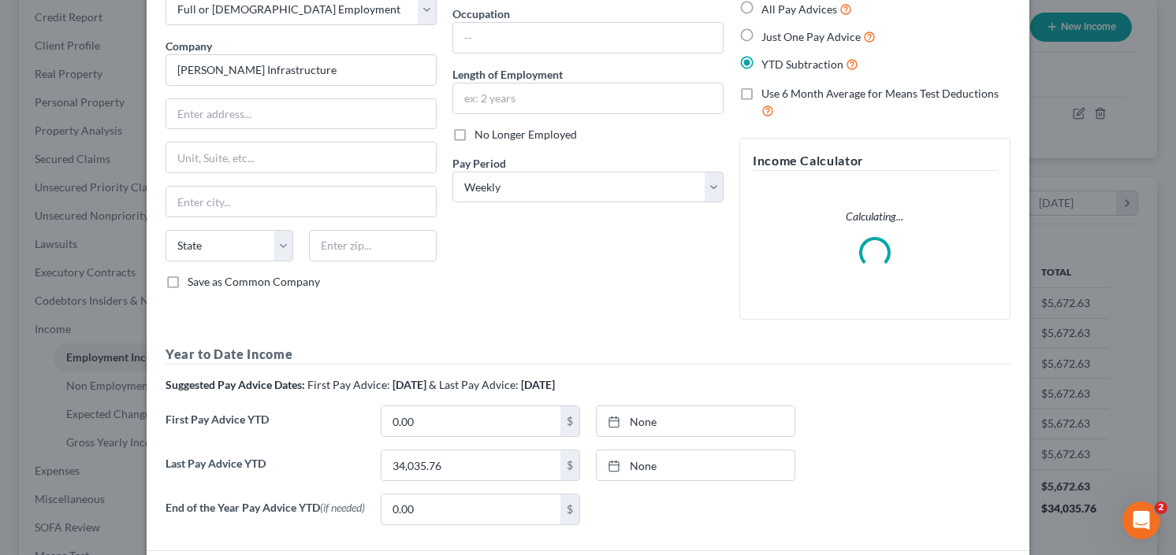
scroll to position [221, 0]
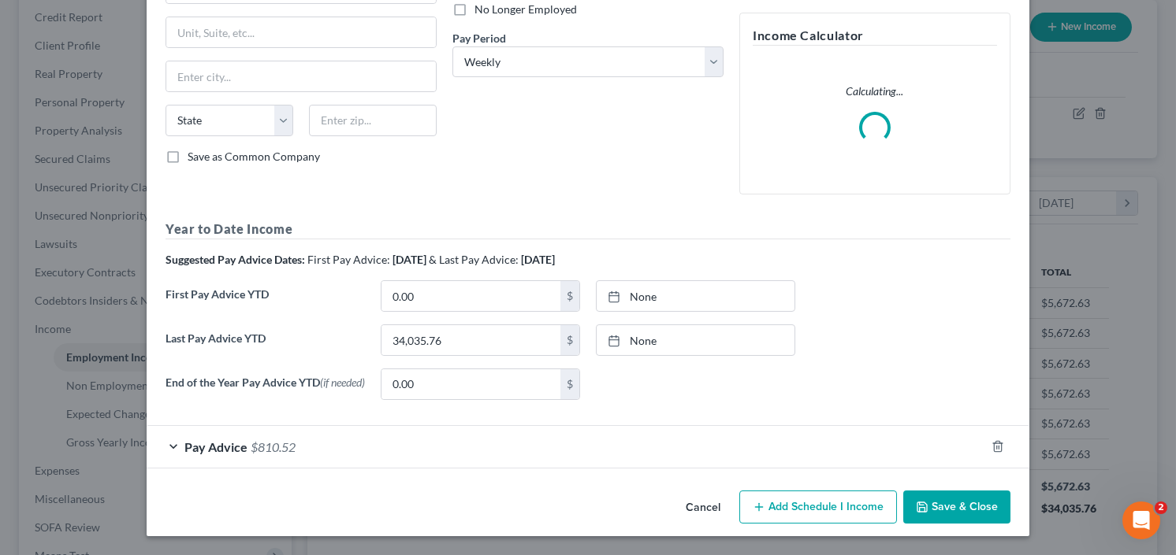
click at [228, 442] on span "Pay Advice" at bounding box center [215, 447] width 63 height 15
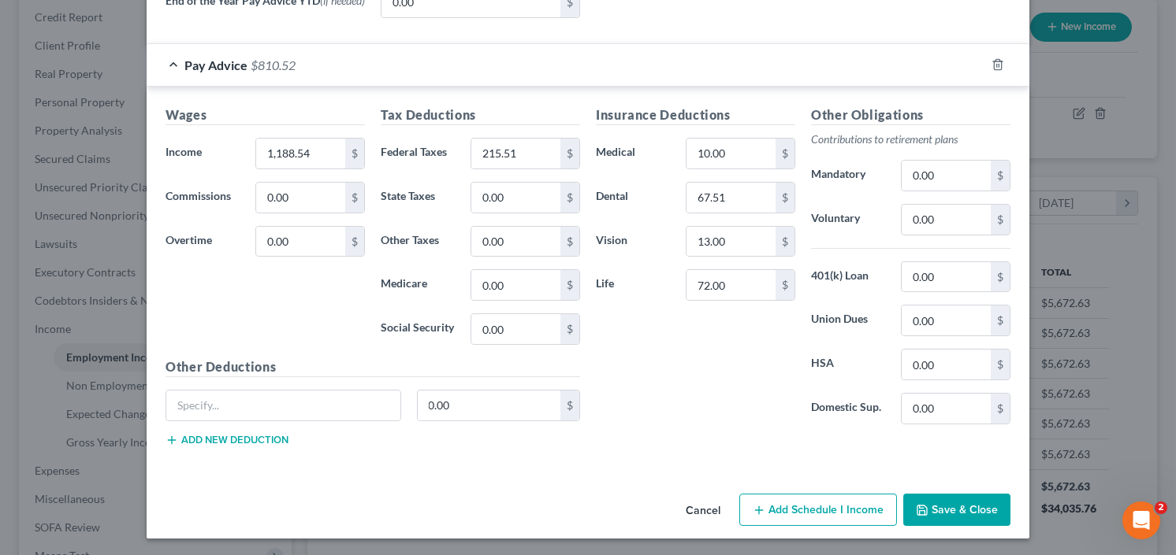
scroll to position [604, 0]
click at [518, 331] on input "0.00" at bounding box center [515, 329] width 89 height 30
click at [515, 333] on input "0.00" at bounding box center [515, 329] width 89 height 30
type input "700"
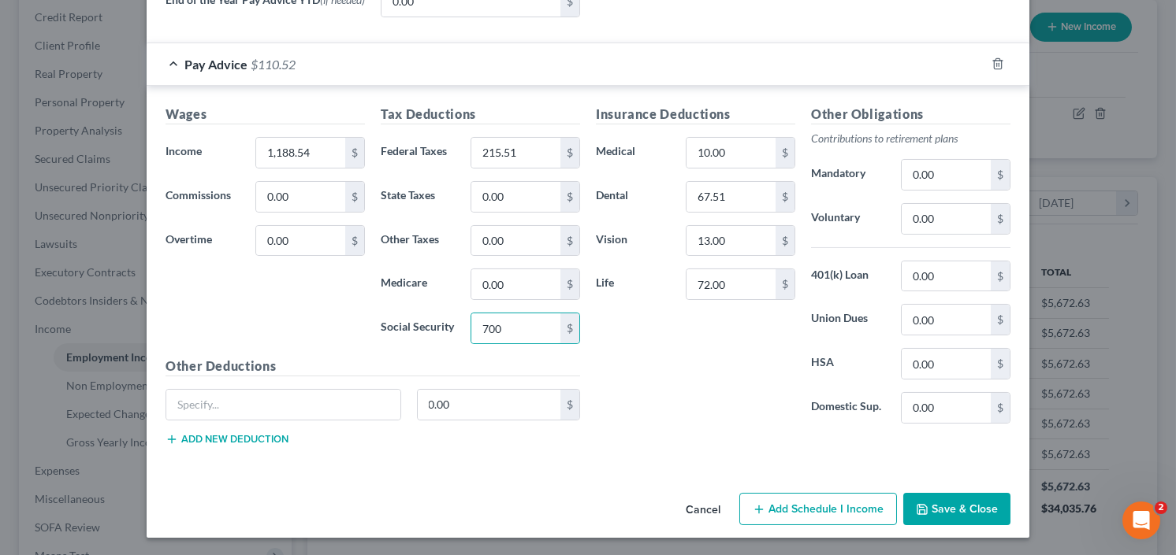
click at [934, 500] on button "Save & Close" at bounding box center [956, 509] width 107 height 33
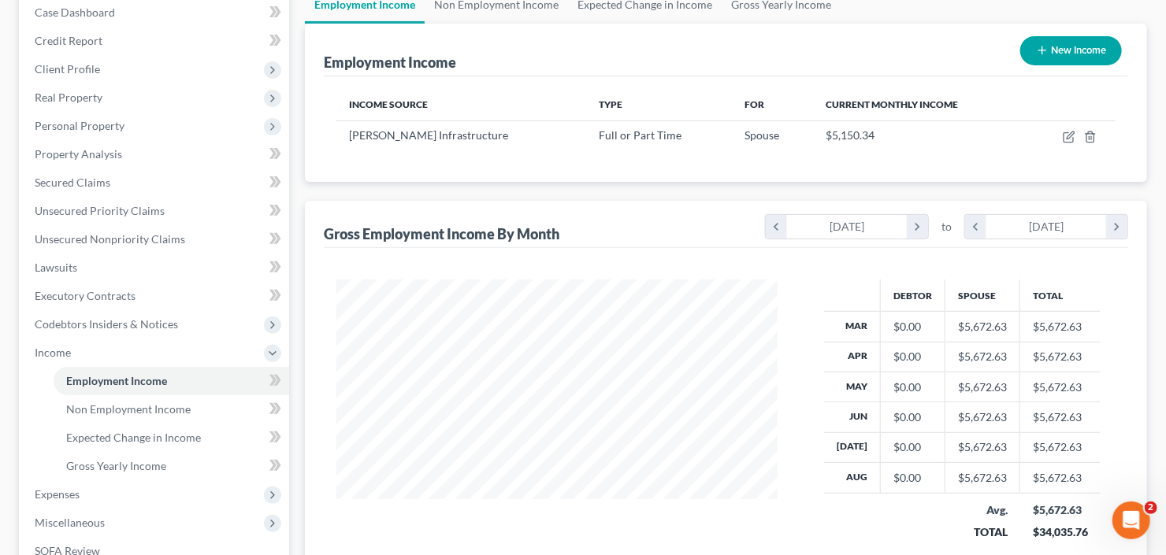
scroll to position [252, 0]
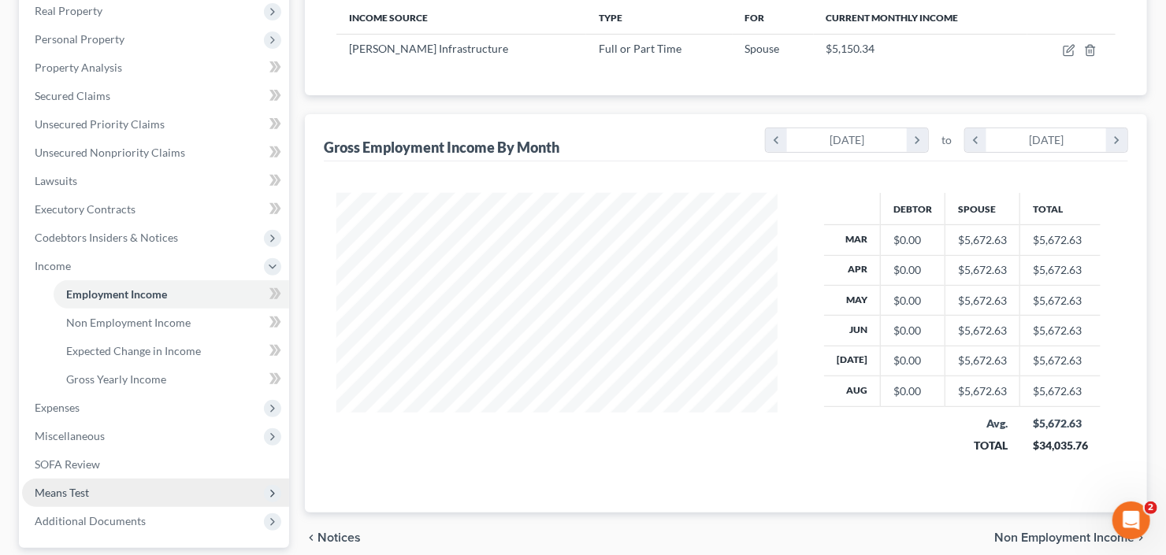
click at [93, 486] on span "Means Test" at bounding box center [155, 493] width 267 height 28
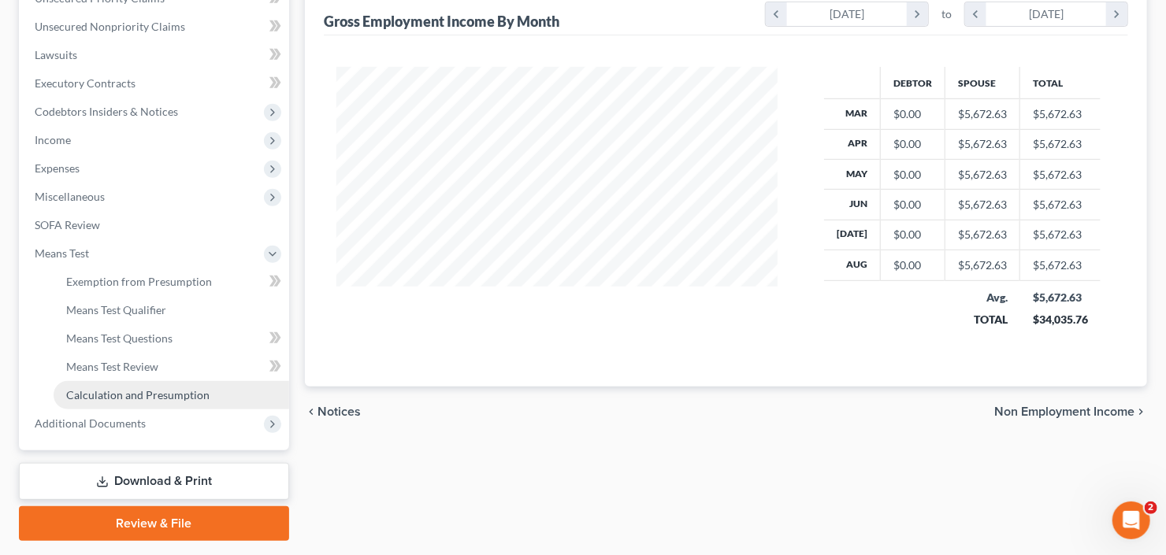
click at [163, 384] on link "Calculation and Presumption" at bounding box center [172, 395] width 236 height 28
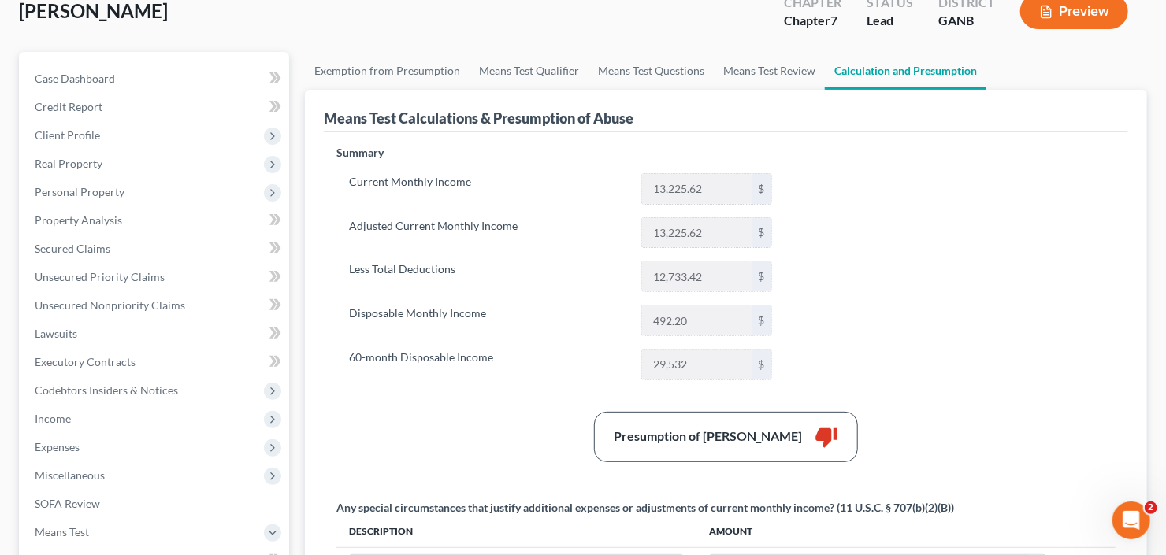
scroll to position [126, 0]
